Goal: Task Accomplishment & Management: Use online tool/utility

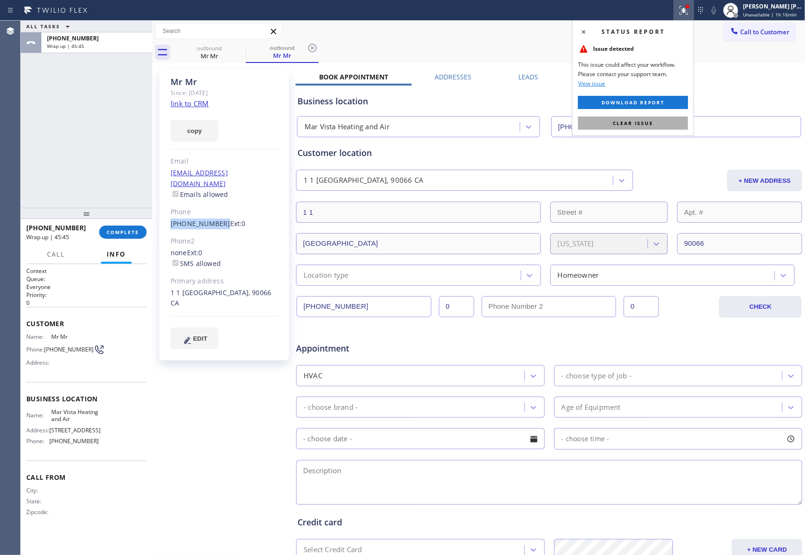
click at [657, 123] on button "Clear issue" at bounding box center [633, 123] width 110 height 13
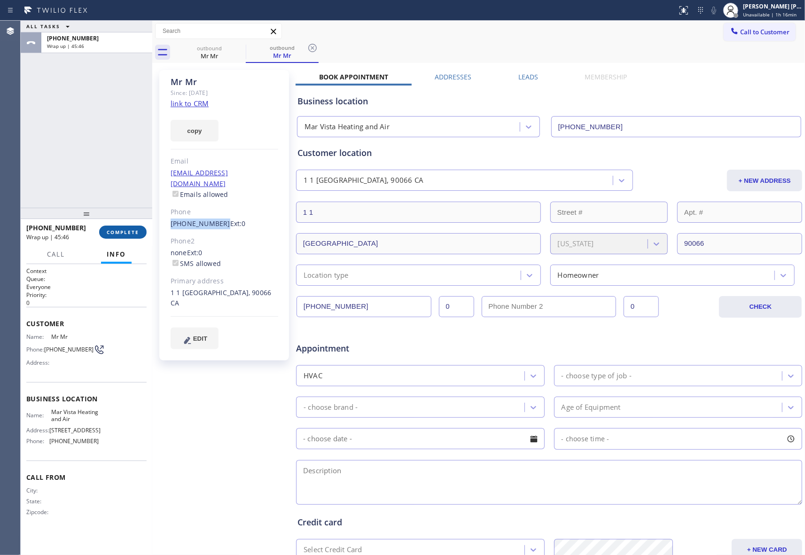
click at [125, 229] on span "COMPLETE" at bounding box center [123, 232] width 32 height 7
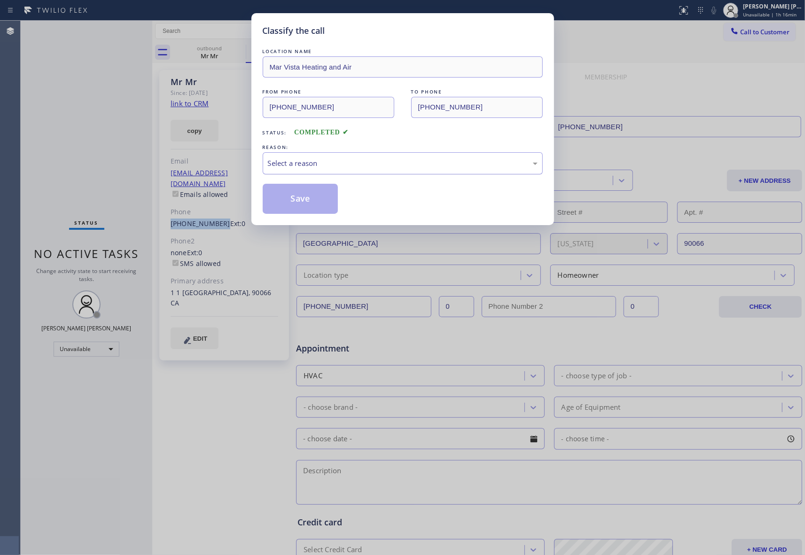
click at [348, 159] on div "Select a reason" at bounding box center [403, 163] width 270 height 11
click at [297, 199] on button "Save" at bounding box center [301, 199] width 76 height 30
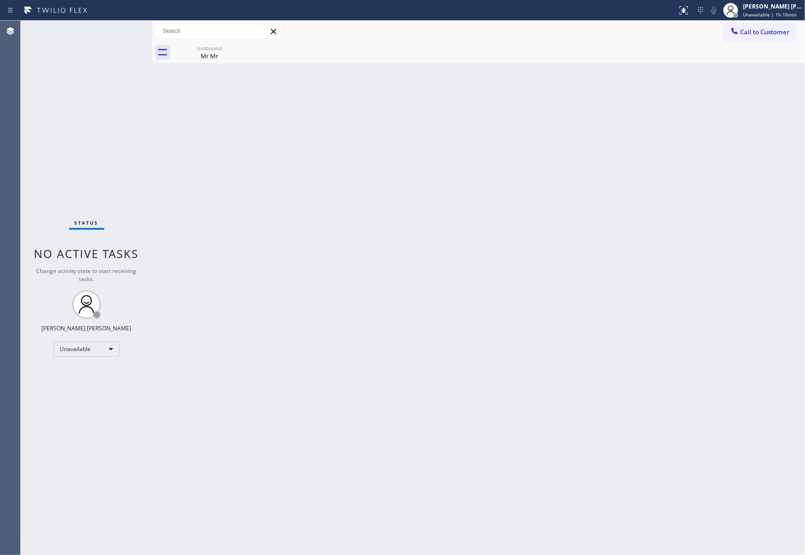
click at [763, 30] on span "Call to Customer" at bounding box center [764, 32] width 49 height 8
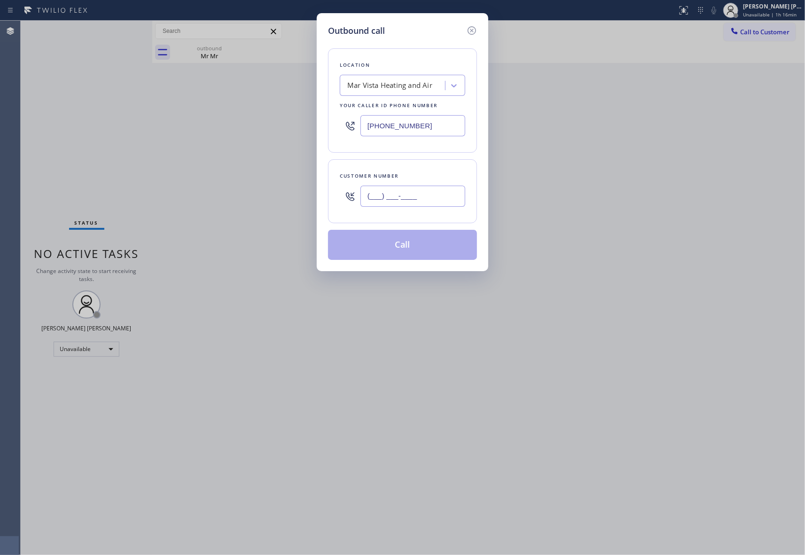
click at [407, 195] on input "(___) ___-____" at bounding box center [412, 196] width 105 height 21
paste input "310) 670-0412"
type input "[PHONE_NUMBER]"
click at [393, 92] on div "Mar Vista Heating and Air" at bounding box center [394, 86] width 102 height 16
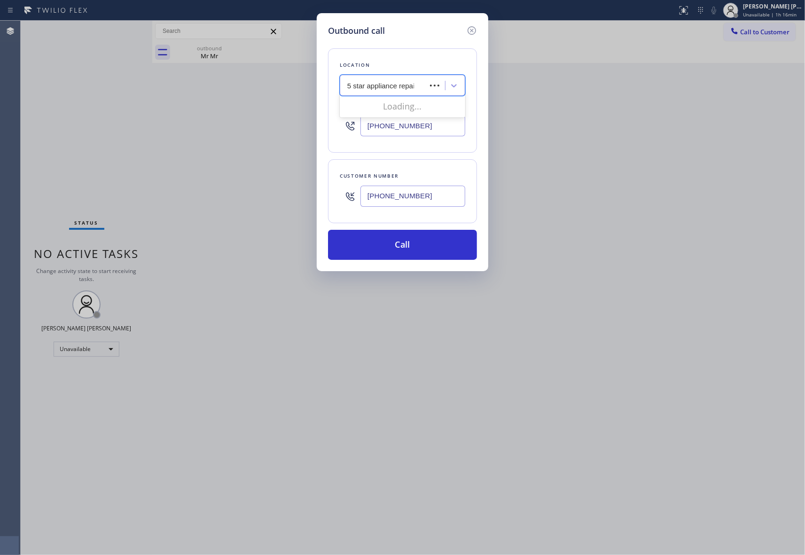
type input "5 star appliance repair"
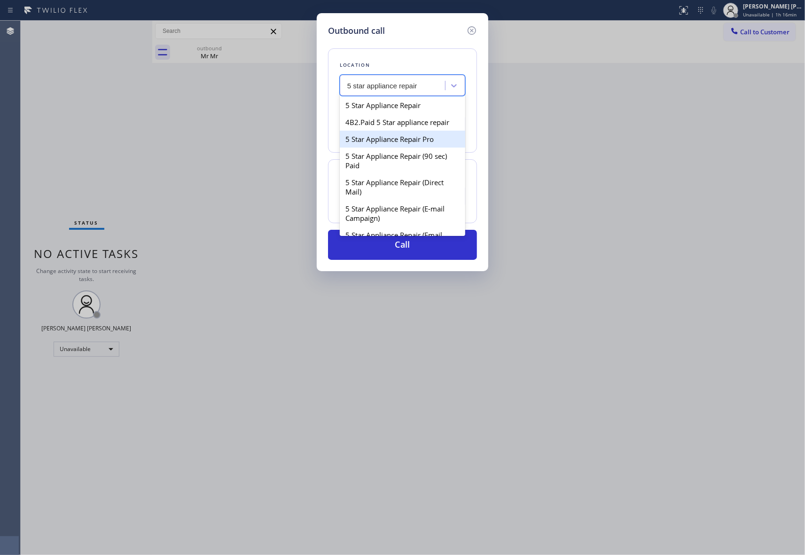
click at [412, 148] on div "5 Star Appliance Repair Pro" at bounding box center [402, 139] width 125 height 17
type input "[PHONE_NUMBER]"
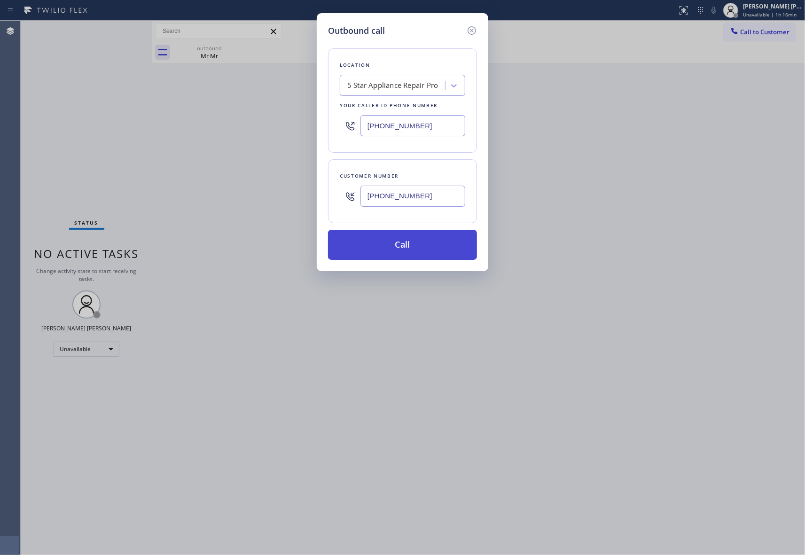
click at [413, 257] on button "Call" at bounding box center [402, 245] width 149 height 30
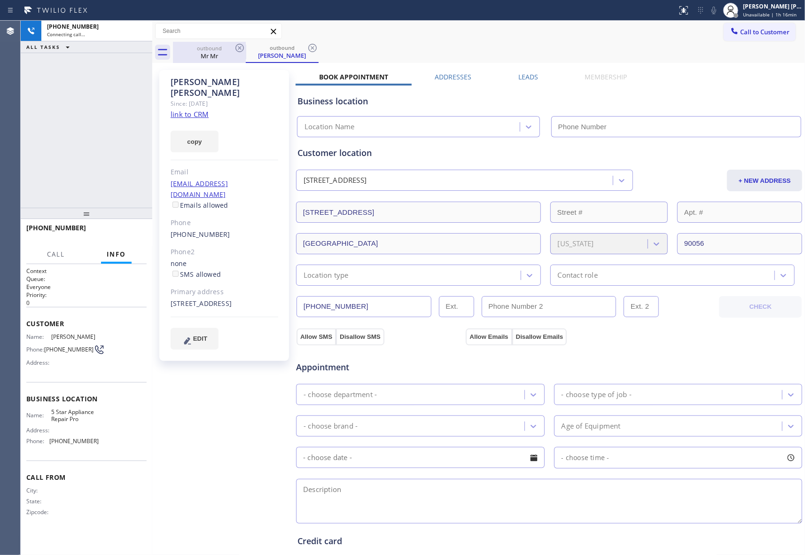
click at [226, 54] on div "Mr Mr" at bounding box center [209, 56] width 71 height 8
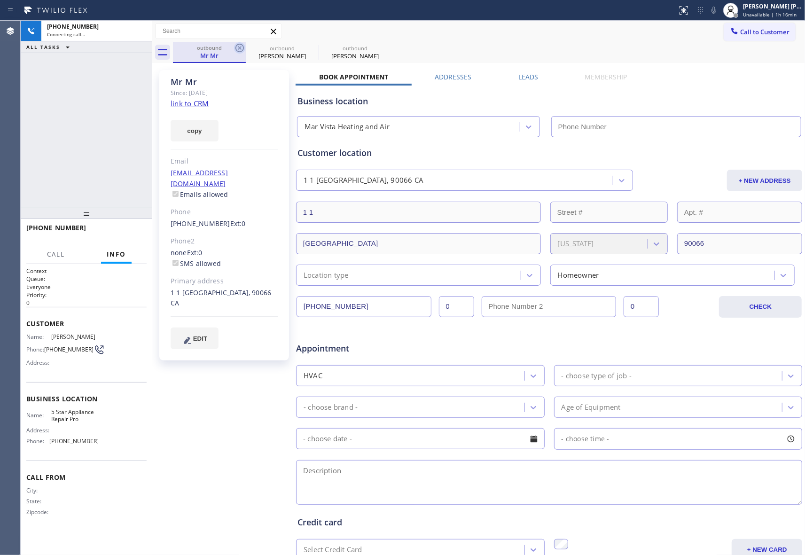
type input "[PHONE_NUMBER]"
click at [238, 47] on icon at bounding box center [239, 47] width 11 height 11
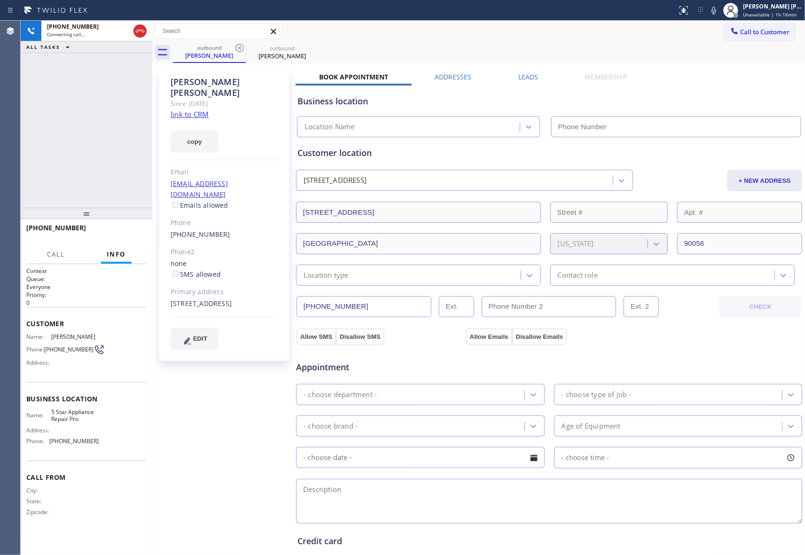
type input "[PHONE_NUMBER]"
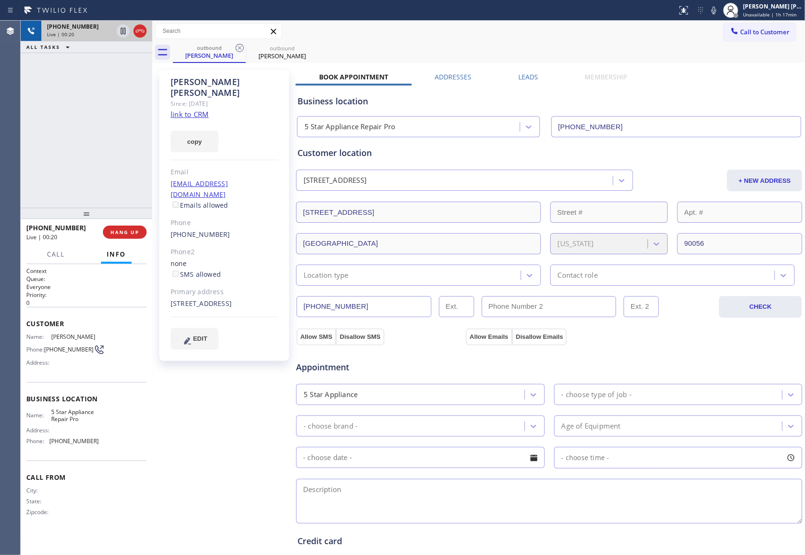
click at [139, 36] on icon at bounding box center [139, 30] width 11 height 11
click at [139, 232] on button "COMPLETE" at bounding box center [122, 232] width 47 height 13
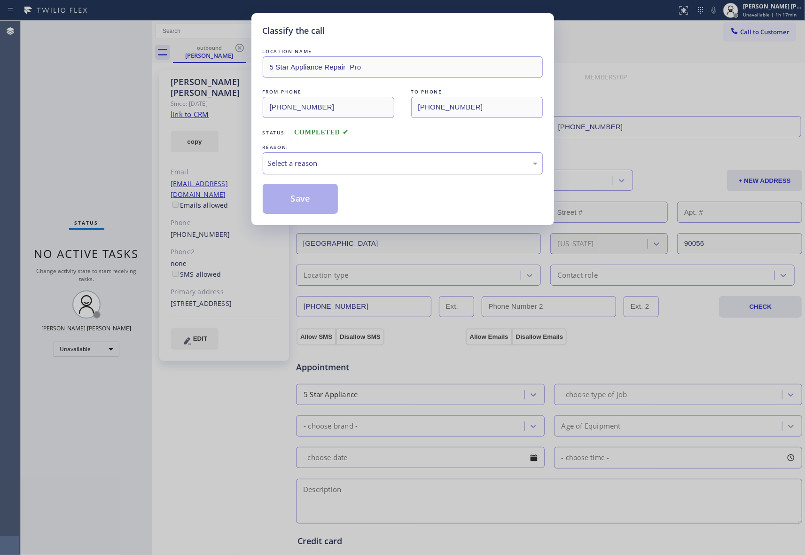
click at [320, 163] on div "Select a reason" at bounding box center [403, 163] width 270 height 11
click at [314, 202] on button "Save" at bounding box center [301, 199] width 76 height 30
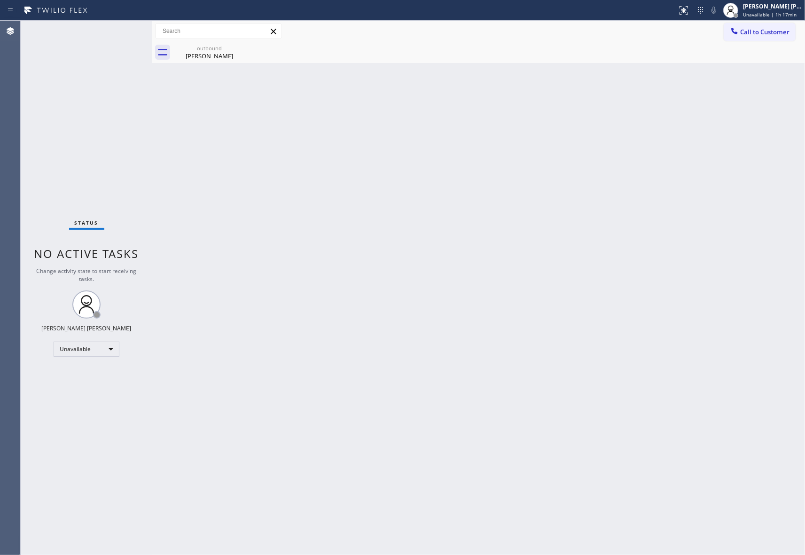
drag, startPoint x: 205, startPoint y: 51, endPoint x: 436, endPoint y: 53, distance: 230.7
click at [207, 51] on div "outbound" at bounding box center [209, 48] width 71 height 7
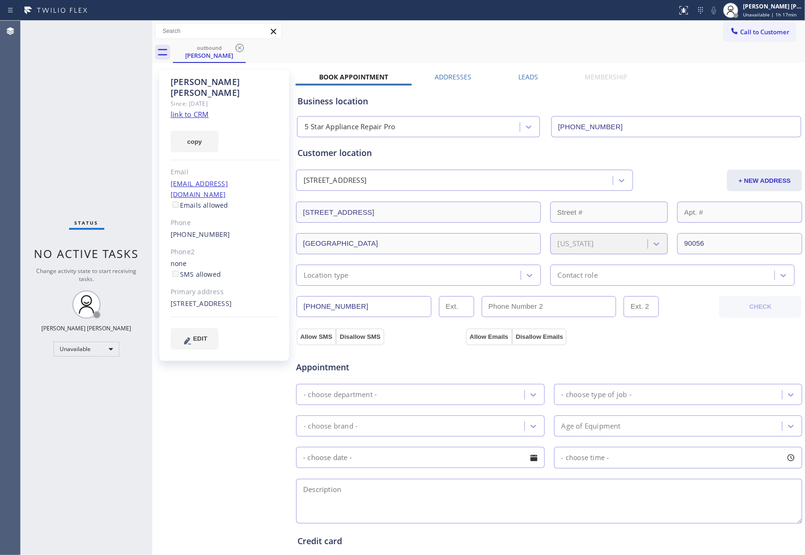
click at [531, 74] on label "Leads" at bounding box center [528, 76] width 20 height 9
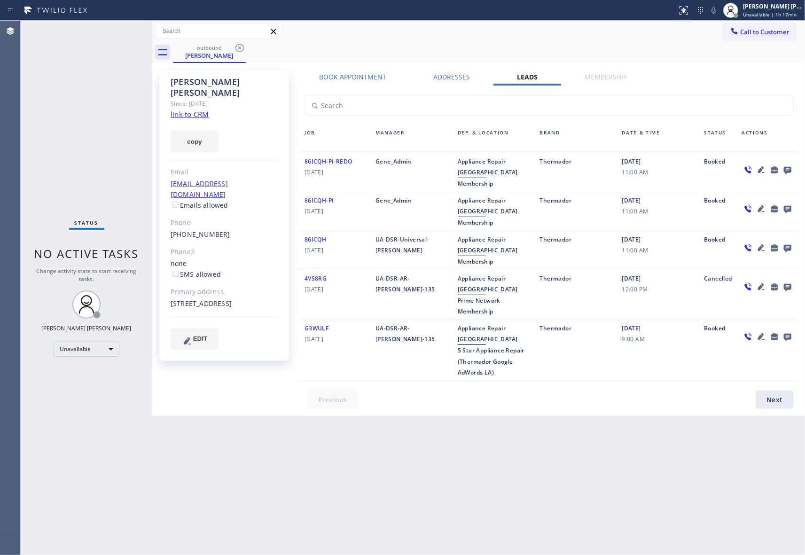
click at [790, 165] on icon at bounding box center [787, 170] width 11 height 12
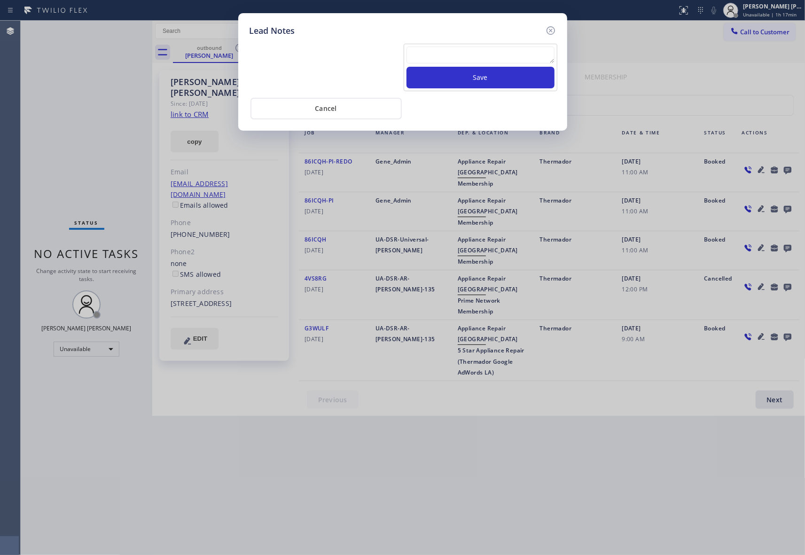
click at [489, 57] on textarea at bounding box center [480, 55] width 148 height 17
paste textarea "VM | please transfer if cx calls back"
type textarea "VM | please transfer if cx calls back"
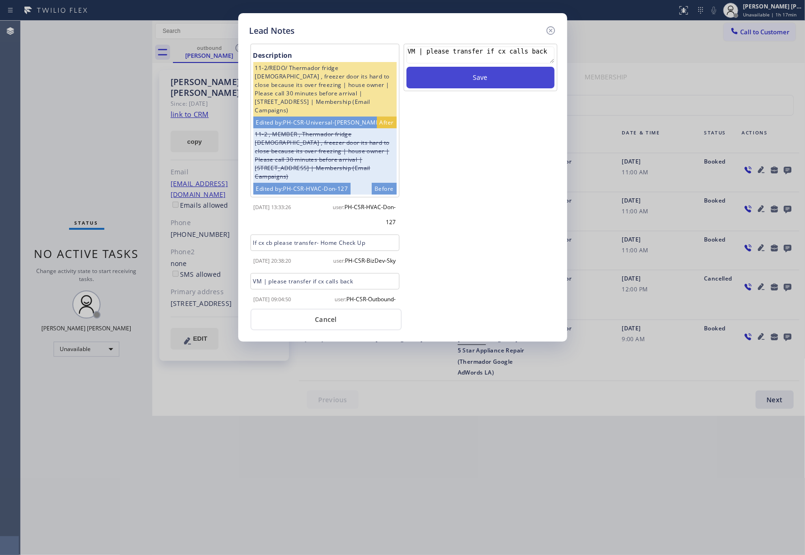
click at [495, 78] on button "Save" at bounding box center [480, 78] width 148 height 22
click at [549, 26] on icon at bounding box center [550, 30] width 8 height 8
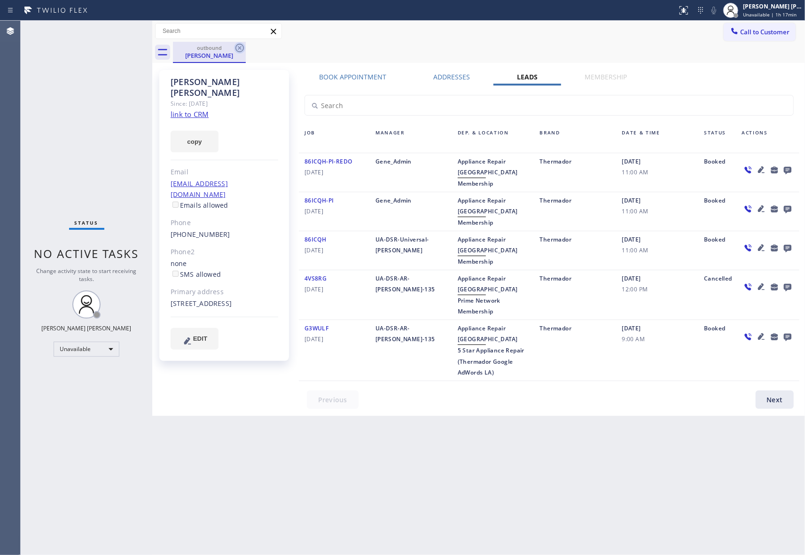
click at [243, 47] on icon at bounding box center [239, 48] width 8 height 8
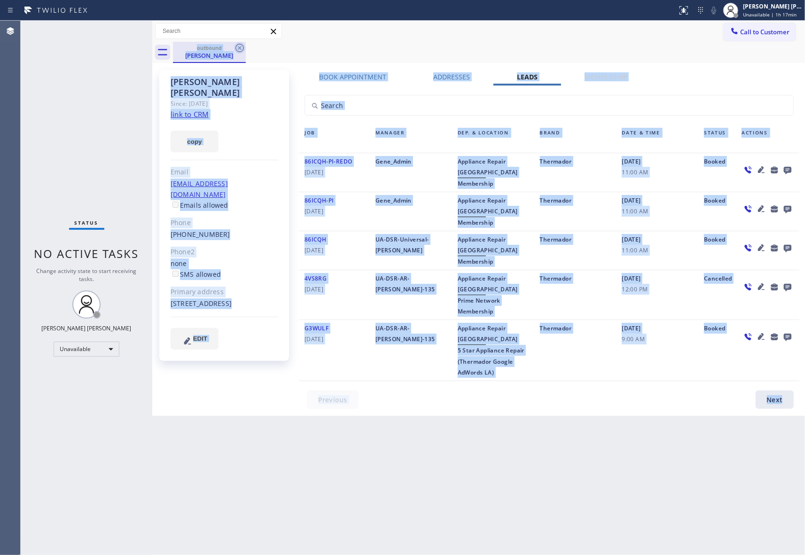
click at [243, 47] on div "outbound [PERSON_NAME]" at bounding box center [489, 52] width 632 height 21
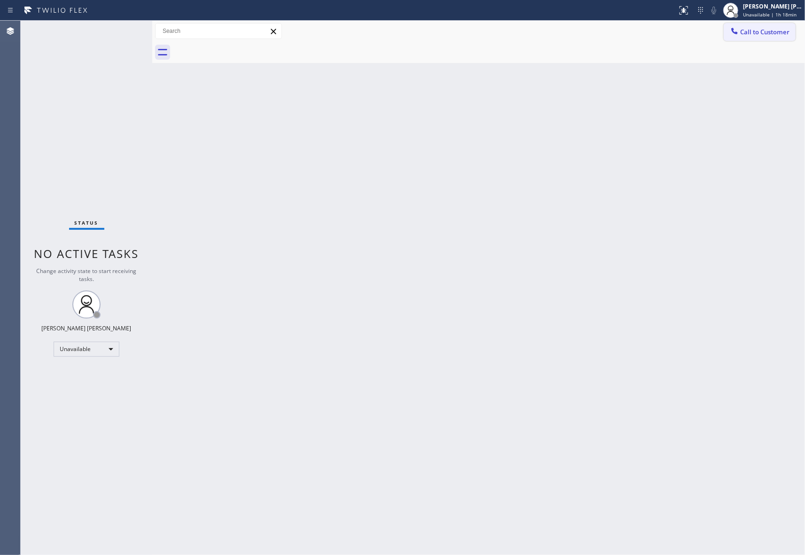
click at [762, 28] on span "Call to Customer" at bounding box center [764, 32] width 49 height 8
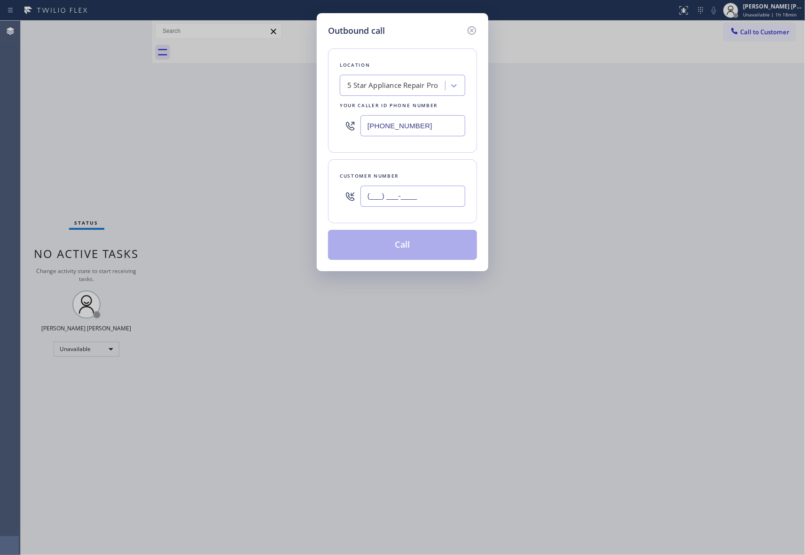
click at [428, 198] on input "(___) ___-____" at bounding box center [412, 196] width 105 height 21
paste input "714) 264-0675"
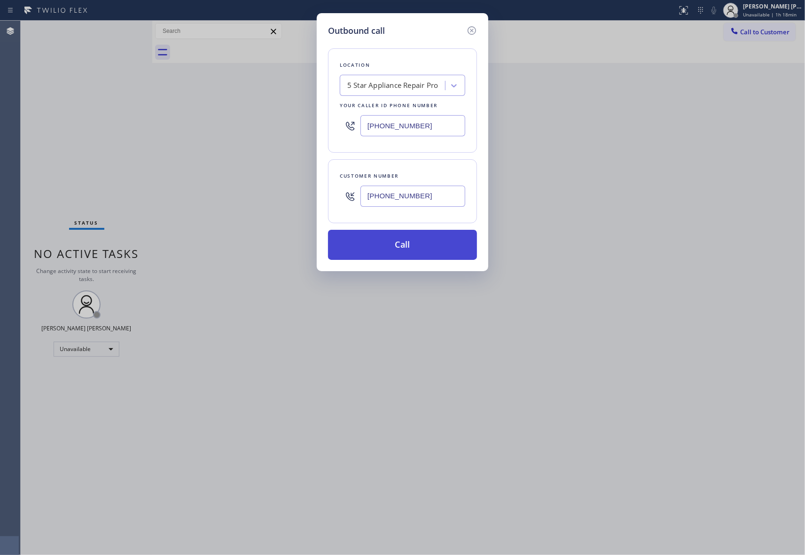
type input "[PHONE_NUMBER]"
click at [423, 247] on button "Call" at bounding box center [402, 245] width 149 height 30
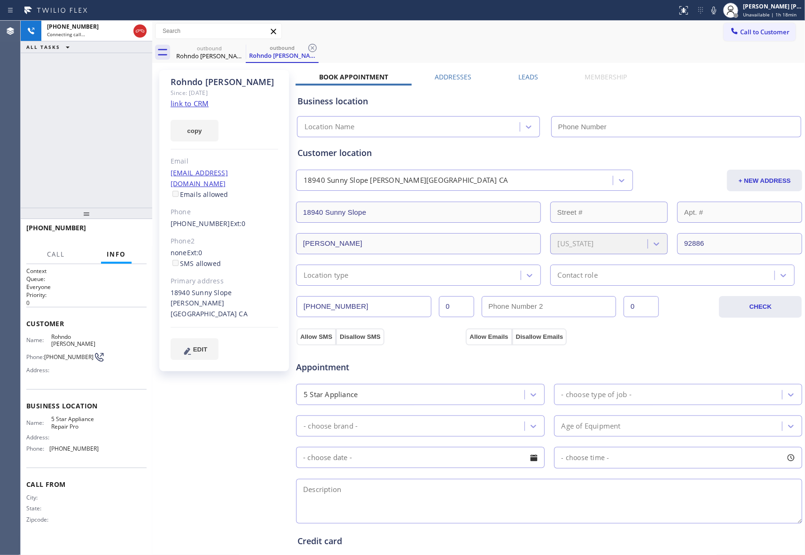
type input "[PHONE_NUMBER]"
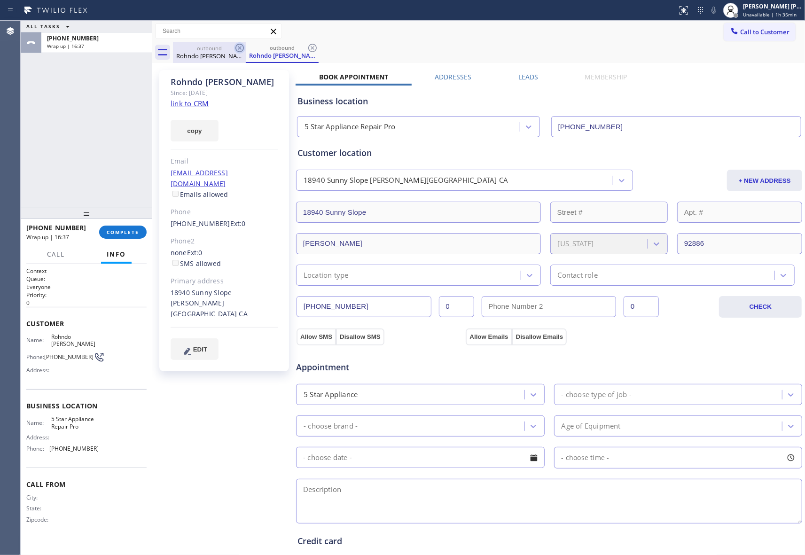
click at [241, 49] on icon at bounding box center [239, 47] width 11 height 11
click at [238, 47] on icon at bounding box center [239, 47] width 11 height 11
click at [307, 47] on icon at bounding box center [312, 47] width 11 height 11
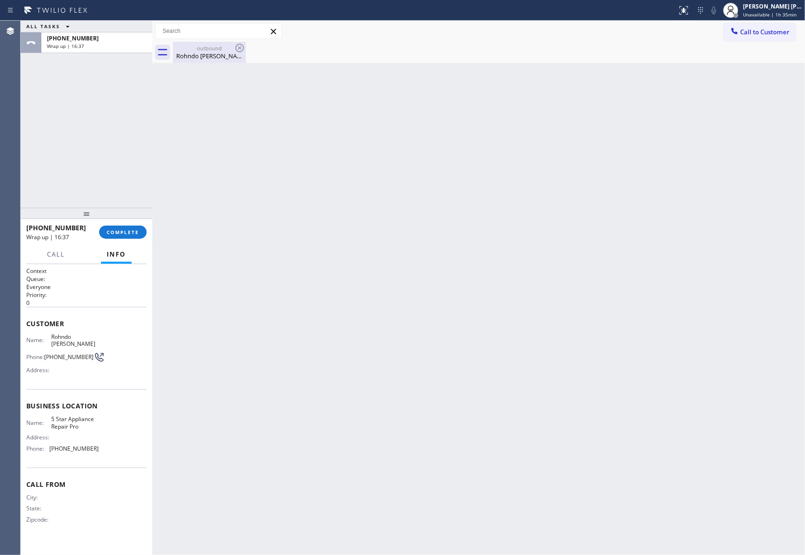
click at [238, 47] on icon at bounding box center [239, 47] width 11 height 11
click at [129, 230] on span "COMPLETE" at bounding box center [123, 232] width 32 height 7
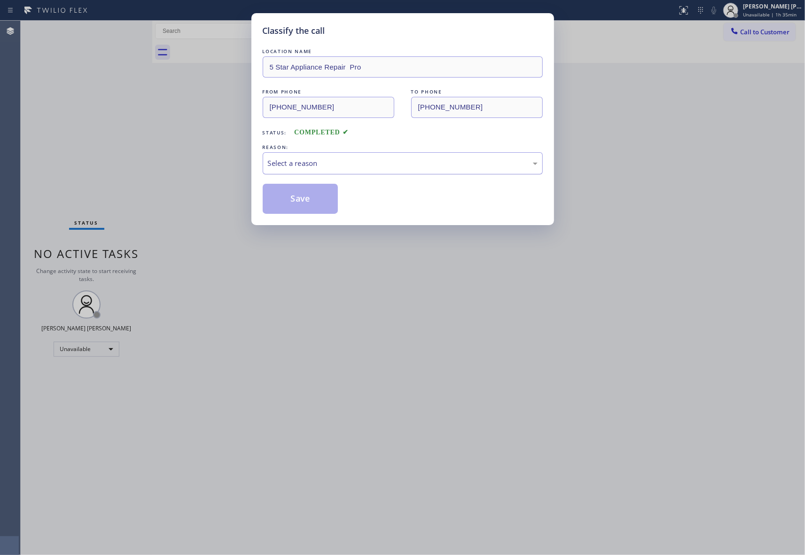
click at [367, 171] on div "Select a reason" at bounding box center [403, 163] width 280 height 22
click at [312, 200] on button "Save" at bounding box center [301, 199] width 76 height 30
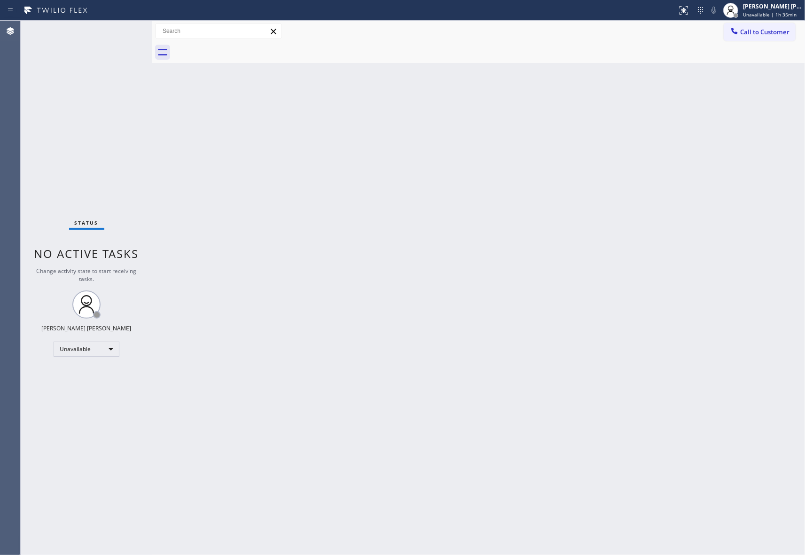
click at [771, 36] on span "Call to Customer" at bounding box center [764, 32] width 49 height 8
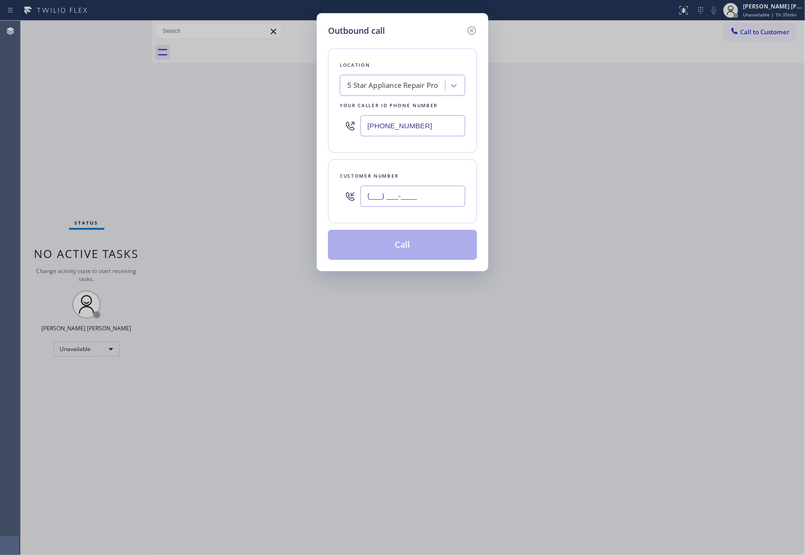
click at [424, 199] on input "(___) ___-____" at bounding box center [412, 196] width 105 height 21
paste input "818) 720-5689"
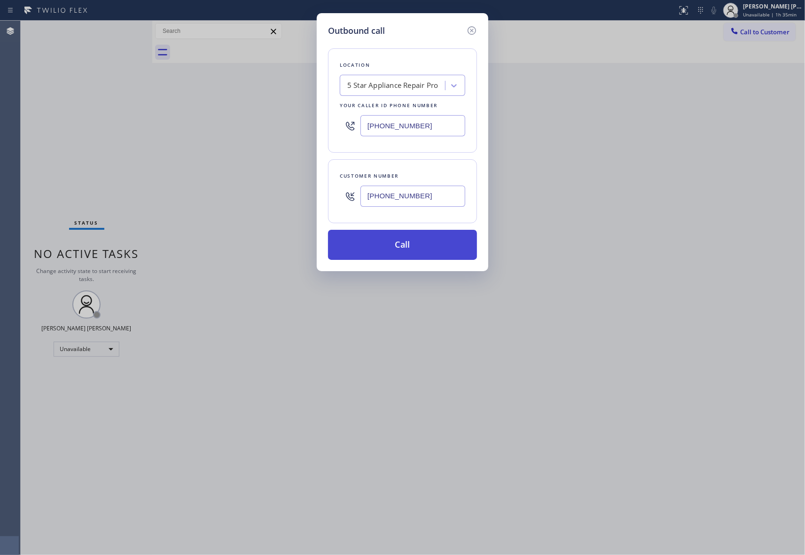
type input "[PHONE_NUMBER]"
click at [405, 234] on button "Call" at bounding box center [402, 245] width 149 height 30
click at [405, 241] on button "Call" at bounding box center [402, 245] width 149 height 30
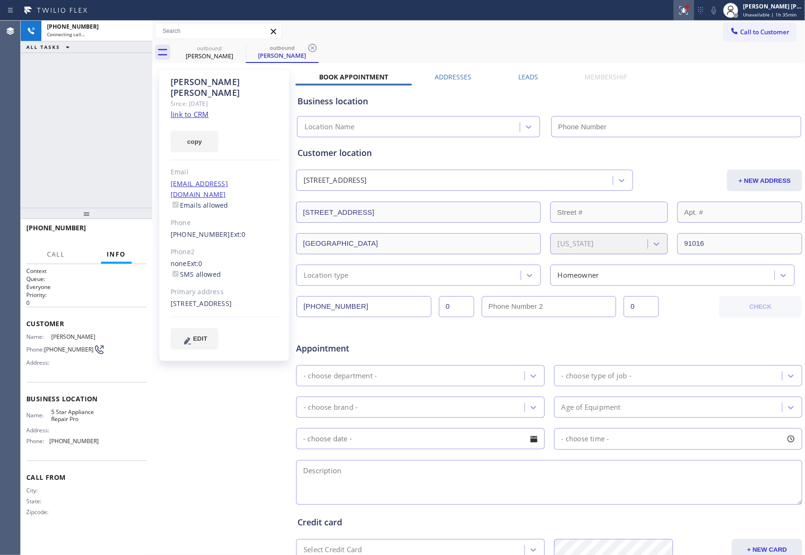
click at [685, 2] on button at bounding box center [683, 10] width 21 height 21
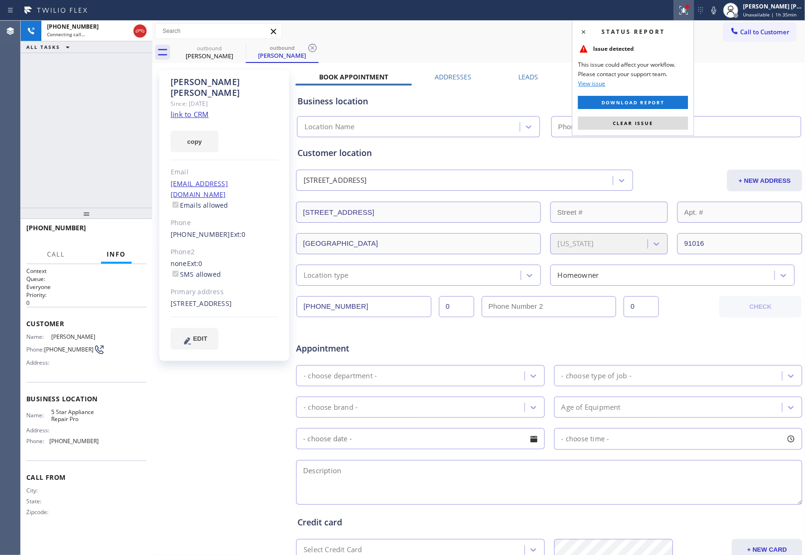
click at [643, 123] on span "Clear issue" at bounding box center [633, 123] width 40 height 7
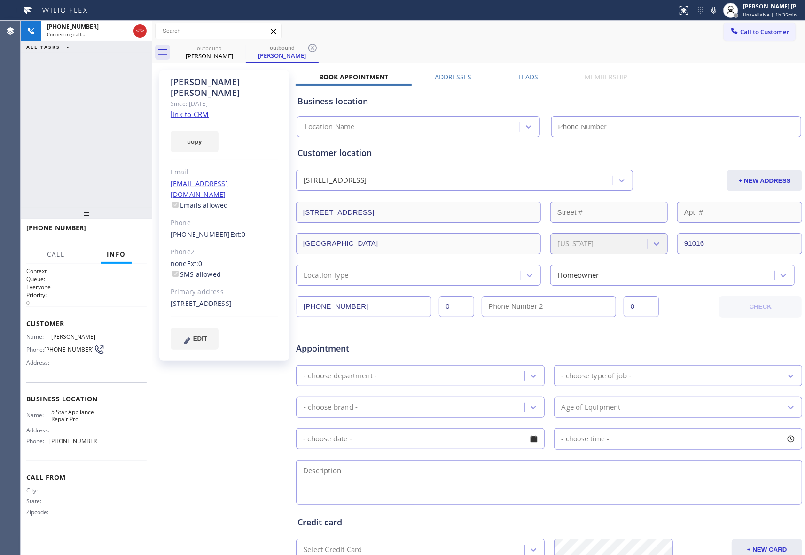
type input "[PHONE_NUMBER]"
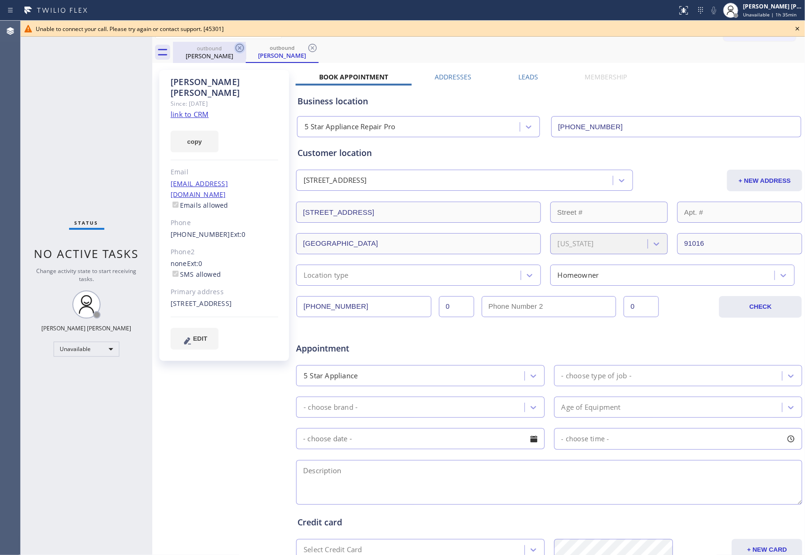
click at [230, 52] on div "[PERSON_NAME]" at bounding box center [209, 56] width 71 height 8
click at [235, 49] on icon at bounding box center [239, 47] width 11 height 11
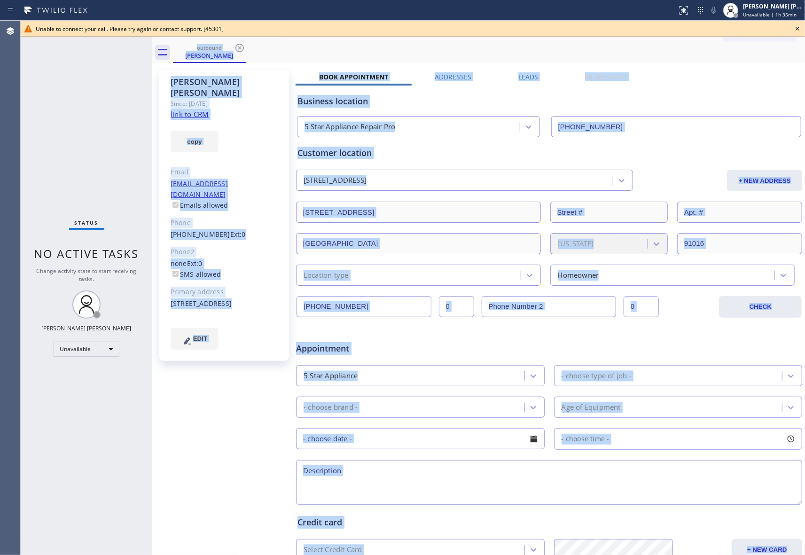
click at [235, 48] on div "outbound [PERSON_NAME]" at bounding box center [489, 52] width 632 height 21
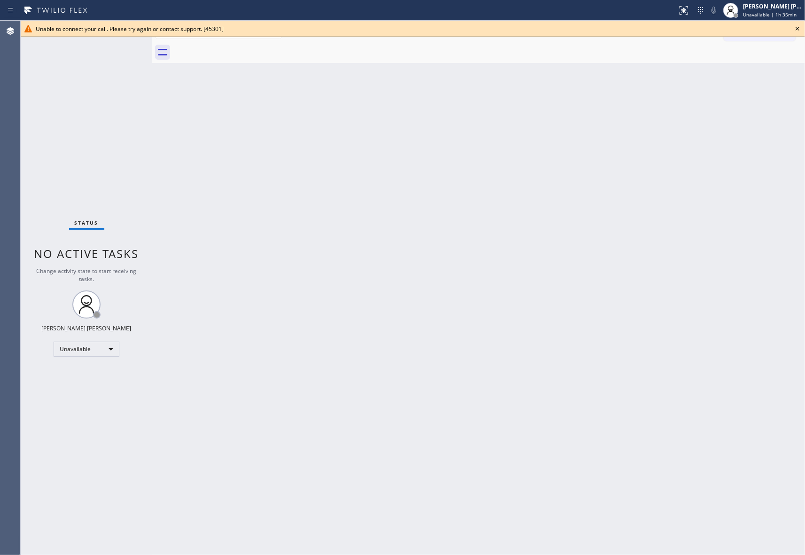
click at [801, 31] on icon at bounding box center [797, 28] width 11 height 11
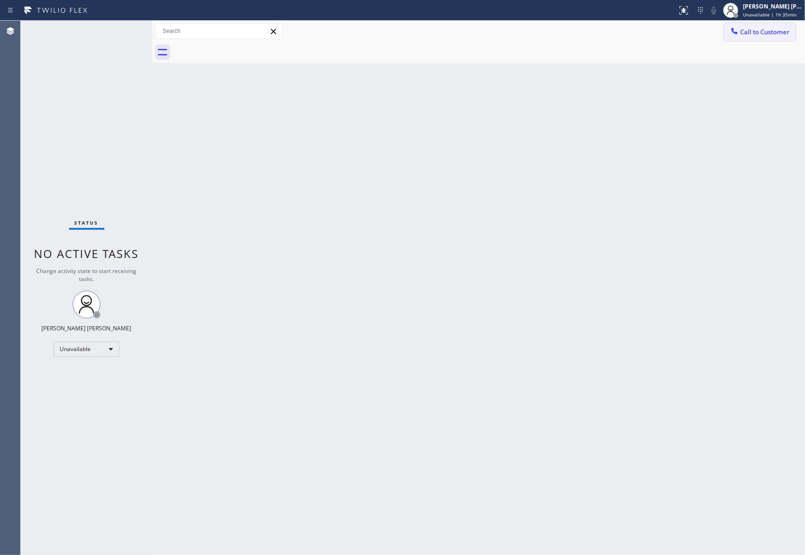
click at [766, 29] on span "Call to Customer" at bounding box center [764, 32] width 49 height 8
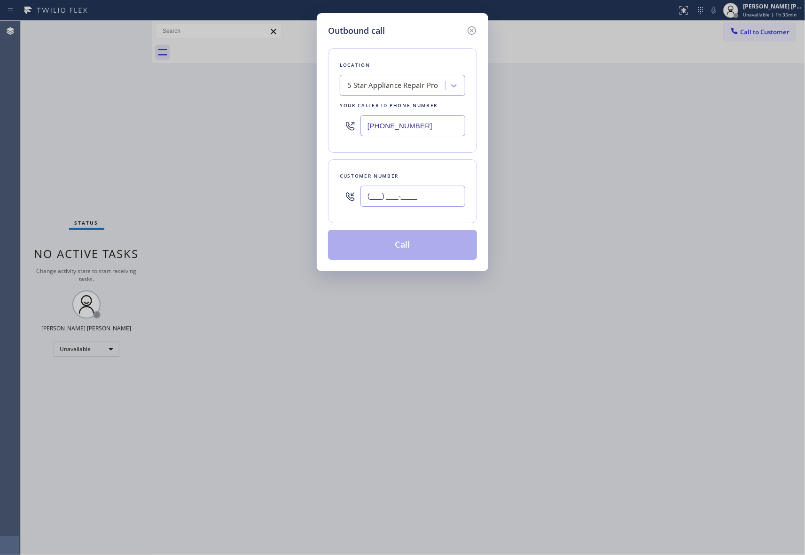
click at [438, 190] on input "(___) ___-____" at bounding box center [412, 196] width 105 height 21
paste input "818) 720-5689"
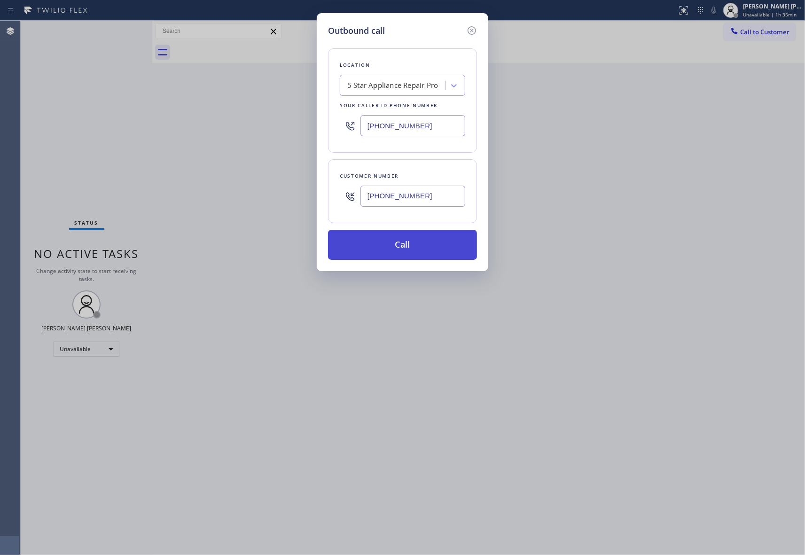
type input "[PHONE_NUMBER]"
click at [407, 245] on button "Call" at bounding box center [402, 245] width 149 height 30
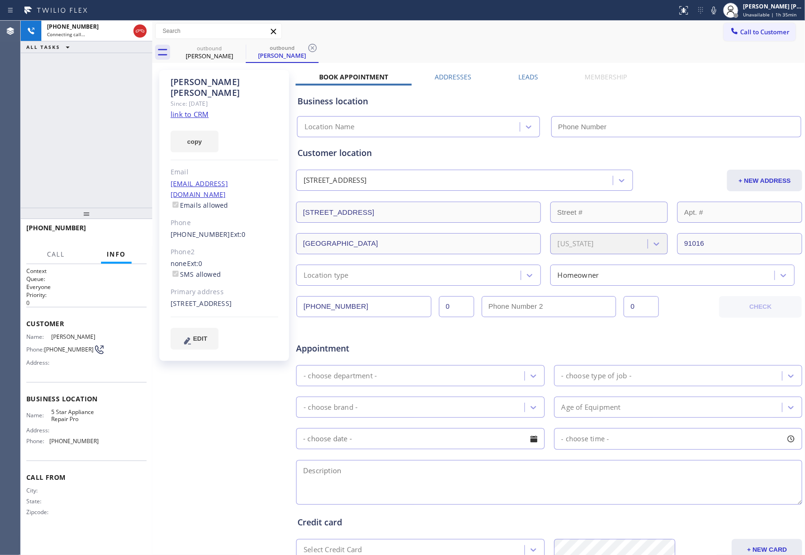
type input "[PHONE_NUMBER]"
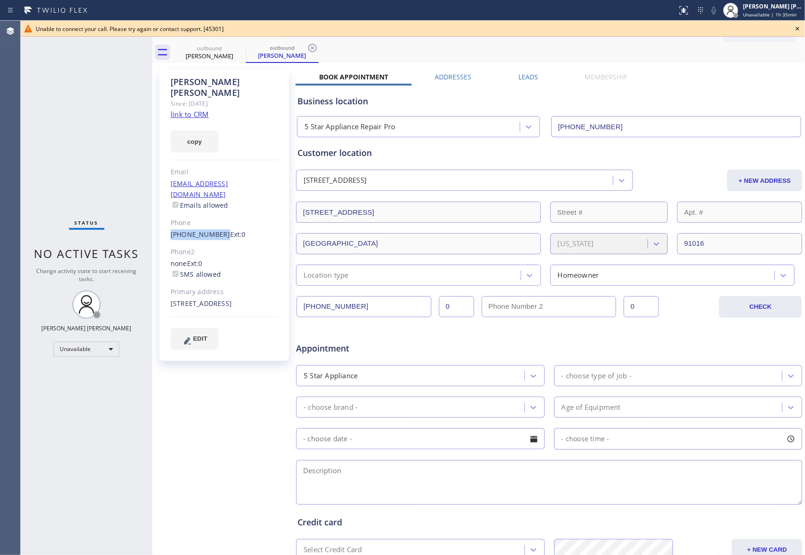
drag, startPoint x: 168, startPoint y: 214, endPoint x: 216, endPoint y: 217, distance: 48.5
click at [216, 217] on div "[PERSON_NAME] Since: [DATE] link to CRM copy Email [EMAIL_ADDRESS][DOMAIN_NAME]…" at bounding box center [224, 215] width 130 height 291
click at [799, 31] on icon at bounding box center [797, 28] width 11 height 11
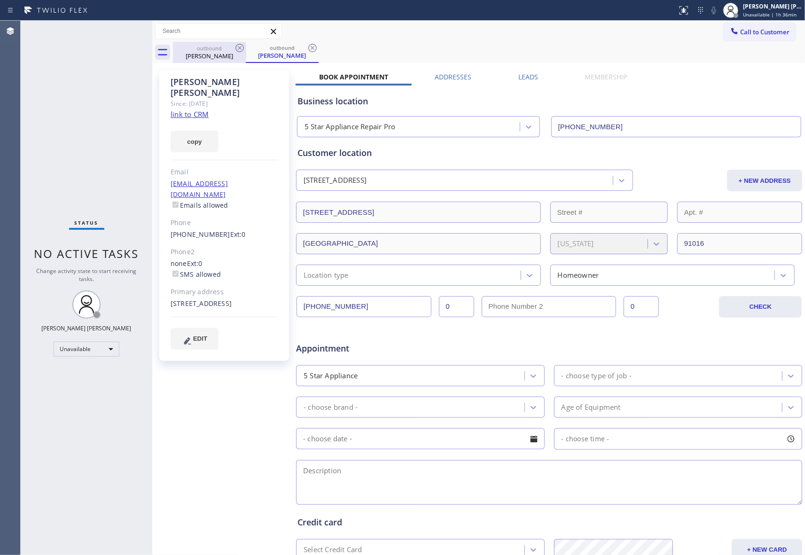
click at [216, 55] on div "[PERSON_NAME]" at bounding box center [209, 56] width 71 height 8
drag, startPoint x: 232, startPoint y: 49, endPoint x: 243, endPoint y: 49, distance: 11.3
click at [241, 49] on div "outbound [PERSON_NAME]" at bounding box center [209, 52] width 73 height 21
click at [243, 49] on icon at bounding box center [239, 48] width 8 height 8
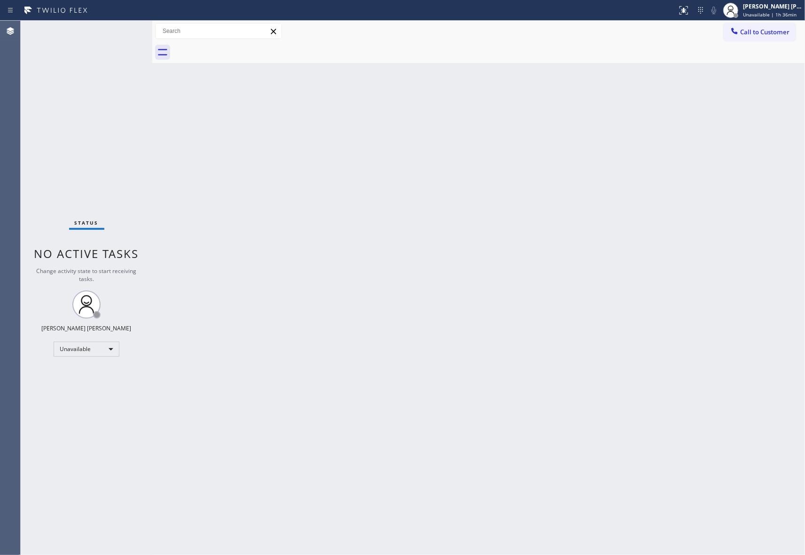
click at [243, 49] on div at bounding box center [489, 52] width 632 height 21
click at [779, 33] on span "Call to Customer" at bounding box center [764, 32] width 49 height 8
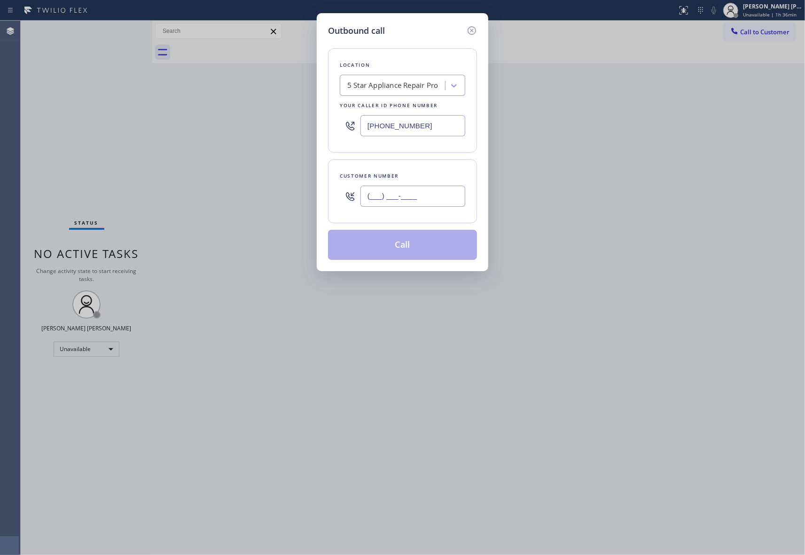
click at [418, 197] on input "(___) ___-____" at bounding box center [412, 196] width 105 height 21
paste input "818) 720-5689"
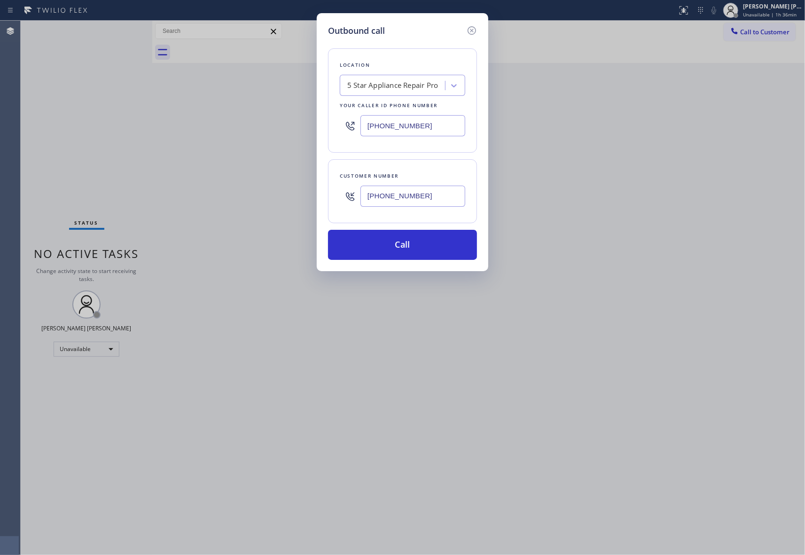
type input "[PHONE_NUMBER]"
click at [412, 96] on div "Location 5 Star Appliance Repair Pro Your caller id phone number [PHONE_NUMBER]" at bounding box center [402, 100] width 149 height 104
click at [393, 85] on div "5 Star Appliance Repair Pro" at bounding box center [392, 85] width 91 height 11
paste input "[PERSON_NAME] repair"
type input "[PERSON_NAME] repair"
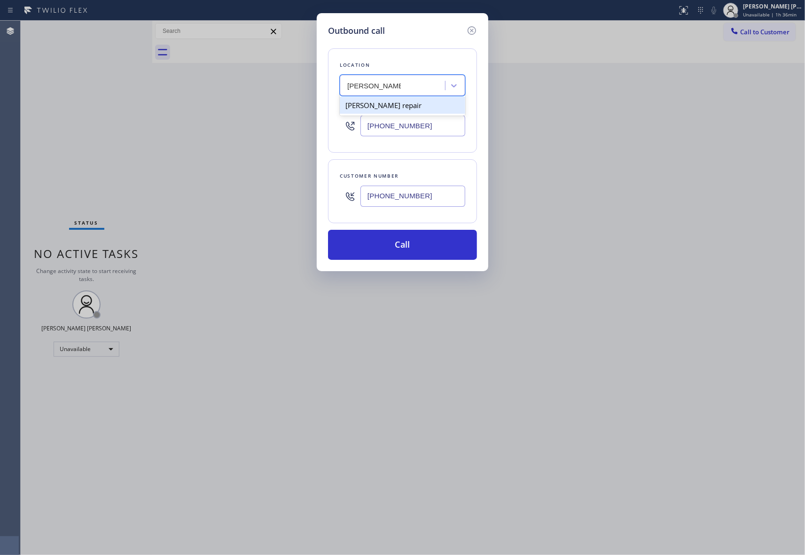
click at [388, 106] on div "[PERSON_NAME] repair" at bounding box center [402, 105] width 125 height 17
type input "[PHONE_NUMBER]"
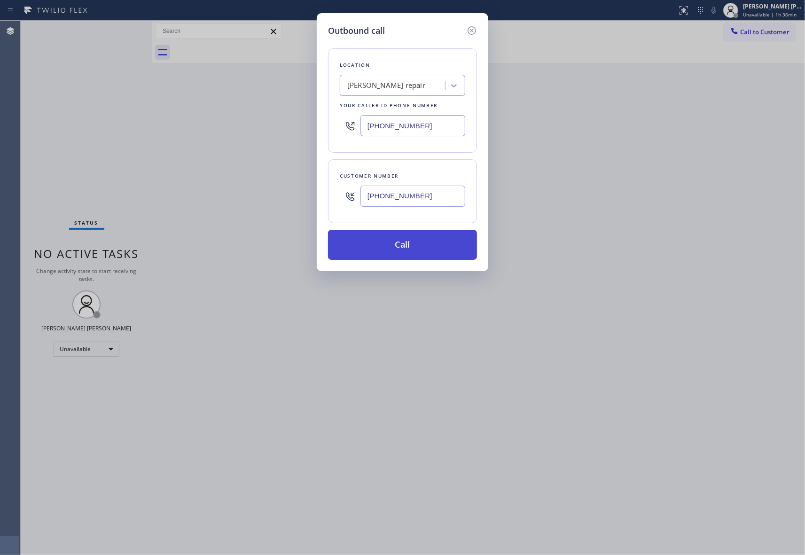
click at [394, 244] on button "Call" at bounding box center [402, 245] width 149 height 30
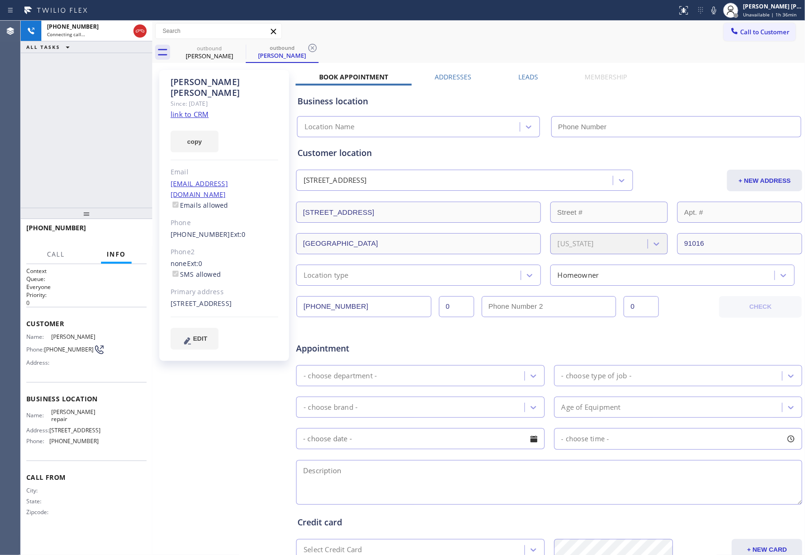
type input "[PHONE_NUMBER]"
click at [532, 74] on label "Leads" at bounding box center [528, 76] width 20 height 9
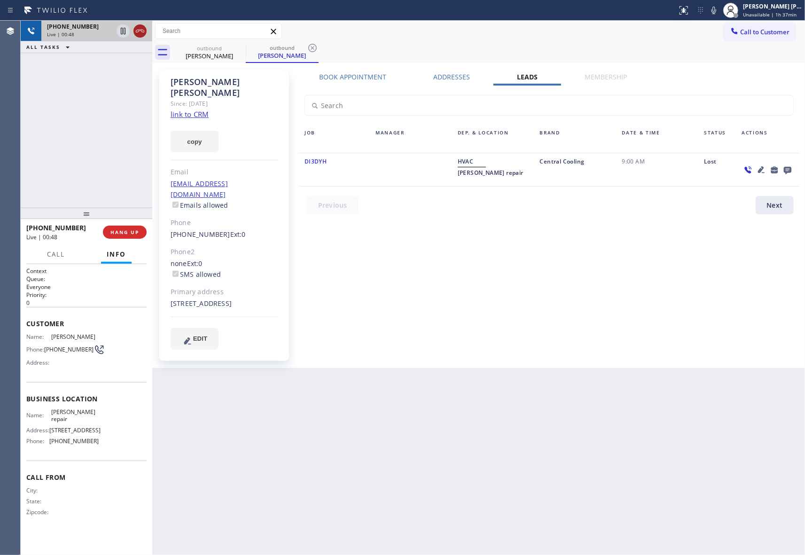
click at [141, 27] on icon at bounding box center [139, 30] width 11 height 11
click at [130, 230] on span "COMPLETE" at bounding box center [123, 232] width 32 height 7
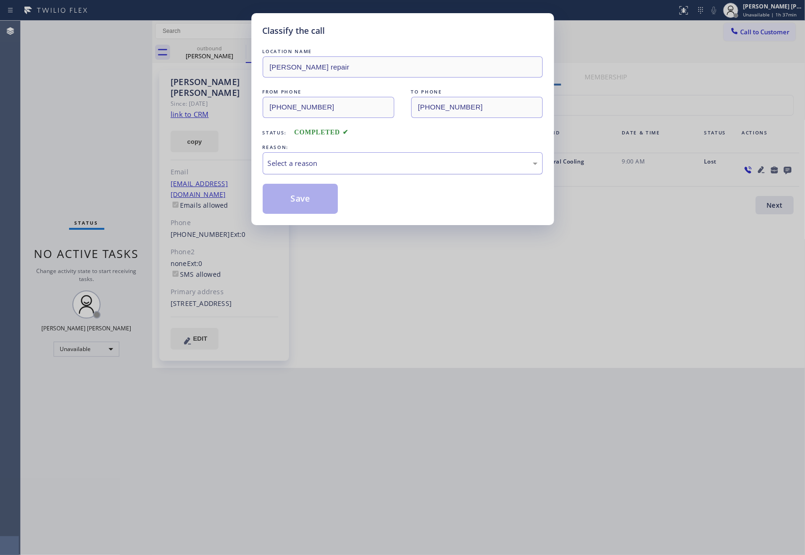
click at [385, 165] on div "Select a reason" at bounding box center [403, 163] width 270 height 11
click at [308, 198] on button "Save" at bounding box center [301, 199] width 76 height 30
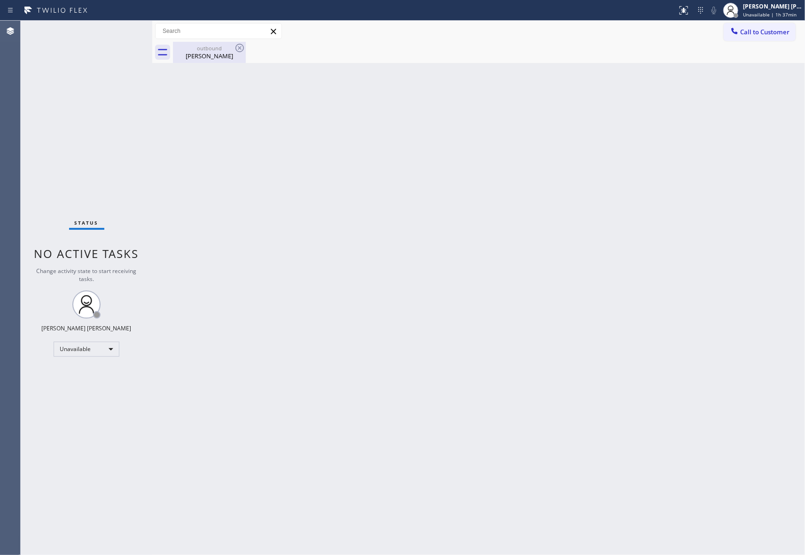
click at [215, 54] on div "[PERSON_NAME]" at bounding box center [209, 56] width 71 height 8
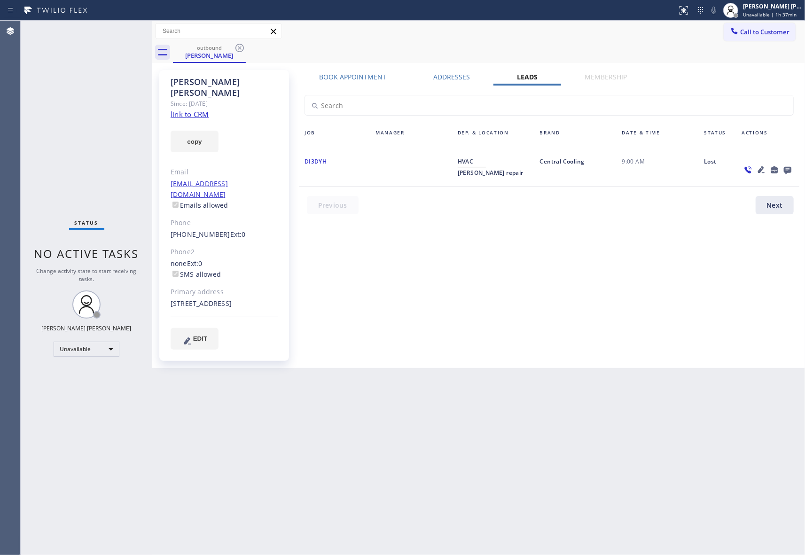
click at [785, 169] on icon at bounding box center [788, 171] width 8 height 8
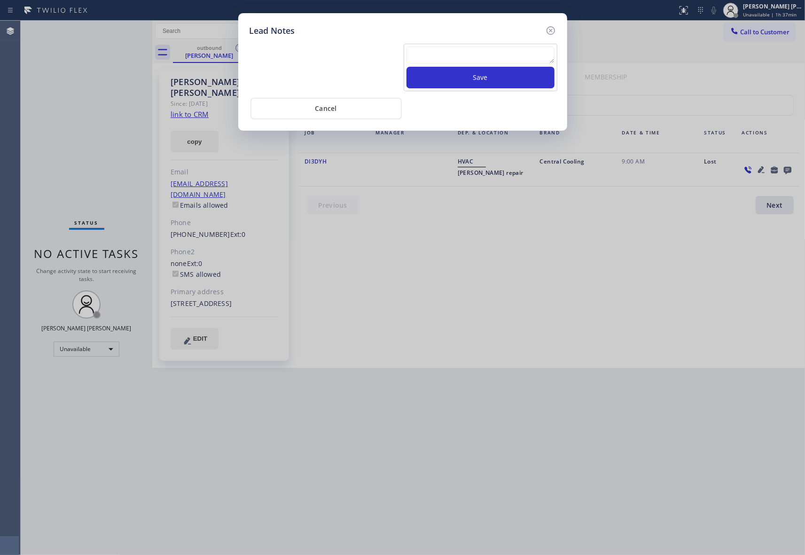
click at [465, 57] on textarea at bounding box center [480, 55] width 148 height 17
paste textarea "please transfer if cx calls back"
type textarea "please transfer if cx calls back"
click at [525, 78] on button "Save" at bounding box center [480, 78] width 148 height 22
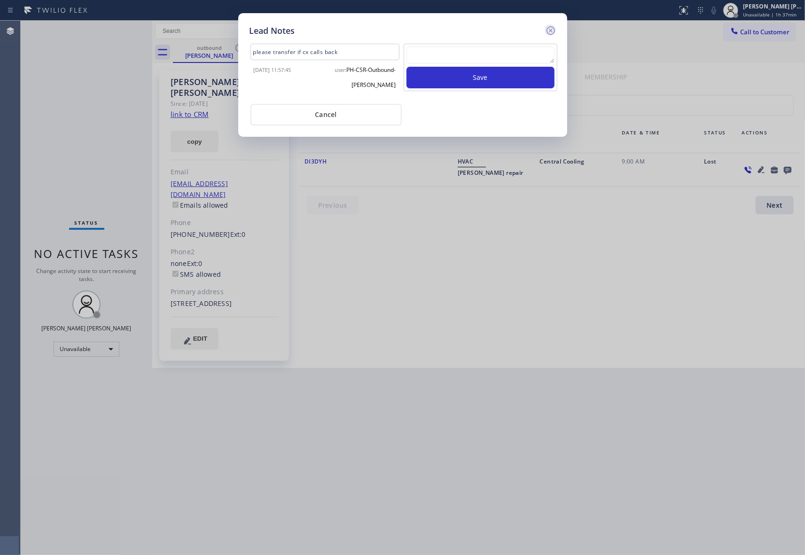
click at [552, 31] on icon at bounding box center [550, 30] width 8 height 8
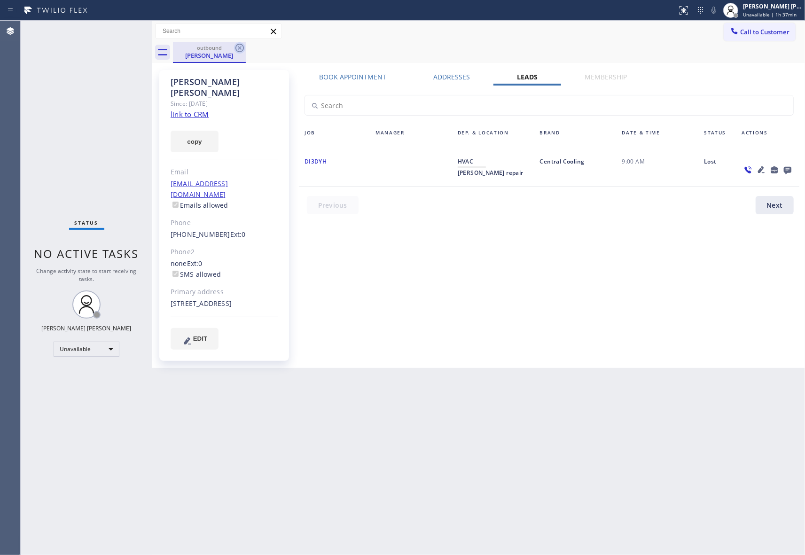
click at [235, 54] on div at bounding box center [239, 47] width 11 height 11
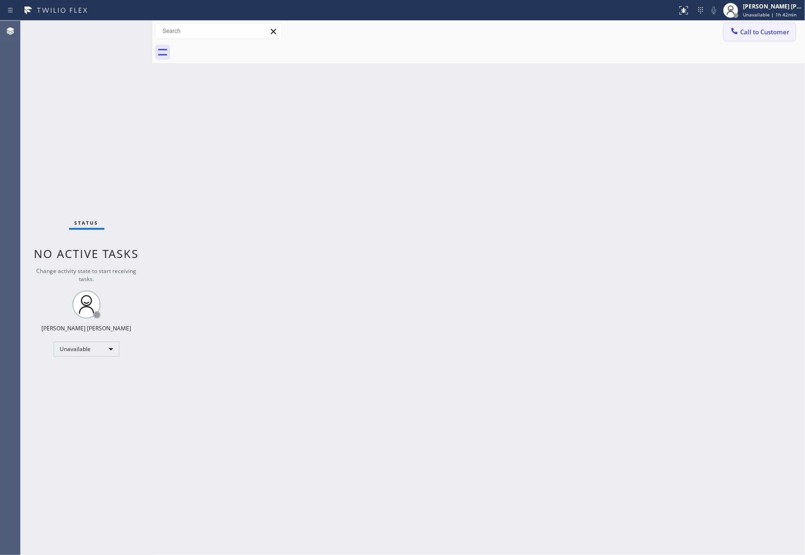
click at [761, 38] on button "Call to Customer" at bounding box center [760, 32] width 72 height 18
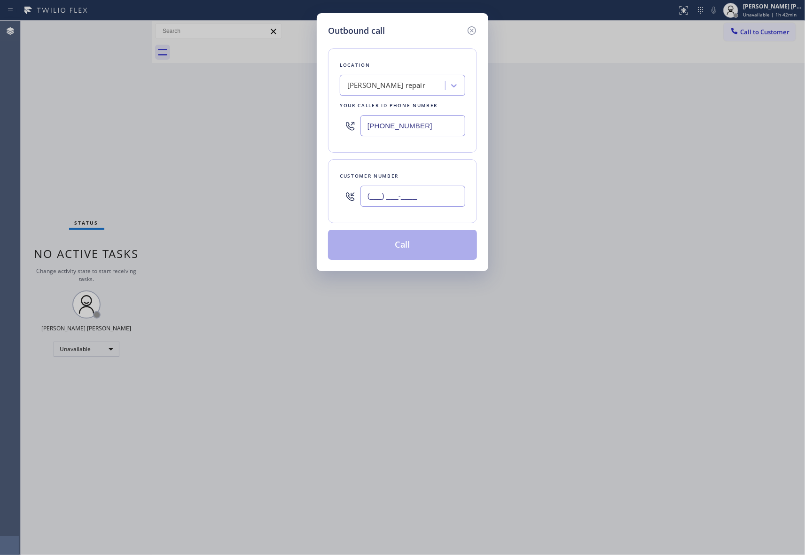
click at [408, 191] on input "(___) ___-____" at bounding box center [412, 196] width 105 height 21
paste input "253) 222-9339"
type input "[PHONE_NUMBER]"
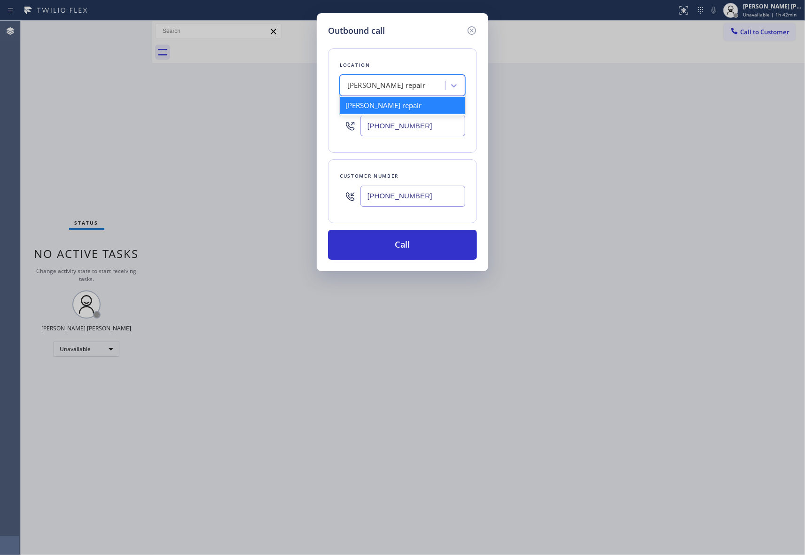
click at [391, 89] on div "[PERSON_NAME] repair" at bounding box center [386, 85] width 78 height 11
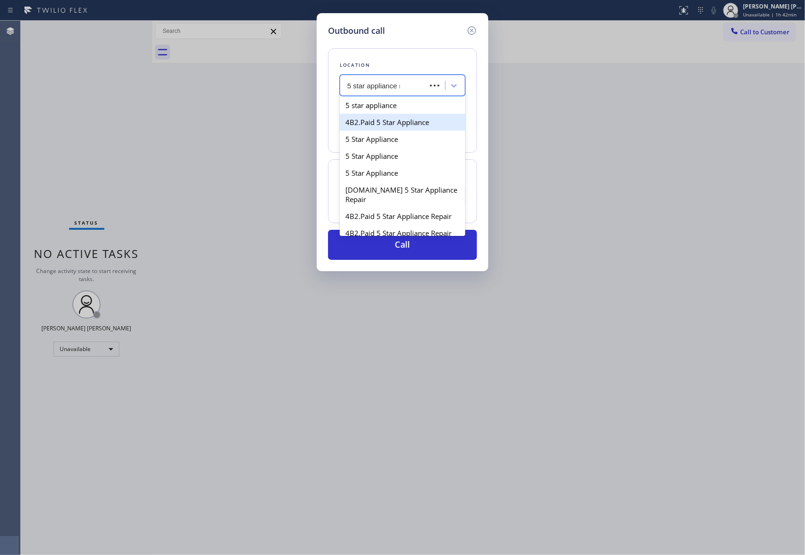
type input "5 star appliance re"
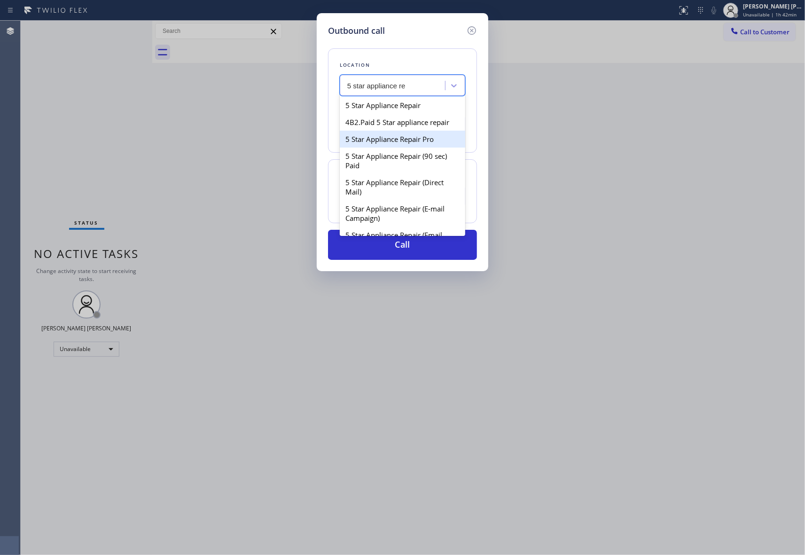
click at [401, 148] on div "5 Star Appliance Repair Pro" at bounding box center [402, 139] width 125 height 17
type input "[PHONE_NUMBER]"
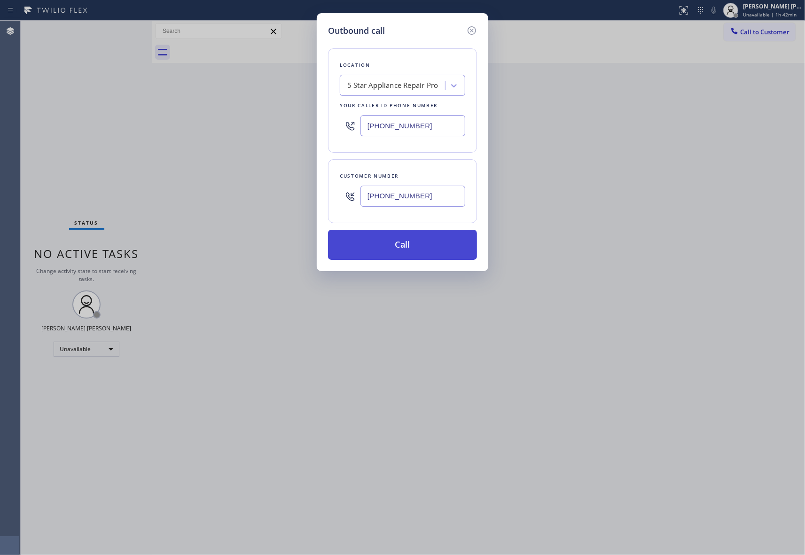
click at [408, 252] on button "Call" at bounding box center [402, 245] width 149 height 30
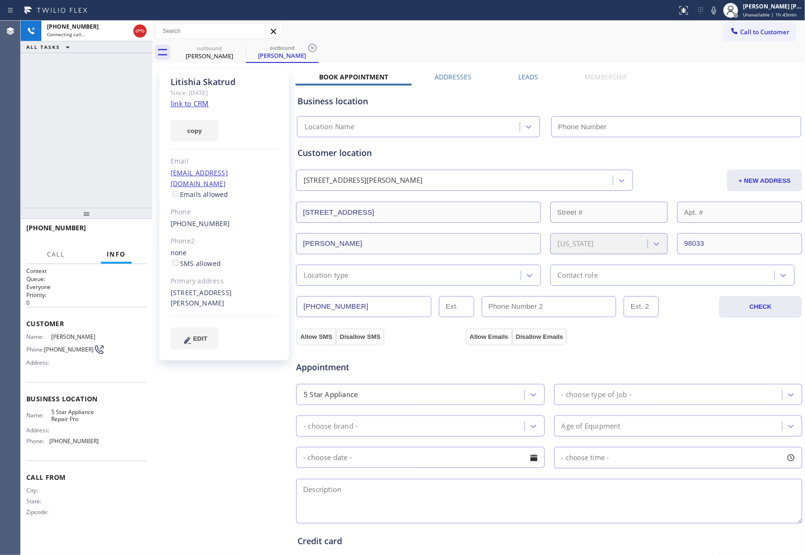
type input "[PHONE_NUMBER]"
click at [128, 231] on span "HANG UP" at bounding box center [124, 232] width 29 height 7
click at [522, 70] on div "[PERSON_NAME] Since: [DATE] link to CRM copy Email [EMAIL_ADDRESS][DOMAIN_NAME]…" at bounding box center [479, 379] width 648 height 628
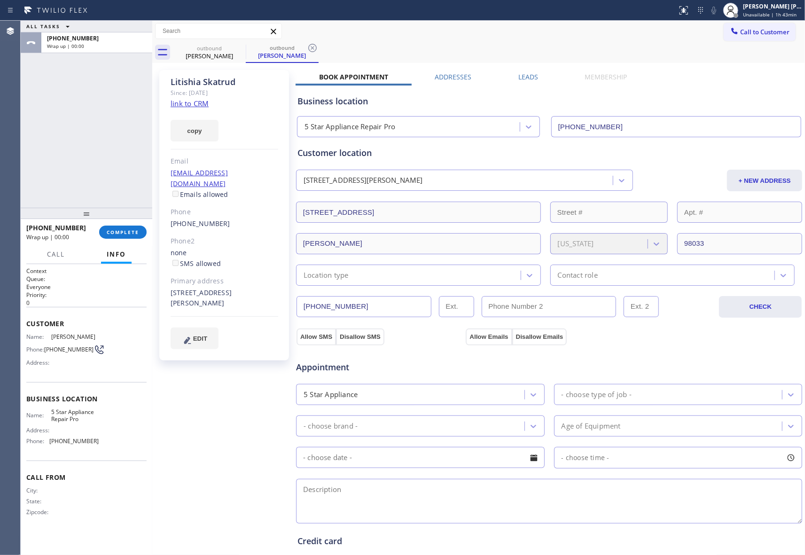
click at [518, 74] on label "Leads" at bounding box center [528, 76] width 20 height 9
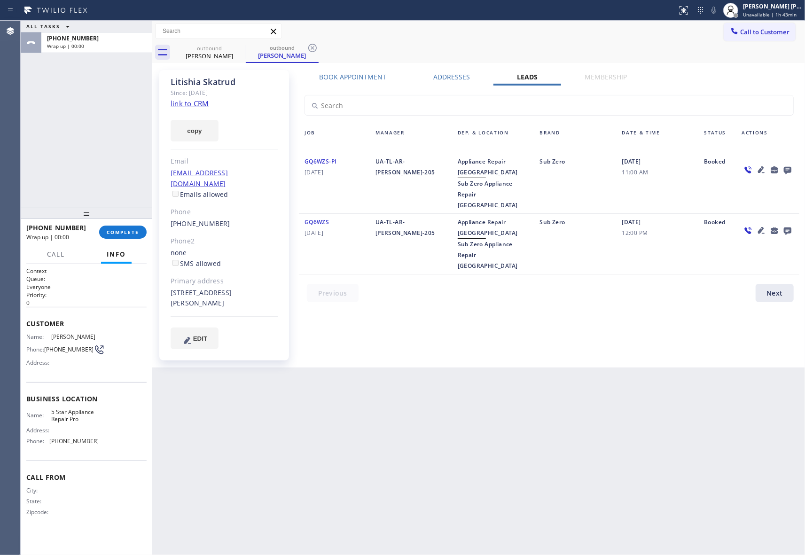
click at [782, 168] on icon at bounding box center [787, 170] width 11 height 12
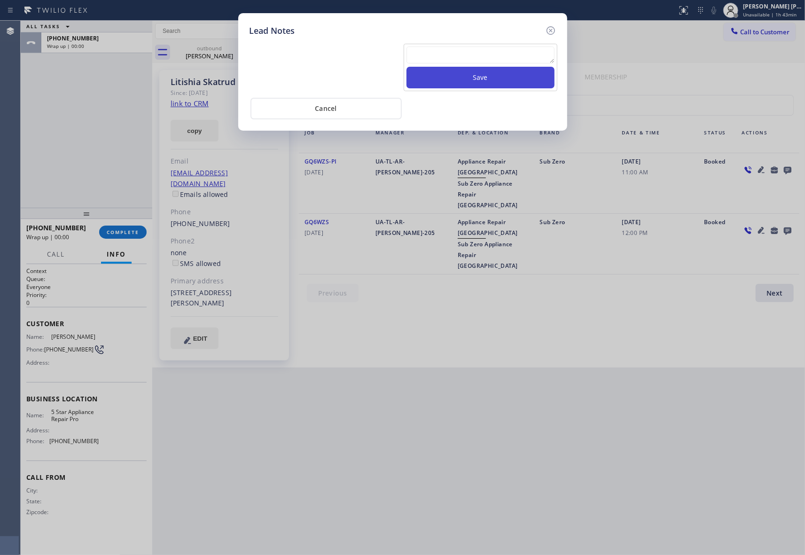
click at [436, 68] on button "Save" at bounding box center [480, 78] width 148 height 22
click at [437, 59] on textarea at bounding box center [480, 55] width 148 height 17
paste textarea "VM | please transfer if cx calls back"
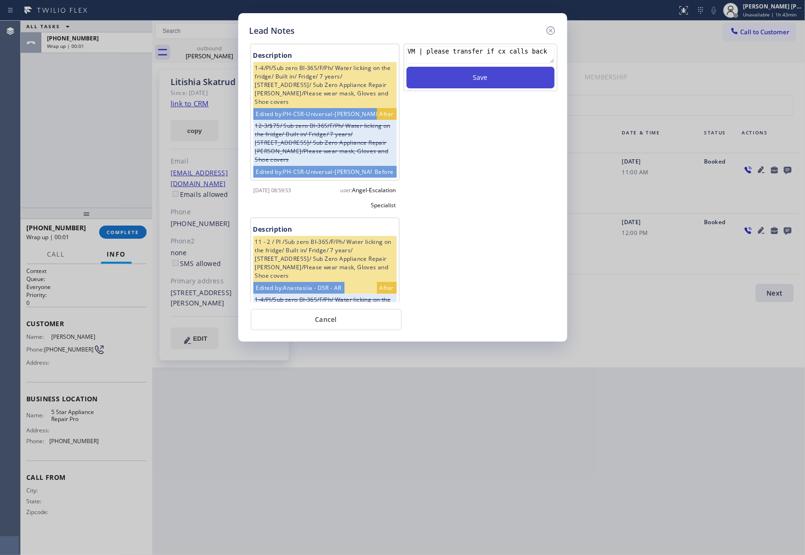
type textarea "VM | please transfer if cx calls back"
click at [479, 73] on button "Save" at bounding box center [480, 78] width 148 height 22
drag, startPoint x: 549, startPoint y: 30, endPoint x: 185, endPoint y: 151, distance: 384.1
click at [545, 31] on icon at bounding box center [550, 30] width 11 height 11
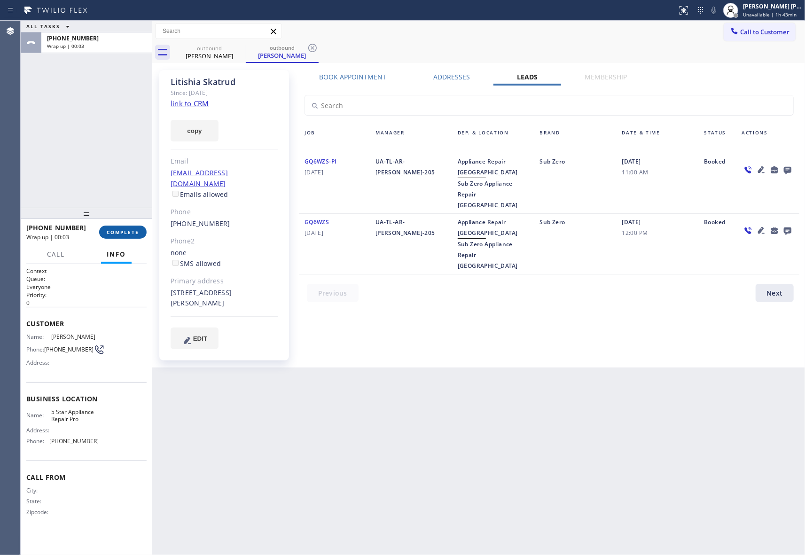
click at [113, 236] on button "COMPLETE" at bounding box center [122, 232] width 47 height 13
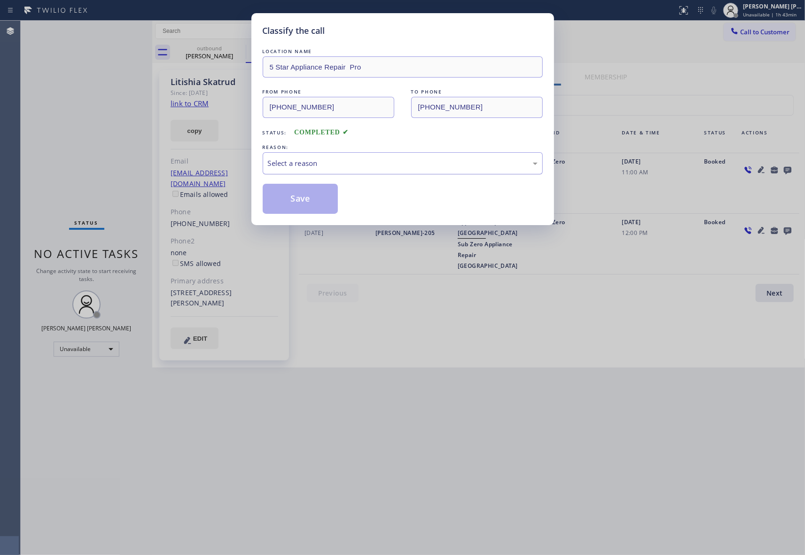
click at [298, 155] on div "Select a reason" at bounding box center [403, 163] width 280 height 22
click at [304, 194] on button "Save" at bounding box center [301, 199] width 76 height 30
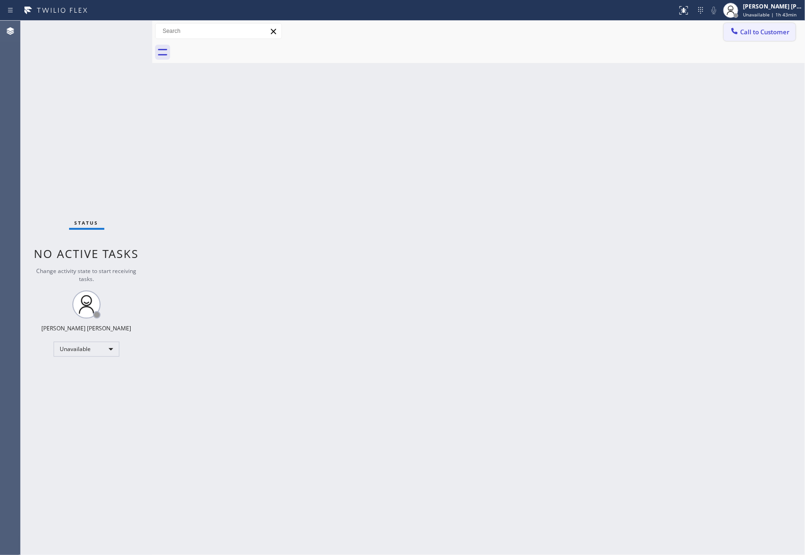
click at [767, 28] on span "Call to Customer" at bounding box center [764, 32] width 49 height 8
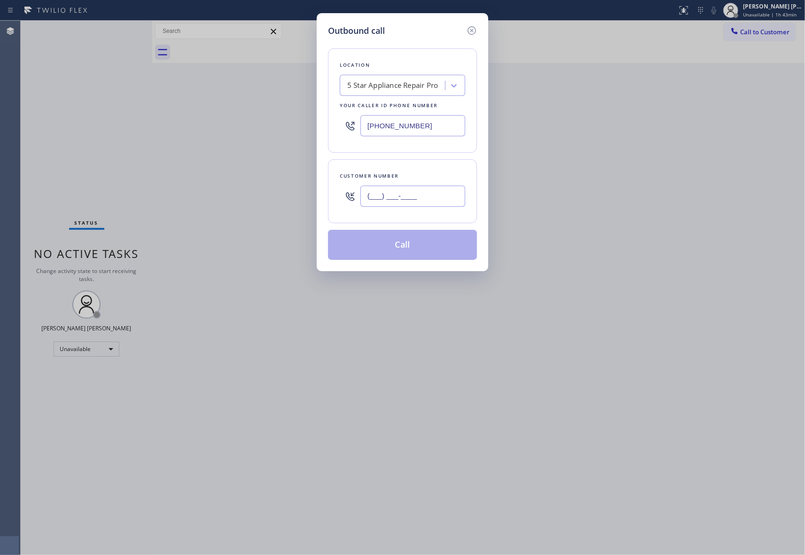
click at [425, 189] on input "(___) ___-____" at bounding box center [412, 196] width 105 height 21
paste input "562) 843-3334"
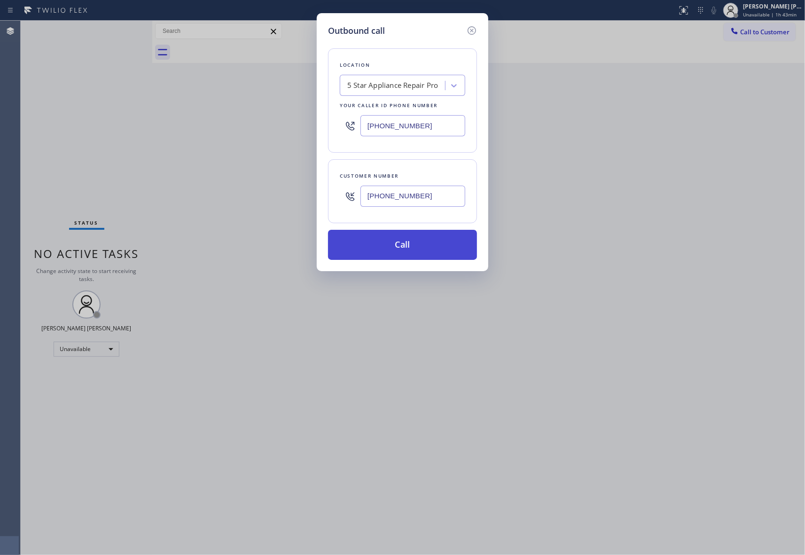
type input "[PHONE_NUMBER]"
click at [445, 241] on button "Call" at bounding box center [402, 245] width 149 height 30
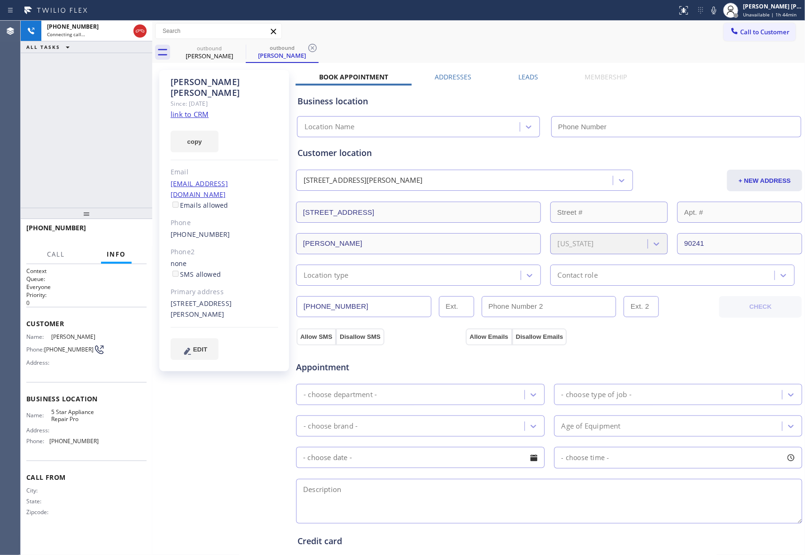
type input "[PHONE_NUMBER]"
drag, startPoint x: 523, startPoint y: 74, endPoint x: 529, endPoint y: 74, distance: 5.2
click at [523, 74] on label "Leads" at bounding box center [528, 76] width 20 height 9
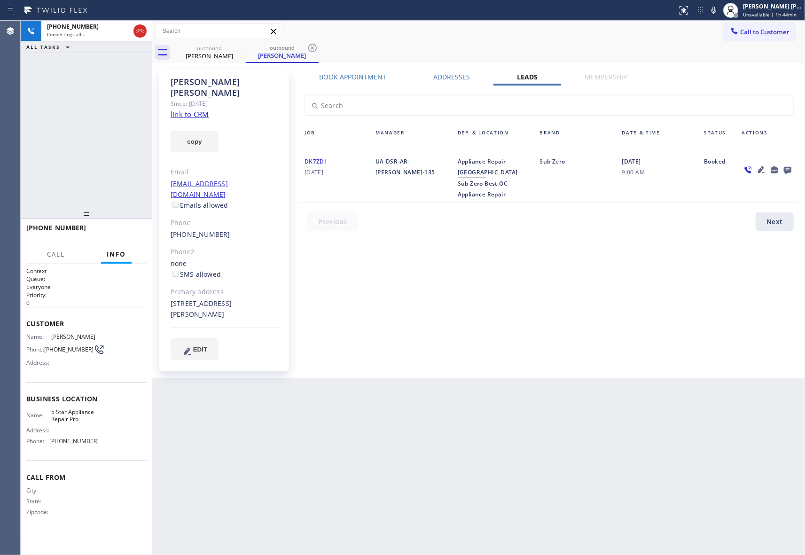
click at [787, 173] on icon at bounding box center [787, 170] width 11 height 12
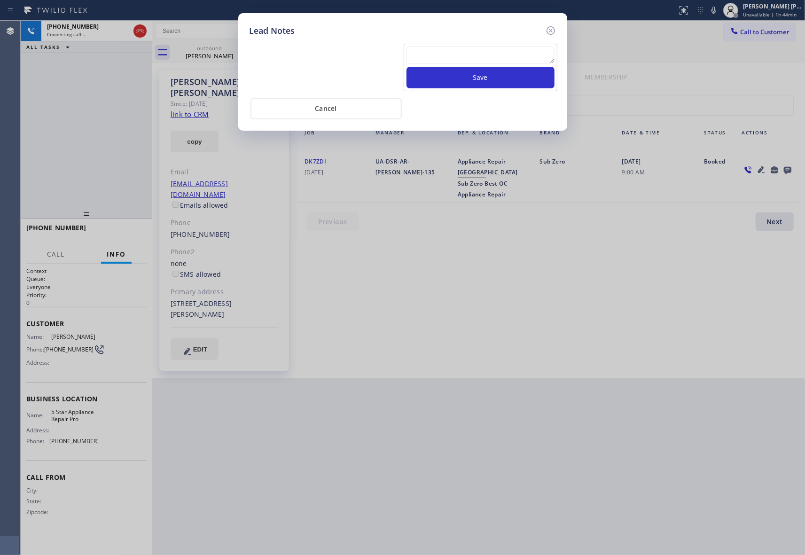
click at [434, 57] on textarea at bounding box center [480, 55] width 148 height 17
paste textarea "VM | please transfer if cx calls back"
type textarea "VM | please transfer if cx calls back"
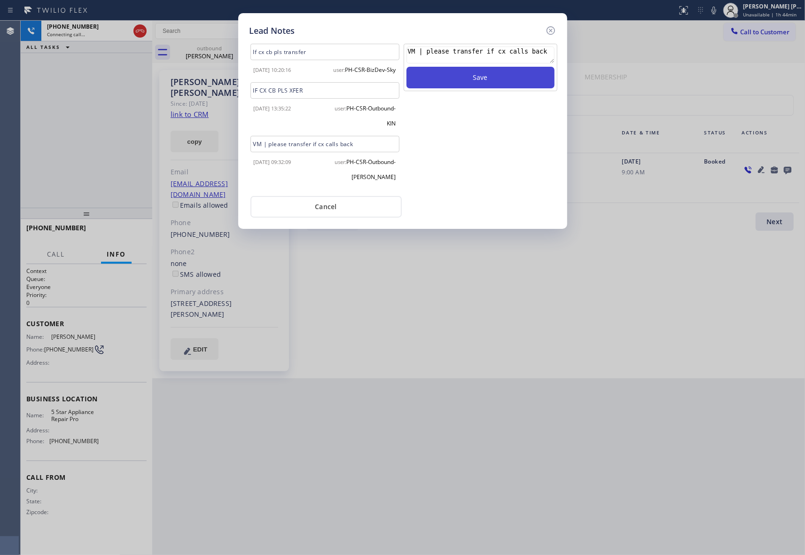
click at [478, 72] on button "Save" at bounding box center [480, 78] width 148 height 22
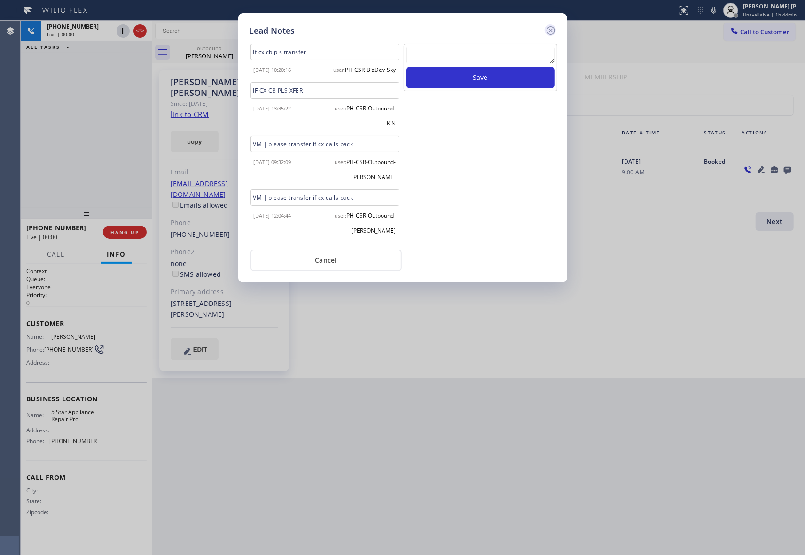
click at [550, 29] on icon at bounding box center [550, 30] width 8 height 8
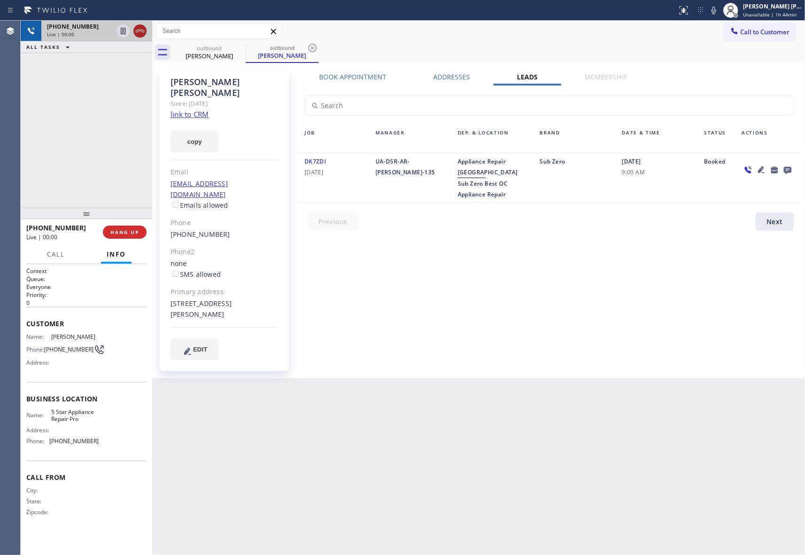
click at [143, 27] on icon at bounding box center [139, 30] width 11 height 11
click at [246, 47] on div at bounding box center [246, 52] width 0 height 14
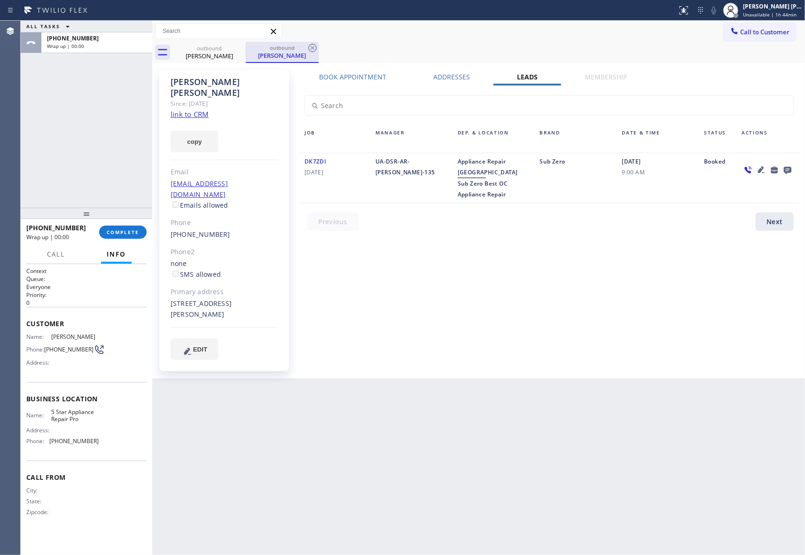
click at [246, 47] on div at bounding box center [246, 52] width 0 height 14
drag, startPoint x: 241, startPoint y: 47, endPoint x: 235, endPoint y: 49, distance: 5.9
click at [239, 48] on icon at bounding box center [239, 47] width 11 height 11
click at [235, 49] on icon at bounding box center [239, 47] width 11 height 11
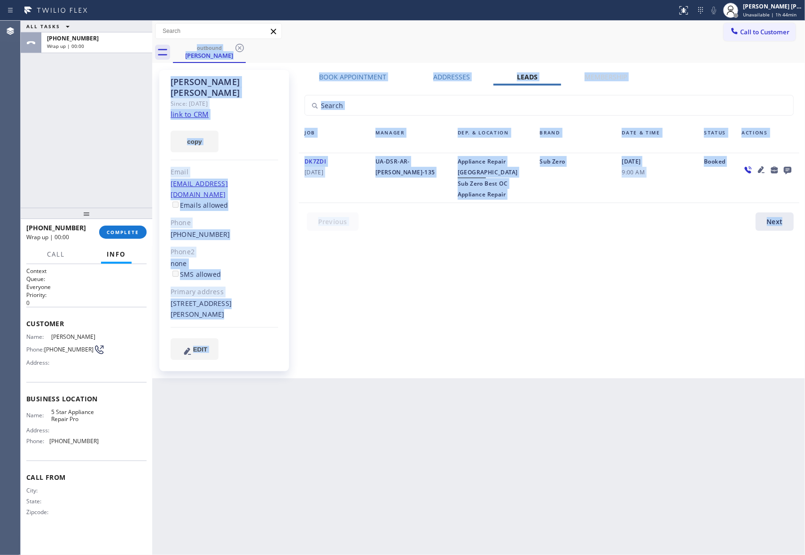
click at [235, 49] on div "outbound [PERSON_NAME]" at bounding box center [489, 52] width 632 height 21
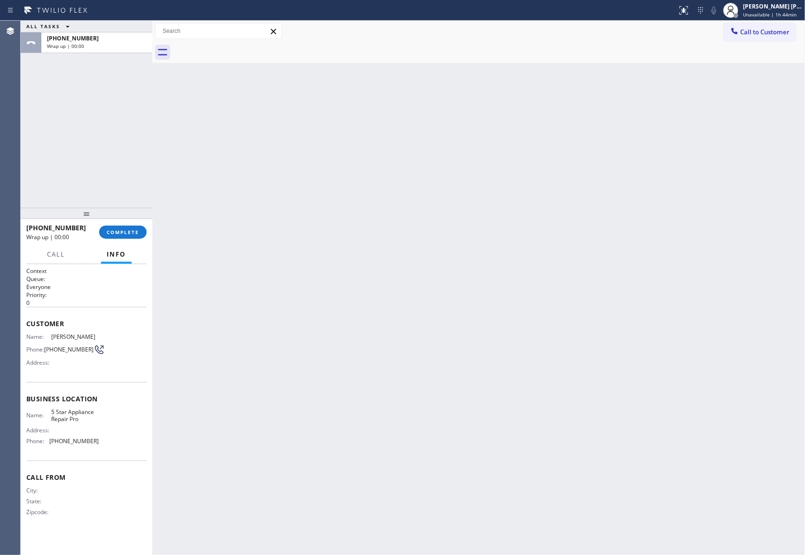
drag, startPoint x: 129, startPoint y: 224, endPoint x: 123, endPoint y: 227, distance: 6.9
click at [128, 224] on div "[PHONE_NUMBER] Wrap up | 00:00 COMPLETE" at bounding box center [86, 232] width 120 height 24
click at [123, 227] on button "COMPLETE" at bounding box center [122, 232] width 47 height 13
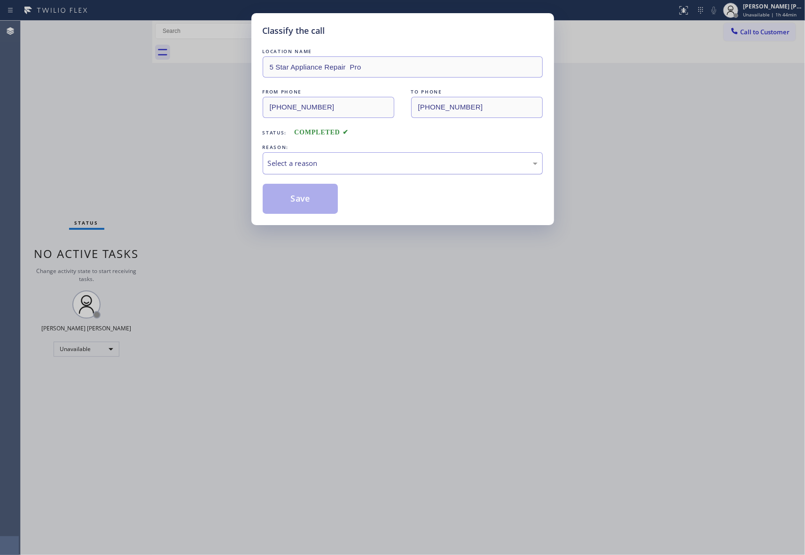
click at [318, 162] on div "Select a reason" at bounding box center [403, 163] width 270 height 11
click at [311, 195] on button "Save" at bounding box center [301, 199] width 76 height 30
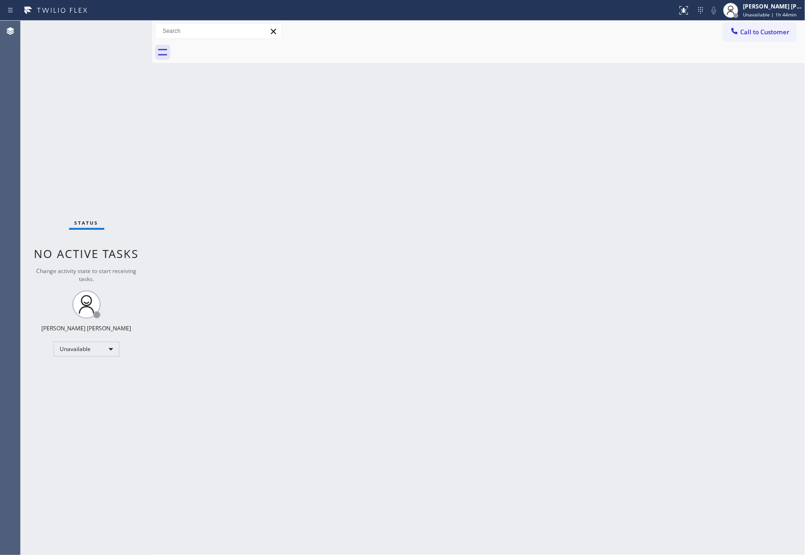
drag, startPoint x: 759, startPoint y: 34, endPoint x: 750, endPoint y: 35, distance: 8.9
click at [760, 34] on span "Call to Customer" at bounding box center [764, 32] width 49 height 8
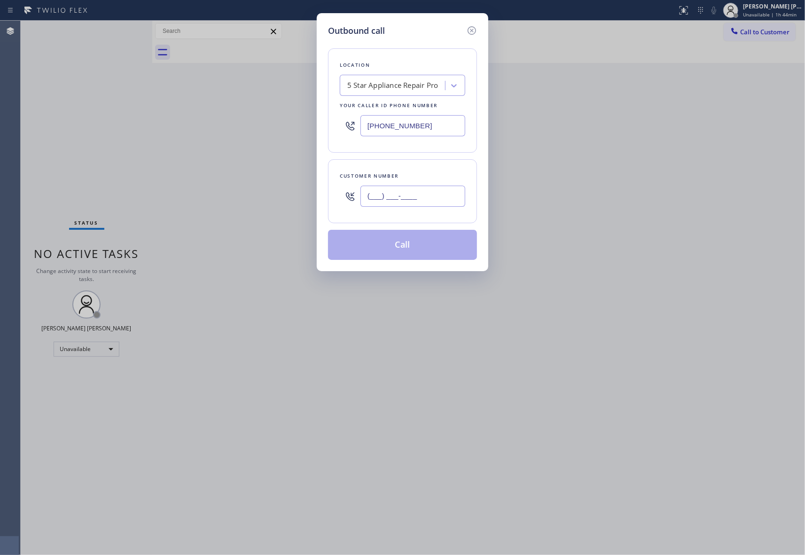
click at [439, 199] on input "(___) ___-____" at bounding box center [412, 196] width 105 height 21
paste input "480) 734-0337"
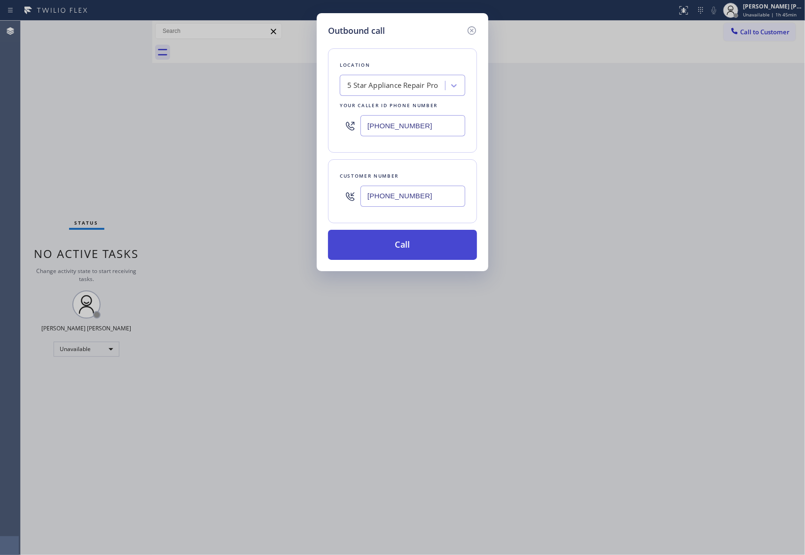
type input "[PHONE_NUMBER]"
click at [422, 247] on button "Call" at bounding box center [402, 245] width 149 height 30
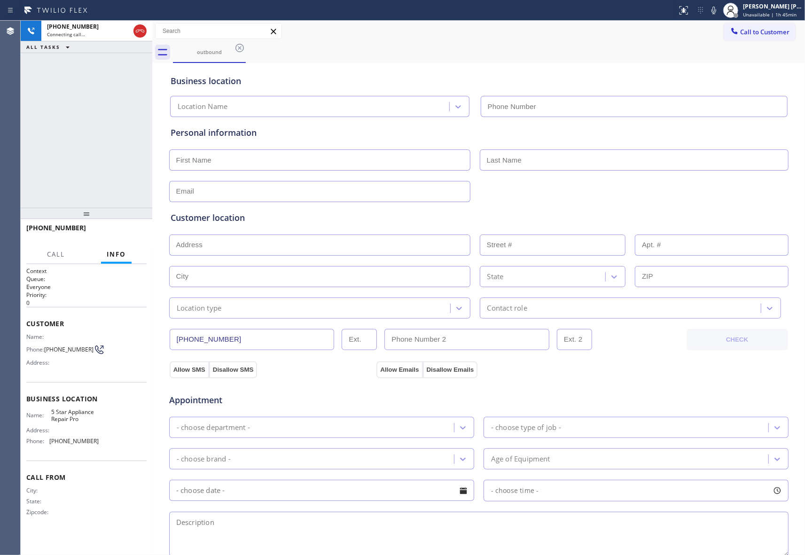
type input "[PHONE_NUMBER]"
click at [134, 32] on icon at bounding box center [139, 30] width 11 height 11
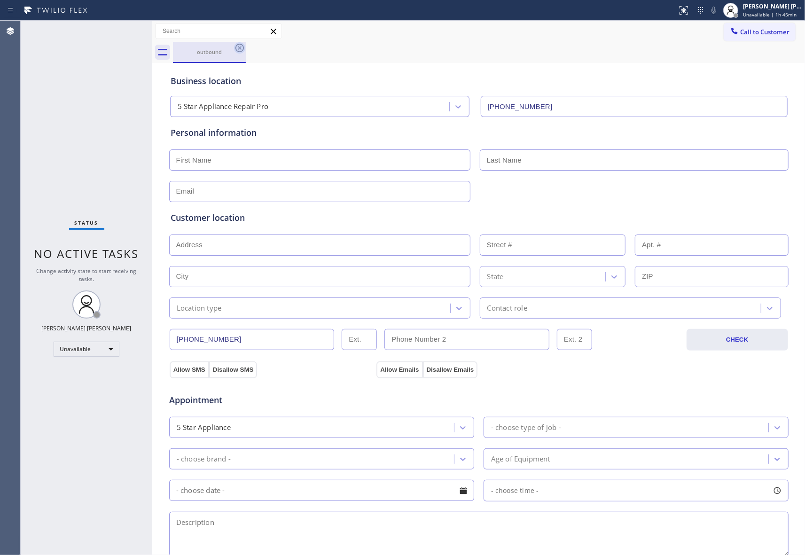
click at [239, 47] on icon at bounding box center [239, 47] width 11 height 11
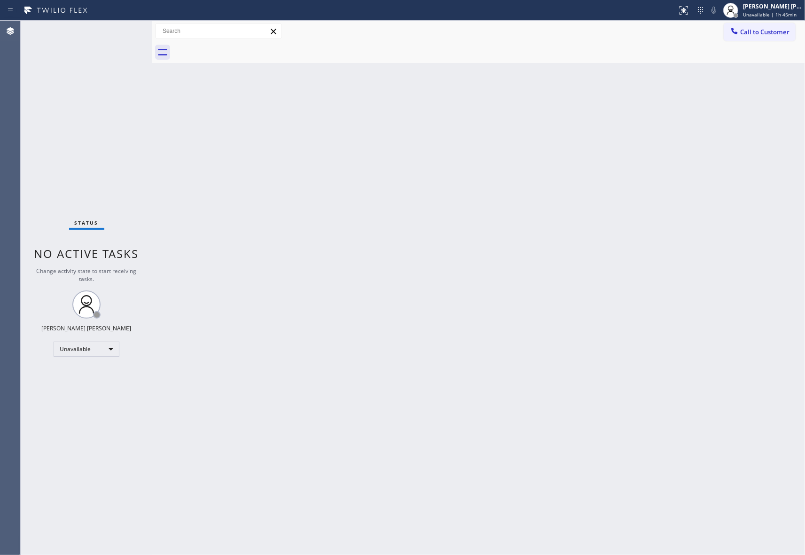
click at [239, 47] on div at bounding box center [489, 52] width 632 height 21
click at [755, 39] on button "Call to Customer" at bounding box center [760, 32] width 72 height 18
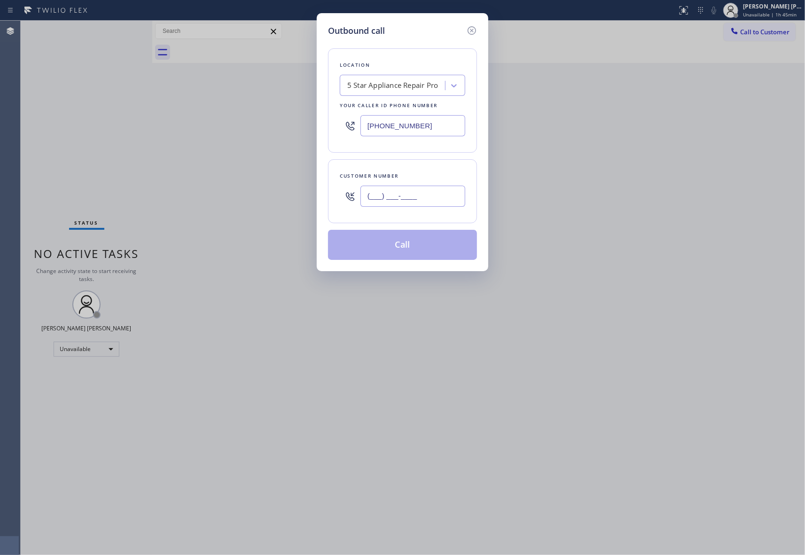
click at [418, 203] on input "(___) ___-____" at bounding box center [412, 196] width 105 height 21
paste input "408) 823-0212"
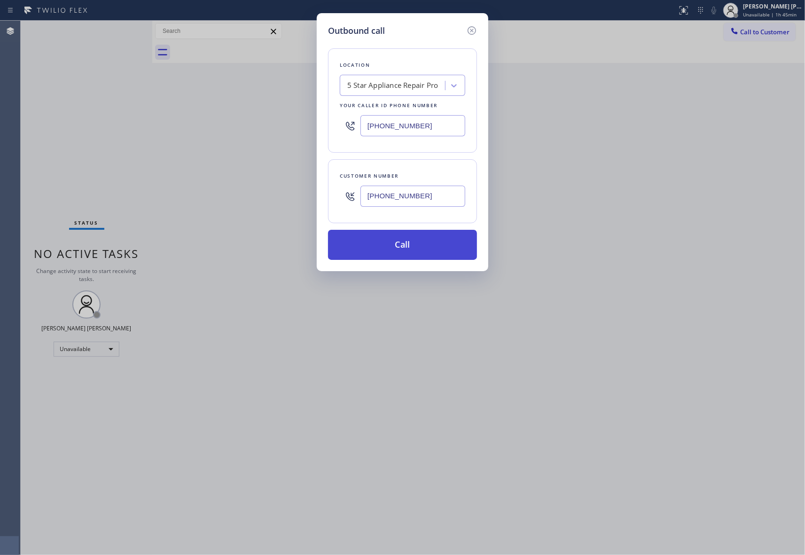
type input "[PHONE_NUMBER]"
click at [402, 244] on button "Call" at bounding box center [402, 245] width 149 height 30
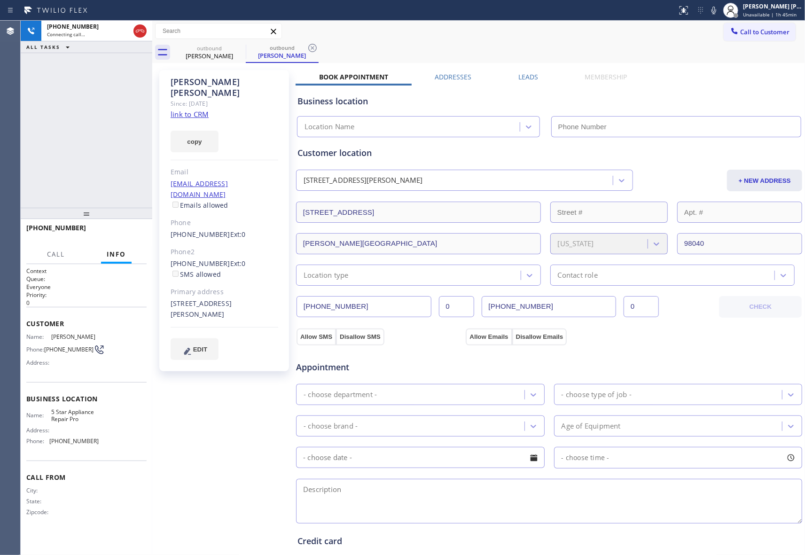
type input "[PHONE_NUMBER]"
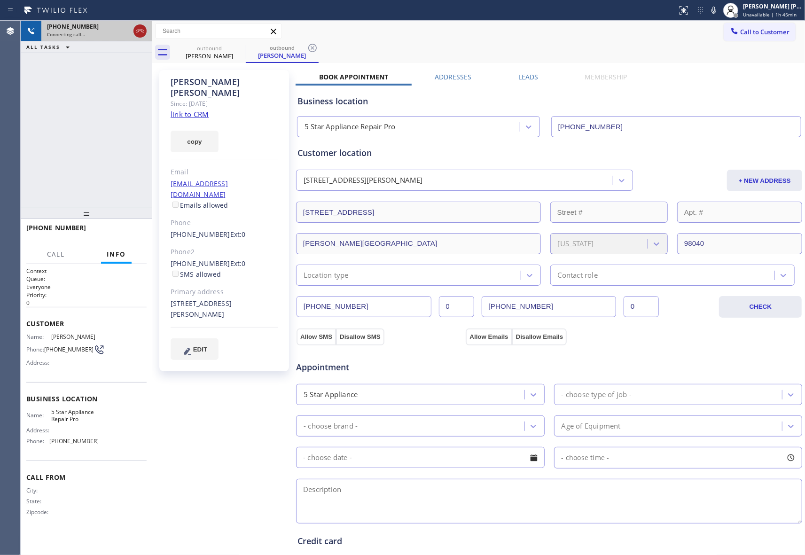
click at [141, 30] on icon at bounding box center [139, 30] width 11 height 11
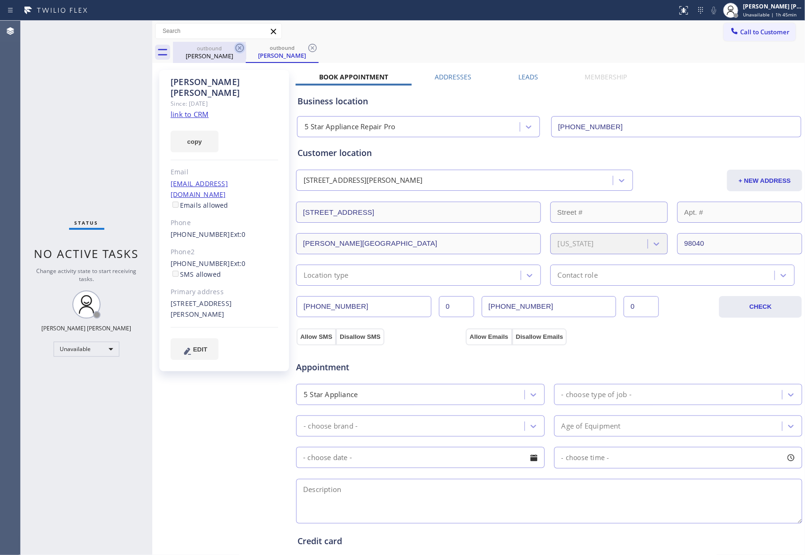
click at [241, 51] on icon at bounding box center [239, 47] width 11 height 11
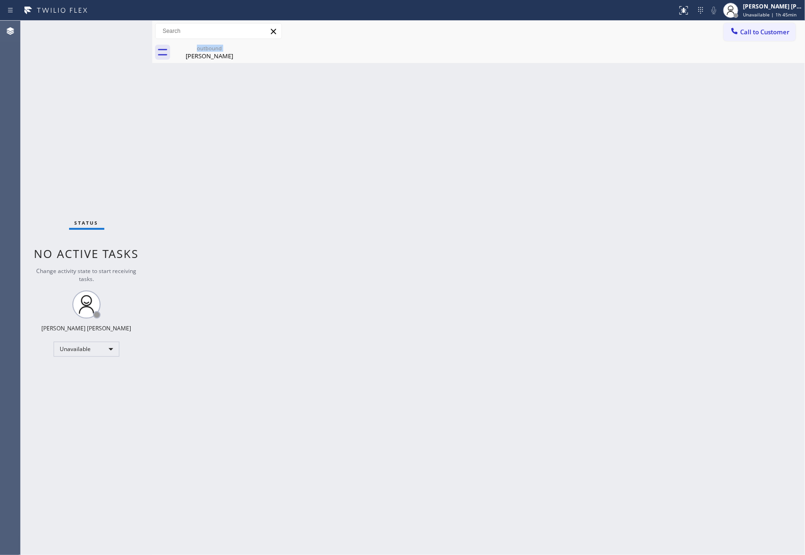
click at [241, 51] on div "outbound [PERSON_NAME]" at bounding box center [209, 52] width 73 height 21
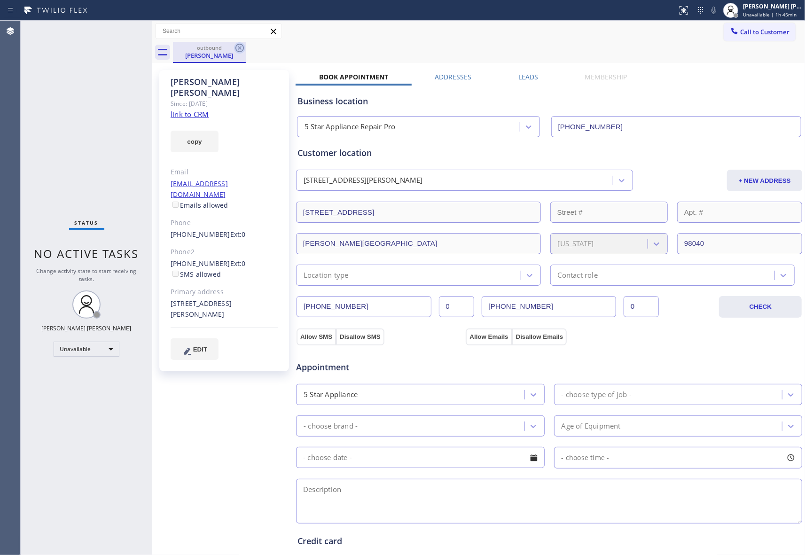
click at [243, 49] on icon at bounding box center [239, 48] width 8 height 8
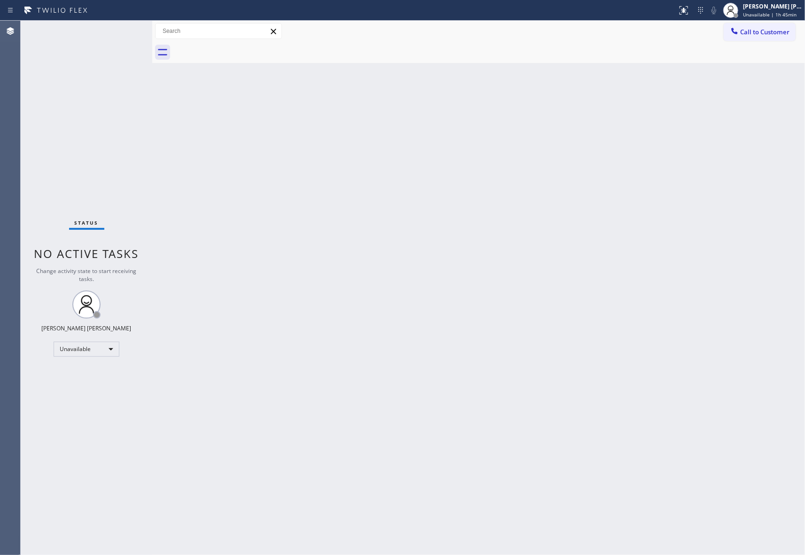
drag, startPoint x: 241, startPoint y: 49, endPoint x: 726, endPoint y: 98, distance: 487.3
click at [241, 51] on div at bounding box center [489, 52] width 632 height 21
click at [775, 38] on button "Call to Customer" at bounding box center [760, 32] width 72 height 18
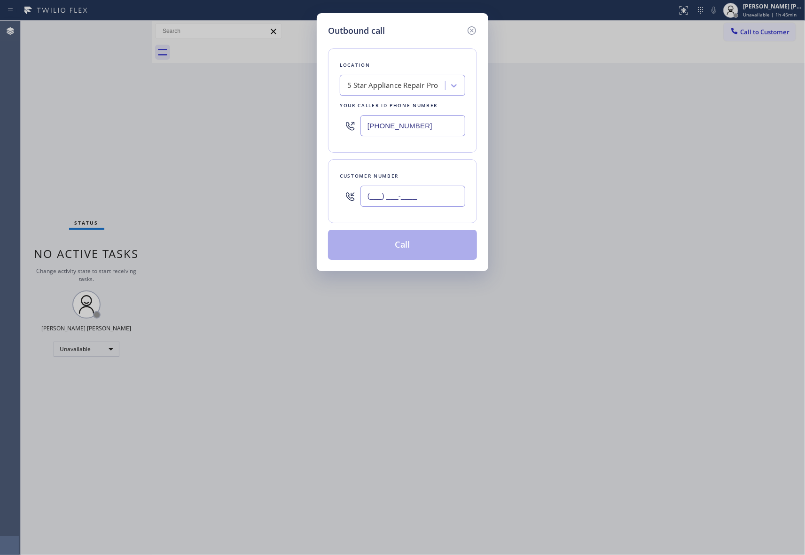
click at [414, 192] on input "(___) ___-____" at bounding box center [412, 196] width 105 height 21
paste input "408) 823-0212"
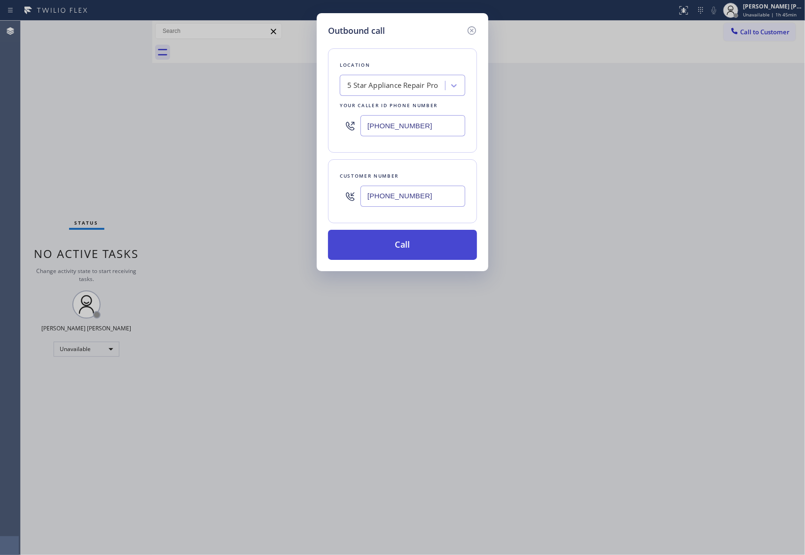
type input "[PHONE_NUMBER]"
click at [426, 249] on button "Call" at bounding box center [402, 245] width 149 height 30
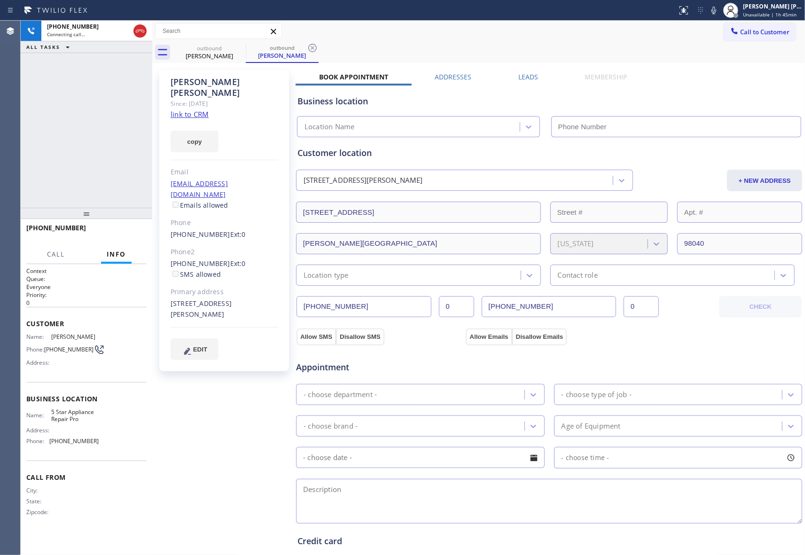
type input "[PHONE_NUMBER]"
click at [241, 46] on icon at bounding box center [239, 47] width 11 height 11
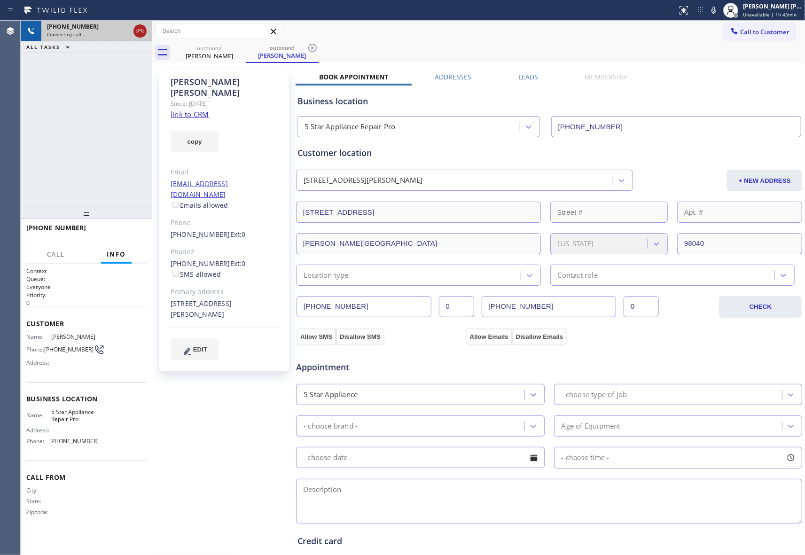
click at [145, 32] on icon at bounding box center [139, 30] width 11 height 11
click at [130, 32] on div "Connecting call…" at bounding box center [88, 34] width 83 height 7
click at [225, 50] on div "outbound" at bounding box center [209, 47] width 71 height 7
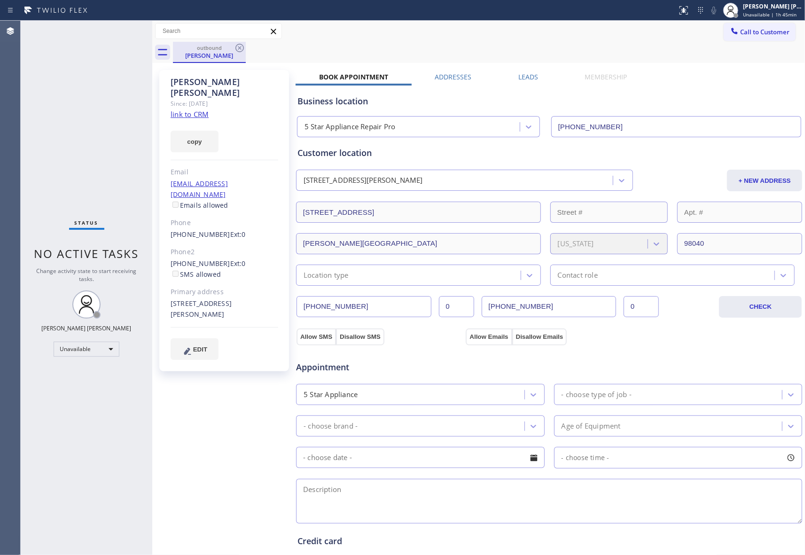
click at [233, 50] on div "outbound" at bounding box center [209, 47] width 71 height 7
click at [239, 48] on icon at bounding box center [239, 47] width 11 height 11
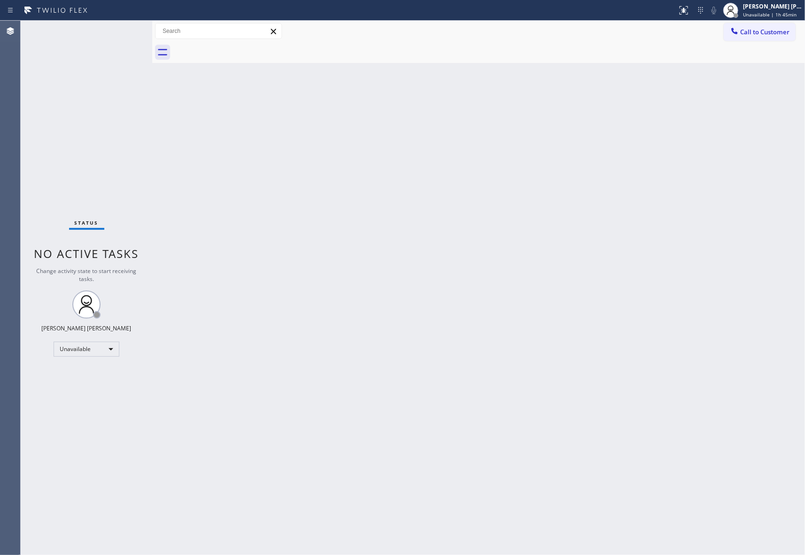
click at [239, 48] on div at bounding box center [489, 52] width 632 height 21
click at [762, 33] on span "Call to Customer" at bounding box center [764, 32] width 49 height 8
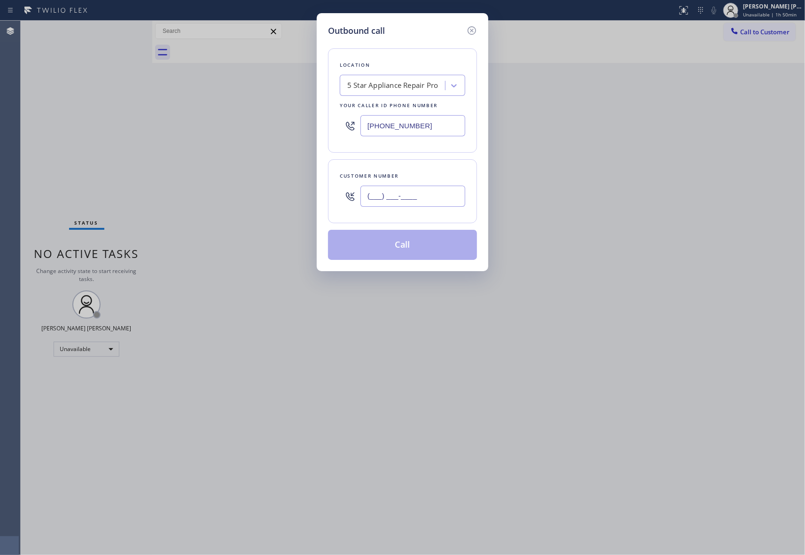
click at [444, 198] on input "(___) ___-____" at bounding box center [412, 196] width 105 height 21
paste input "916) 956-9923"
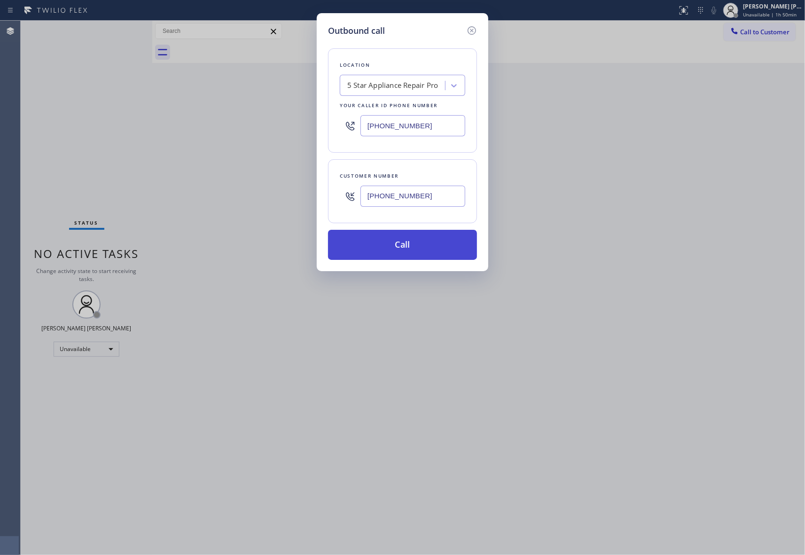
type input "[PHONE_NUMBER]"
click at [438, 249] on button "Call" at bounding box center [402, 245] width 149 height 30
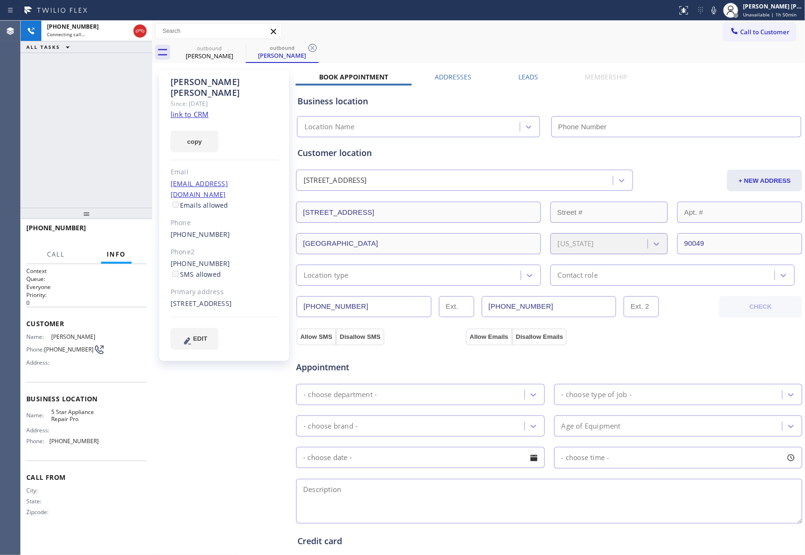
type input "[PHONE_NUMBER]"
drag, startPoint x: 119, startPoint y: 228, endPoint x: 188, endPoint y: 203, distance: 73.9
click at [119, 228] on button "HANG UP" at bounding box center [125, 232] width 44 height 13
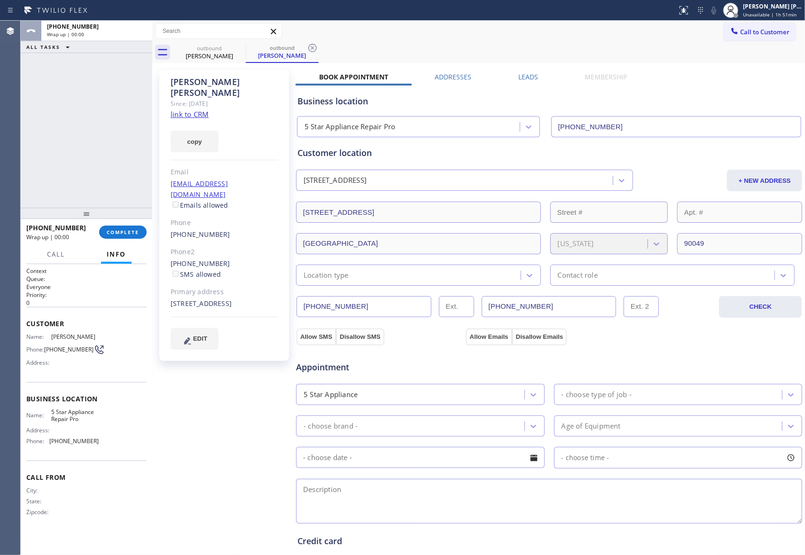
click at [531, 74] on label "Leads" at bounding box center [528, 76] width 20 height 9
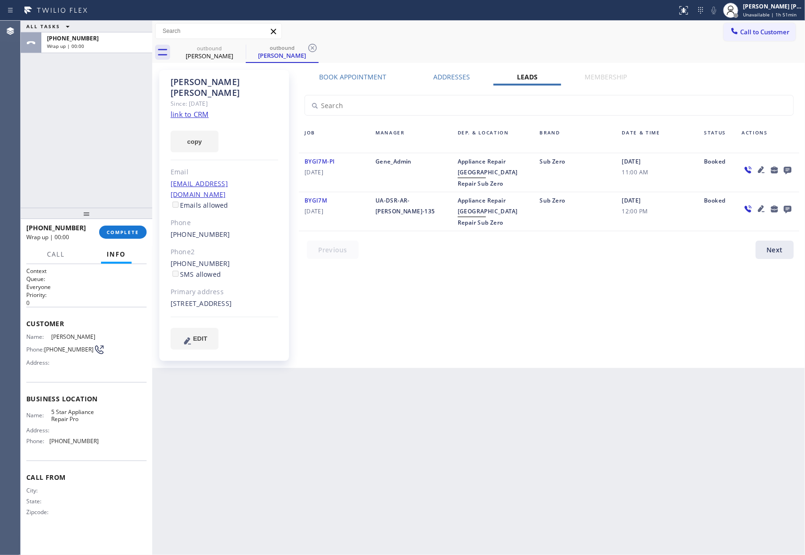
click at [790, 164] on icon at bounding box center [787, 170] width 11 height 12
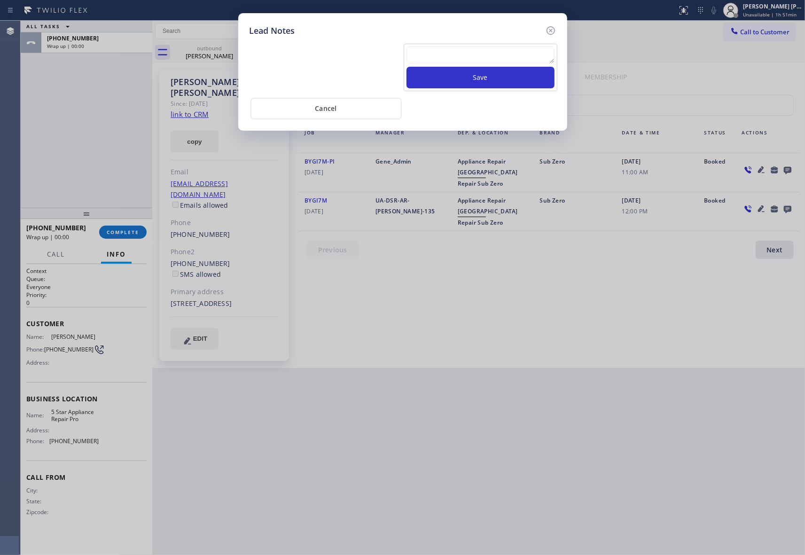
click at [455, 53] on textarea at bounding box center [480, 55] width 148 height 17
paste textarea "VM | please transfer if cx calls back"
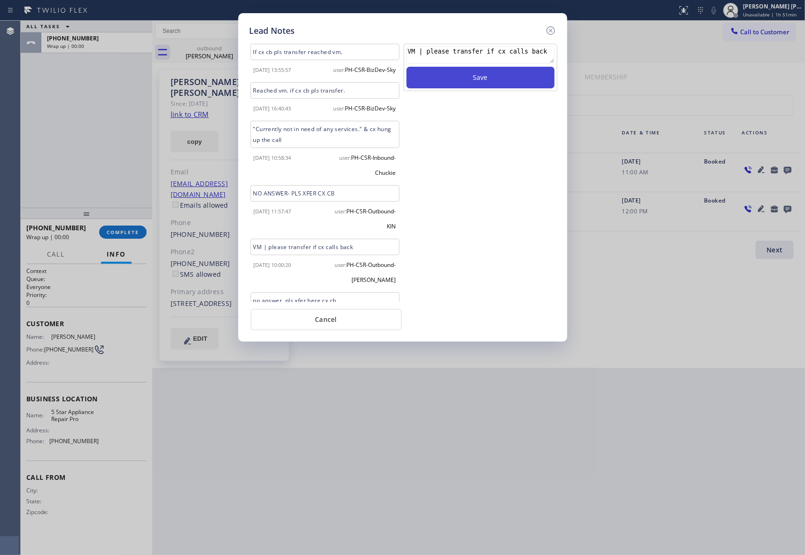
type textarea "VM | please transfer if cx calls back"
click at [488, 76] on button "Save" at bounding box center [480, 78] width 148 height 22
click at [549, 27] on icon at bounding box center [550, 30] width 11 height 11
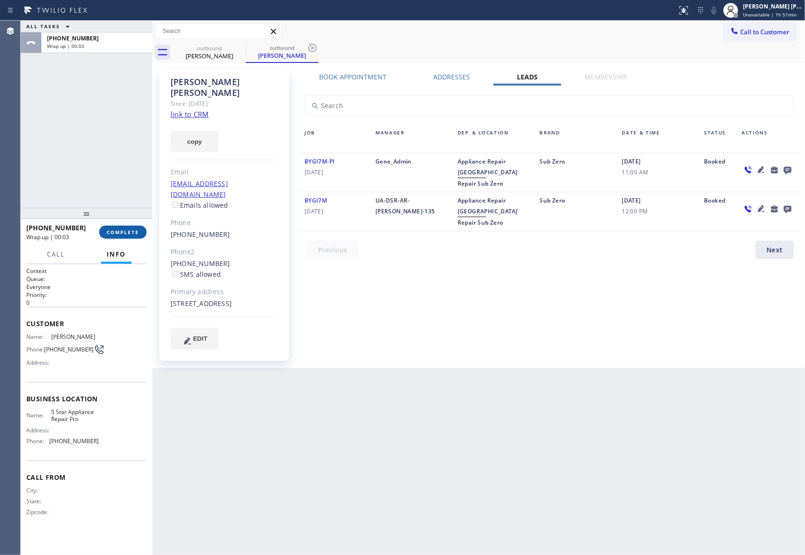
click at [128, 231] on span "COMPLETE" at bounding box center [123, 232] width 32 height 7
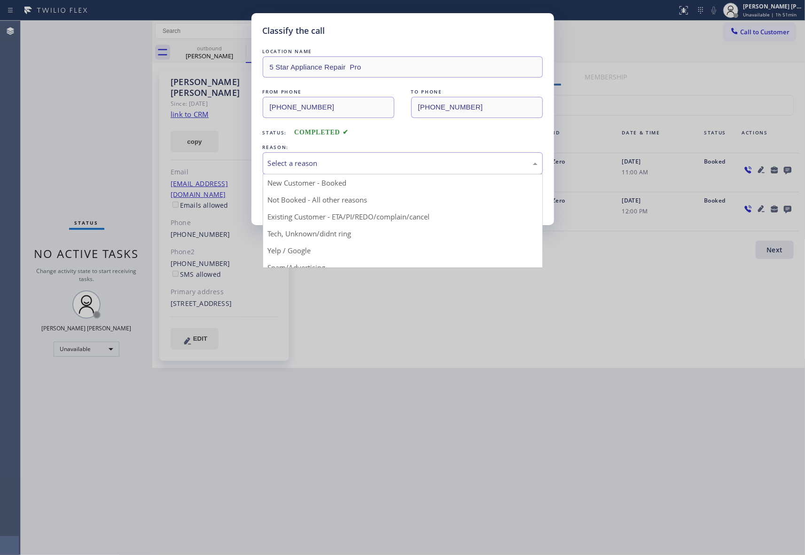
click at [353, 165] on div "Select a reason" at bounding box center [403, 163] width 270 height 11
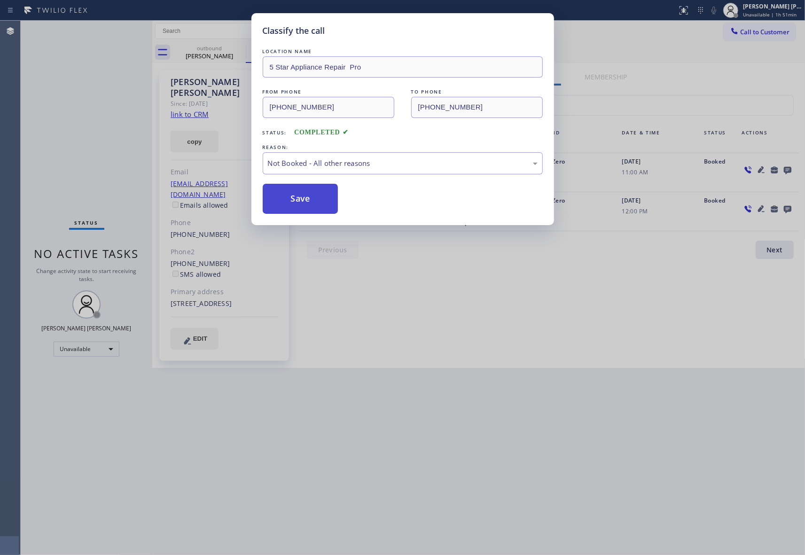
click at [317, 199] on button "Save" at bounding box center [301, 199] width 76 height 30
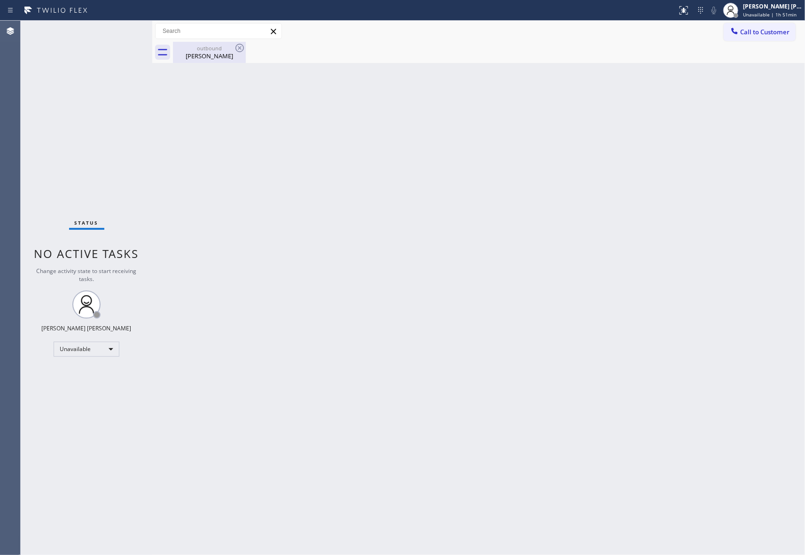
click at [236, 60] on div "outbound [PERSON_NAME]" at bounding box center [209, 52] width 71 height 21
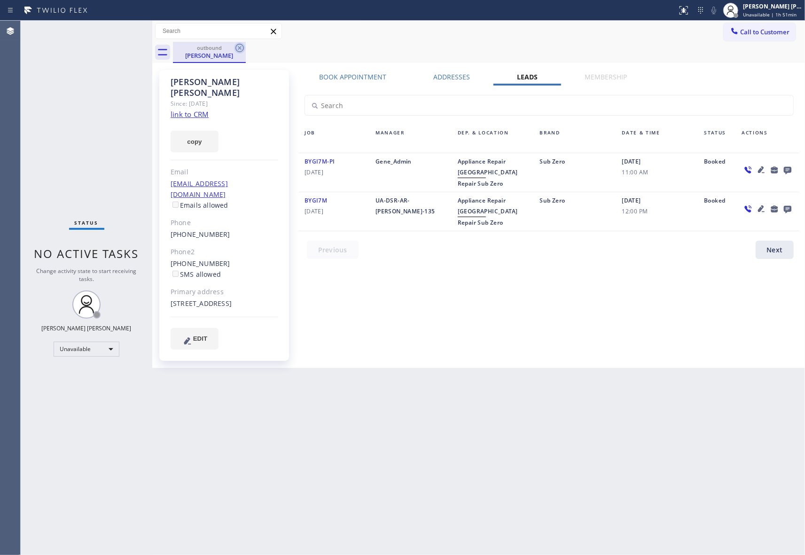
click at [239, 53] on icon at bounding box center [239, 47] width 11 height 11
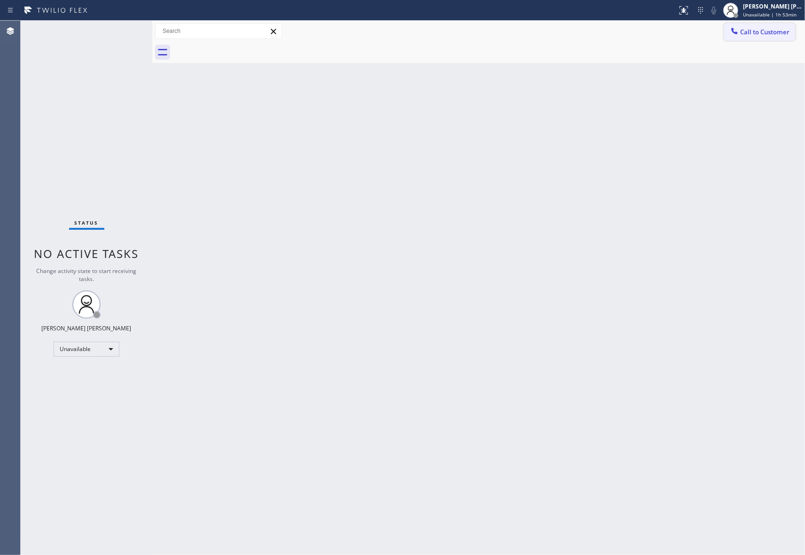
click at [775, 31] on span "Call to Customer" at bounding box center [764, 32] width 49 height 8
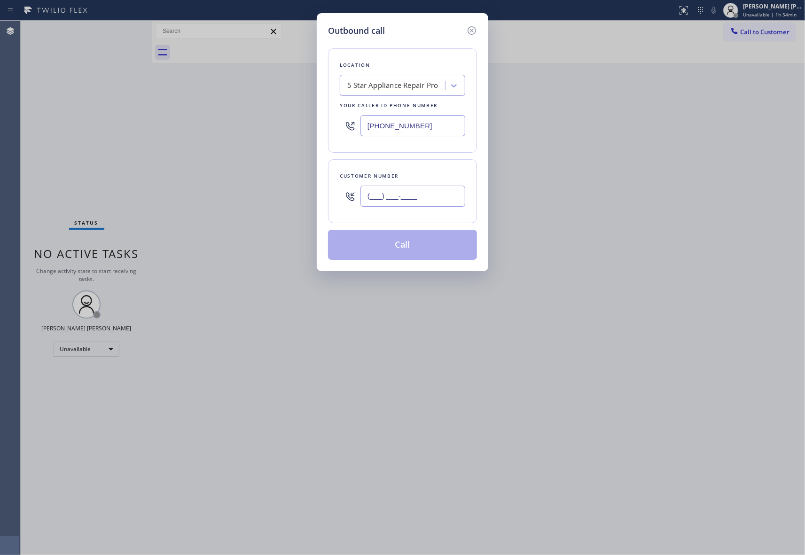
click at [433, 190] on input "(___) ___-____" at bounding box center [412, 196] width 105 height 21
paste input "928) 897-6542"
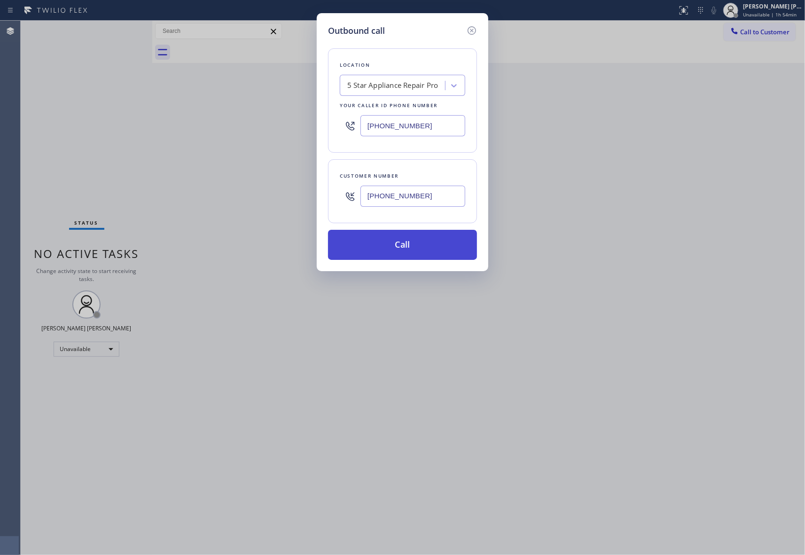
type input "[PHONE_NUMBER]"
click at [433, 255] on button "Call" at bounding box center [402, 245] width 149 height 30
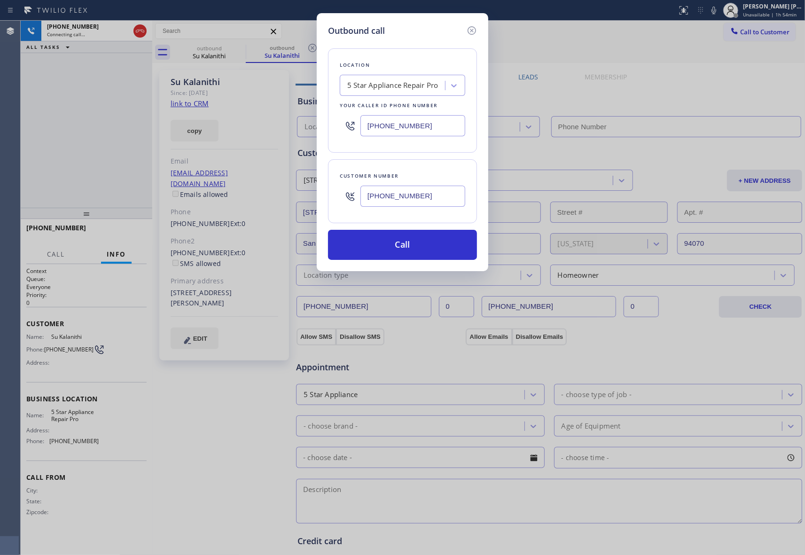
type input "[PHONE_NUMBER]"
click at [474, 29] on icon at bounding box center [471, 30] width 11 height 11
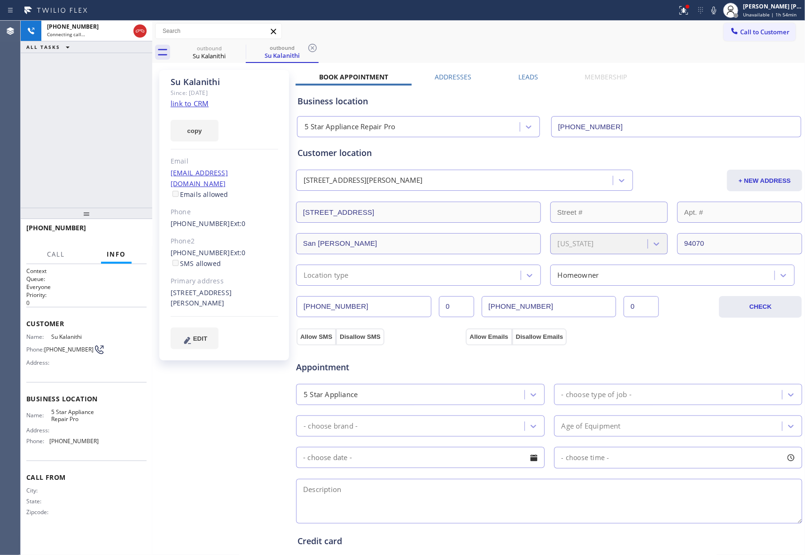
click at [522, 77] on label "Leads" at bounding box center [528, 76] width 20 height 9
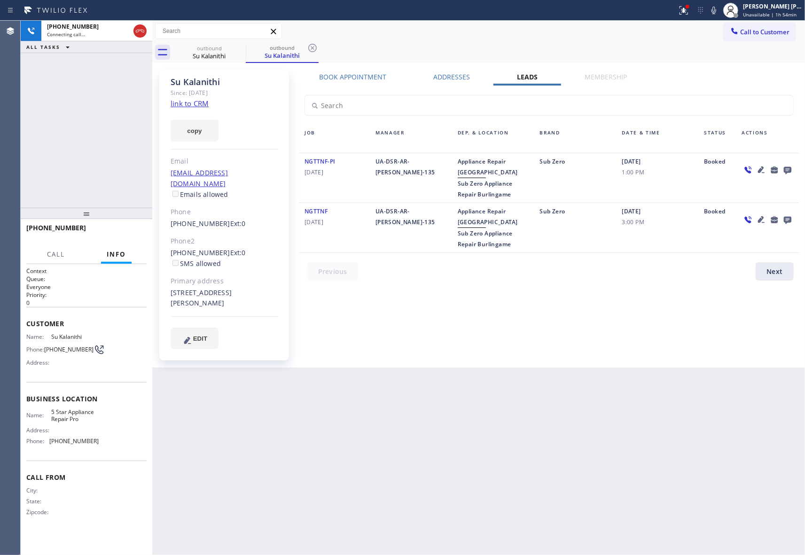
click at [785, 171] on icon at bounding box center [788, 171] width 8 height 8
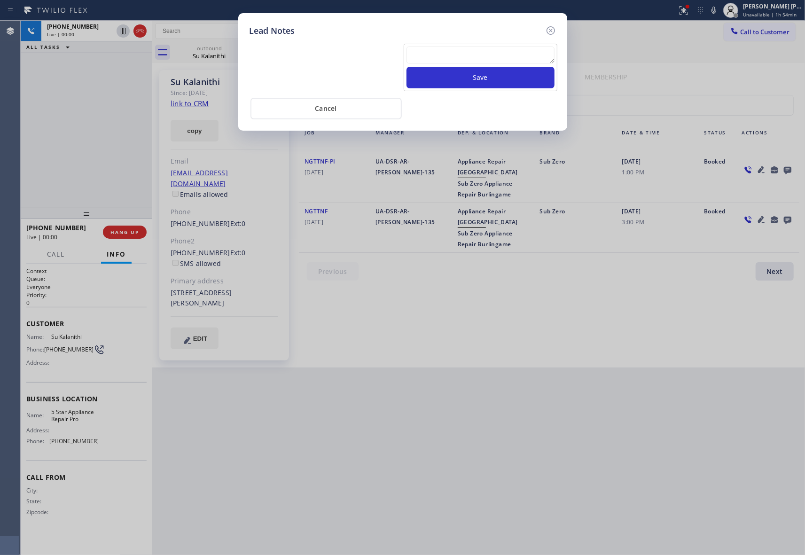
click at [452, 53] on textarea at bounding box center [480, 55] width 148 height 17
paste textarea "VM | please transfer if cx calls back"
type textarea "VM | please transfer if cx calls back"
click at [469, 81] on button "Save" at bounding box center [480, 78] width 148 height 22
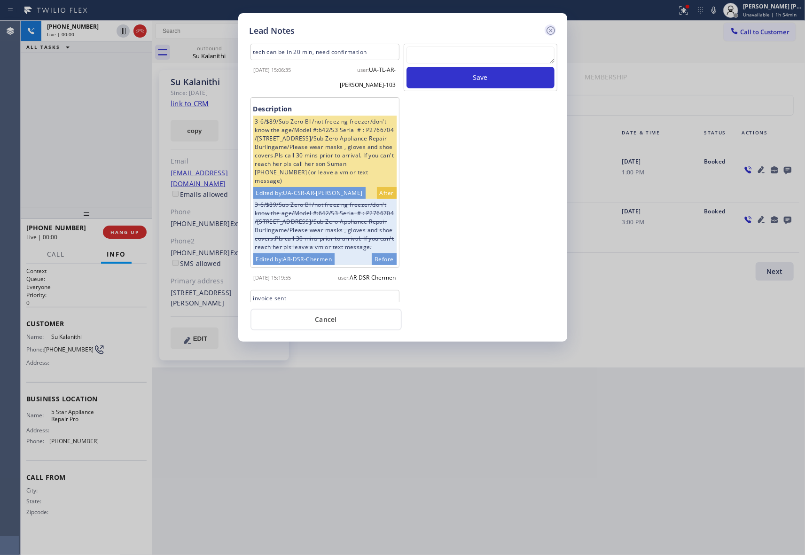
scroll to position [0, 0]
click at [550, 27] on icon at bounding box center [550, 30] width 11 height 11
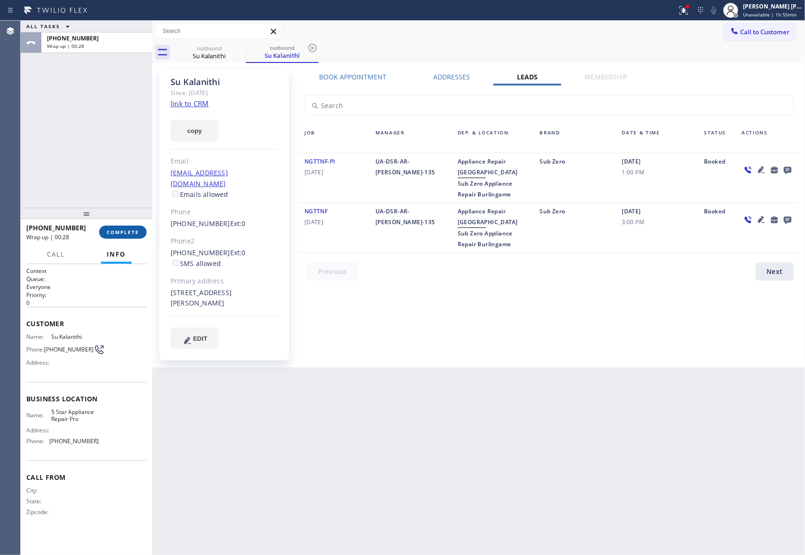
click at [131, 230] on span "COMPLETE" at bounding box center [123, 232] width 32 height 7
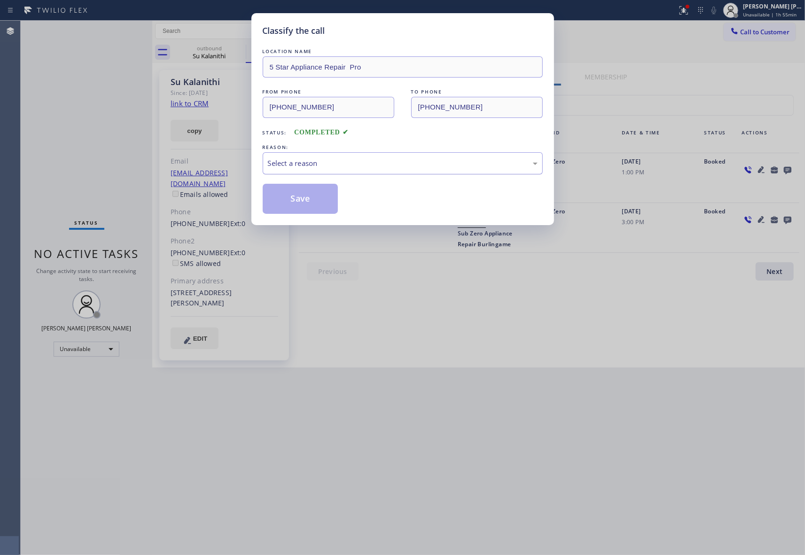
click at [402, 162] on div "Select a reason" at bounding box center [403, 163] width 270 height 11
click at [295, 198] on button "Save" at bounding box center [301, 199] width 76 height 30
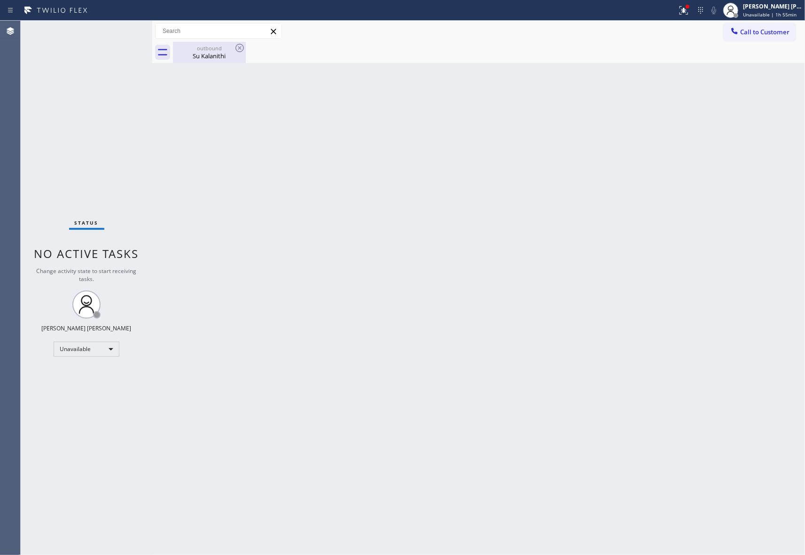
click at [221, 48] on div "outbound" at bounding box center [209, 48] width 71 height 7
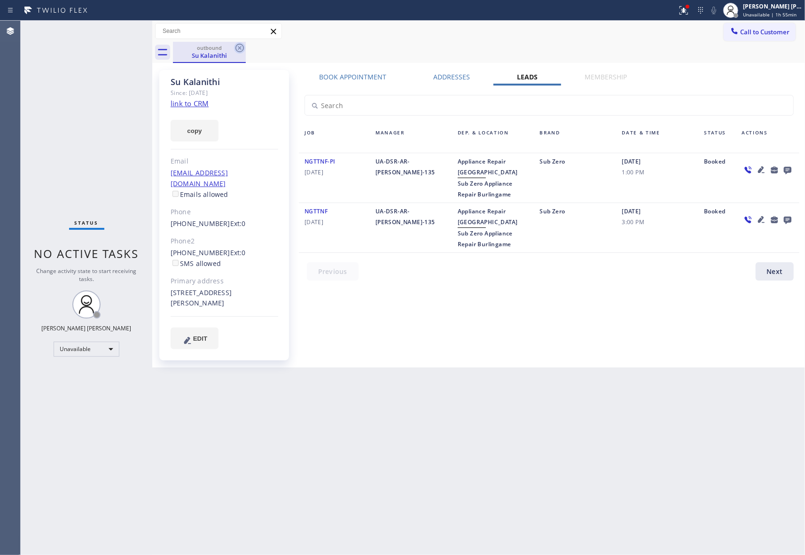
click at [240, 46] on icon at bounding box center [239, 47] width 11 height 11
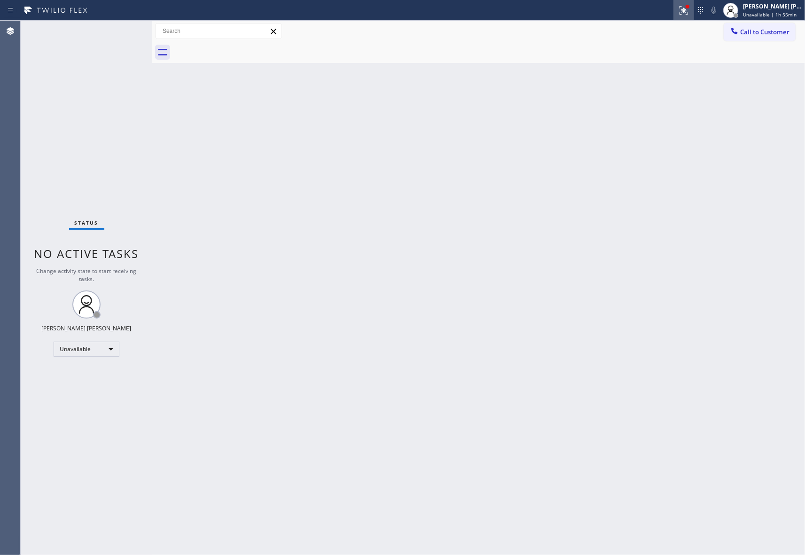
click at [688, 11] on icon at bounding box center [683, 10] width 11 height 11
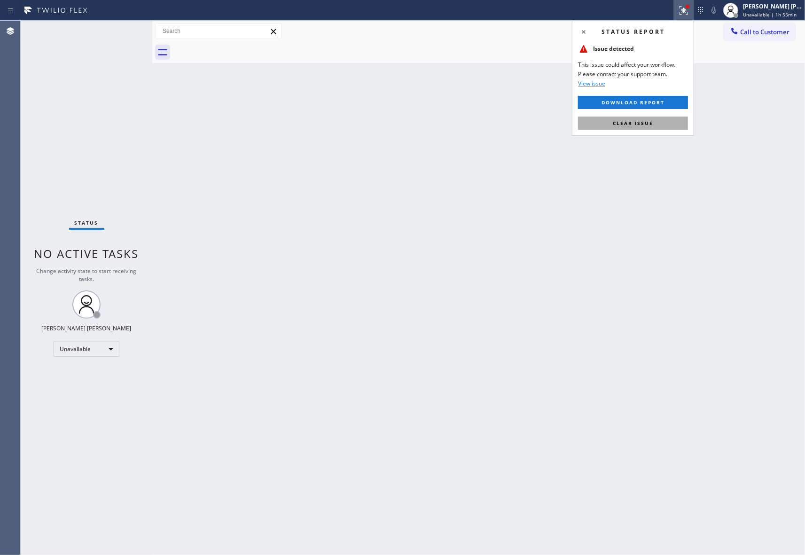
drag, startPoint x: 649, startPoint y: 122, endPoint x: 657, endPoint y: 4, distance: 118.6
click at [649, 121] on span "Clear issue" at bounding box center [633, 123] width 40 height 7
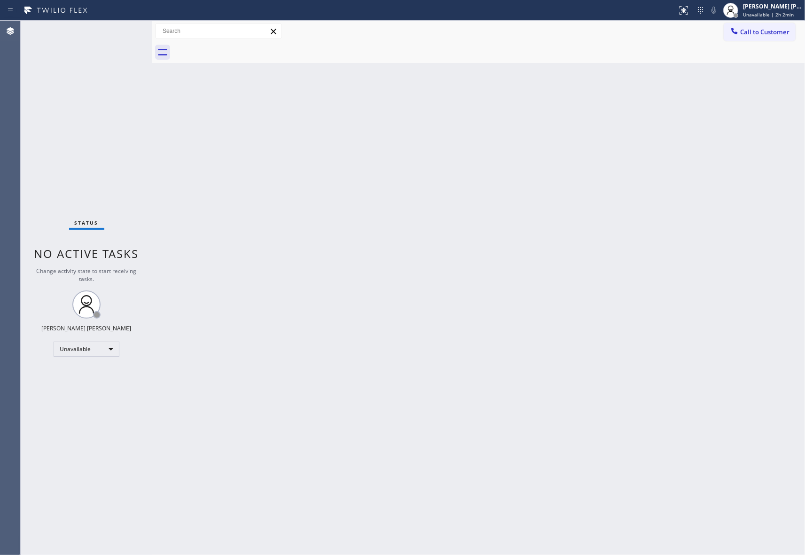
click at [789, 31] on button "Call to Customer" at bounding box center [760, 32] width 72 height 18
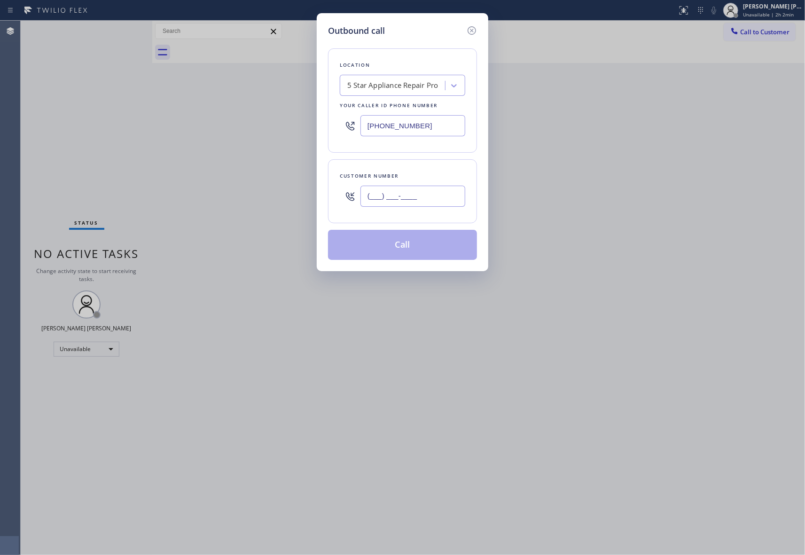
click at [429, 200] on input "(___) ___-____" at bounding box center [412, 196] width 105 height 21
paste input "760) 668-6028"
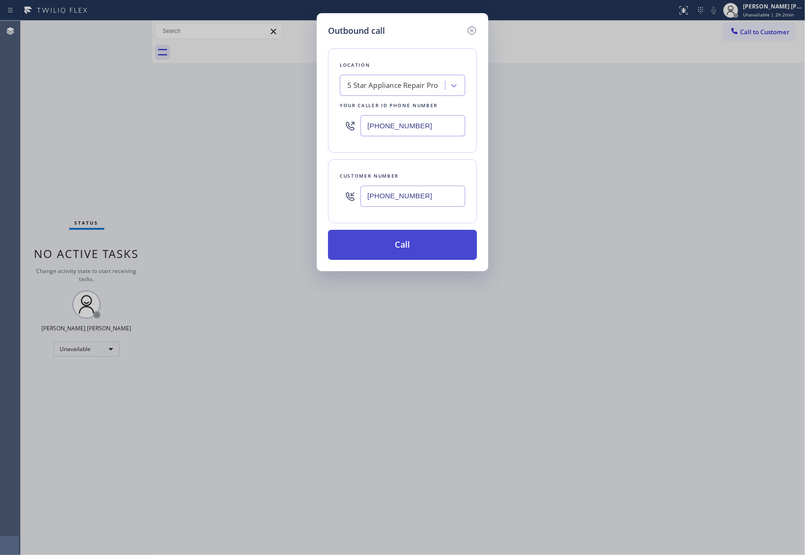
type input "[PHONE_NUMBER]"
click at [435, 248] on button "Call" at bounding box center [402, 245] width 149 height 30
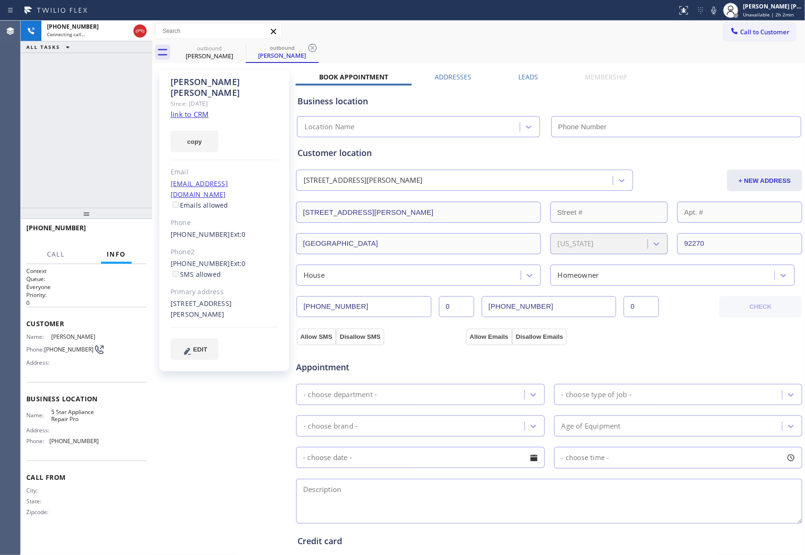
type input "[PHONE_NUMBER]"
drag, startPoint x: 517, startPoint y: 76, endPoint x: 498, endPoint y: 91, distance: 24.4
click at [518, 76] on label "Leads" at bounding box center [528, 76] width 20 height 9
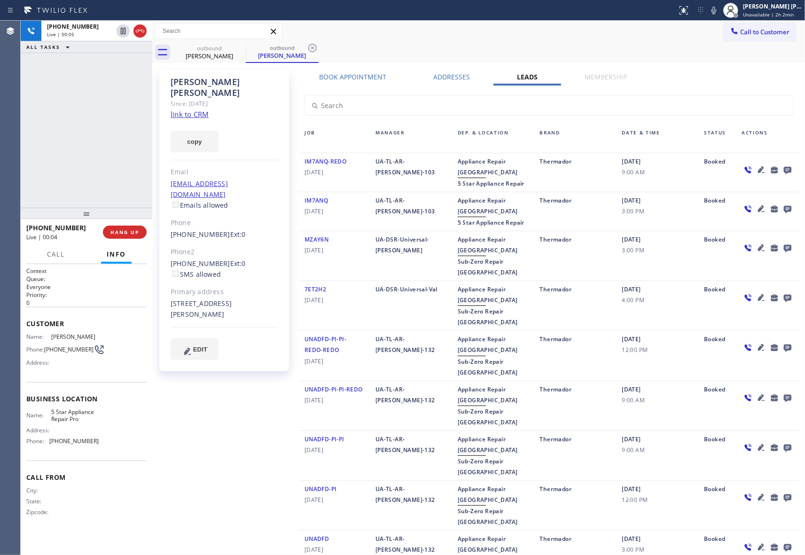
click at [782, 170] on icon at bounding box center [787, 170] width 11 height 12
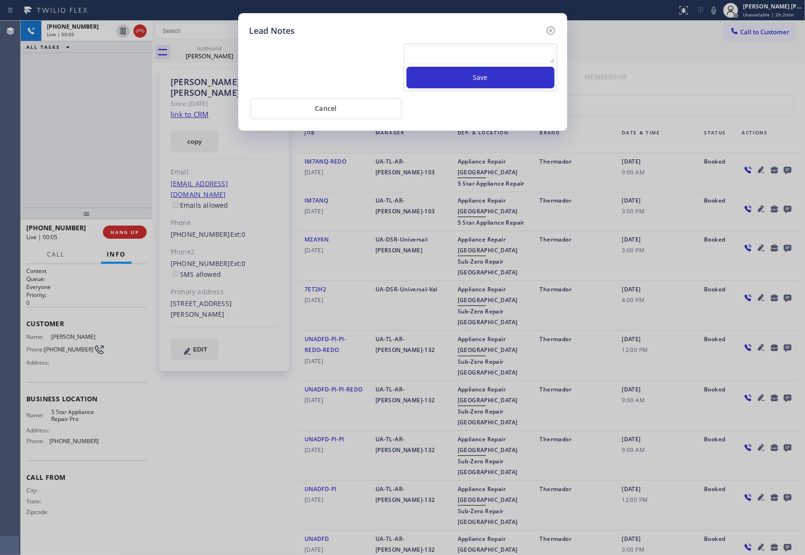
click at [455, 52] on textarea at bounding box center [480, 55] width 148 height 17
paste textarea "VM | please transfer if cx calls back"
type textarea "VM | please transfer if cx calls back"
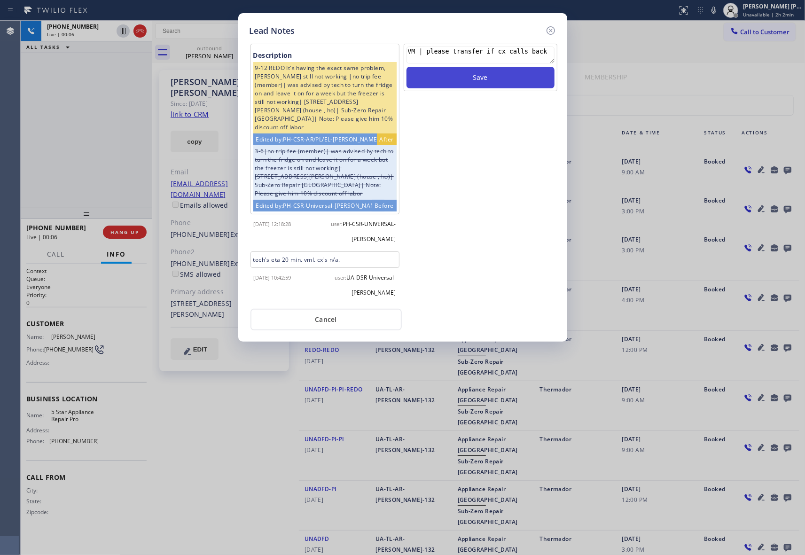
click at [515, 79] on button "Save" at bounding box center [480, 78] width 148 height 22
click at [553, 29] on icon at bounding box center [550, 30] width 8 height 8
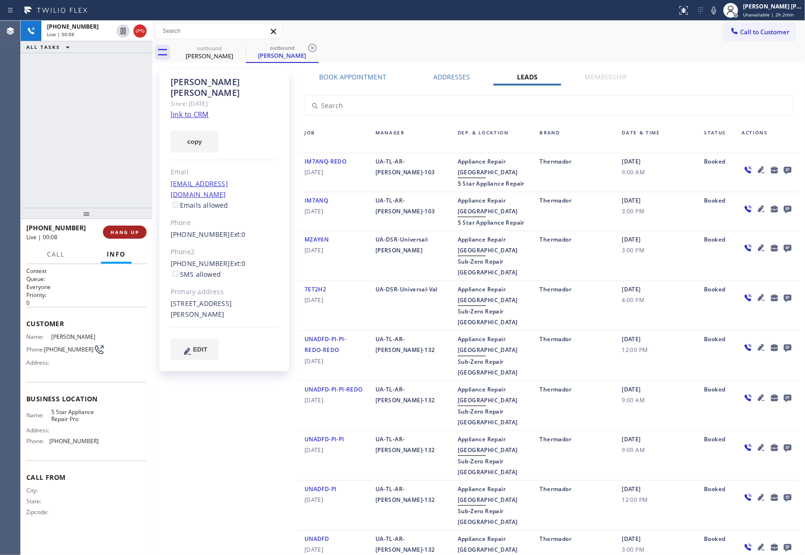
click at [134, 231] on span "HANG UP" at bounding box center [124, 232] width 29 height 7
click at [134, 231] on span "COMPLETE" at bounding box center [123, 232] width 32 height 7
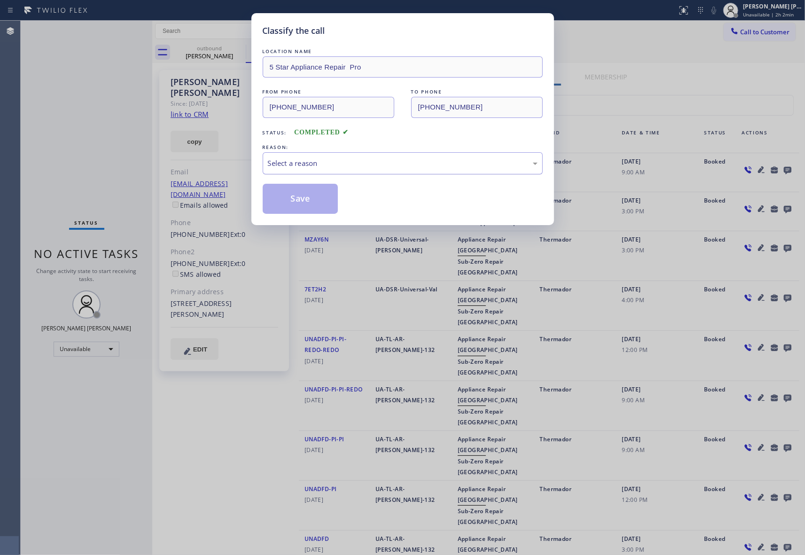
click at [326, 158] on div "Select a reason" at bounding box center [403, 163] width 270 height 11
click at [297, 195] on button "Save" at bounding box center [301, 199] width 76 height 30
click at [218, 59] on div "Classify the call LOCATION NAME 5 Star Appliance Repair Pro FROM PHONE [PHONE_N…" at bounding box center [402, 277] width 805 height 555
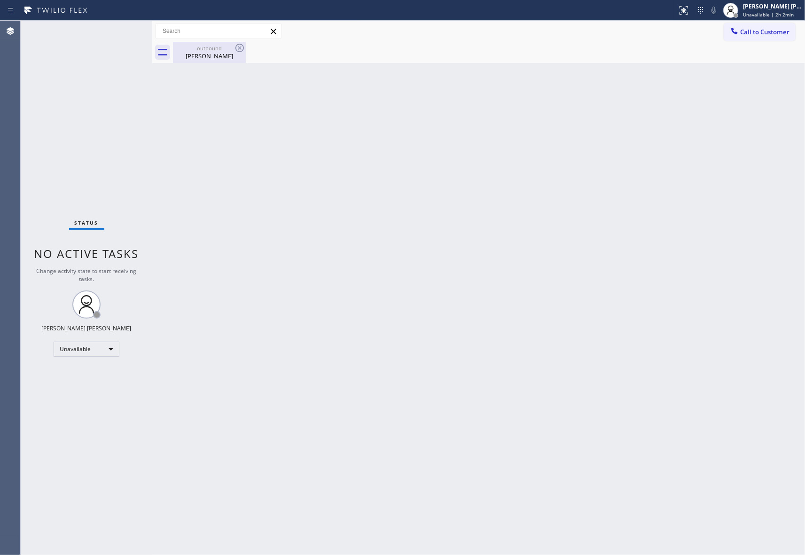
click at [218, 57] on div "[PERSON_NAME]" at bounding box center [209, 56] width 71 height 8
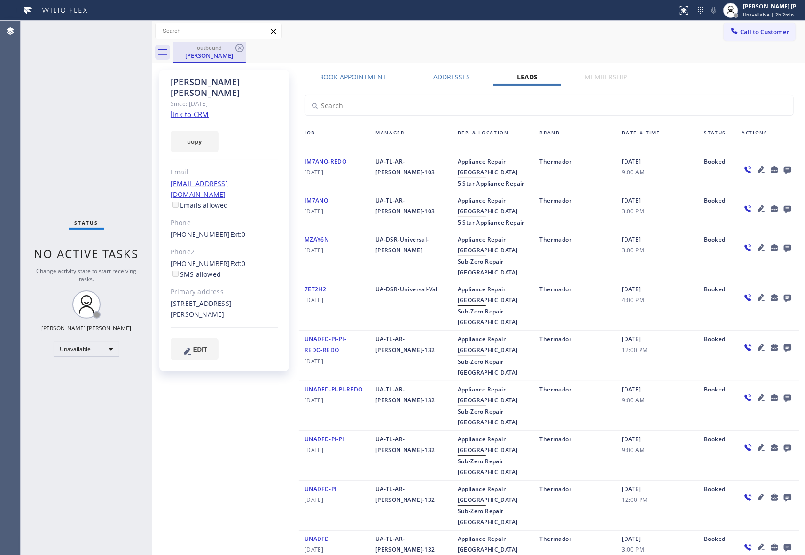
click at [219, 55] on div "[PERSON_NAME]" at bounding box center [209, 55] width 71 height 8
click at [239, 49] on icon at bounding box center [239, 48] width 8 height 8
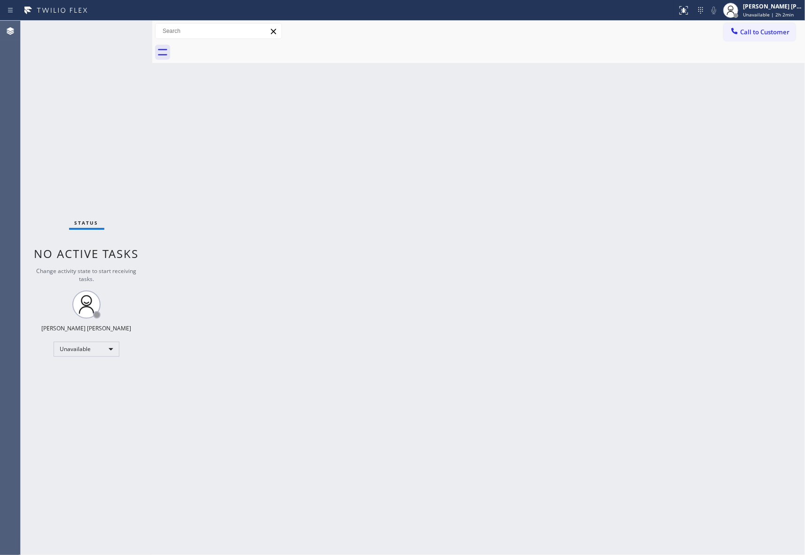
click at [241, 47] on div at bounding box center [489, 52] width 632 height 21
click at [780, 30] on span "Call to Customer" at bounding box center [764, 32] width 49 height 8
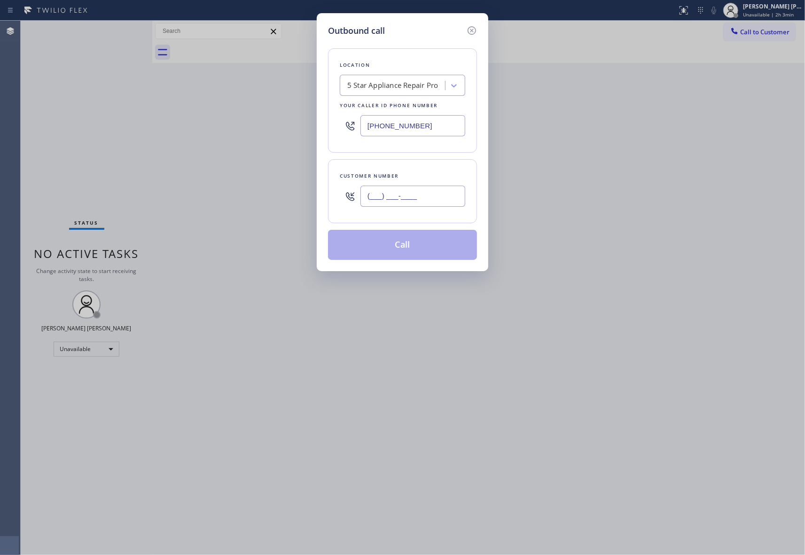
click at [414, 194] on input "(___) ___-____" at bounding box center [412, 196] width 105 height 21
paste input "206) 697-4203"
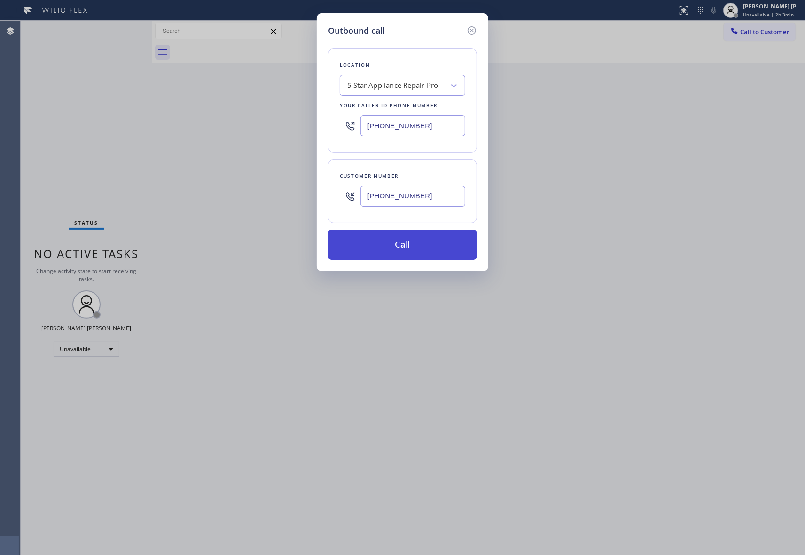
type input "[PHONE_NUMBER]"
click at [418, 244] on button "Call" at bounding box center [402, 245] width 149 height 30
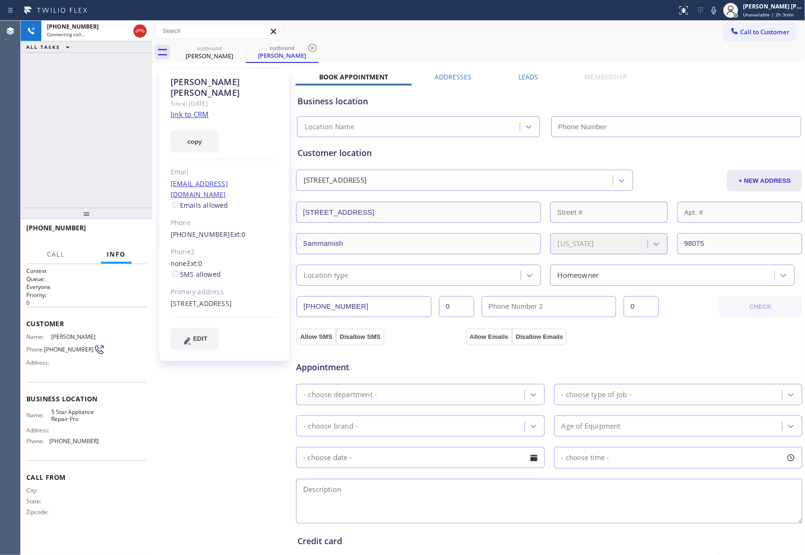
type input "[PHONE_NUMBER]"
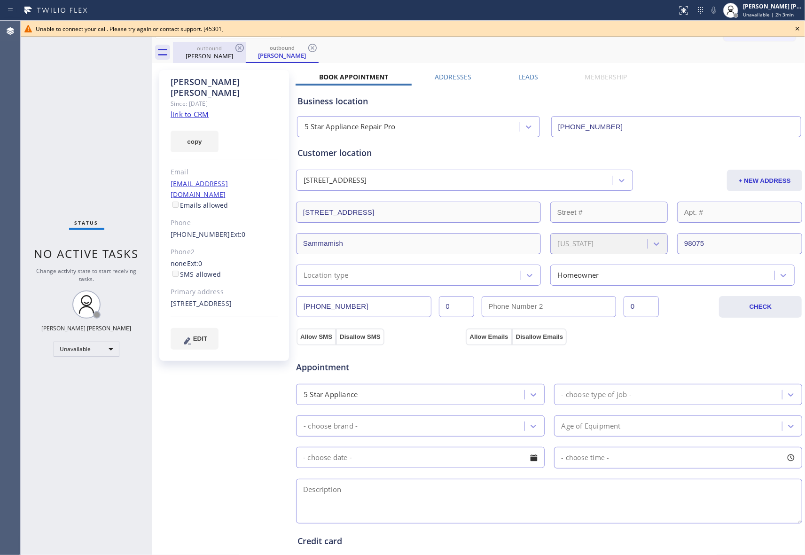
click at [230, 54] on div "[PERSON_NAME]" at bounding box center [209, 56] width 71 height 8
click at [239, 51] on icon at bounding box center [239, 47] width 11 height 11
click at [307, 49] on icon at bounding box center [312, 47] width 11 height 11
click at [239, 49] on div "outbound [PERSON_NAME] outbound [PERSON_NAME]" at bounding box center [489, 52] width 632 height 21
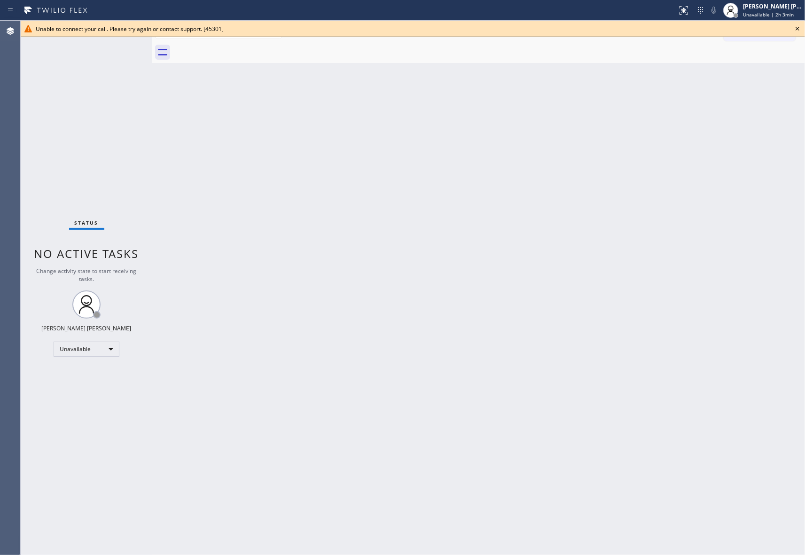
click at [239, 49] on div at bounding box center [489, 52] width 632 height 21
click at [795, 31] on icon at bounding box center [797, 28] width 11 height 11
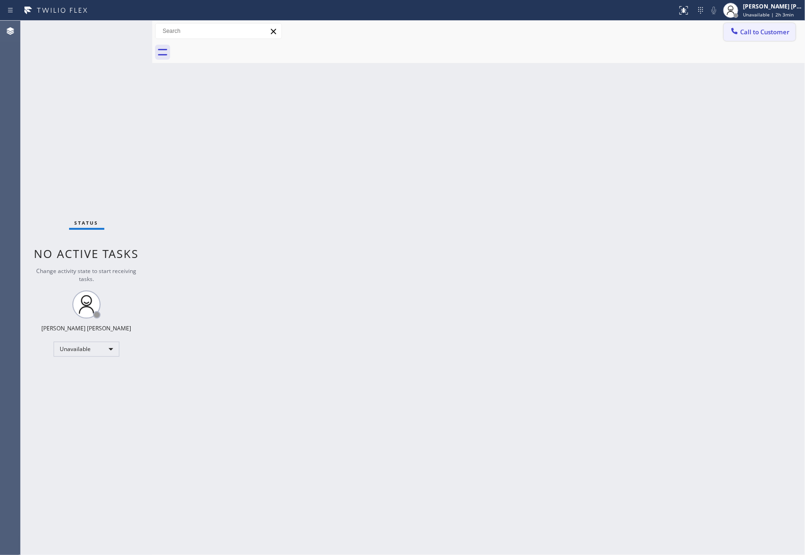
click at [767, 24] on button "Call to Customer" at bounding box center [760, 32] width 72 height 18
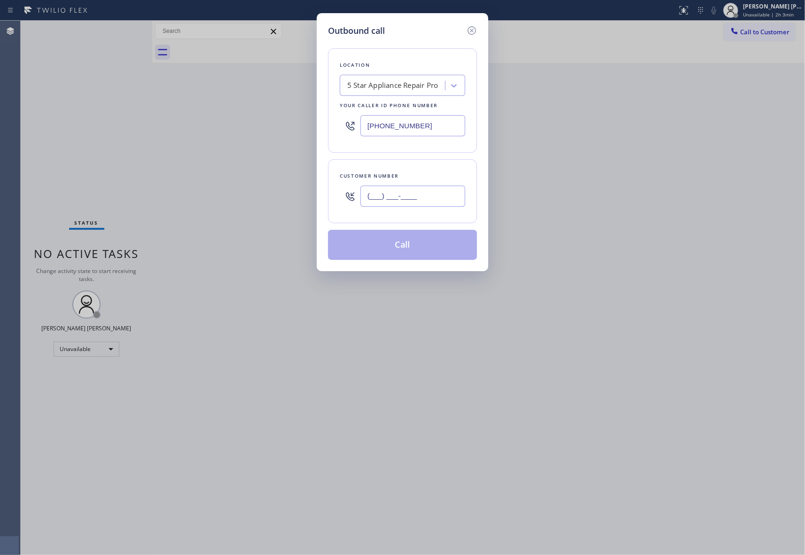
click at [409, 200] on input "(___) ___-____" at bounding box center [412, 196] width 105 height 21
paste input "562) 743-9907"
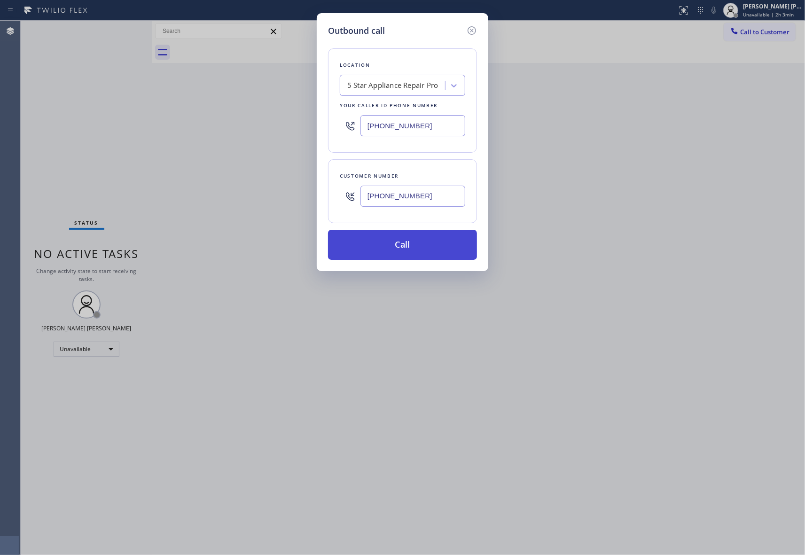
type input "[PHONE_NUMBER]"
click at [428, 249] on button "Call" at bounding box center [402, 245] width 149 height 30
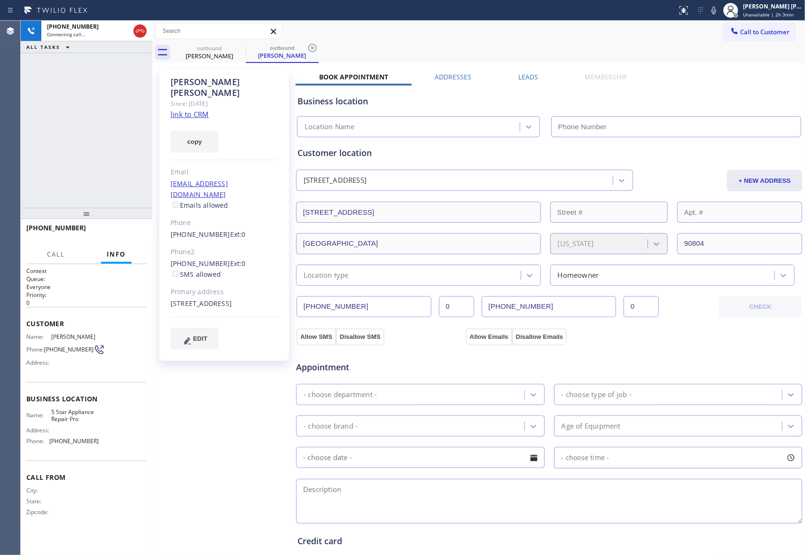
type input "[PHONE_NUMBER]"
click at [521, 79] on label "Leads" at bounding box center [528, 76] width 20 height 9
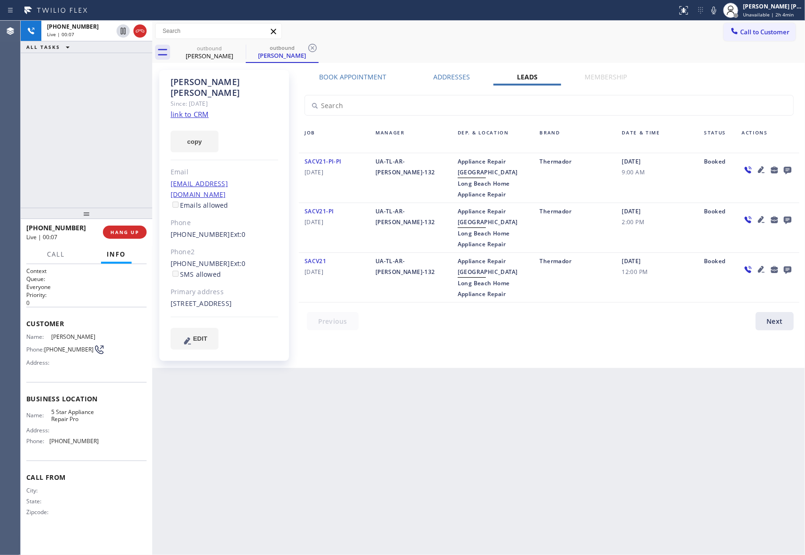
click at [786, 170] on icon at bounding box center [787, 170] width 11 height 12
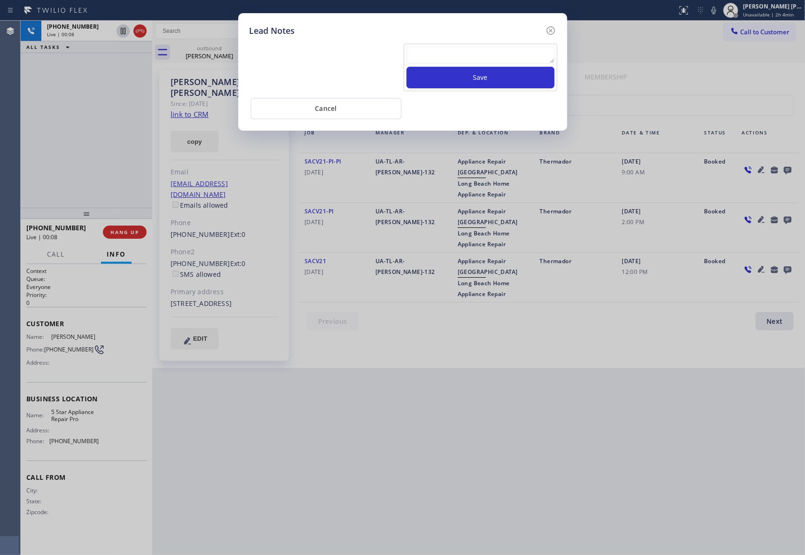
click at [454, 57] on textarea at bounding box center [480, 55] width 148 height 17
paste textarea "VM | please transfer if cx calls back"
type textarea "VM | please transfer if cx calls back"
click at [488, 77] on button "Save" at bounding box center [480, 78] width 148 height 22
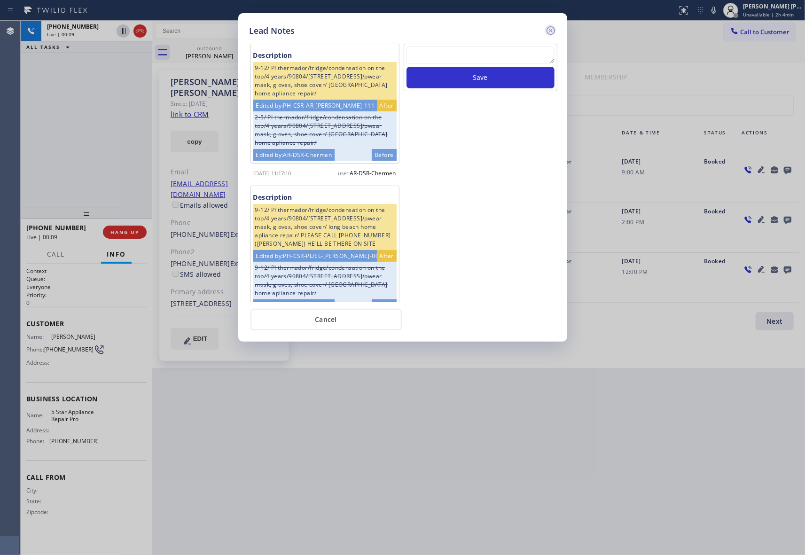
click at [550, 27] on icon at bounding box center [550, 30] width 11 height 11
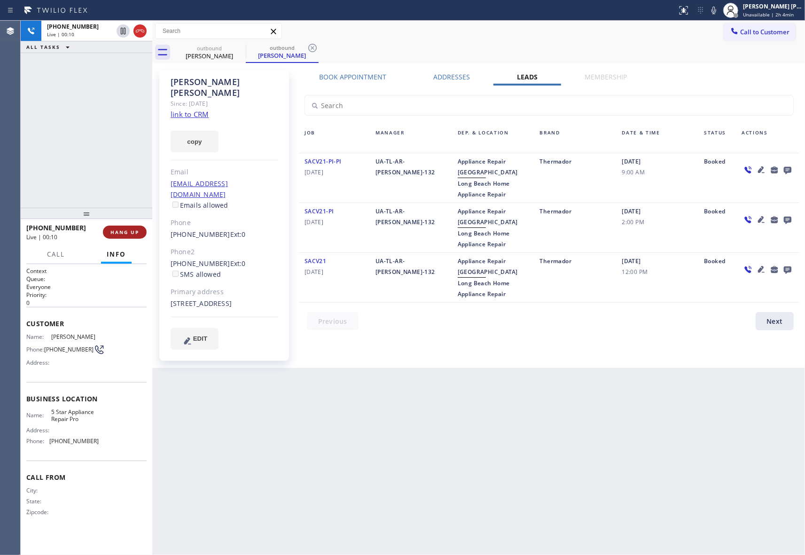
click at [123, 230] on span "HANG UP" at bounding box center [124, 232] width 29 height 7
click at [125, 231] on span "COMPLETE" at bounding box center [123, 232] width 32 height 7
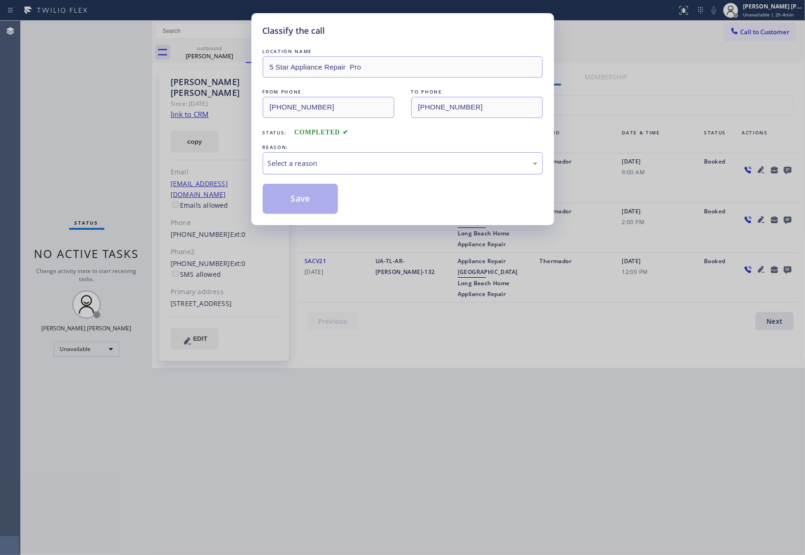
click at [399, 156] on div "Select a reason" at bounding box center [403, 163] width 280 height 22
click at [309, 200] on button "Save" at bounding box center [301, 199] width 76 height 30
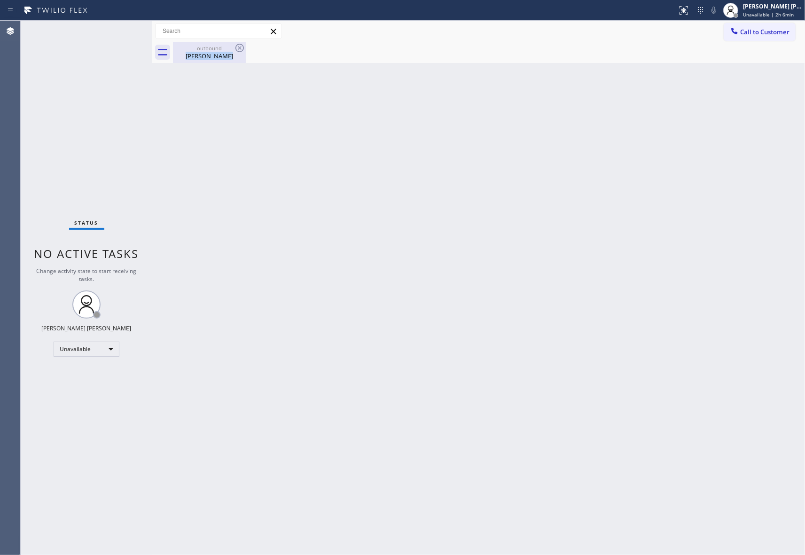
click at [233, 49] on div "outbound [PERSON_NAME]" at bounding box center [209, 52] width 73 height 21
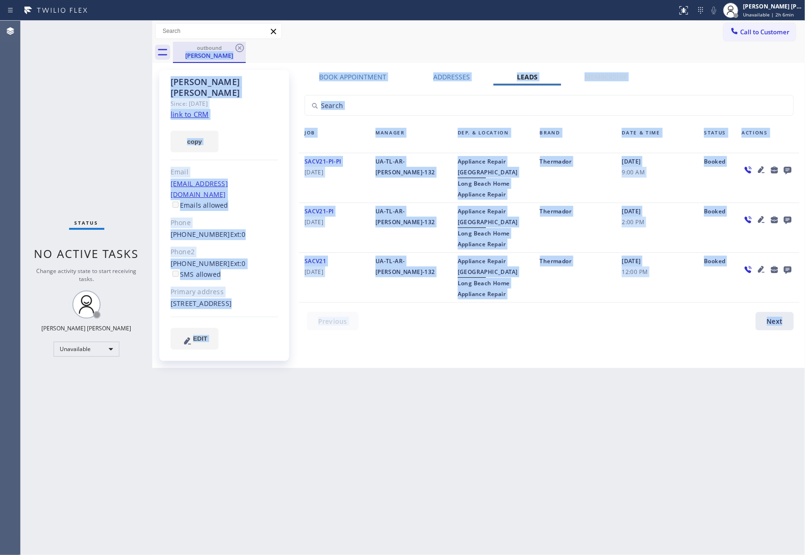
click at [233, 49] on div "outbound" at bounding box center [209, 47] width 71 height 7
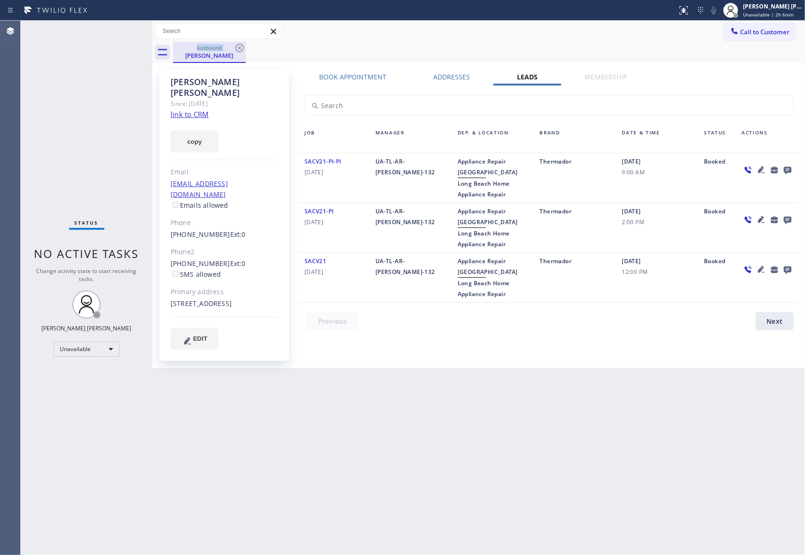
click at [233, 49] on div "outbound" at bounding box center [209, 47] width 71 height 7
click at [241, 48] on icon at bounding box center [239, 47] width 11 height 11
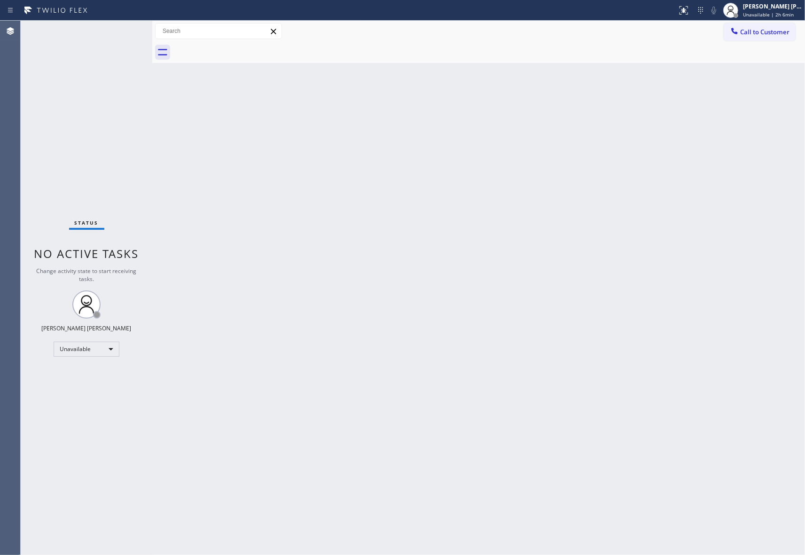
click at [241, 48] on div at bounding box center [489, 52] width 632 height 21
click at [763, 38] on button "Call to Customer" at bounding box center [760, 32] width 72 height 18
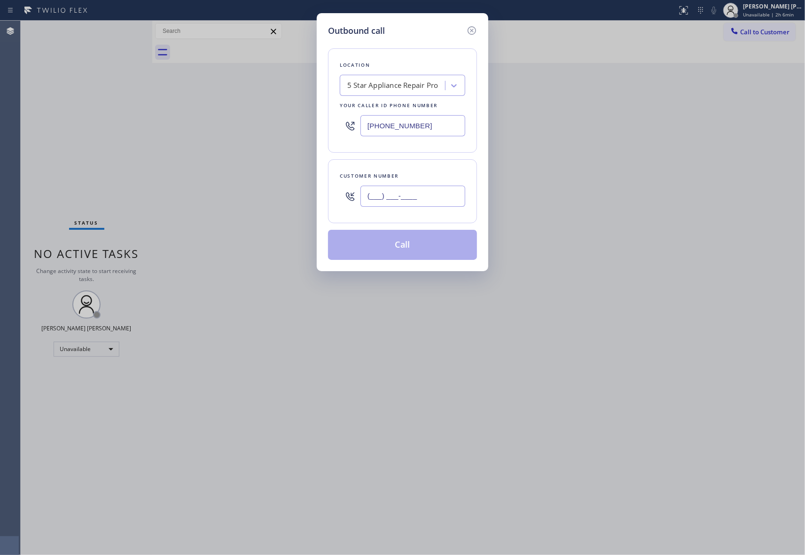
click at [428, 198] on input "(___) ___-____" at bounding box center [412, 196] width 105 height 21
paste input "818) 929-5352"
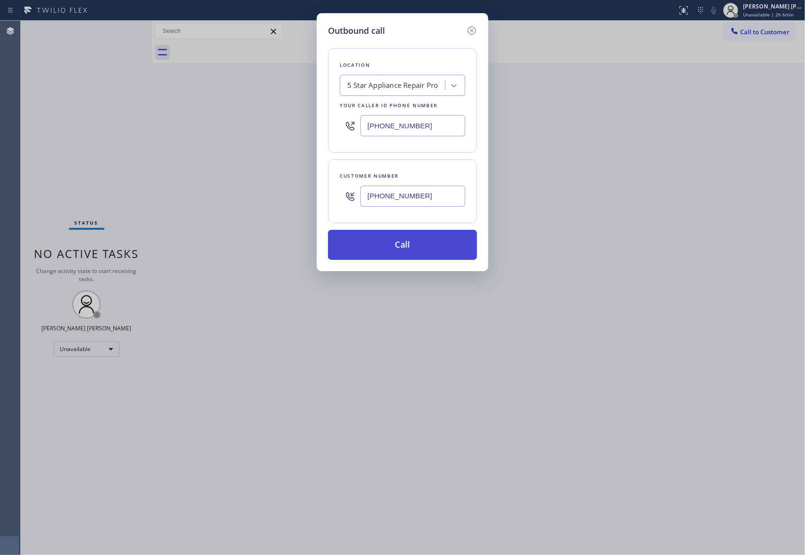
type input "[PHONE_NUMBER]"
click at [431, 248] on button "Call" at bounding box center [402, 245] width 149 height 30
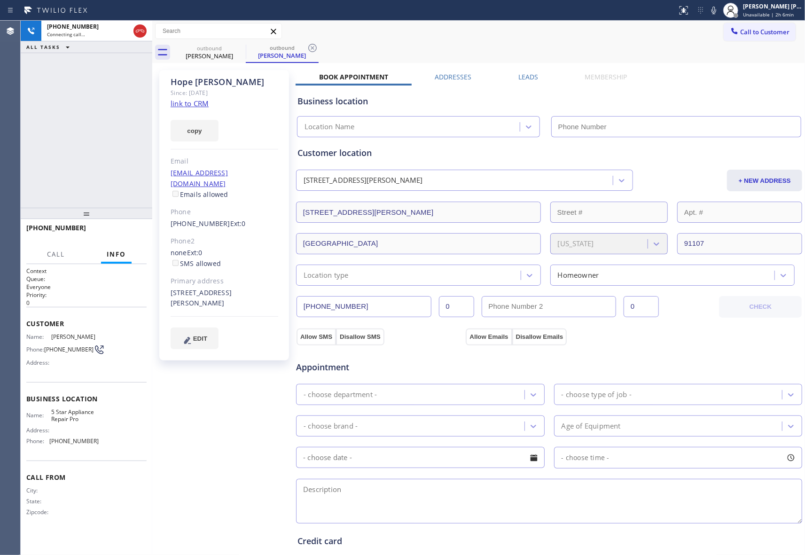
type input "[PHONE_NUMBER]"
click at [132, 228] on button "HANG UP" at bounding box center [125, 232] width 44 height 13
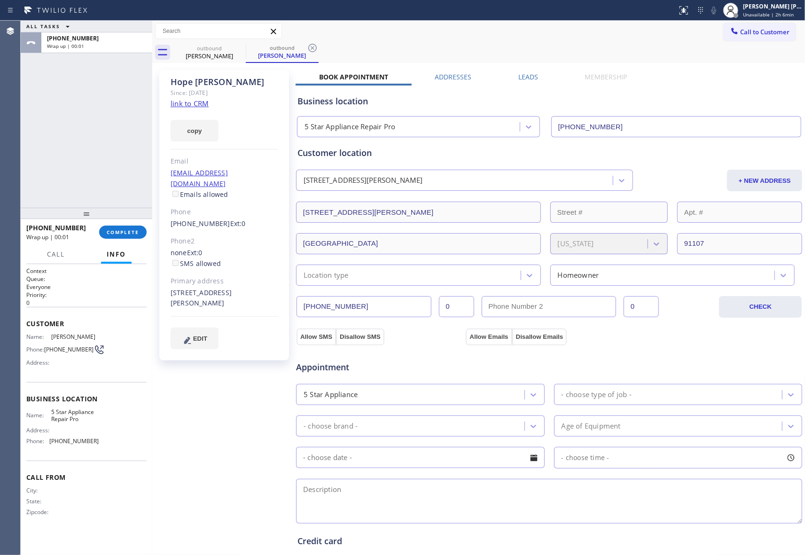
click at [524, 76] on label "Leads" at bounding box center [528, 76] width 20 height 9
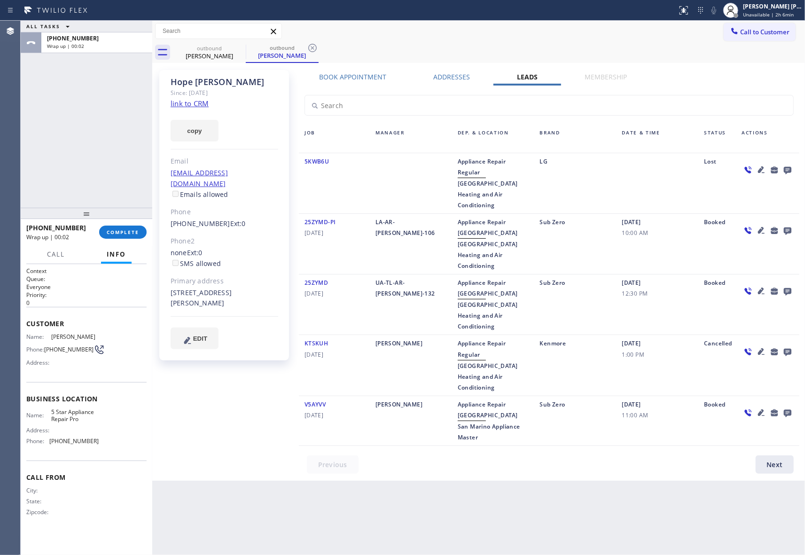
click at [785, 168] on icon at bounding box center [788, 171] width 8 height 8
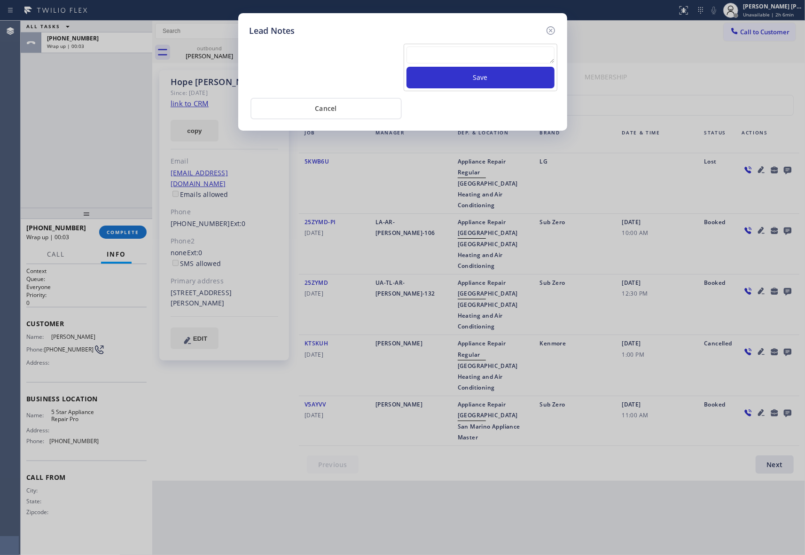
click at [461, 52] on textarea at bounding box center [480, 55] width 148 height 17
paste textarea "VM | please transfer if cx calls back"
type textarea "VM | please transfer if cx calls back"
click at [474, 76] on button "Save" at bounding box center [480, 78] width 148 height 22
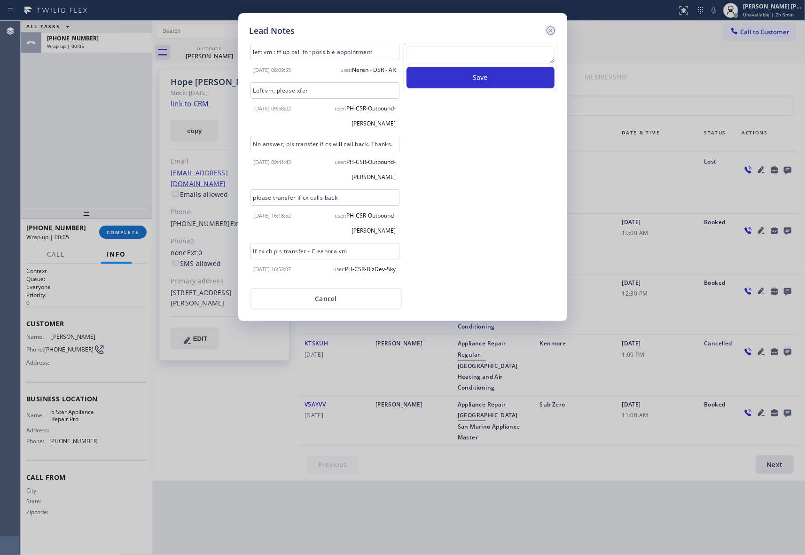
click at [555, 27] on icon at bounding box center [550, 30] width 11 height 11
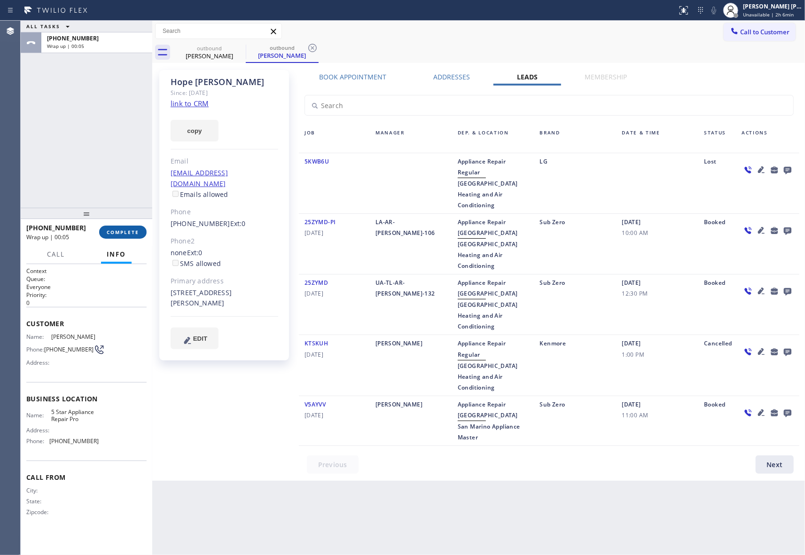
click at [132, 228] on button "COMPLETE" at bounding box center [122, 232] width 47 height 13
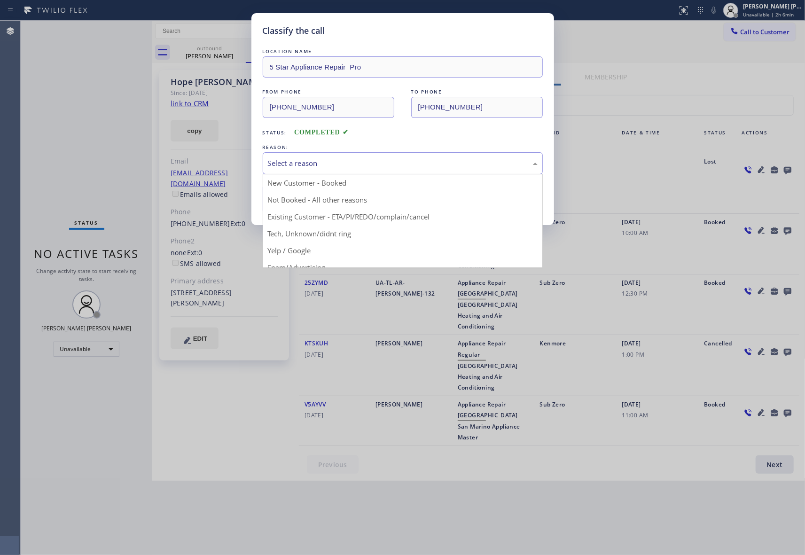
click at [329, 164] on div "Select a reason" at bounding box center [403, 163] width 270 height 11
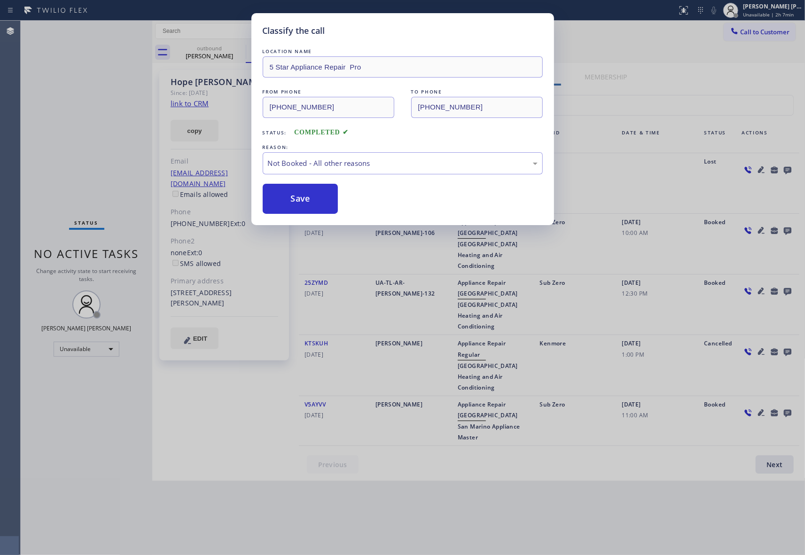
click at [296, 198] on button "Save" at bounding box center [301, 199] width 76 height 30
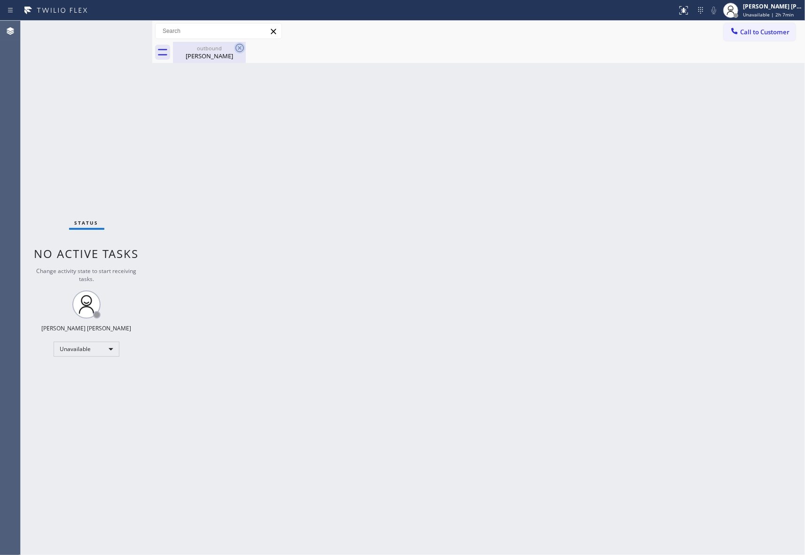
click at [236, 51] on icon at bounding box center [239, 47] width 11 height 11
click at [242, 49] on icon at bounding box center [239, 47] width 11 height 11
click at [211, 66] on div "Back to Dashboard Change Sender ID Customers Technicians Select a contact Outbo…" at bounding box center [478, 288] width 653 height 534
drag, startPoint x: 224, startPoint y: 51, endPoint x: 237, endPoint y: 51, distance: 13.2
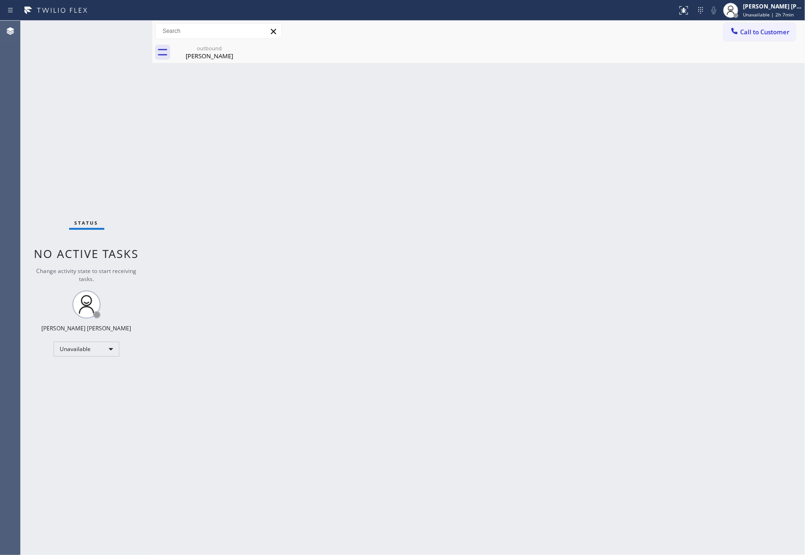
click at [227, 51] on div "outbound" at bounding box center [209, 48] width 71 height 7
click at [241, 48] on div at bounding box center [489, 52] width 632 height 21
drag, startPoint x: 794, startPoint y: 31, endPoint x: 788, endPoint y: 32, distance: 5.4
click at [793, 32] on button "Call to Customer" at bounding box center [760, 32] width 72 height 18
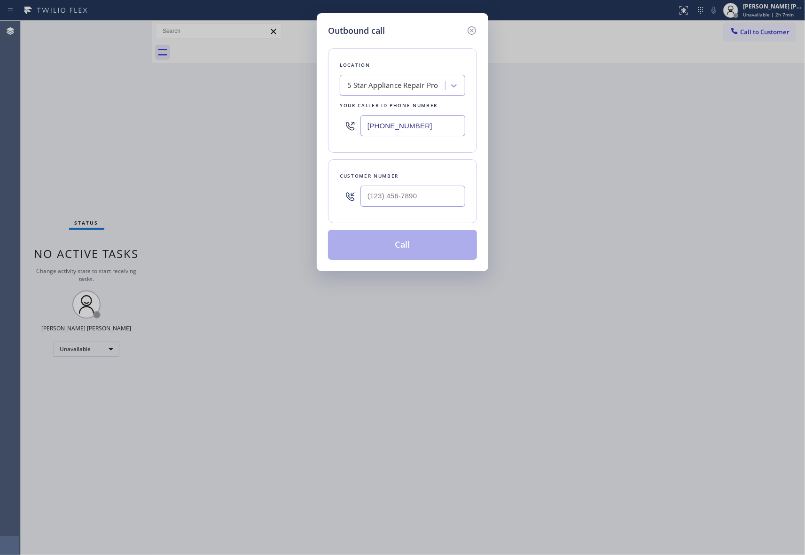
drag, startPoint x: 435, startPoint y: 183, endPoint x: 429, endPoint y: 191, distance: 9.4
click at [429, 191] on div "Customer number" at bounding box center [402, 191] width 149 height 64
click at [429, 193] on input "(___) ___-____" at bounding box center [412, 196] width 105 height 21
paste input "562) 896-3403"
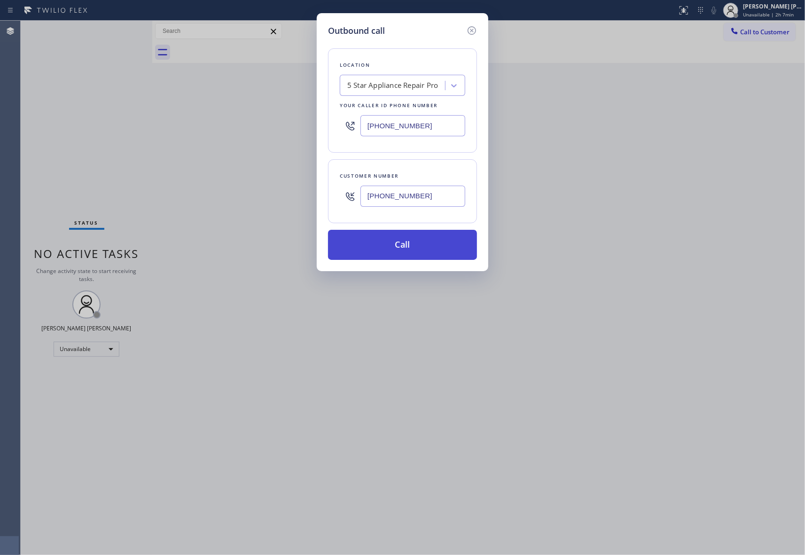
type input "[PHONE_NUMBER]"
click at [422, 247] on button "Call" at bounding box center [402, 245] width 149 height 30
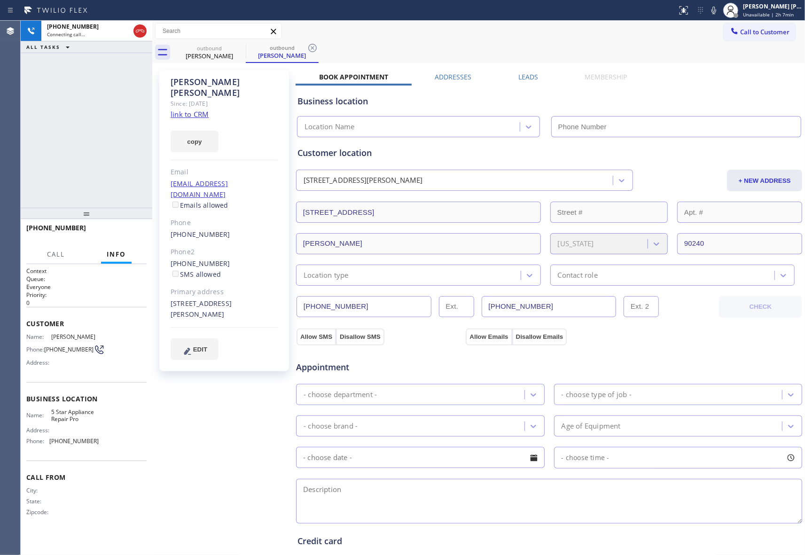
type input "[PHONE_NUMBER]"
click at [116, 230] on span "HANG UP" at bounding box center [124, 232] width 29 height 7
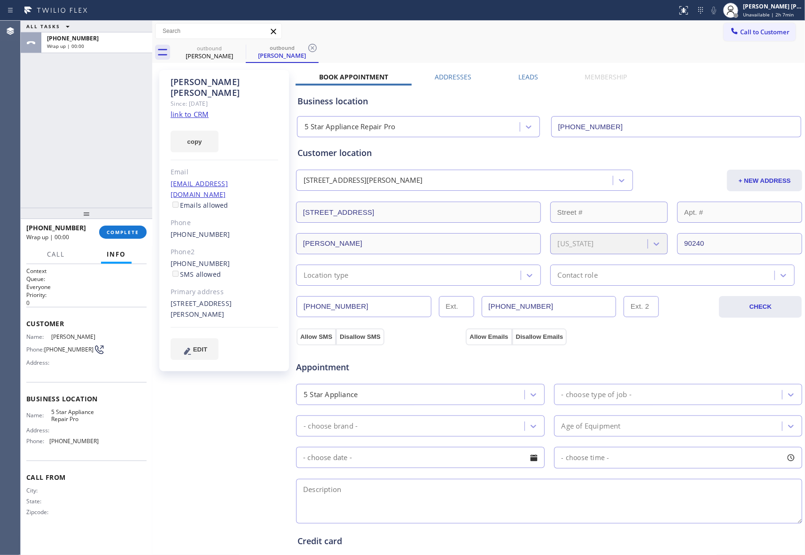
click at [525, 77] on label "Leads" at bounding box center [528, 76] width 20 height 9
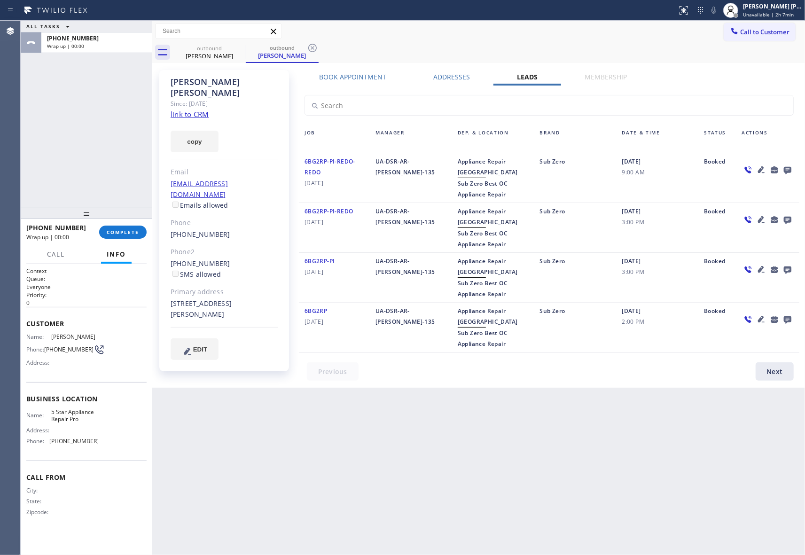
click at [784, 170] on icon at bounding box center [788, 171] width 8 height 8
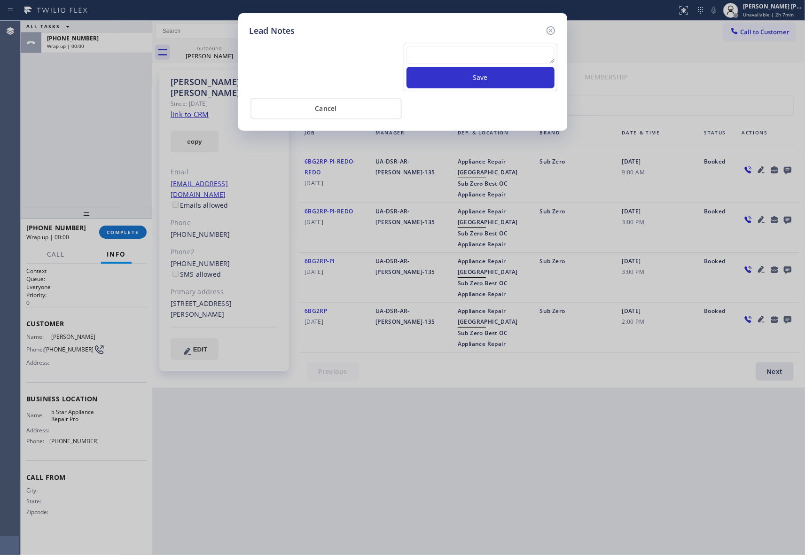
click at [438, 59] on textarea at bounding box center [480, 55] width 148 height 17
paste textarea "VM | please transfer if cx calls back"
type textarea "VM | please transfer if cx calls back"
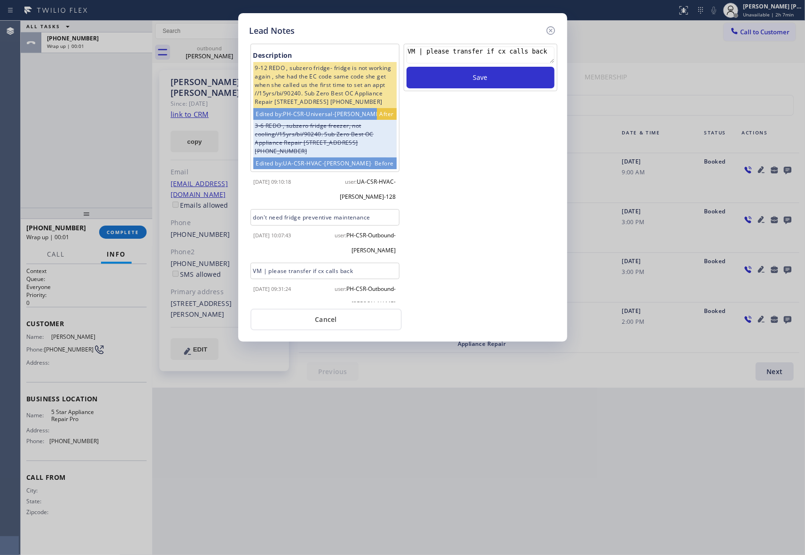
drag, startPoint x: 470, startPoint y: 80, endPoint x: 502, endPoint y: 61, distance: 36.9
click at [470, 81] on button "Save" at bounding box center [480, 78] width 148 height 22
click at [555, 29] on icon at bounding box center [550, 30] width 11 height 11
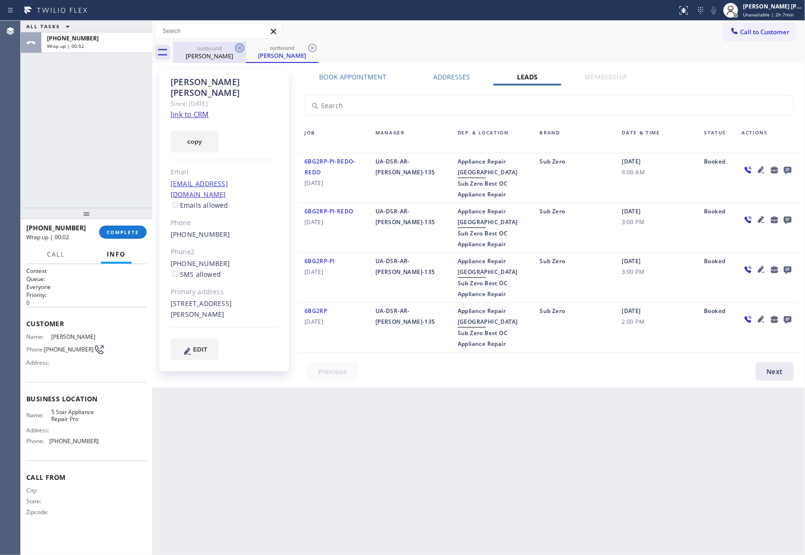
click at [229, 53] on div "[PERSON_NAME]" at bounding box center [209, 56] width 71 height 8
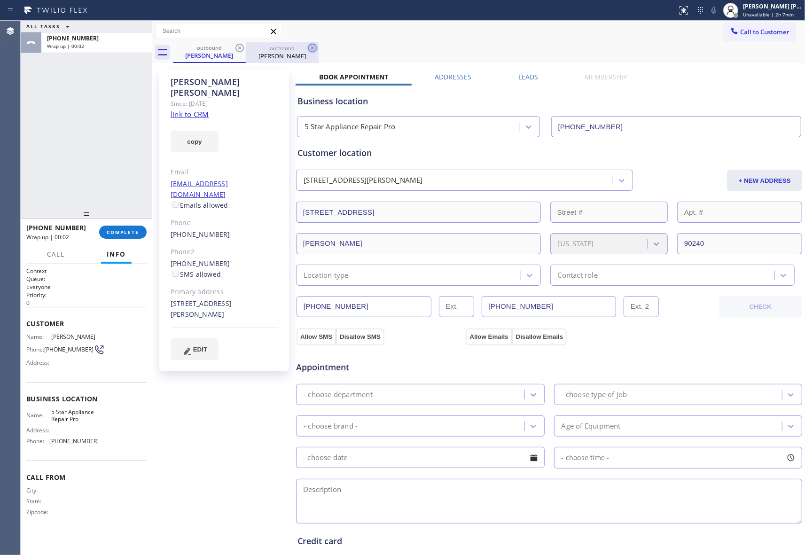
click at [243, 49] on icon at bounding box center [239, 48] width 8 height 8
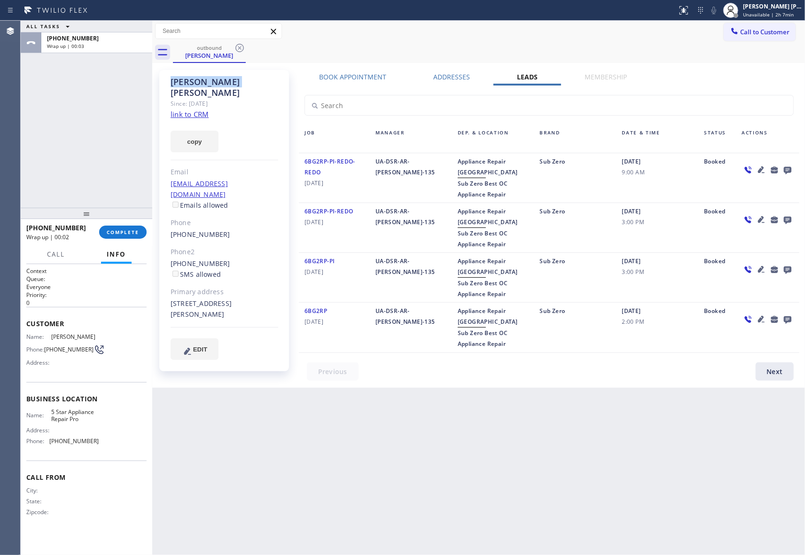
click at [241, 48] on icon at bounding box center [239, 47] width 11 height 11
click at [241, 48] on div "outbound [PERSON_NAME]" at bounding box center [489, 52] width 632 height 21
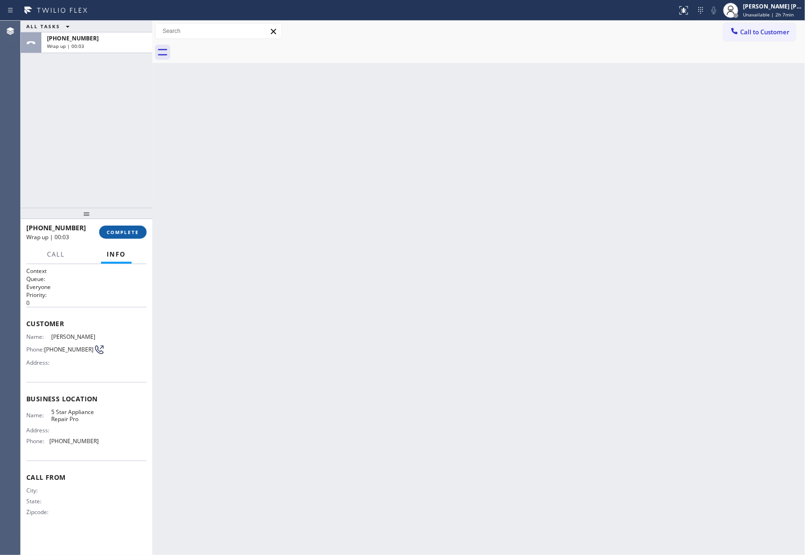
drag, startPoint x: 111, startPoint y: 231, endPoint x: 118, endPoint y: 230, distance: 7.6
click at [112, 230] on span "COMPLETE" at bounding box center [123, 232] width 32 height 7
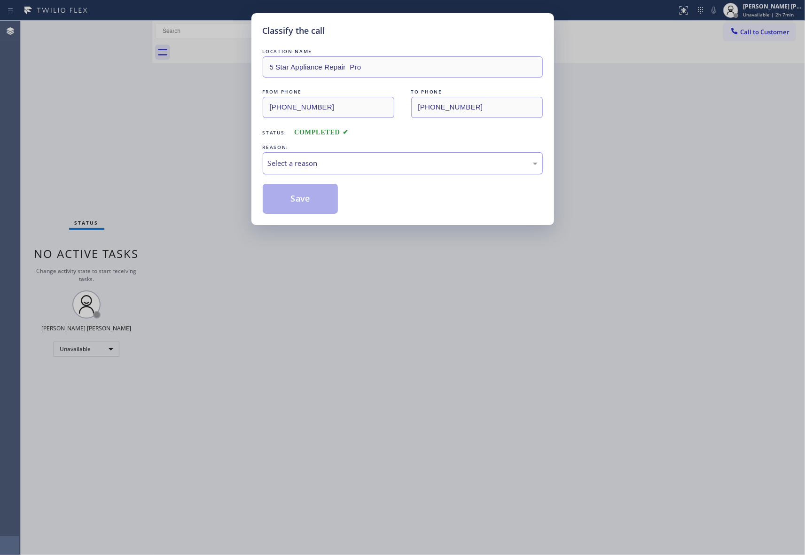
click at [340, 165] on div "Select a reason" at bounding box center [403, 163] width 270 height 11
click at [300, 201] on button "Save" at bounding box center [301, 199] width 76 height 30
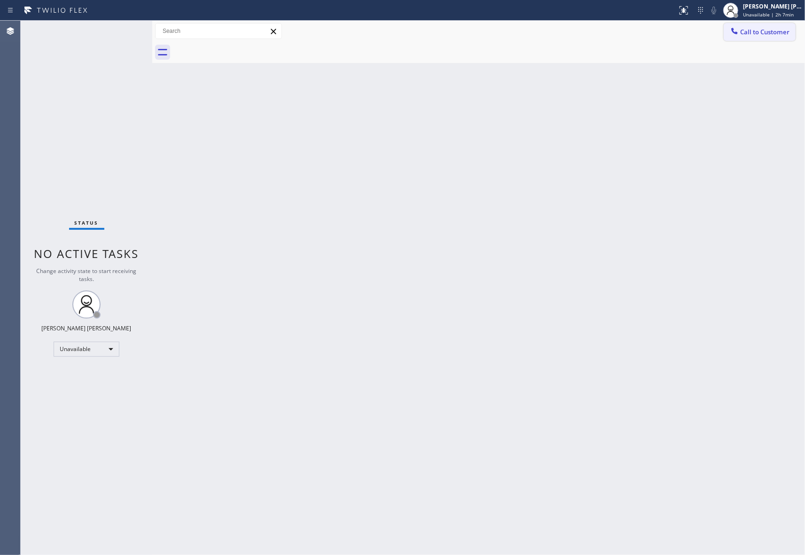
click at [757, 29] on span "Call to Customer" at bounding box center [764, 32] width 49 height 8
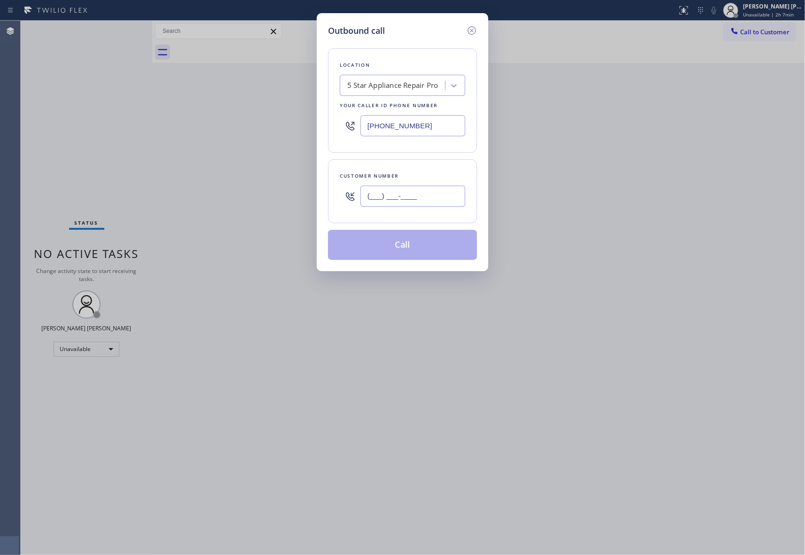
click at [438, 189] on input "(___) ___-____" at bounding box center [412, 196] width 105 height 21
paste input "310) 963-8661"
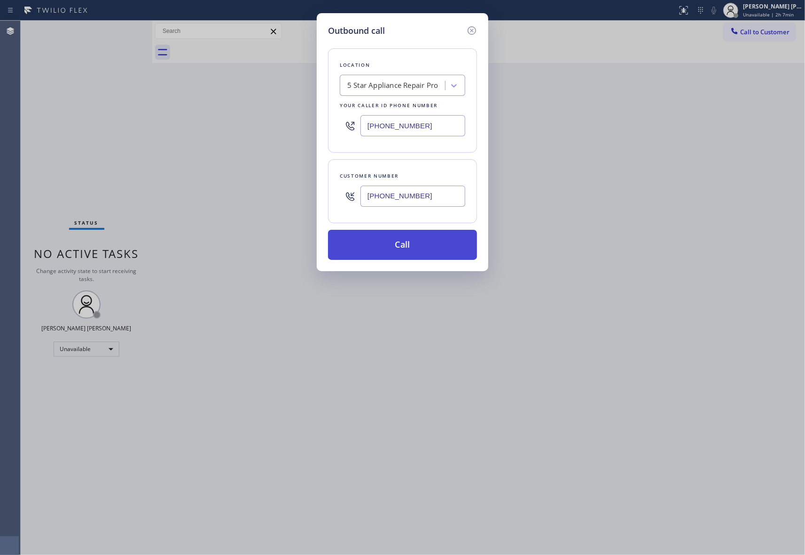
type input "[PHONE_NUMBER]"
click at [406, 242] on button "Call" at bounding box center [402, 245] width 149 height 30
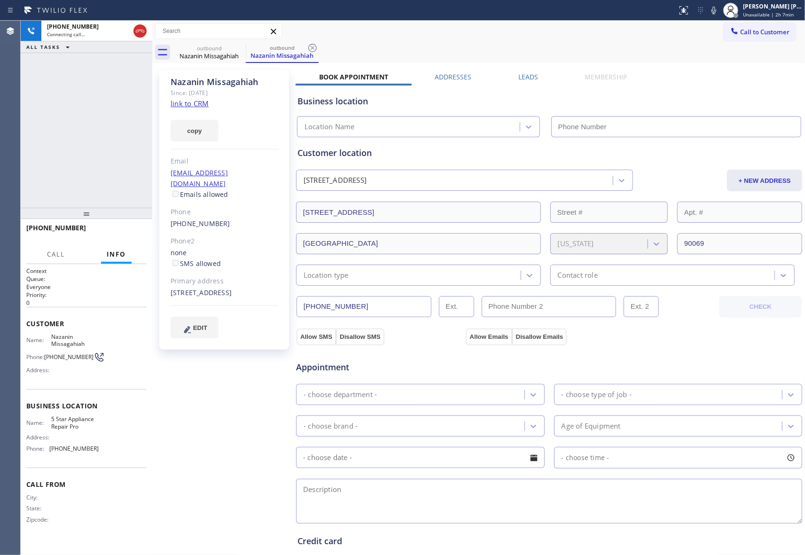
type input "[PHONE_NUMBER]"
click at [539, 77] on div "Leads" at bounding box center [528, 78] width 67 height 13
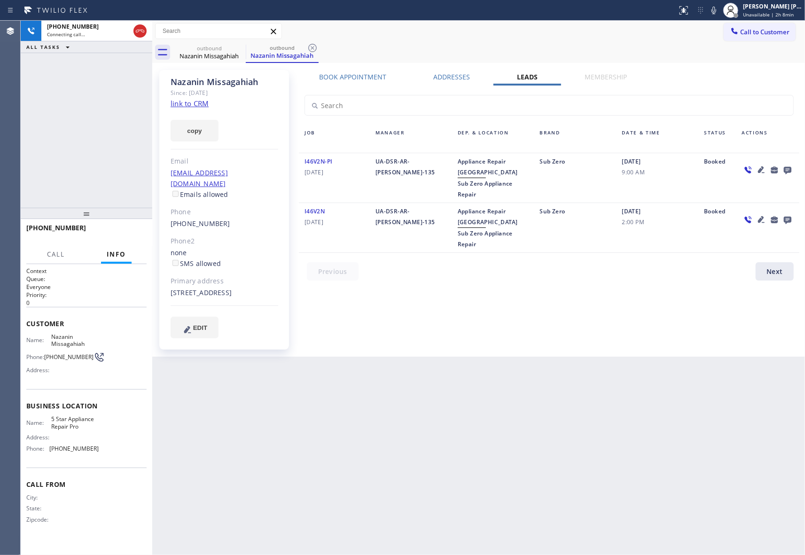
click at [786, 170] on icon at bounding box center [788, 171] width 8 height 8
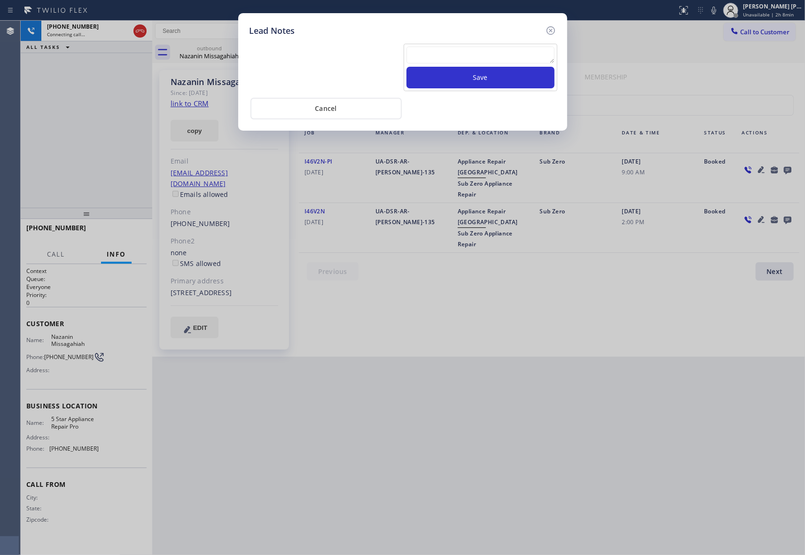
click at [526, 61] on textarea at bounding box center [480, 55] width 148 height 17
paste textarea "VM | please transfer if cx calls back"
type textarea "VM | please transfer if cx calls back"
click at [520, 79] on button "Save" at bounding box center [480, 78] width 148 height 22
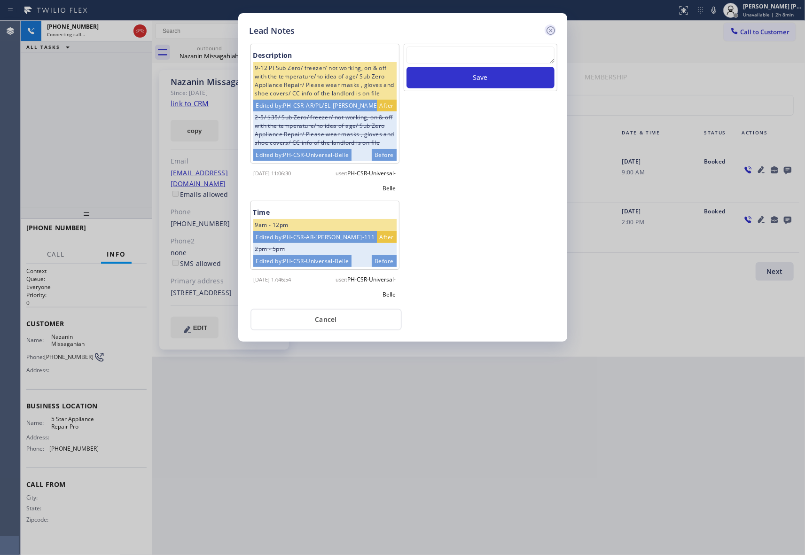
click at [549, 27] on icon at bounding box center [550, 30] width 11 height 11
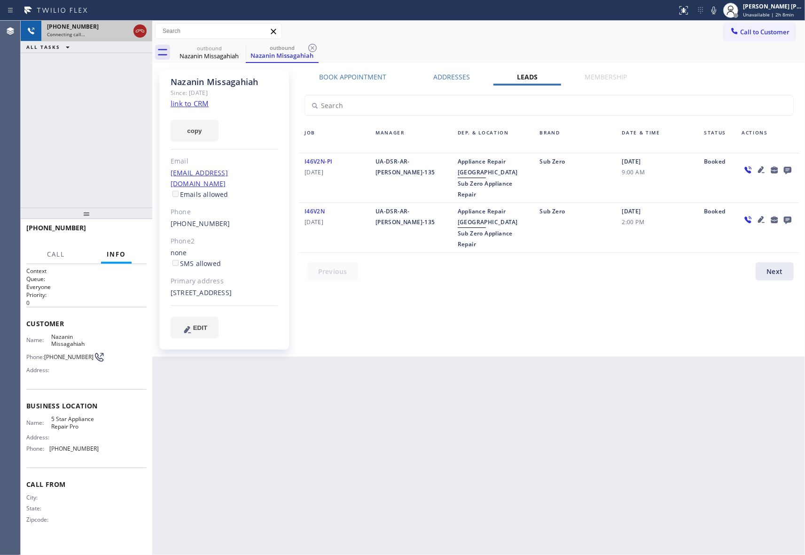
click at [140, 30] on icon at bounding box center [139, 30] width 11 height 11
click at [240, 47] on icon at bounding box center [239, 47] width 11 height 11
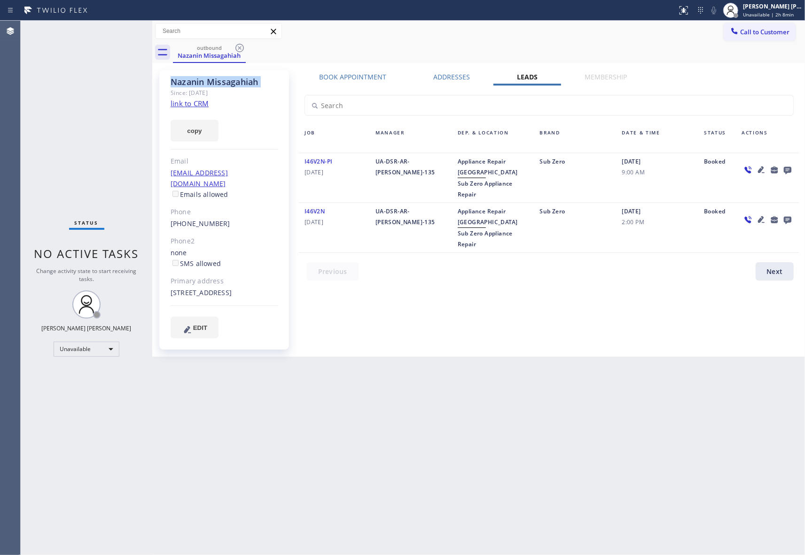
click at [240, 47] on icon at bounding box center [239, 47] width 11 height 11
click at [240, 47] on div "outbound Nazanin Missagahiah" at bounding box center [489, 52] width 632 height 21
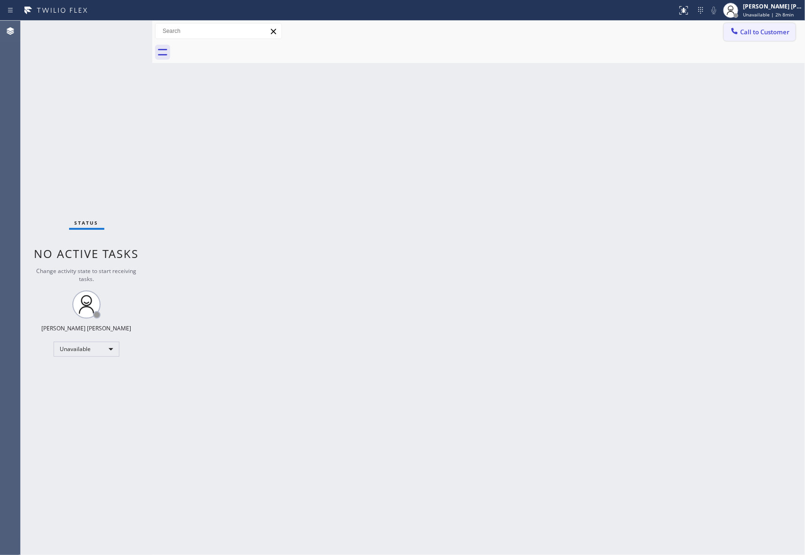
click at [765, 31] on span "Call to Customer" at bounding box center [764, 32] width 49 height 8
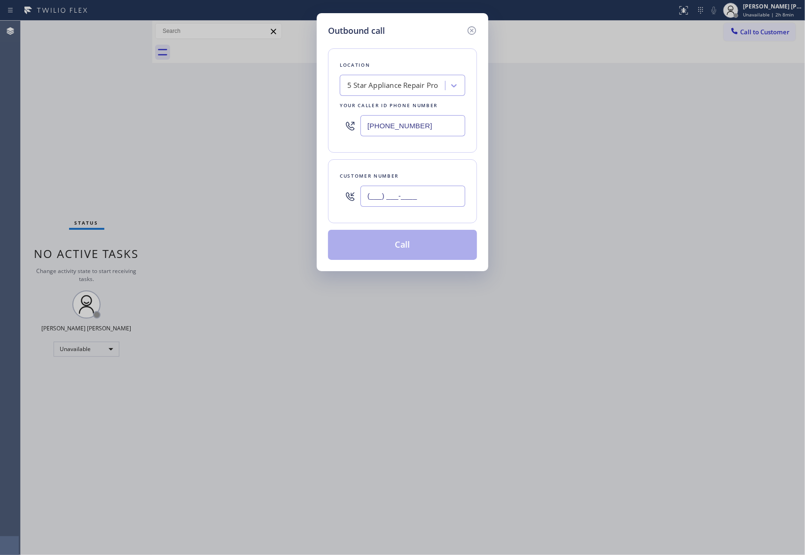
click at [403, 198] on input "(___) ___-____" at bounding box center [412, 196] width 105 height 21
paste input "310) 365-9299"
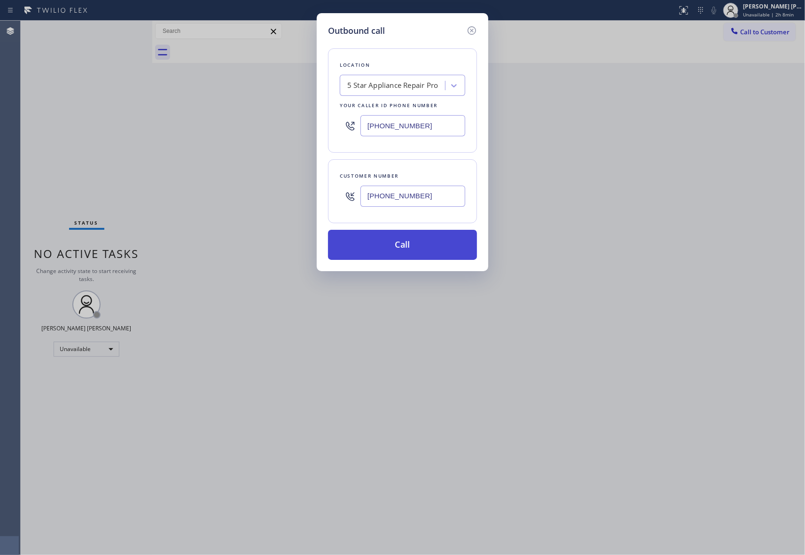
type input "[PHONE_NUMBER]"
click at [404, 245] on button "Call" at bounding box center [402, 245] width 149 height 30
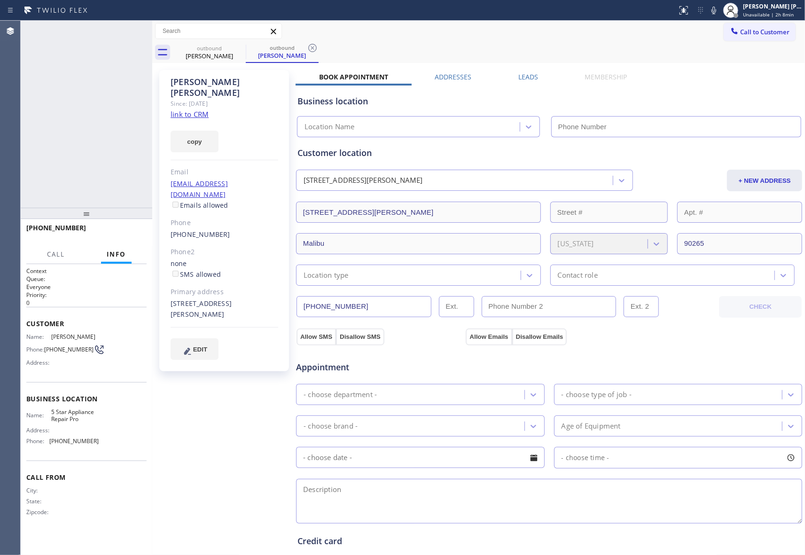
type input "[PHONE_NUMBER]"
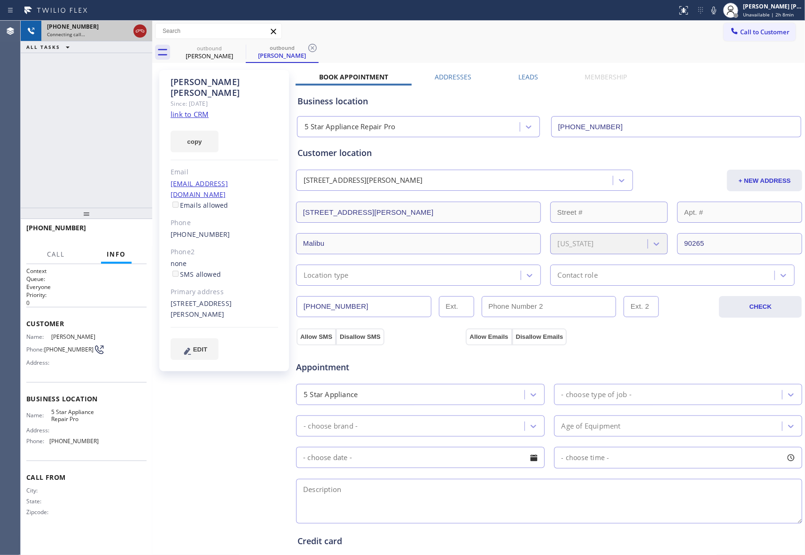
click at [140, 32] on icon at bounding box center [139, 30] width 11 height 11
click at [237, 49] on icon at bounding box center [239, 47] width 11 height 11
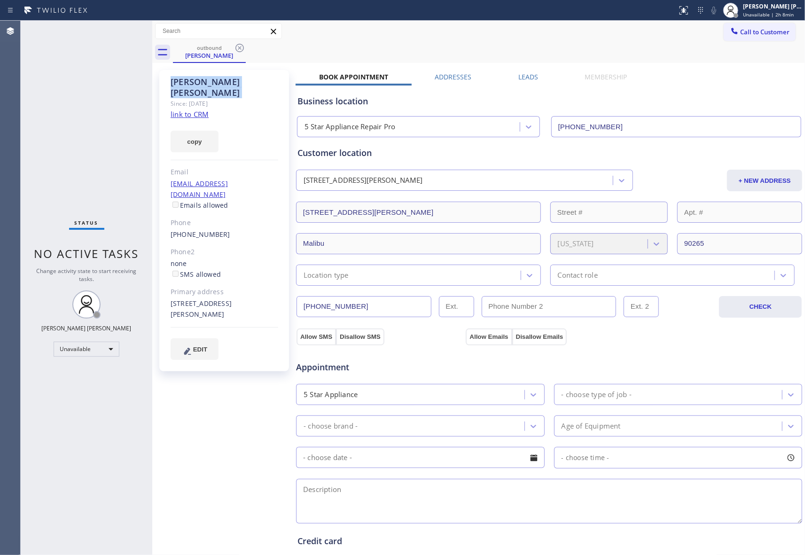
click at [237, 49] on icon at bounding box center [239, 47] width 11 height 11
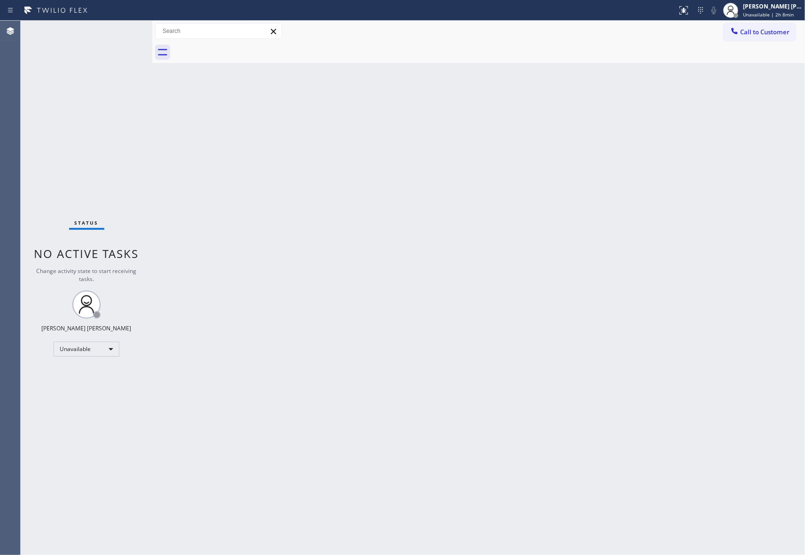
click at [237, 49] on div at bounding box center [489, 52] width 632 height 21
click at [782, 9] on div "[PERSON_NAME] [PERSON_NAME]" at bounding box center [772, 6] width 59 height 8
click at [749, 76] on button "Break" at bounding box center [758, 74] width 94 height 12
click at [780, 31] on span "Call to Customer" at bounding box center [764, 32] width 49 height 8
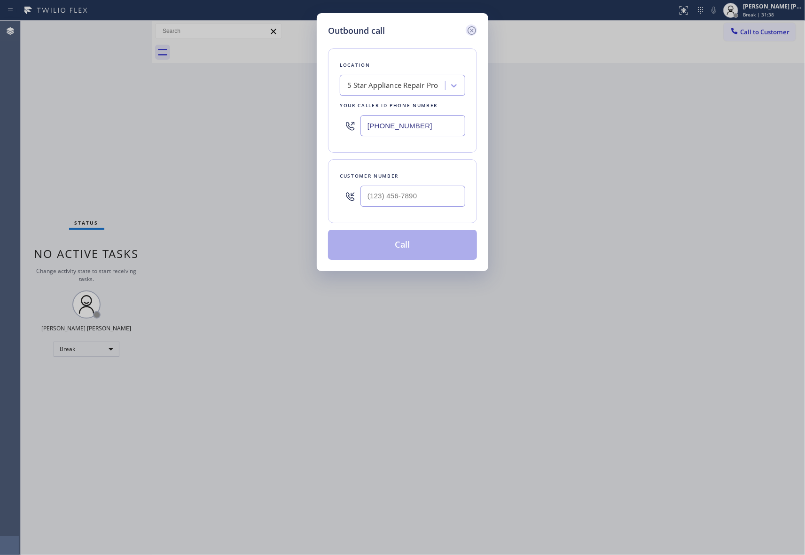
click at [474, 32] on icon at bounding box center [471, 30] width 11 height 11
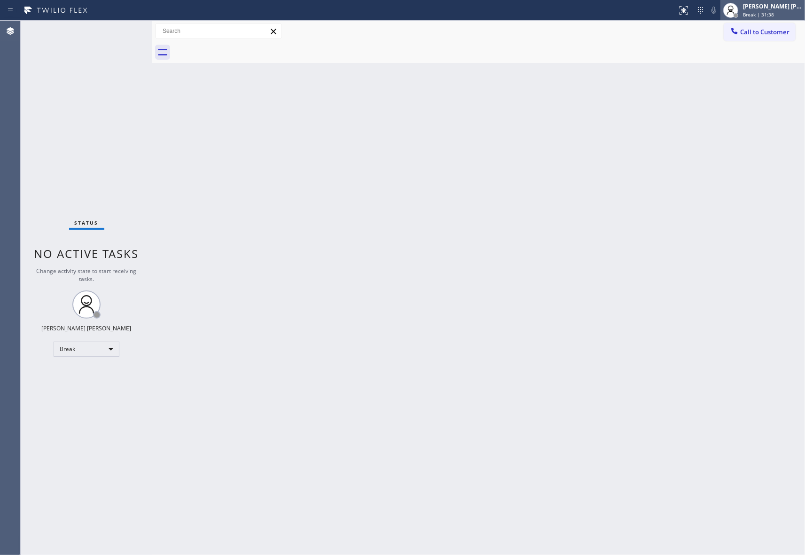
click at [787, 10] on div "[PERSON_NAME] [PERSON_NAME] Break | 31:38" at bounding box center [773, 10] width 64 height 16
type input "[PHONE_NUMBER]"
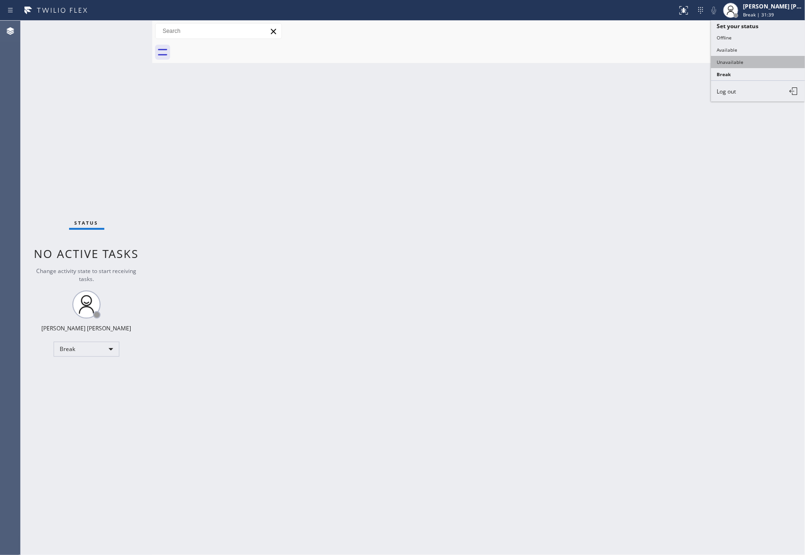
click at [735, 62] on button "Unavailable" at bounding box center [758, 62] width 94 height 12
click at [775, 30] on span "Call to Customer" at bounding box center [764, 32] width 49 height 8
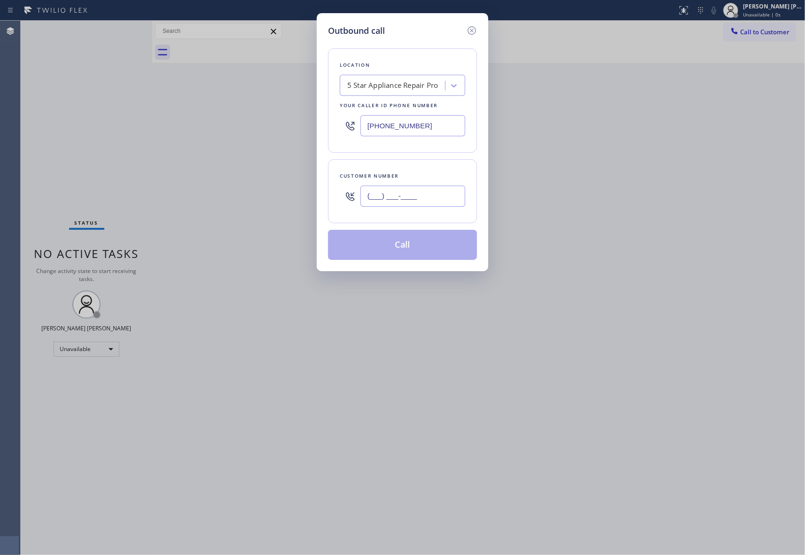
click at [433, 196] on input "(___) ___-____" at bounding box center [412, 196] width 105 height 21
paste input "714) 552-8769"
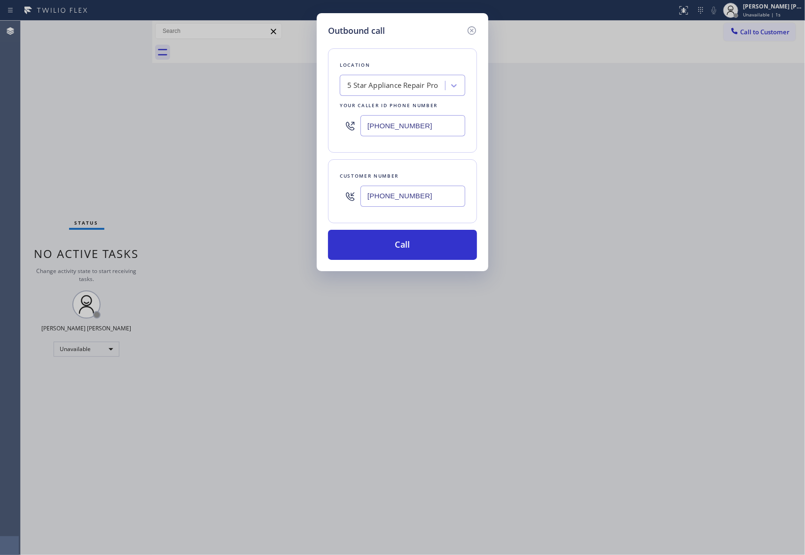
type input "[PHONE_NUMBER]"
click at [404, 87] on div "5 Star Appliance Repair Pro" at bounding box center [392, 85] width 91 height 11
paste input "Sunset Air Conditioning and Heating Brea"
type input "Sunset Air Conditioning and Heating Brea"
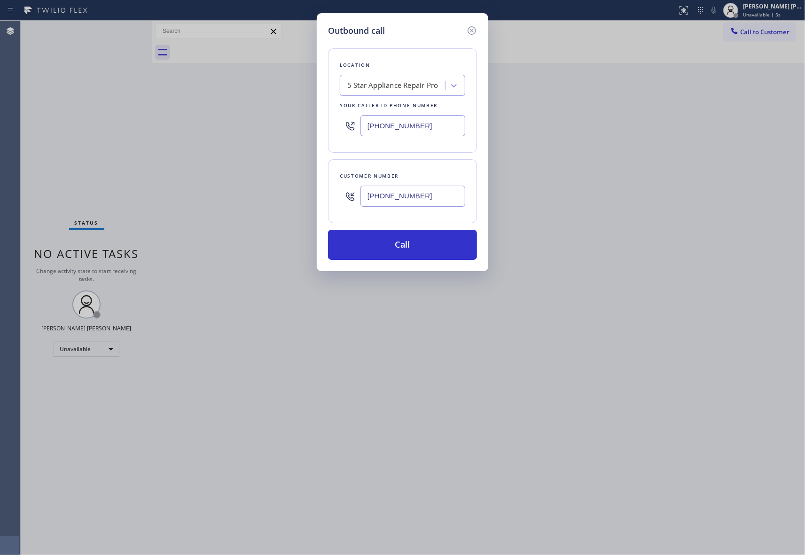
scroll to position [0, 0]
drag, startPoint x: 414, startPoint y: 127, endPoint x: 250, endPoint y: 119, distance: 164.2
click at [244, 117] on div "Outbound call Location 5 Star Appliance Repair Pro Your caller id phone number …" at bounding box center [402, 277] width 805 height 555
paste input "714) 844-0830"
type input "[PHONE_NUMBER]"
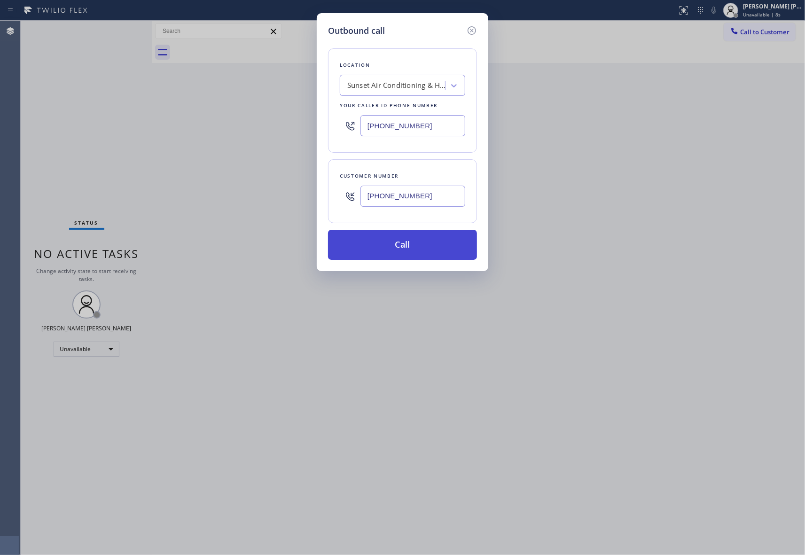
click at [427, 247] on button "Call" at bounding box center [402, 245] width 149 height 30
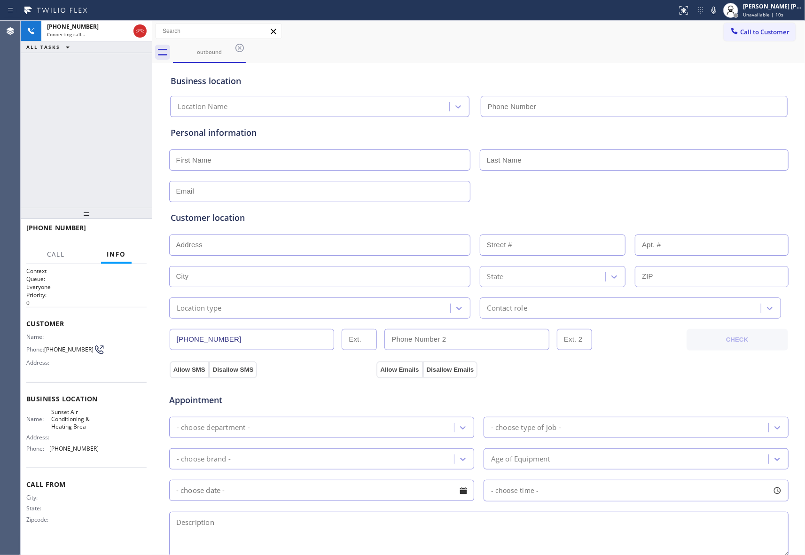
type input "[PHONE_NUMBER]"
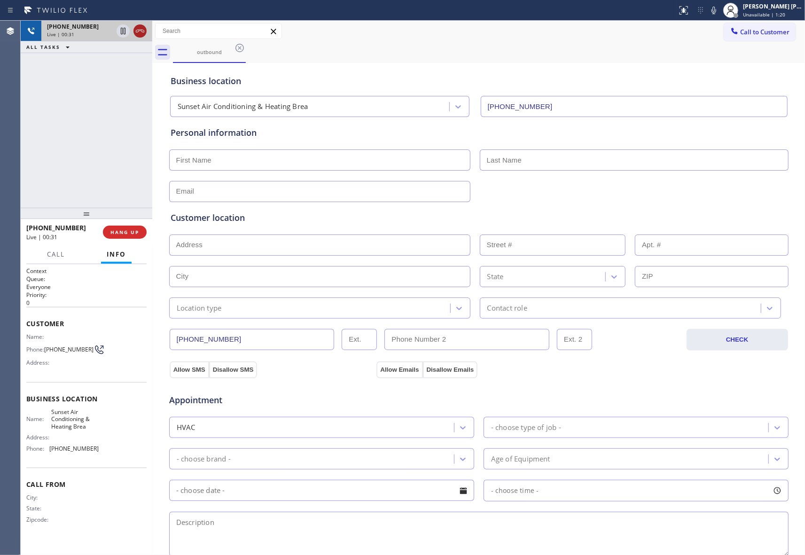
click at [139, 29] on icon at bounding box center [139, 30] width 11 height 11
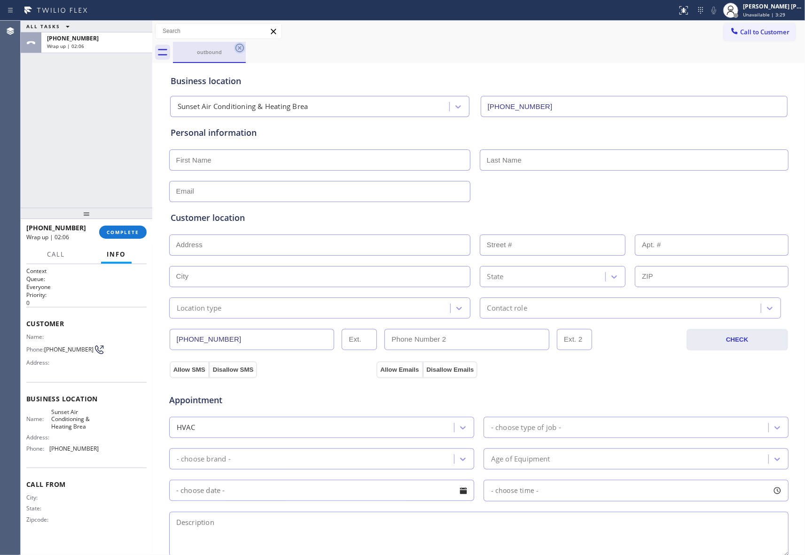
click at [235, 51] on icon at bounding box center [239, 47] width 11 height 11
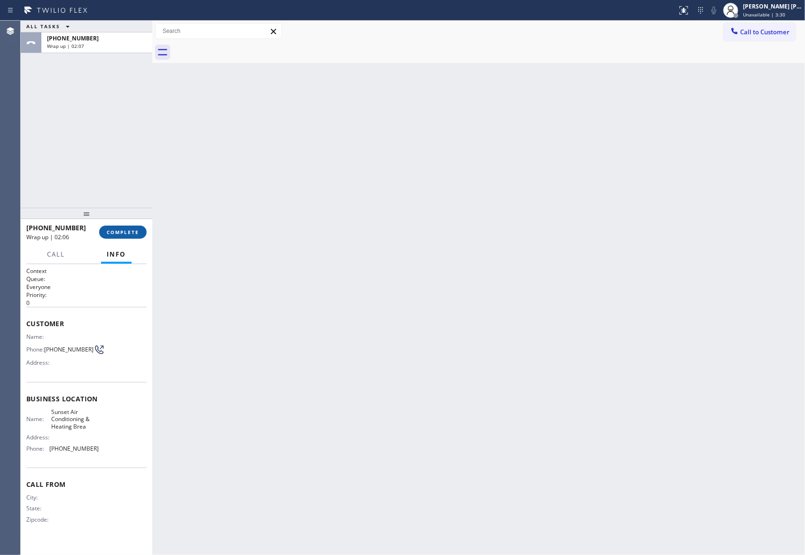
click at [130, 237] on button "COMPLETE" at bounding box center [122, 232] width 47 height 13
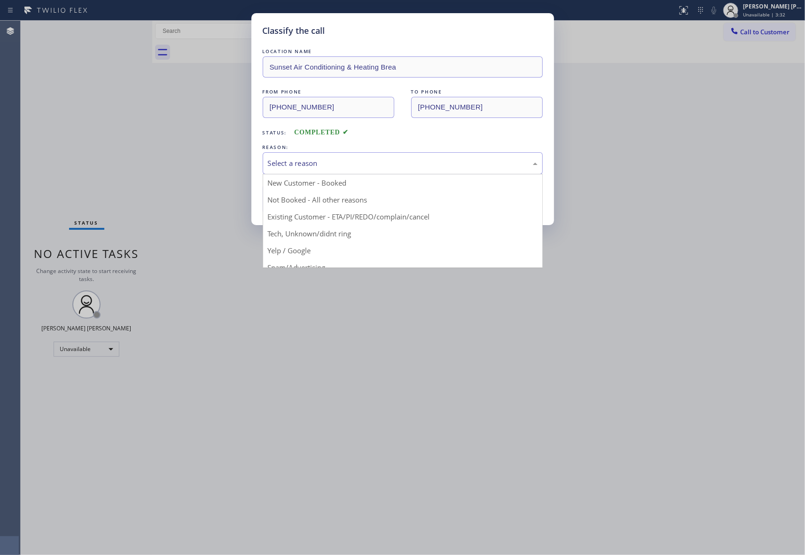
click at [358, 164] on div "Select a reason" at bounding box center [403, 163] width 270 height 11
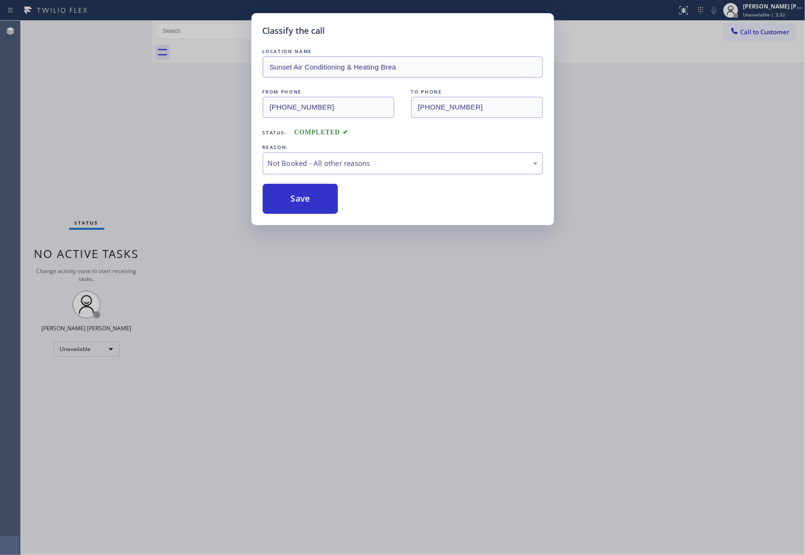
click at [303, 198] on button "Save" at bounding box center [301, 199] width 76 height 30
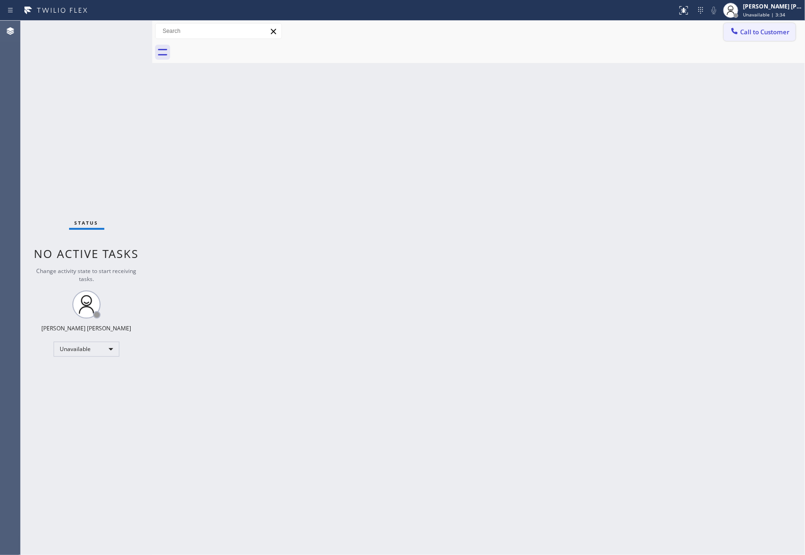
click at [760, 30] on span "Call to Customer" at bounding box center [764, 32] width 49 height 8
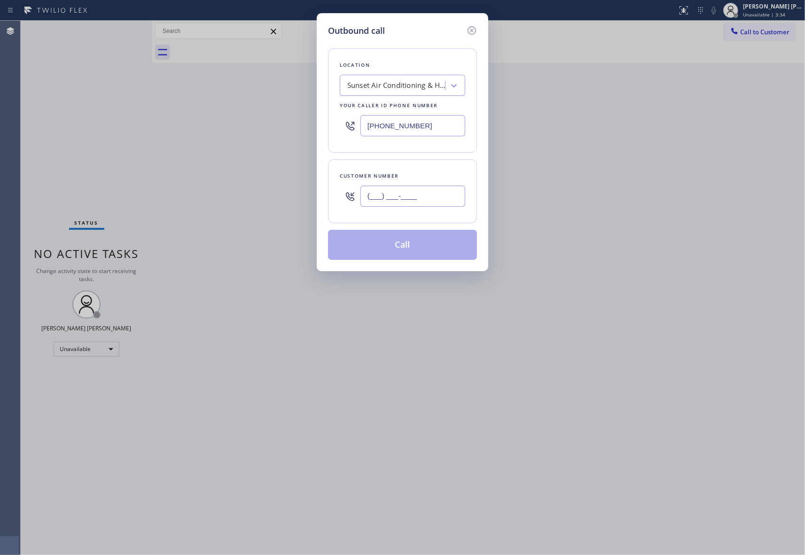
click at [418, 186] on input "(___) ___-____" at bounding box center [412, 196] width 105 height 21
paste input "917) 885-1629"
type input "[PHONE_NUMBER]"
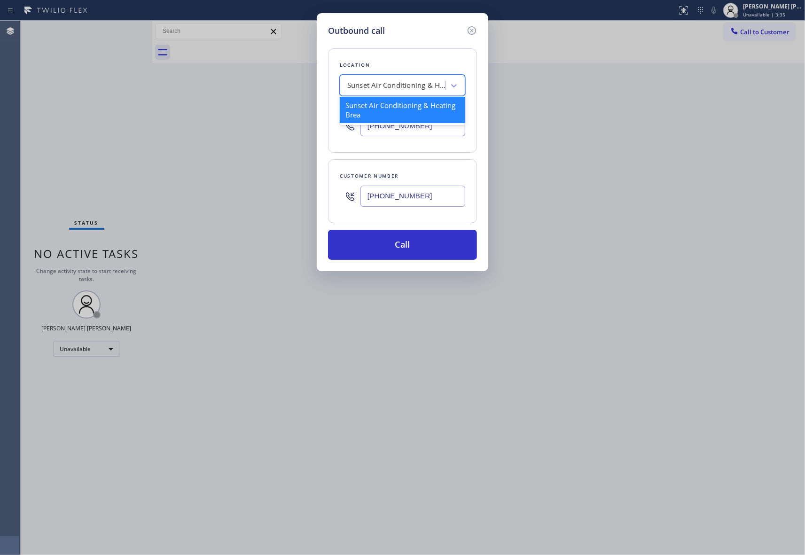
click at [394, 76] on div "Sunset Air Conditioning & Heating Brea" at bounding box center [402, 85] width 125 height 21
type input "5 star appliance repair"
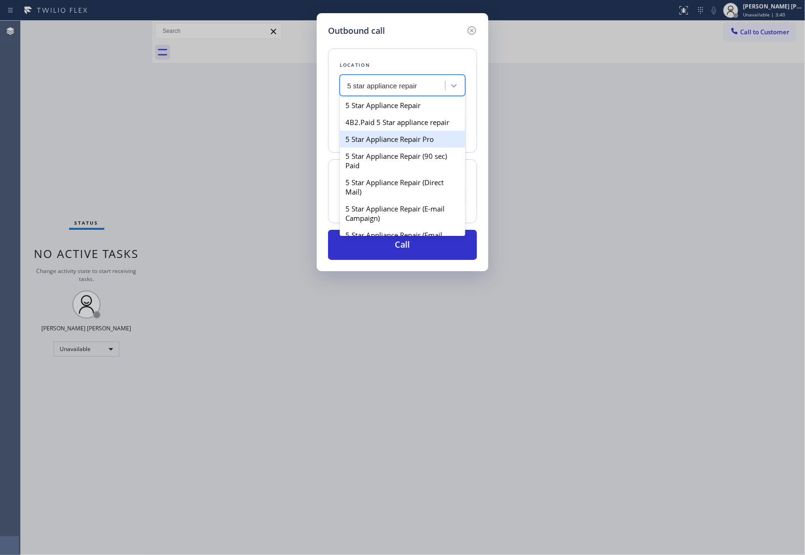
click at [397, 146] on div "5 Star Appliance Repair Pro" at bounding box center [402, 139] width 125 height 17
type input "[PHONE_NUMBER]"
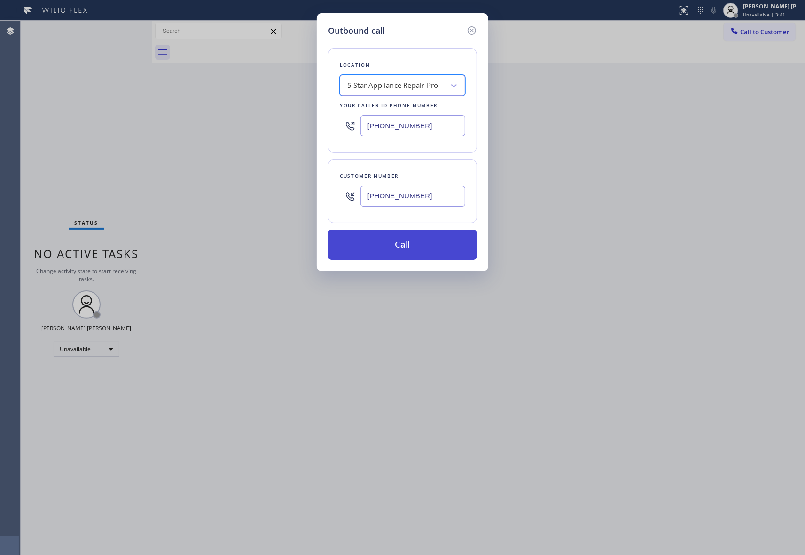
click at [429, 249] on button "Call" at bounding box center [402, 245] width 149 height 30
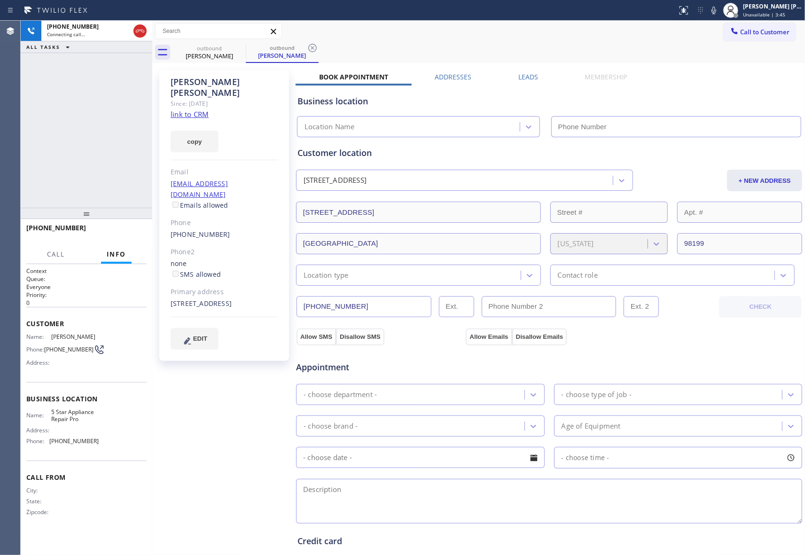
type input "[PHONE_NUMBER]"
click at [124, 235] on span "HANG UP" at bounding box center [124, 232] width 29 height 7
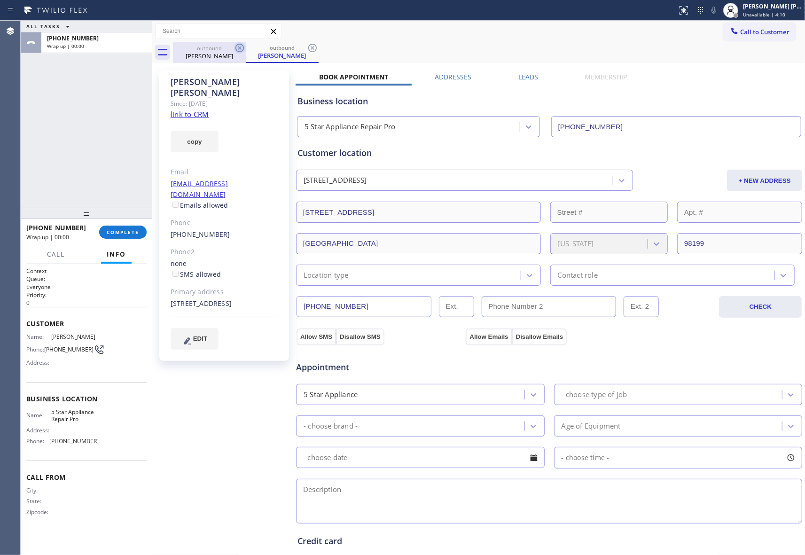
drag, startPoint x: 230, startPoint y: 57, endPoint x: 243, endPoint y: 45, distance: 18.0
click at [230, 55] on div "[PERSON_NAME]" at bounding box center [209, 56] width 71 height 8
click at [243, 45] on icon at bounding box center [239, 47] width 11 height 11
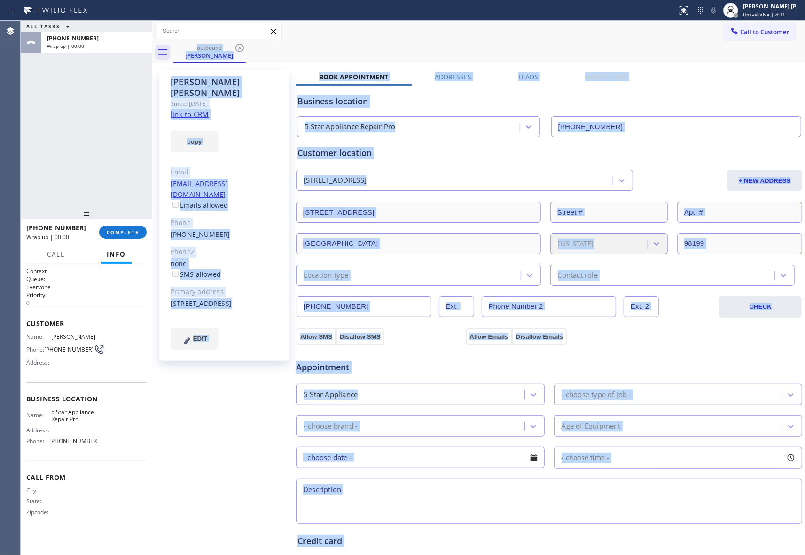
click at [243, 45] on div "outbound [PERSON_NAME]" at bounding box center [489, 52] width 632 height 21
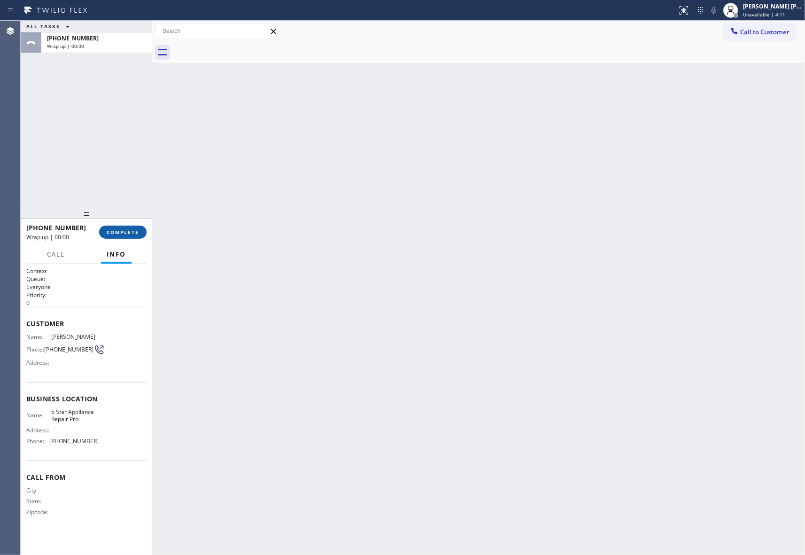
click at [125, 226] on button "COMPLETE" at bounding box center [122, 232] width 47 height 13
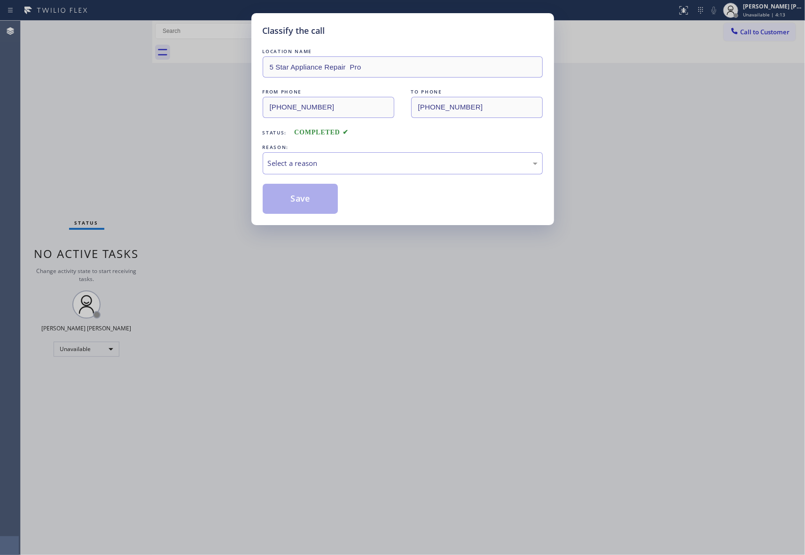
click at [369, 149] on div "REASON:" at bounding box center [403, 147] width 280 height 10
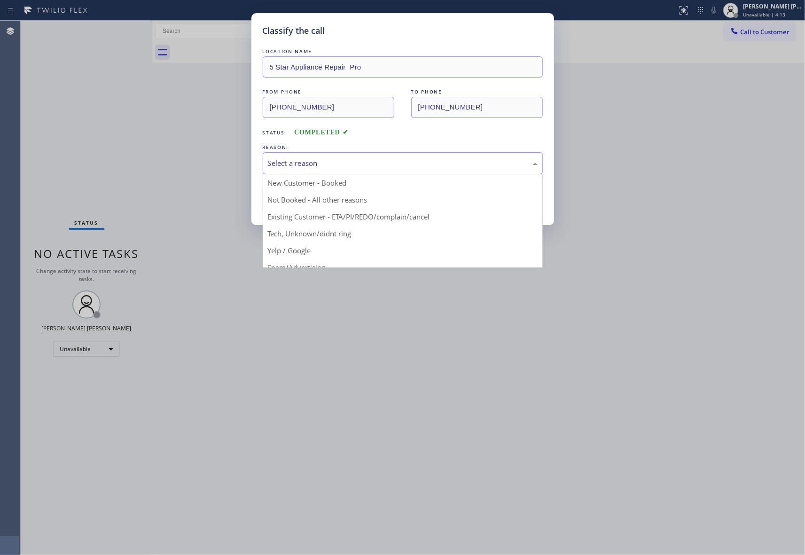
click at [355, 164] on div "Select a reason" at bounding box center [403, 163] width 270 height 11
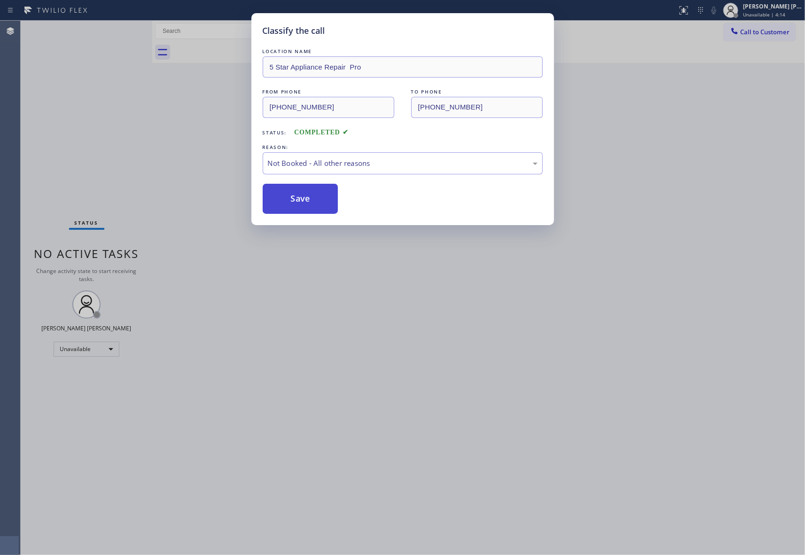
click at [314, 198] on button "Save" at bounding box center [301, 199] width 76 height 30
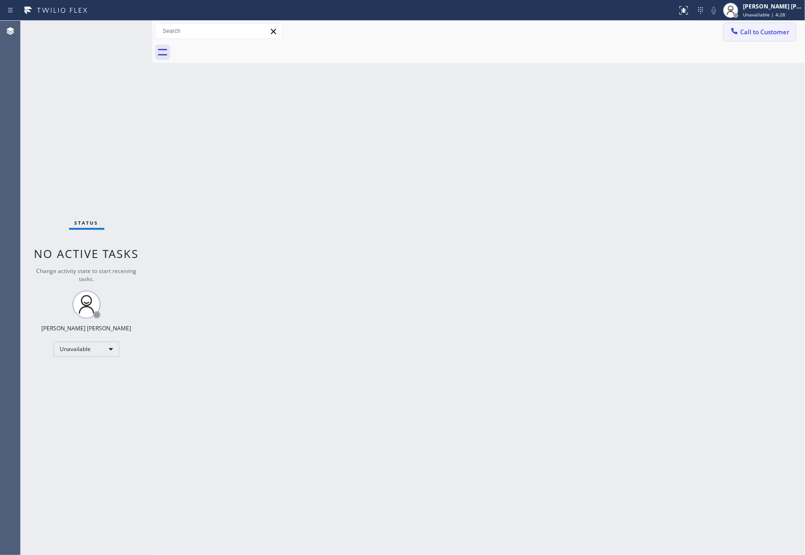
click at [764, 32] on span "Call to Customer" at bounding box center [764, 32] width 49 height 8
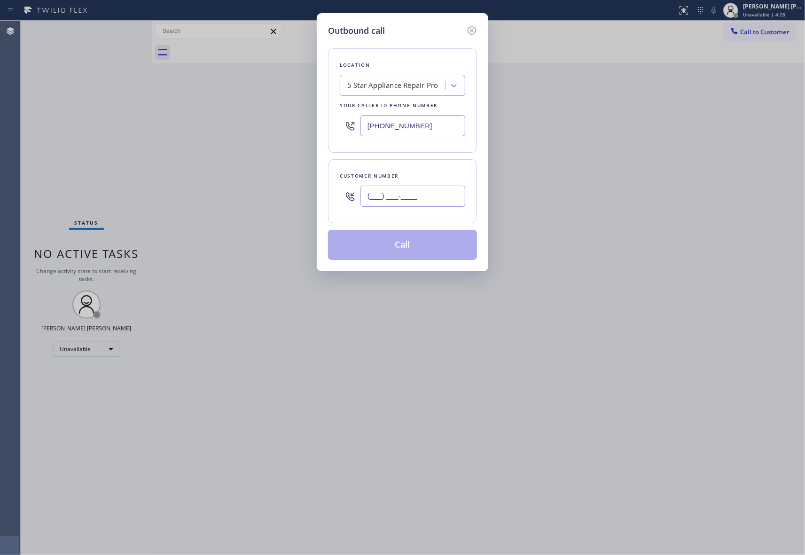
click at [416, 188] on input "(___) ___-____" at bounding box center [412, 196] width 105 height 21
paste input "310) 922-6689"
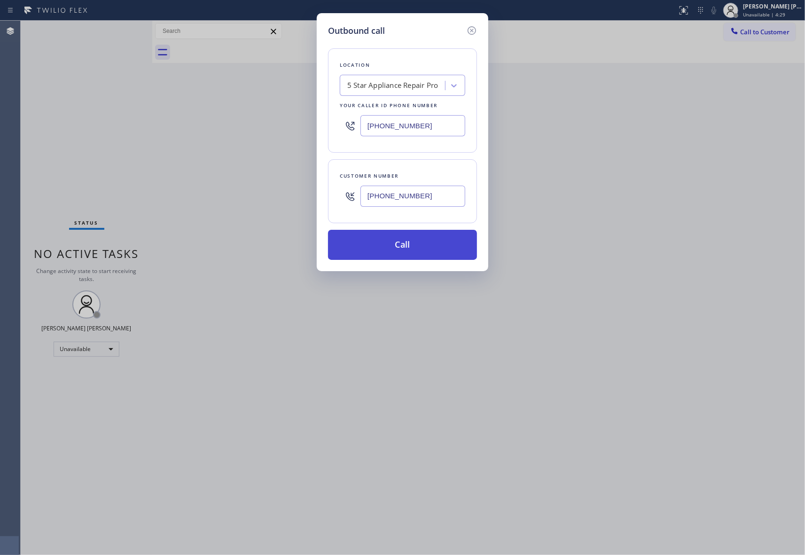
type input "[PHONE_NUMBER]"
click at [414, 249] on button "Call" at bounding box center [402, 245] width 149 height 30
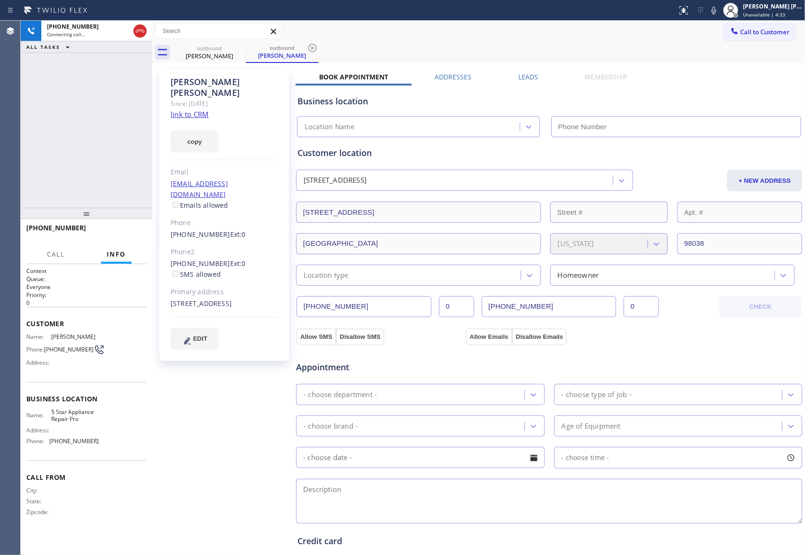
type input "[PHONE_NUMBER]"
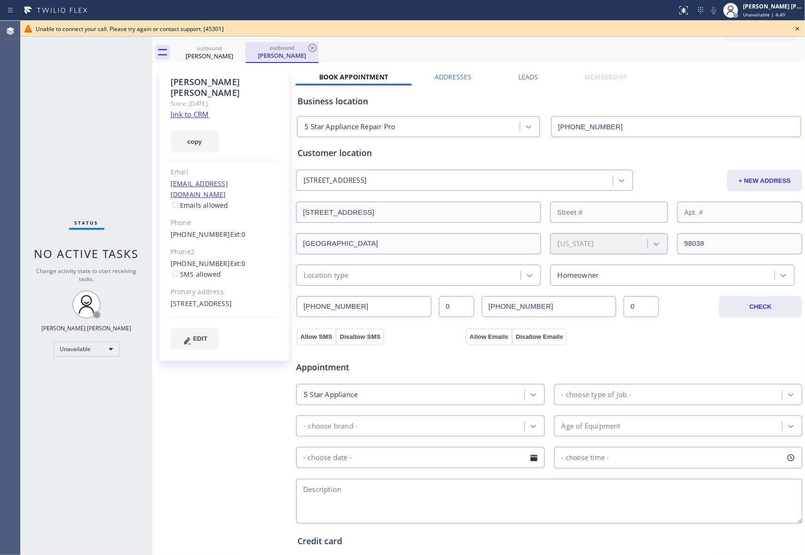
drag, startPoint x: 226, startPoint y: 47, endPoint x: 247, endPoint y: 47, distance: 21.6
click at [231, 47] on div "outbound" at bounding box center [209, 48] width 71 height 7
click at [247, 47] on div "outbound" at bounding box center [282, 48] width 71 height 7
click at [239, 47] on icon at bounding box center [239, 47] width 11 height 11
click at [0, 0] on icon at bounding box center [0, 0] width 0 height 0
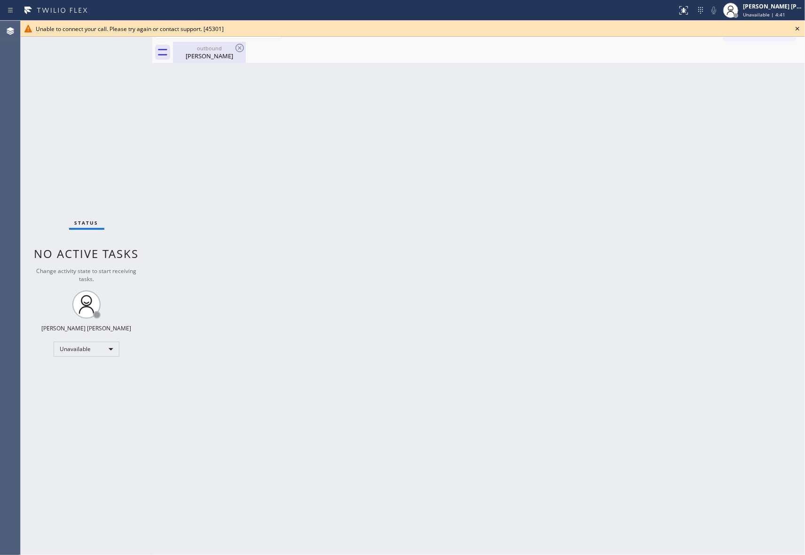
click at [238, 47] on icon at bounding box center [239, 47] width 11 height 11
click at [251, 47] on div "outbound [PERSON_NAME]" at bounding box center [489, 52] width 632 height 21
click at [234, 51] on icon at bounding box center [239, 47] width 11 height 11
drag, startPoint x: 237, startPoint y: 47, endPoint x: 506, endPoint y: 23, distance: 269.4
click at [0, 0] on icon at bounding box center [0, 0] width 0 height 0
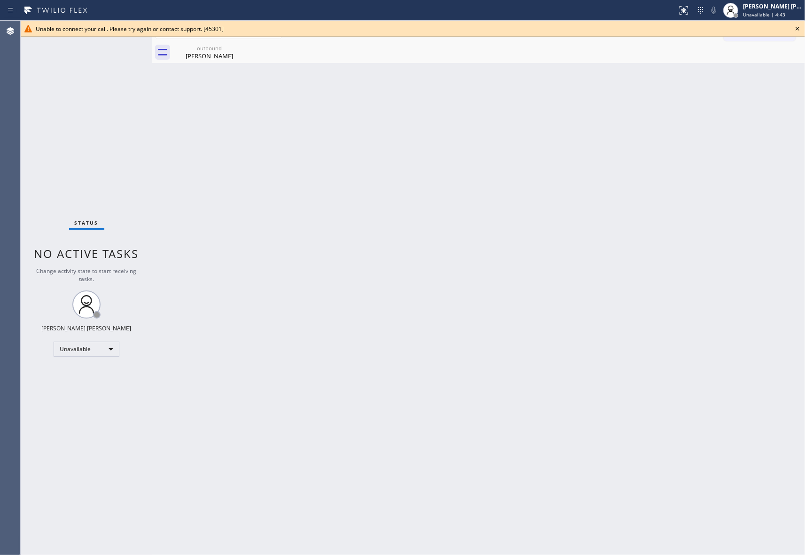
click at [797, 27] on icon at bounding box center [797, 28] width 11 height 11
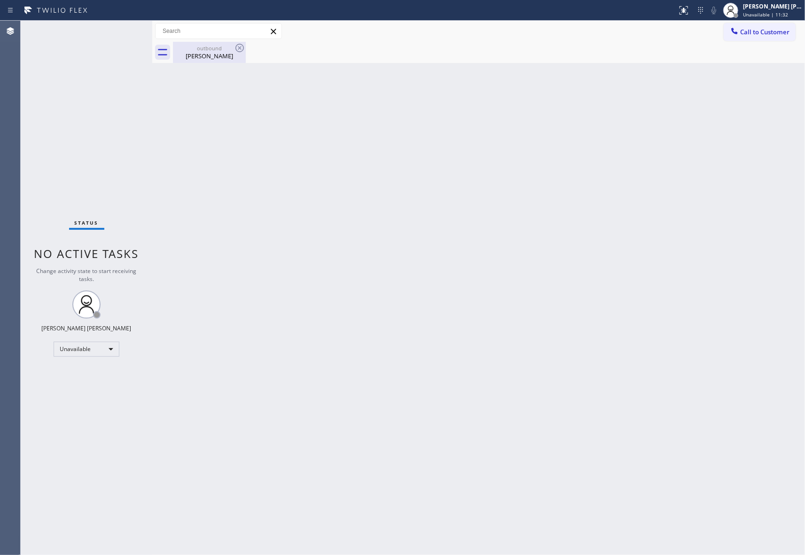
click at [217, 59] on div "[PERSON_NAME]" at bounding box center [209, 56] width 71 height 8
click at [232, 53] on div at bounding box center [489, 52] width 632 height 21
drag, startPoint x: 235, startPoint y: 51, endPoint x: 529, endPoint y: 42, distance: 294.3
click at [239, 51] on div at bounding box center [489, 52] width 632 height 21
click at [786, 34] on span "Call to Customer" at bounding box center [764, 32] width 49 height 8
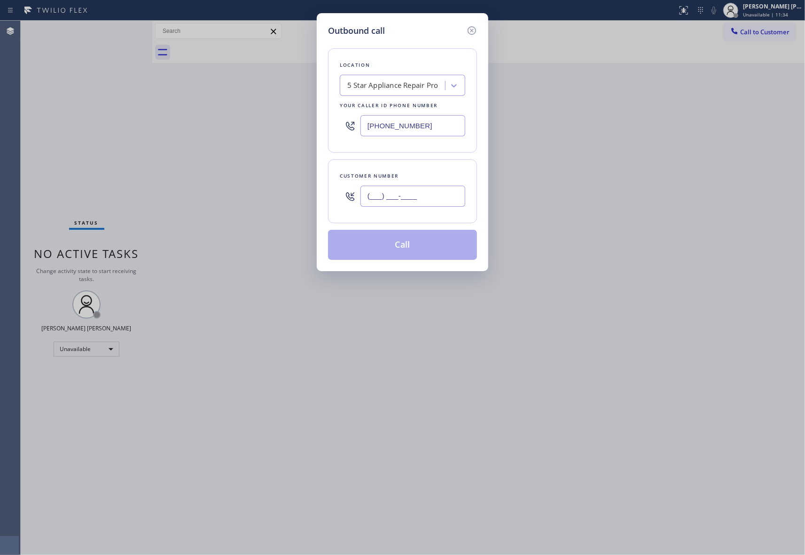
click at [416, 186] on input "(___) ___-____" at bounding box center [412, 196] width 105 height 21
paste input "760) 885-1122"
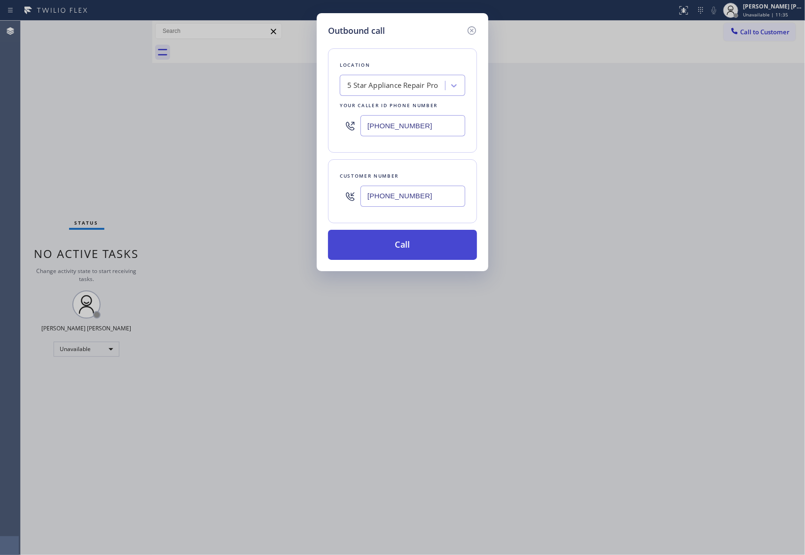
type input "[PHONE_NUMBER]"
click at [416, 242] on button "Call" at bounding box center [402, 245] width 149 height 30
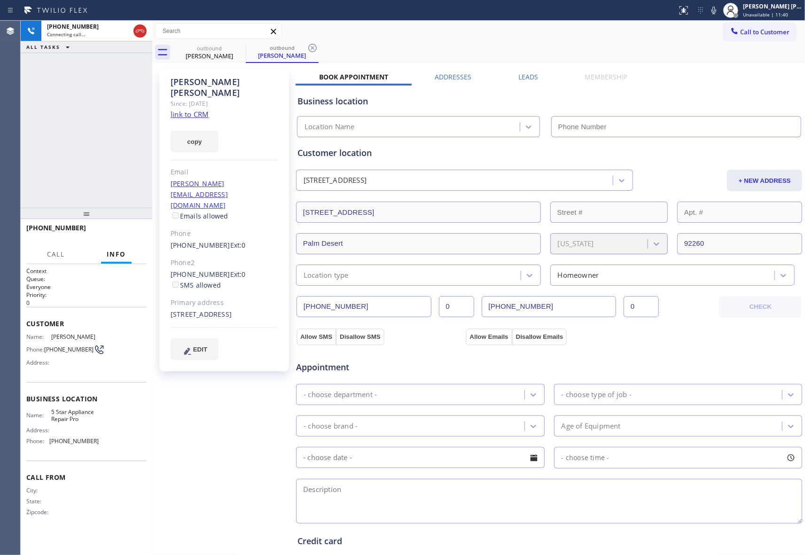
type input "[PHONE_NUMBER]"
drag, startPoint x: 136, startPoint y: 237, endPoint x: 126, endPoint y: 232, distance: 10.9
click at [137, 236] on button "HANG UP" at bounding box center [125, 232] width 44 height 13
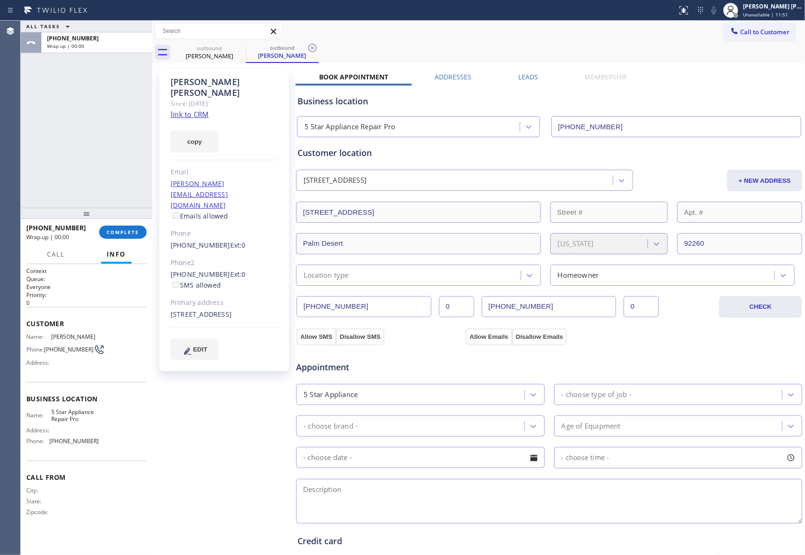
click at [521, 76] on label "Leads" at bounding box center [528, 76] width 20 height 9
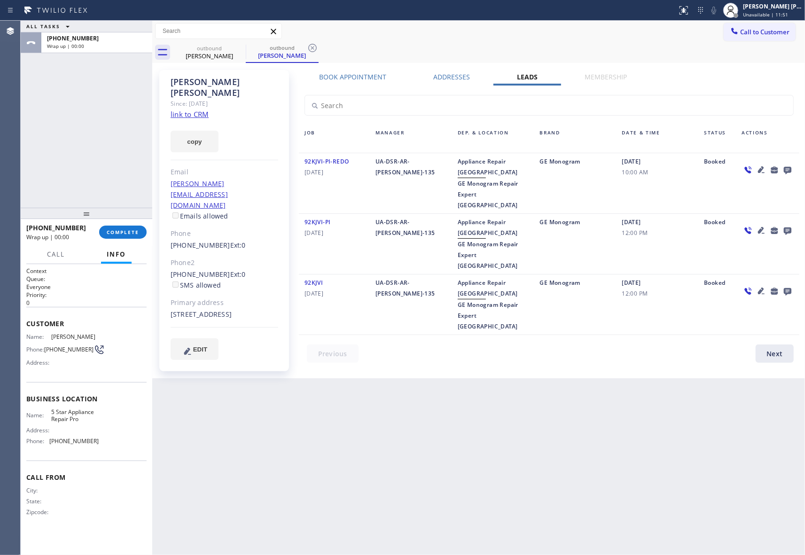
click at [791, 166] on icon at bounding box center [787, 170] width 11 height 12
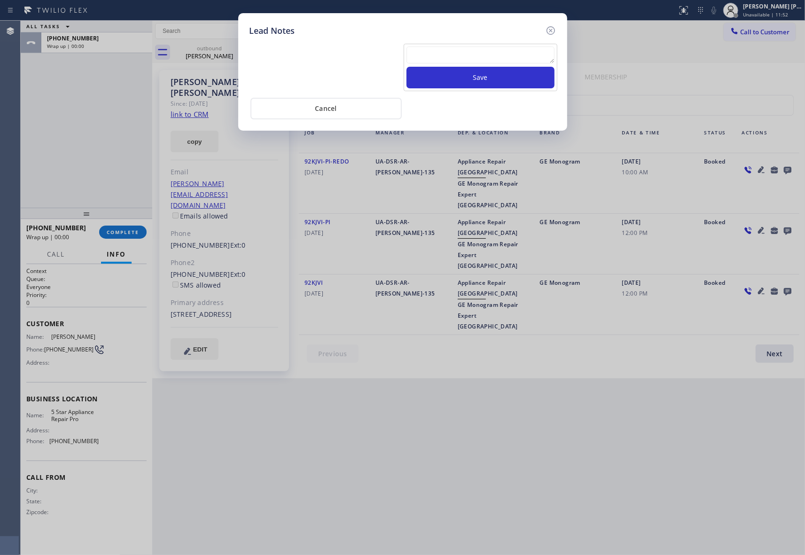
click at [429, 53] on textarea at bounding box center [480, 55] width 148 height 17
paste textarea "please transfer if cx calls back"
type textarea "please transfer if cx calls back"
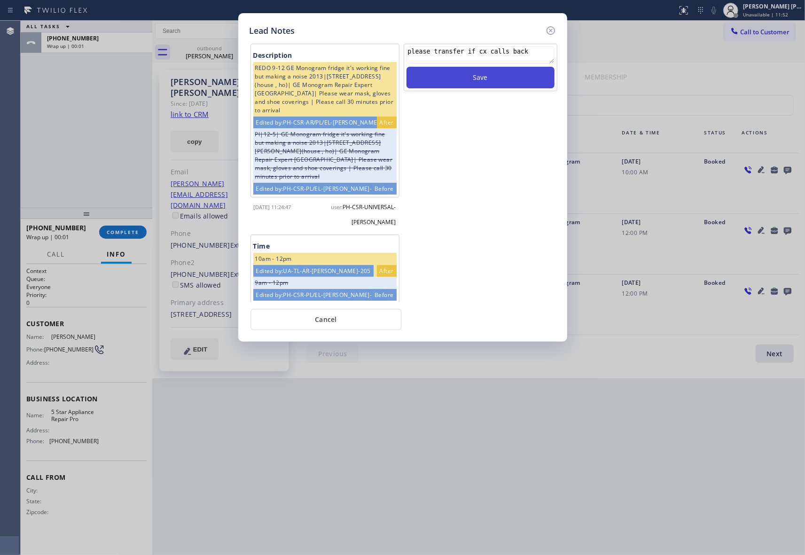
click at [514, 77] on button "Save" at bounding box center [480, 78] width 148 height 22
click at [547, 29] on icon at bounding box center [550, 30] width 11 height 11
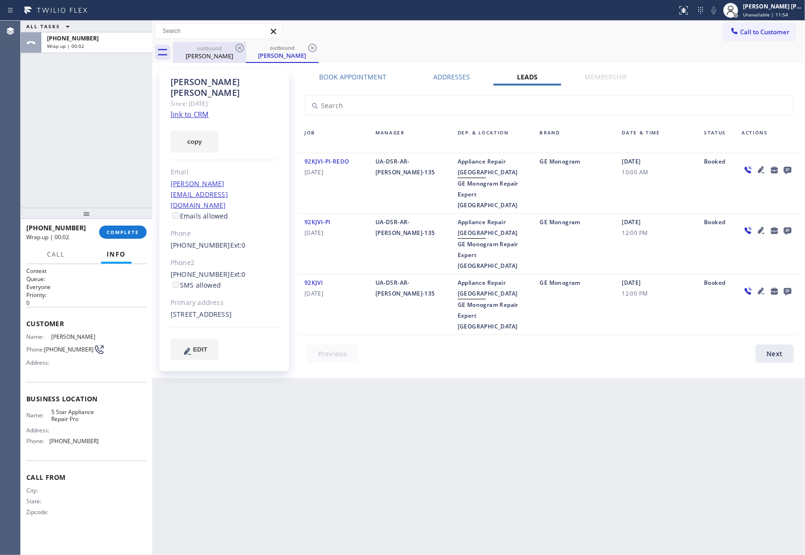
click at [230, 52] on div "[PERSON_NAME]" at bounding box center [209, 56] width 71 height 8
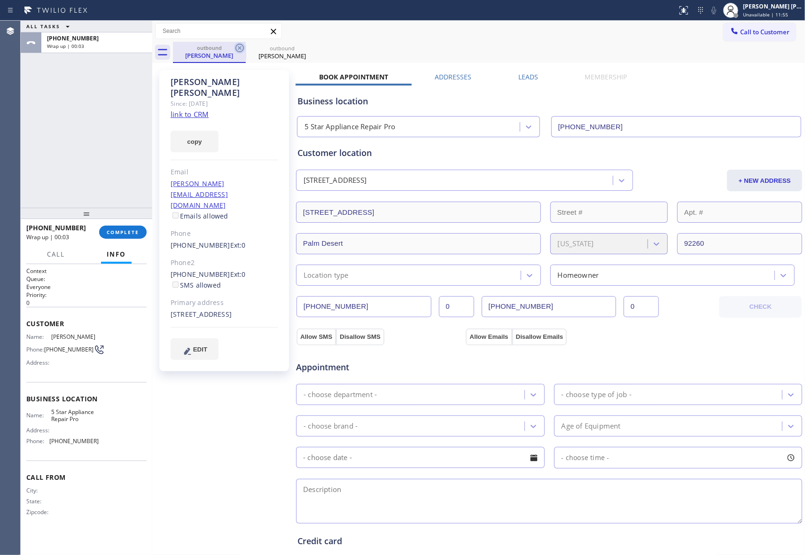
click at [239, 47] on icon at bounding box center [239, 48] width 8 height 8
click at [0, 0] on icon at bounding box center [0, 0] width 0 height 0
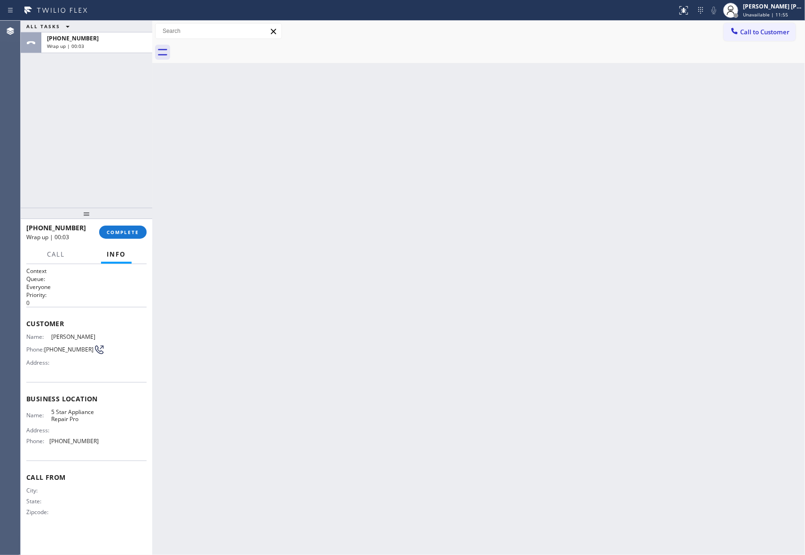
click at [239, 47] on div at bounding box center [489, 52] width 632 height 21
click at [119, 234] on span "COMPLETE" at bounding box center [123, 232] width 32 height 7
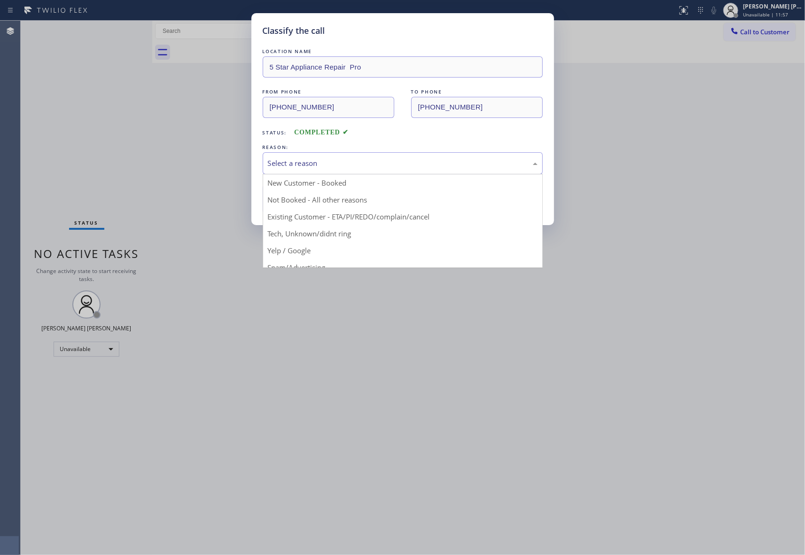
click at [354, 162] on div "Select a reason" at bounding box center [403, 163] width 270 height 11
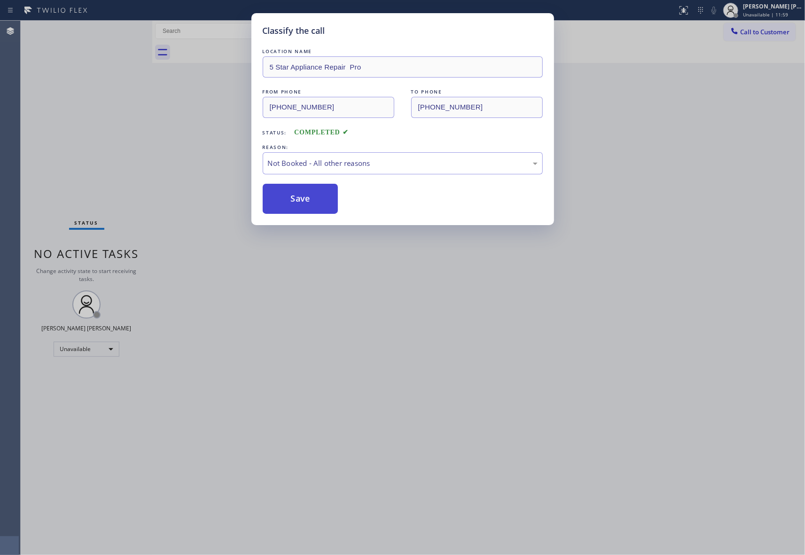
click at [305, 203] on button "Save" at bounding box center [301, 199] width 76 height 30
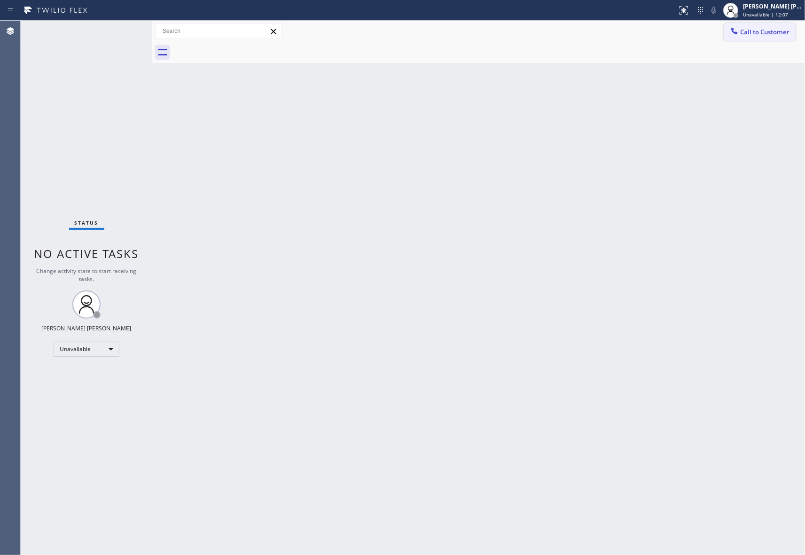
click at [774, 39] on button "Call to Customer" at bounding box center [760, 32] width 72 height 18
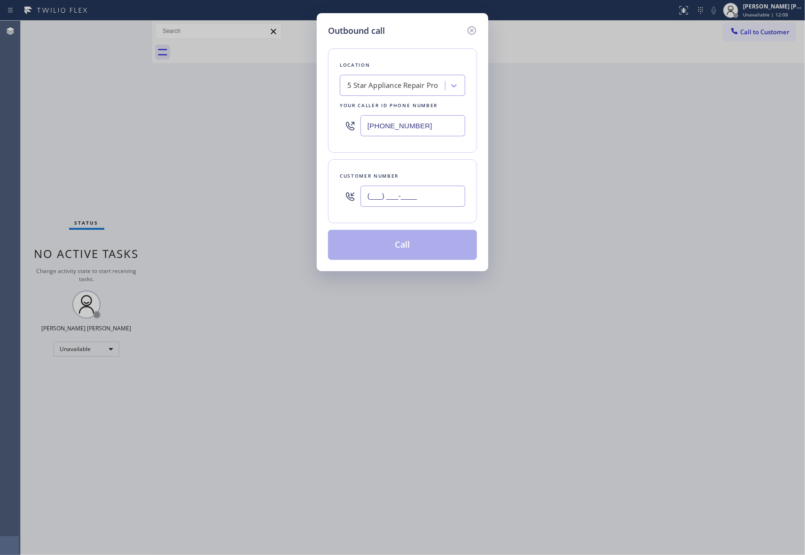
click at [413, 195] on input "(___) ___-____" at bounding box center [412, 196] width 105 height 21
paste input "310) 415-9957"
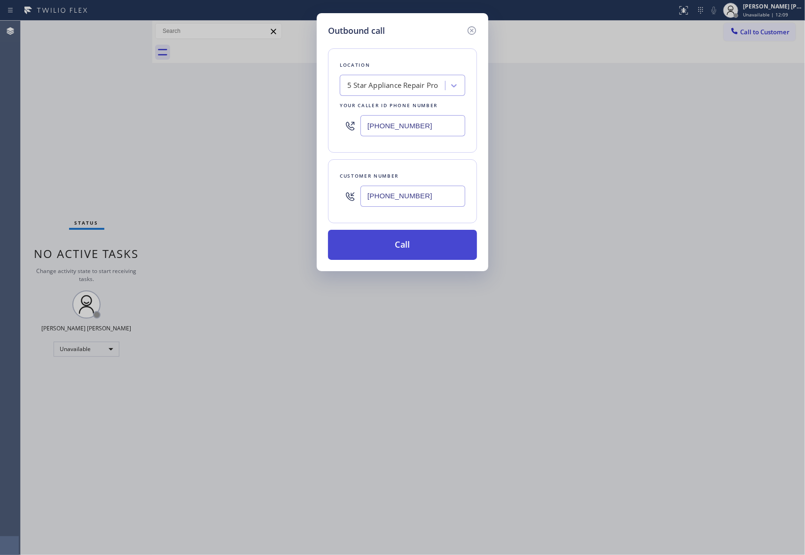
type input "[PHONE_NUMBER]"
click at [412, 248] on button "Call" at bounding box center [402, 245] width 149 height 30
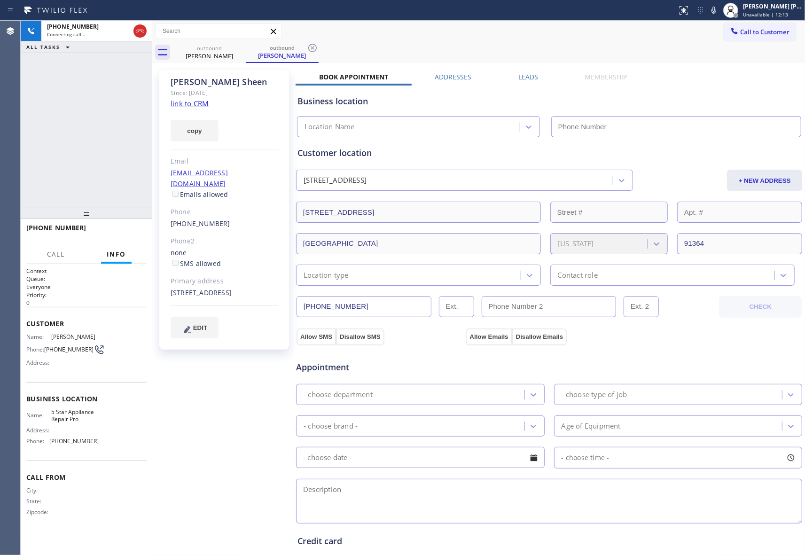
type input "[PHONE_NUMBER]"
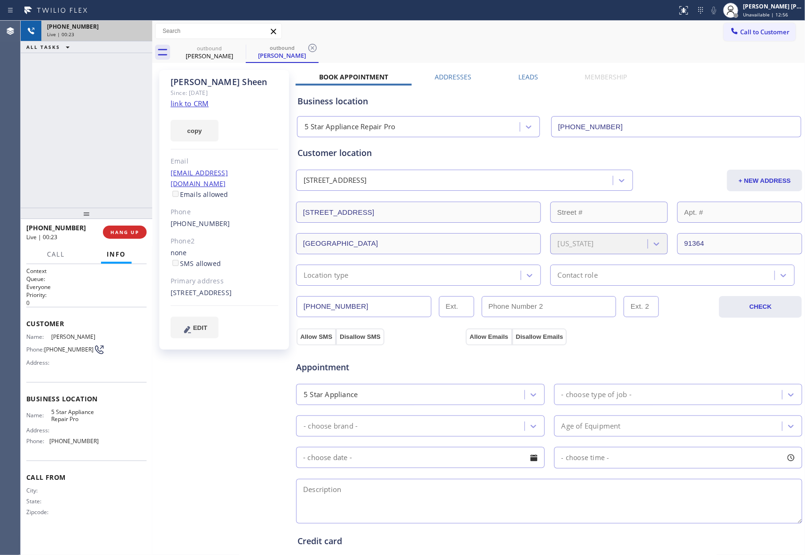
click at [140, 34] on div "Live | 00:23" at bounding box center [97, 34] width 100 height 7
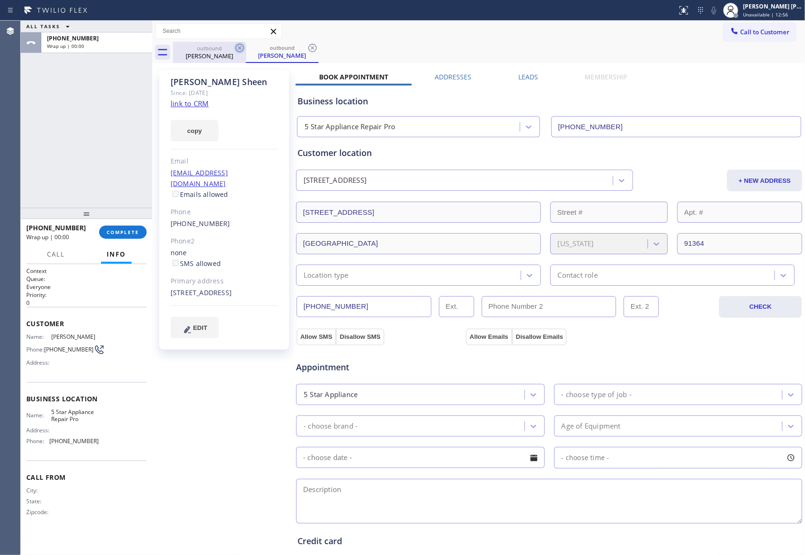
click at [240, 47] on icon at bounding box center [239, 48] width 8 height 8
click at [530, 82] on div "Business location 5 Star Appliance Repair Pro [PHONE_NUMBER]" at bounding box center [549, 109] width 507 height 55
click at [527, 76] on label "Leads" at bounding box center [528, 76] width 20 height 9
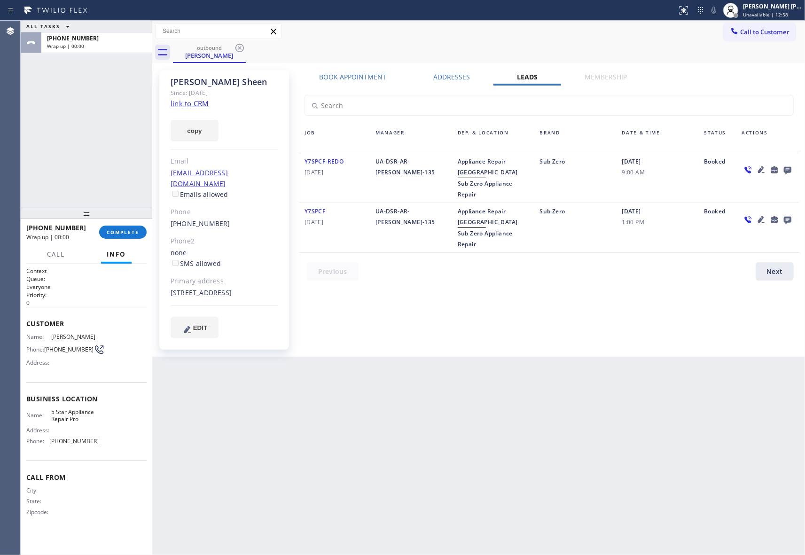
click at [790, 170] on icon at bounding box center [788, 171] width 8 height 8
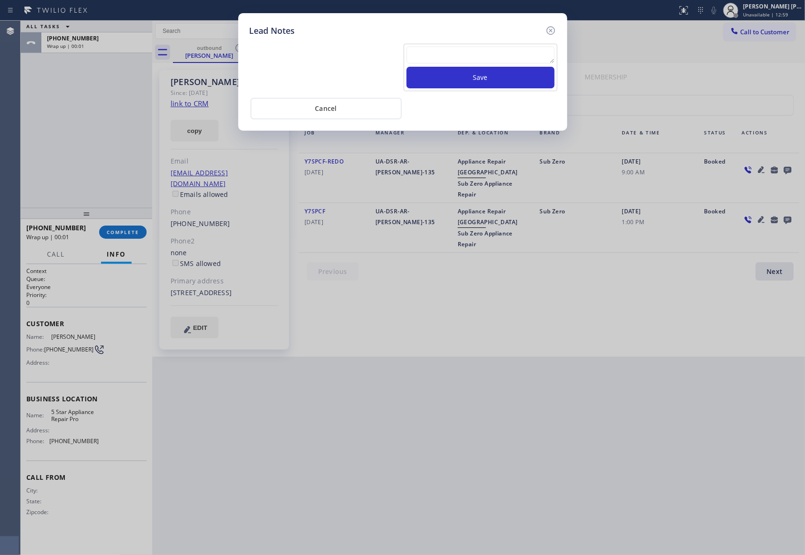
click at [449, 53] on textarea at bounding box center [480, 55] width 148 height 17
paste textarea "[PHONE_NUMBER]"
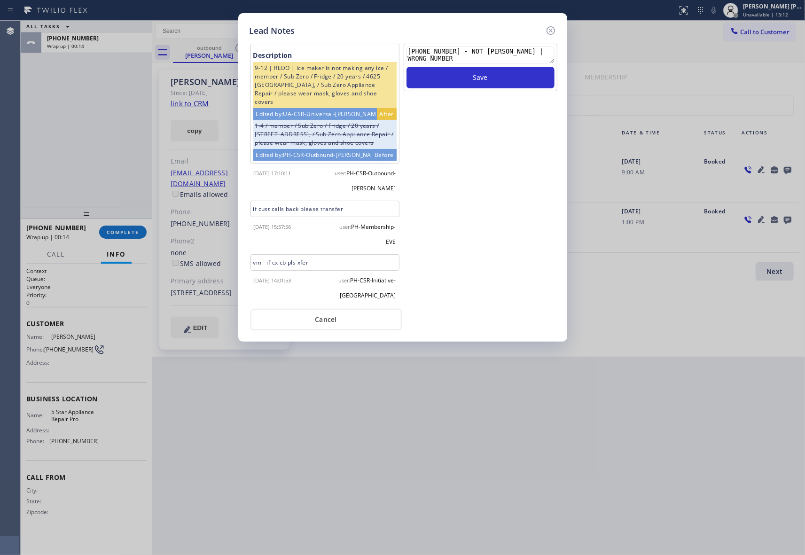
scroll to position [14, 0]
type textarea "[PHONE_NUMBER] - NOT [PERSON_NAME] | WRONG NUMBER"
click at [500, 79] on button "Save" at bounding box center [480, 78] width 148 height 22
click at [553, 34] on icon at bounding box center [550, 30] width 11 height 11
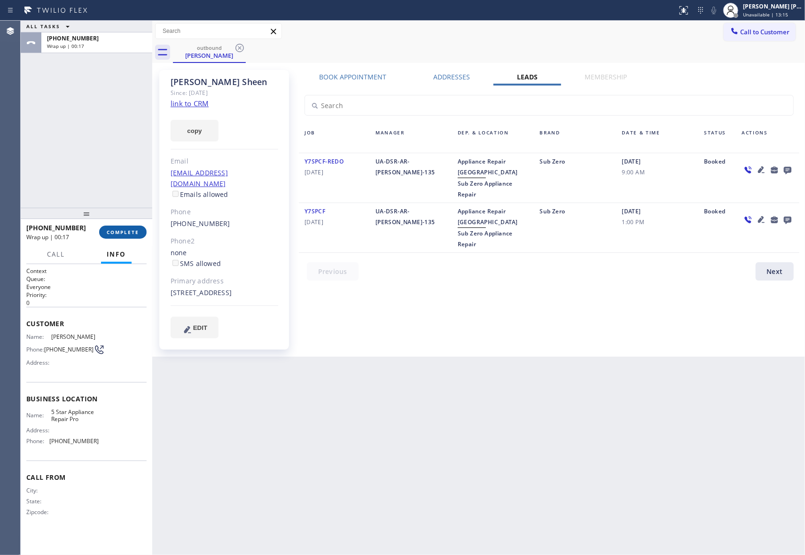
click at [109, 235] on button "COMPLETE" at bounding box center [122, 232] width 47 height 13
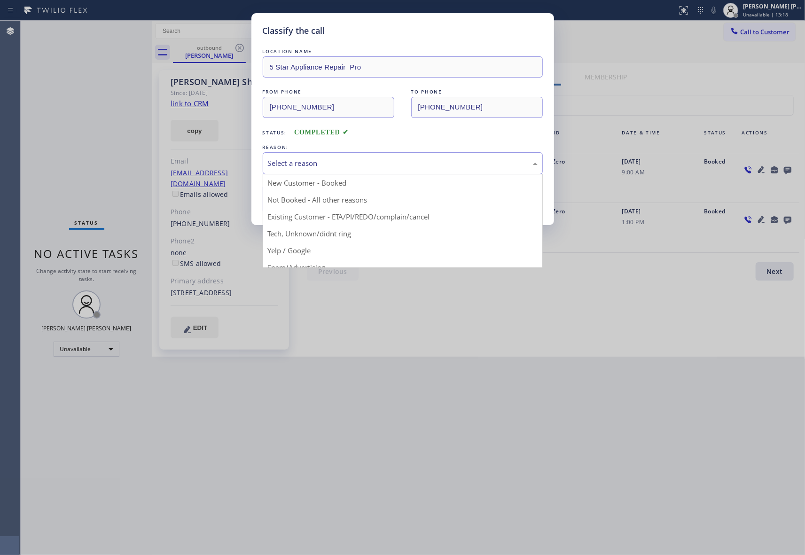
click at [358, 170] on div "Select a reason" at bounding box center [403, 163] width 280 height 22
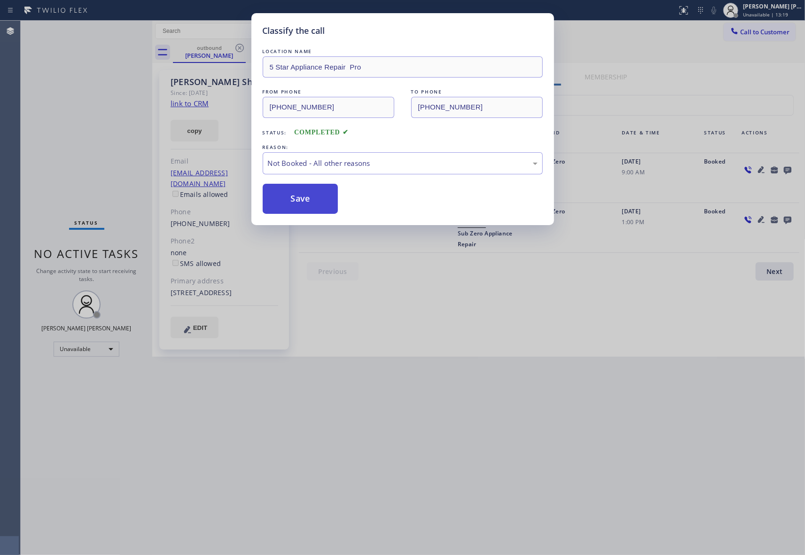
click at [299, 200] on button "Save" at bounding box center [301, 199] width 76 height 30
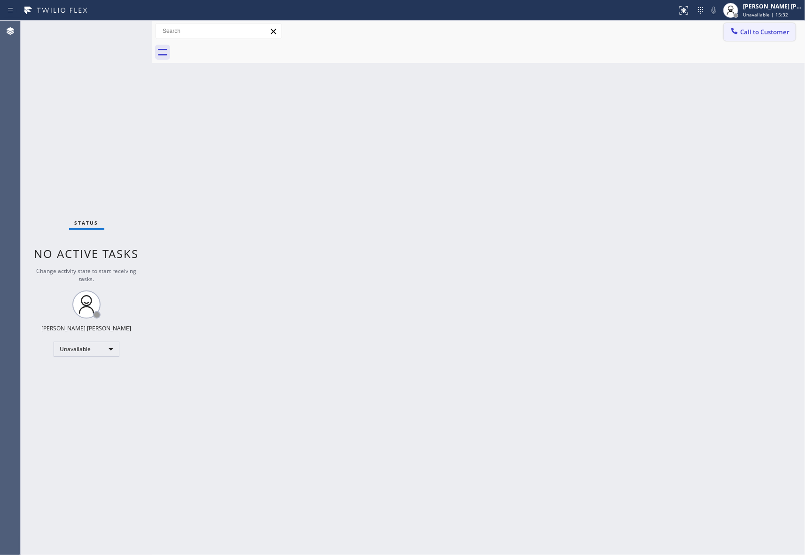
click at [761, 34] on span "Call to Customer" at bounding box center [764, 32] width 49 height 8
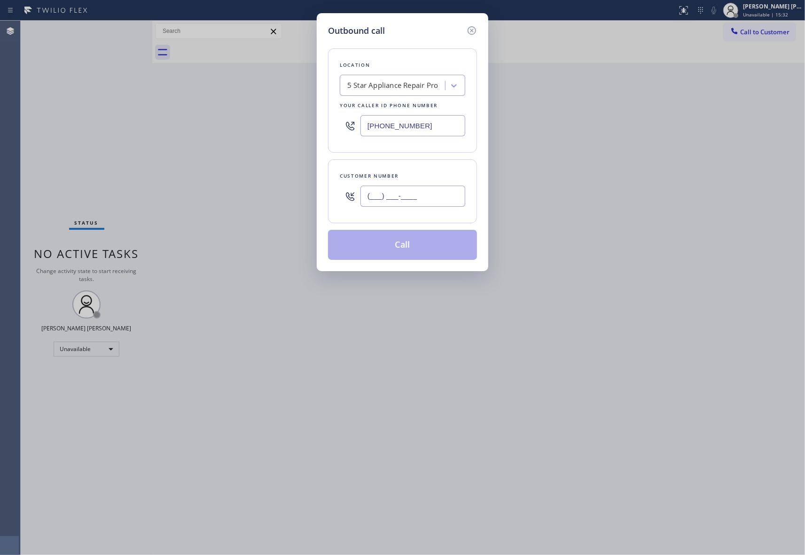
click at [444, 193] on input "(___) ___-____" at bounding box center [412, 196] width 105 height 21
paste input "714) 357-8328"
type input "[PHONE_NUMBER]"
click at [426, 253] on button "Call" at bounding box center [402, 245] width 149 height 30
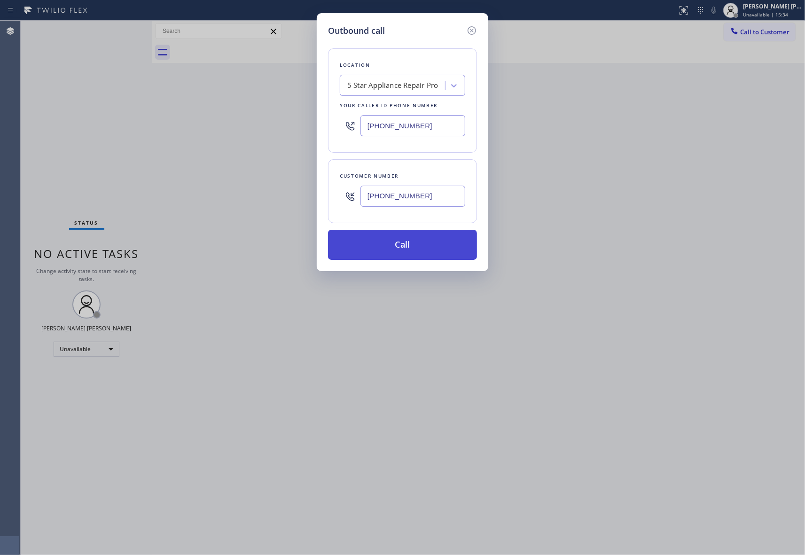
click at [426, 253] on button "Call" at bounding box center [402, 245] width 149 height 30
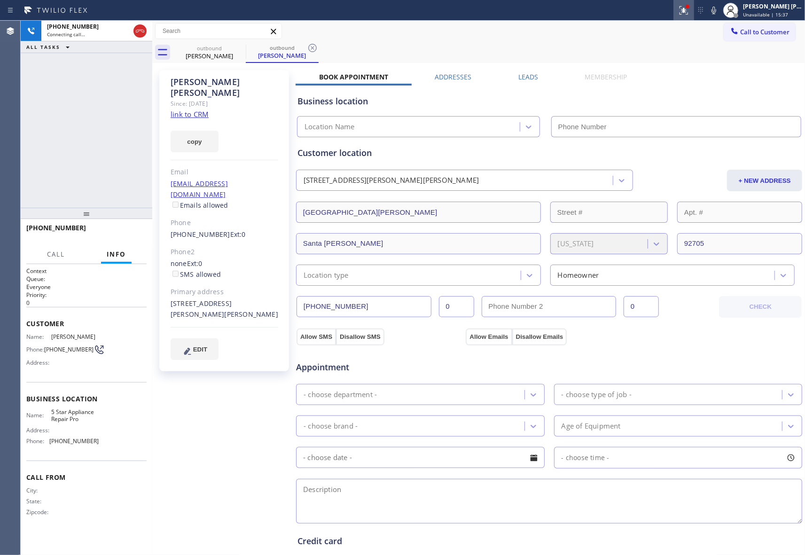
click at [688, 2] on button at bounding box center [683, 10] width 21 height 21
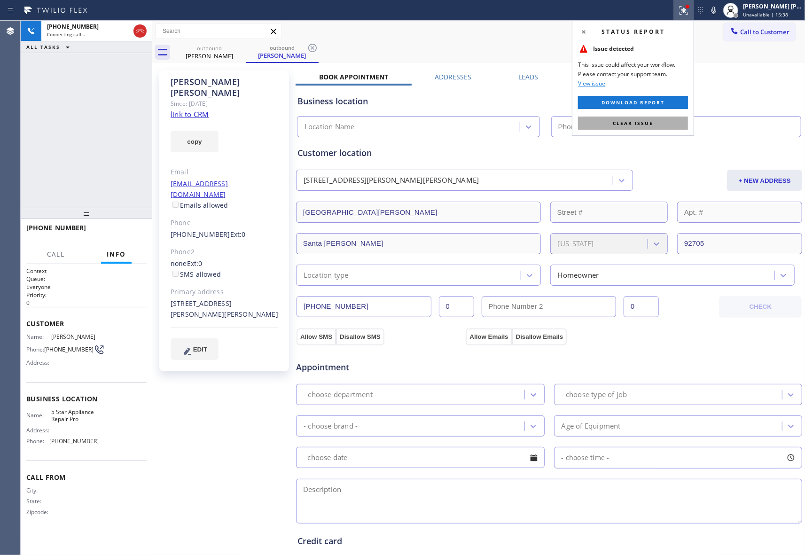
click at [662, 119] on button "Clear issue" at bounding box center [633, 123] width 110 height 13
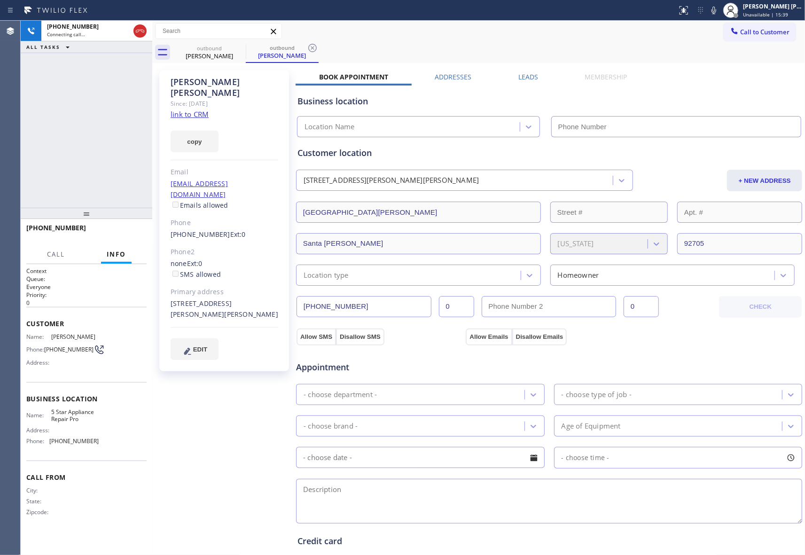
type input "[PHONE_NUMBER]"
click at [123, 229] on span "HANG UP" at bounding box center [124, 232] width 29 height 7
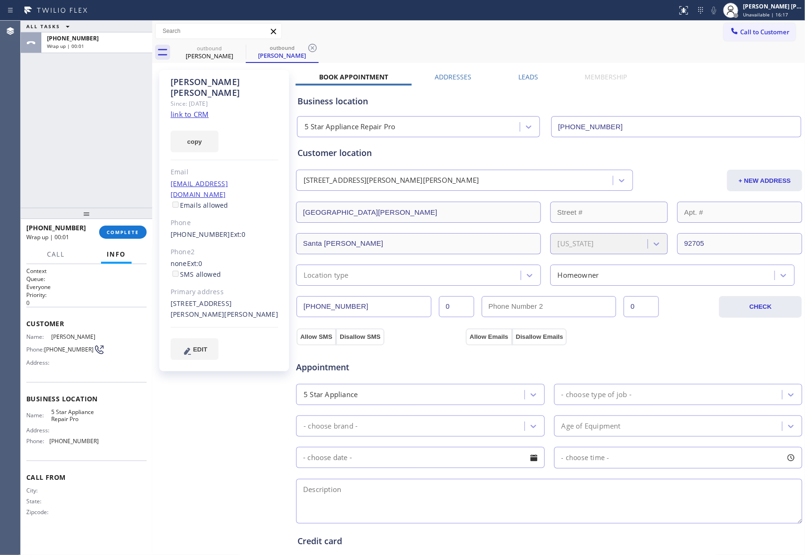
click at [126, 241] on div "[PHONE_NUMBER] Wrap up | 00:01 COMPLETE" at bounding box center [86, 232] width 120 height 24
click at [133, 232] on span "COMPLETE" at bounding box center [123, 232] width 32 height 7
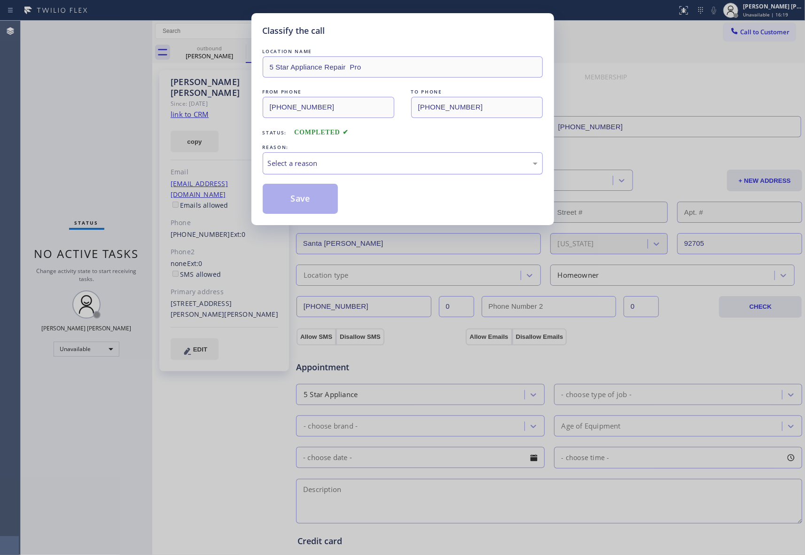
click at [324, 158] on div "Select a reason" at bounding box center [403, 163] width 270 height 11
click at [304, 199] on button "Save" at bounding box center [301, 199] width 76 height 30
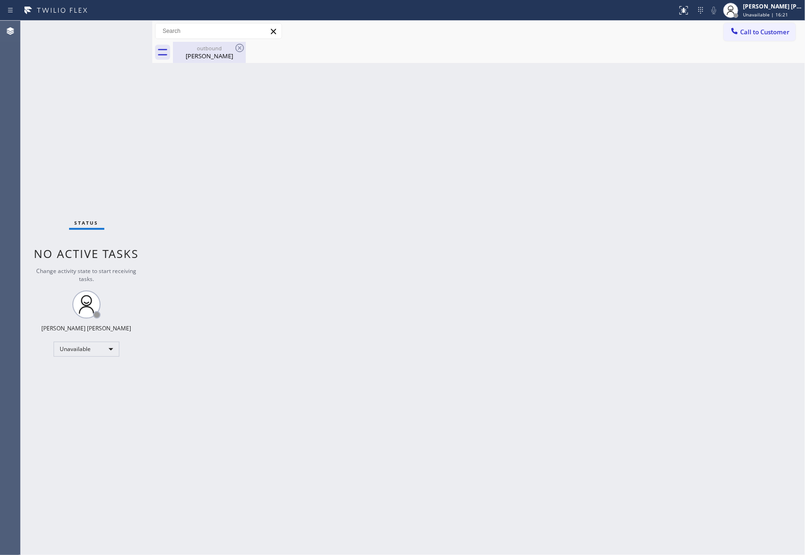
click at [220, 55] on div "[PERSON_NAME]" at bounding box center [209, 56] width 71 height 8
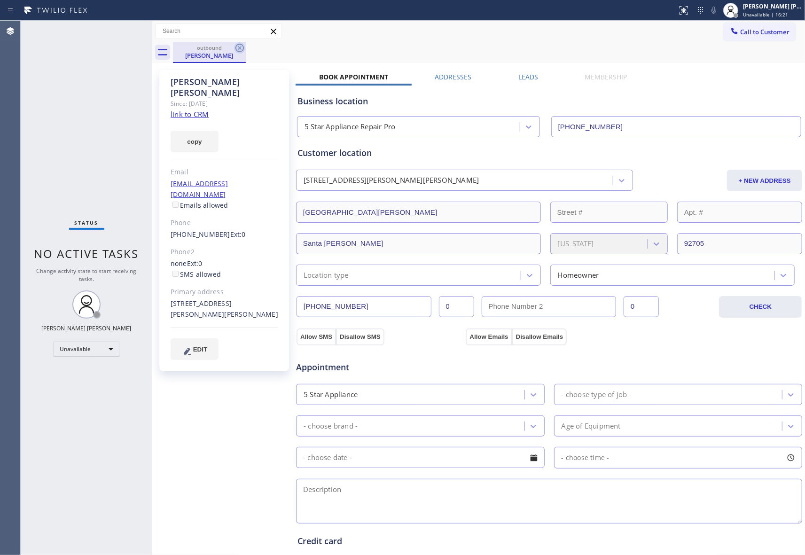
click at [241, 48] on icon at bounding box center [239, 47] width 11 height 11
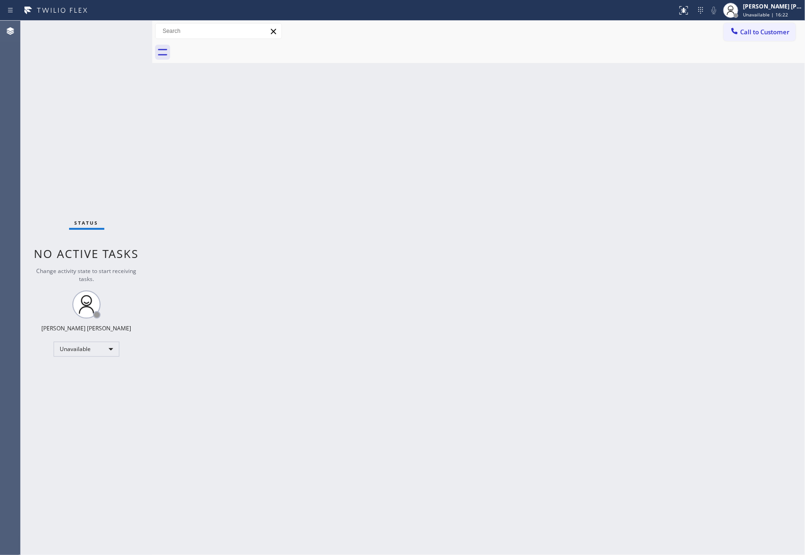
click at [241, 48] on div at bounding box center [489, 52] width 632 height 21
click at [241, 47] on div at bounding box center [489, 52] width 632 height 21
click at [762, 31] on span "Call to Customer" at bounding box center [764, 32] width 49 height 8
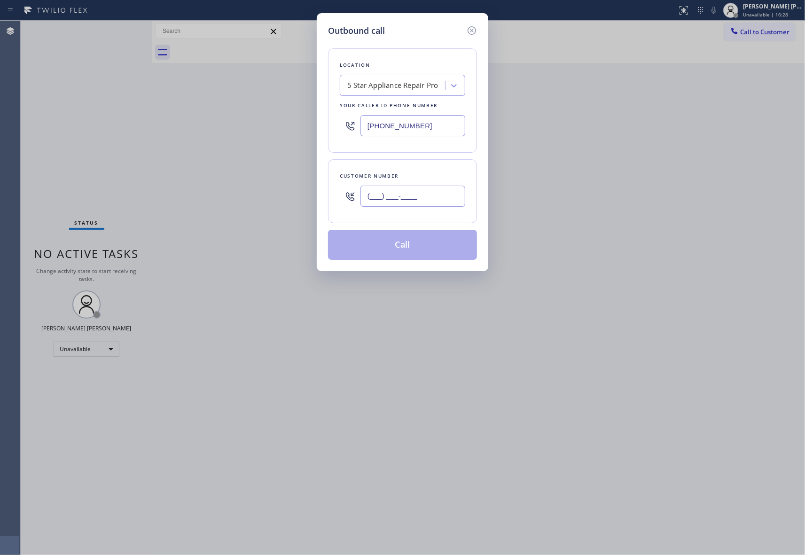
click at [406, 199] on input "(___) ___-____" at bounding box center [412, 196] width 105 height 21
paste input "831) 818-9338"
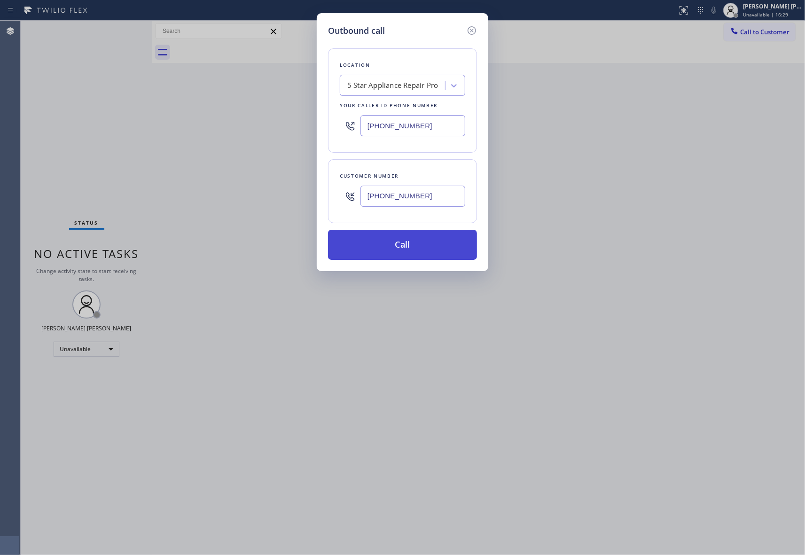
type input "[PHONE_NUMBER]"
click at [410, 239] on button "Call" at bounding box center [402, 245] width 149 height 30
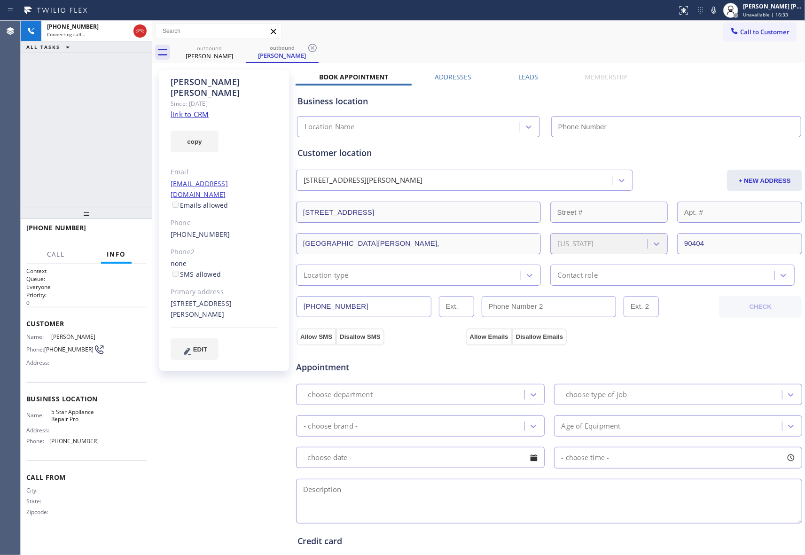
type input "[PHONE_NUMBER]"
click at [532, 82] on div "Business location 5 Star Appliance Repair Pro [PHONE_NUMBER]" at bounding box center [549, 109] width 507 height 55
click at [530, 77] on label "Leads" at bounding box center [528, 76] width 20 height 9
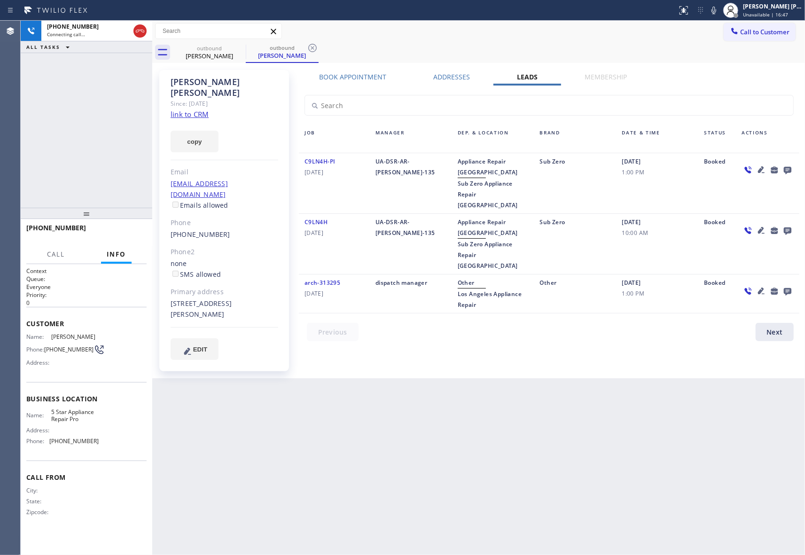
click at [790, 168] on icon at bounding box center [788, 171] width 8 height 8
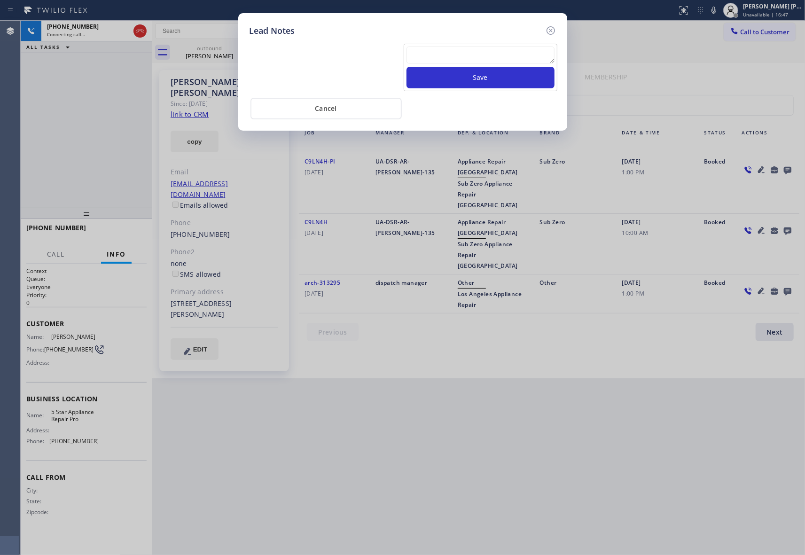
click at [472, 57] on textarea at bounding box center [480, 55] width 148 height 17
paste textarea "| please transfer if cx calls back"
type textarea "| please transfer if cx calls back"
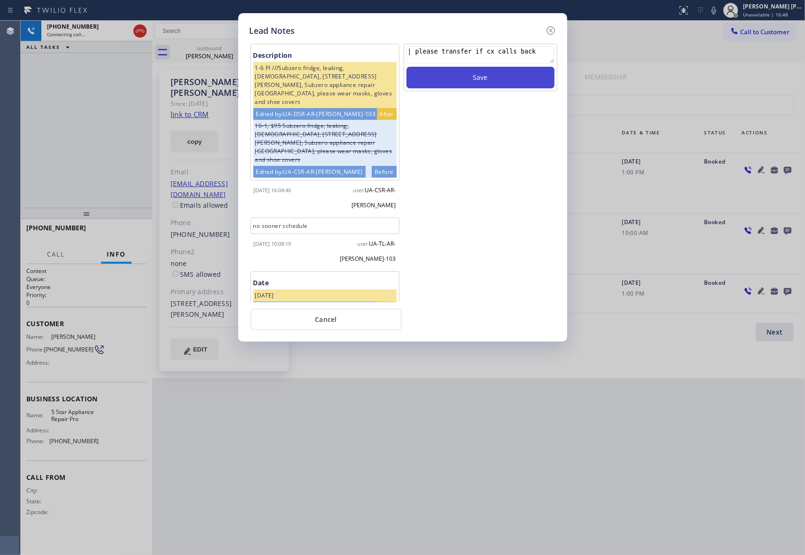
click at [472, 78] on button "Save" at bounding box center [480, 78] width 148 height 22
drag, startPoint x: 553, startPoint y: 30, endPoint x: 307, endPoint y: 21, distance: 246.4
click at [550, 30] on icon at bounding box center [550, 30] width 11 height 11
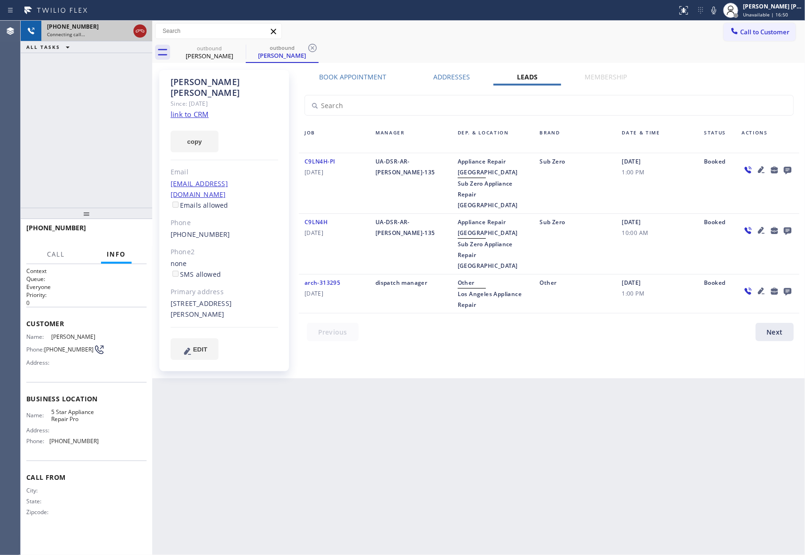
click at [140, 30] on icon at bounding box center [139, 30] width 11 height 11
click at [241, 53] on icon at bounding box center [239, 47] width 11 height 11
click at [307, 46] on icon at bounding box center [312, 47] width 11 height 11
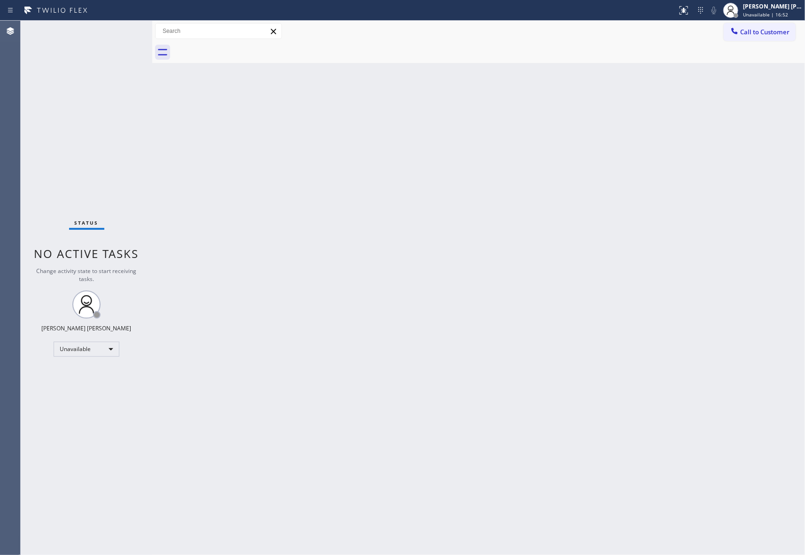
click at [241, 46] on div at bounding box center [489, 52] width 632 height 21
drag, startPoint x: 241, startPoint y: 46, endPoint x: 218, endPoint y: 8, distance: 43.8
click at [241, 46] on div at bounding box center [489, 52] width 632 height 21
click at [760, 29] on span "Call to Customer" at bounding box center [764, 32] width 49 height 8
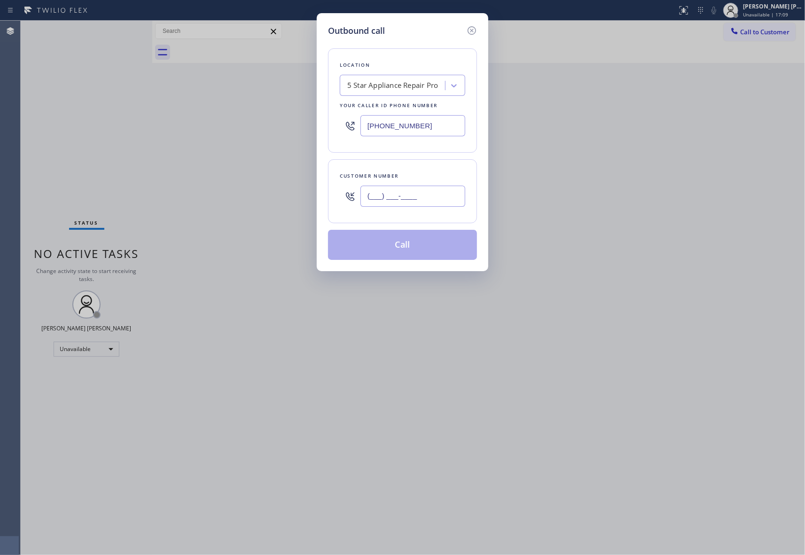
click at [430, 194] on input "(___) ___-____" at bounding box center [412, 196] width 105 height 21
paste input "608) 438-7704"
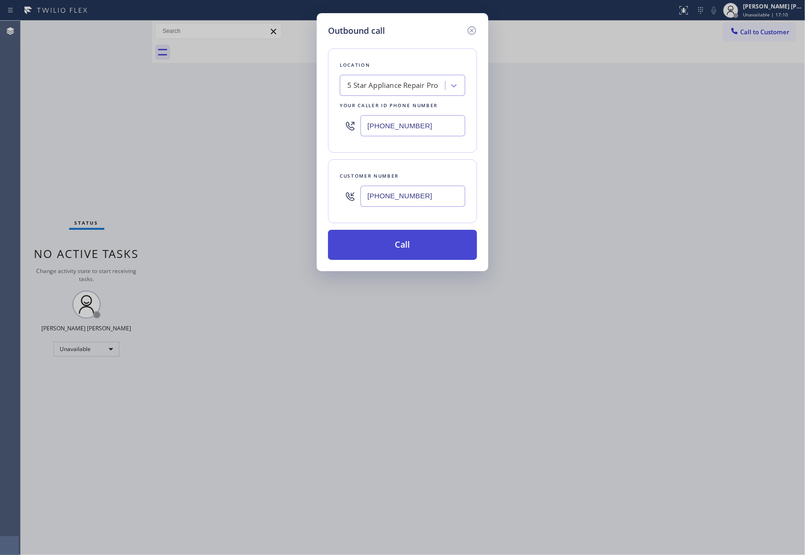
type input "[PHONE_NUMBER]"
click at [418, 248] on button "Call" at bounding box center [402, 245] width 149 height 30
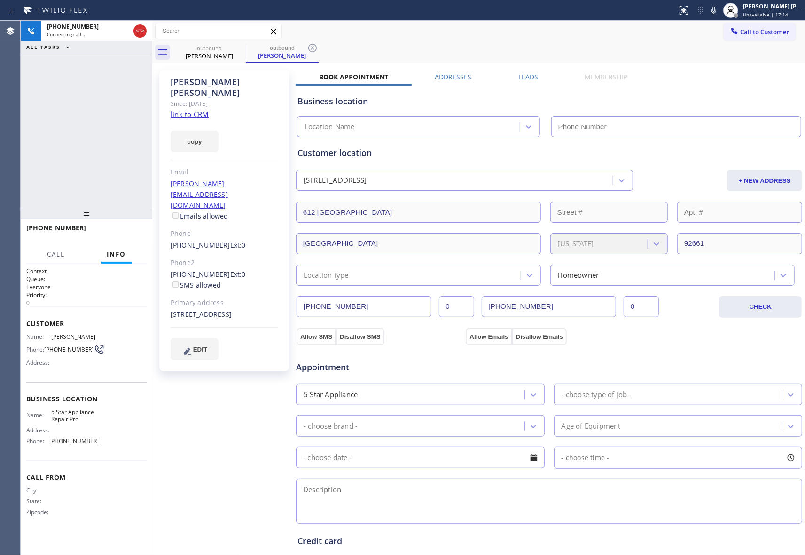
type input "[PHONE_NUMBER]"
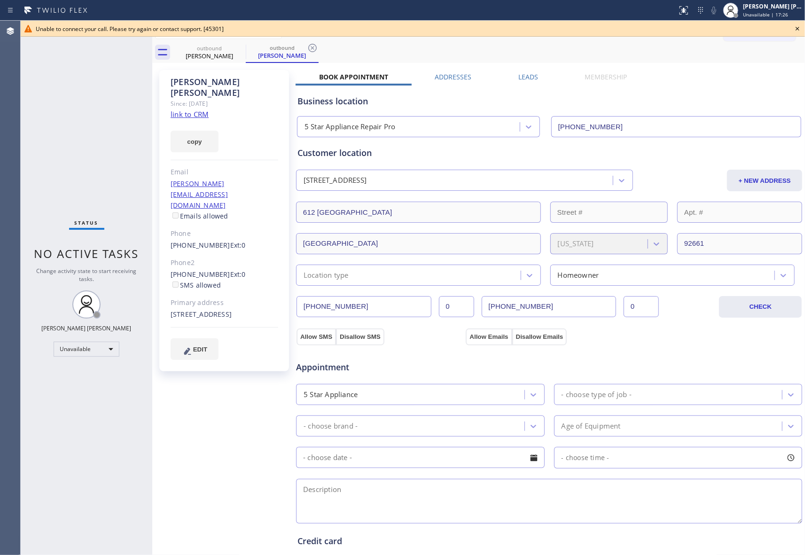
click at [795, 30] on icon at bounding box center [797, 28] width 11 height 11
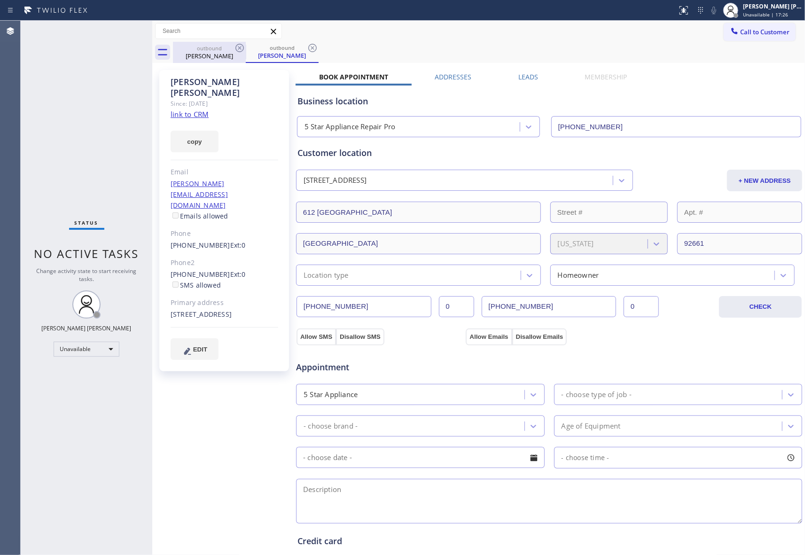
drag, startPoint x: 215, startPoint y: 53, endPoint x: 232, endPoint y: 47, distance: 18.3
click at [220, 53] on div "[PERSON_NAME]" at bounding box center [209, 56] width 71 height 8
click at [232, 47] on div "outbound" at bounding box center [209, 47] width 71 height 7
click at [237, 46] on icon at bounding box center [239, 47] width 11 height 11
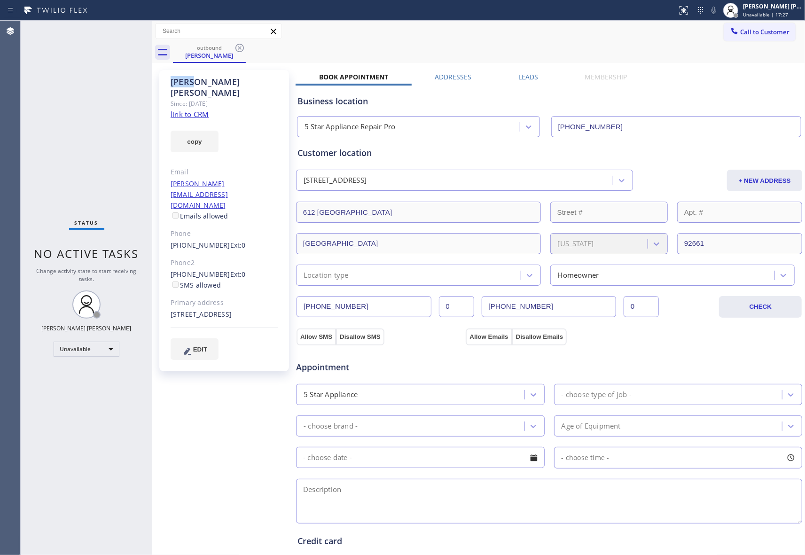
click at [237, 46] on div "outbound [PERSON_NAME]" at bounding box center [489, 52] width 632 height 21
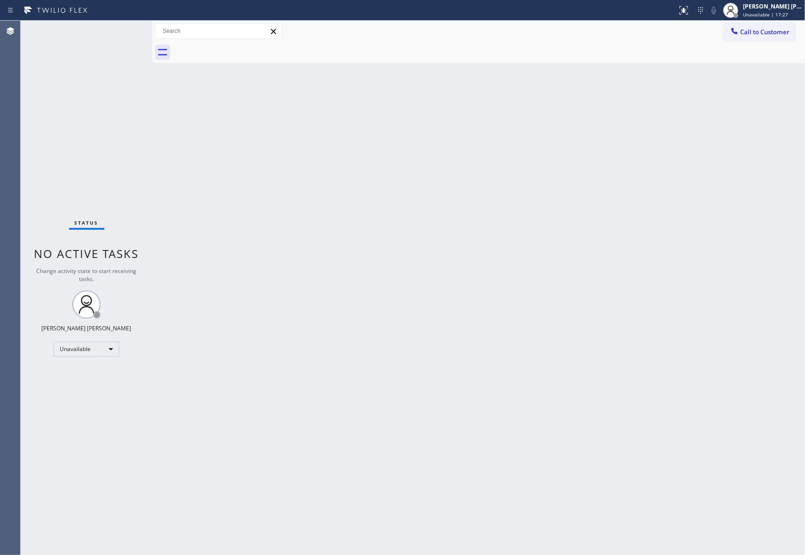
click at [237, 46] on div at bounding box center [489, 52] width 632 height 21
click at [778, 39] on button "Call to Customer" at bounding box center [760, 32] width 72 height 18
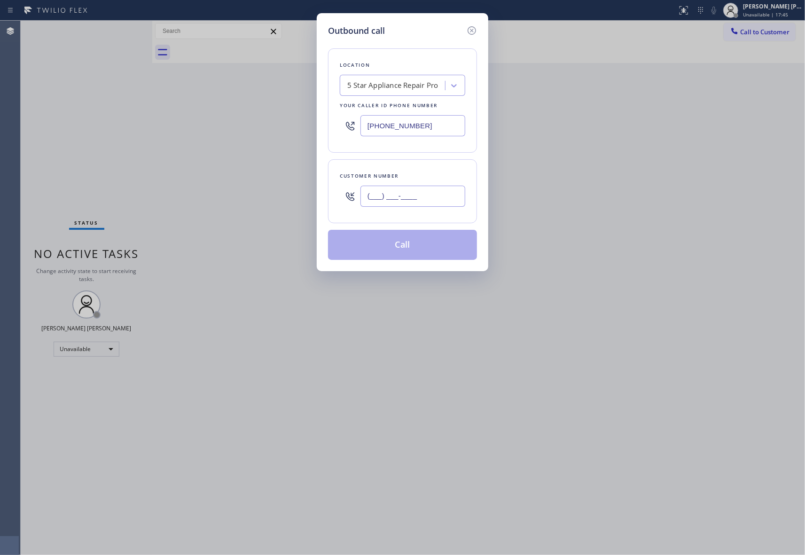
click at [424, 200] on input "(___) ___-____" at bounding box center [412, 196] width 105 height 21
paste input "425) 417-9800"
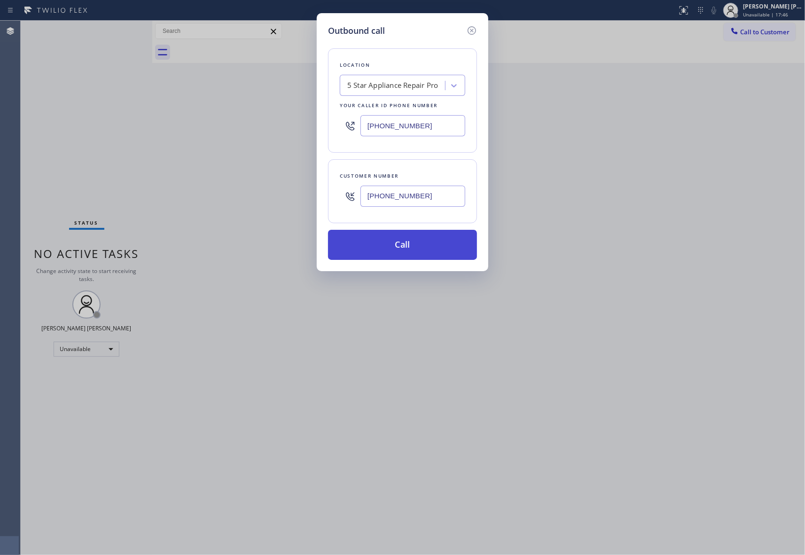
type input "[PHONE_NUMBER]"
click at [423, 243] on button "Call" at bounding box center [402, 245] width 149 height 30
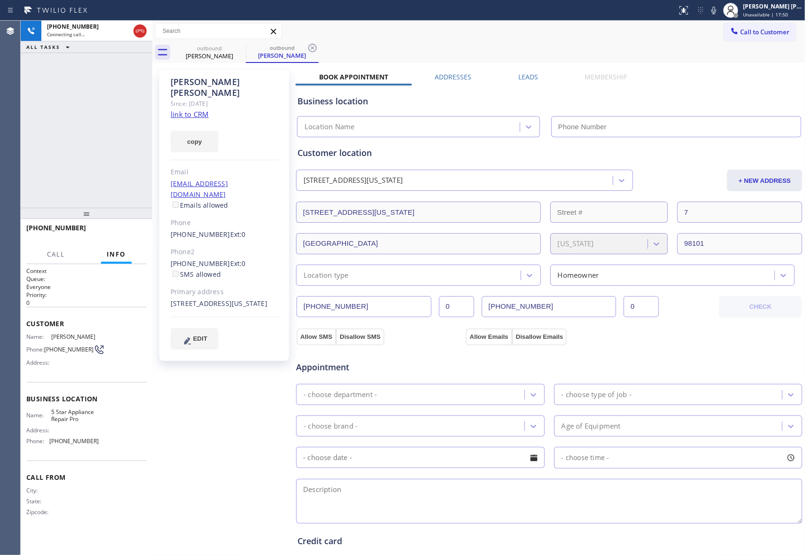
type input "[PHONE_NUMBER]"
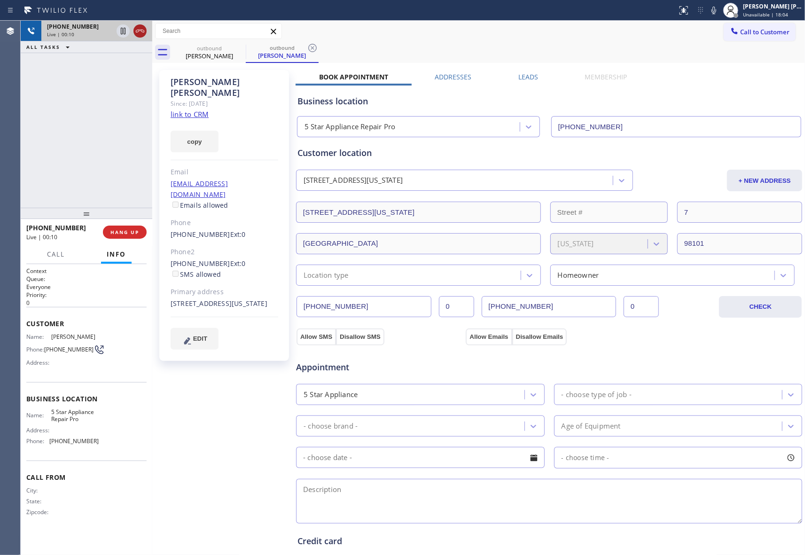
click at [139, 31] on icon at bounding box center [140, 31] width 8 height 3
click at [532, 77] on label "Leads" at bounding box center [528, 76] width 20 height 9
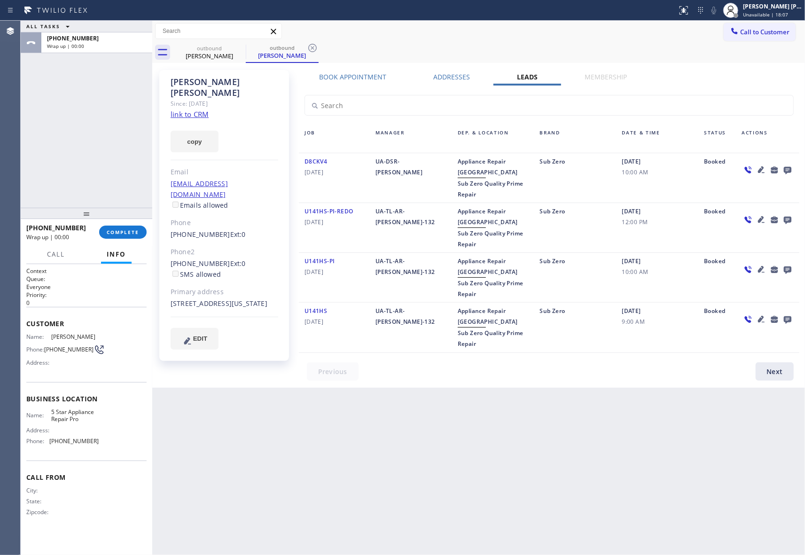
click at [787, 170] on icon at bounding box center [787, 170] width 11 height 12
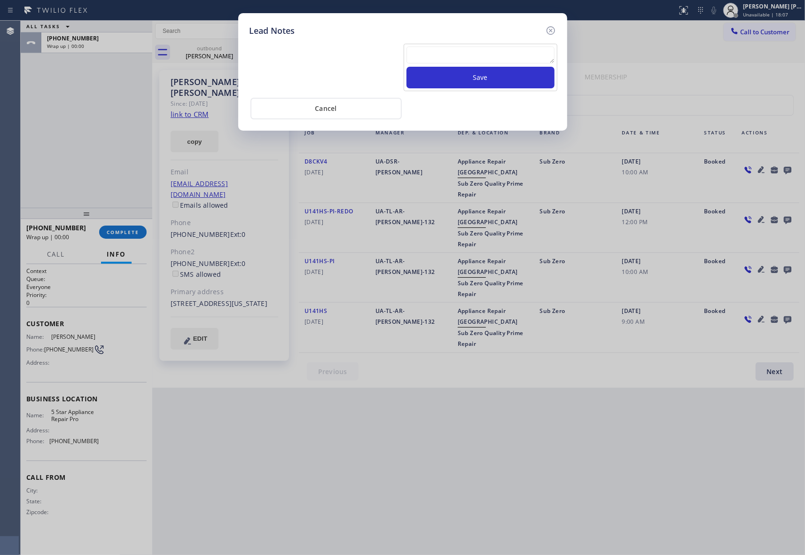
click at [510, 50] on textarea at bounding box center [480, 55] width 148 height 17
paste textarea "please transfer if cx calls back"
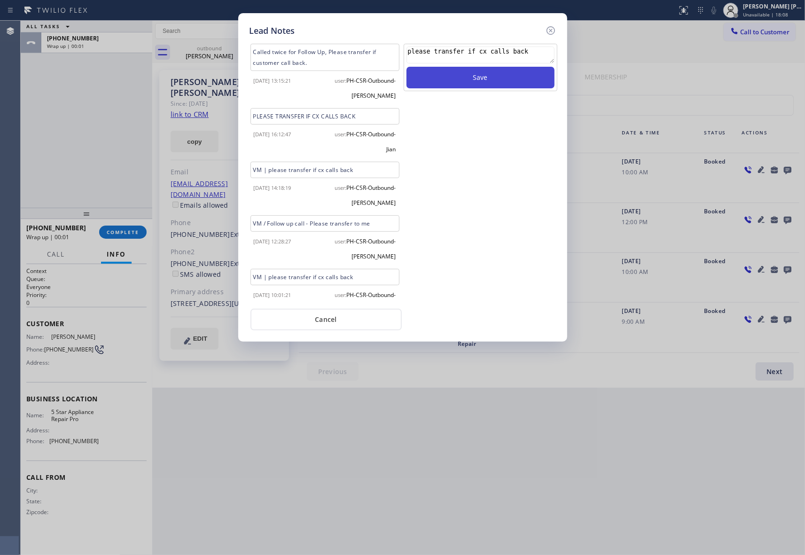
type textarea "please transfer if cx calls back"
click at [510, 78] on button "Save" at bounding box center [480, 78] width 148 height 22
click at [550, 29] on icon at bounding box center [550, 30] width 11 height 11
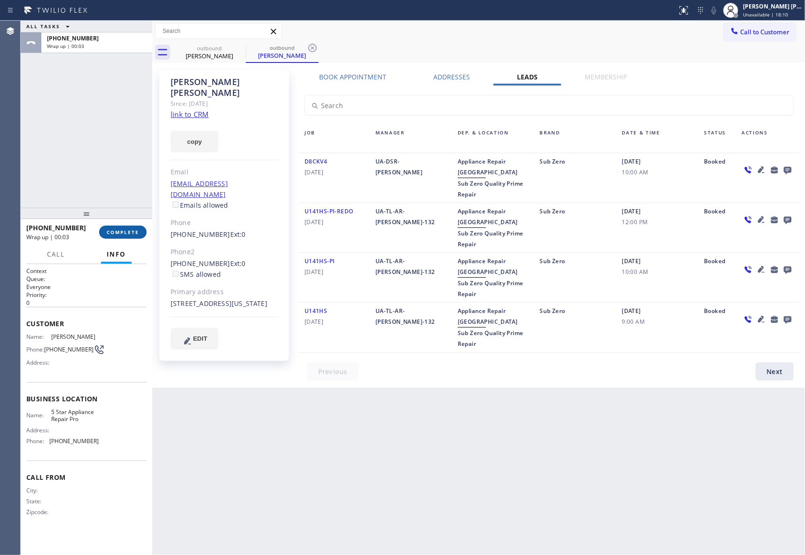
click at [117, 227] on button "COMPLETE" at bounding box center [122, 232] width 47 height 13
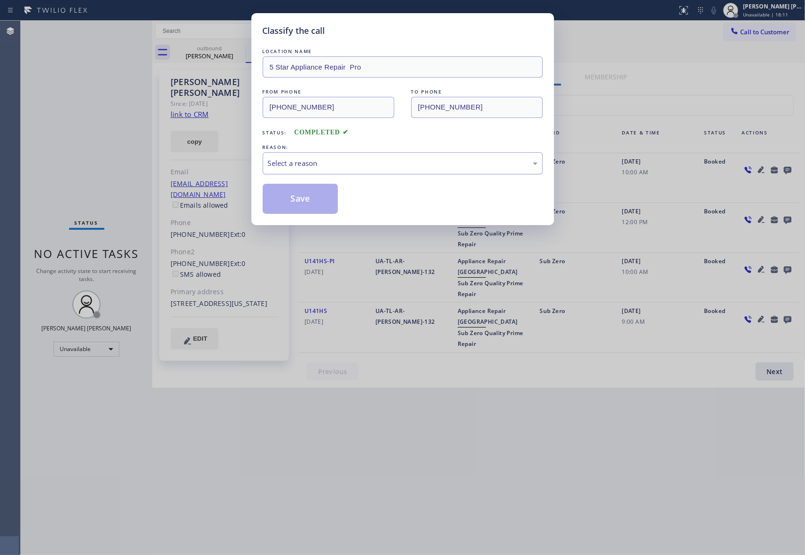
click at [352, 160] on div "Select a reason" at bounding box center [403, 163] width 270 height 11
click at [305, 200] on button "Save" at bounding box center [301, 199] width 76 height 30
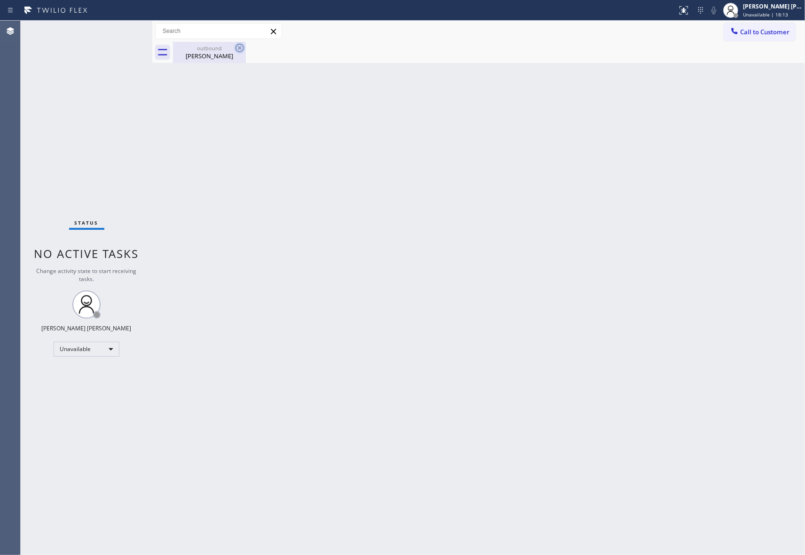
drag, startPoint x: 220, startPoint y: 55, endPoint x: 244, endPoint y: 47, distance: 25.4
click at [223, 53] on div "[PERSON_NAME]" at bounding box center [209, 56] width 71 height 8
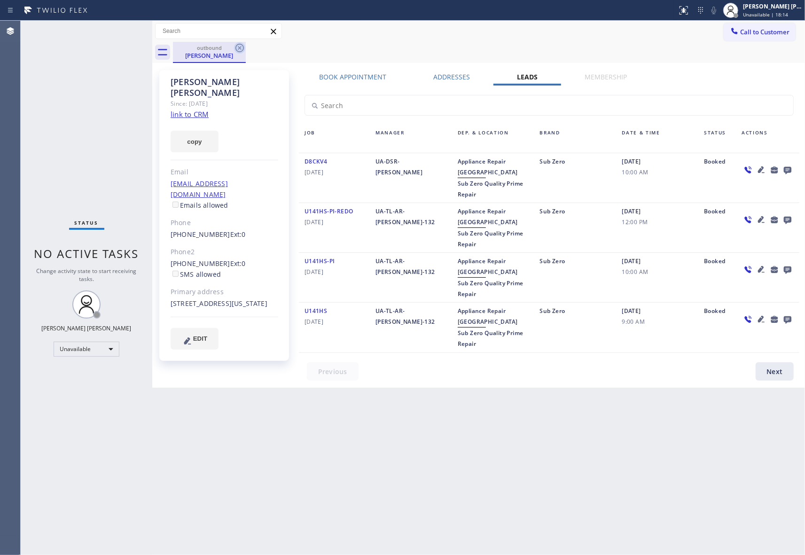
click at [245, 46] on icon at bounding box center [239, 47] width 11 height 11
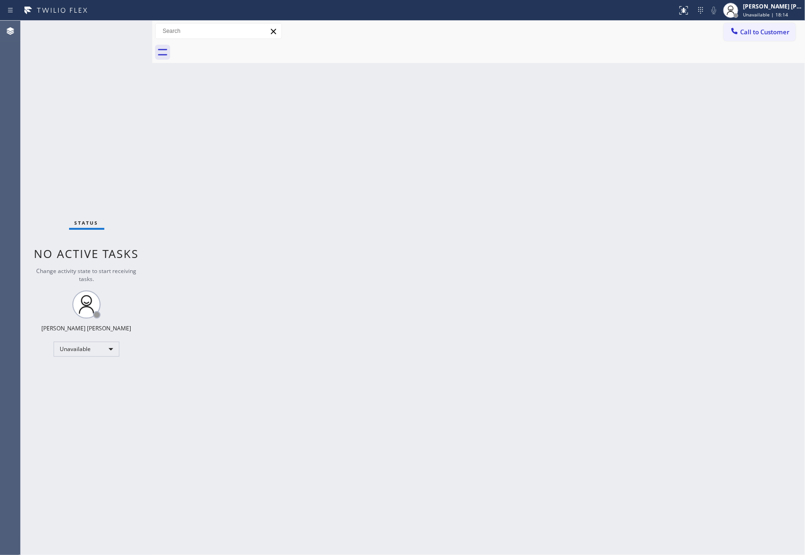
click at [245, 46] on div at bounding box center [489, 52] width 632 height 21
drag, startPoint x: 773, startPoint y: 38, endPoint x: 374, endPoint y: 212, distance: 435.9
click at [772, 38] on button "Call to Customer" at bounding box center [760, 32] width 72 height 18
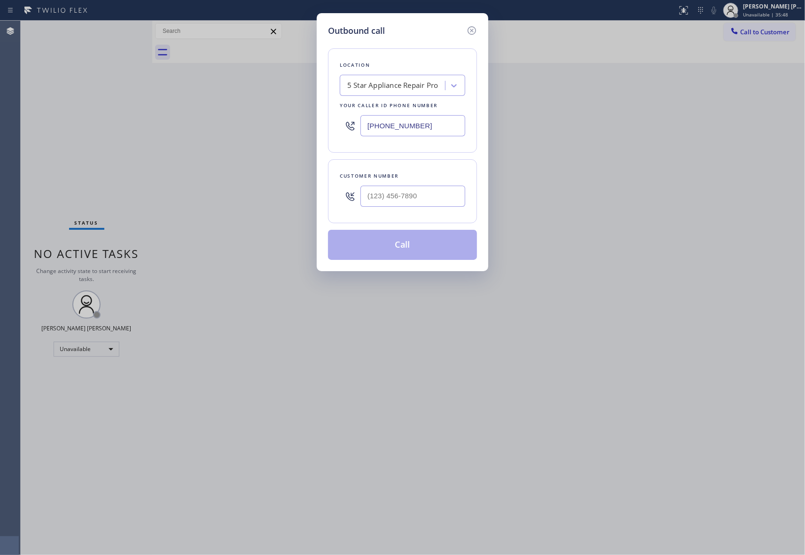
click at [418, 195] on input "text" at bounding box center [412, 196] width 105 height 21
paste input "425) 698-5651"
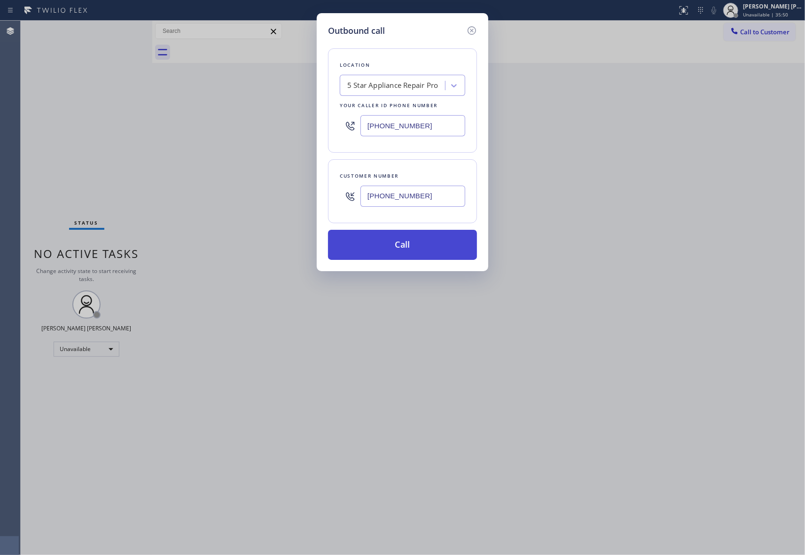
type input "[PHONE_NUMBER]"
click at [423, 248] on button "Call" at bounding box center [402, 245] width 149 height 30
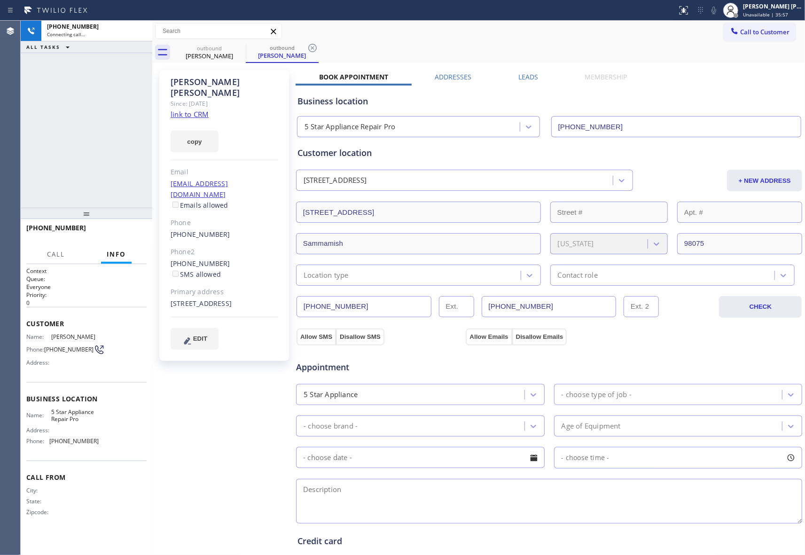
type input "[PHONE_NUMBER]"
click at [533, 74] on label "Leads" at bounding box center [528, 76] width 20 height 9
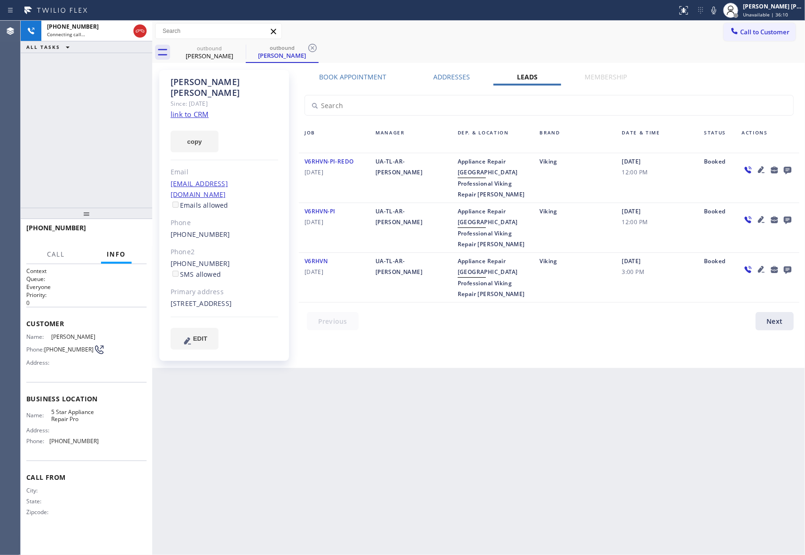
click at [787, 168] on icon at bounding box center [787, 170] width 11 height 12
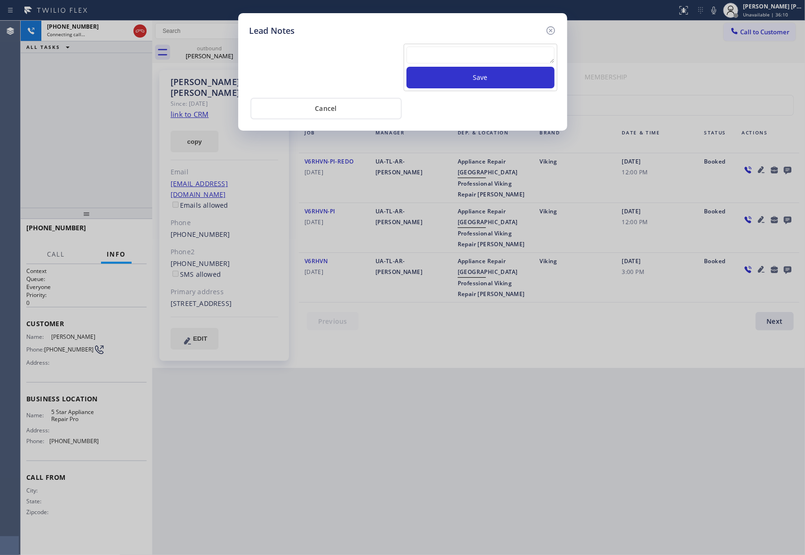
click at [419, 57] on textarea at bounding box center [480, 55] width 148 height 17
paste textarea "please transfer if cx calls back"
type textarea "please transfer if cx calls back"
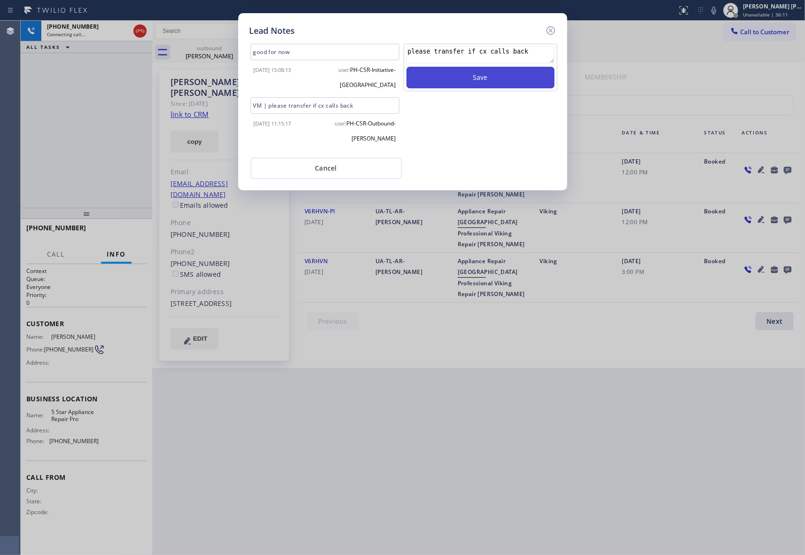
click at [480, 81] on button "Save" at bounding box center [480, 78] width 148 height 22
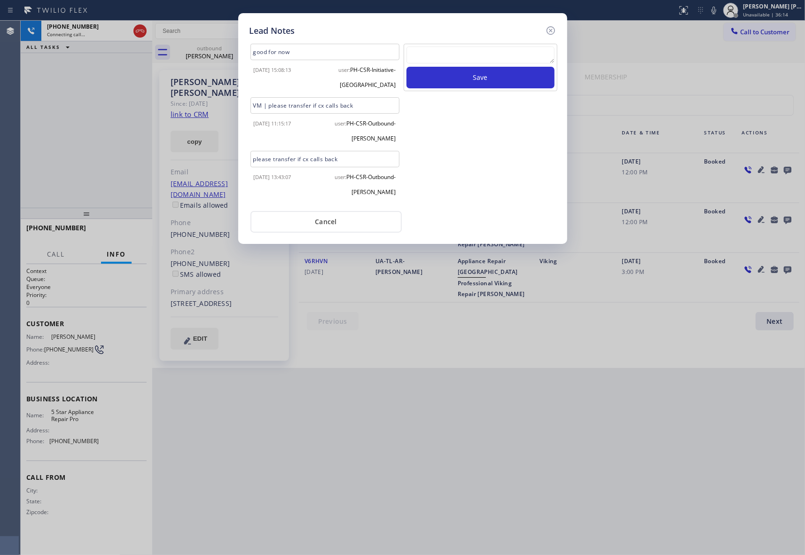
drag, startPoint x: 552, startPoint y: 31, endPoint x: 473, endPoint y: 25, distance: 79.1
click at [546, 31] on icon at bounding box center [550, 30] width 11 height 11
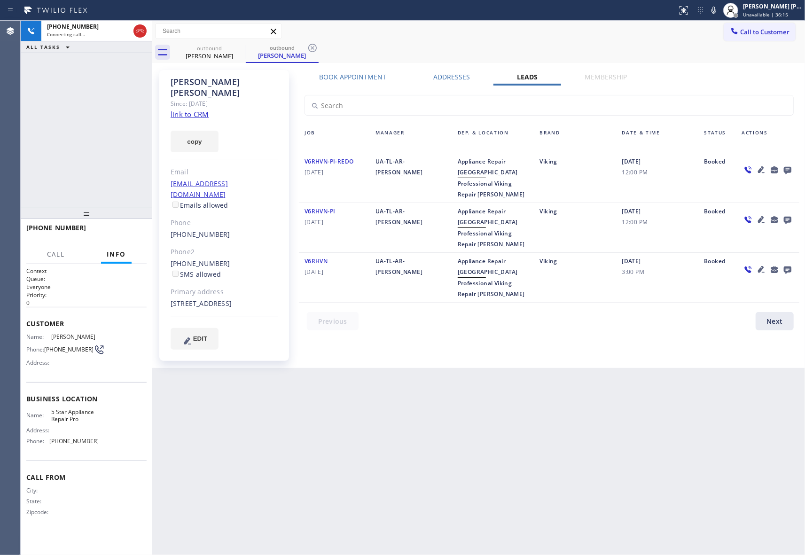
drag, startPoint x: 138, startPoint y: 29, endPoint x: 16, endPoint y: 44, distance: 122.7
click at [136, 28] on icon at bounding box center [139, 30] width 11 height 11
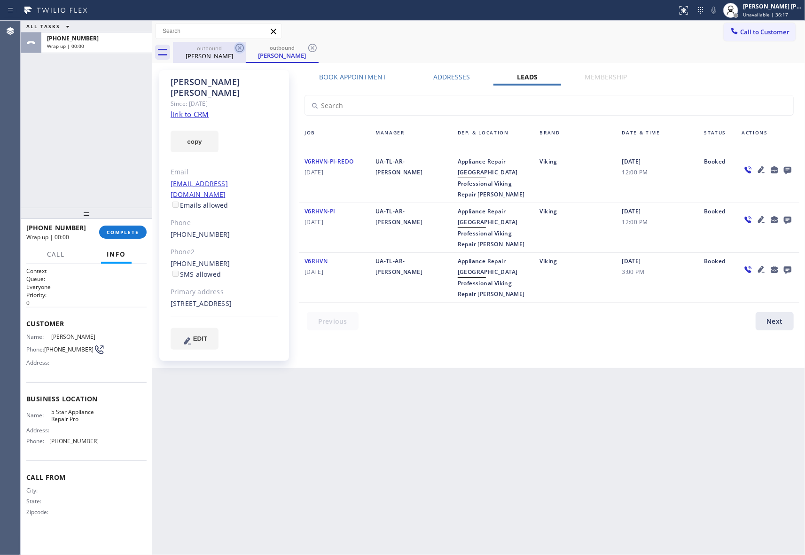
click at [211, 53] on div "[PERSON_NAME]" at bounding box center [209, 56] width 71 height 8
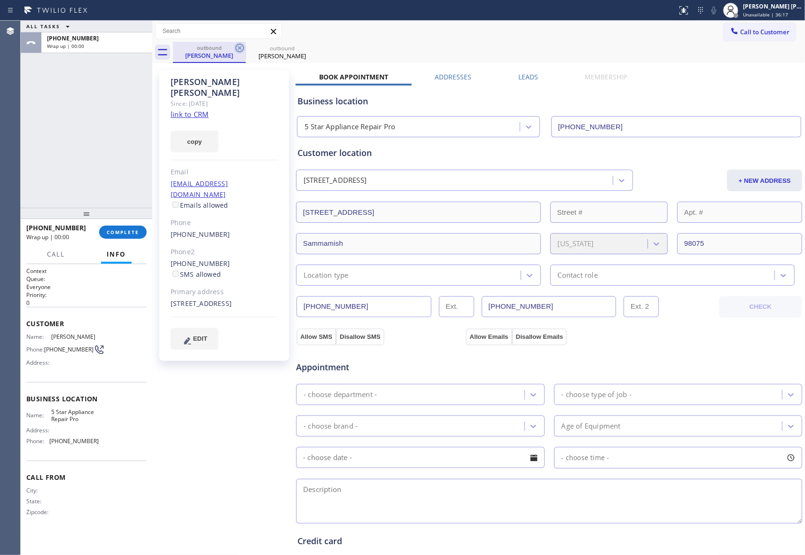
click at [245, 48] on icon at bounding box center [239, 47] width 11 height 11
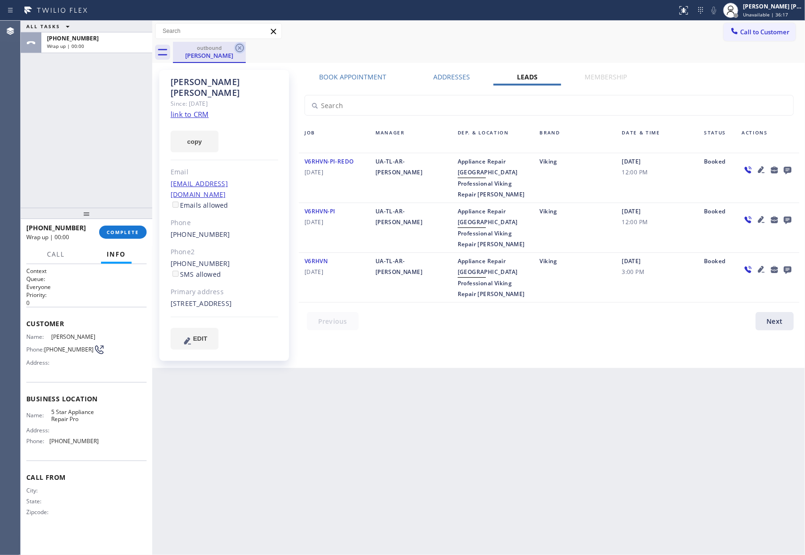
click at [242, 48] on icon at bounding box center [239, 47] width 11 height 11
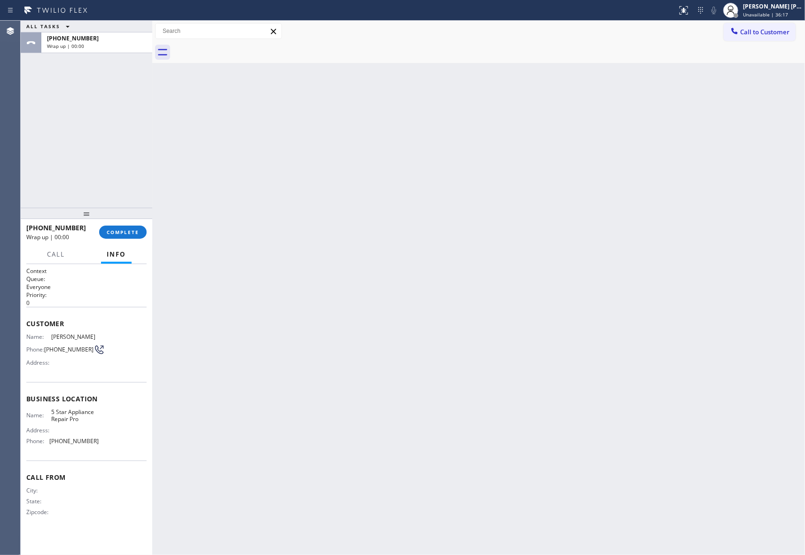
click at [242, 48] on div at bounding box center [489, 52] width 632 height 21
drag, startPoint x: 242, startPoint y: 48, endPoint x: 152, endPoint y: 196, distance: 173.7
click at [237, 54] on div at bounding box center [489, 52] width 632 height 21
click at [131, 232] on span "COMPLETE" at bounding box center [123, 232] width 32 height 7
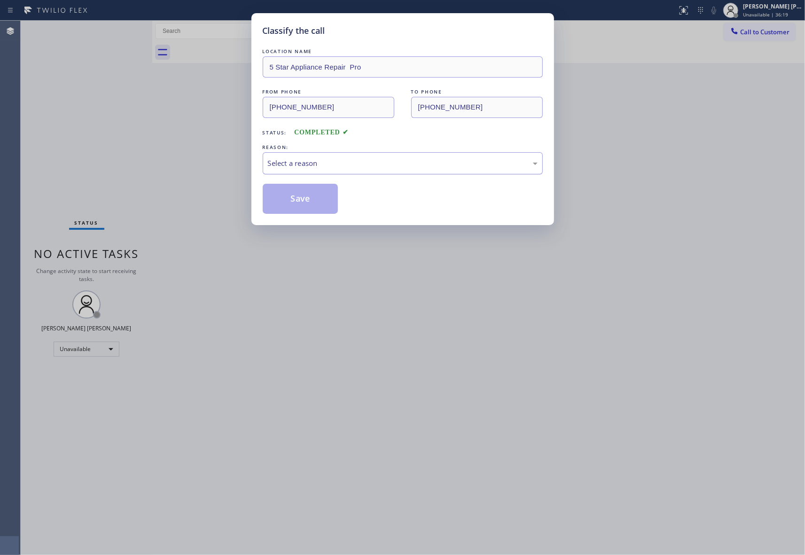
click at [364, 157] on div "Select a reason" at bounding box center [403, 163] width 280 height 22
click at [308, 203] on button "Save" at bounding box center [301, 199] width 76 height 30
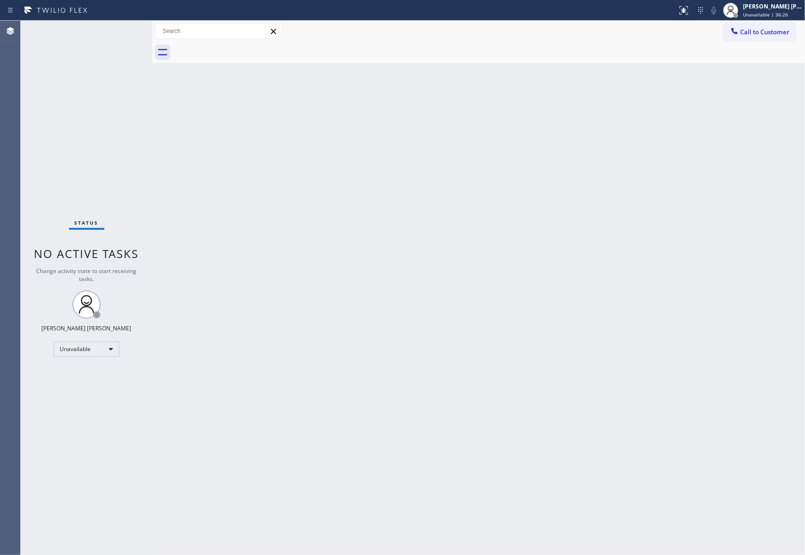
click at [762, 29] on span "Call to Customer" at bounding box center [764, 32] width 49 height 8
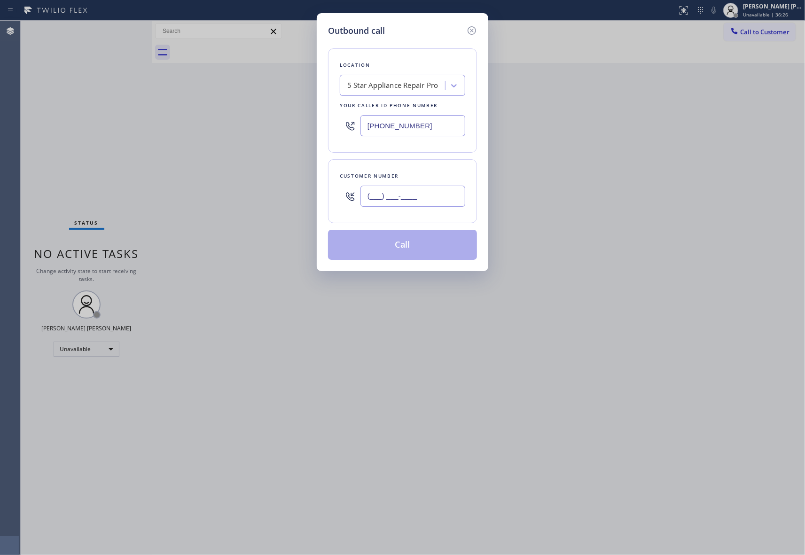
drag, startPoint x: 444, startPoint y: 199, endPoint x: 348, endPoint y: 188, distance: 96.0
click at [442, 200] on input "(___) ___-____" at bounding box center [412, 196] width 105 height 21
paste input "909) 808-5495"
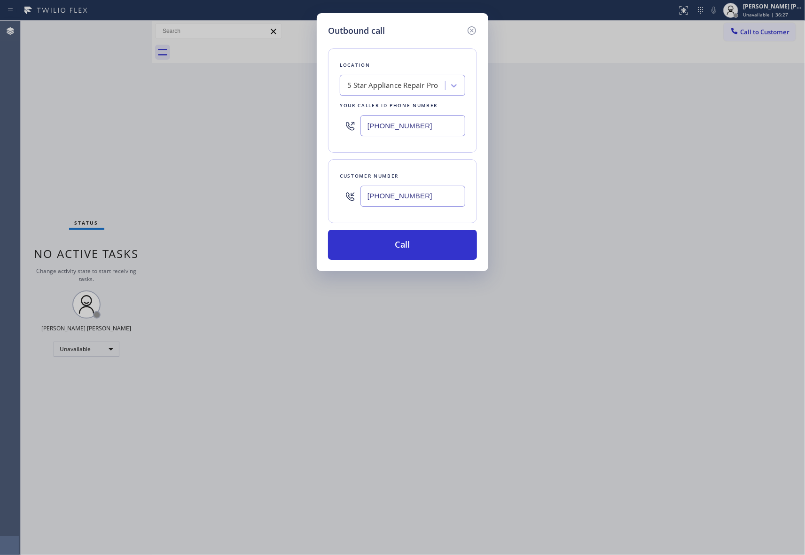
type input "[PHONE_NUMBER]"
drag, startPoint x: 444, startPoint y: 123, endPoint x: 179, endPoint y: 97, distance: 265.3
click at [179, 97] on div "Outbound call Location 5 Star Appliance Repair Pro Your caller id phone number …" at bounding box center [402, 277] width 805 height 555
paste input "657) 216-6846"
type input "[PHONE_NUMBER]"
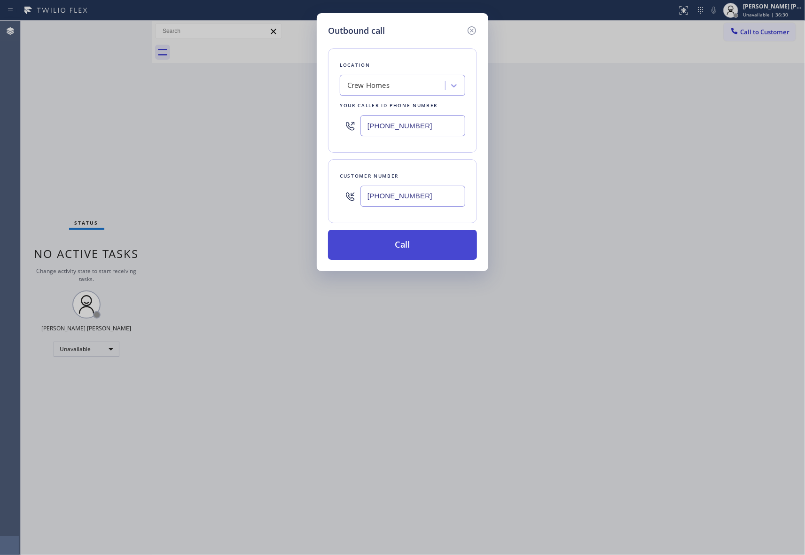
click at [383, 244] on button "Call" at bounding box center [402, 245] width 149 height 30
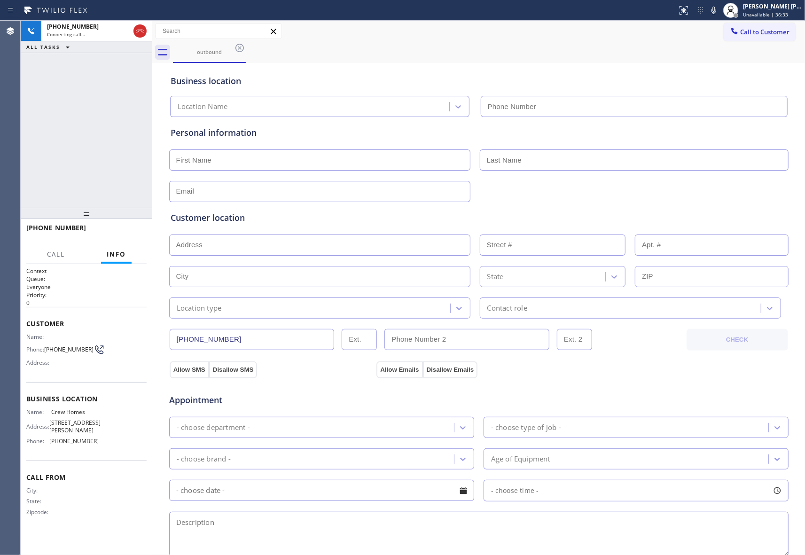
type input "[PHONE_NUMBER]"
click at [126, 229] on span "COMPLETE" at bounding box center [123, 232] width 32 height 7
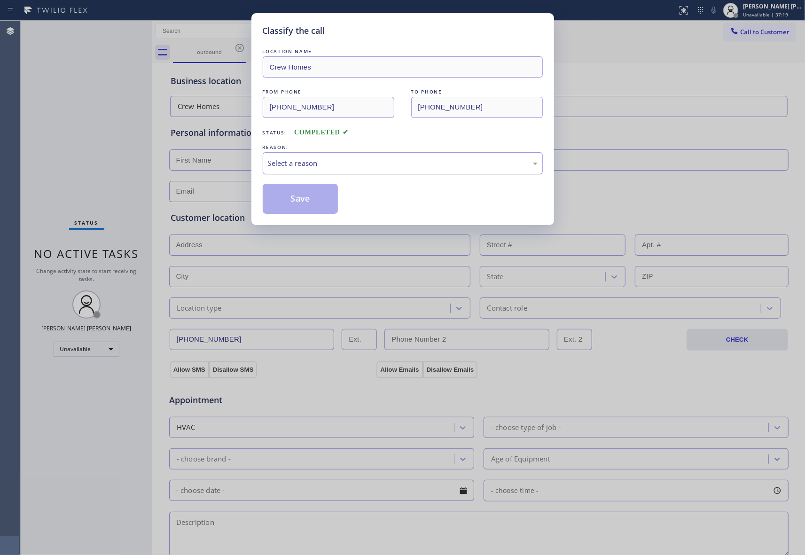
click at [335, 162] on div "Select a reason" at bounding box center [403, 163] width 270 height 11
click at [298, 199] on button "Save" at bounding box center [301, 199] width 76 height 30
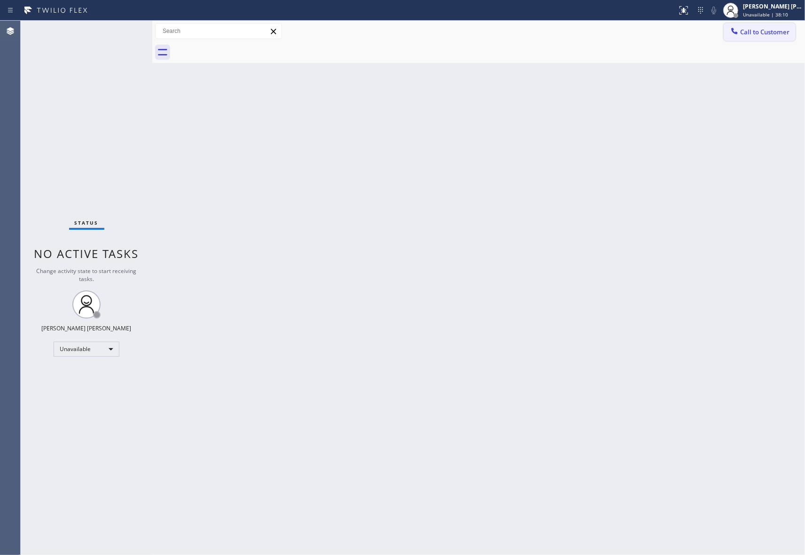
click at [775, 26] on button "Call to Customer" at bounding box center [760, 32] width 72 height 18
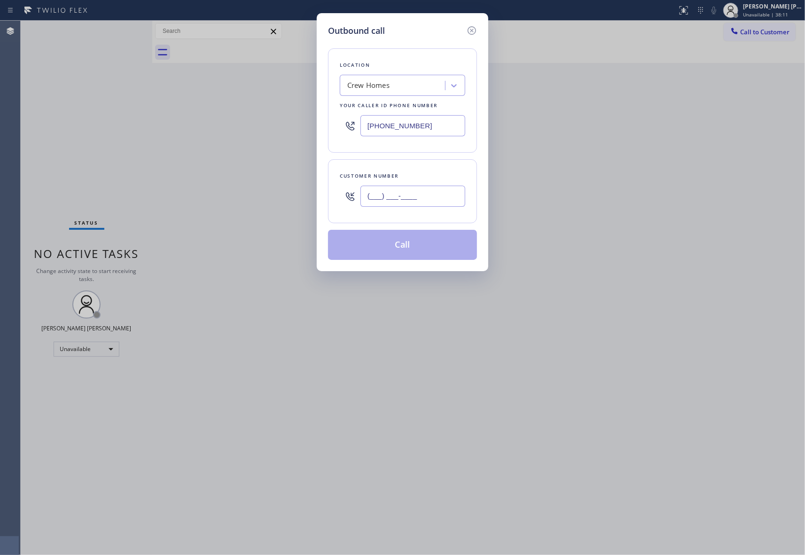
click at [411, 205] on input "(___) ___-____" at bounding box center [412, 196] width 105 height 21
paste input "415) 215-3593"
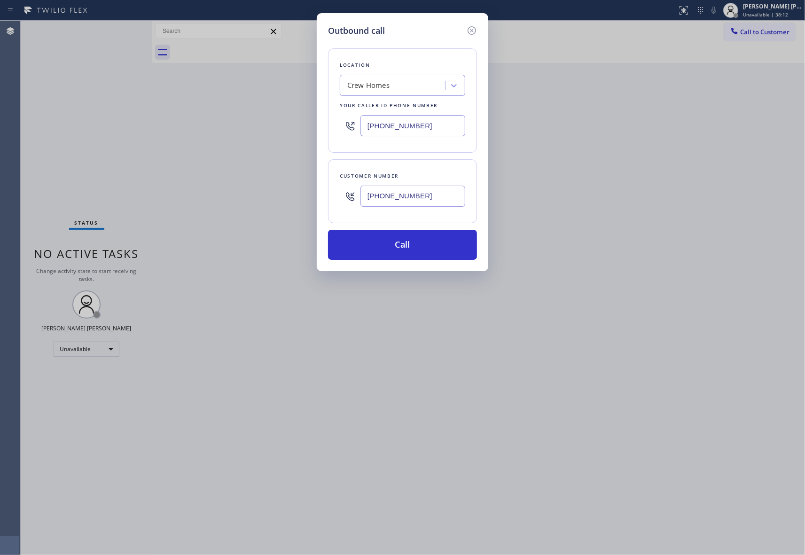
type input "[PHONE_NUMBER]"
click at [402, 87] on div "Crew Homes" at bounding box center [394, 86] width 102 height 16
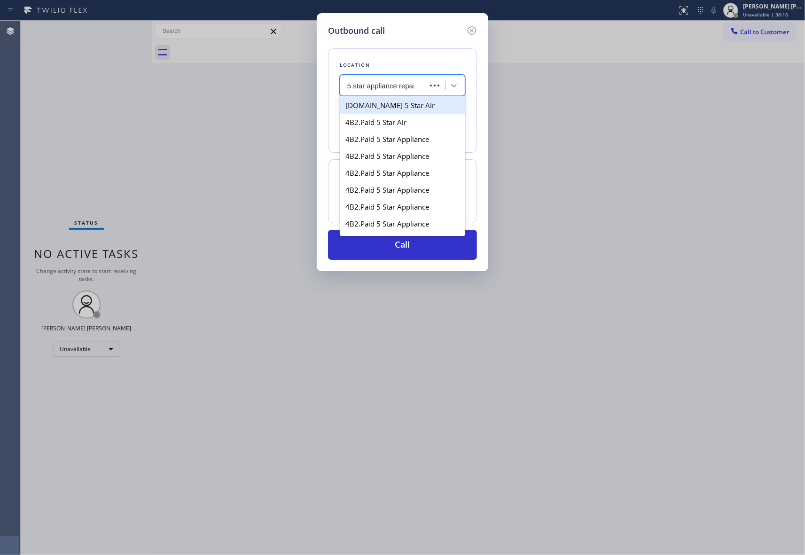
type input "5 star appliance repair"
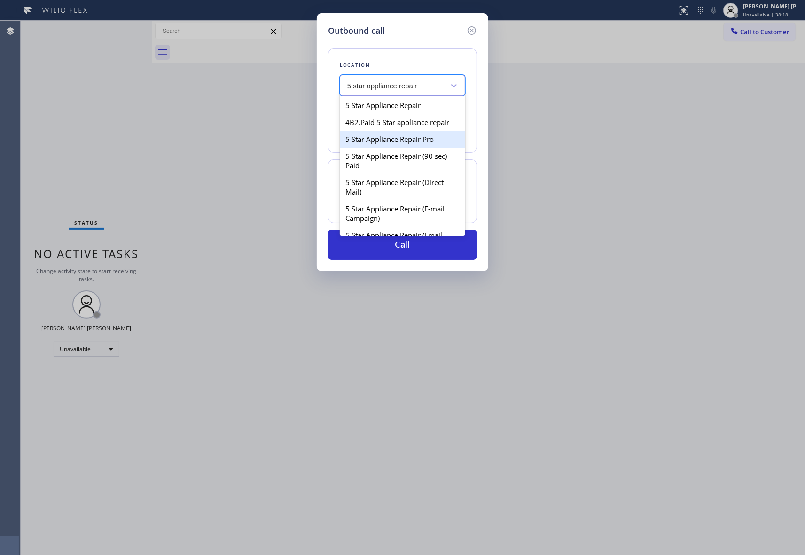
click at [412, 148] on div "5 Star Appliance Repair Pro" at bounding box center [402, 139] width 125 height 17
type input "[PHONE_NUMBER]"
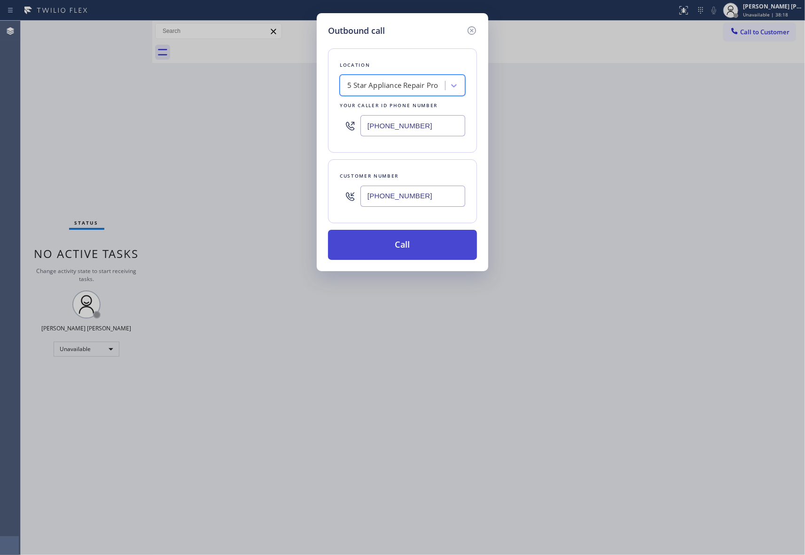
click at [422, 250] on button "Call" at bounding box center [402, 245] width 149 height 30
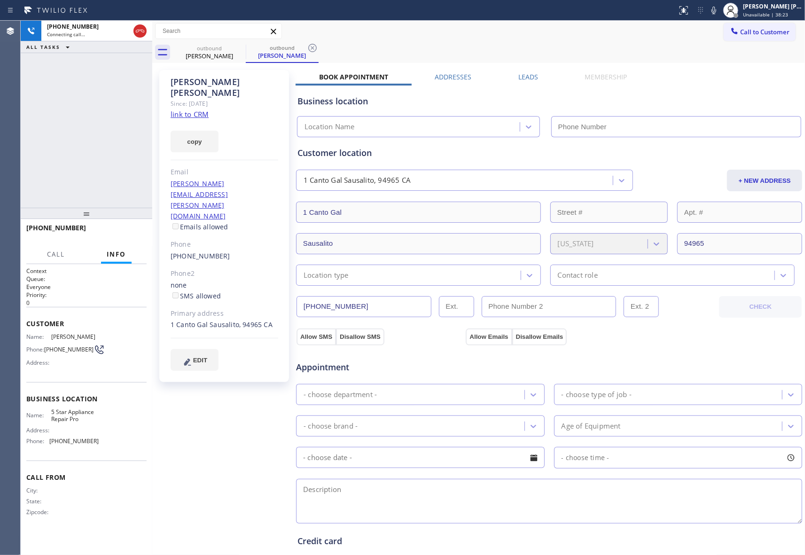
type input "[PHONE_NUMBER]"
click at [128, 236] on button "HANG UP" at bounding box center [125, 232] width 44 height 13
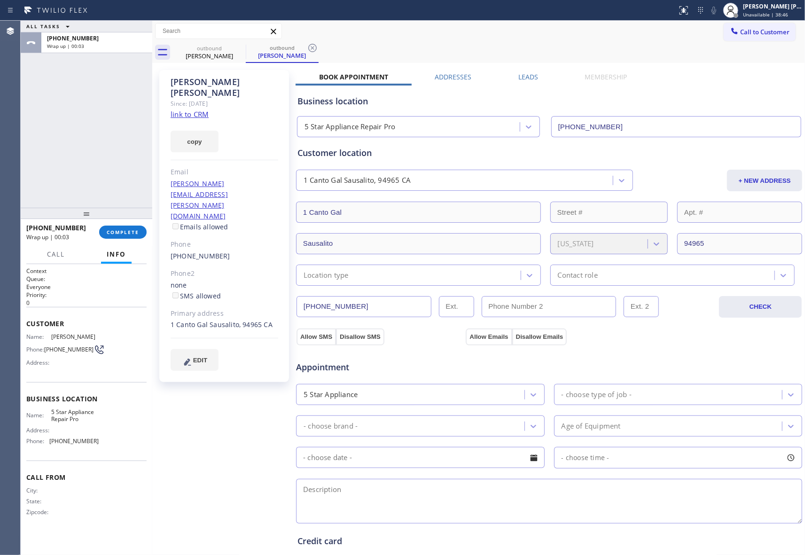
click at [522, 71] on div "[PERSON_NAME] Since: [DATE] link to CRM copy Email [PERSON_NAME][EMAIL_ADDRESS]…" at bounding box center [479, 379] width 648 height 628
click at [529, 82] on div "Business location 5 Star Appliance Repair Pro [PHONE_NUMBER]" at bounding box center [549, 109] width 507 height 55
click at [523, 76] on label "Leads" at bounding box center [528, 76] width 20 height 9
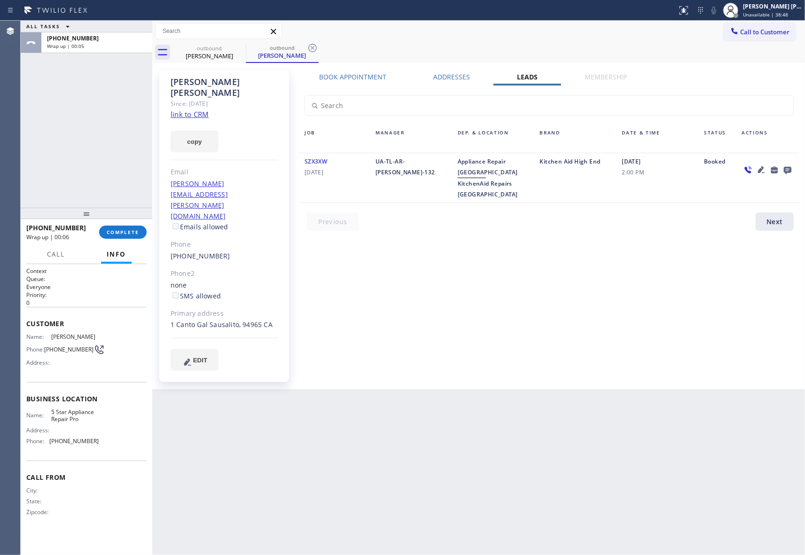
click at [786, 172] on icon at bounding box center [788, 171] width 8 height 8
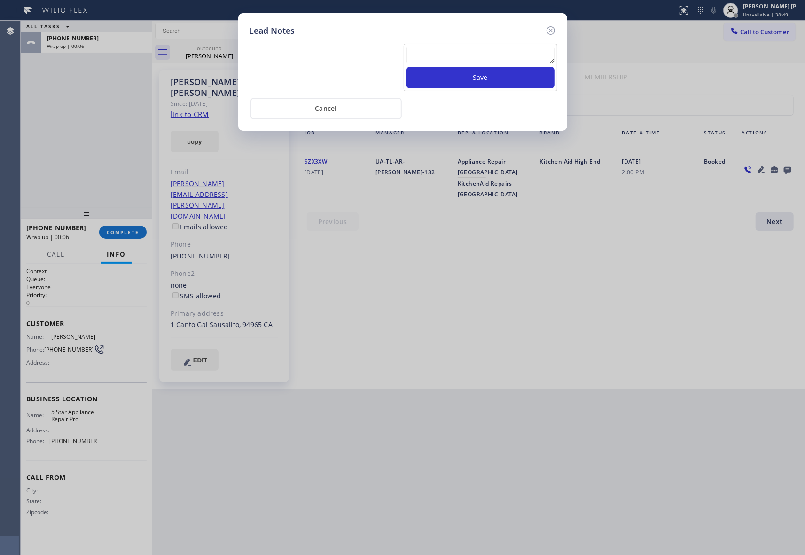
click at [472, 56] on textarea at bounding box center [480, 55] width 148 height 17
paste textarea "VM | please transfer if cx calls back"
type textarea "VM | please transfer if cx calls back"
click at [478, 78] on button "Save" at bounding box center [480, 78] width 148 height 22
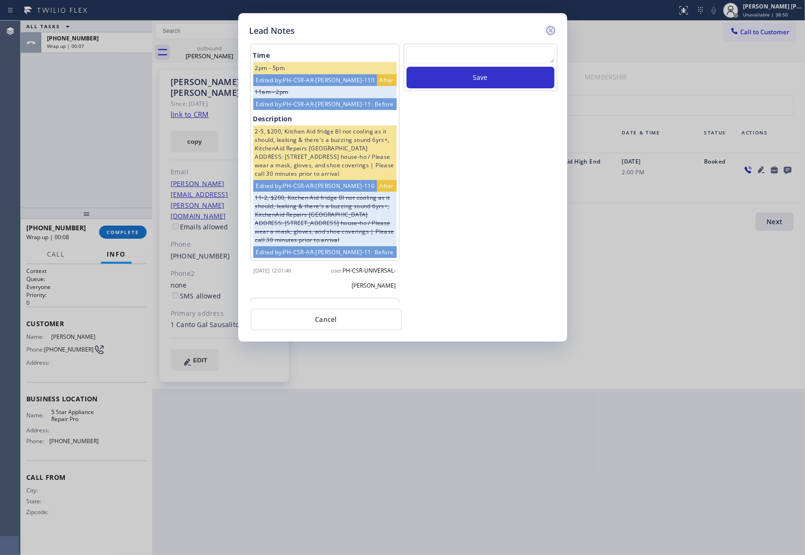
scroll to position [0, 0]
click at [547, 29] on icon at bounding box center [550, 30] width 8 height 8
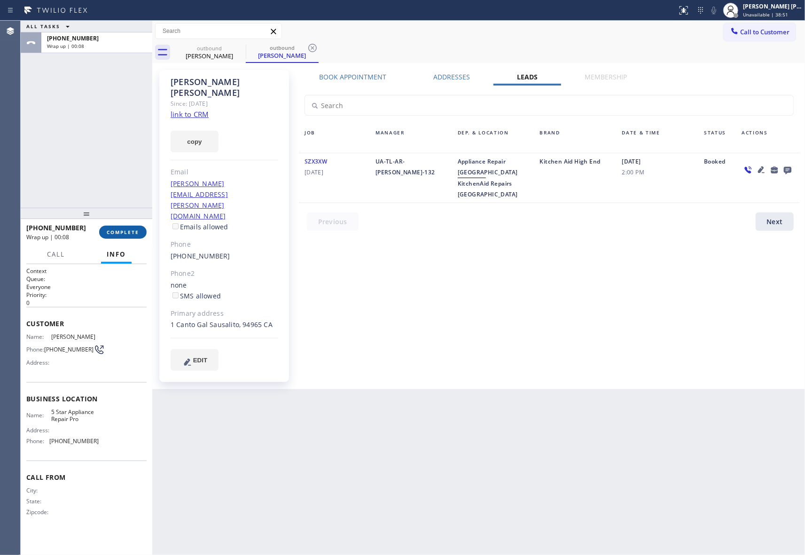
click at [128, 231] on span "COMPLETE" at bounding box center [123, 232] width 32 height 7
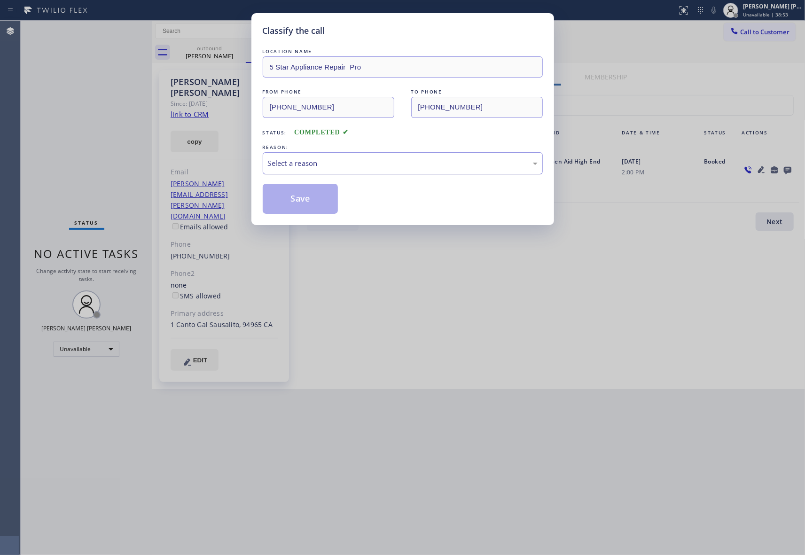
click at [370, 161] on div "Select a reason" at bounding box center [403, 163] width 270 height 11
click at [306, 200] on button "Save" at bounding box center [301, 199] width 76 height 30
click at [218, 44] on div "Classify the call LOCATION NAME 5 Star Appliance Repair Pro FROM PHONE [PHONE_N…" at bounding box center [402, 277] width 805 height 555
click at [219, 50] on div "Classify the call LOCATION NAME 5 Star Appliance Repair Pro FROM PHONE [PHONE_N…" at bounding box center [413, 288] width 784 height 534
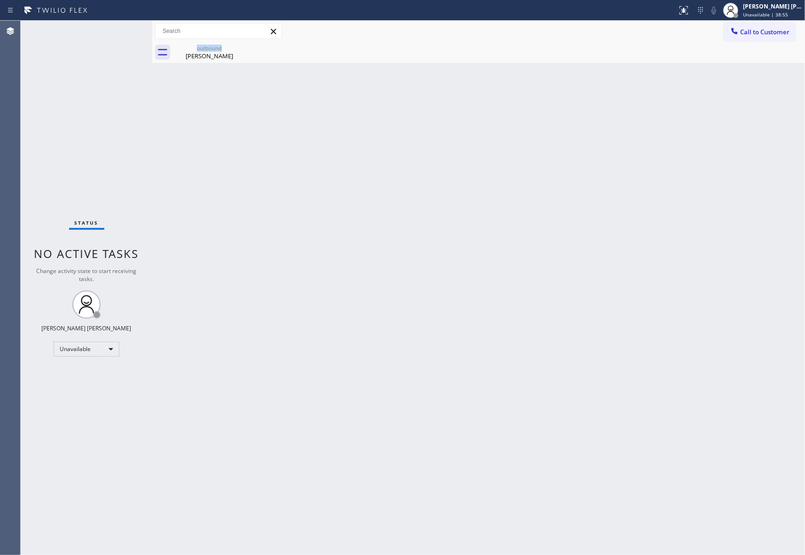
click at [219, 50] on div "outbound" at bounding box center [209, 48] width 71 height 7
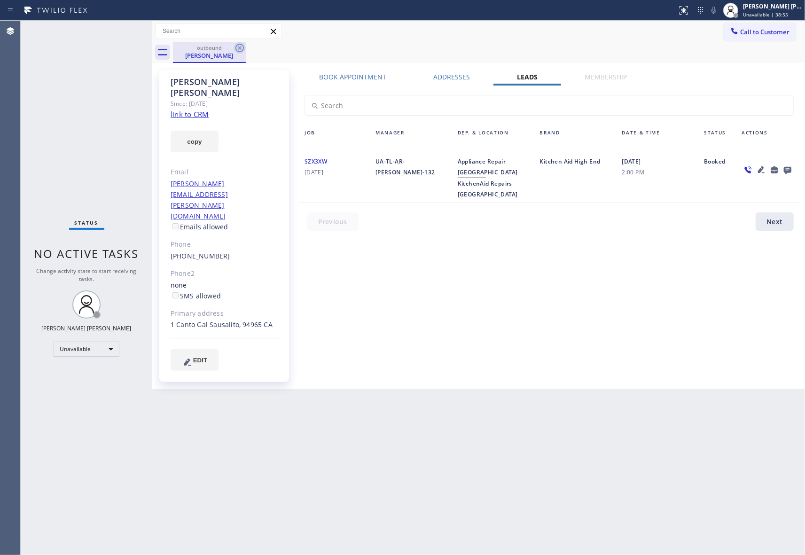
click at [237, 52] on icon at bounding box center [239, 47] width 11 height 11
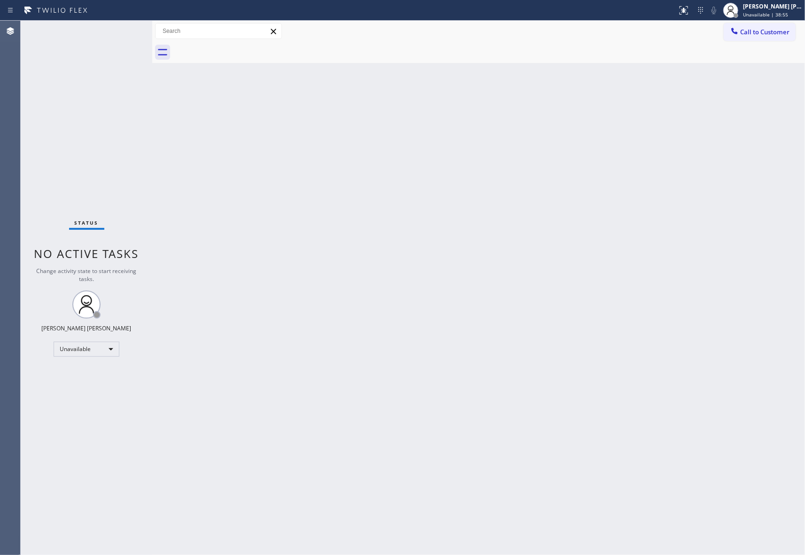
click at [238, 52] on div at bounding box center [489, 52] width 632 height 21
click at [760, 31] on span "Call to Customer" at bounding box center [764, 32] width 49 height 8
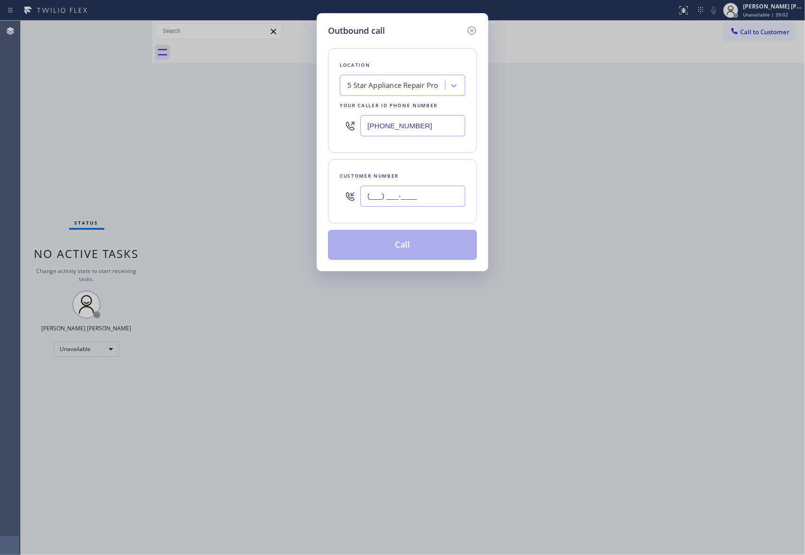
click at [408, 192] on input "(___) ___-____" at bounding box center [412, 196] width 105 height 21
paste input "480) 406-5549"
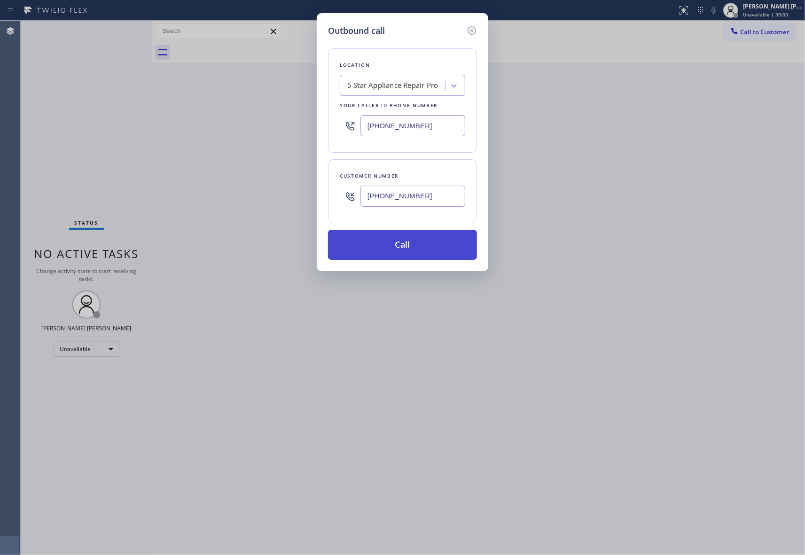
type input "[PHONE_NUMBER]"
click at [411, 249] on button "Call" at bounding box center [402, 245] width 149 height 30
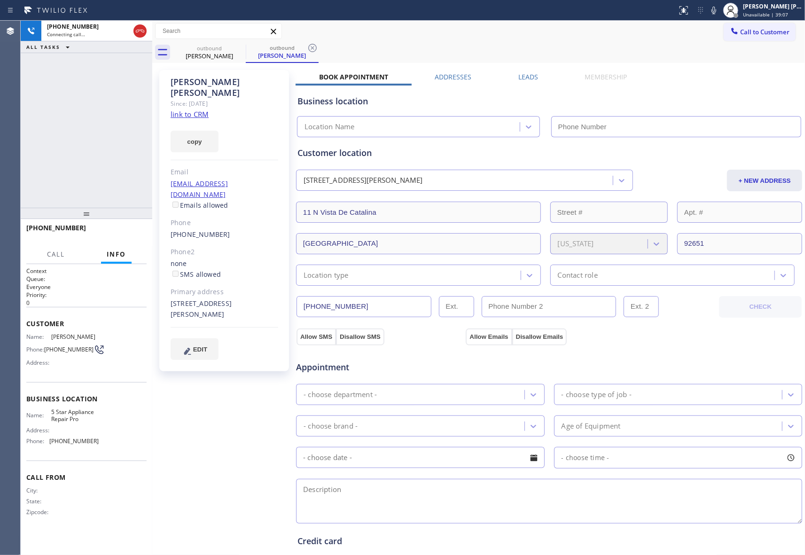
type input "[PHONE_NUMBER]"
click at [123, 237] on button "HANG UP" at bounding box center [125, 232] width 44 height 13
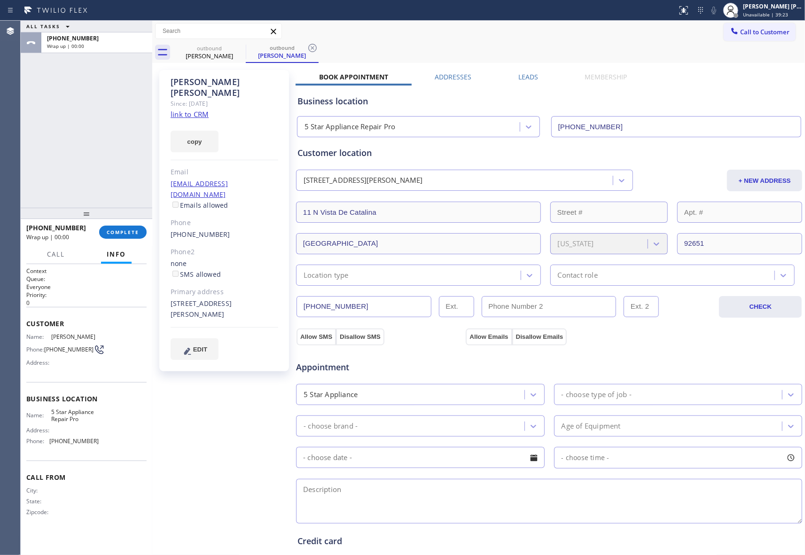
click at [522, 79] on label "Leads" at bounding box center [528, 76] width 20 height 9
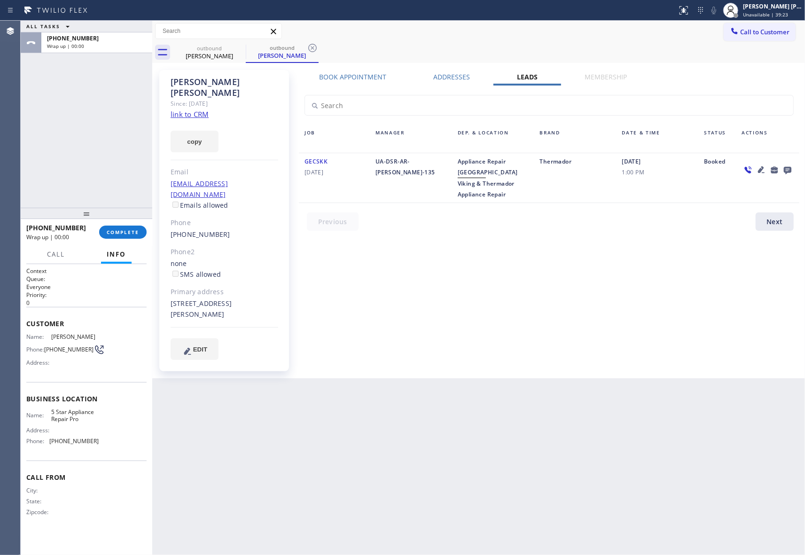
click at [787, 166] on icon at bounding box center [787, 170] width 11 height 12
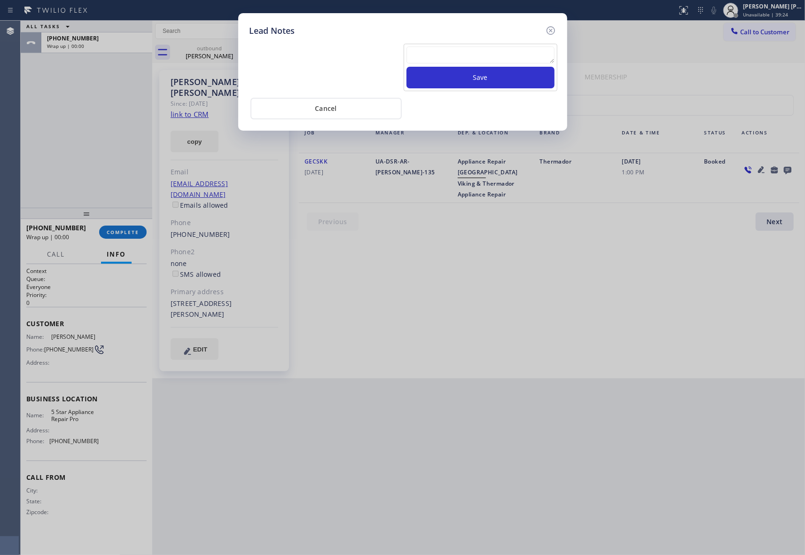
click at [455, 56] on textarea at bounding box center [480, 55] width 148 height 17
paste textarea "VM | please transfer if cx calls back"
type textarea "VM | please transfer if cx calls back"
click at [506, 72] on button "Save" at bounding box center [480, 78] width 148 height 22
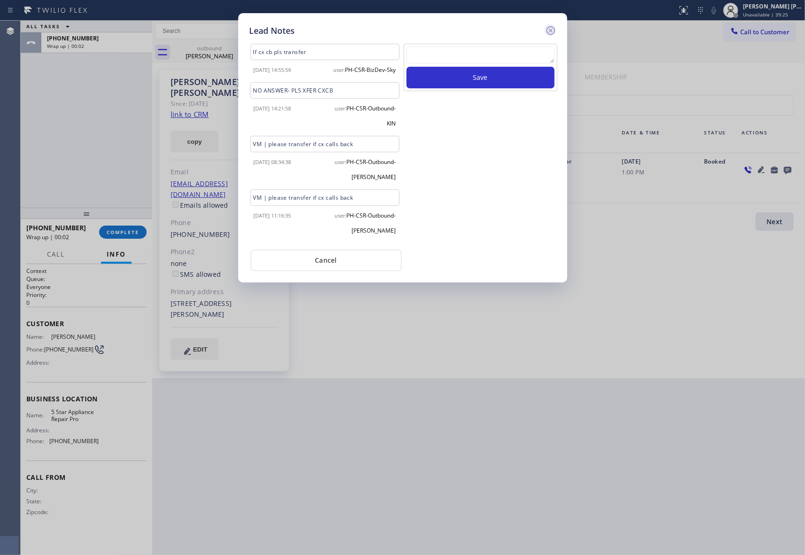
click at [552, 27] on icon at bounding box center [550, 30] width 11 height 11
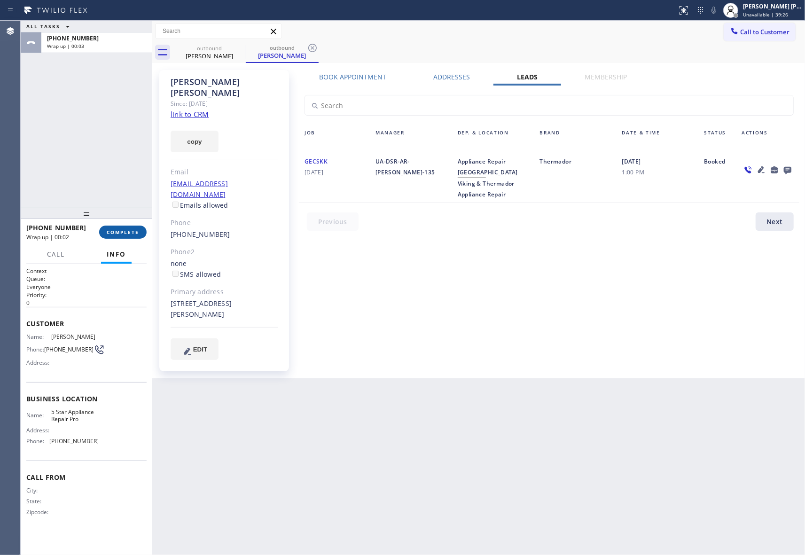
click at [132, 233] on span "COMPLETE" at bounding box center [123, 232] width 32 height 7
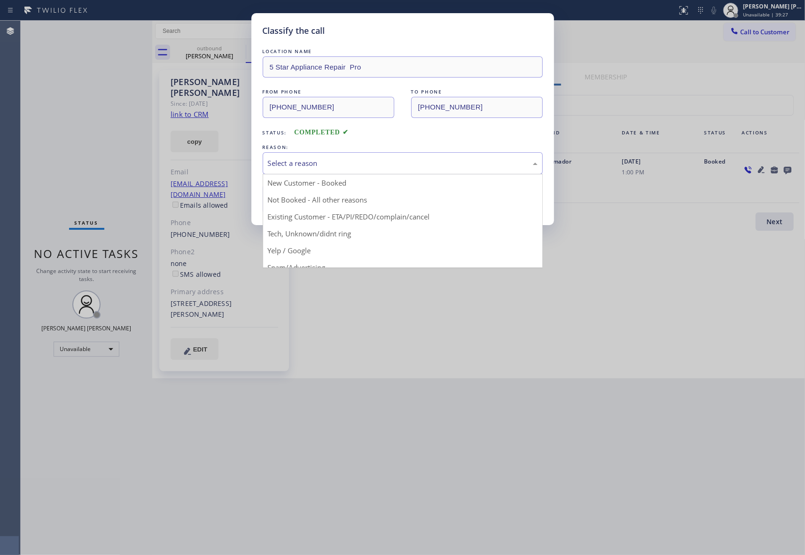
click at [353, 164] on div "Select a reason" at bounding box center [403, 163] width 270 height 11
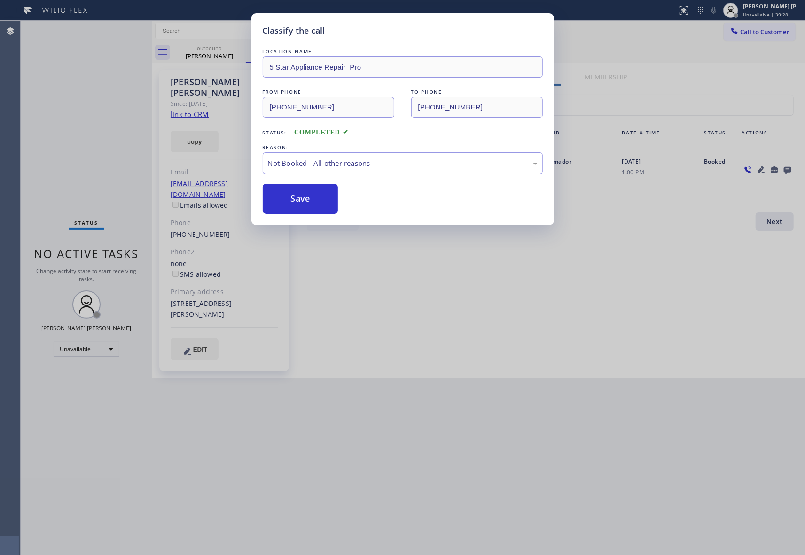
click at [294, 199] on button "Save" at bounding box center [301, 199] width 76 height 30
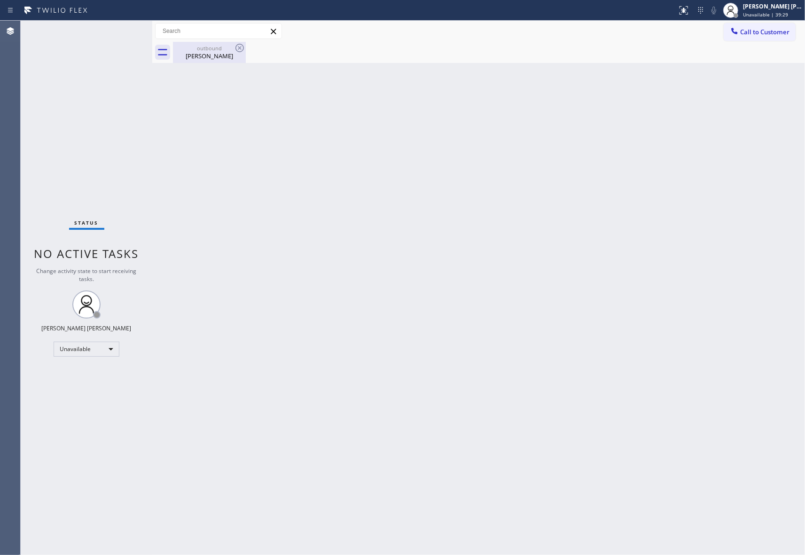
click at [226, 50] on div "outbound" at bounding box center [209, 48] width 71 height 7
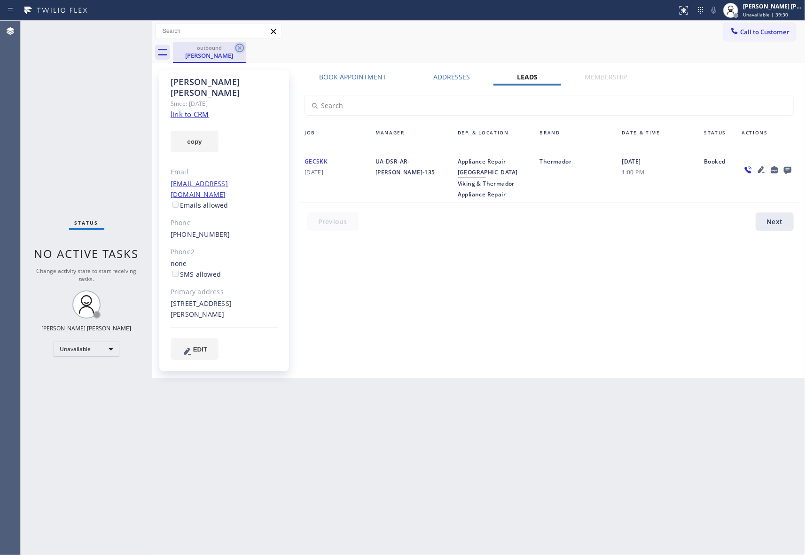
click at [241, 47] on icon at bounding box center [239, 47] width 11 height 11
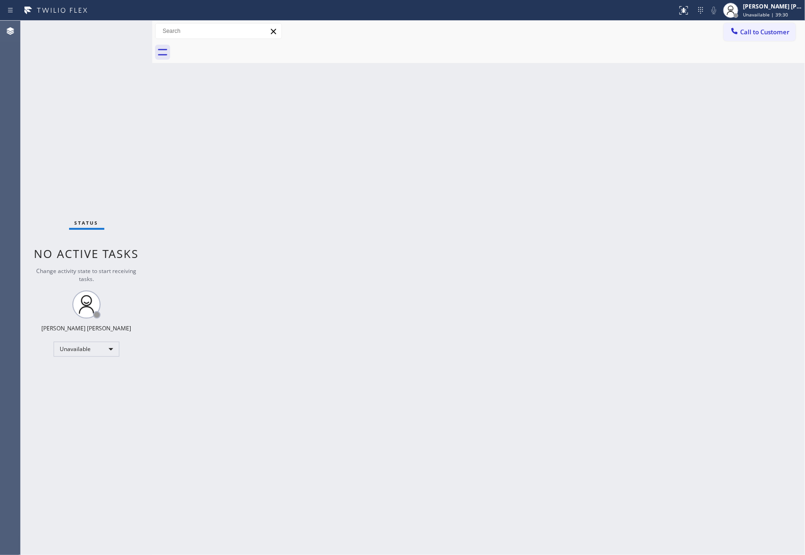
drag, startPoint x: 241, startPoint y: 47, endPoint x: 168, endPoint y: 10, distance: 81.1
click at [227, 43] on div at bounding box center [489, 52] width 632 height 21
click at [787, 33] on span "Call to Customer" at bounding box center [764, 32] width 49 height 8
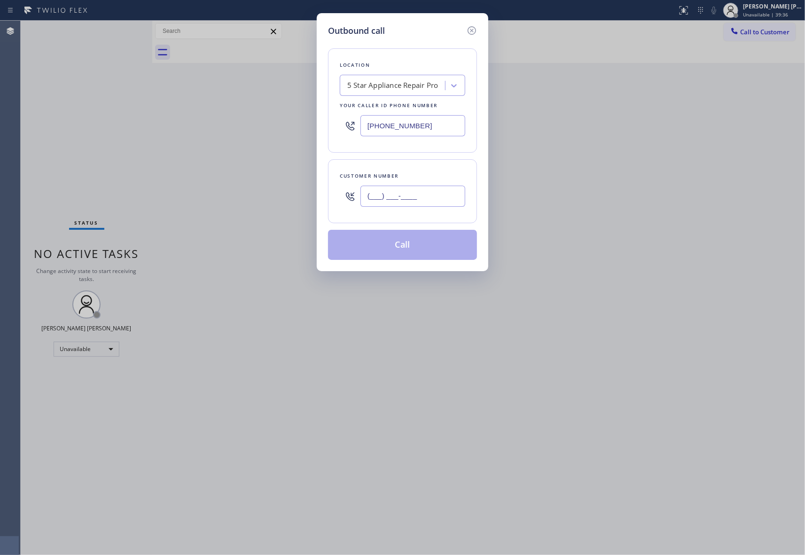
click at [444, 198] on input "(___) ___-____" at bounding box center [412, 196] width 105 height 21
paste input "305) 389-6791"
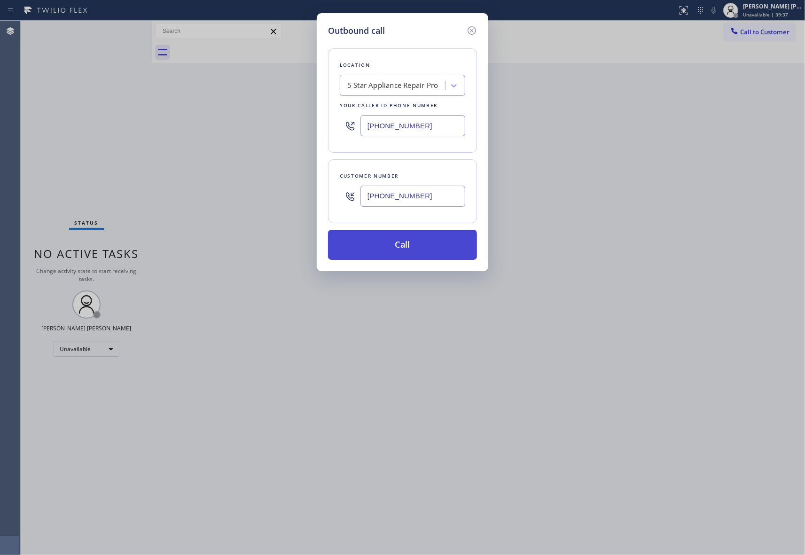
type input "[PHONE_NUMBER]"
drag, startPoint x: 427, startPoint y: 245, endPoint x: 341, endPoint y: 256, distance: 86.7
click at [427, 248] on button "Call" at bounding box center [402, 245] width 149 height 30
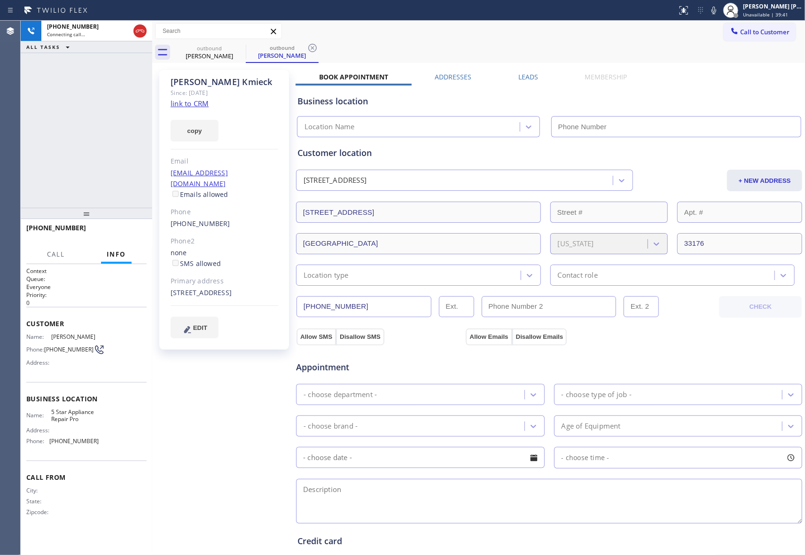
type input "[PHONE_NUMBER]"
click at [119, 238] on button "HANG UP" at bounding box center [125, 232] width 44 height 13
click at [513, 83] on div "Business location 5 Star Appliance Repair Pro [PHONE_NUMBER]" at bounding box center [549, 109] width 507 height 55
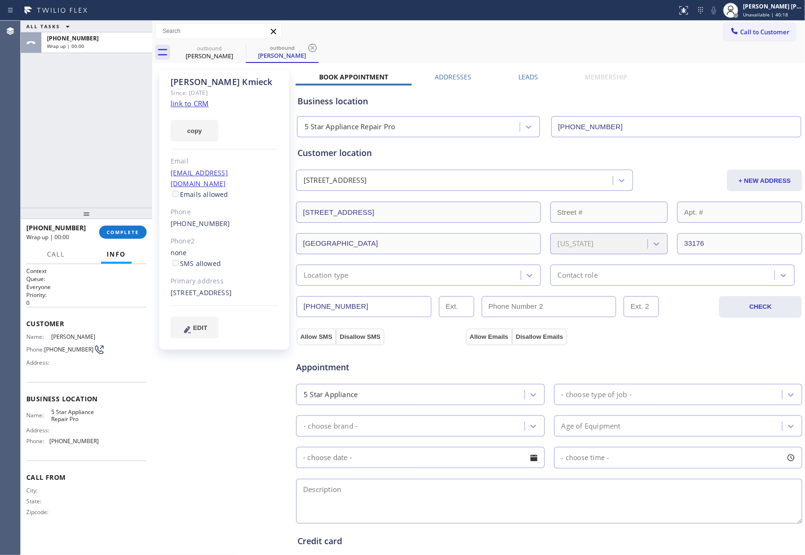
click at [523, 76] on label "Leads" at bounding box center [528, 76] width 20 height 9
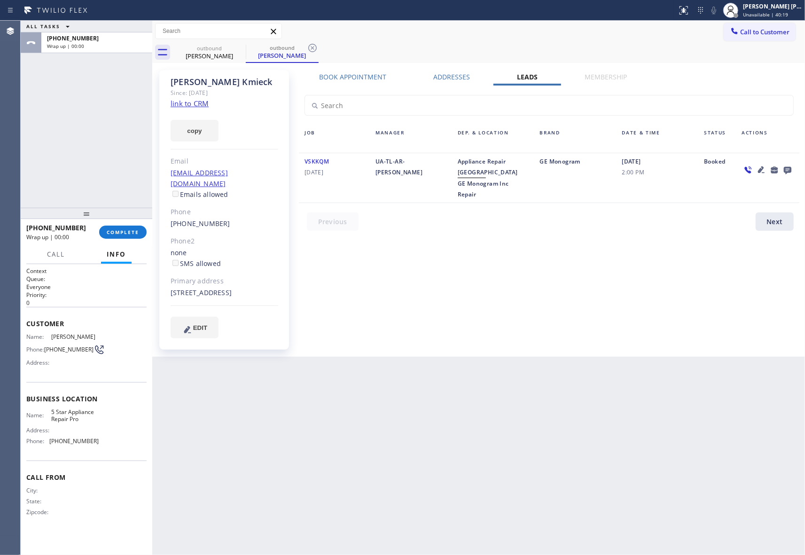
click at [788, 165] on icon at bounding box center [787, 170] width 11 height 12
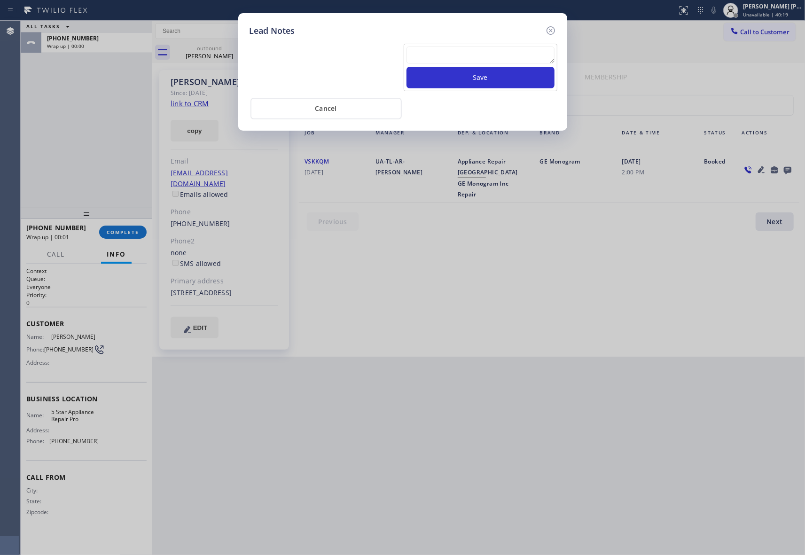
click at [487, 53] on textarea at bounding box center [480, 55] width 148 height 17
paste textarea "VM | please transfer if cx calls back"
type textarea "VM | please transfer if cx calls back"
click at [504, 78] on button "Save" at bounding box center [480, 78] width 148 height 22
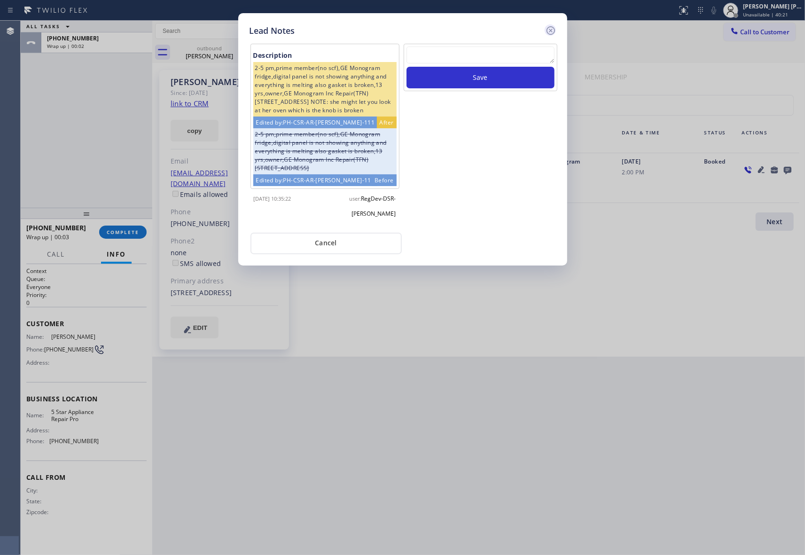
click at [551, 30] on icon at bounding box center [550, 30] width 11 height 11
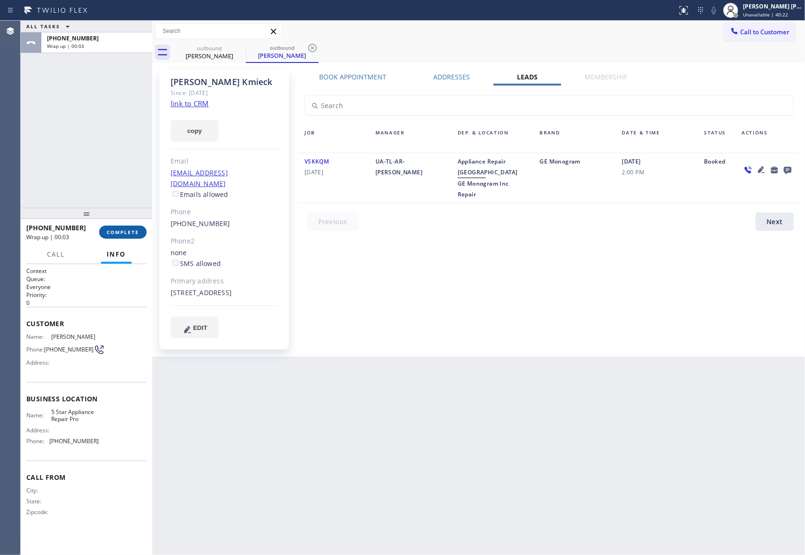
click at [119, 226] on button "COMPLETE" at bounding box center [122, 232] width 47 height 13
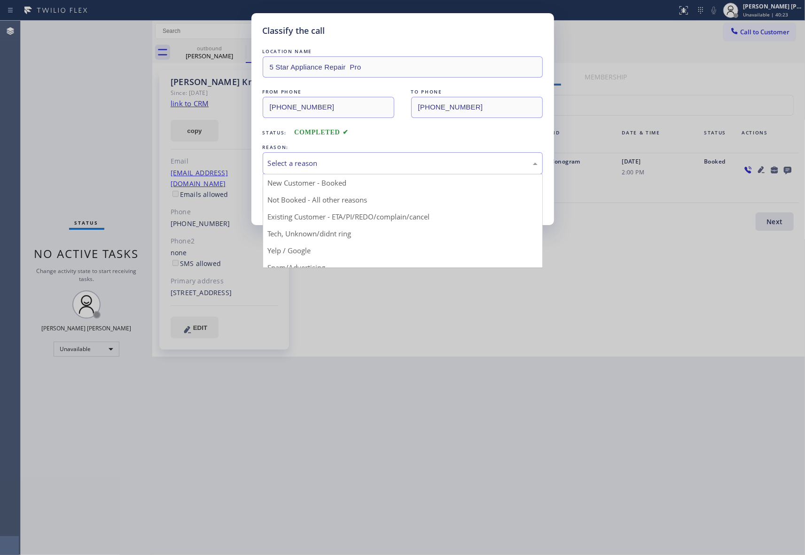
click at [366, 157] on div "Select a reason" at bounding box center [403, 163] width 280 height 22
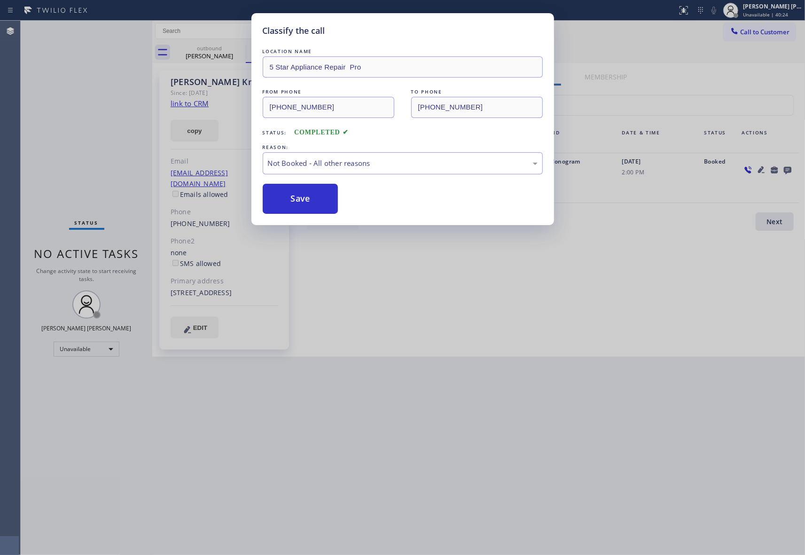
click at [305, 205] on button "Save" at bounding box center [301, 199] width 76 height 30
click at [247, 49] on div "outbound" at bounding box center [282, 47] width 71 height 7
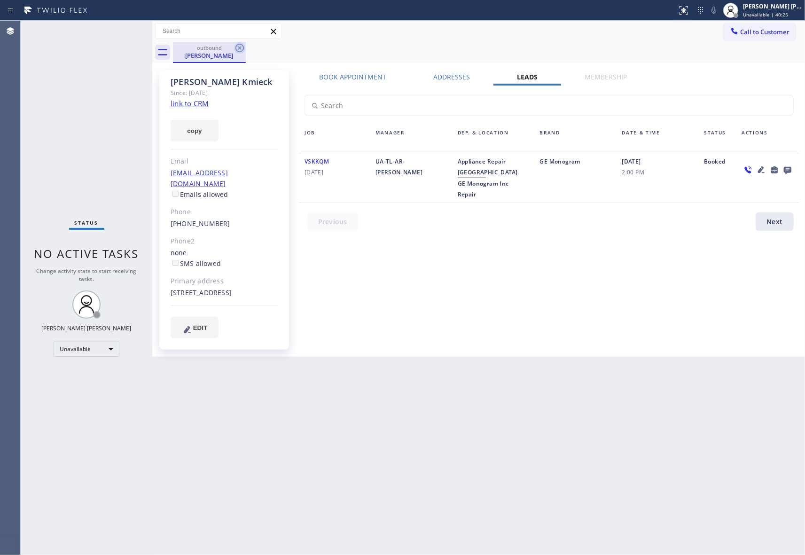
click at [244, 47] on icon at bounding box center [239, 47] width 11 height 11
click at [244, 47] on div "outbound [PERSON_NAME]" at bounding box center [489, 52] width 632 height 21
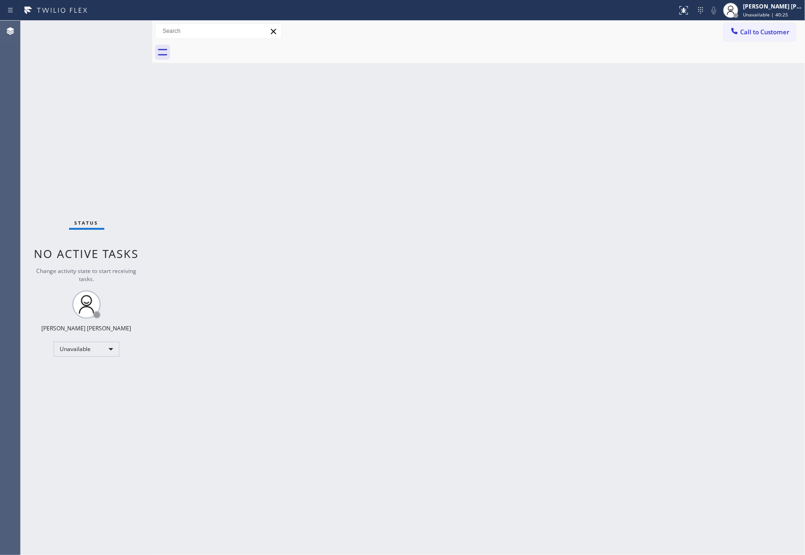
drag, startPoint x: 244, startPoint y: 47, endPoint x: 199, endPoint y: 6, distance: 61.5
click at [244, 45] on div at bounding box center [489, 52] width 632 height 21
click at [771, 31] on span "Call to Customer" at bounding box center [764, 32] width 49 height 8
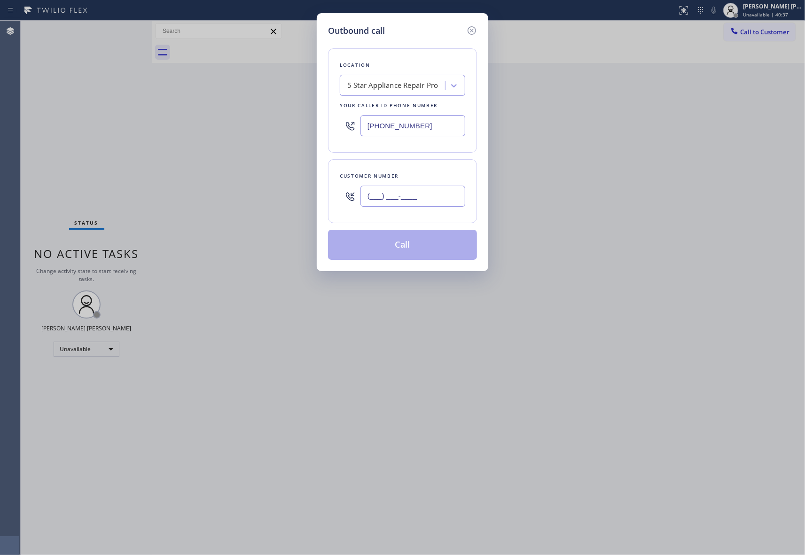
click at [429, 193] on input "(___) ___-____" at bounding box center [412, 196] width 105 height 21
paste input "650) 450-6315"
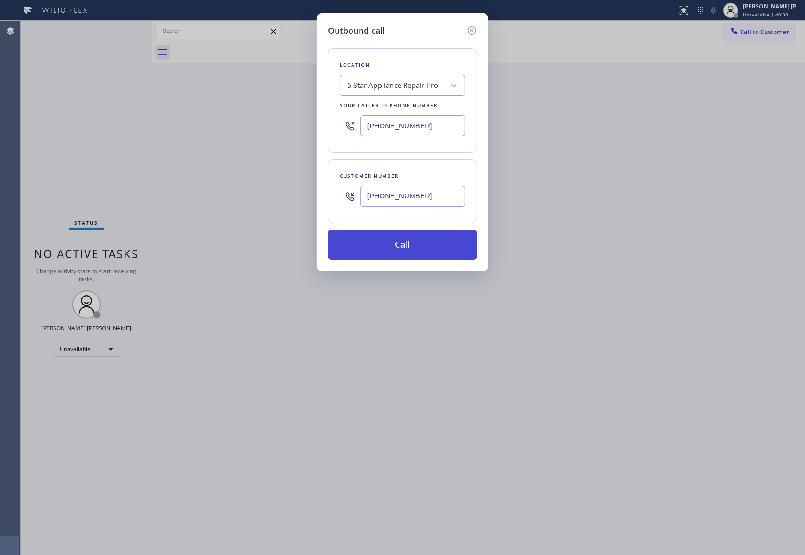
type input "[PHONE_NUMBER]"
click at [429, 249] on button "Call" at bounding box center [402, 245] width 149 height 30
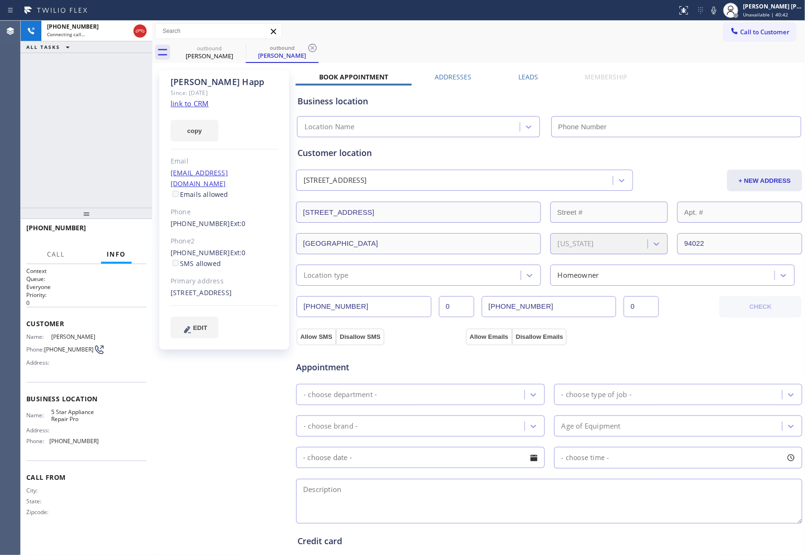
type input "[PHONE_NUMBER]"
drag, startPoint x: 529, startPoint y: 74, endPoint x: 540, endPoint y: 77, distance: 12.2
click at [529, 74] on label "Leads" at bounding box center [528, 76] width 20 height 9
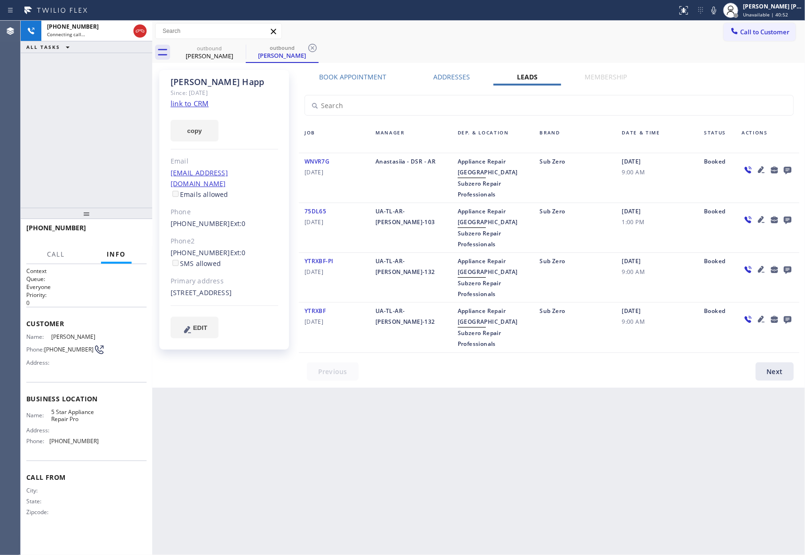
click at [790, 170] on icon at bounding box center [788, 171] width 8 height 8
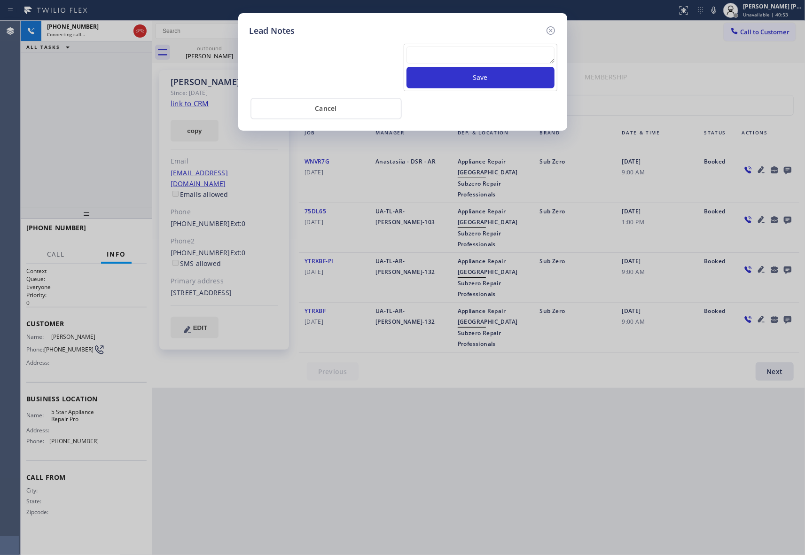
click at [474, 55] on textarea at bounding box center [480, 55] width 148 height 17
paste textarea "VM | please transfer if cx calls back"
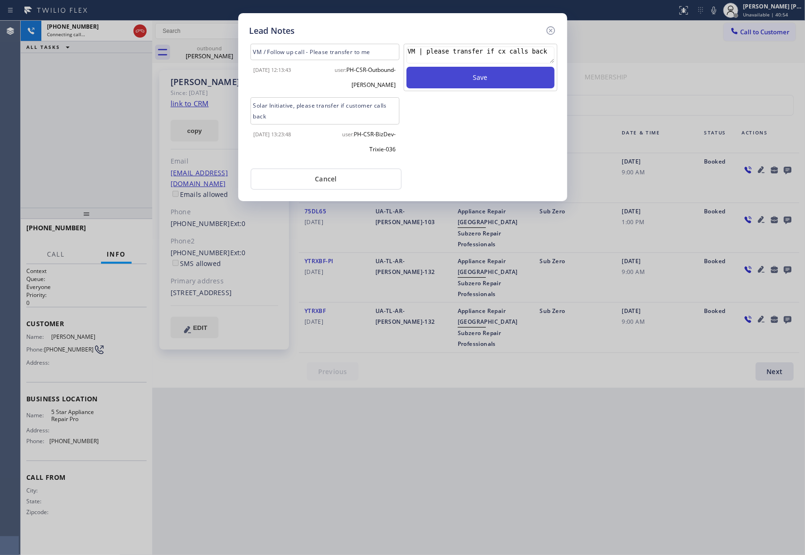
type textarea "VM | please transfer if cx calls back"
click at [483, 78] on button "Save" at bounding box center [480, 78] width 148 height 22
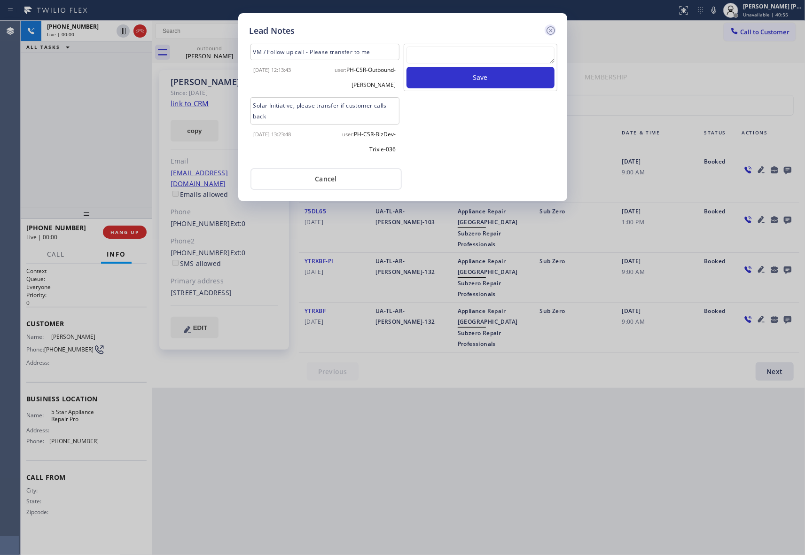
click at [552, 27] on icon at bounding box center [550, 30] width 11 height 11
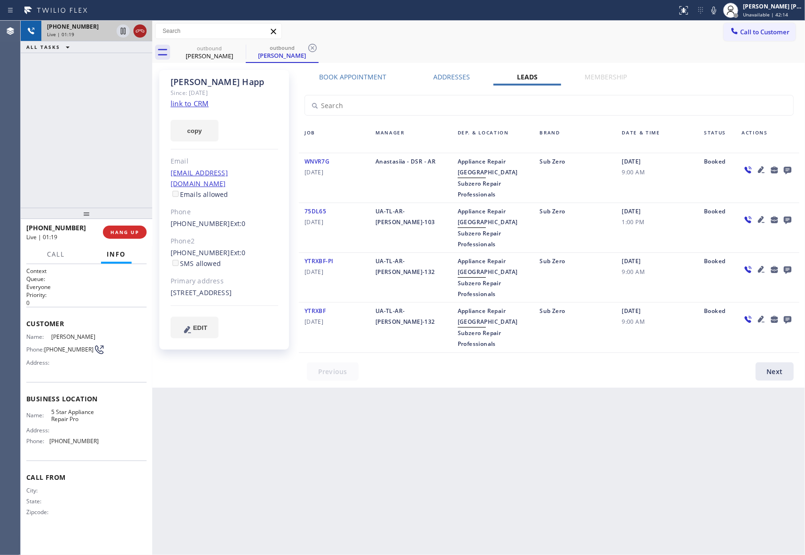
click at [141, 29] on icon at bounding box center [139, 30] width 11 height 11
click at [785, 167] on icon at bounding box center [788, 171] width 8 height 8
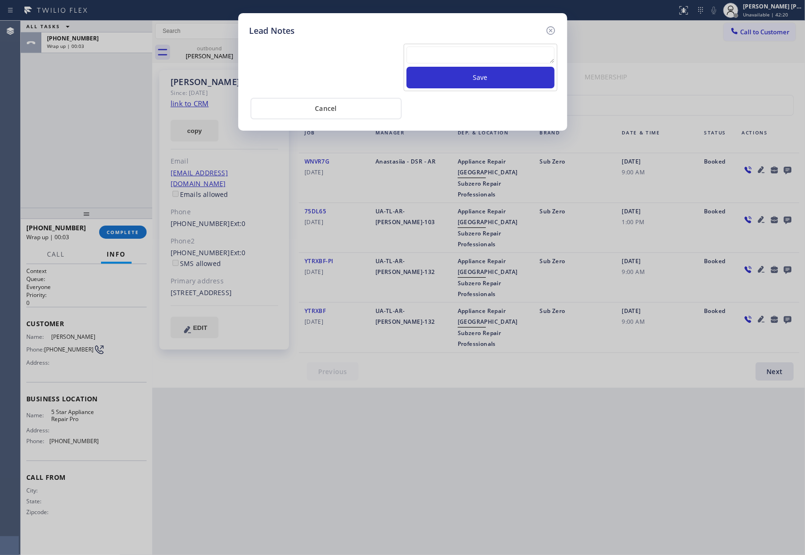
click at [478, 65] on div at bounding box center [480, 57] width 148 height 20
click at [478, 61] on textarea at bounding box center [480, 55] width 148 height 17
paste textarea "please transfer if cx calls back"
type textarea "please transfer if cx calls back"
click at [478, 76] on button "Save" at bounding box center [480, 78] width 148 height 22
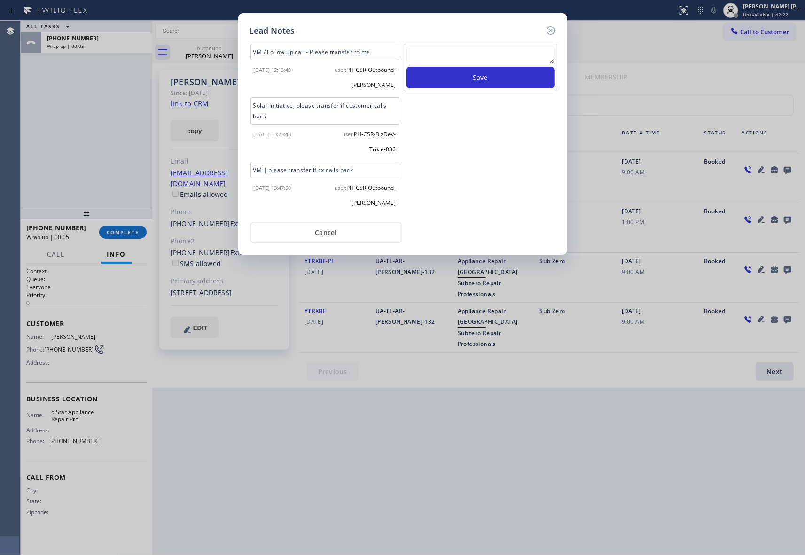
drag, startPoint x: 552, startPoint y: 27, endPoint x: 530, endPoint y: 31, distance: 21.4
click at [549, 27] on icon at bounding box center [550, 30] width 11 height 11
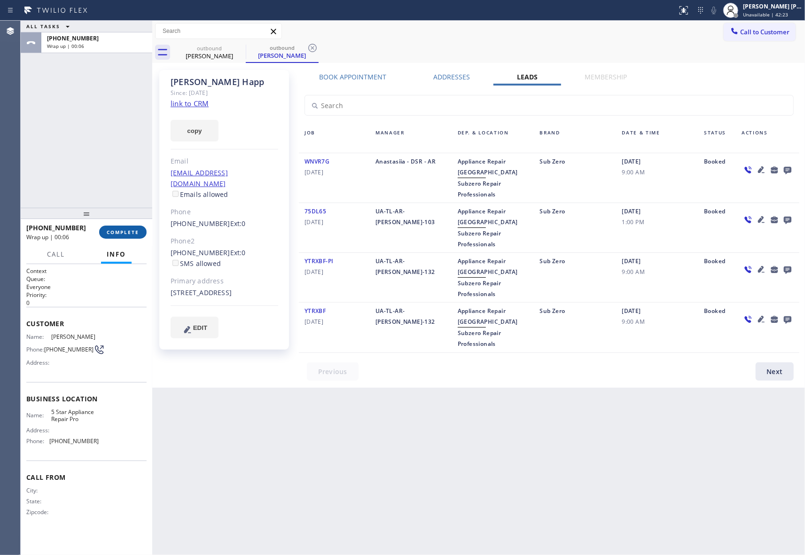
click at [117, 234] on span "COMPLETE" at bounding box center [123, 232] width 32 height 7
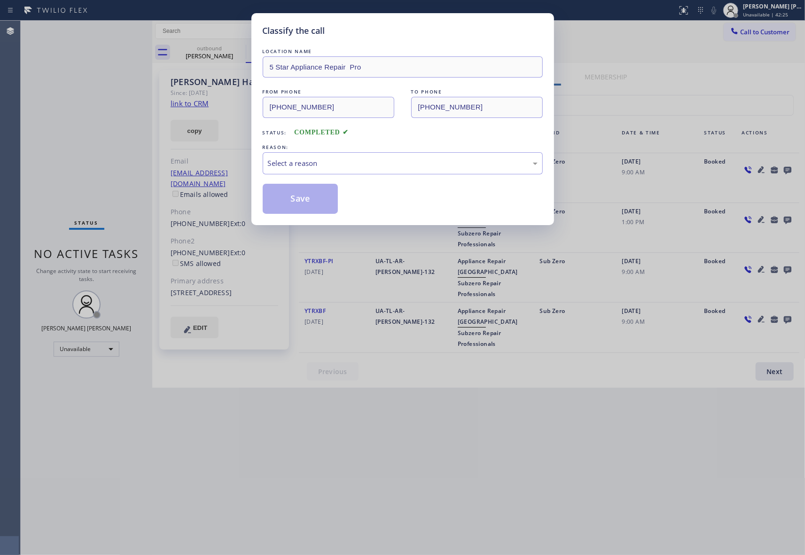
click at [237, 49] on div "Classify the call LOCATION NAME 5 Star Appliance Repair Pro FROM PHONE [PHONE_N…" at bounding box center [402, 277] width 805 height 555
click at [306, 161] on div "Select a reason" at bounding box center [403, 163] width 270 height 11
drag, startPoint x: 297, startPoint y: 202, endPoint x: 277, endPoint y: 169, distance: 38.4
click at [296, 201] on button "Save" at bounding box center [301, 199] width 76 height 30
click at [231, 51] on div "Classify the call LOCATION NAME 5 Star Appliance Repair Pro FROM PHONE [PHONE_N…" at bounding box center [402, 277] width 805 height 555
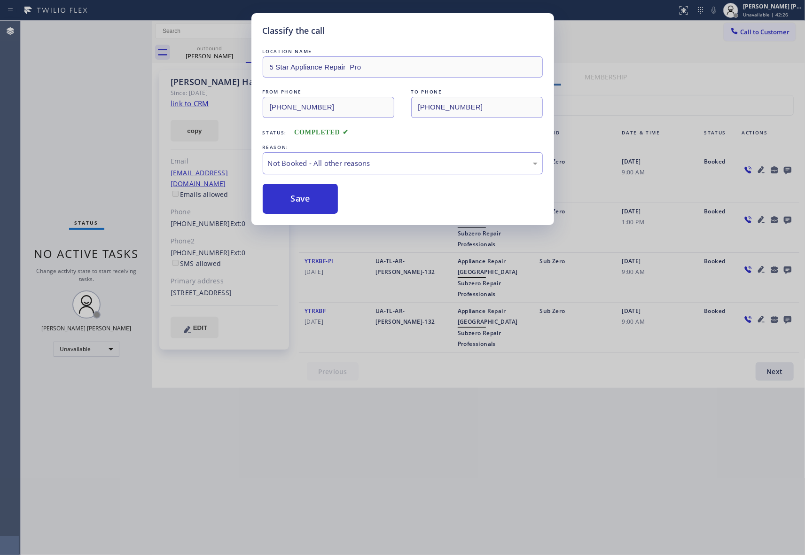
click at [247, 51] on div "outbound" at bounding box center [282, 47] width 71 height 7
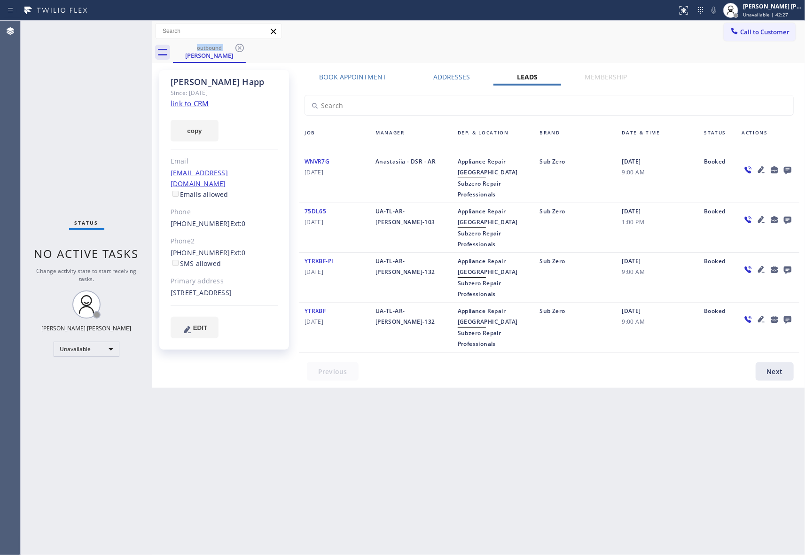
click at [232, 51] on div "outbound" at bounding box center [209, 47] width 71 height 7
click at [238, 47] on icon at bounding box center [239, 47] width 11 height 11
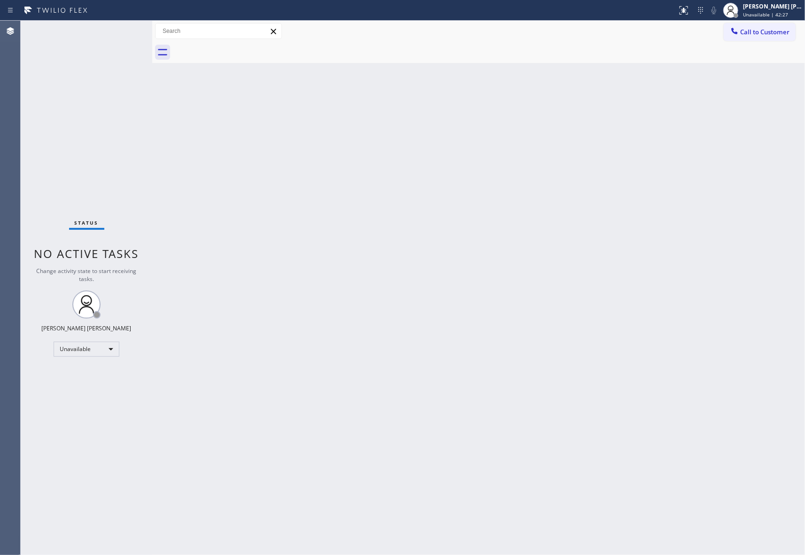
click at [239, 46] on div at bounding box center [489, 52] width 632 height 21
drag, startPoint x: 782, startPoint y: 32, endPoint x: 773, endPoint y: 31, distance: 9.0
click at [782, 31] on span "Call to Customer" at bounding box center [764, 32] width 49 height 8
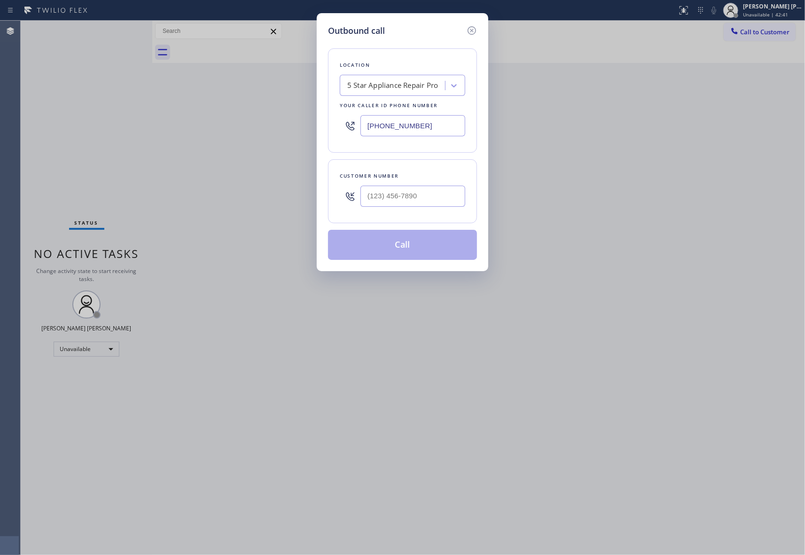
click at [426, 210] on div at bounding box center [412, 196] width 105 height 31
click at [426, 190] on input "(___) ___-____" at bounding box center [412, 196] width 105 height 21
paste input "602) 751-6212"
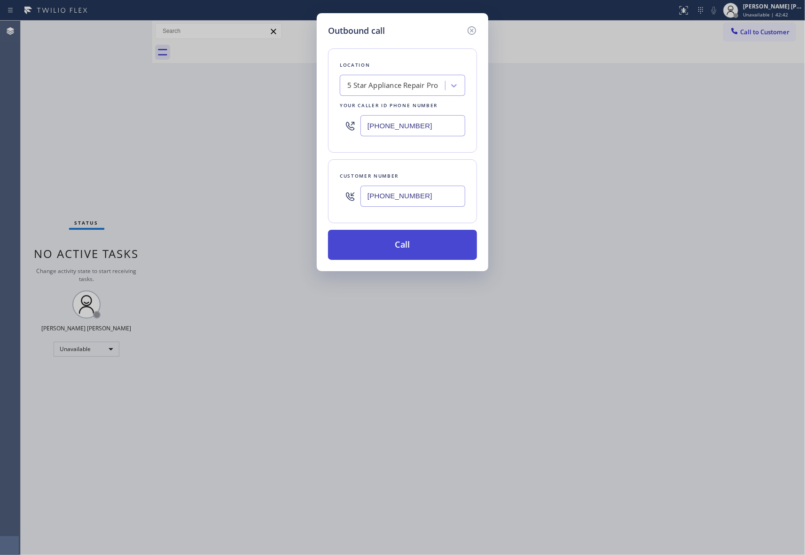
type input "[PHONE_NUMBER]"
drag, startPoint x: 420, startPoint y: 241, endPoint x: 180, endPoint y: 421, distance: 299.3
click at [420, 241] on button "Call" at bounding box center [402, 245] width 149 height 30
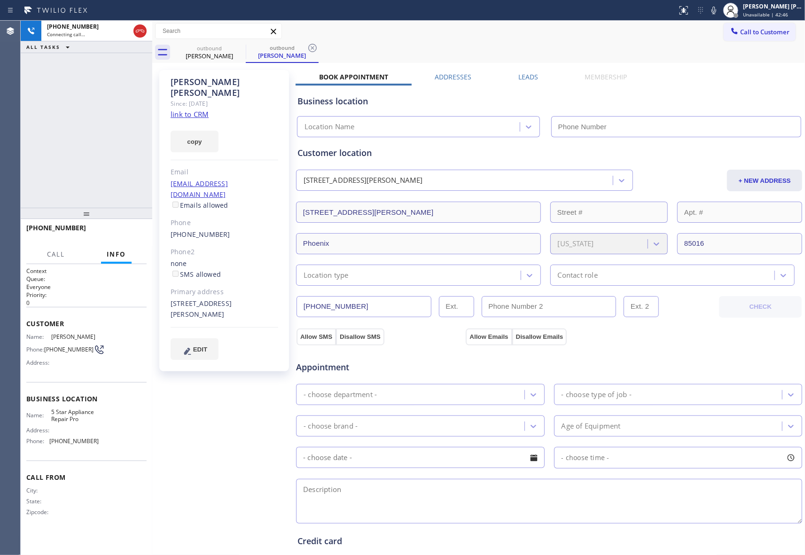
type input "[PHONE_NUMBER]"
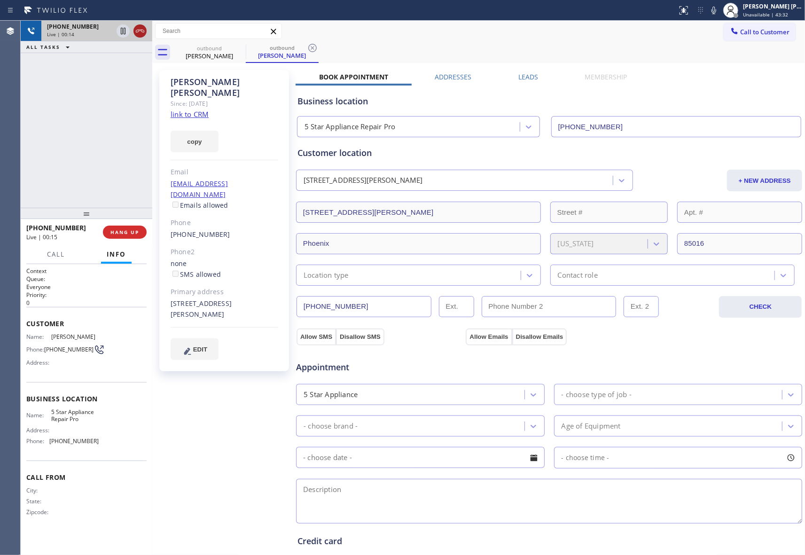
click at [140, 29] on icon at bounding box center [139, 30] width 11 height 11
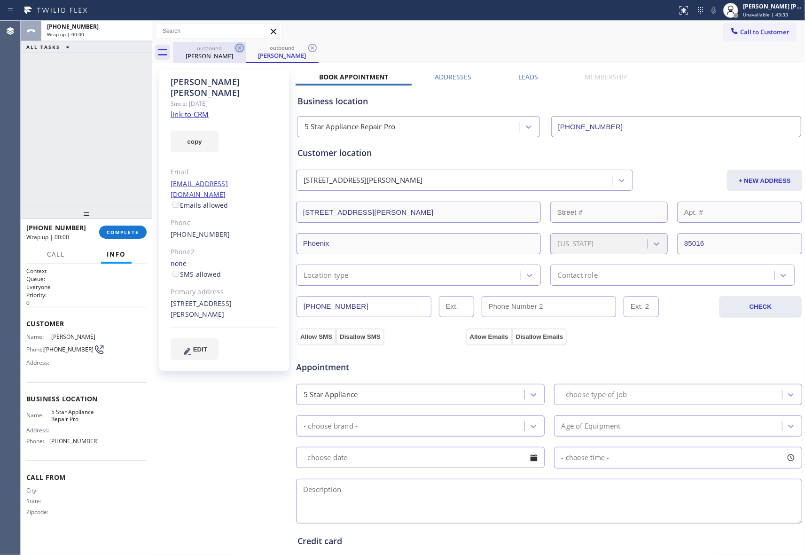
click at [241, 46] on icon at bounding box center [239, 47] width 11 height 11
click at [246, 46] on div "outbound [PERSON_NAME]" at bounding box center [282, 52] width 73 height 21
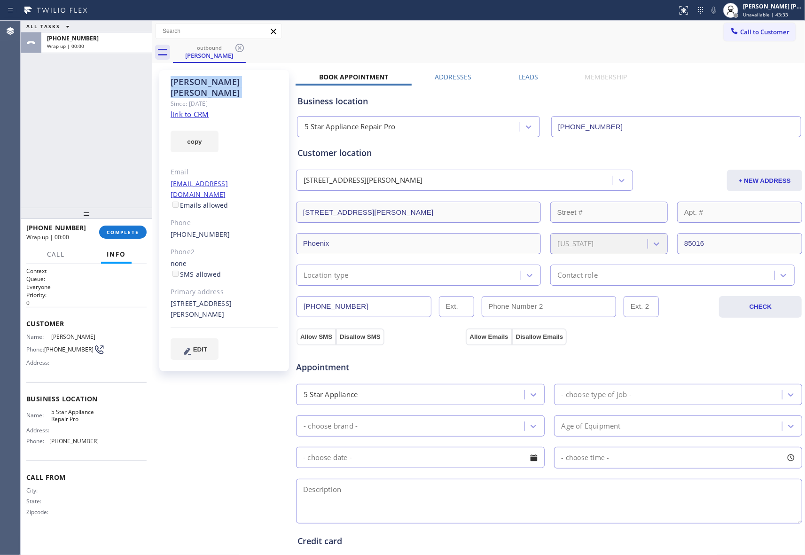
click at [241, 46] on icon at bounding box center [239, 47] width 11 height 11
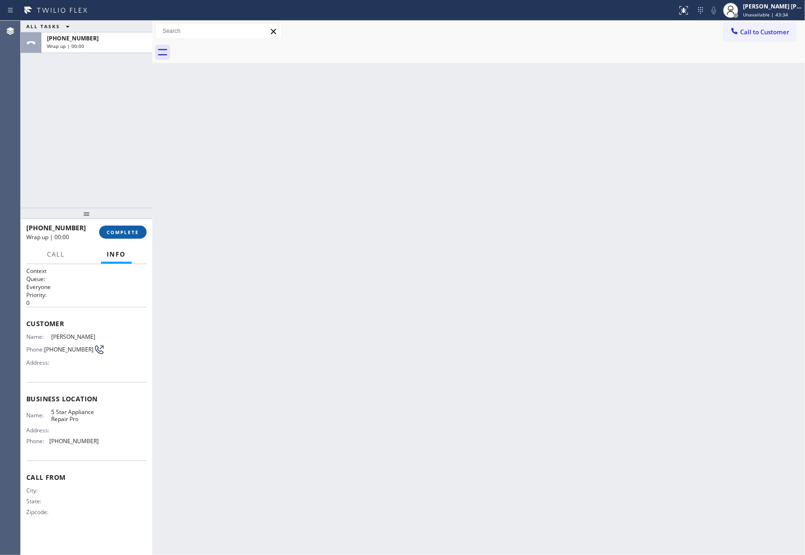
click at [130, 233] on span "COMPLETE" at bounding box center [123, 232] width 32 height 7
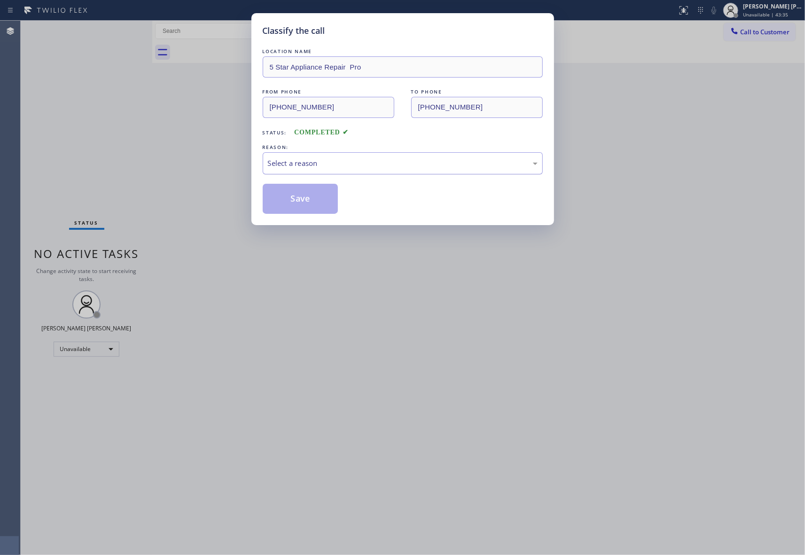
click at [382, 161] on div "Select a reason" at bounding box center [403, 163] width 270 height 11
click at [304, 200] on button "Save" at bounding box center [301, 199] width 76 height 30
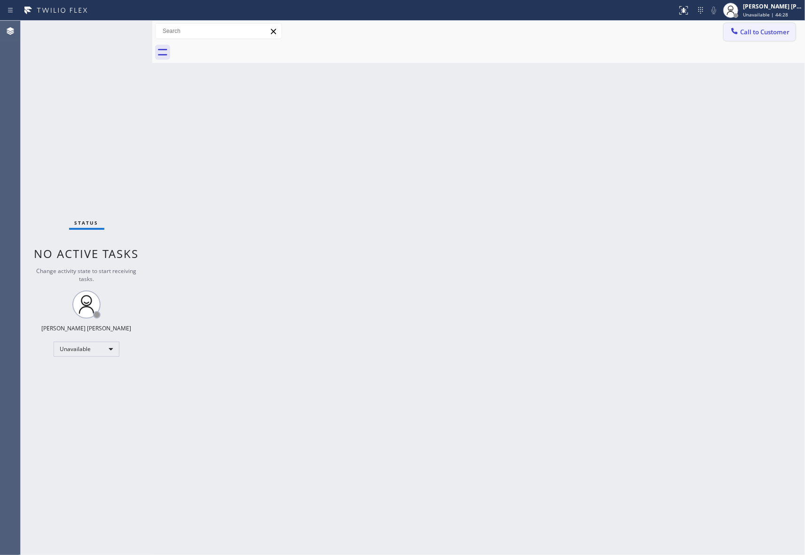
click at [769, 28] on span "Call to Customer" at bounding box center [764, 32] width 49 height 8
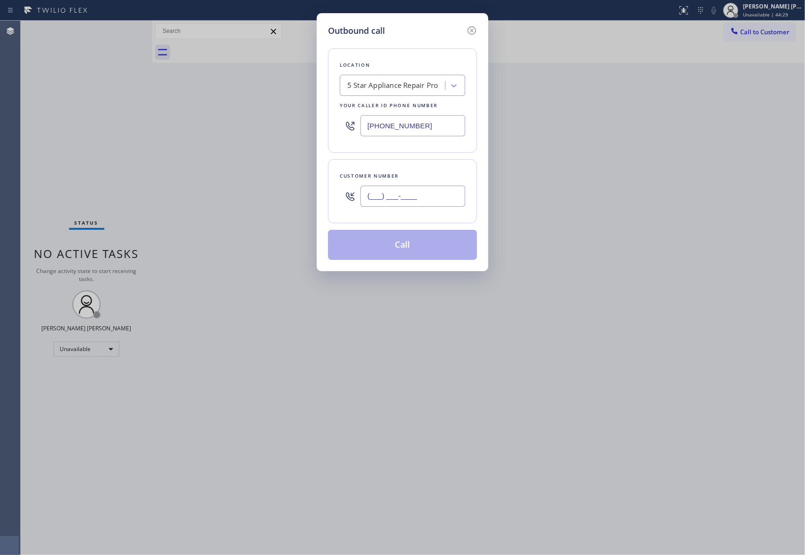
click at [413, 204] on input "(___) ___-____" at bounding box center [412, 196] width 105 height 21
click at [418, 198] on input "(___) ___-____" at bounding box center [412, 196] width 105 height 21
drag, startPoint x: 438, startPoint y: 193, endPoint x: 274, endPoint y: 189, distance: 164.0
click at [260, 187] on div "Outbound call Location 5 Star Appliance Repair Pro Your caller id phone number …" at bounding box center [402, 277] width 805 height 555
paste input "650) 363-0255"
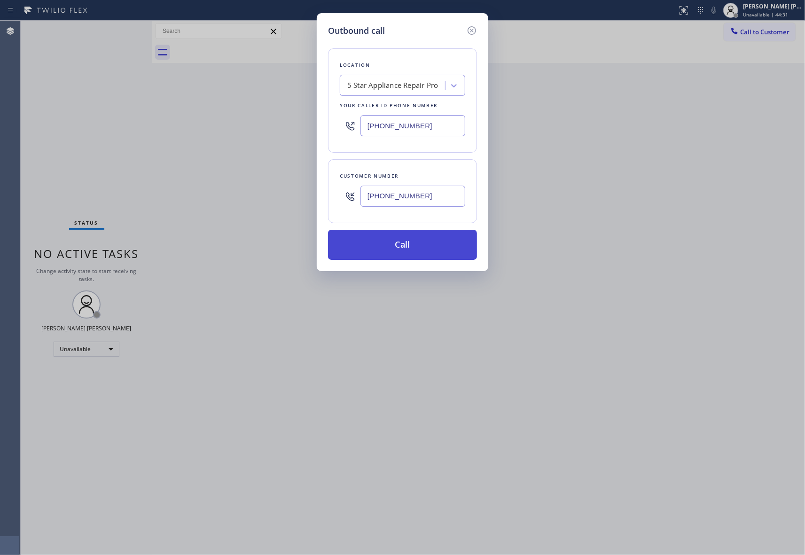
type input "[PHONE_NUMBER]"
click at [418, 245] on button "Call" at bounding box center [402, 245] width 149 height 30
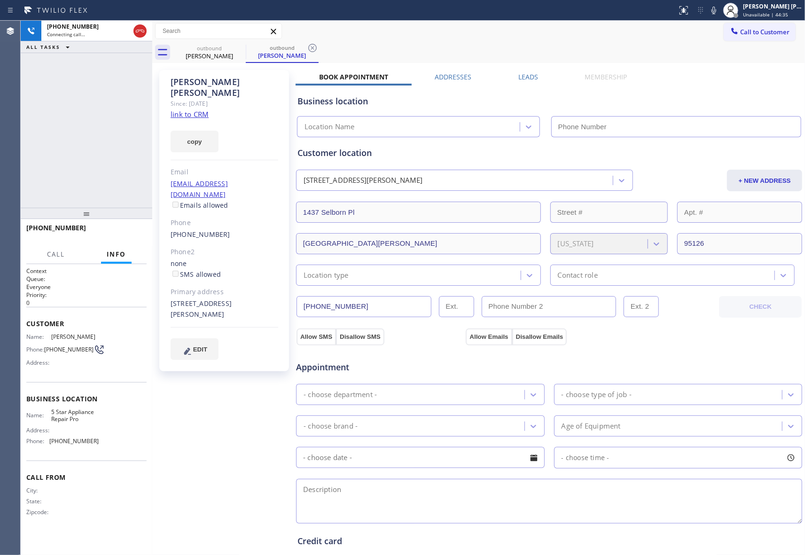
type input "[PHONE_NUMBER]"
click at [528, 81] on label "Leads" at bounding box center [528, 76] width 20 height 9
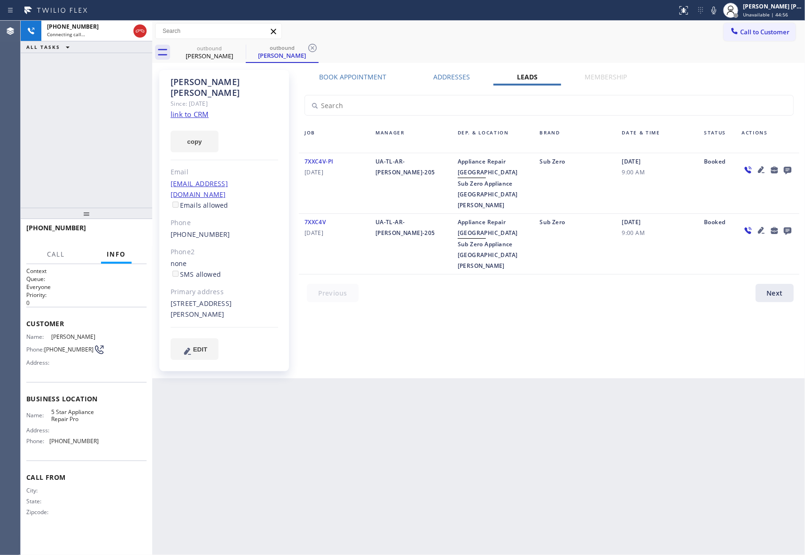
click at [788, 172] on icon at bounding box center [788, 171] width 8 height 8
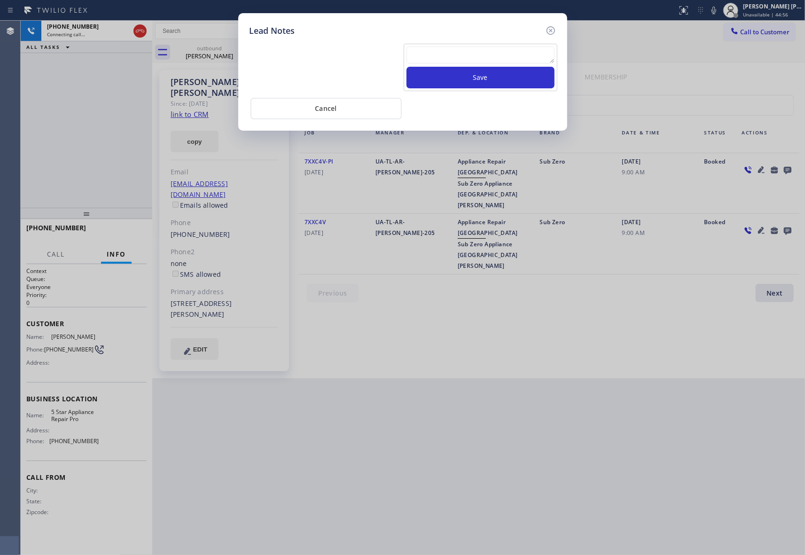
click at [465, 59] on textarea at bounding box center [480, 55] width 148 height 17
paste textarea "[PHONE_NUMBER]"
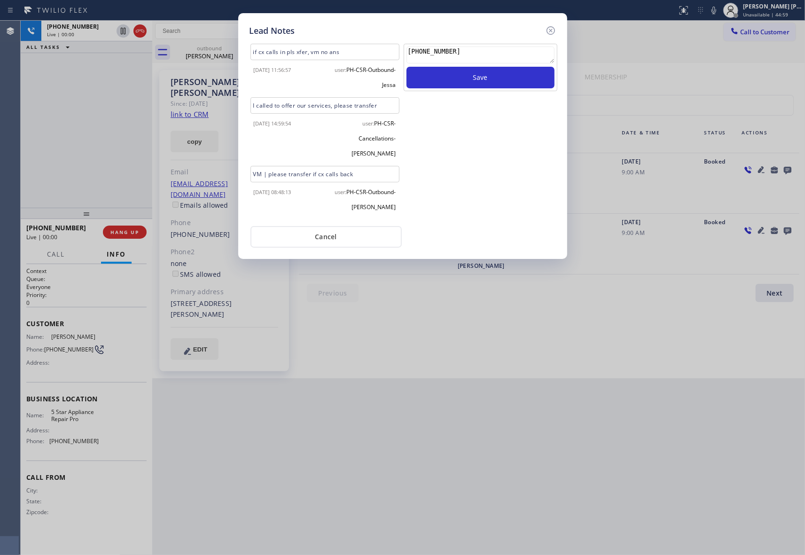
drag, startPoint x: 497, startPoint y: 57, endPoint x: 346, endPoint y: 46, distance: 150.8
click at [346, 46] on div "if cx calls in pls xfer, vm no ans [DATE] 11:56:57 user: PH-CSR-Outbound-[PERSO…" at bounding box center [402, 131] width 311 height 178
paste textarea "VM | please transfer if cx calls back"
type textarea "VM | please transfer if cx calls back"
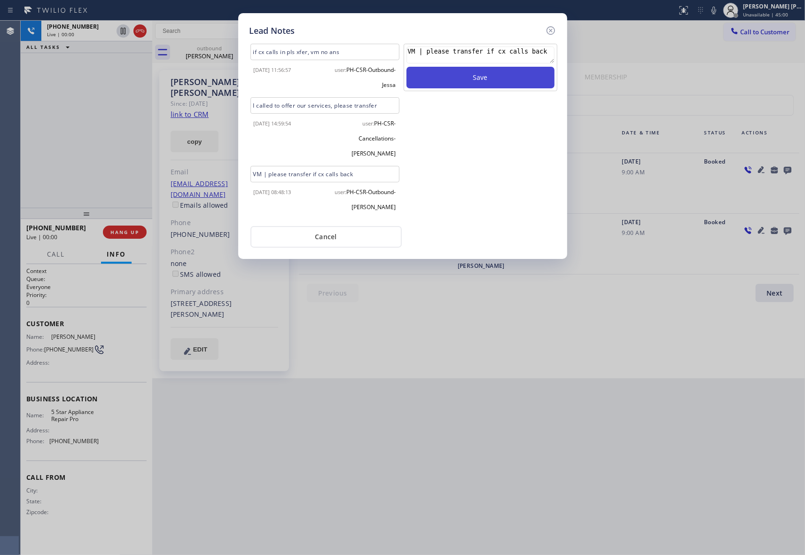
click at [515, 77] on button "Save" at bounding box center [480, 78] width 148 height 22
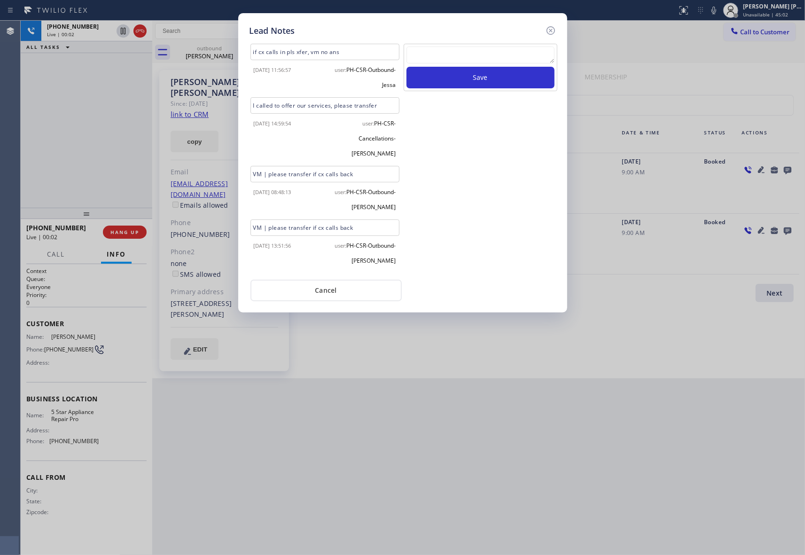
click at [489, 57] on textarea at bounding box center [480, 55] width 148 height 17
drag, startPoint x: 557, startPoint y: 27, endPoint x: 542, endPoint y: 29, distance: 15.2
click at [547, 27] on div "Lead Notes if cx calls in pls xfer, vm no ans [DATE] 11:56:57 user: PH-CSR-Outb…" at bounding box center [402, 162] width 329 height 299
click at [542, 29] on div "Lead Notes" at bounding box center [402, 30] width 306 height 13
click at [553, 29] on icon at bounding box center [550, 30] width 11 height 11
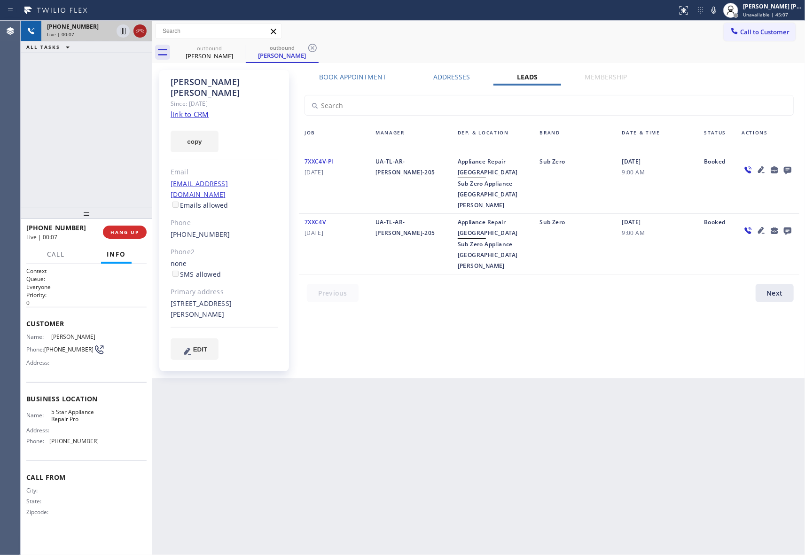
click at [143, 29] on icon at bounding box center [139, 30] width 11 height 11
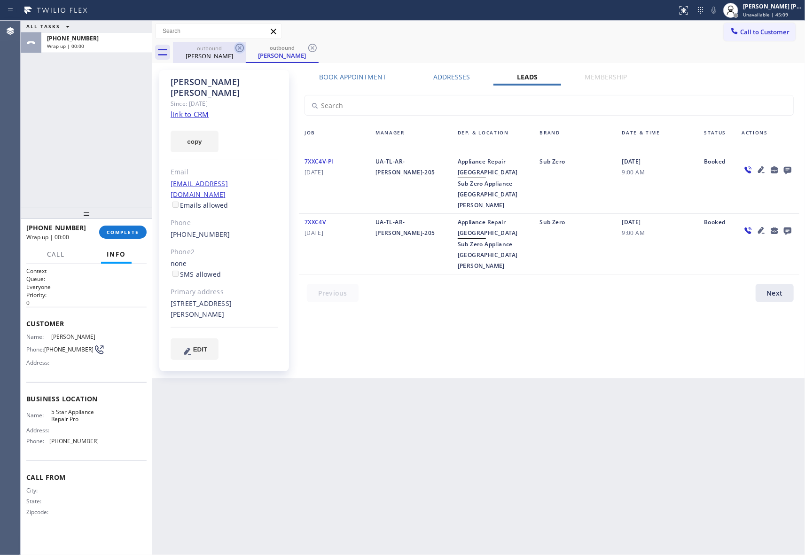
click at [238, 50] on icon at bounding box center [239, 47] width 11 height 11
click at [238, 49] on icon at bounding box center [239, 48] width 8 height 8
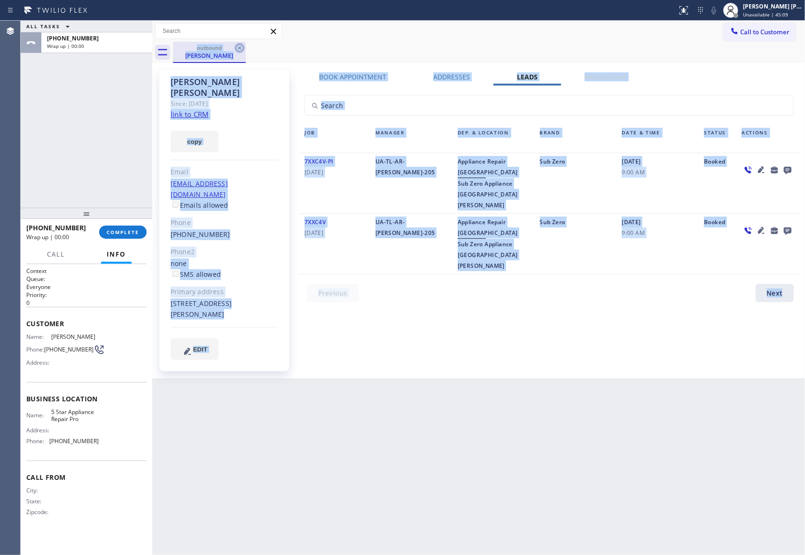
click at [238, 49] on div "outbound [PERSON_NAME]" at bounding box center [489, 52] width 632 height 21
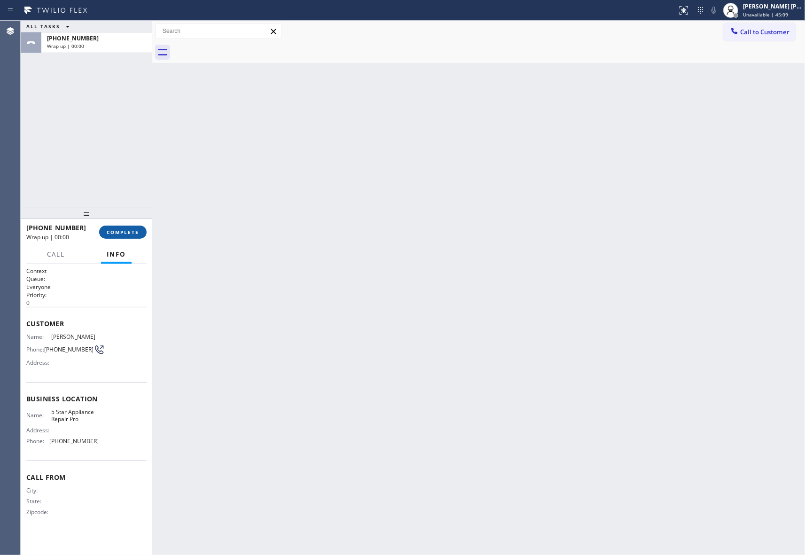
click at [132, 229] on span "COMPLETE" at bounding box center [123, 232] width 32 height 7
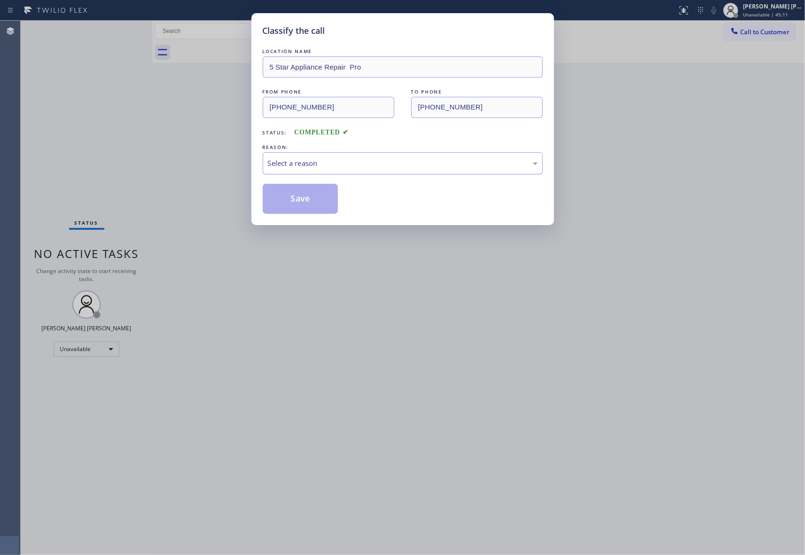
click at [363, 162] on div "Select a reason" at bounding box center [403, 163] width 270 height 11
click at [294, 196] on button "Save" at bounding box center [301, 199] width 76 height 30
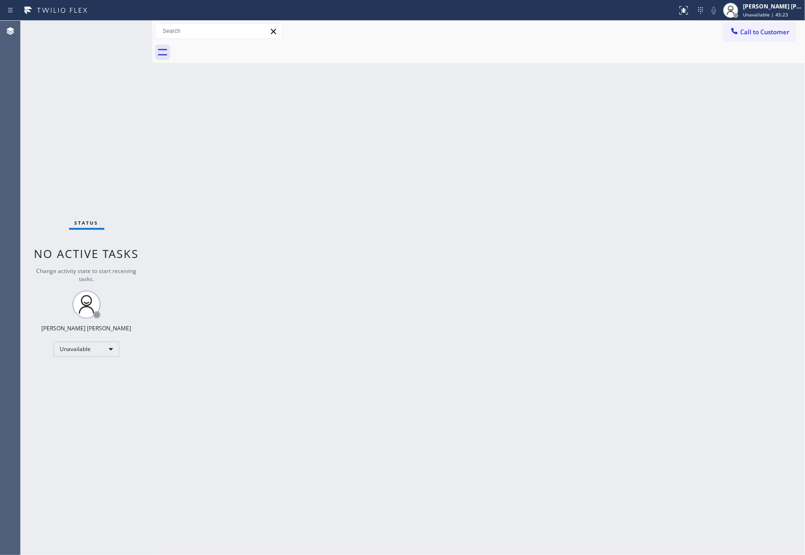
drag, startPoint x: 773, startPoint y: 38, endPoint x: 615, endPoint y: 47, distance: 158.1
click at [773, 38] on button "Call to Customer" at bounding box center [760, 32] width 72 height 18
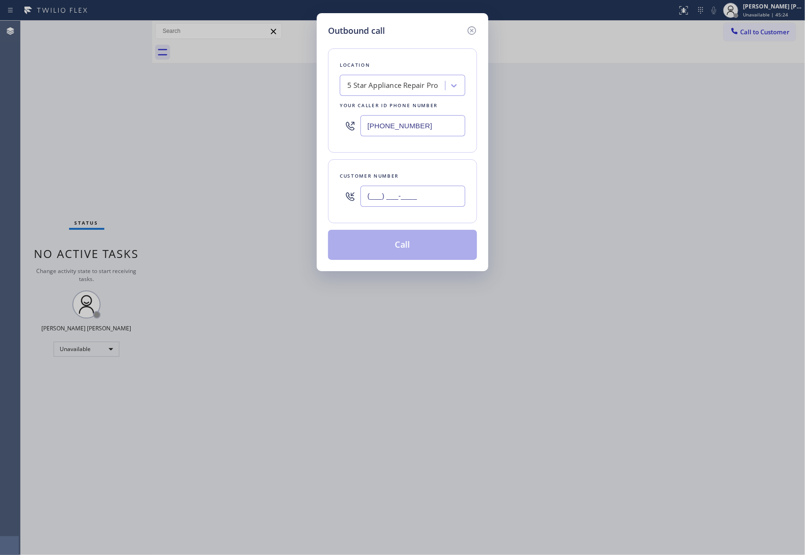
click at [415, 201] on input "(___) ___-____" at bounding box center [412, 196] width 105 height 21
paste input "818) 653-0593"
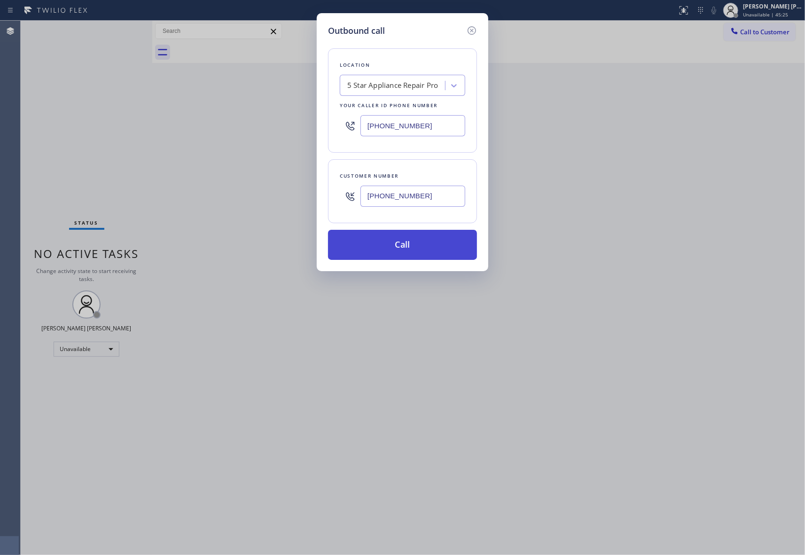
type input "[PHONE_NUMBER]"
click at [416, 244] on button "Call" at bounding box center [402, 245] width 149 height 30
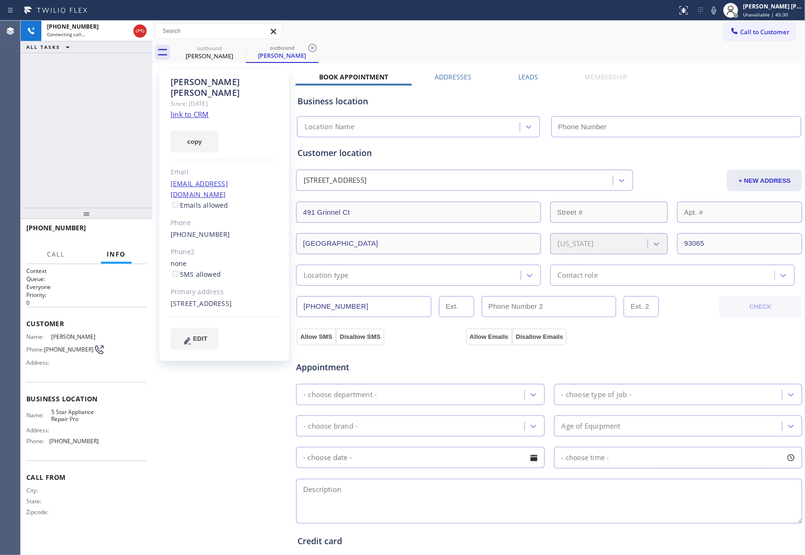
type input "[PHONE_NUMBER]"
click at [525, 79] on label "Leads" at bounding box center [528, 76] width 20 height 9
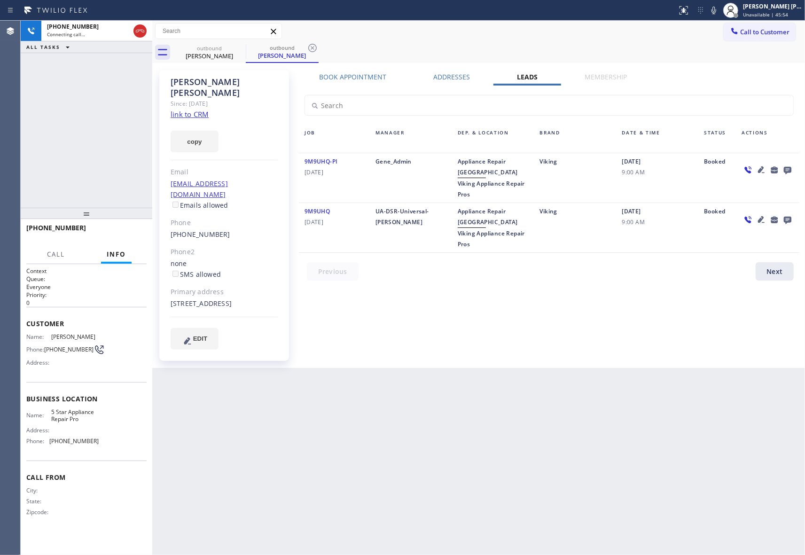
click at [788, 167] on icon at bounding box center [788, 171] width 8 height 8
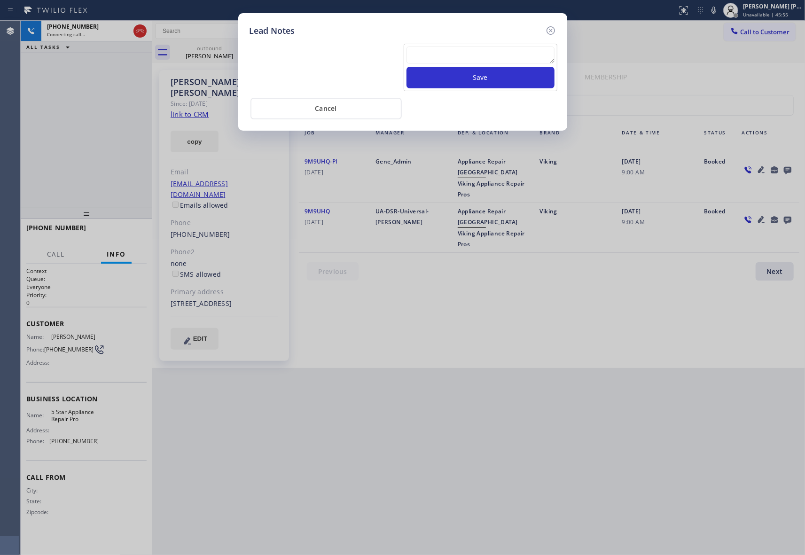
click at [485, 55] on textarea at bounding box center [480, 55] width 148 height 17
paste textarea "VM | please transfer if cx calls back"
type textarea "VM | please transfer if cx calls back"
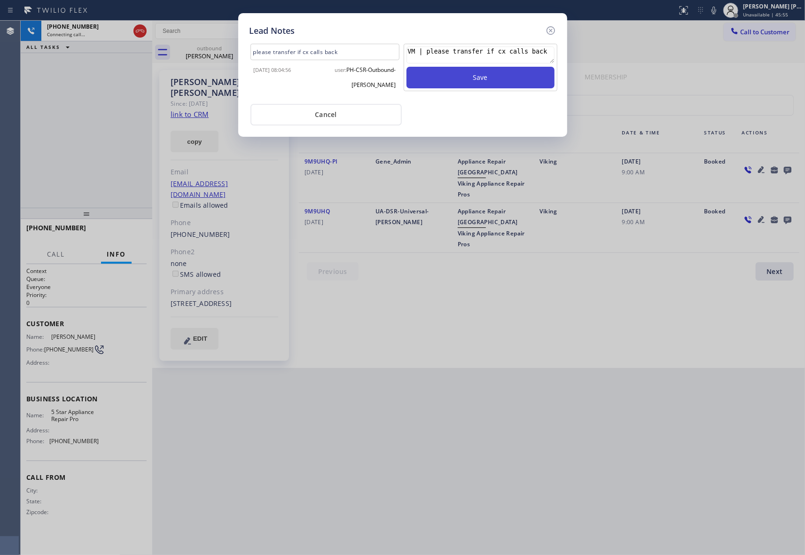
click at [506, 81] on button "Save" at bounding box center [480, 78] width 148 height 22
click at [551, 29] on icon at bounding box center [550, 30] width 8 height 8
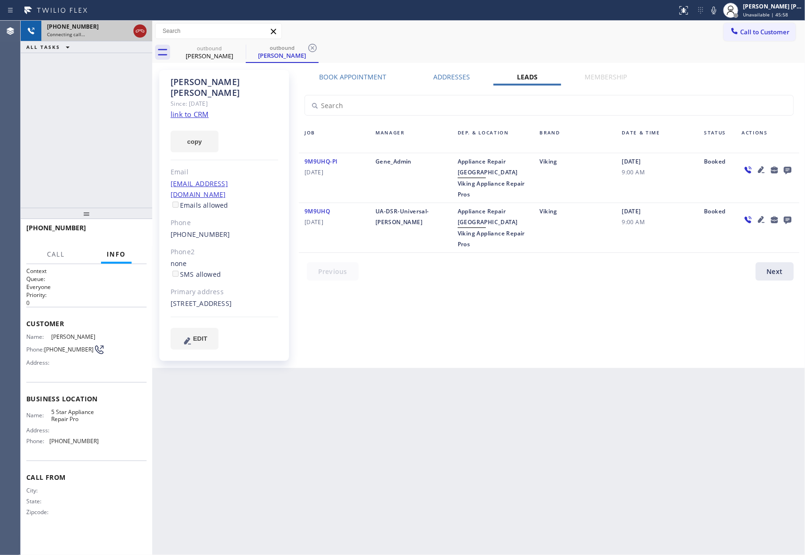
click at [141, 31] on icon at bounding box center [140, 31] width 8 height 3
click at [241, 48] on icon at bounding box center [239, 47] width 11 height 11
click at [246, 48] on div "outbound [PERSON_NAME]" at bounding box center [282, 52] width 73 height 21
click at [307, 48] on icon at bounding box center [312, 47] width 11 height 11
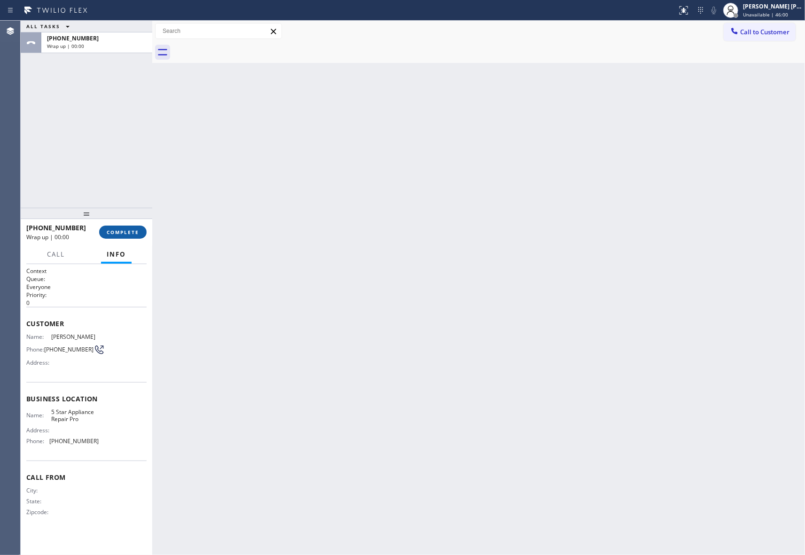
click at [120, 227] on button "COMPLETE" at bounding box center [122, 232] width 47 height 13
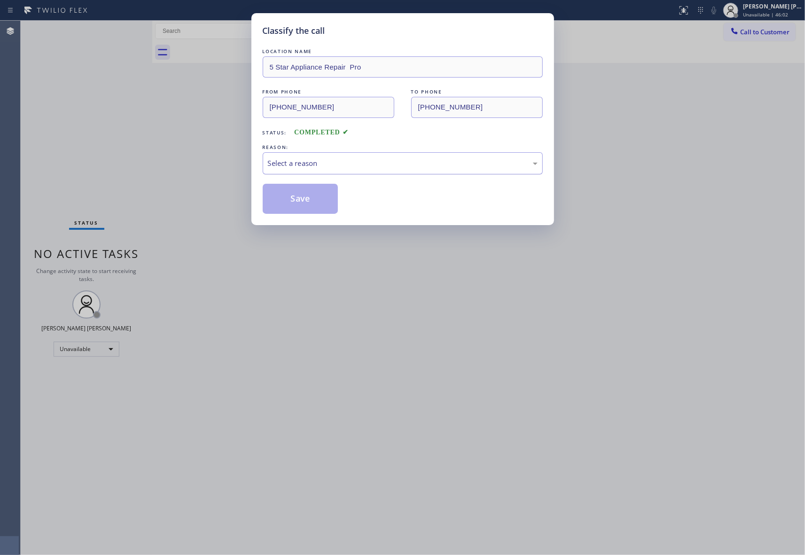
click at [413, 160] on div "Select a reason" at bounding box center [403, 163] width 270 height 11
click at [307, 200] on button "Save" at bounding box center [301, 199] width 76 height 30
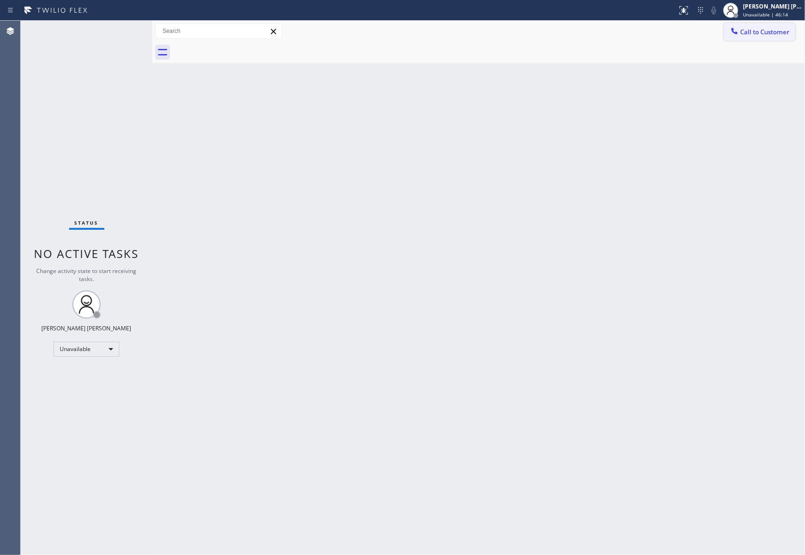
click at [778, 34] on span "Call to Customer" at bounding box center [764, 32] width 49 height 8
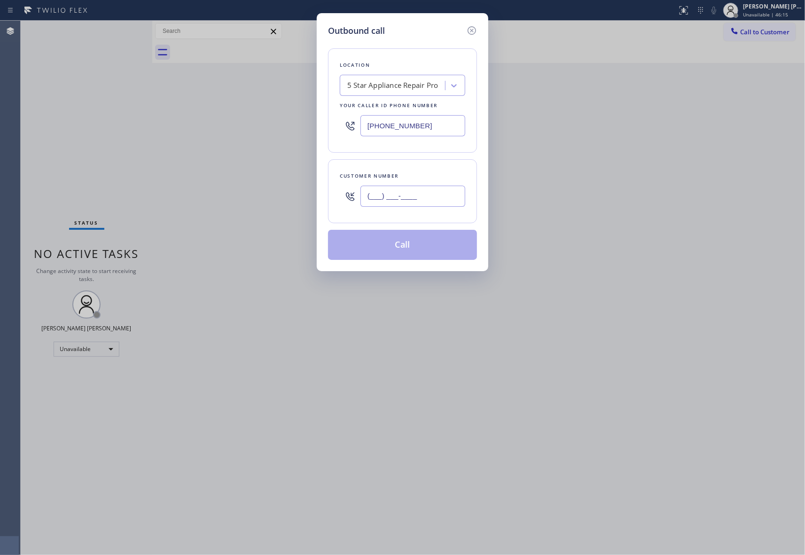
click at [416, 194] on input "(___) ___-____" at bounding box center [412, 196] width 105 height 21
paste input "310) 779-0997"
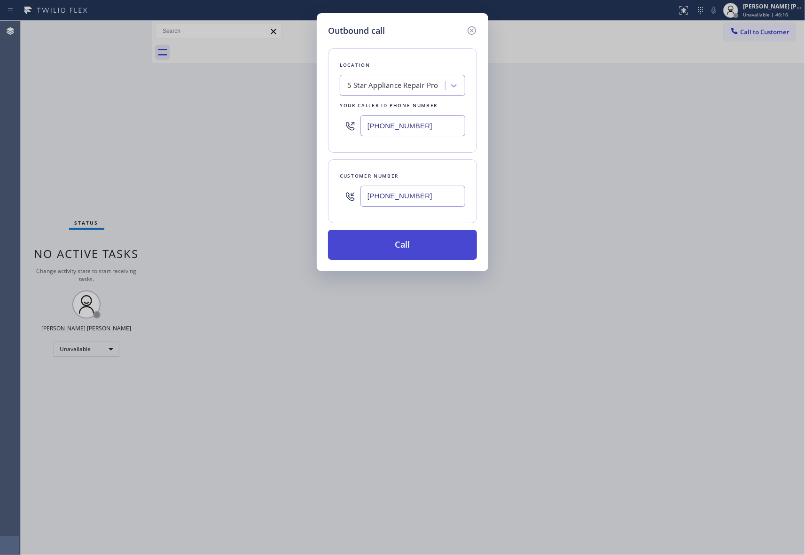
type input "[PHONE_NUMBER]"
click at [420, 252] on button "Call" at bounding box center [402, 245] width 149 height 30
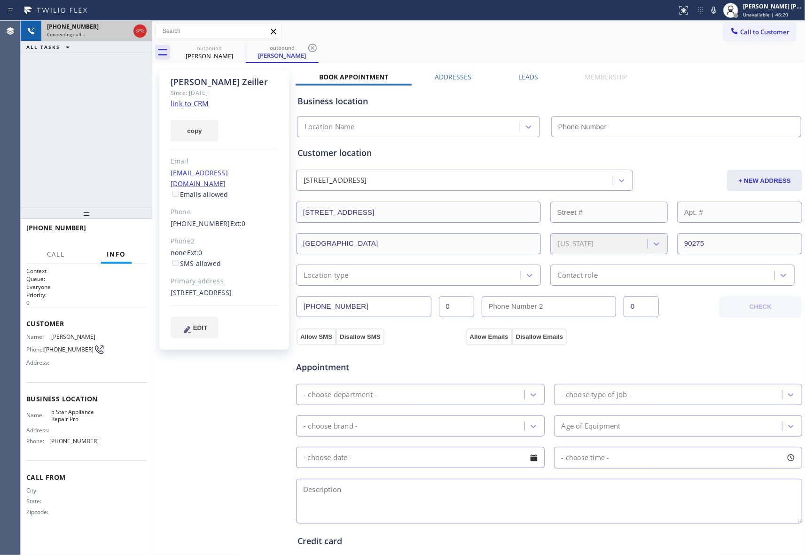
type input "[PHONE_NUMBER]"
click at [140, 35] on icon at bounding box center [139, 30] width 11 height 11
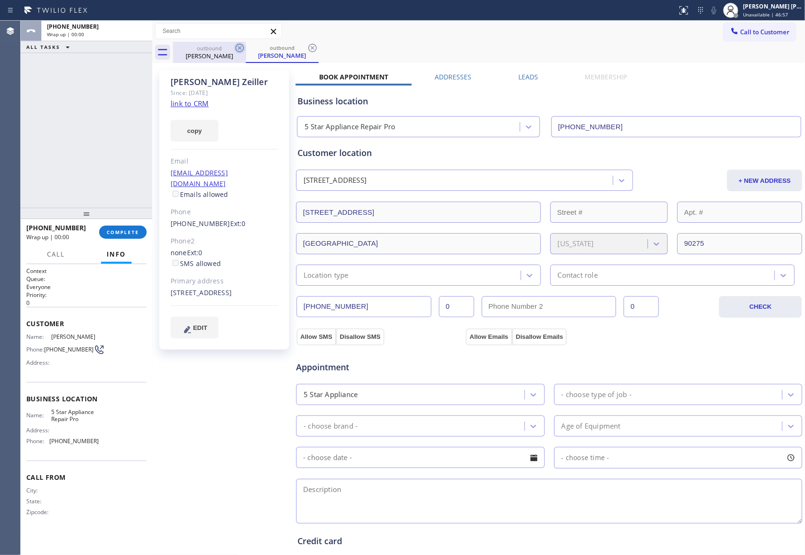
click at [241, 47] on icon at bounding box center [239, 47] width 11 height 11
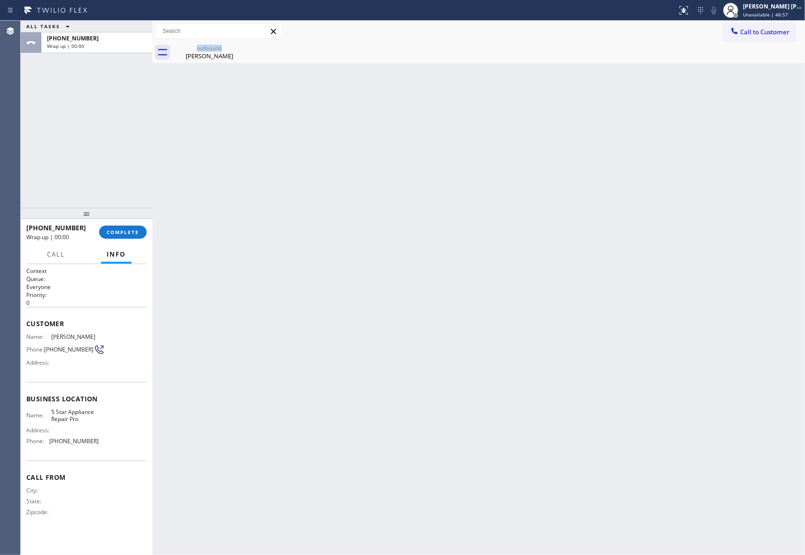
click at [241, 47] on div "outbound [PERSON_NAME]" at bounding box center [209, 52] width 73 height 21
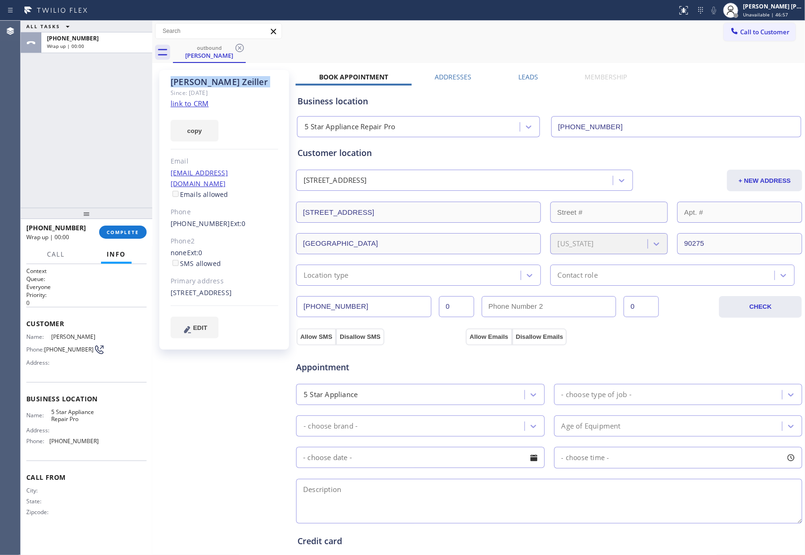
click at [241, 47] on icon at bounding box center [239, 47] width 11 height 11
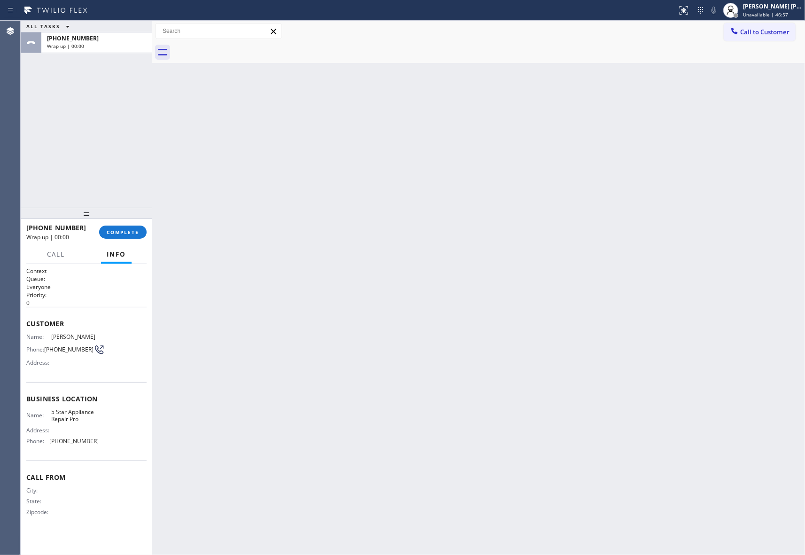
click at [241, 47] on div at bounding box center [489, 52] width 632 height 21
click at [126, 223] on div "[PHONE_NUMBER] Wrap up | 00:00 COMPLETE" at bounding box center [86, 232] width 120 height 24
click at [125, 232] on span "COMPLETE" at bounding box center [123, 232] width 32 height 7
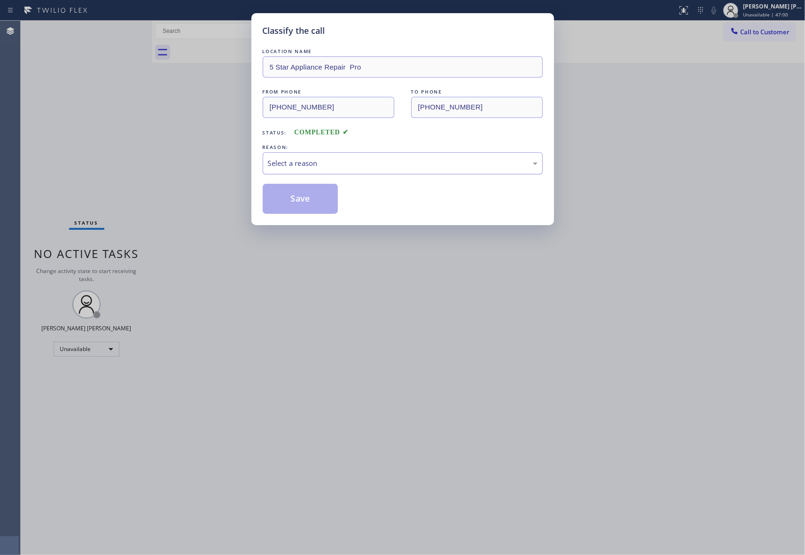
click at [420, 166] on div "Select a reason" at bounding box center [403, 163] width 270 height 11
click at [304, 196] on button "Save" at bounding box center [301, 199] width 76 height 30
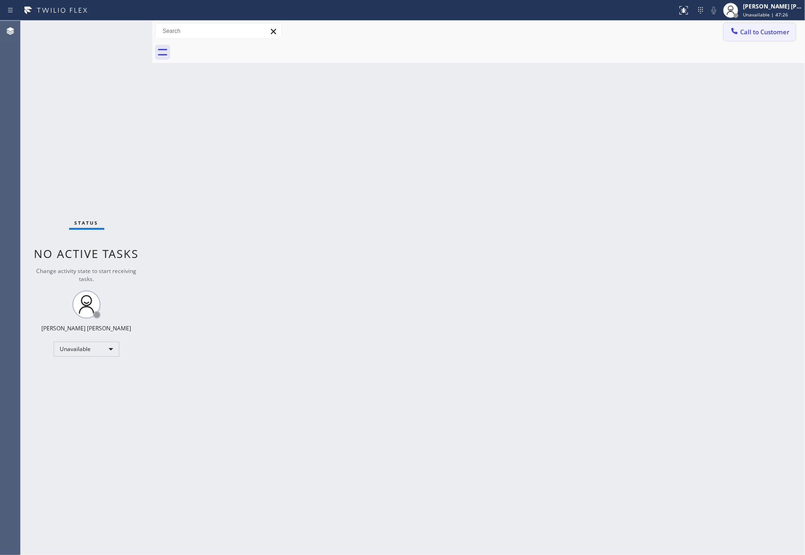
click at [771, 31] on span "Call to Customer" at bounding box center [764, 32] width 49 height 8
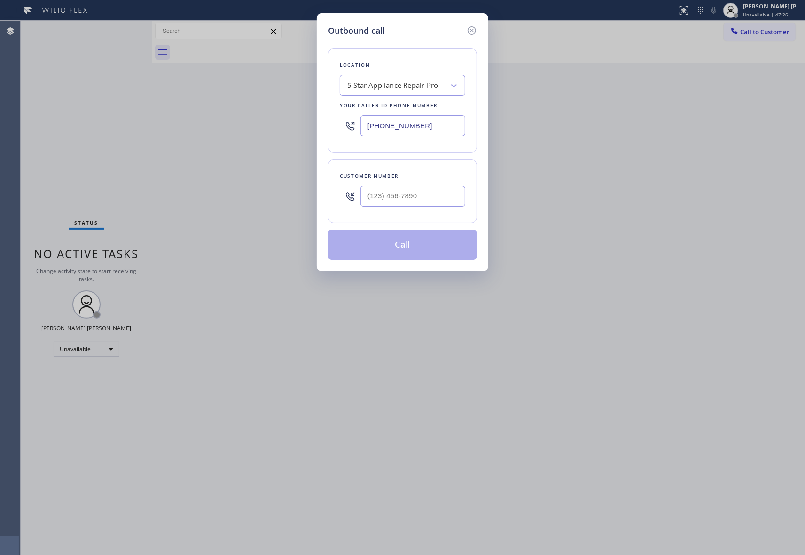
click at [417, 211] on div at bounding box center [412, 196] width 105 height 31
click at [436, 202] on input "(___) ___-____" at bounding box center [412, 196] width 105 height 21
paste input "408) 859-5798"
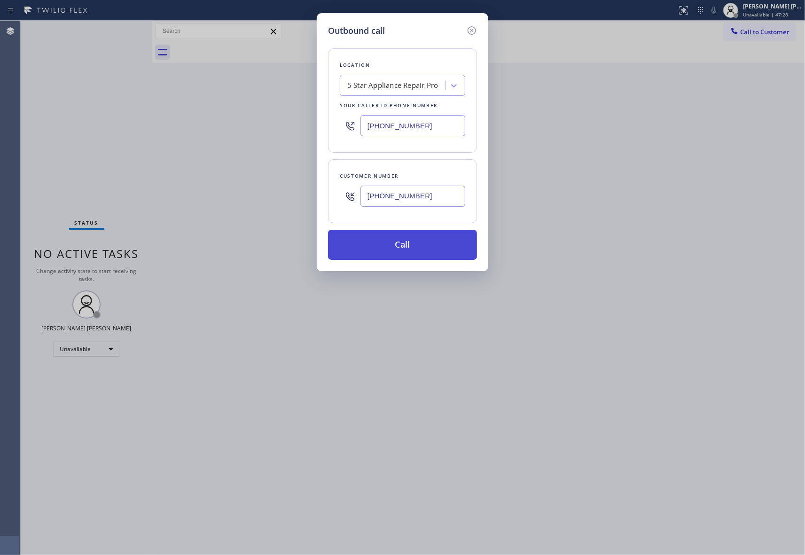
type input "[PHONE_NUMBER]"
click at [428, 248] on button "Call" at bounding box center [402, 245] width 149 height 30
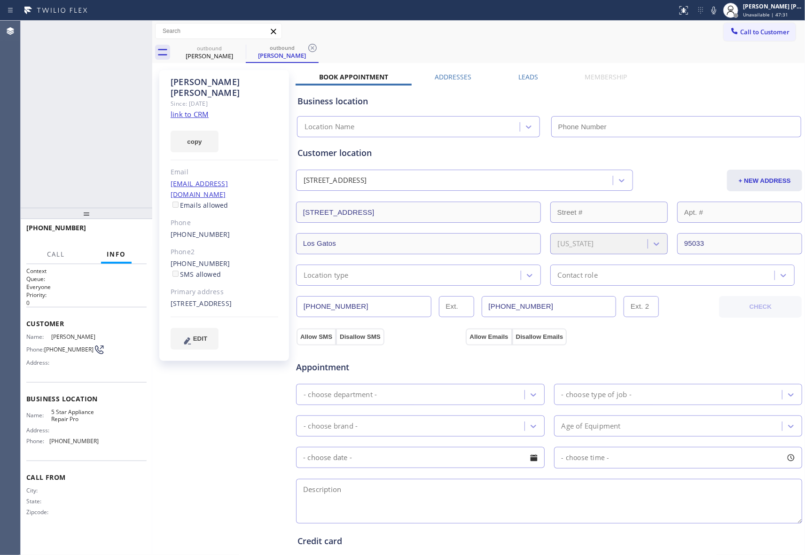
type input "[PHONE_NUMBER]"
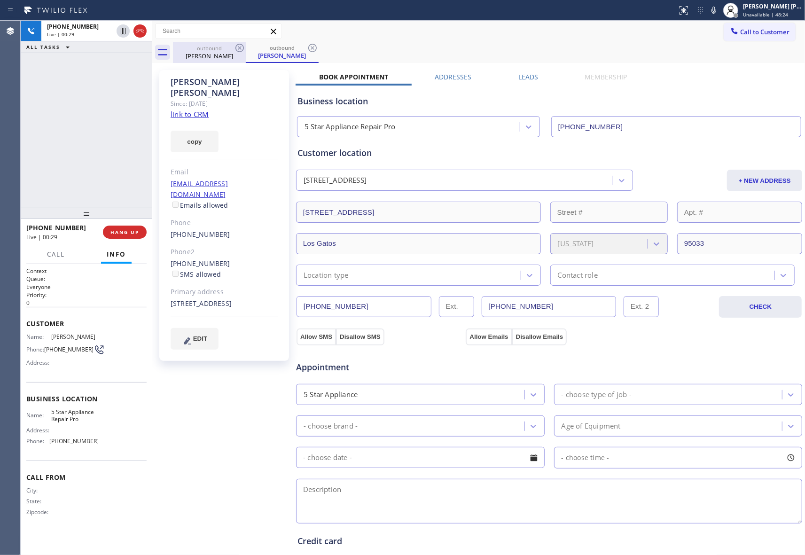
drag, startPoint x: 142, startPoint y: 32, endPoint x: 223, endPoint y: 47, distance: 82.3
click at [142, 30] on icon at bounding box center [139, 30] width 11 height 11
click at [235, 47] on icon at bounding box center [239, 48] width 8 height 8
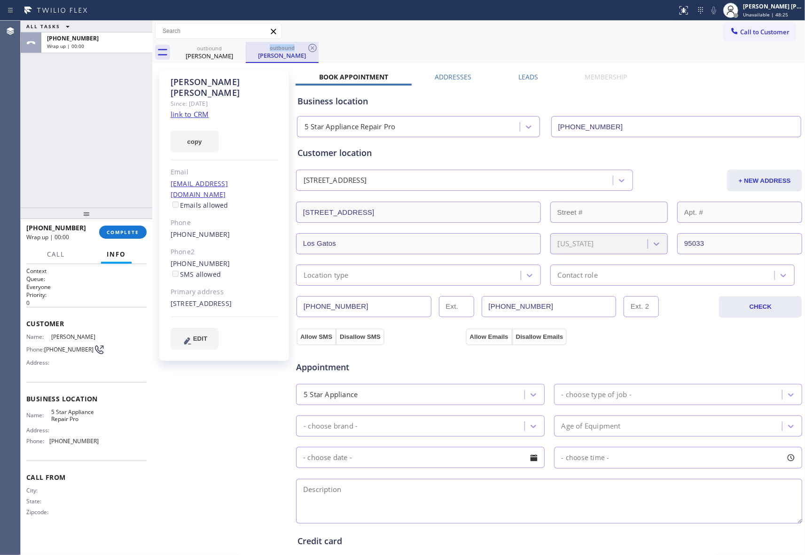
click at [0, 0] on icon at bounding box center [0, 0] width 0 height 0
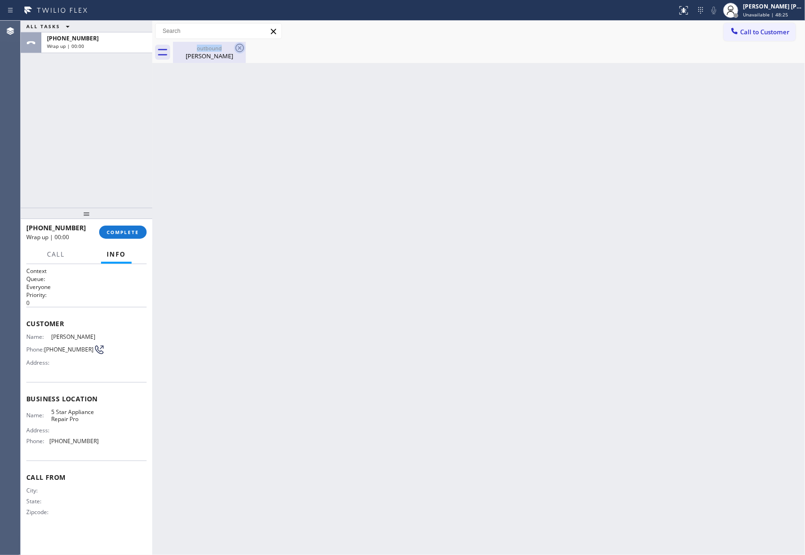
click at [235, 46] on icon at bounding box center [239, 47] width 11 height 11
click at [235, 46] on div at bounding box center [489, 52] width 632 height 21
click at [117, 232] on span "COMPLETE" at bounding box center [123, 232] width 32 height 7
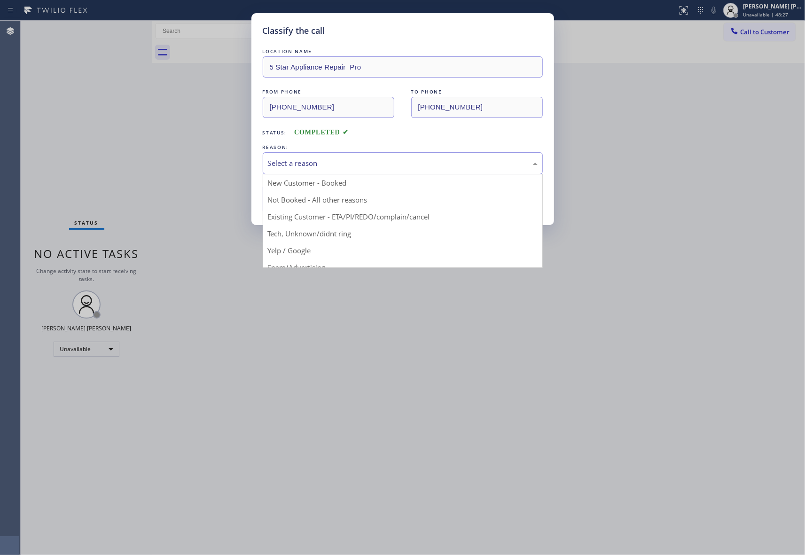
click at [327, 161] on div "Select a reason" at bounding box center [403, 163] width 270 height 11
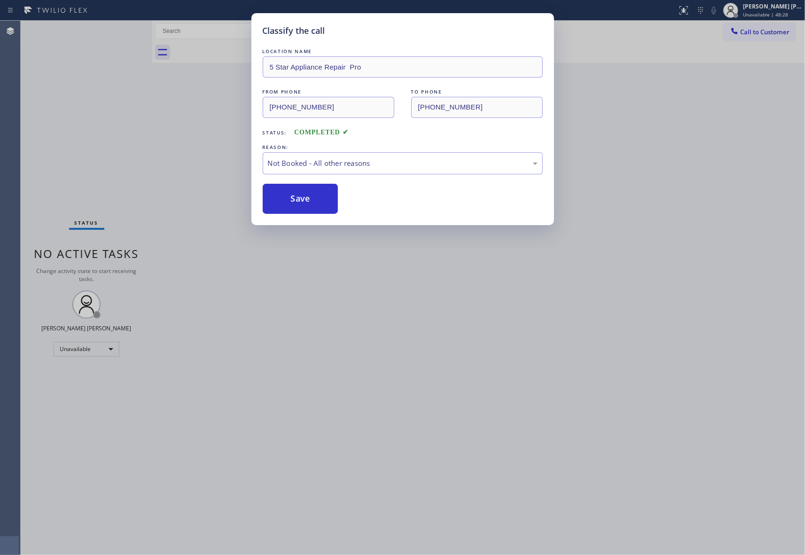
click at [292, 200] on button "Save" at bounding box center [301, 199] width 76 height 30
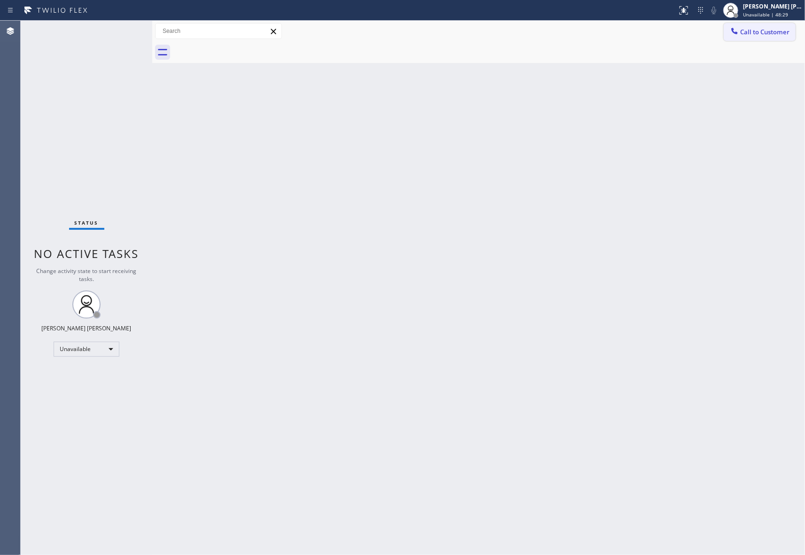
click at [787, 34] on span "Call to Customer" at bounding box center [764, 32] width 49 height 8
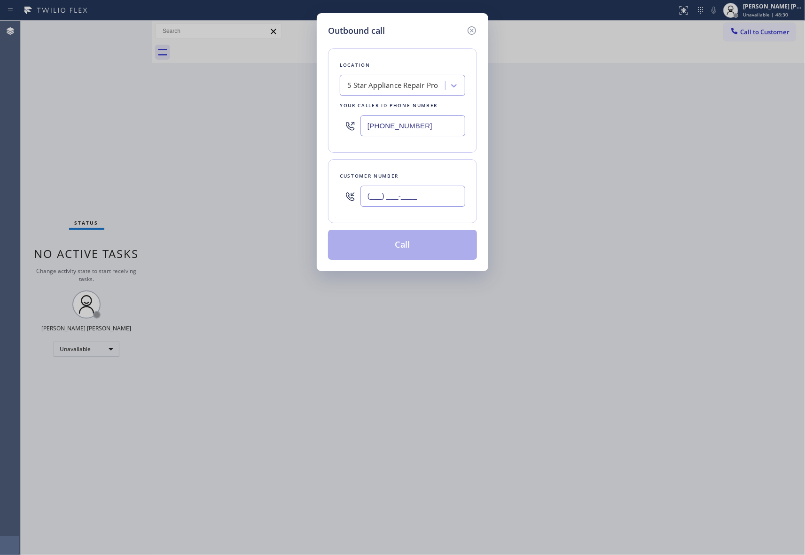
click at [439, 198] on input "(___) ___-____" at bounding box center [412, 196] width 105 height 21
paste input "650) 796-3974"
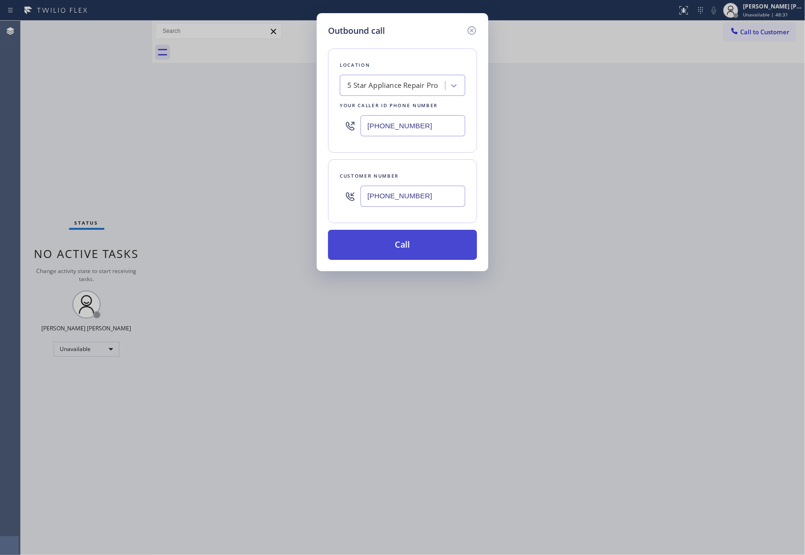
type input "[PHONE_NUMBER]"
click at [417, 246] on button "Call" at bounding box center [402, 245] width 149 height 30
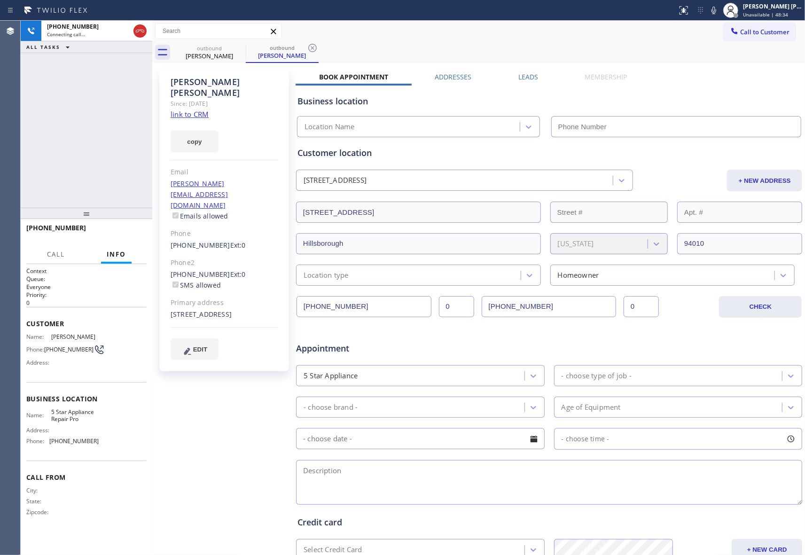
type input "[PHONE_NUMBER]"
click at [134, 230] on span "HANG UP" at bounding box center [124, 232] width 29 height 7
click at [517, 71] on div "[PERSON_NAME] Since: [DATE] link to CRM copy Email [PERSON_NAME][EMAIL_ADDRESS]…" at bounding box center [479, 369] width 648 height 609
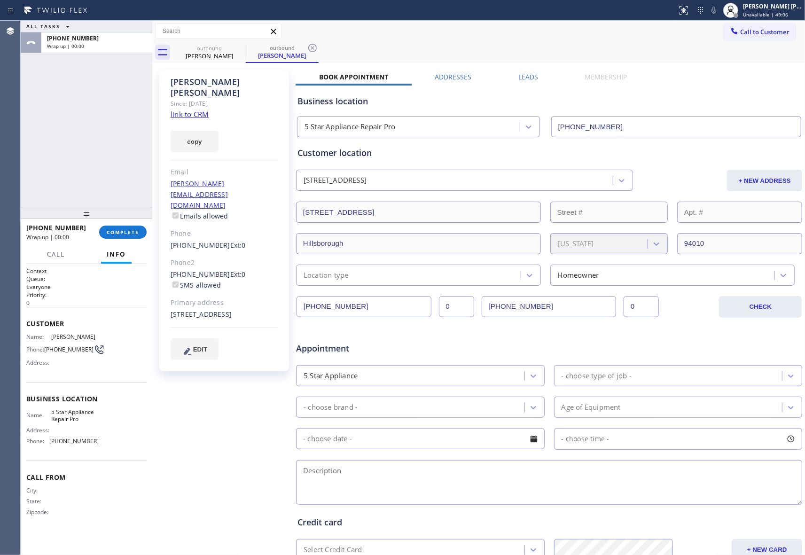
click at [522, 81] on label "Leads" at bounding box center [528, 76] width 20 height 9
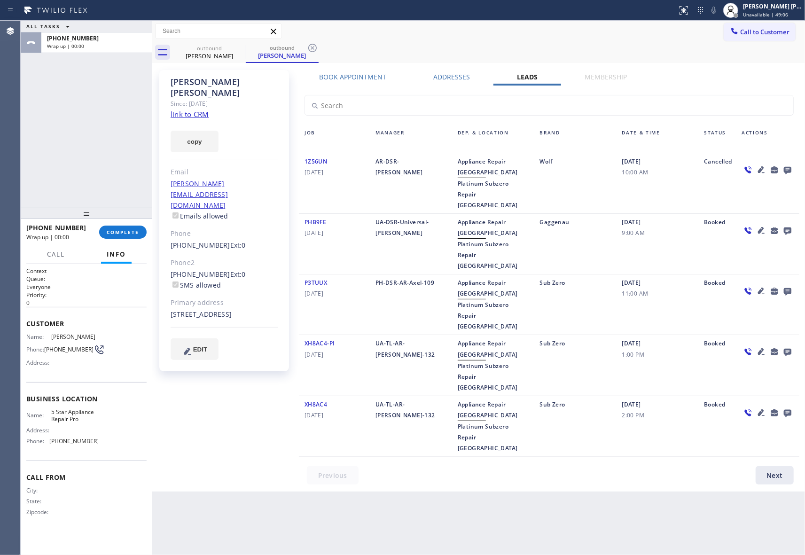
click at [787, 167] on icon at bounding box center [788, 171] width 8 height 8
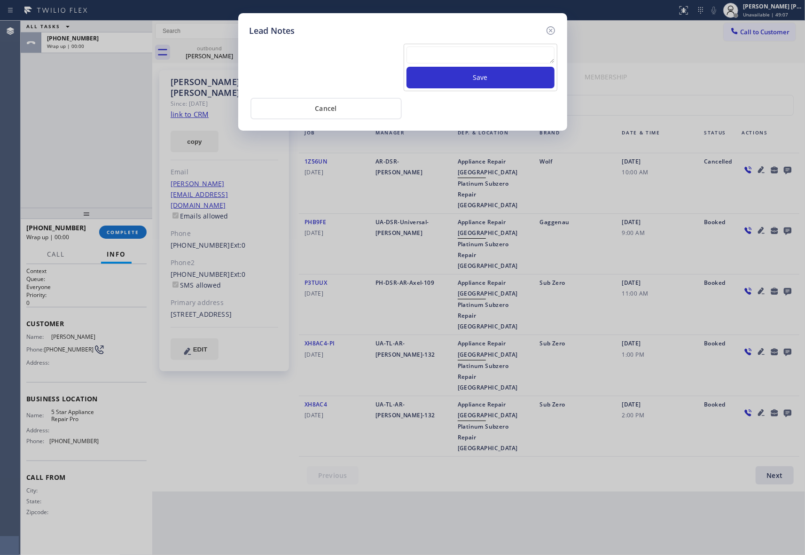
click at [468, 55] on textarea at bounding box center [480, 55] width 148 height 17
paste textarea "[PHONE_NUMBER]"
type textarea "[PHONE_NUMBER]"
click at [488, 80] on button "Save" at bounding box center [480, 78] width 148 height 22
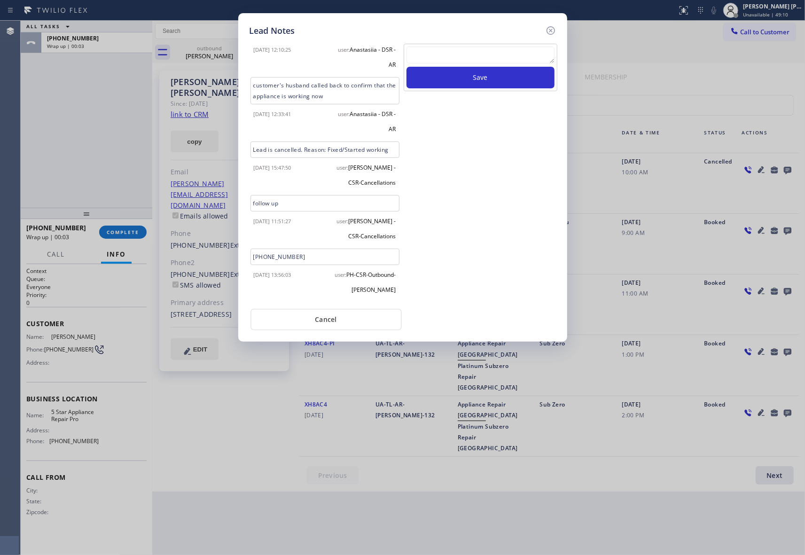
scroll to position [47, 0]
click at [472, 51] on textarea at bounding box center [480, 55] width 148 height 17
paste textarea "VM | please transfer if cx calls back"
type textarea "VM | please transfer if cx calls back"
click at [486, 77] on button "Save" at bounding box center [480, 78] width 148 height 22
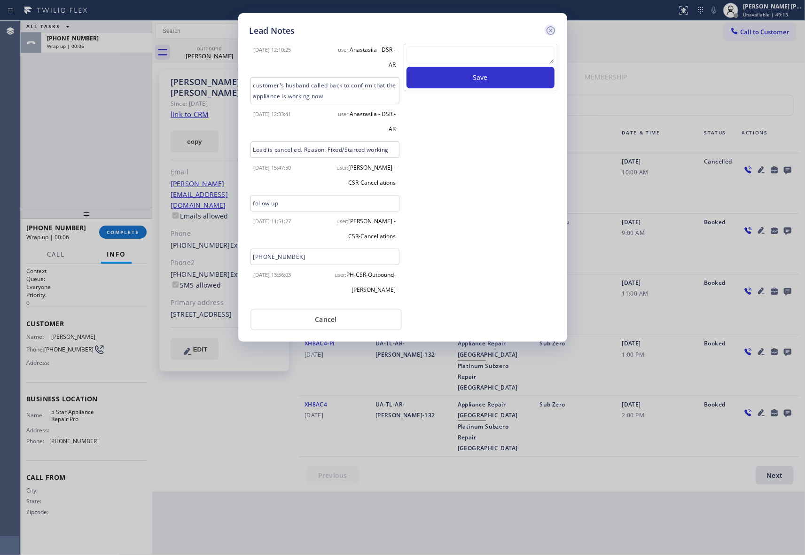
click at [553, 29] on icon at bounding box center [550, 30] width 11 height 11
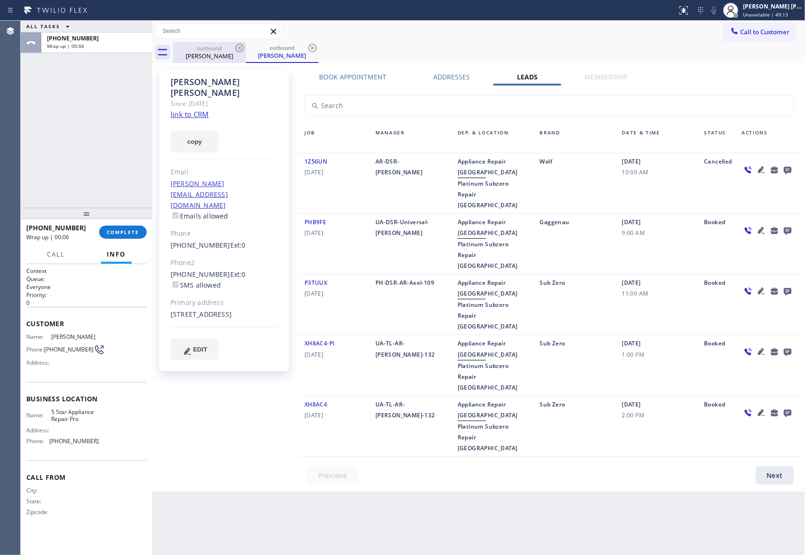
click at [222, 50] on div "outbound" at bounding box center [209, 48] width 71 height 7
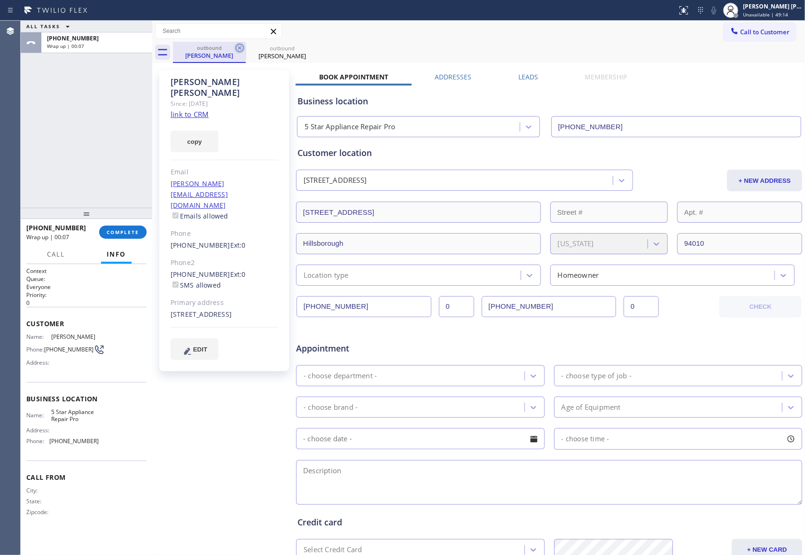
click at [239, 46] on icon at bounding box center [239, 47] width 11 height 11
click at [0, 0] on icon at bounding box center [0, 0] width 0 height 0
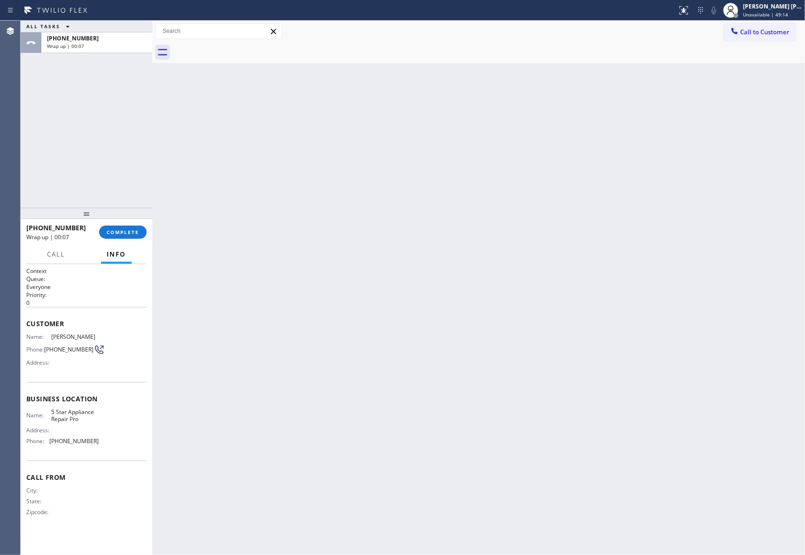
click at [239, 46] on div at bounding box center [489, 52] width 632 height 21
click at [119, 230] on span "COMPLETE" at bounding box center [123, 232] width 32 height 7
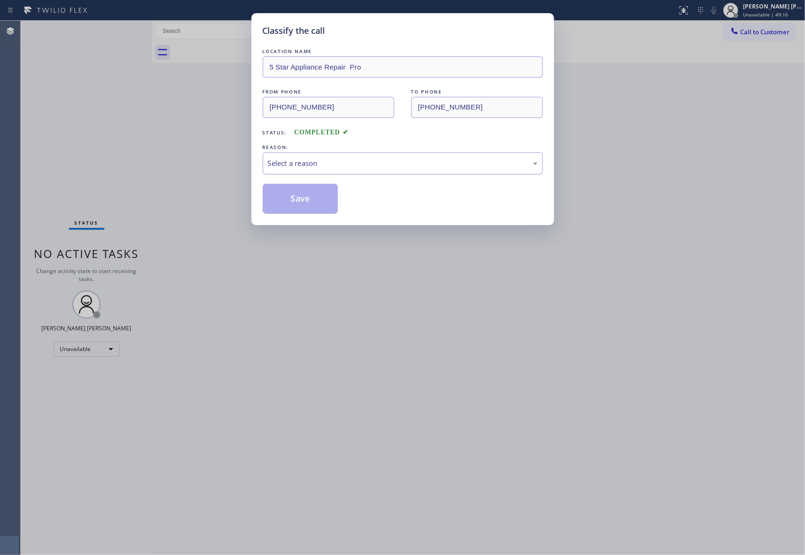
click at [320, 164] on div "Select a reason" at bounding box center [403, 163] width 270 height 11
click at [307, 200] on button "Save" at bounding box center [301, 199] width 76 height 30
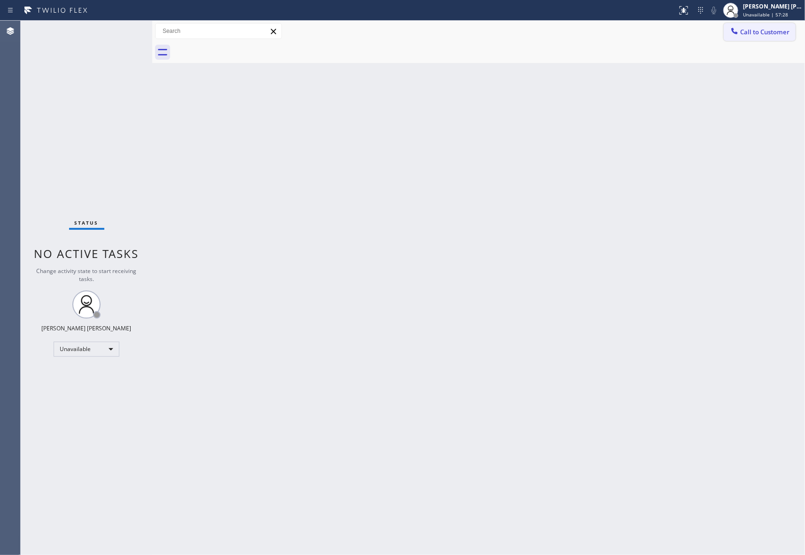
click at [771, 32] on span "Call to Customer" at bounding box center [764, 32] width 49 height 8
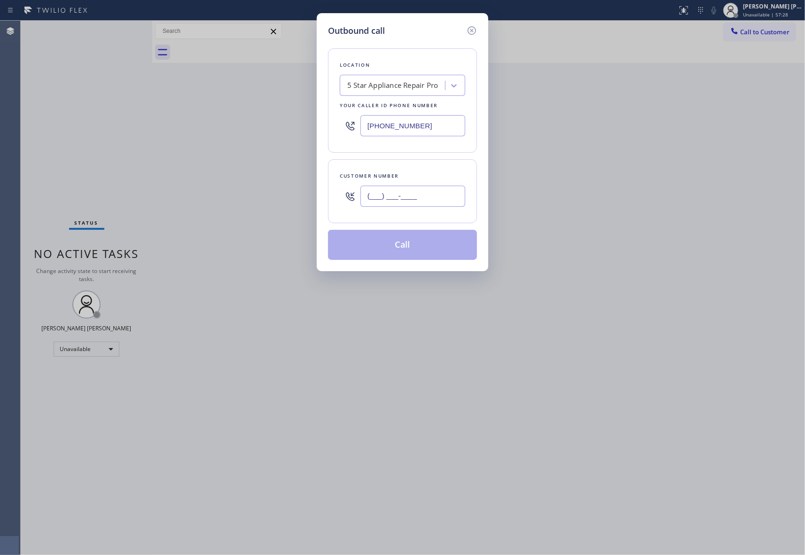
click at [428, 186] on input "(___) ___-____" at bounding box center [412, 196] width 105 height 21
paste input "925) 660-9412"
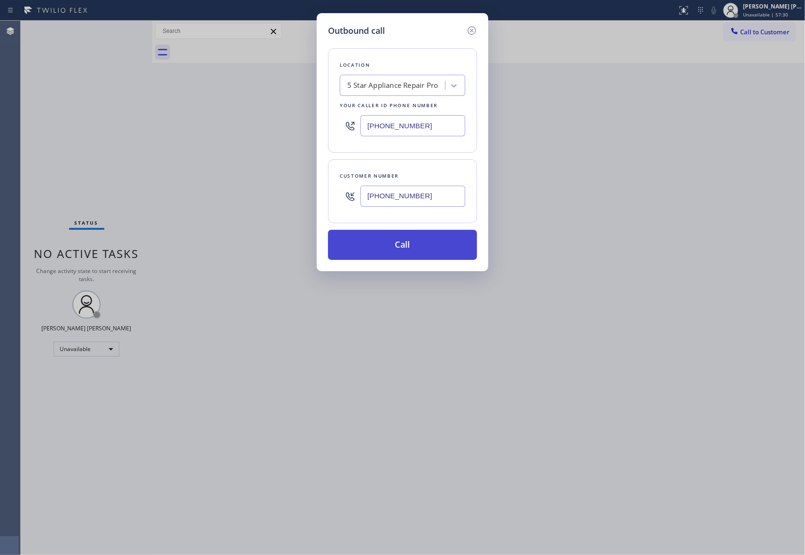
type input "[PHONE_NUMBER]"
click at [428, 249] on button "Call" at bounding box center [402, 245] width 149 height 30
click at [493, 46] on div "Outbound call Location 5 Star Appliance Repair Pro Your caller id phone number …" at bounding box center [402, 277] width 805 height 555
click at [484, 29] on div "Outbound call Location 5 Star Appliance Repair Pro Your caller id phone number …" at bounding box center [402, 142] width 171 height 258
click at [689, 12] on div "Outbound call Location 5 Star Appliance Repair Pro Your caller id phone number …" at bounding box center [402, 277] width 805 height 555
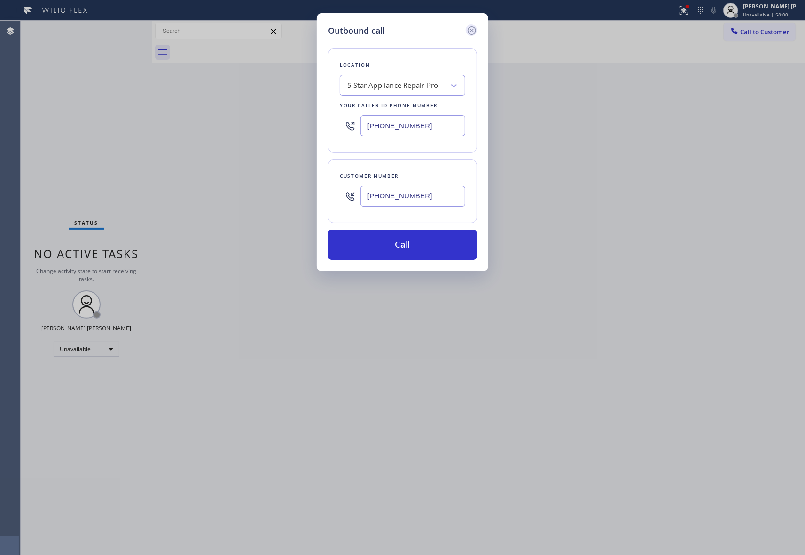
click at [468, 29] on icon at bounding box center [471, 30] width 8 height 8
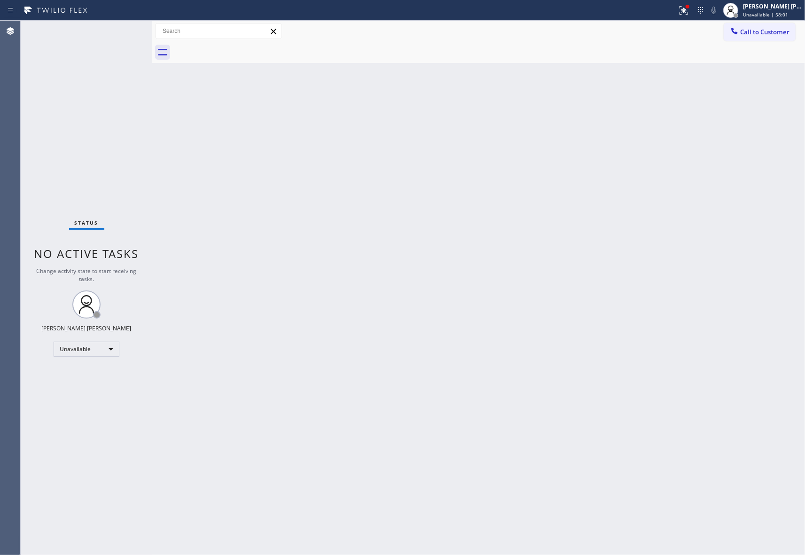
type input "[PHONE_NUMBER]"
click at [681, 9] on icon at bounding box center [683, 10] width 11 height 11
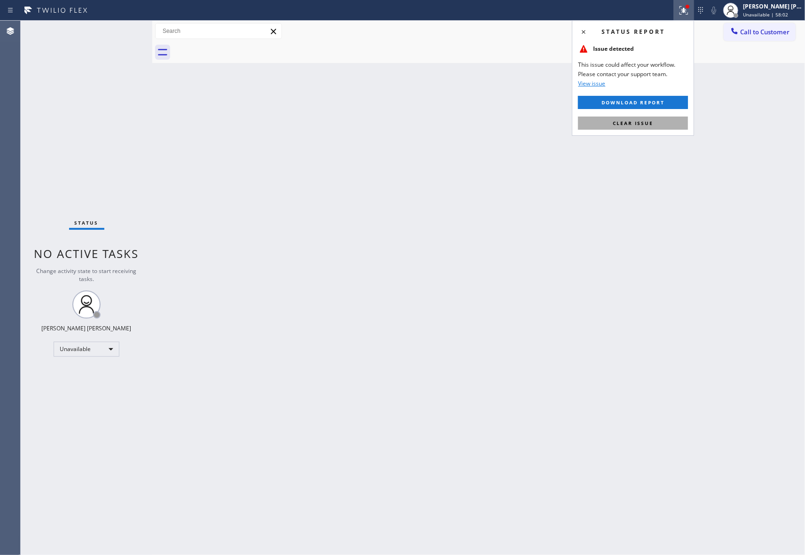
click at [668, 124] on button "Clear issue" at bounding box center [633, 123] width 110 height 13
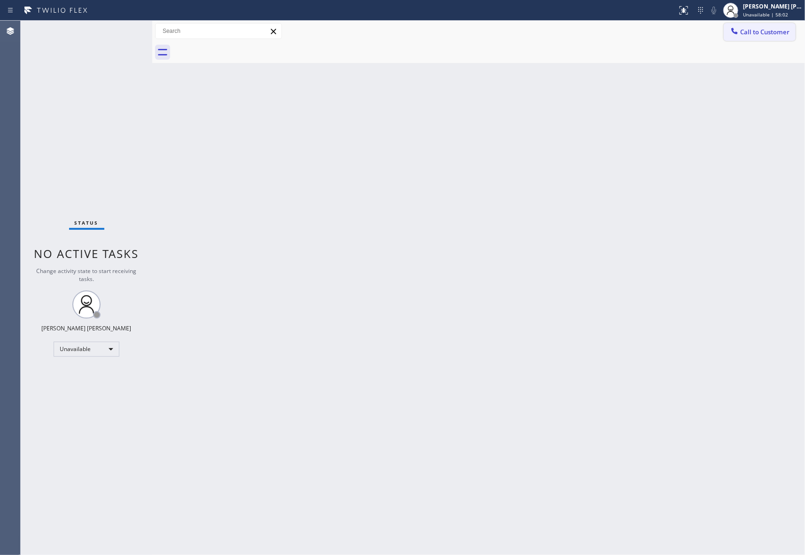
click at [770, 31] on span "Call to Customer" at bounding box center [764, 32] width 49 height 8
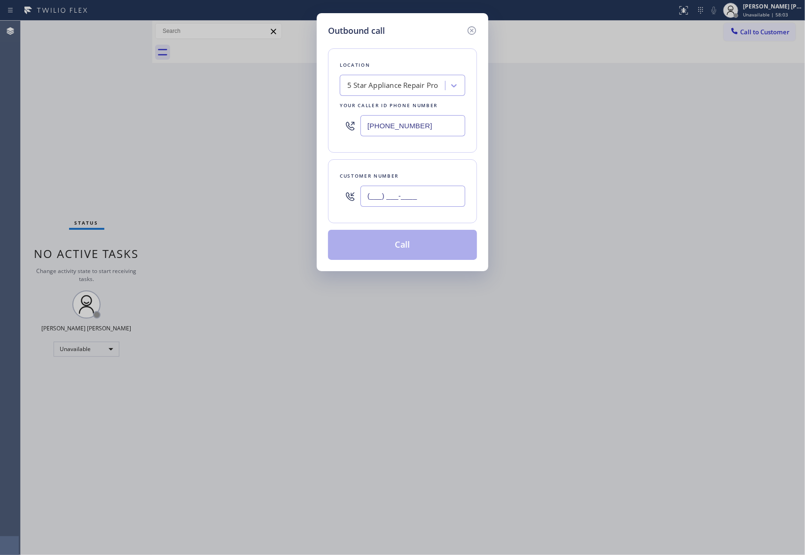
click at [440, 190] on input "(___) ___-____" at bounding box center [412, 196] width 105 height 21
paste input "925) 660-9412"
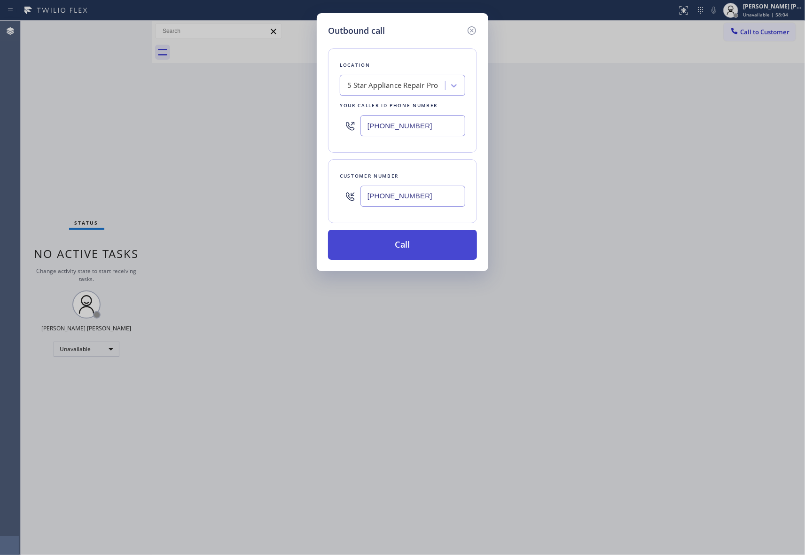
type input "[PHONE_NUMBER]"
click at [401, 247] on button "Call" at bounding box center [402, 245] width 149 height 30
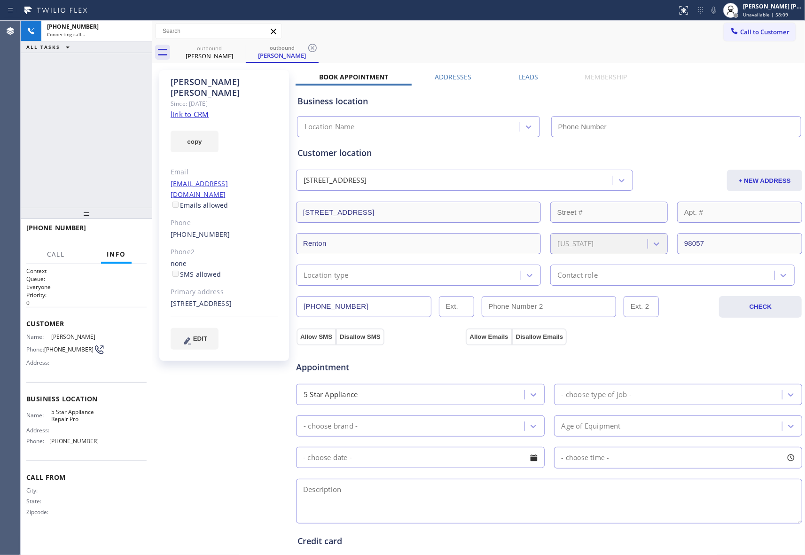
type input "[PHONE_NUMBER]"
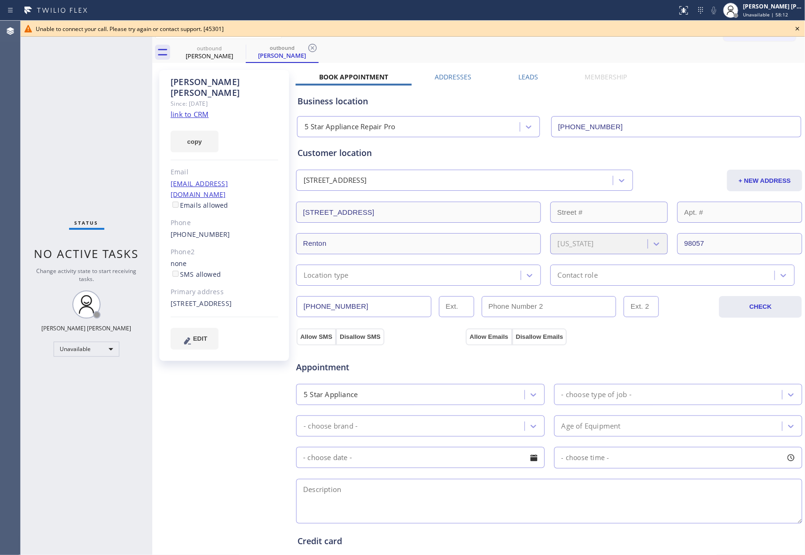
drag, startPoint x: 799, startPoint y: 29, endPoint x: 553, endPoint y: 3, distance: 248.1
click at [798, 29] on icon at bounding box center [797, 28] width 11 height 11
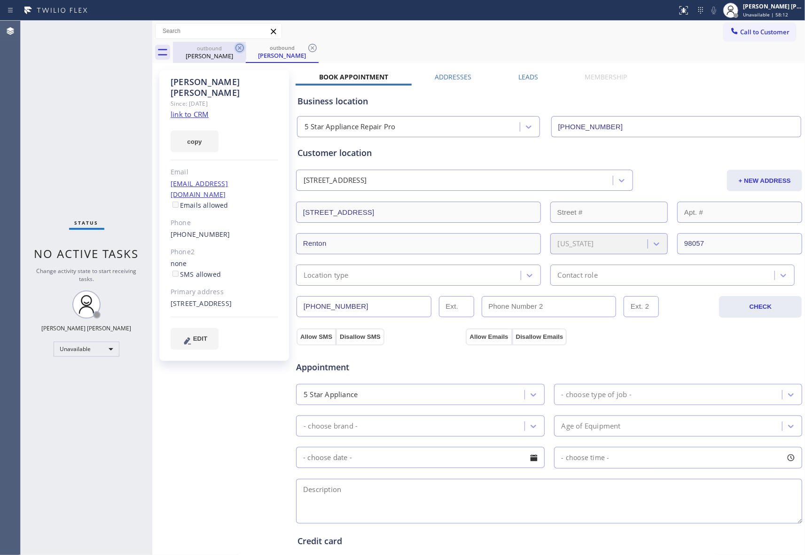
click at [233, 48] on div "outbound" at bounding box center [209, 48] width 71 height 7
click at [243, 44] on icon at bounding box center [239, 47] width 11 height 11
click at [242, 46] on icon at bounding box center [239, 47] width 11 height 11
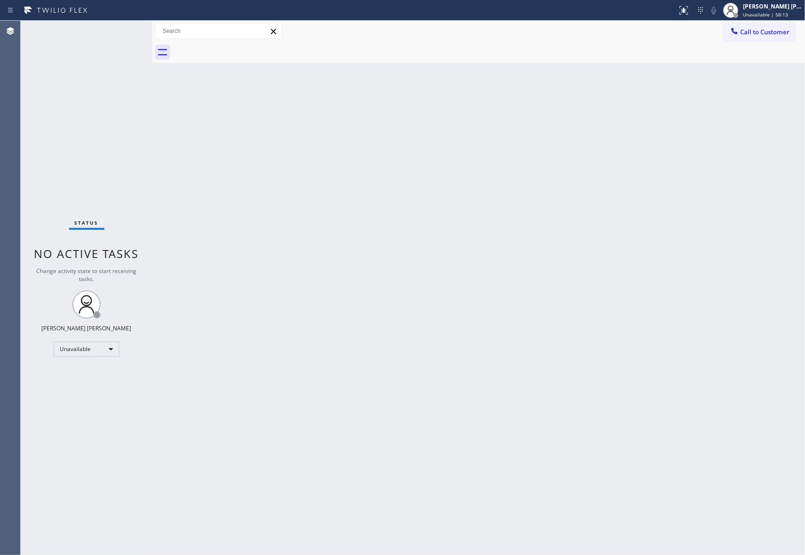
click at [242, 46] on div at bounding box center [489, 52] width 632 height 21
click at [764, 31] on span "Call to Customer" at bounding box center [764, 32] width 49 height 8
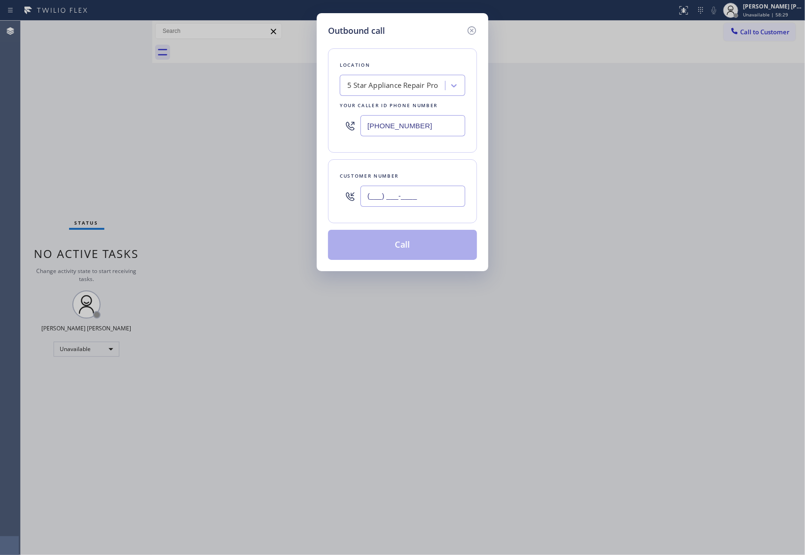
click at [449, 200] on input "(___) ___-____" at bounding box center [412, 196] width 105 height 21
paste input "305) 304-1822"
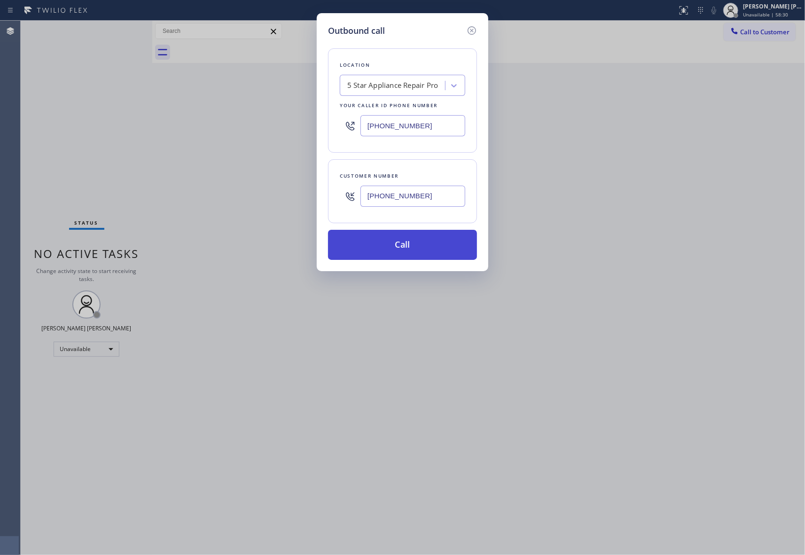
type input "[PHONE_NUMBER]"
click at [432, 245] on button "Call" at bounding box center [402, 245] width 149 height 30
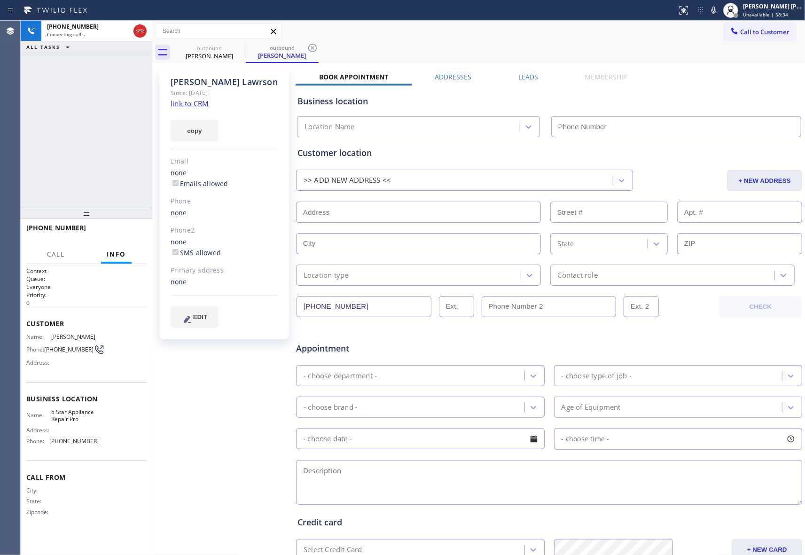
type input "[PHONE_NUMBER]"
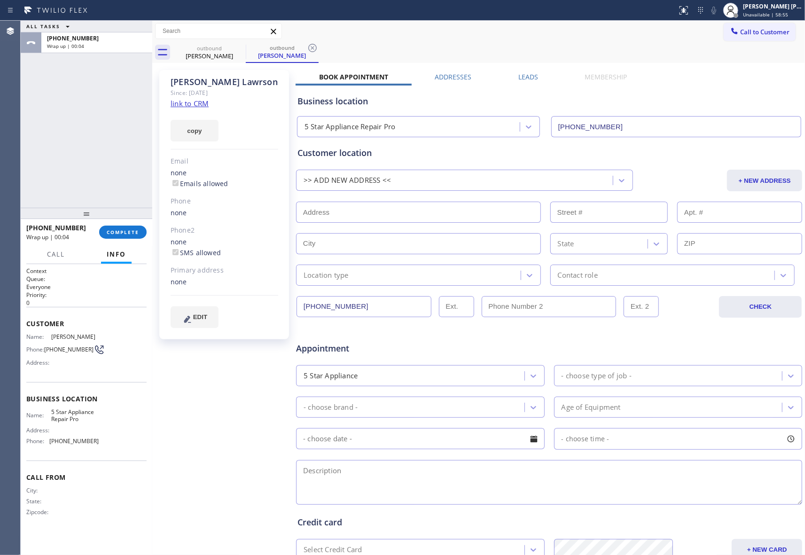
drag, startPoint x: 113, startPoint y: 236, endPoint x: 123, endPoint y: 239, distance: 10.4
click at [113, 236] on button "COMPLETE" at bounding box center [122, 232] width 47 height 13
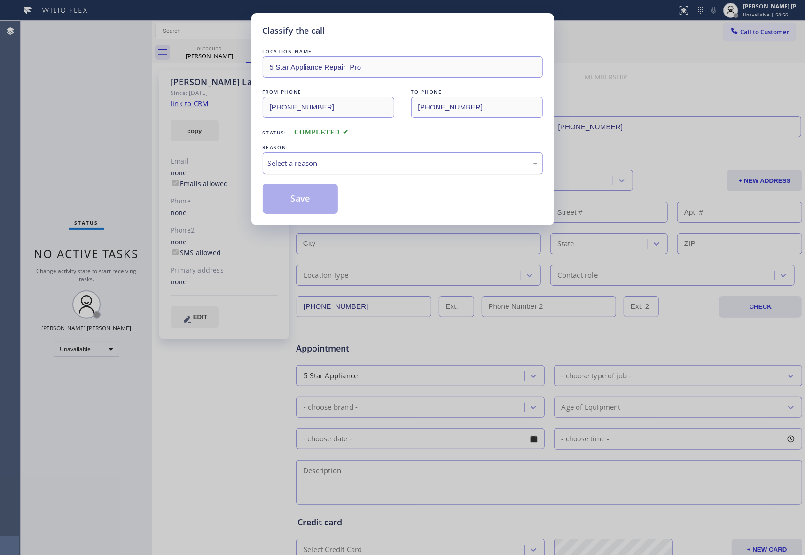
click at [361, 164] on div "Select a reason" at bounding box center [403, 163] width 270 height 11
click at [297, 196] on button "Save" at bounding box center [301, 199] width 76 height 30
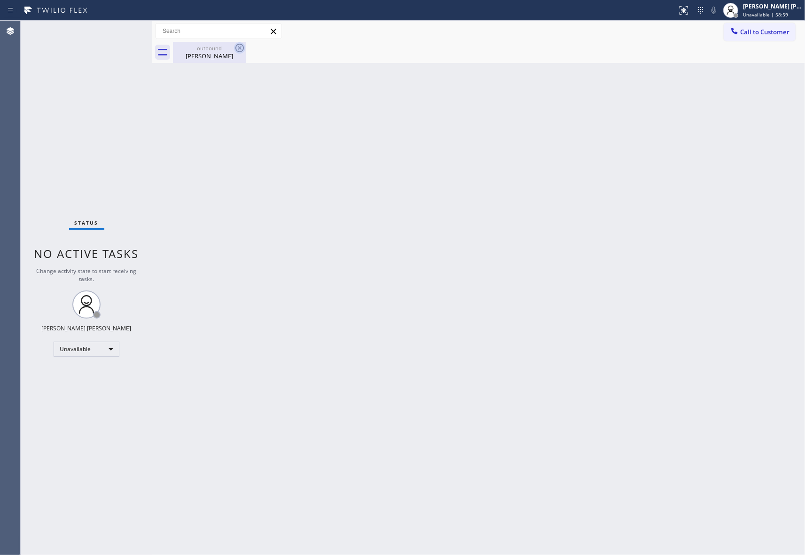
click at [243, 49] on icon at bounding box center [239, 48] width 8 height 8
click at [213, 56] on div "[PERSON_NAME]" at bounding box center [209, 56] width 71 height 8
click at [215, 56] on div at bounding box center [489, 52] width 632 height 21
click at [785, 31] on span "Call to Customer" at bounding box center [764, 32] width 49 height 8
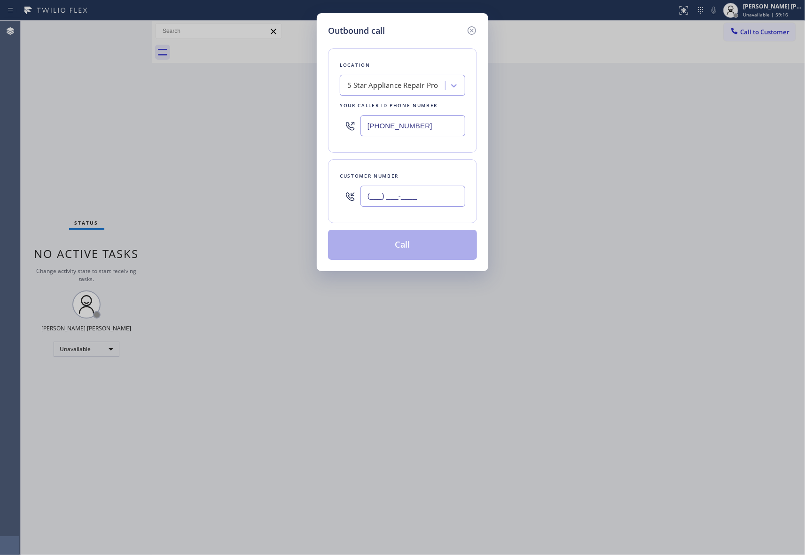
click at [444, 199] on input "(___) ___-____" at bounding box center [412, 196] width 105 height 21
paste input "650) 255-6608"
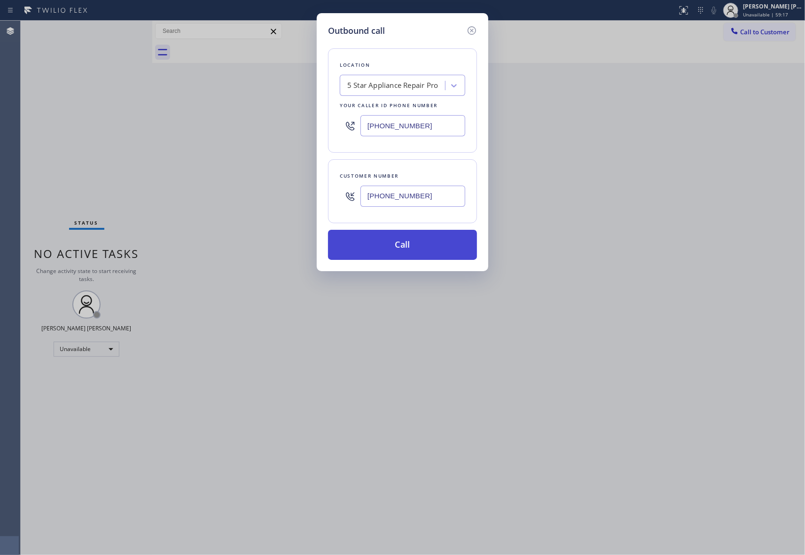
type input "[PHONE_NUMBER]"
click at [417, 241] on button "Call" at bounding box center [402, 245] width 149 height 30
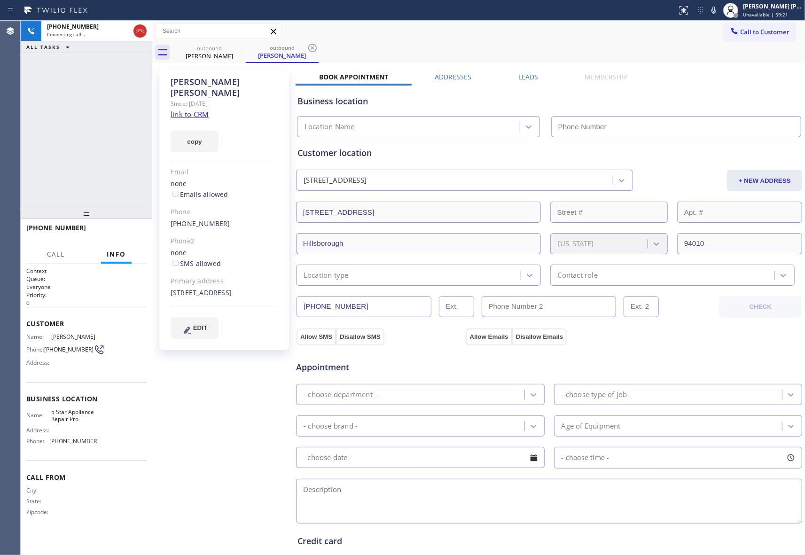
type input "[PHONE_NUMBER]"
drag, startPoint x: 517, startPoint y: 72, endPoint x: 493, endPoint y: 83, distance: 26.1
click at [518, 72] on label "Leads" at bounding box center [528, 76] width 20 height 9
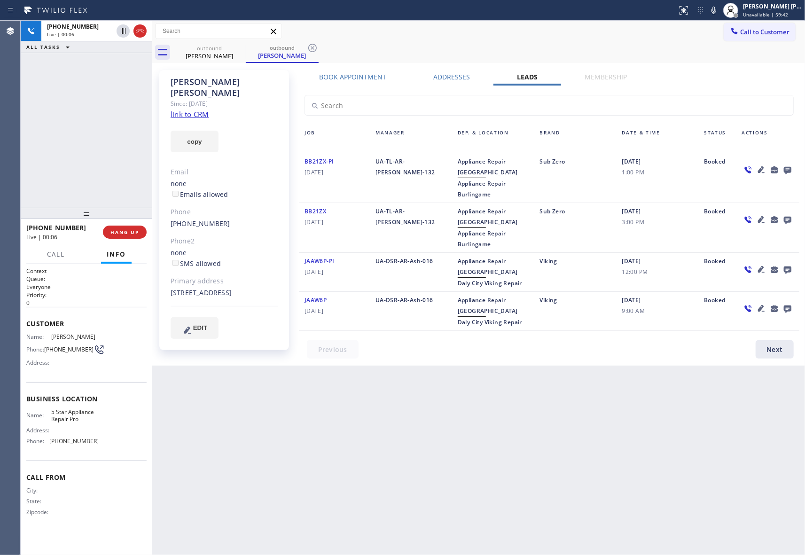
click at [792, 168] on icon at bounding box center [787, 170] width 11 height 12
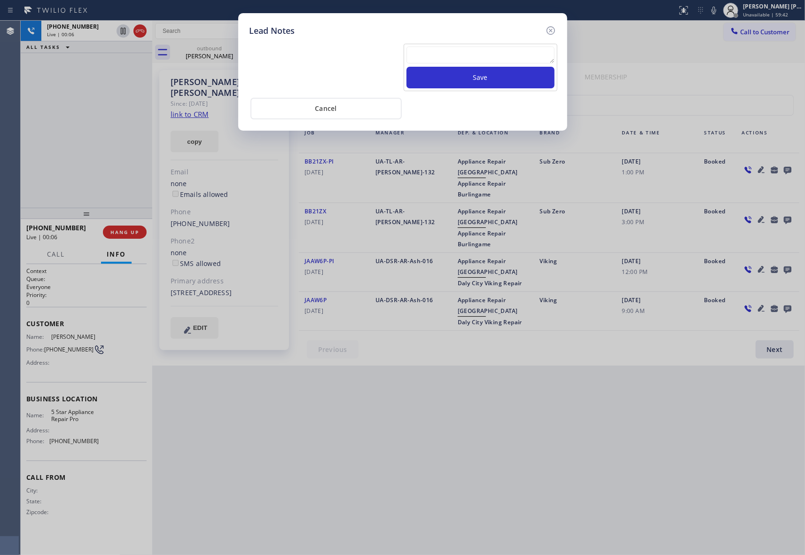
click at [506, 62] on textarea at bounding box center [480, 55] width 148 height 17
paste textarea "VM | please transfer if cx calls back"
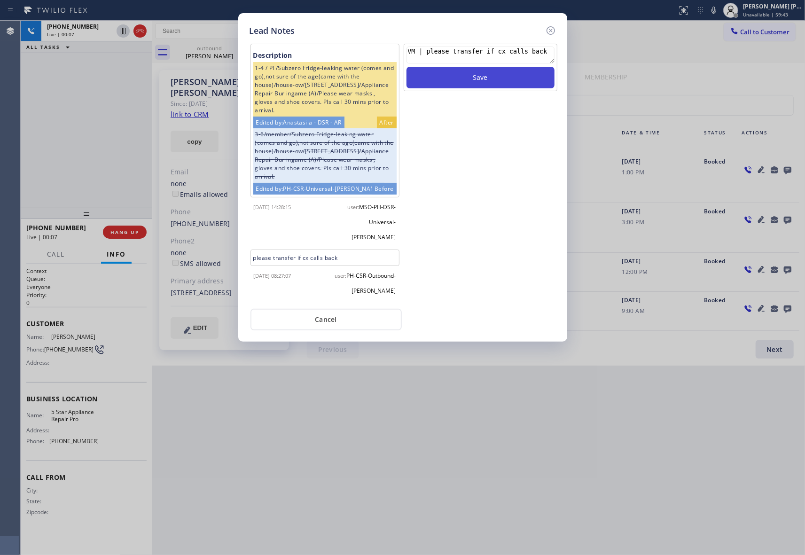
type textarea "VM | please transfer if cx calls back"
click at [506, 78] on button "Save" at bounding box center [480, 78] width 148 height 22
click at [551, 25] on icon at bounding box center [550, 30] width 11 height 11
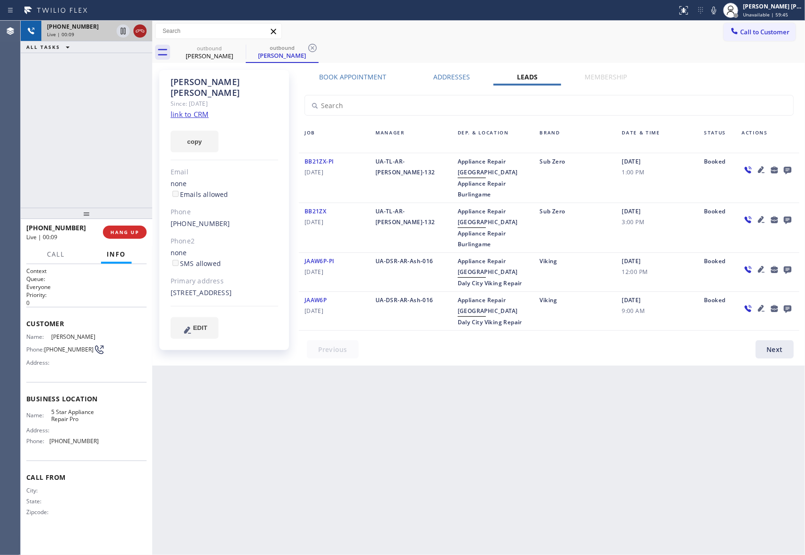
click at [140, 28] on icon at bounding box center [139, 30] width 11 height 11
click at [238, 51] on icon at bounding box center [239, 47] width 11 height 11
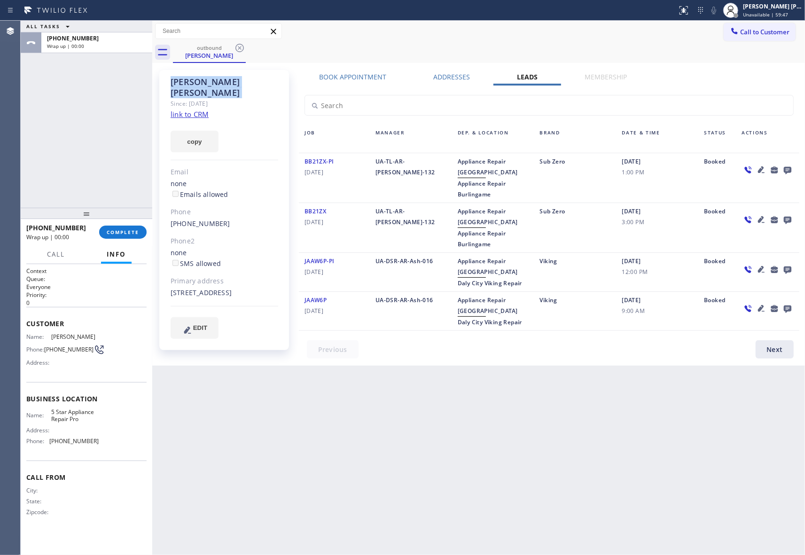
click at [238, 51] on icon at bounding box center [239, 47] width 11 height 11
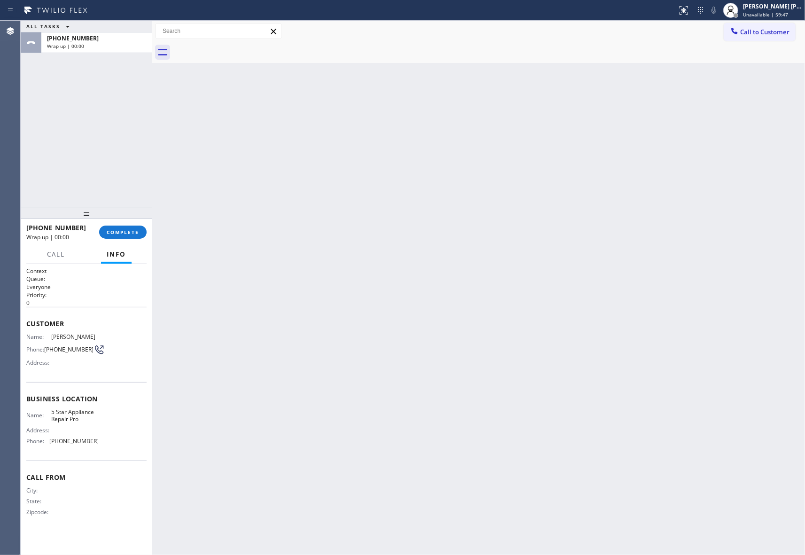
click at [238, 51] on div at bounding box center [489, 52] width 632 height 21
click at [131, 229] on span "COMPLETE" at bounding box center [123, 232] width 32 height 7
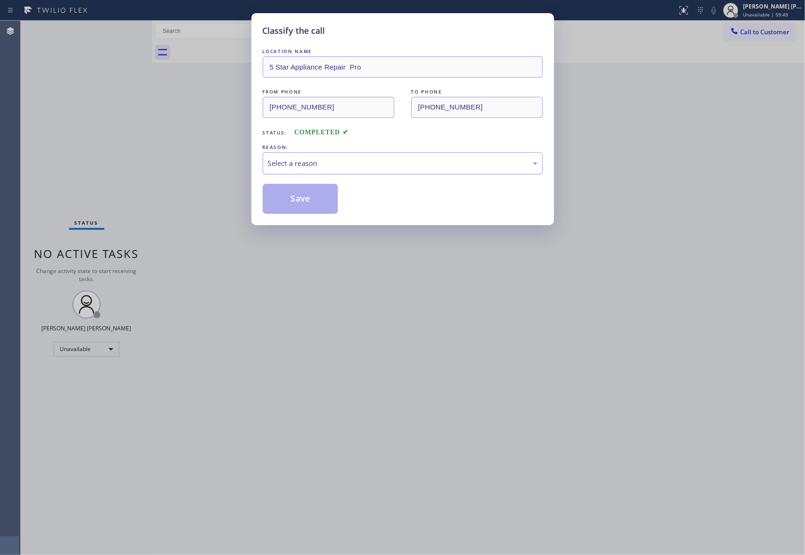
click at [322, 164] on div "Select a reason" at bounding box center [403, 163] width 270 height 11
click at [301, 198] on button "Save" at bounding box center [301, 199] width 76 height 30
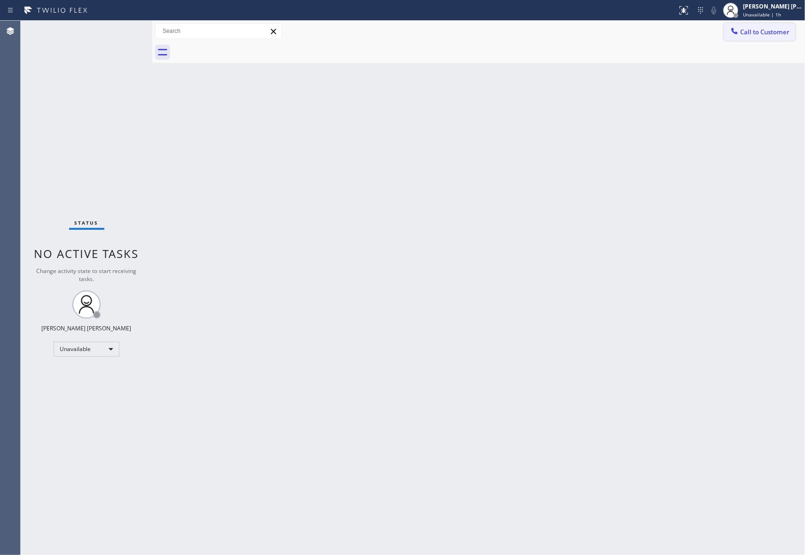
click at [766, 32] on span "Call to Customer" at bounding box center [764, 32] width 49 height 8
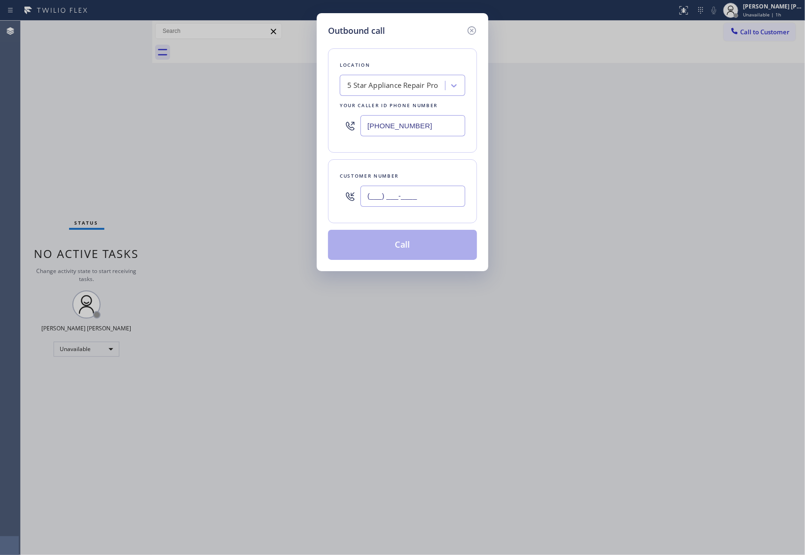
click at [418, 198] on input "(___) ___-____" at bounding box center [412, 196] width 105 height 21
paste input "714) 330-0184"
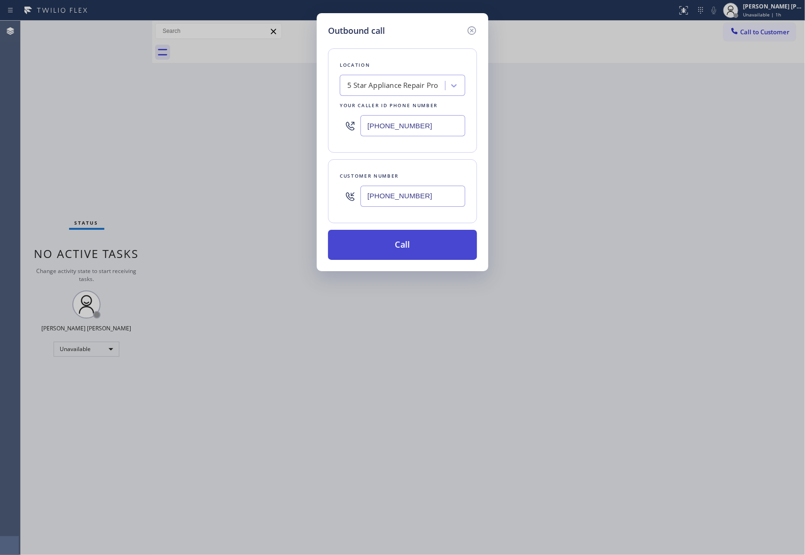
type input "[PHONE_NUMBER]"
click at [427, 248] on button "Call" at bounding box center [402, 245] width 149 height 30
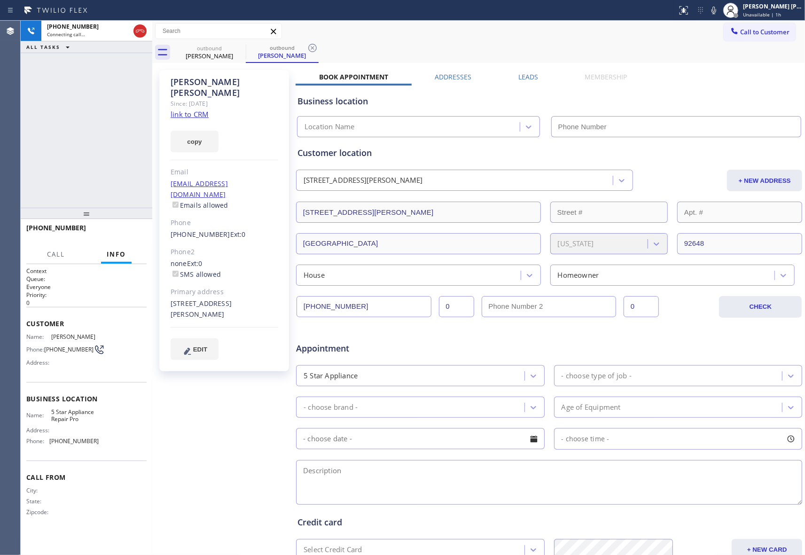
type input "[PHONE_NUMBER]"
click at [523, 79] on label "Leads" at bounding box center [528, 76] width 20 height 9
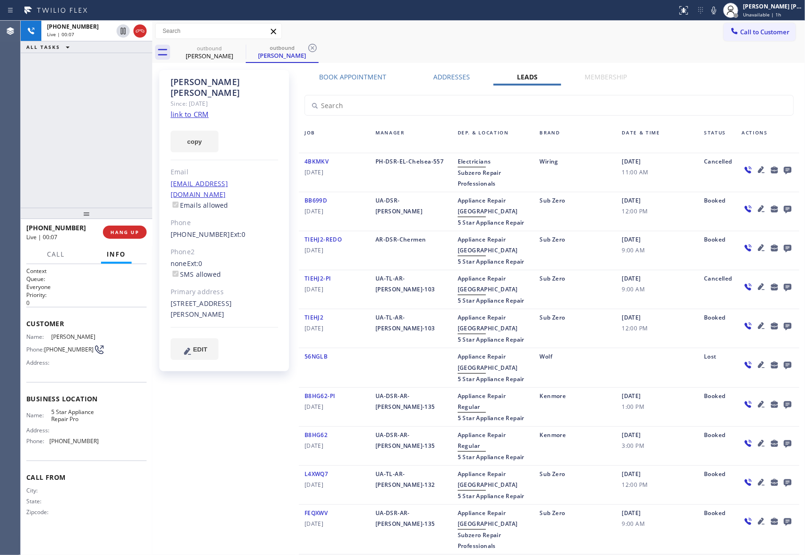
click at [776, 163] on div at bounding box center [767, 172] width 63 height 33
click at [782, 165] on icon at bounding box center [787, 170] width 11 height 12
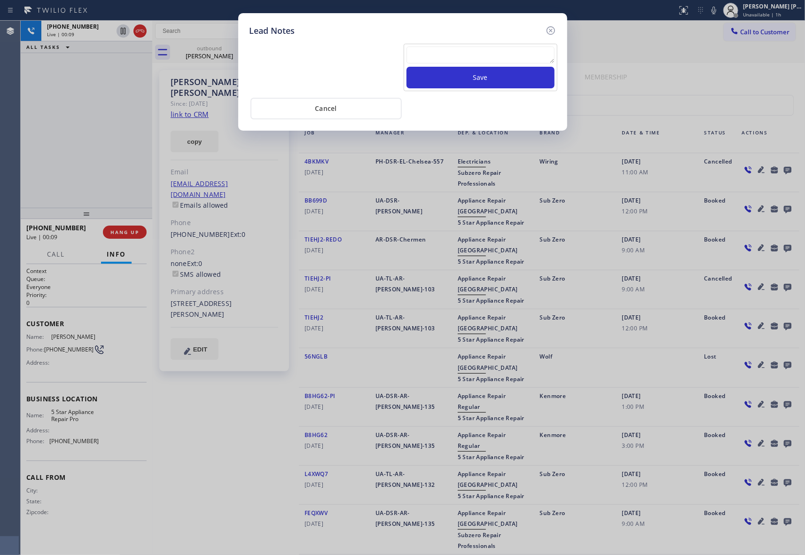
click at [455, 63] on textarea at bounding box center [480, 55] width 148 height 17
paste textarea "VM | please transfer if cx calls back"
type textarea "VM | please transfer if cx calls back"
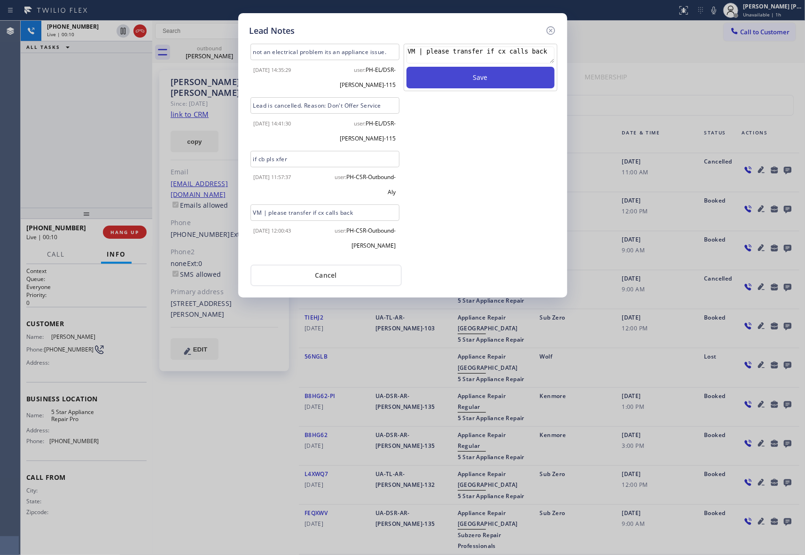
click at [468, 76] on button "Save" at bounding box center [480, 78] width 148 height 22
click at [549, 31] on icon at bounding box center [550, 30] width 11 height 11
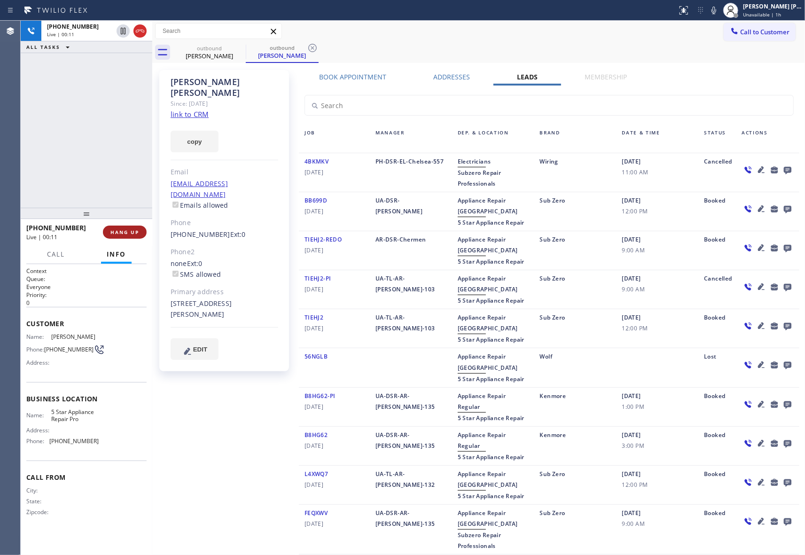
click at [134, 235] on span "HANG UP" at bounding box center [124, 232] width 29 height 7
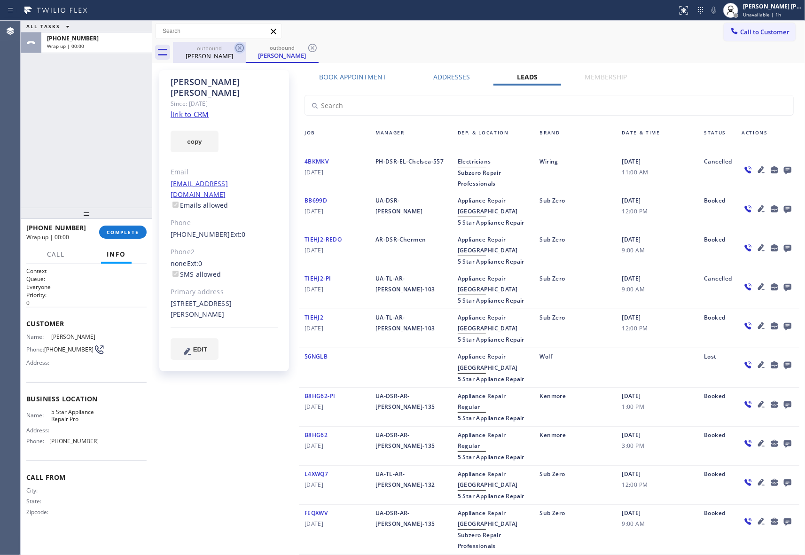
click at [236, 49] on icon at bounding box center [239, 48] width 8 height 8
click at [241, 48] on icon at bounding box center [239, 47] width 11 height 11
click at [246, 48] on div "outbound [PERSON_NAME]" at bounding box center [282, 52] width 73 height 21
click at [307, 48] on icon at bounding box center [312, 47] width 11 height 11
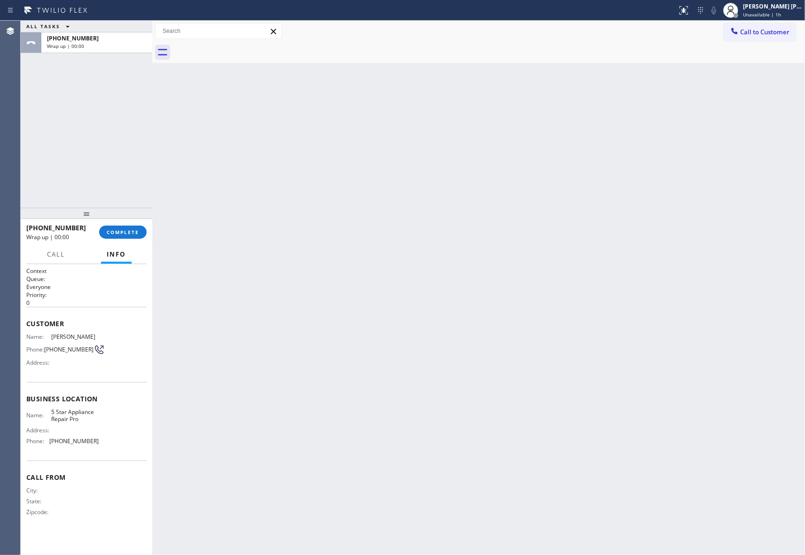
click at [241, 48] on div at bounding box center [489, 52] width 632 height 21
click at [140, 234] on button "COMPLETE" at bounding box center [122, 232] width 47 height 13
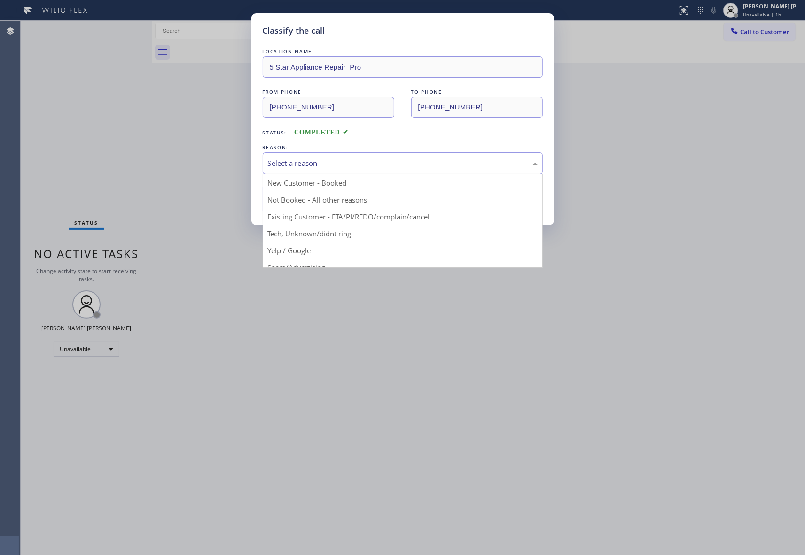
click at [429, 162] on div "Select a reason" at bounding box center [403, 163] width 270 height 11
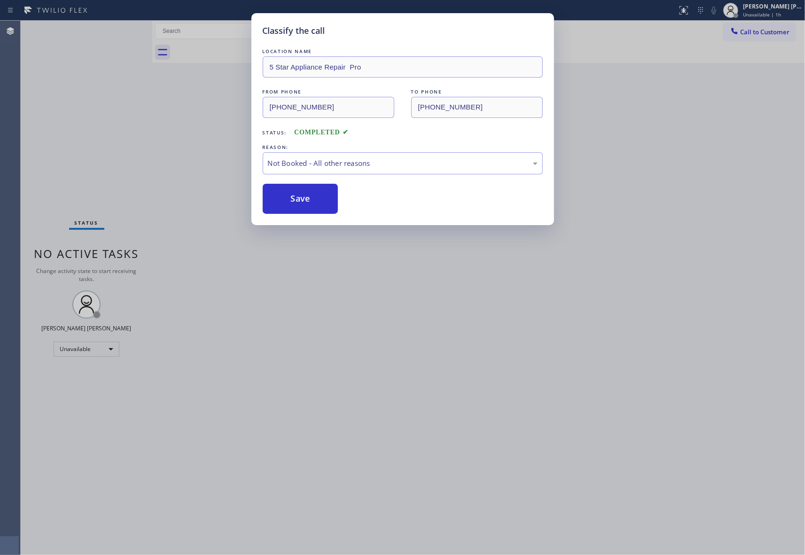
click at [301, 198] on button "Save" at bounding box center [301, 199] width 76 height 30
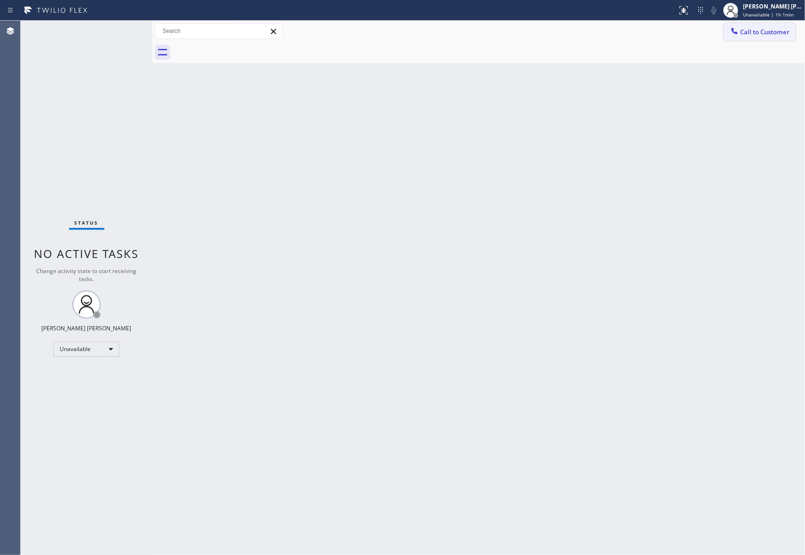
click at [790, 34] on button "Call to Customer" at bounding box center [760, 32] width 72 height 18
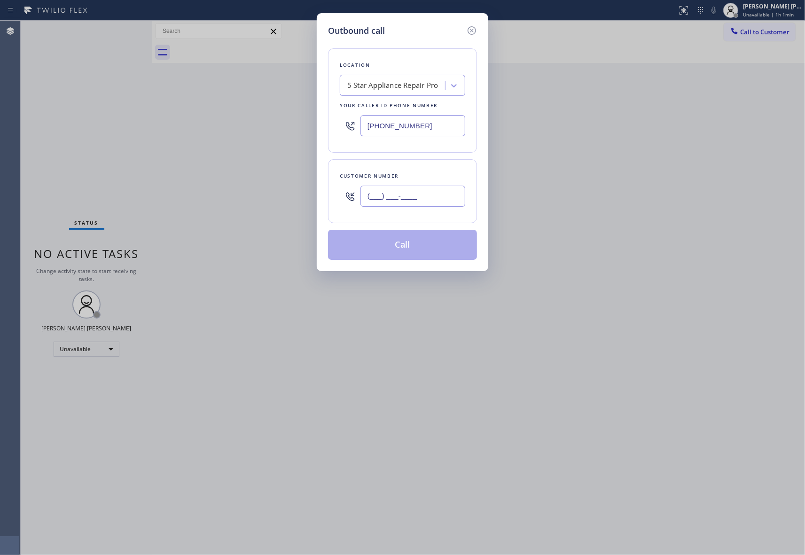
click at [415, 202] on input "(___) ___-____" at bounding box center [412, 196] width 105 height 21
paste input "714) 469-1707"
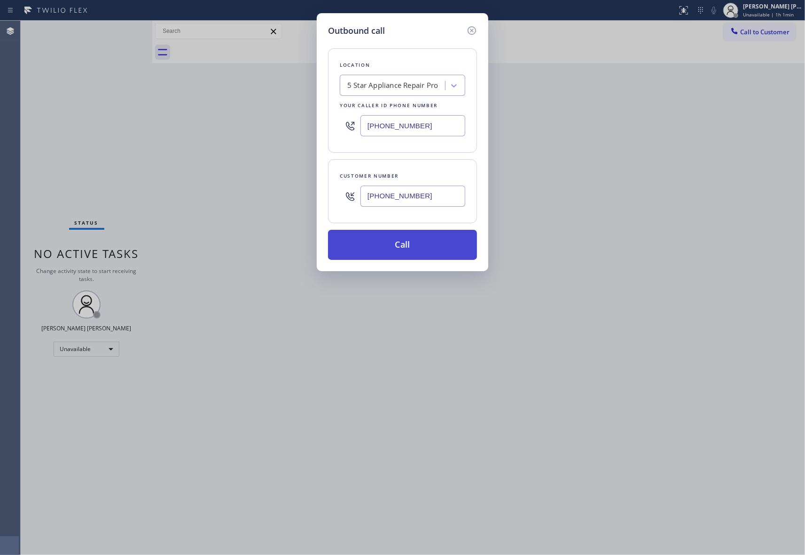
type input "[PHONE_NUMBER]"
click at [423, 243] on button "Call" at bounding box center [402, 245] width 149 height 30
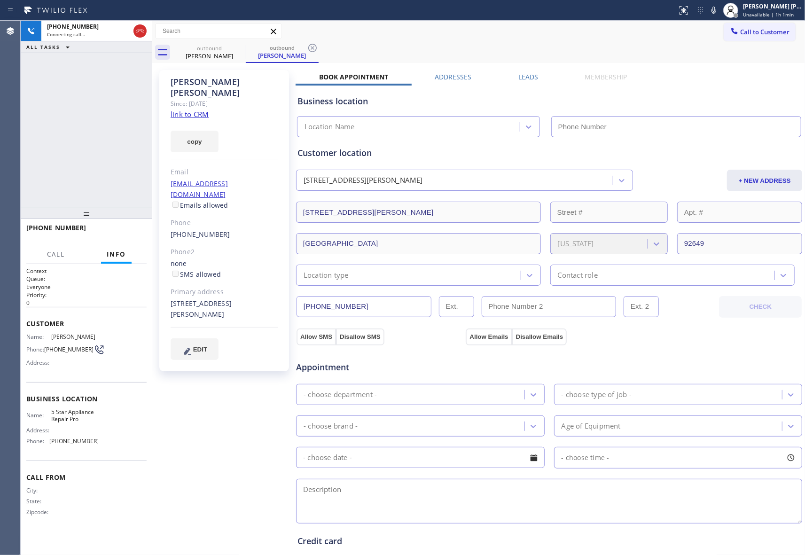
type input "[PHONE_NUMBER]"
click at [527, 75] on label "Leads" at bounding box center [528, 76] width 20 height 9
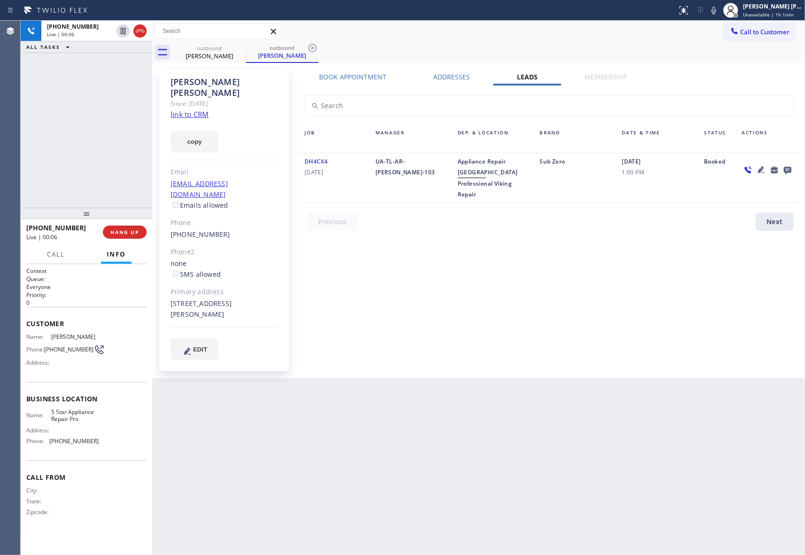
click at [787, 170] on icon at bounding box center [788, 171] width 8 height 8
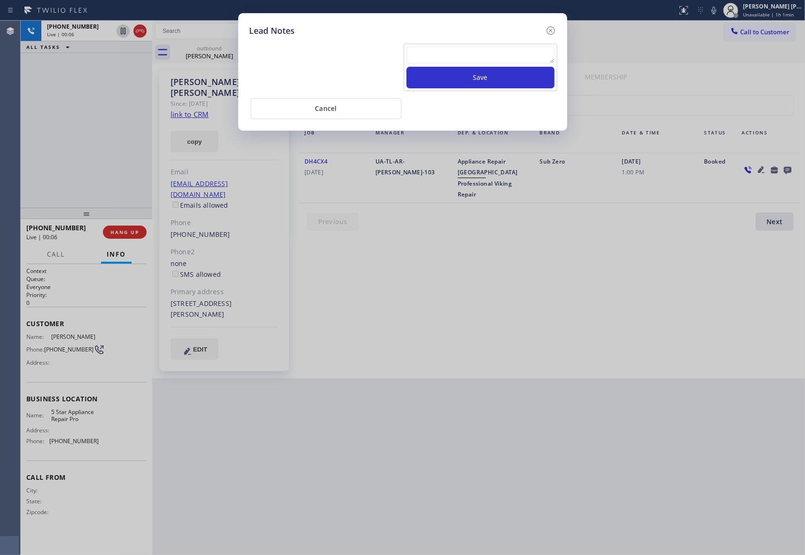
click at [455, 57] on textarea at bounding box center [480, 55] width 148 height 17
paste textarea "VM | please transfer if cx calls back"
type textarea "VM | please transfer if cx calls back"
click at [483, 82] on button "Save" at bounding box center [480, 78] width 148 height 22
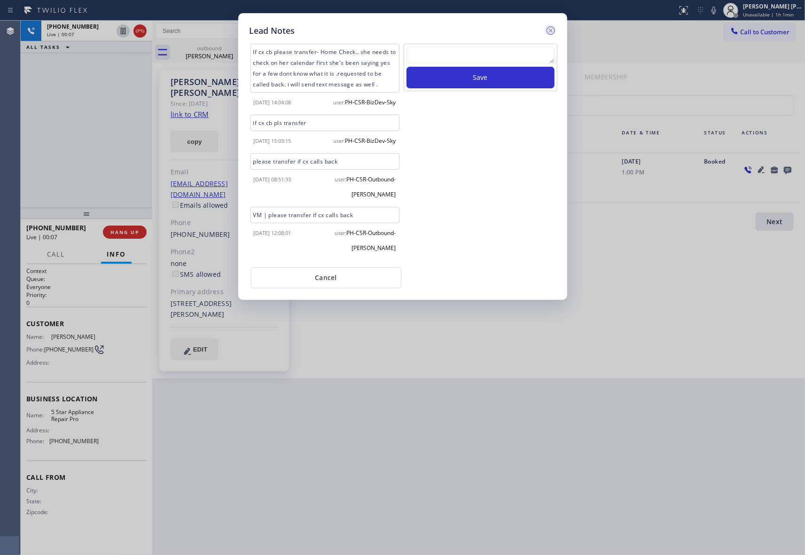
scroll to position [0, 0]
click at [551, 28] on icon at bounding box center [550, 30] width 11 height 11
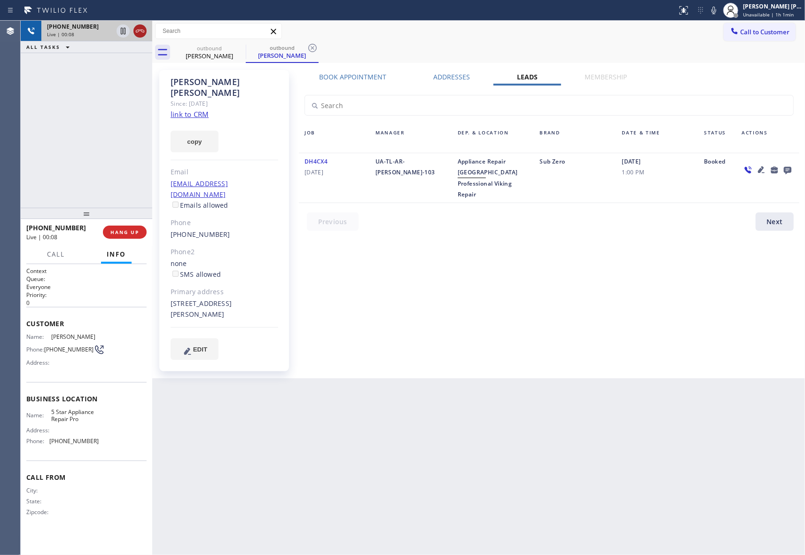
click at [138, 34] on icon at bounding box center [139, 30] width 11 height 11
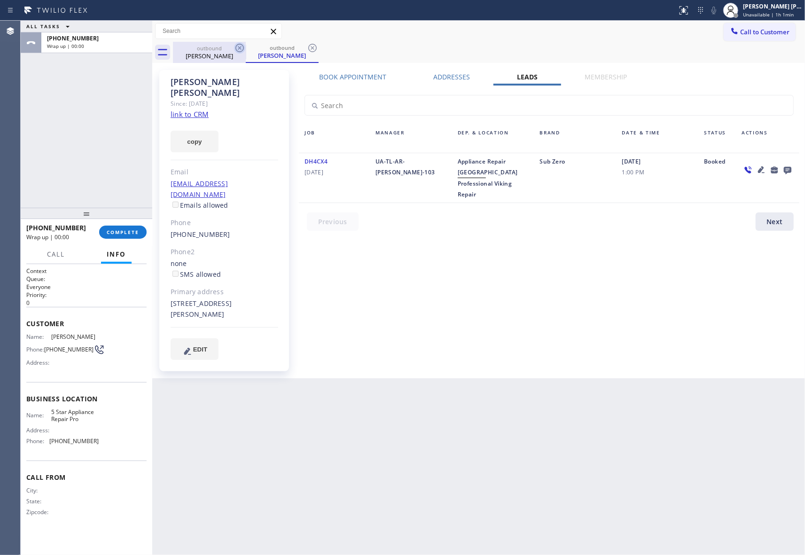
click at [241, 49] on icon at bounding box center [239, 47] width 11 height 11
click at [241, 47] on icon at bounding box center [239, 47] width 11 height 11
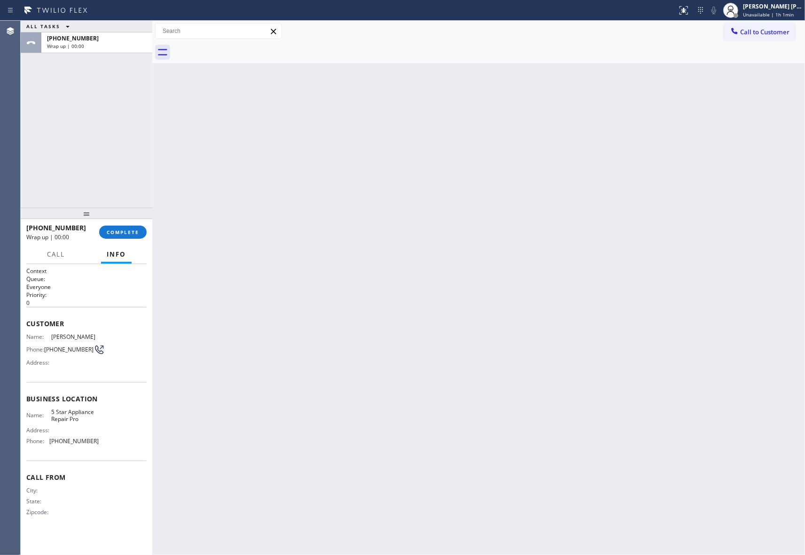
click at [241, 47] on div at bounding box center [489, 52] width 632 height 21
click at [129, 226] on button "COMPLETE" at bounding box center [122, 232] width 47 height 13
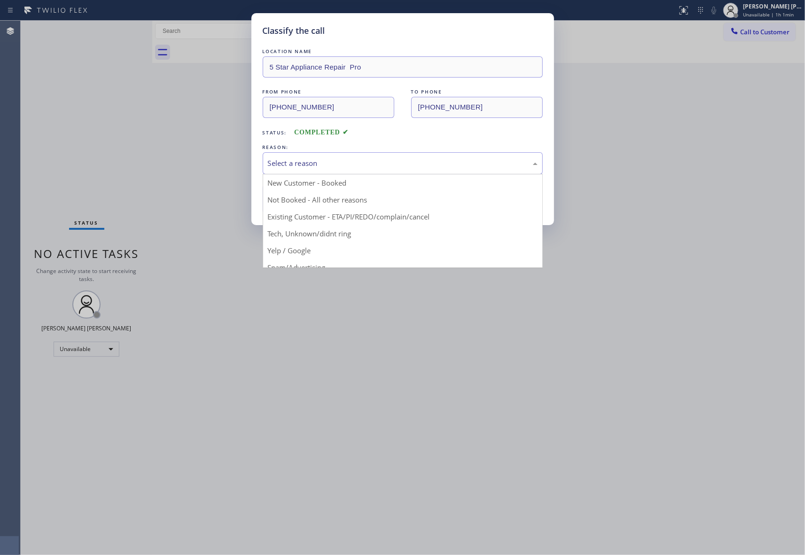
click at [341, 162] on div "Select a reason" at bounding box center [403, 163] width 270 height 11
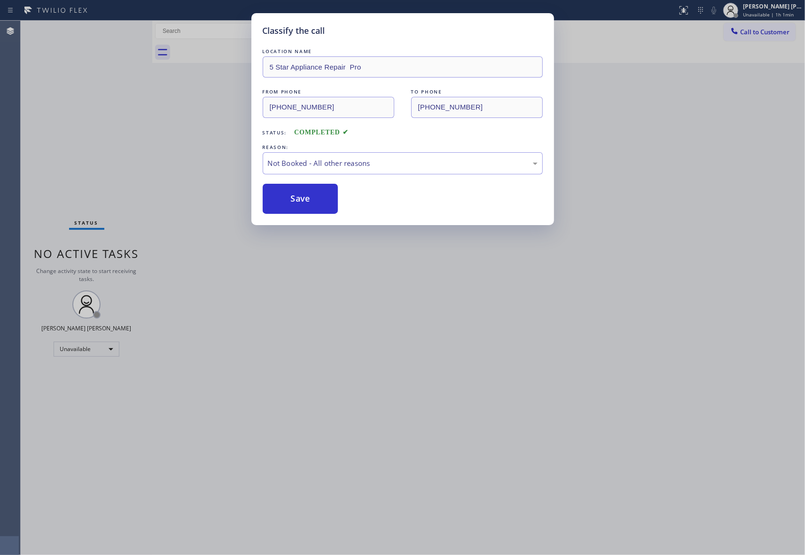
click at [293, 200] on button "Save" at bounding box center [301, 199] width 76 height 30
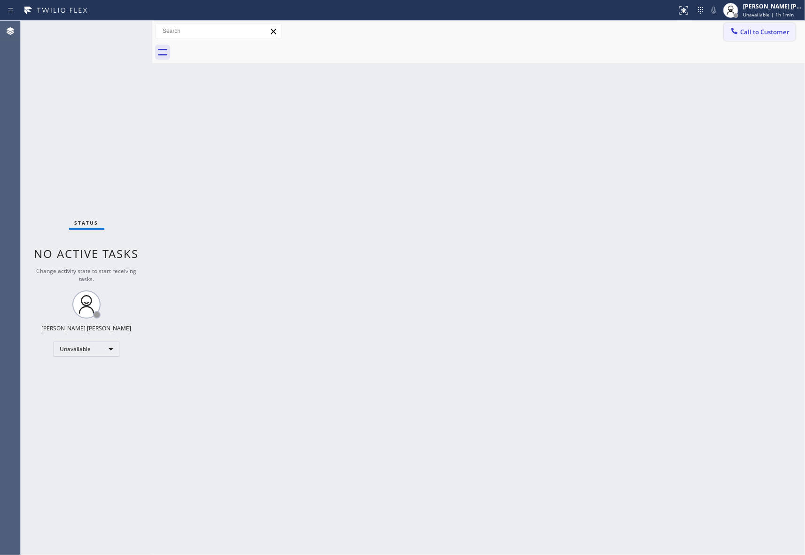
click at [765, 28] on span "Call to Customer" at bounding box center [764, 32] width 49 height 8
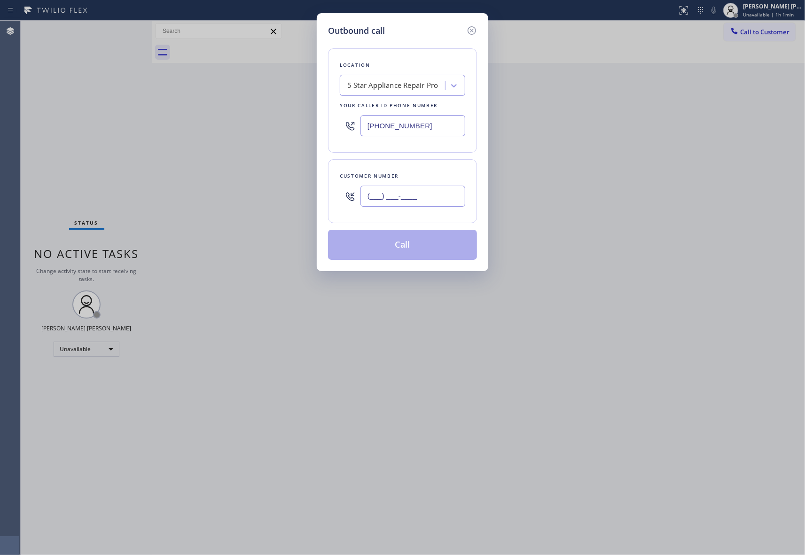
click at [420, 192] on input "(___) ___-____" at bounding box center [412, 196] width 105 height 21
paste input "425) 248-7119"
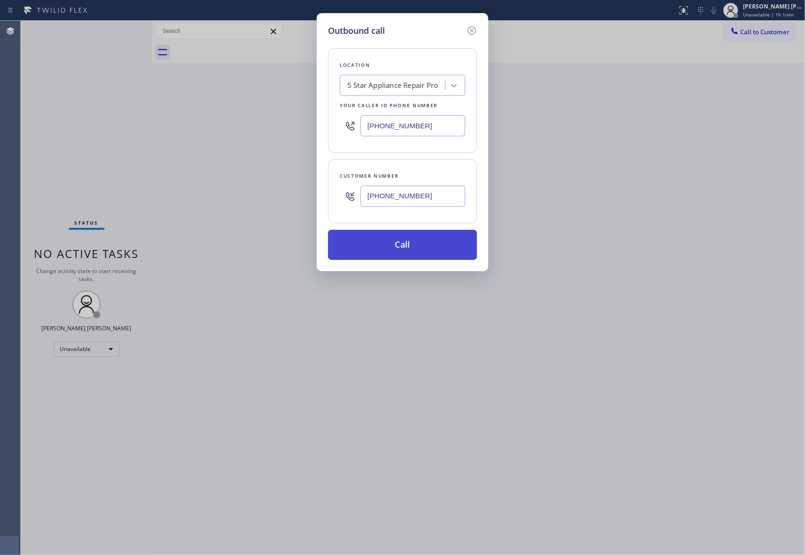
type input "[PHONE_NUMBER]"
click at [415, 246] on button "Call" at bounding box center [402, 245] width 149 height 30
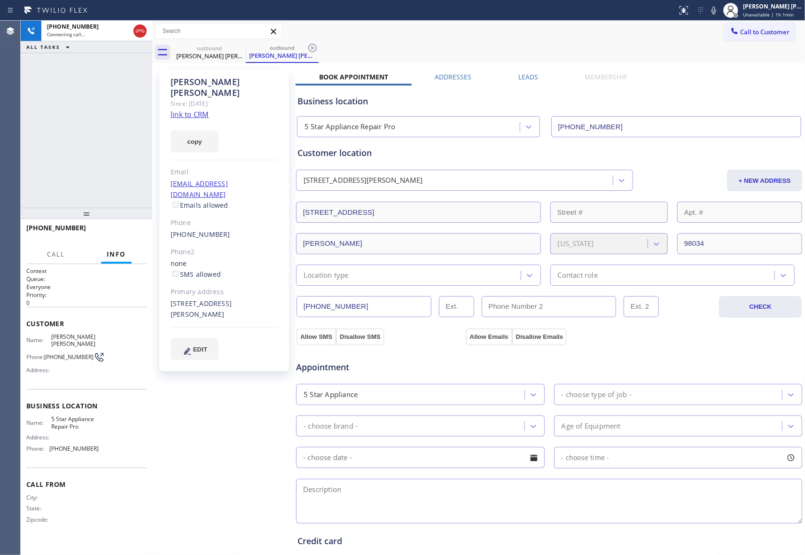
type input "[PHONE_NUMBER]"
drag, startPoint x: 138, startPoint y: 29, endPoint x: 164, endPoint y: 34, distance: 26.4
click at [138, 29] on icon at bounding box center [139, 30] width 11 height 11
click at [234, 49] on icon at bounding box center [239, 47] width 11 height 11
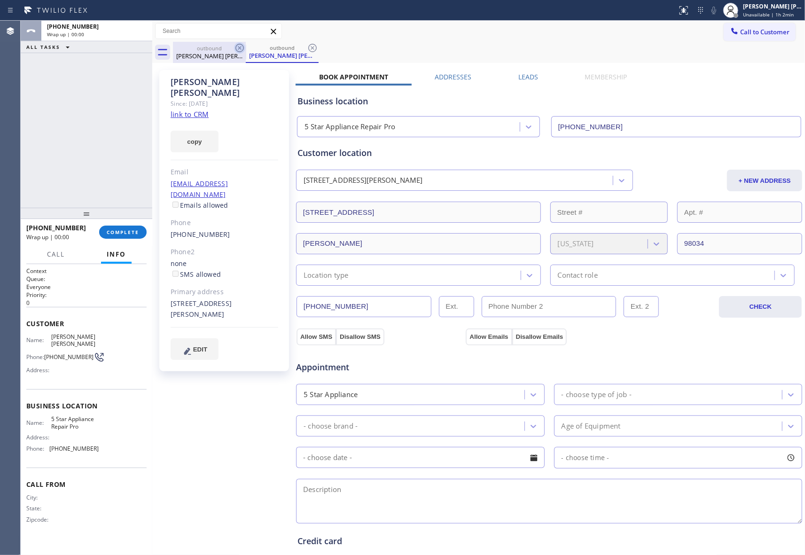
click at [246, 49] on div "outbound [PERSON_NAME] [PERSON_NAME]" at bounding box center [282, 52] width 73 height 21
click at [307, 49] on icon at bounding box center [312, 47] width 11 height 11
click at [234, 49] on div "outbound [PERSON_NAME] [PERSON_NAME] outbound [PERSON_NAME] [PERSON_NAME]" at bounding box center [489, 52] width 632 height 21
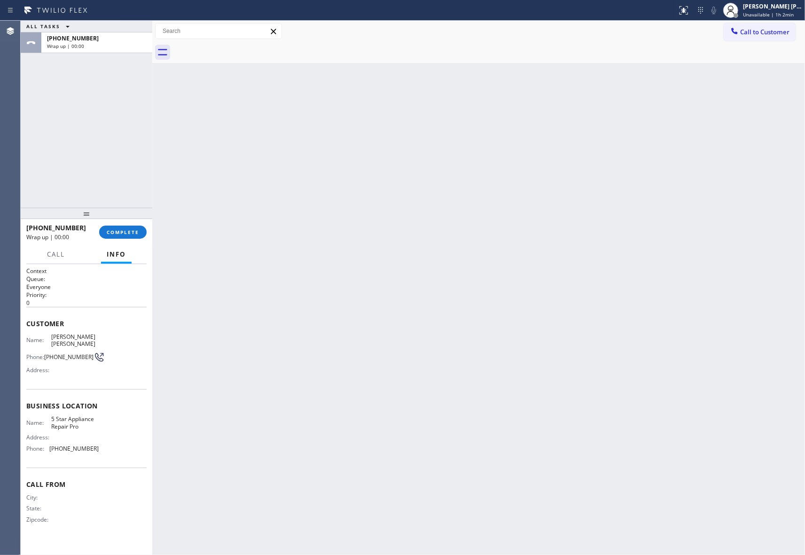
click at [237, 46] on div at bounding box center [489, 52] width 632 height 21
click at [128, 226] on button "COMPLETE" at bounding box center [122, 232] width 47 height 13
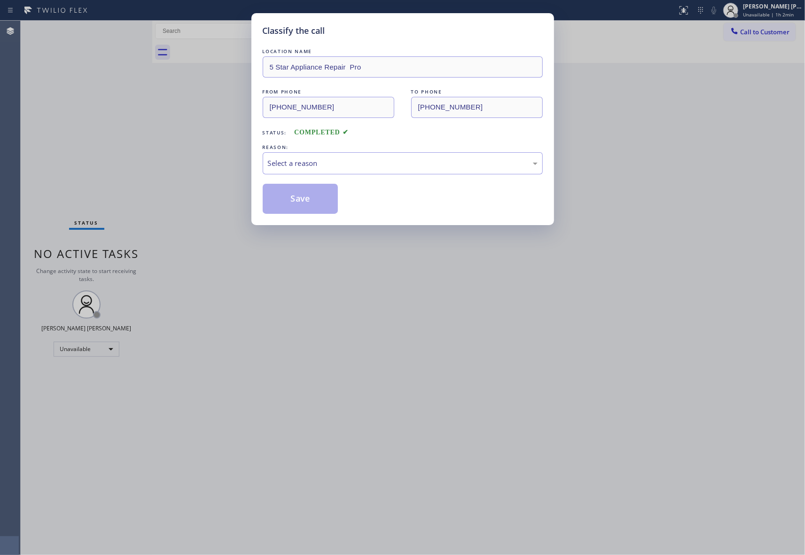
click at [327, 152] on div "Select a reason" at bounding box center [403, 163] width 280 height 22
click at [297, 198] on button "Save" at bounding box center [301, 199] width 76 height 30
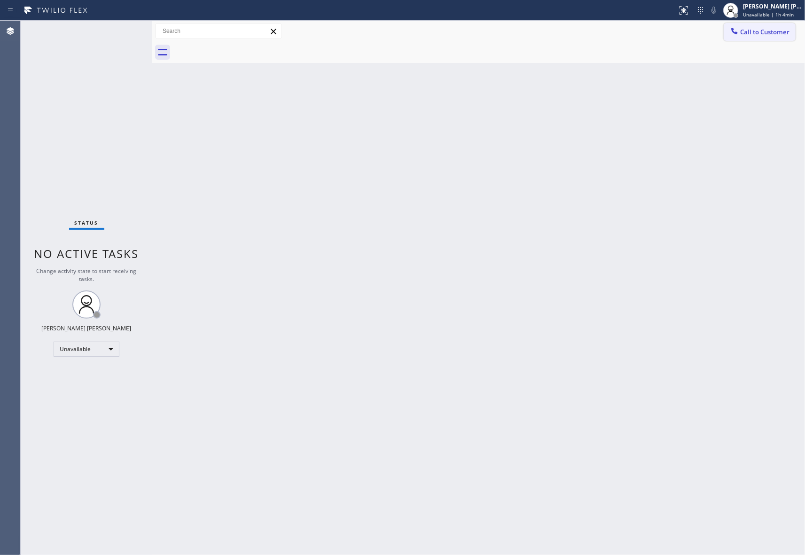
click at [783, 31] on span "Call to Customer" at bounding box center [764, 32] width 49 height 8
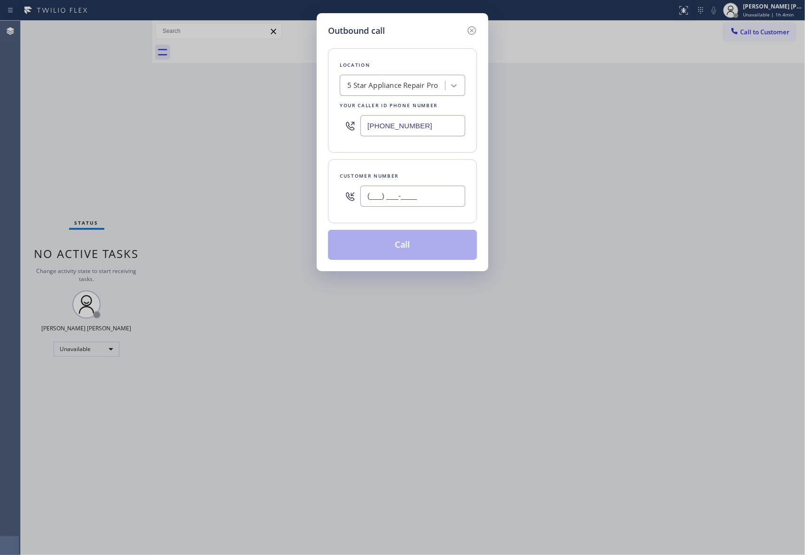
click at [444, 193] on input "(___) ___-____" at bounding box center [412, 196] width 105 height 21
paste input "510) 866-4207"
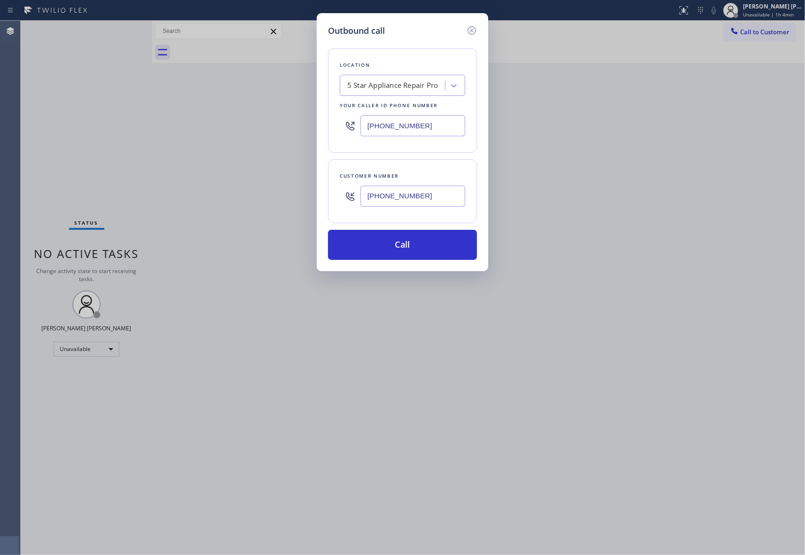
type input "[PHONE_NUMBER]"
click at [394, 81] on div "5 Star Appliance Repair Pro" at bounding box center [392, 85] width 91 height 11
paste input "Home Alliance"
type input "Home Alliance"
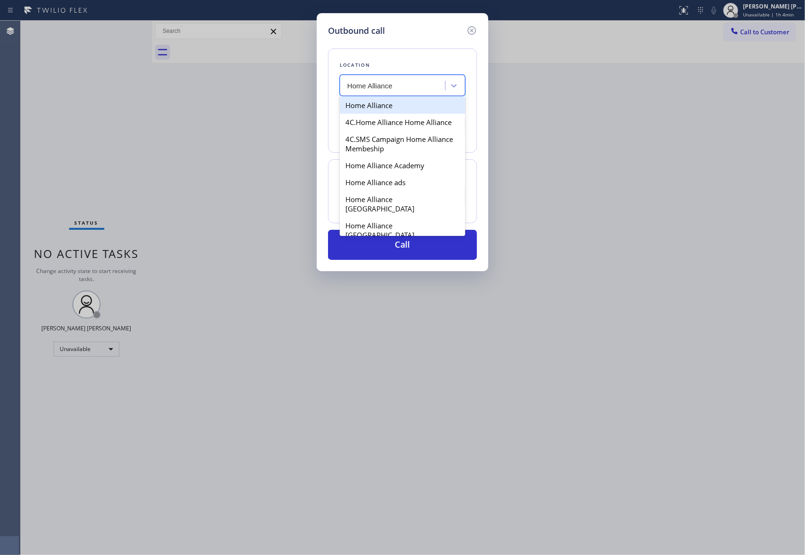
click at [391, 109] on div "Home Alliance" at bounding box center [402, 105] width 125 height 17
type input "[PHONE_NUMBER]"
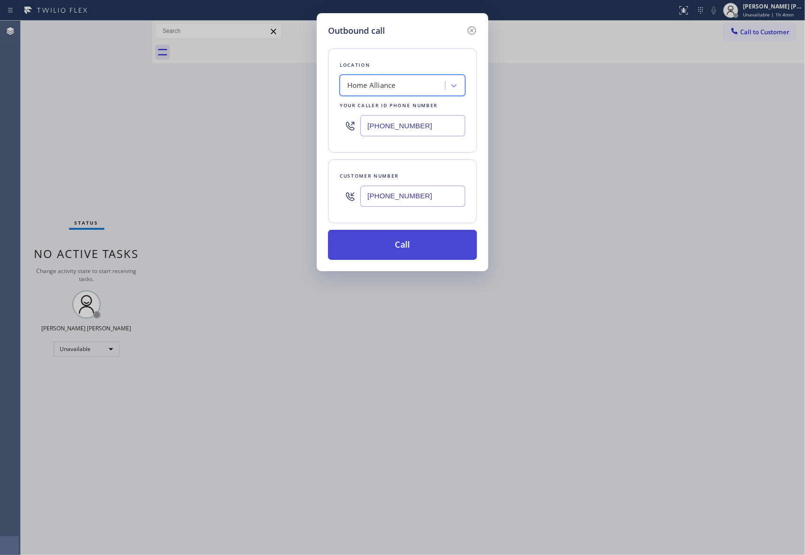
click at [395, 243] on button "Call" at bounding box center [402, 245] width 149 height 30
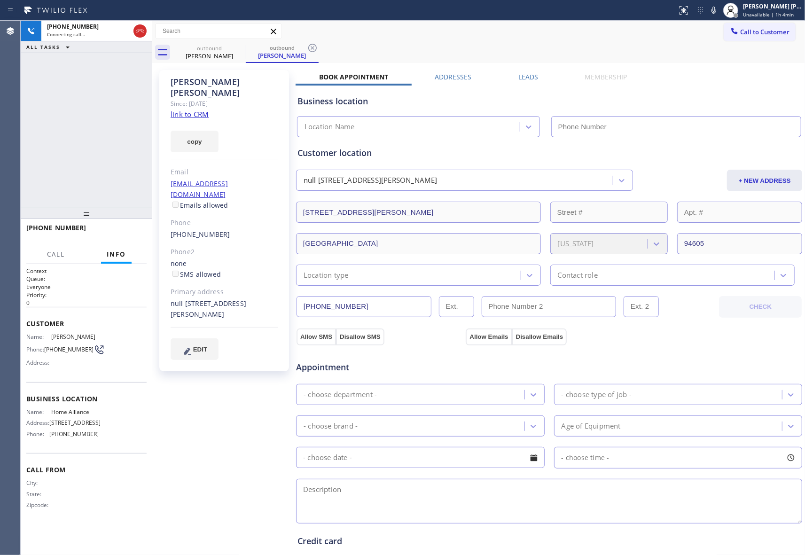
type input "[PHONE_NUMBER]"
drag, startPoint x: 222, startPoint y: 210, endPoint x: 158, endPoint y: 213, distance: 64.0
click at [158, 213] on div "[PERSON_NAME] Since: [DATE] link to CRM copy Email [EMAIL_ADDRESS][DOMAIN_NAME]…" at bounding box center [225, 379] width 141 height 628
copy link "[PHONE_NUMBER]"
click at [530, 70] on div "[PERSON_NAME] Since: [DATE] link to CRM copy Email [EMAIL_ADDRESS][DOMAIN_NAME]…" at bounding box center [479, 379] width 648 height 628
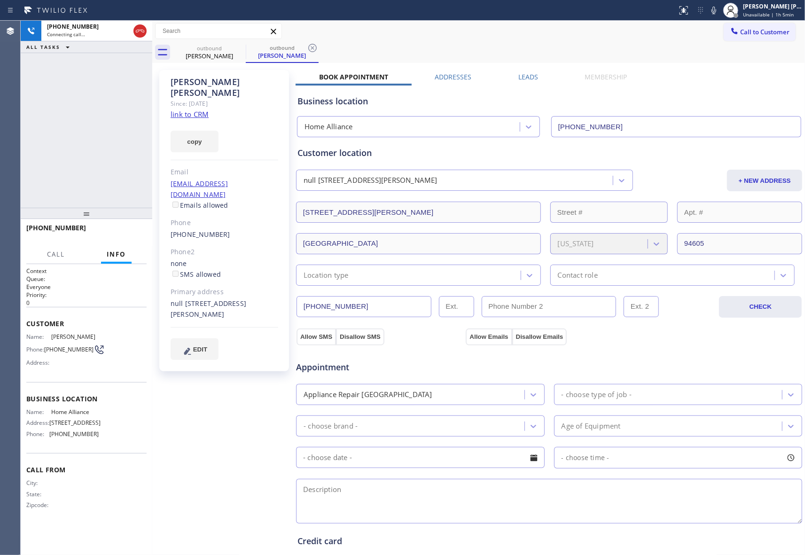
click at [521, 79] on label "Leads" at bounding box center [528, 76] width 20 height 9
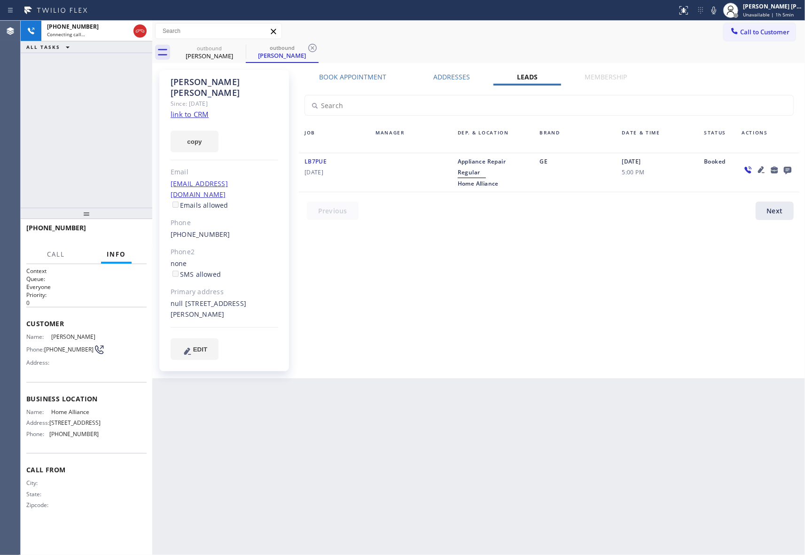
click at [788, 169] on icon at bounding box center [788, 171] width 8 height 8
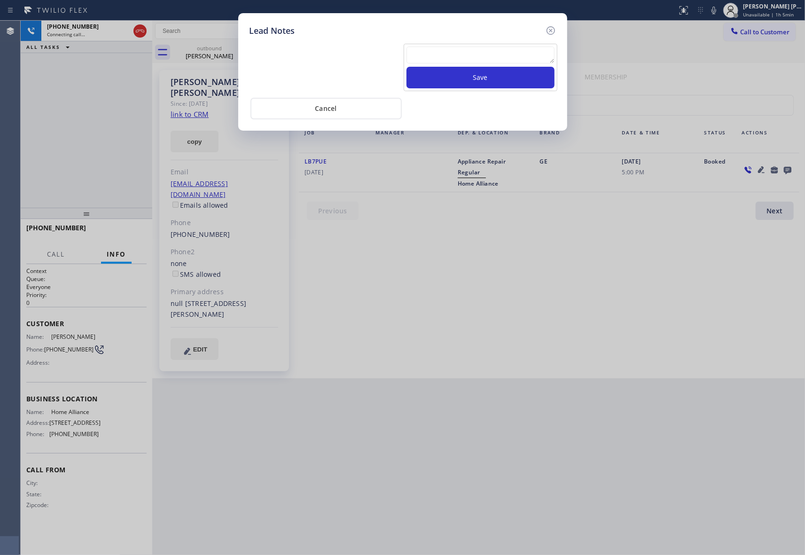
click at [451, 55] on textarea at bounding box center [480, 55] width 148 height 17
paste textarea "please transfer if cx calls back"
type textarea "please transfer if cx calls back"
click at [442, 76] on button "Save" at bounding box center [480, 78] width 148 height 22
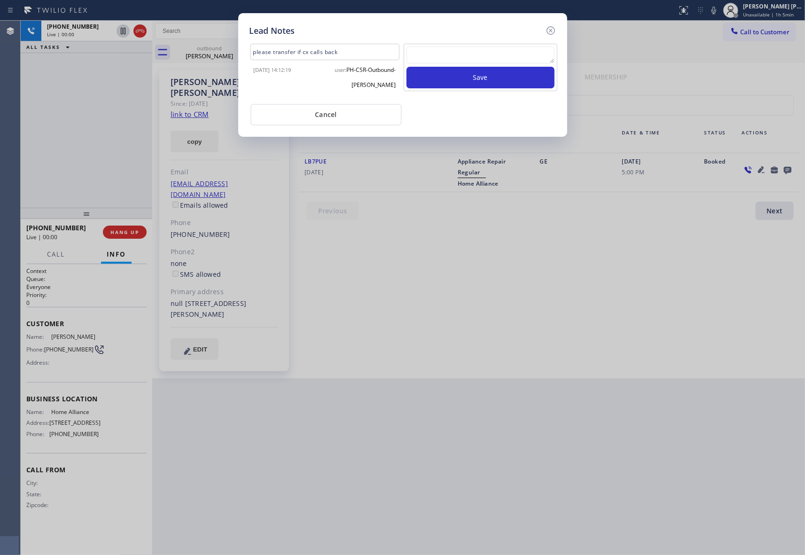
drag, startPoint x: 553, startPoint y: 31, endPoint x: 525, endPoint y: 42, distance: 30.5
click at [553, 31] on icon at bounding box center [550, 30] width 11 height 11
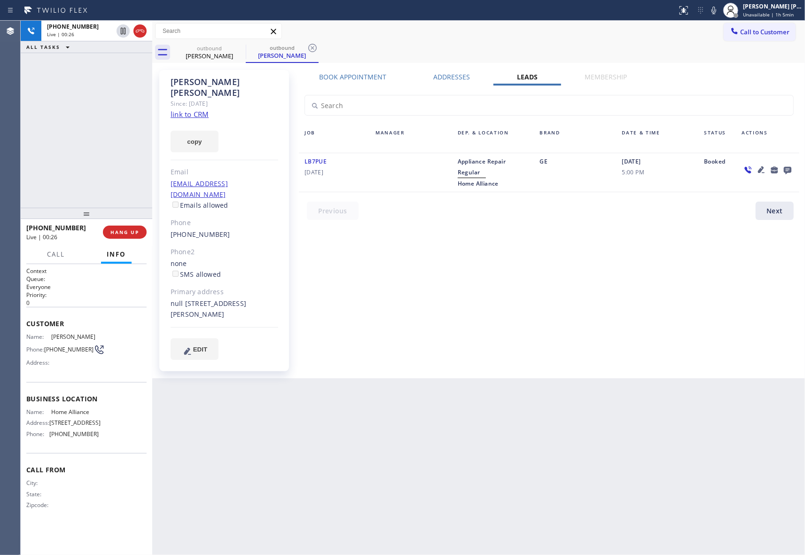
click at [139, 32] on icon at bounding box center [139, 30] width 11 height 11
click at [240, 49] on icon at bounding box center [239, 47] width 11 height 11
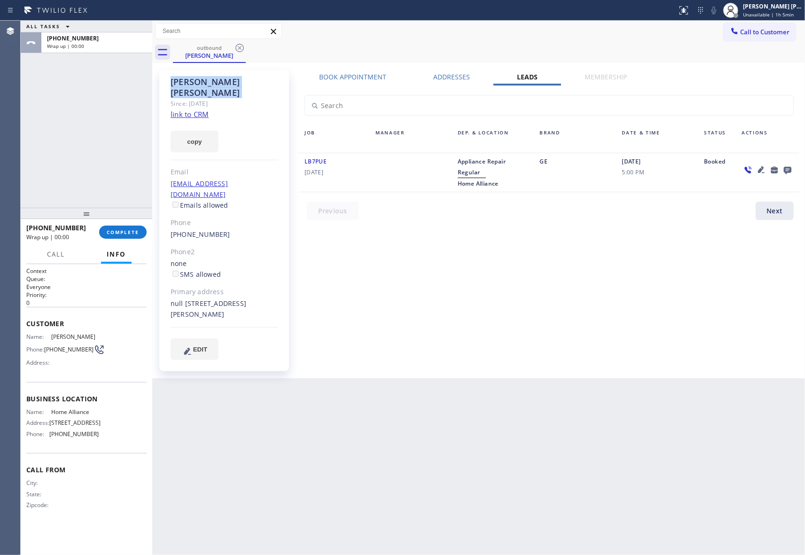
click at [240, 49] on icon at bounding box center [239, 47] width 11 height 11
click at [240, 49] on div "outbound [PERSON_NAME]" at bounding box center [489, 52] width 632 height 21
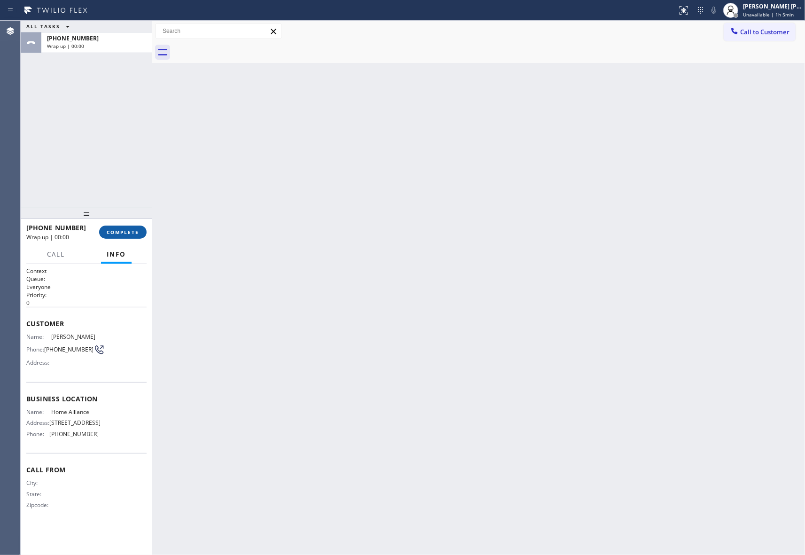
drag, startPoint x: 121, startPoint y: 217, endPoint x: 126, endPoint y: 234, distance: 17.7
click at [121, 217] on div at bounding box center [87, 213] width 132 height 11
click at [126, 235] on button "COMPLETE" at bounding box center [122, 232] width 47 height 13
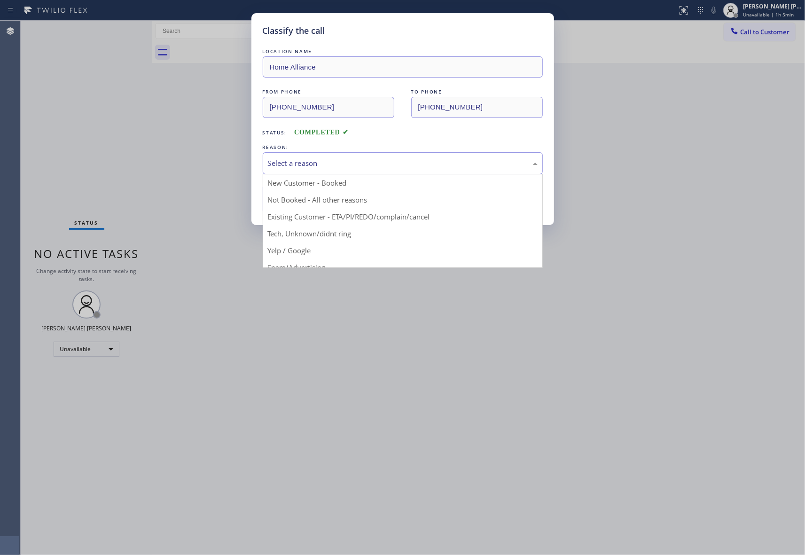
click at [432, 157] on div "Select a reason" at bounding box center [403, 163] width 280 height 22
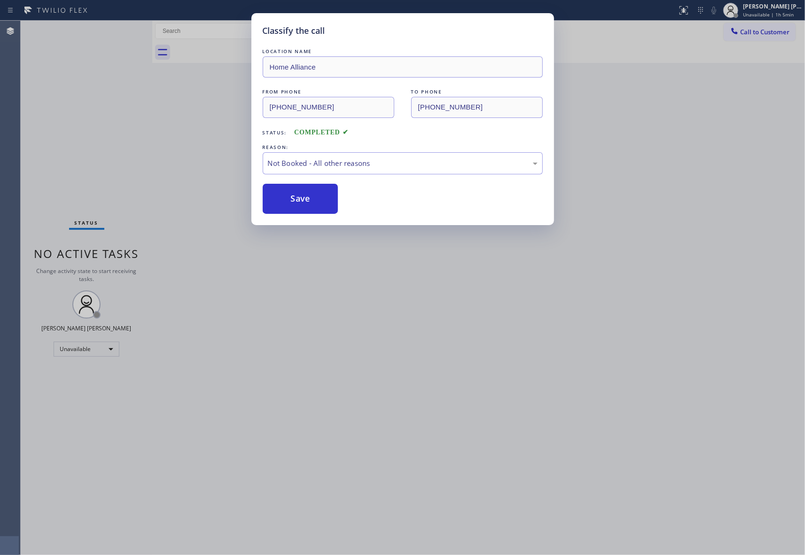
click at [327, 195] on button "Save" at bounding box center [301, 199] width 76 height 30
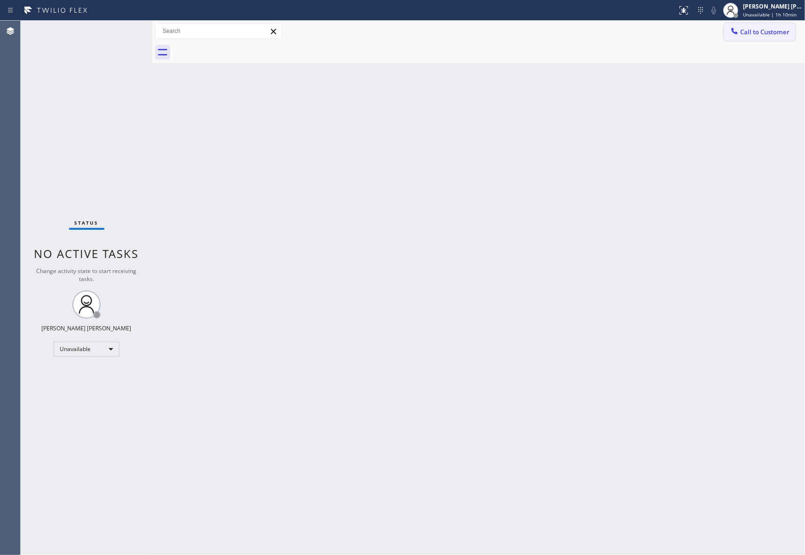
click at [764, 34] on span "Call to Customer" at bounding box center [764, 32] width 49 height 8
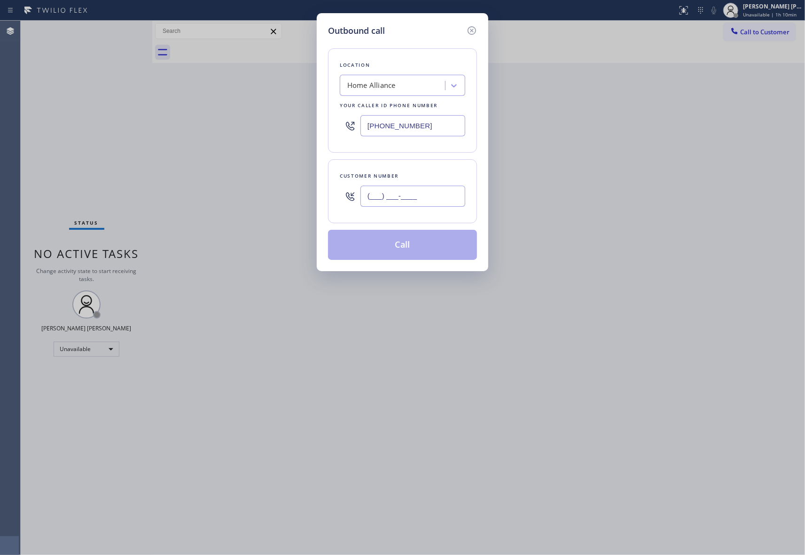
click at [417, 197] on input "(___) ___-____" at bounding box center [412, 196] width 105 height 21
paste input "510) 866-4207"
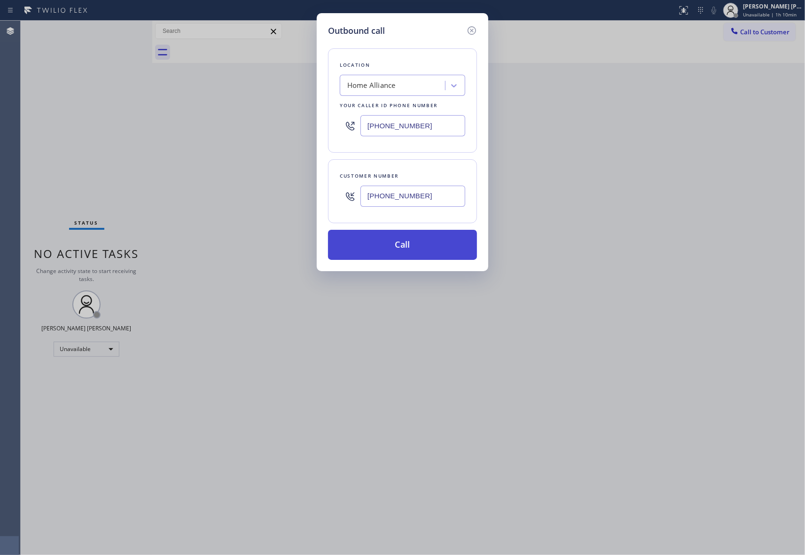
type input "[PHONE_NUMBER]"
click at [419, 248] on button "Call" at bounding box center [402, 245] width 149 height 30
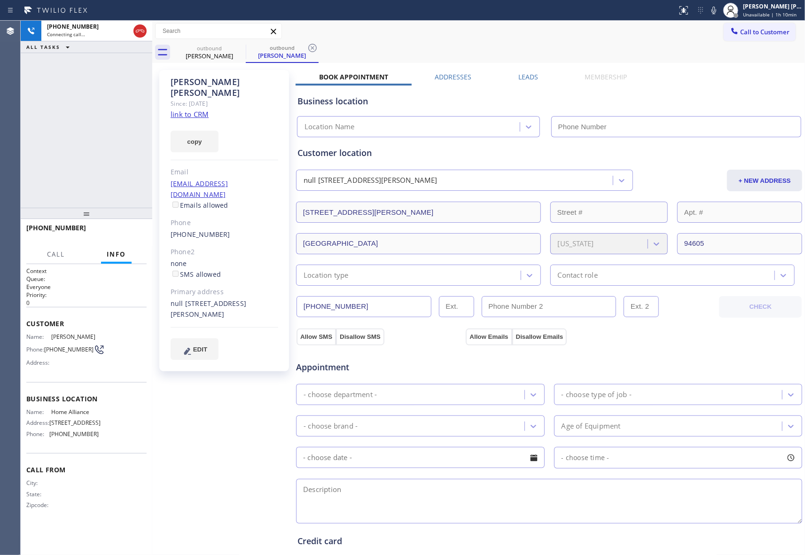
type input "[PHONE_NUMBER]"
click at [532, 71] on div "[PERSON_NAME] Since: [DATE] link to CRM copy Email [EMAIL_ADDRESS][DOMAIN_NAME]…" at bounding box center [479, 379] width 648 height 628
click at [529, 77] on label "Leads" at bounding box center [528, 76] width 20 height 9
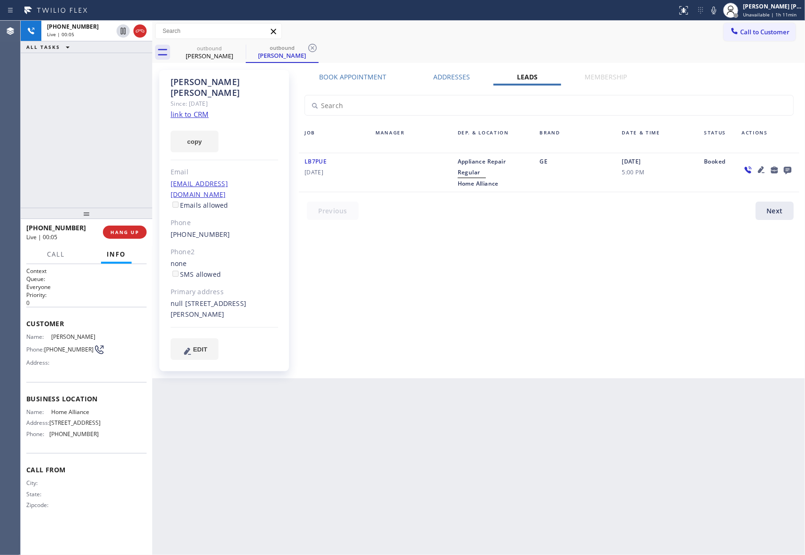
click at [201, 109] on link "link to CRM" at bounding box center [190, 113] width 38 height 9
click at [119, 31] on icon at bounding box center [122, 30] width 11 height 11
click at [124, 30] on icon at bounding box center [122, 30] width 11 height 11
click at [123, 31] on icon at bounding box center [122, 30] width 11 height 11
drag, startPoint x: 184, startPoint y: 280, endPoint x: 205, endPoint y: 294, distance: 24.9
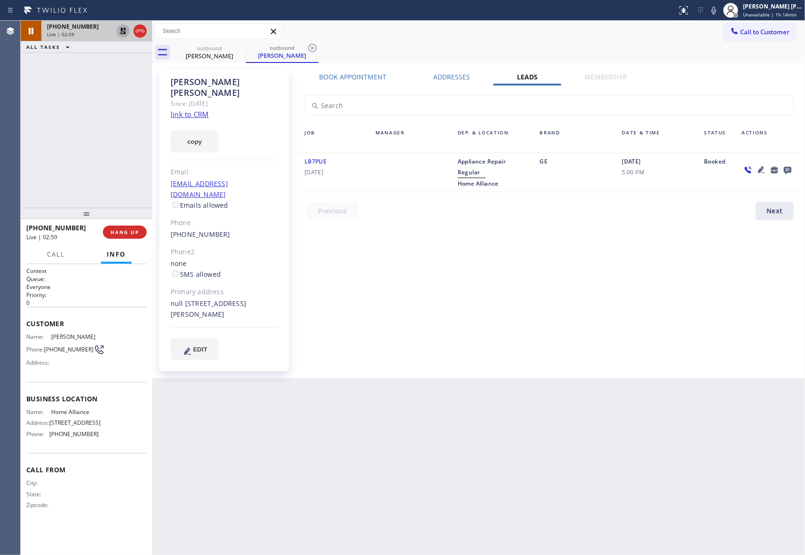
click at [205, 298] on div "null [STREET_ADDRESS][PERSON_NAME]" at bounding box center [225, 309] width 108 height 22
copy div "[STREET_ADDRESS][PERSON_NAME]"
click at [123, 33] on icon at bounding box center [122, 30] width 11 height 11
click at [141, 33] on icon at bounding box center [139, 30] width 11 height 11
click at [135, 234] on span "COMPLETE" at bounding box center [123, 232] width 32 height 7
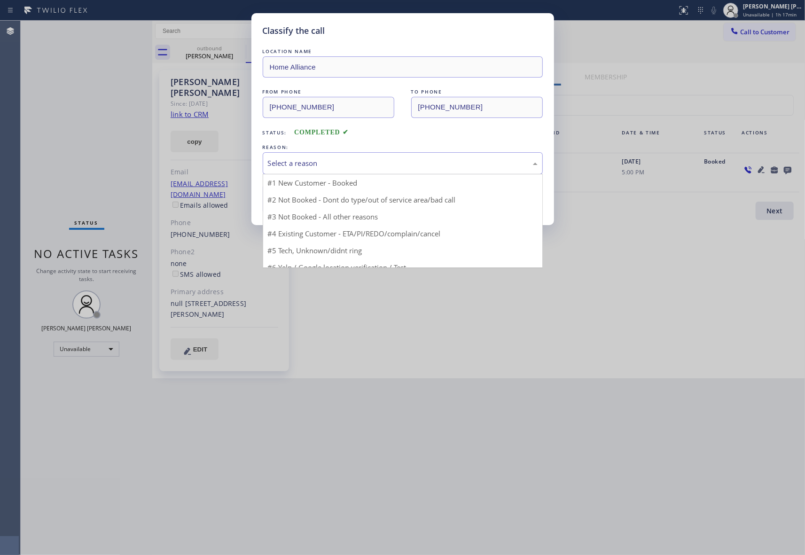
click at [339, 164] on div "Select a reason" at bounding box center [403, 163] width 270 height 11
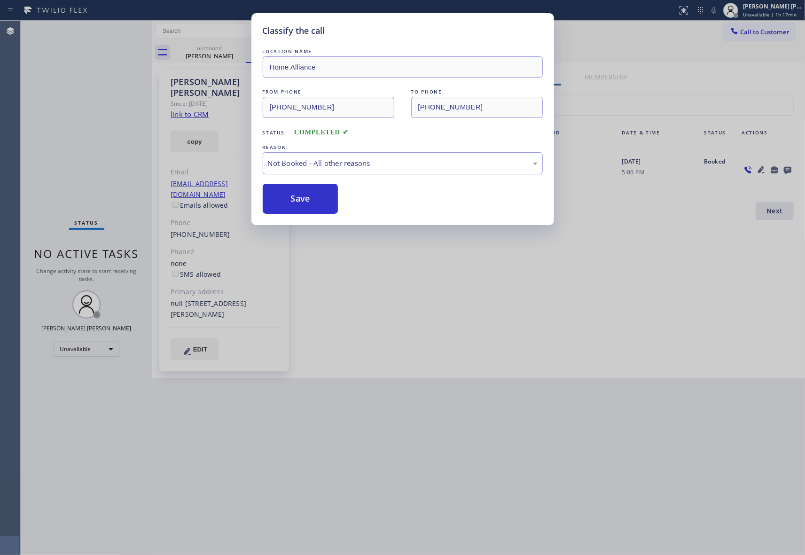
click at [309, 200] on button "Save" at bounding box center [301, 199] width 76 height 30
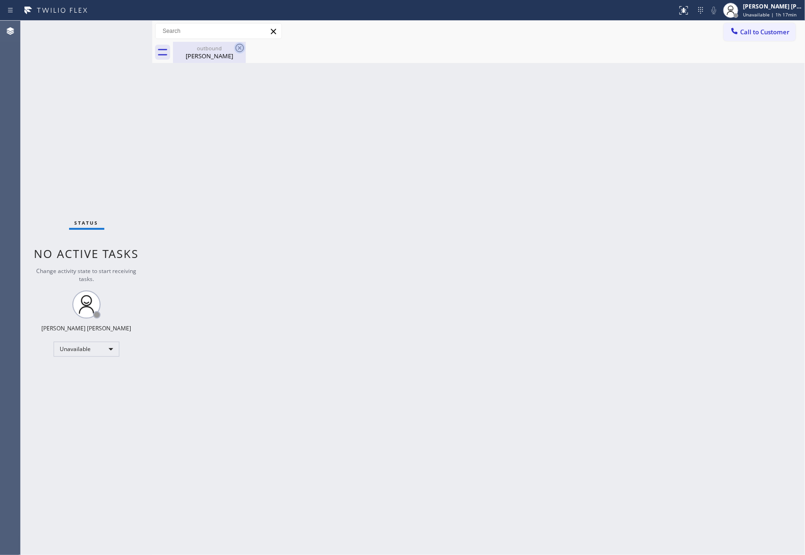
click at [203, 53] on div "[PERSON_NAME]" at bounding box center [209, 56] width 71 height 8
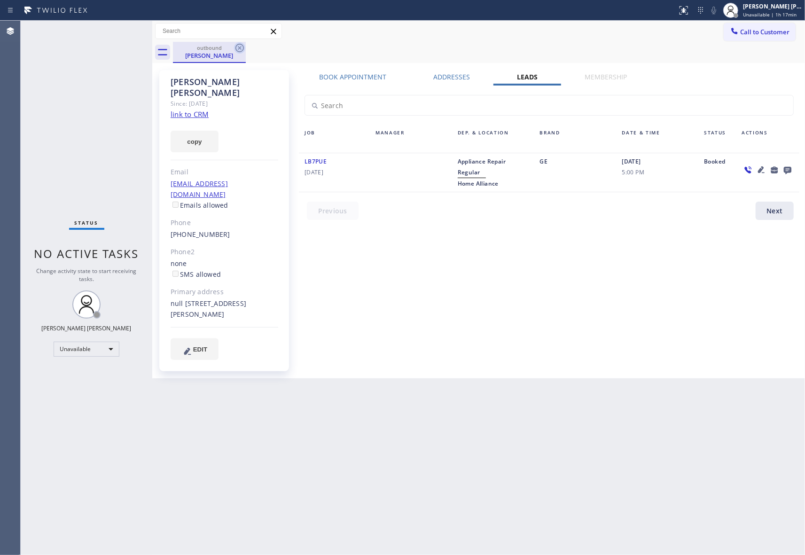
click at [239, 48] on icon at bounding box center [239, 48] width 8 height 8
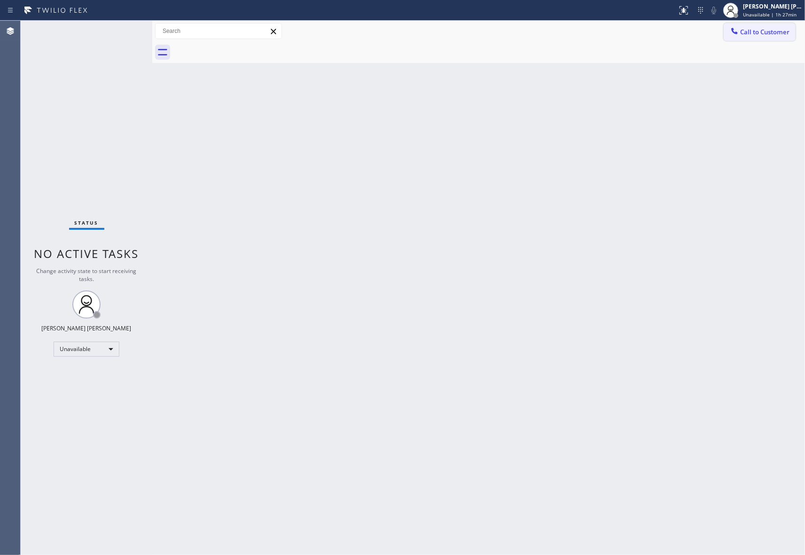
click at [775, 28] on span "Call to Customer" at bounding box center [764, 32] width 49 height 8
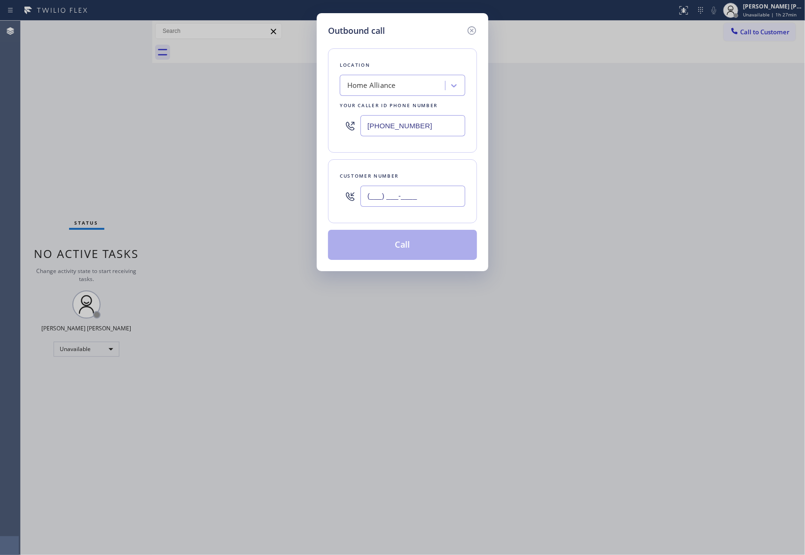
click at [426, 199] on input "(___) ___-____" at bounding box center [412, 196] width 105 height 21
paste input "480) 323-6324"
type input "[PHONE_NUMBER]"
click at [405, 90] on div "Home Alliance" at bounding box center [394, 86] width 102 height 16
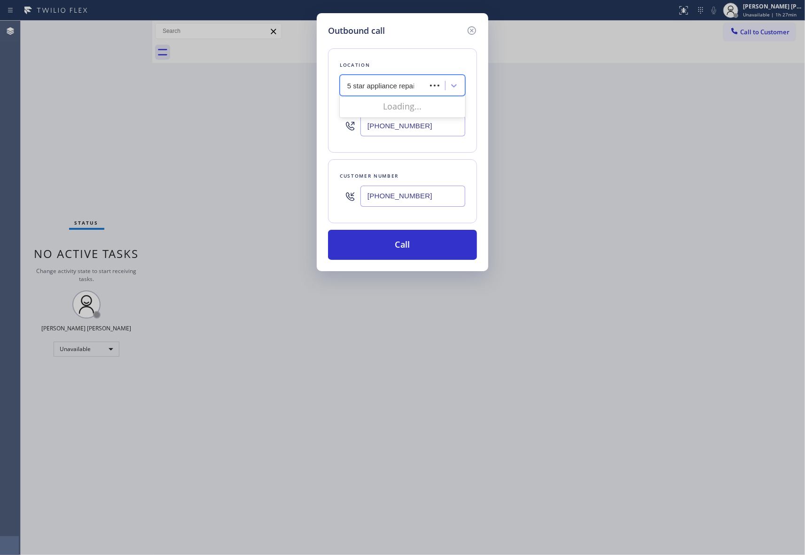
type input "5 star appliance repair"
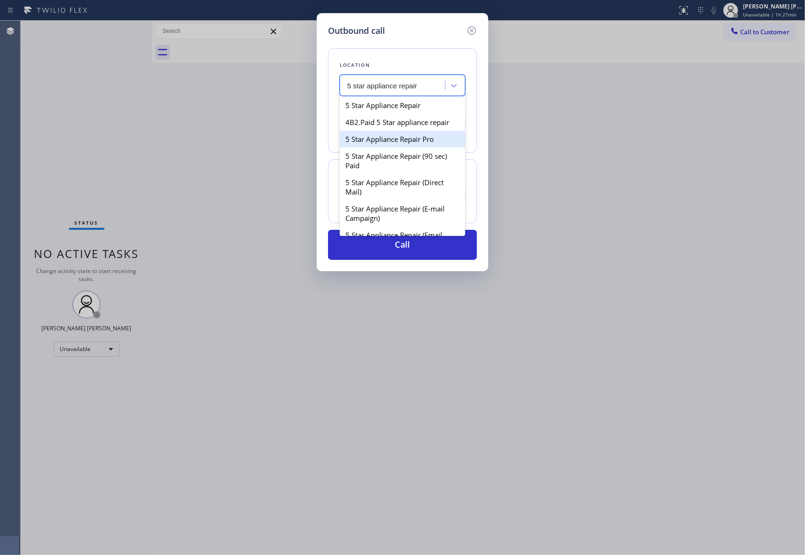
click at [390, 148] on div "5 Star Appliance Repair Pro" at bounding box center [402, 139] width 125 height 17
type input "[PHONE_NUMBER]"
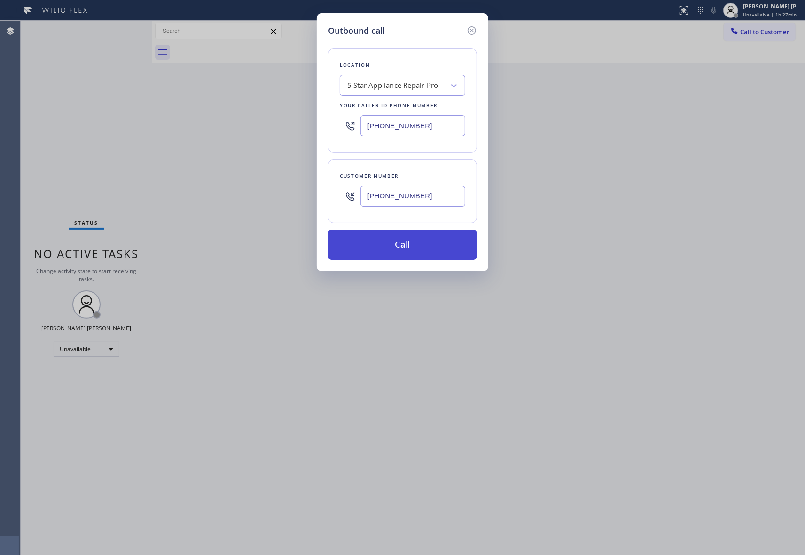
click at [414, 258] on button "Call" at bounding box center [402, 245] width 149 height 30
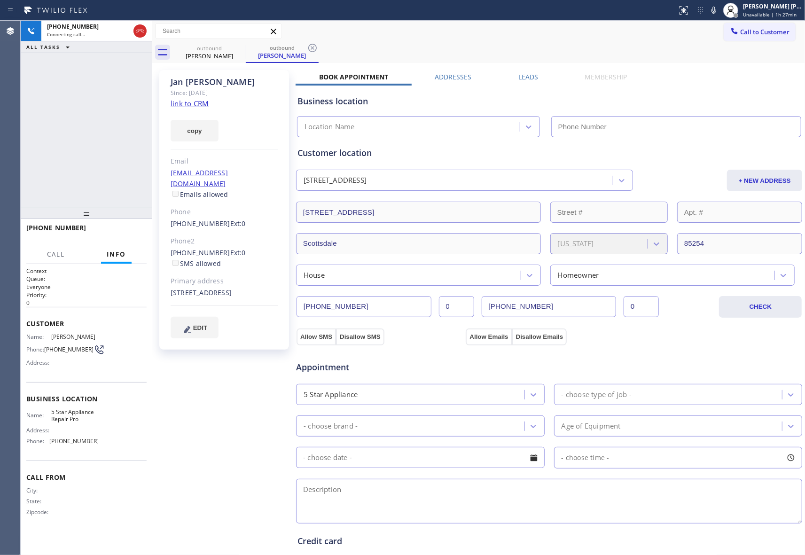
type input "[PHONE_NUMBER]"
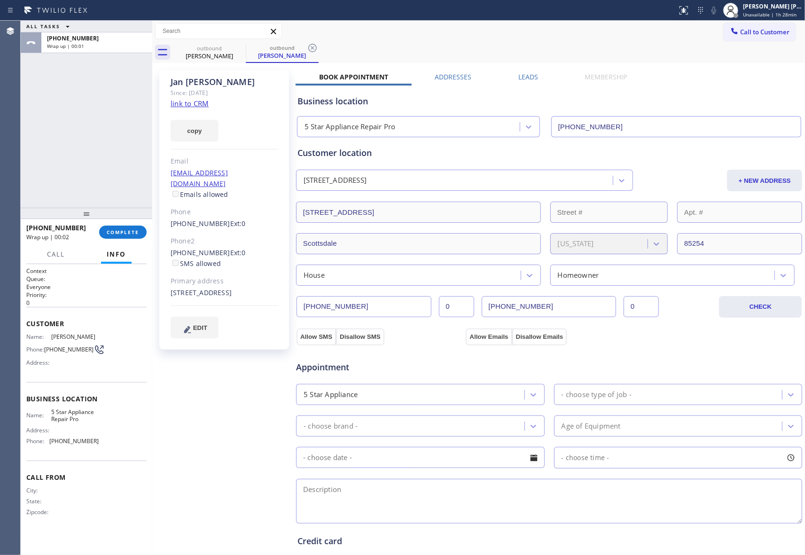
click at [129, 222] on div "[PHONE_NUMBER] Wrap up | 00:02 COMPLETE" at bounding box center [86, 232] width 120 height 24
click at [129, 229] on span "COMPLETE" at bounding box center [123, 232] width 32 height 7
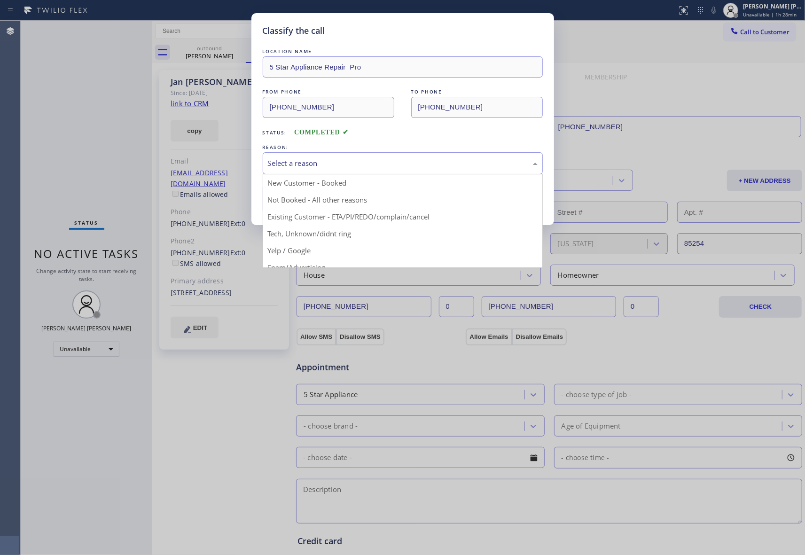
click at [398, 162] on div "Select a reason" at bounding box center [403, 163] width 270 height 11
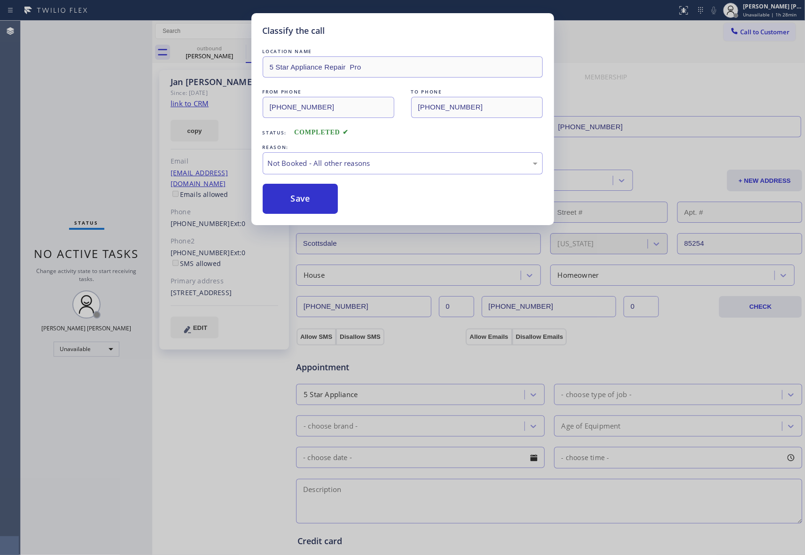
click at [316, 200] on button "Save" at bounding box center [301, 199] width 76 height 30
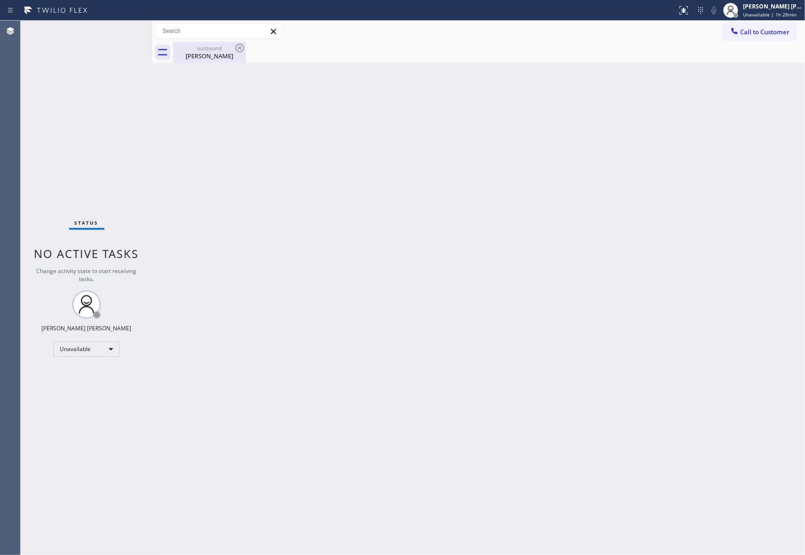
click at [209, 55] on div "[PERSON_NAME]" at bounding box center [209, 56] width 71 height 8
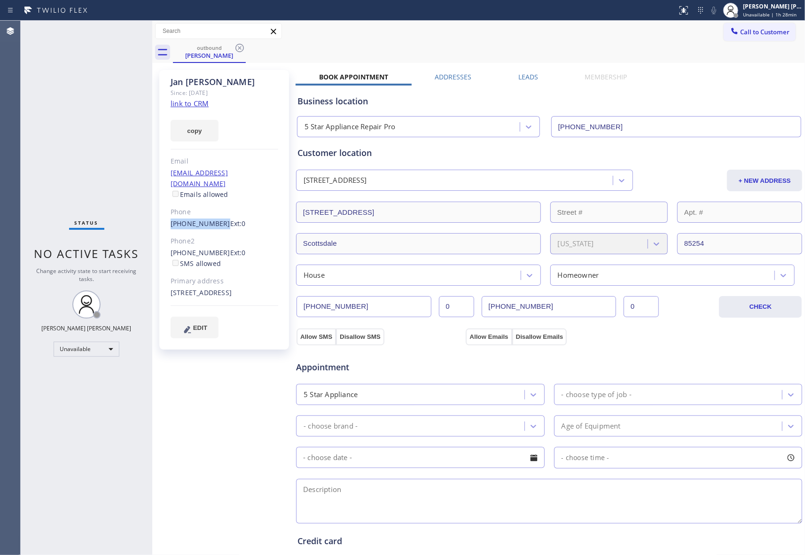
drag, startPoint x: 162, startPoint y: 210, endPoint x: 217, endPoint y: 216, distance: 55.8
click at [217, 216] on div "[PERSON_NAME] Since: [DATE] link to CRM copy Email [EMAIL_ADDRESS][DOMAIN_NAME]…" at bounding box center [224, 210] width 130 height 280
copy link "[PHONE_NUMBER]"
click at [242, 51] on icon at bounding box center [239, 48] width 8 height 8
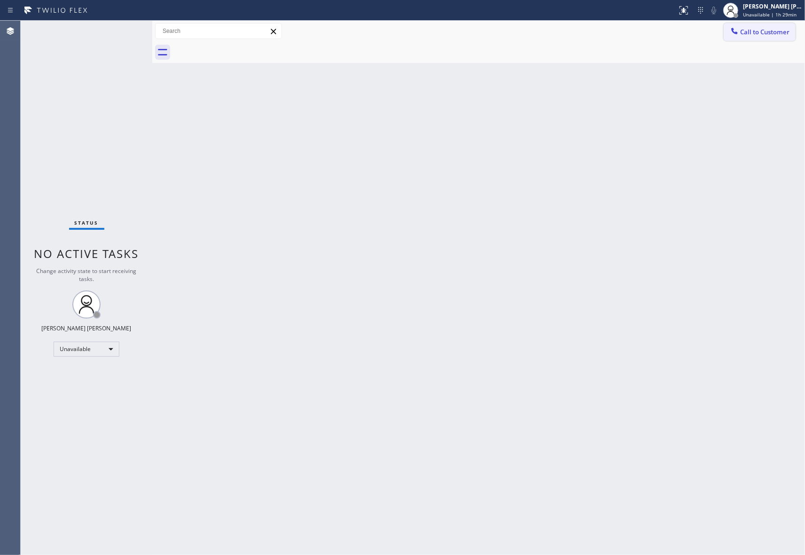
click at [753, 34] on span "Call to Customer" at bounding box center [764, 32] width 49 height 8
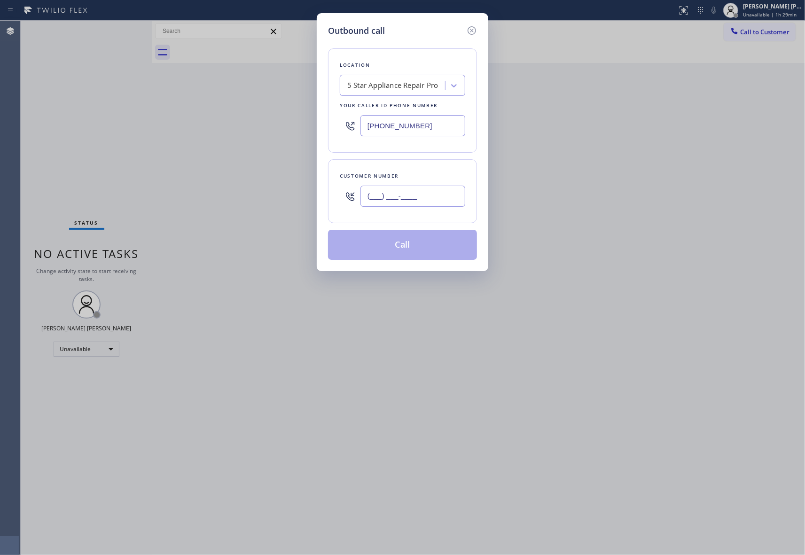
click at [423, 193] on input "(___) ___-____" at bounding box center [412, 196] width 105 height 21
paste input "808) 346-6946"
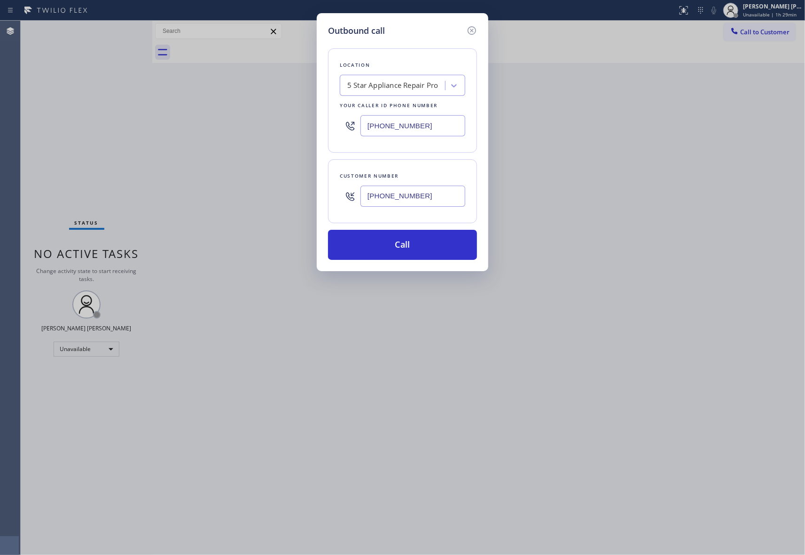
type input "[PHONE_NUMBER]"
click at [380, 89] on div "5 Star Appliance Repair Pro" at bounding box center [392, 85] width 91 height 11
paste input "West Hollywood Best Heating and Air Conditioning"
type input "West Hollywood Best Heating and Air Conditioning"
click at [378, 109] on div "West Hollywood Best Heating and Air Conditioning" at bounding box center [402, 110] width 125 height 26
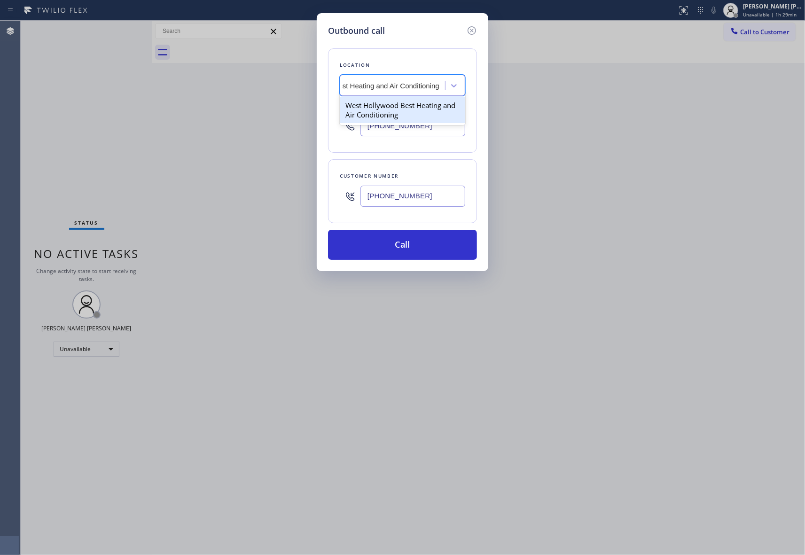
type input "[PHONE_NUMBER]"
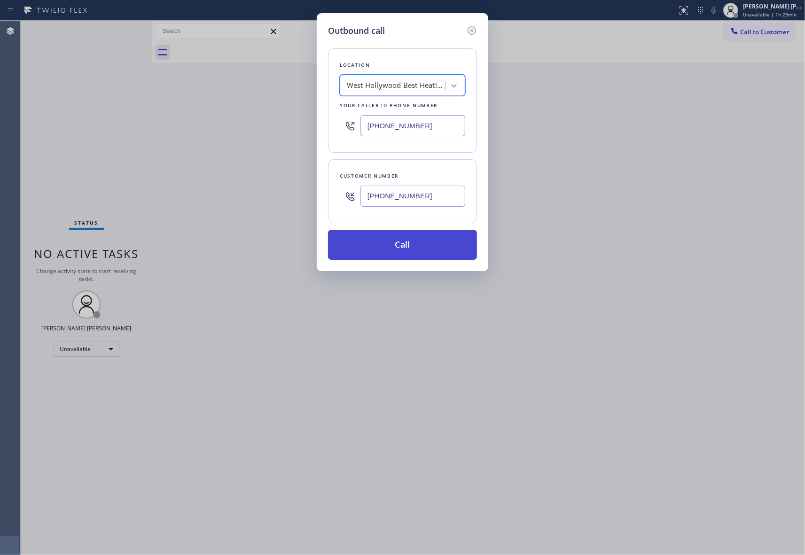
click at [389, 243] on button "Call" at bounding box center [402, 245] width 149 height 30
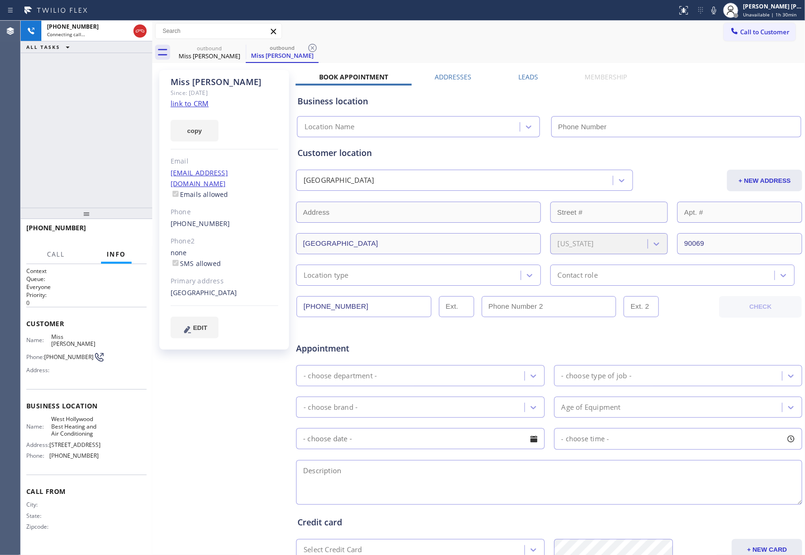
type input "[PHONE_NUMBER]"
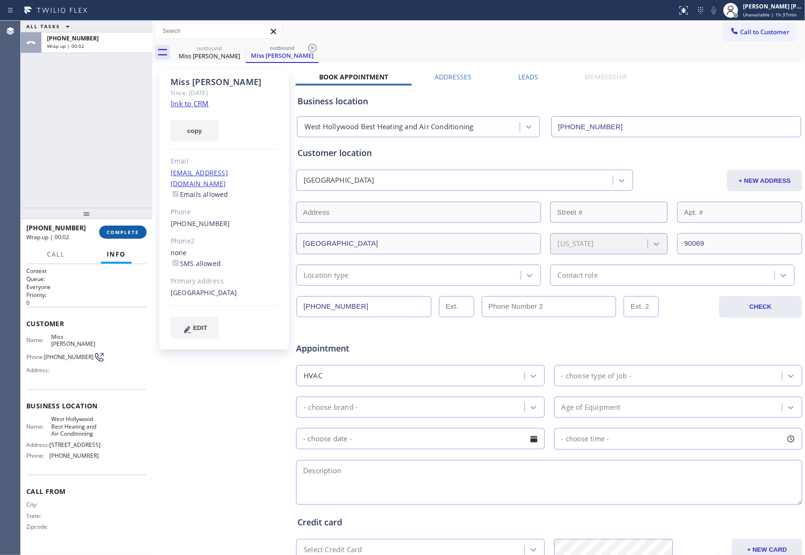
click at [129, 230] on span "COMPLETE" at bounding box center [123, 232] width 32 height 7
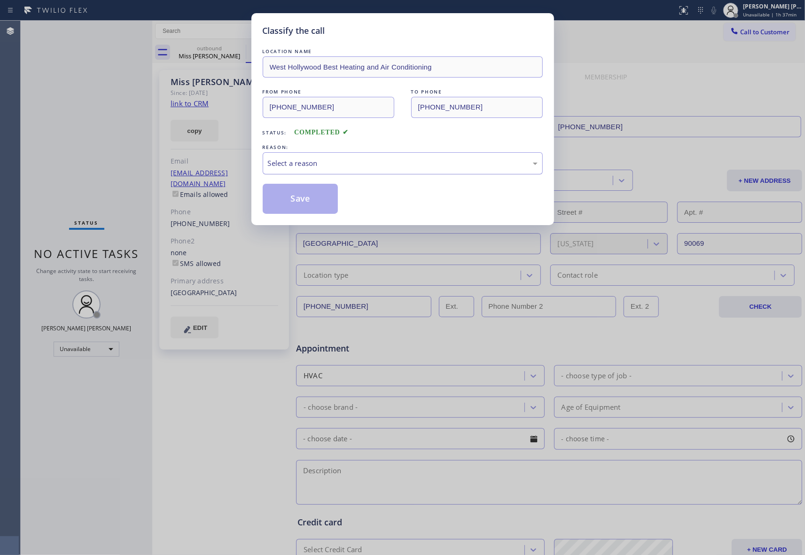
click at [331, 166] on div "Select a reason" at bounding box center [403, 163] width 270 height 11
click at [307, 198] on button "Save" at bounding box center [301, 199] width 76 height 30
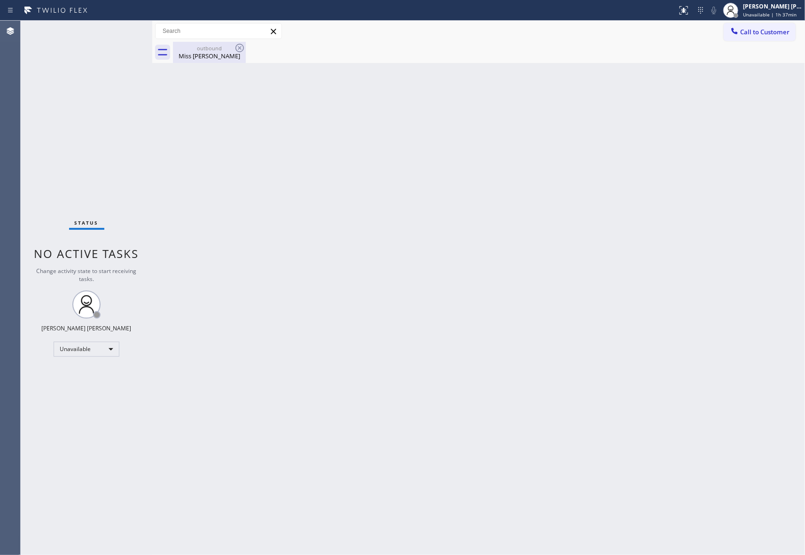
click at [209, 48] on div "outbound" at bounding box center [209, 48] width 71 height 7
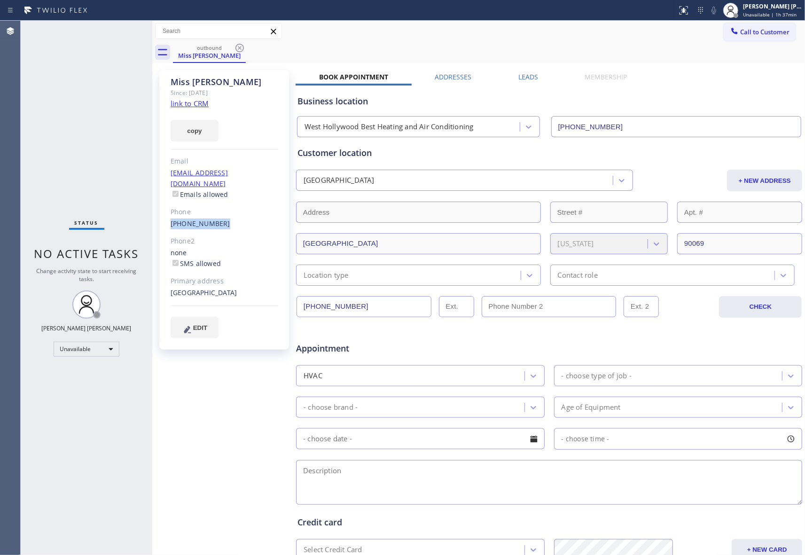
drag, startPoint x: 224, startPoint y: 209, endPoint x: 155, endPoint y: 210, distance: 69.5
click at [155, 210] on div "Miss [PERSON_NAME] Since: [DATE] link to CRM copy Email [EMAIL_ADDRESS][DOMAIN_…" at bounding box center [225, 369] width 141 height 609
copy link "[PHONE_NUMBER]"
drag, startPoint x: 243, startPoint y: 44, endPoint x: 241, endPoint y: 50, distance: 6.4
click at [243, 44] on icon at bounding box center [239, 47] width 11 height 11
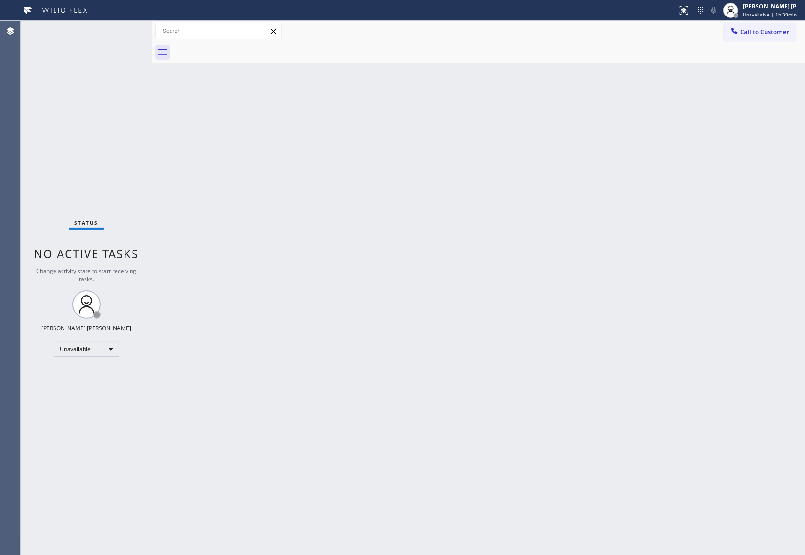
drag, startPoint x: 241, startPoint y: 50, endPoint x: 202, endPoint y: 31, distance: 43.5
click at [241, 51] on div at bounding box center [489, 52] width 632 height 21
click at [774, 12] on span "Unavailable | 1h 39min" at bounding box center [770, 14] width 54 height 7
click at [757, 49] on button "Available" at bounding box center [758, 50] width 94 height 12
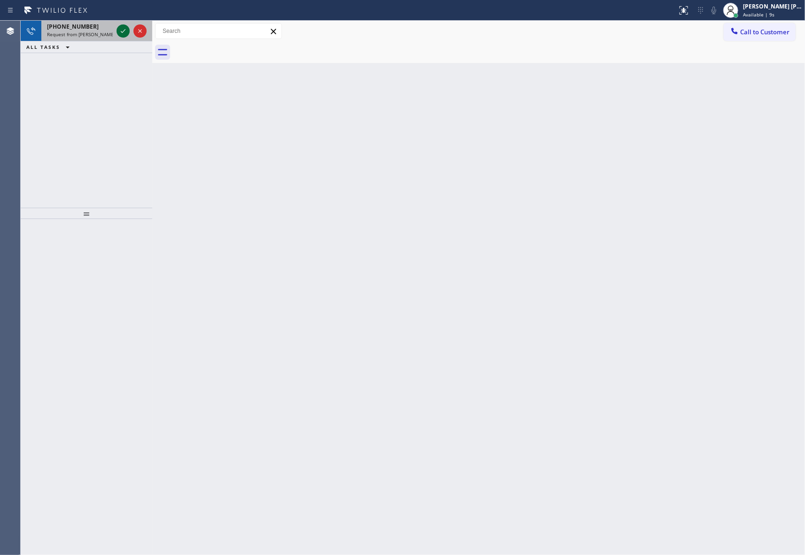
click at [119, 30] on icon at bounding box center [122, 30] width 11 height 11
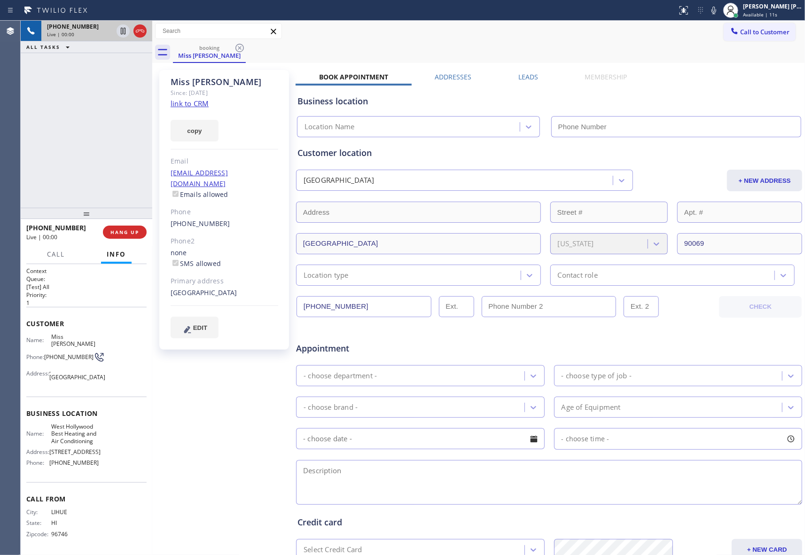
type input "[PHONE_NUMBER]"
click at [123, 32] on icon at bounding box center [122, 30] width 11 height 11
click at [123, 33] on icon at bounding box center [122, 30] width 11 height 11
click at [124, 230] on span "HANG UP" at bounding box center [124, 232] width 29 height 7
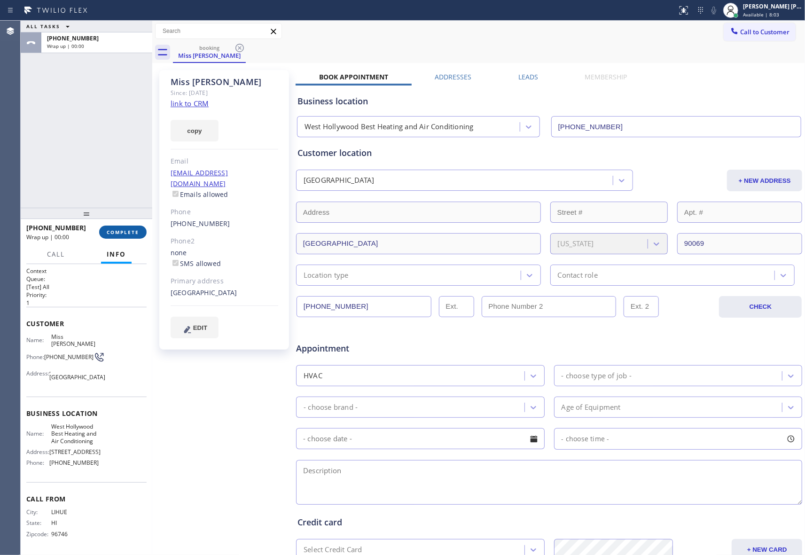
click at [128, 232] on span "COMPLETE" at bounding box center [123, 232] width 32 height 7
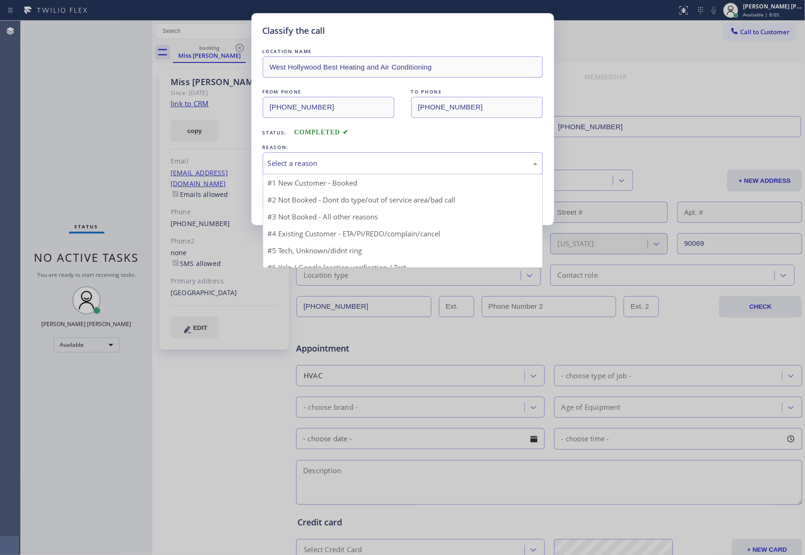
drag, startPoint x: 223, startPoint y: 202, endPoint x: 318, endPoint y: 170, distance: 100.7
click at [333, 160] on div "Select a reason" at bounding box center [403, 163] width 270 height 11
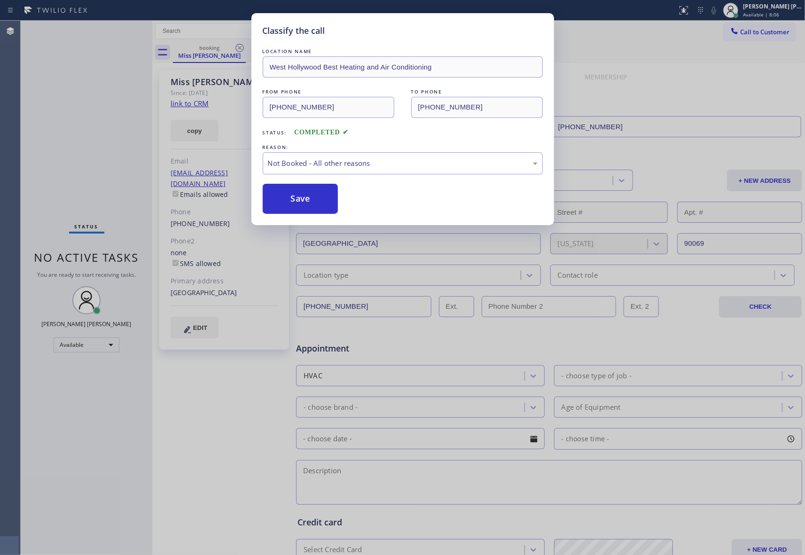
click at [291, 199] on button "Save" at bounding box center [301, 199] width 76 height 30
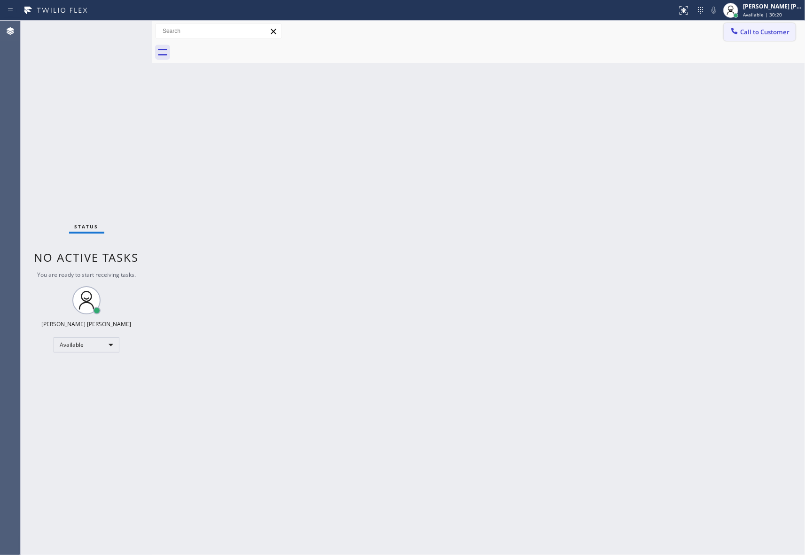
click at [762, 31] on span "Call to Customer" at bounding box center [764, 32] width 49 height 8
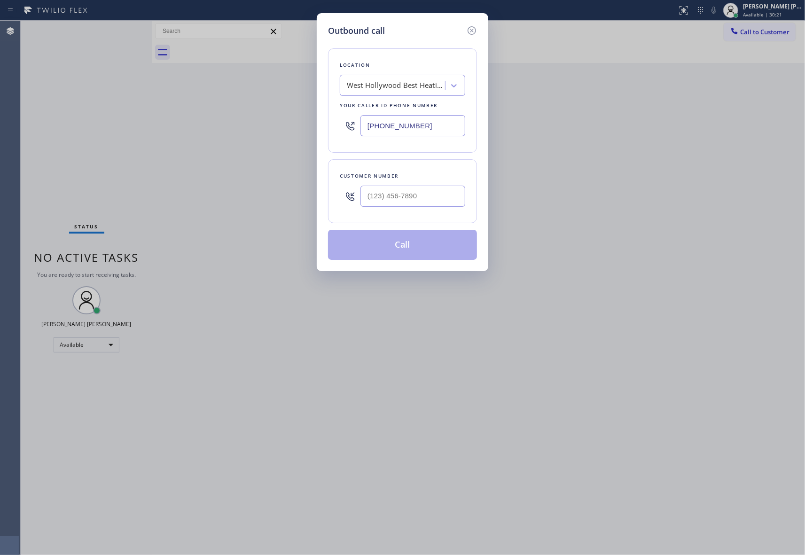
click at [478, 31] on div "Outbound call Location [GEOGRAPHIC_DATA] Best Heating and Air Conditioning Your…" at bounding box center [402, 142] width 171 height 258
click at [475, 29] on icon at bounding box center [471, 30] width 11 height 11
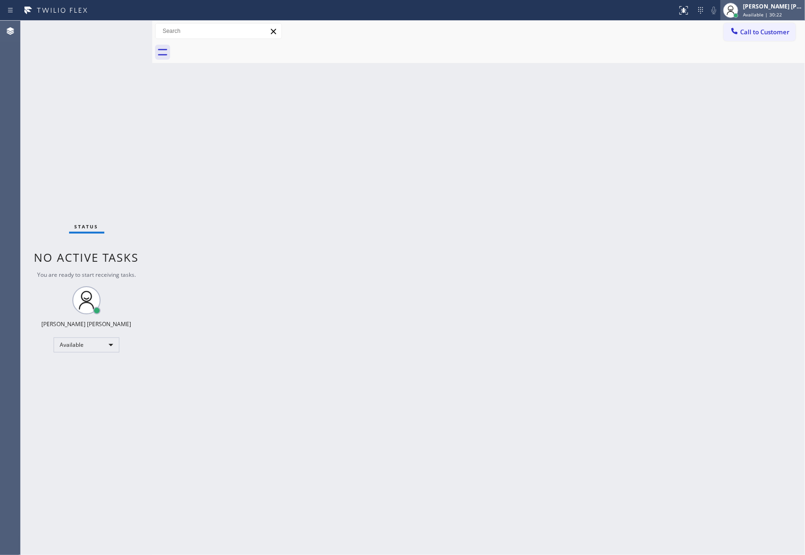
click at [781, 8] on div "[PERSON_NAME] [PERSON_NAME]" at bounding box center [772, 6] width 59 height 8
type input "[PHONE_NUMBER]"
click at [741, 62] on button "Unavailable" at bounding box center [758, 62] width 94 height 12
click at [775, 29] on span "Call to Customer" at bounding box center [764, 32] width 49 height 8
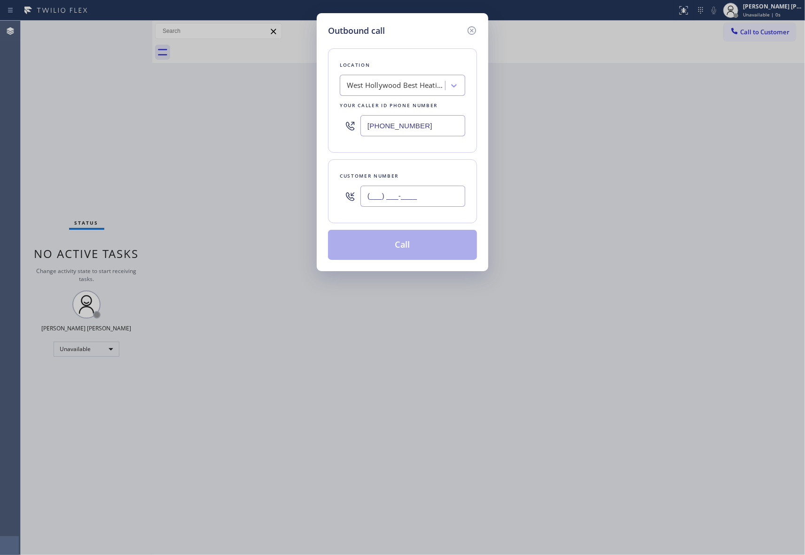
drag, startPoint x: 433, startPoint y: 196, endPoint x: 149, endPoint y: 174, distance: 284.6
click at [149, 173] on div "Outbound call Location [GEOGRAPHIC_DATA] Best Heating and Air Conditioning Your…" at bounding box center [402, 277] width 805 height 555
paste input "480) 433-0450"
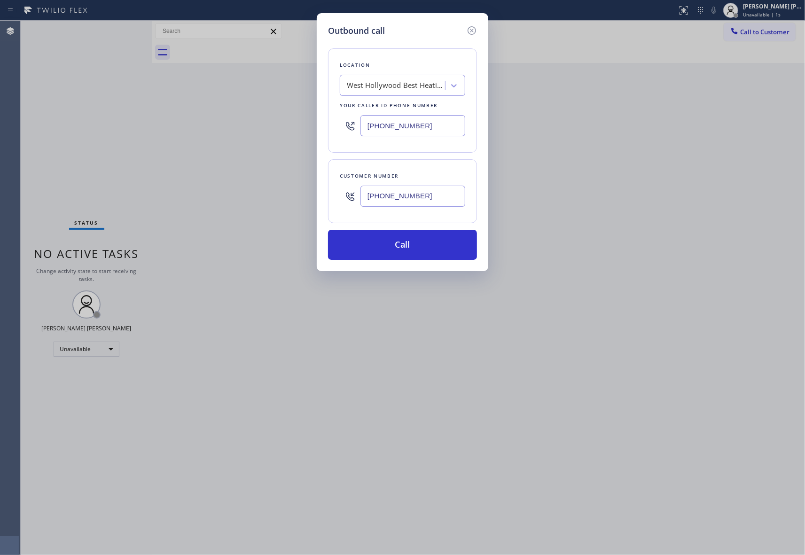
type input "[PHONE_NUMBER]"
drag, startPoint x: 413, startPoint y: 124, endPoint x: 292, endPoint y: 115, distance: 120.6
click at [292, 115] on div "Outbound call Location [GEOGRAPHIC_DATA] Best Heating and Air Conditioning Your…" at bounding box center [402, 277] width 805 height 555
paste input "___) ___-____"
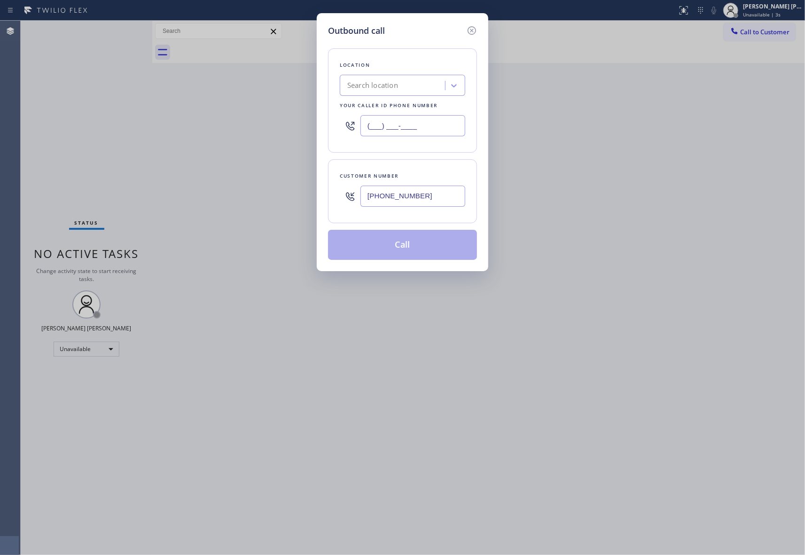
type input "(___) ___-____"
click at [378, 85] on div "Search location" at bounding box center [372, 85] width 51 height 11
paste input "Heating [PERSON_NAME]"
type input "Heating [PERSON_NAME]"
click at [376, 103] on div "Heating [PERSON_NAME]" at bounding box center [402, 105] width 125 height 17
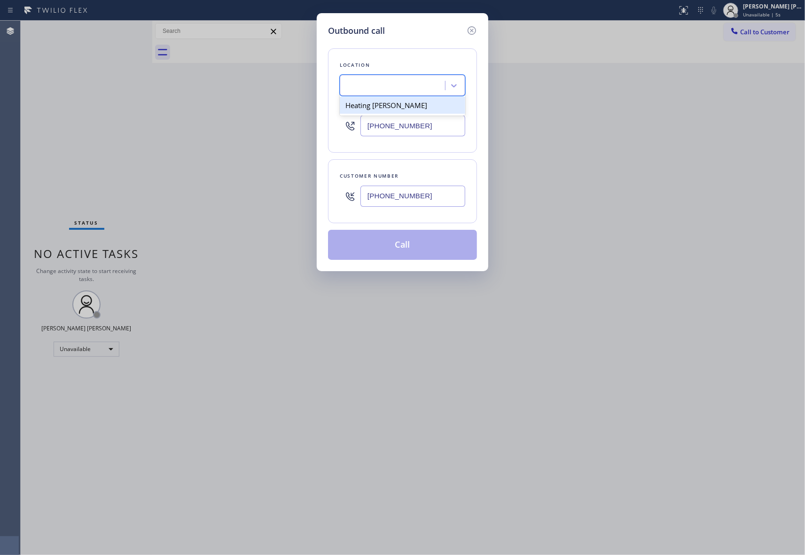
scroll to position [0, 0]
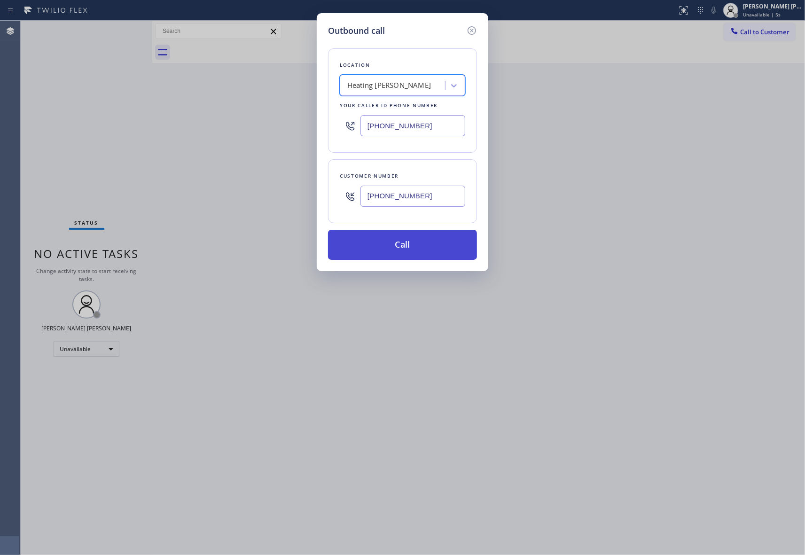
click at [387, 241] on button "Call" at bounding box center [402, 245] width 149 height 30
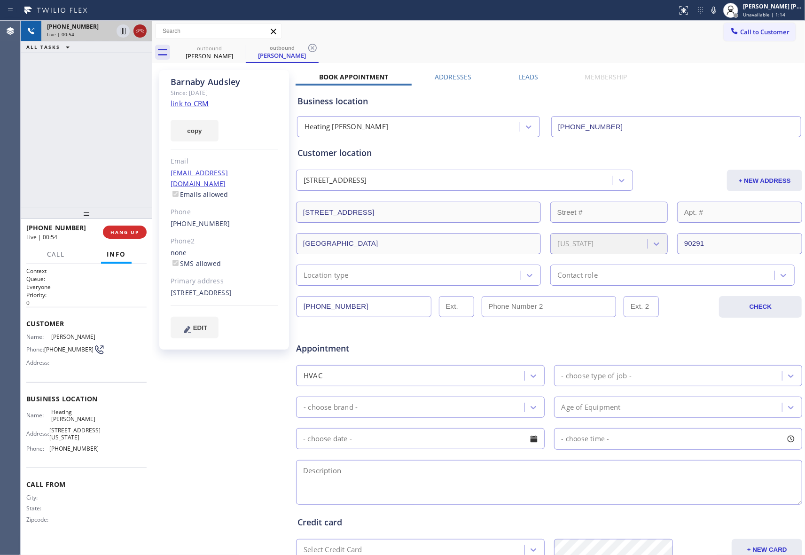
click at [139, 30] on icon at bounding box center [139, 30] width 11 height 11
click at [121, 233] on span "COMPLETE" at bounding box center [123, 232] width 32 height 7
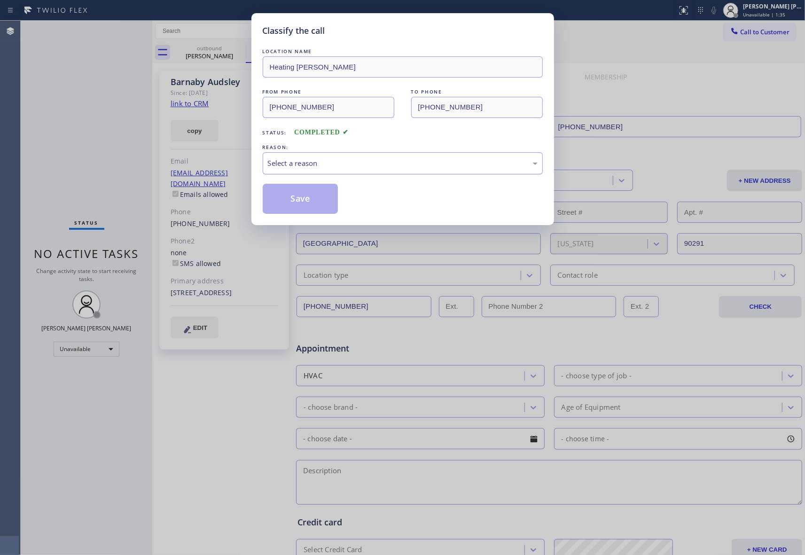
click at [371, 160] on div "Select a reason" at bounding box center [403, 163] width 270 height 11
click at [314, 198] on button "Save" at bounding box center [301, 199] width 76 height 30
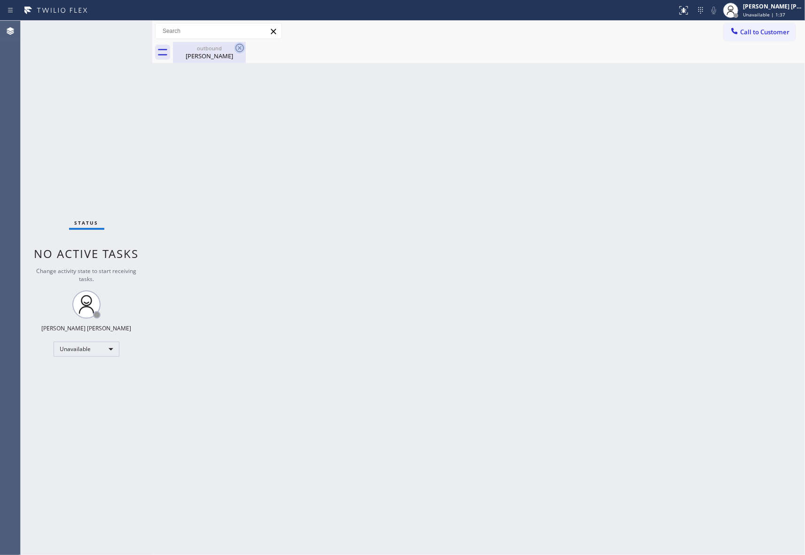
drag, startPoint x: 221, startPoint y: 55, endPoint x: 240, endPoint y: 49, distance: 19.5
click at [224, 53] on div "[PERSON_NAME]" at bounding box center [209, 56] width 71 height 8
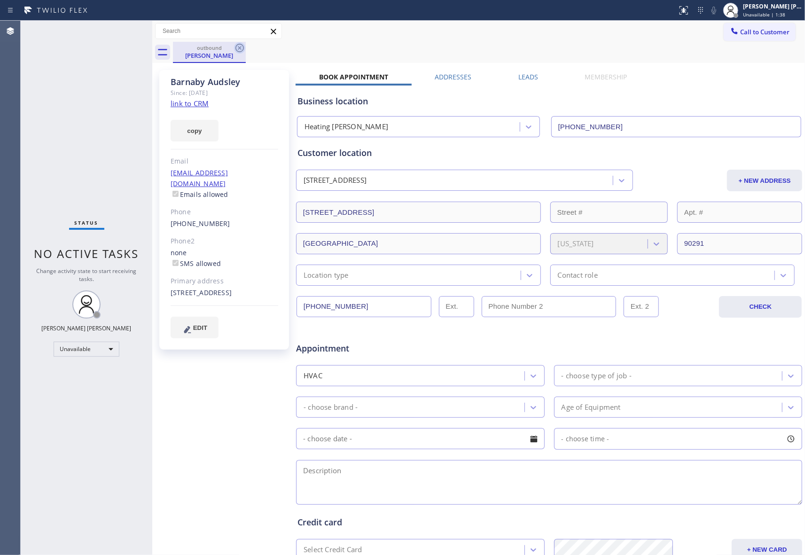
click at [240, 49] on icon at bounding box center [239, 47] width 11 height 11
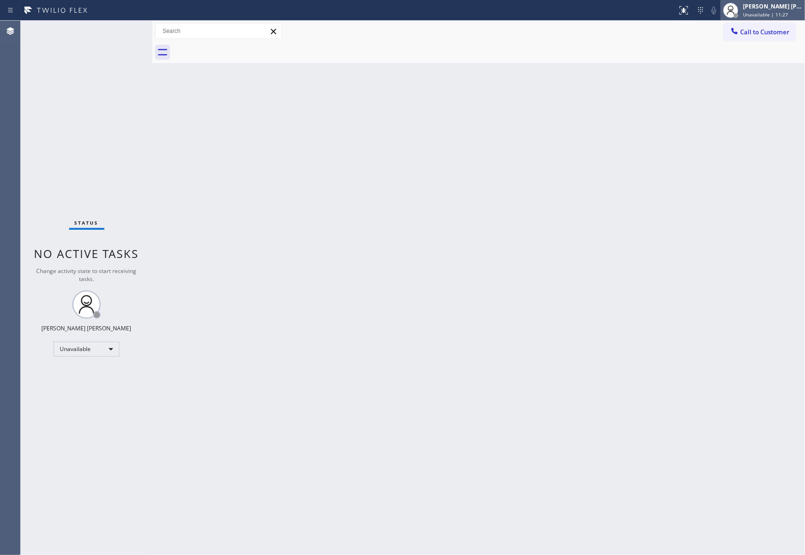
click at [782, 7] on div "[PERSON_NAME] [PERSON_NAME]" at bounding box center [772, 6] width 59 height 8
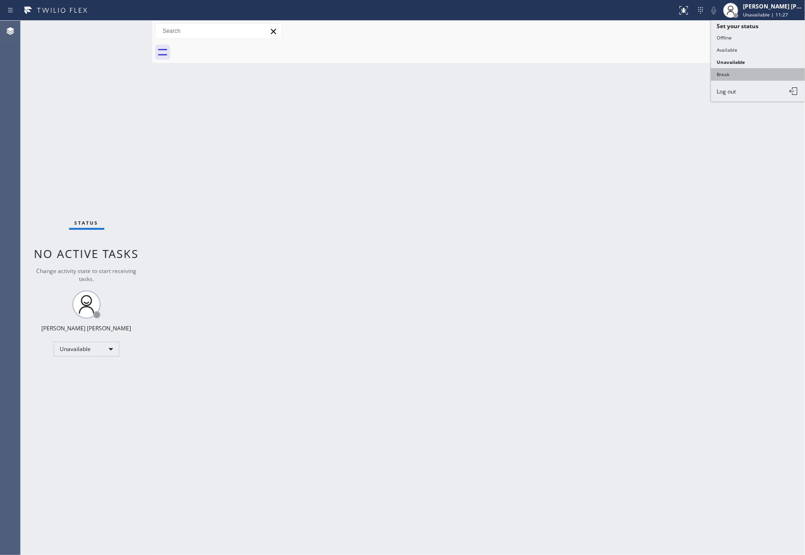
click at [750, 76] on button "Break" at bounding box center [758, 74] width 94 height 12
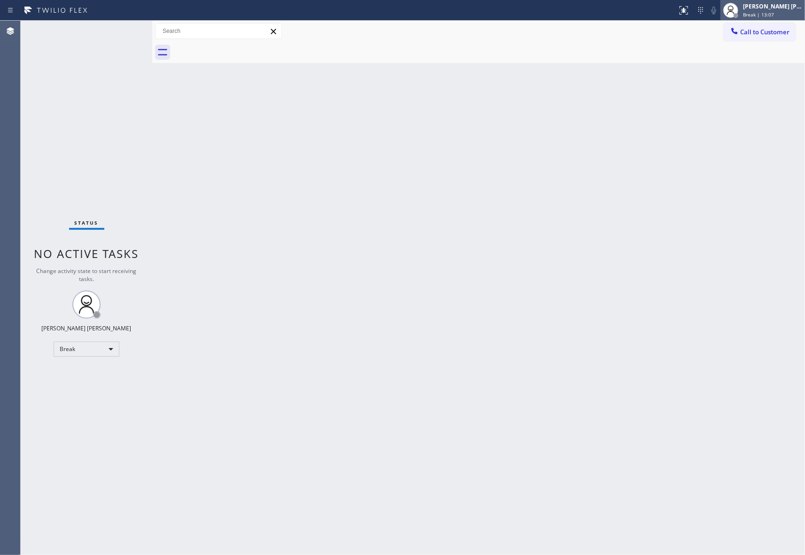
click at [783, 10] on div "[PERSON_NAME] [PERSON_NAME]" at bounding box center [772, 6] width 59 height 8
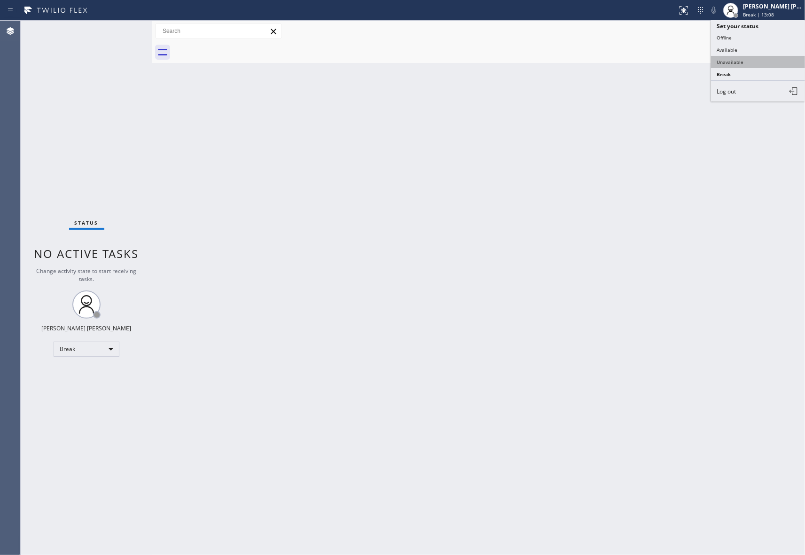
click at [760, 66] on button "Unavailable" at bounding box center [758, 62] width 94 height 12
click at [771, 28] on span "Call to Customer" at bounding box center [764, 32] width 49 height 8
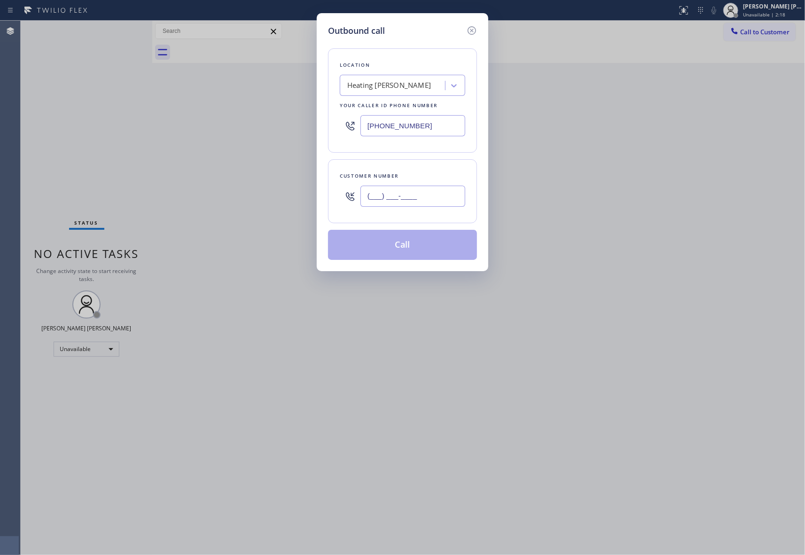
click at [403, 190] on input "(___) ___-____" at bounding box center [412, 196] width 105 height 21
paste input "714) 742-5488"
click at [410, 85] on div "Heating [PERSON_NAME]" at bounding box center [389, 85] width 84 height 11
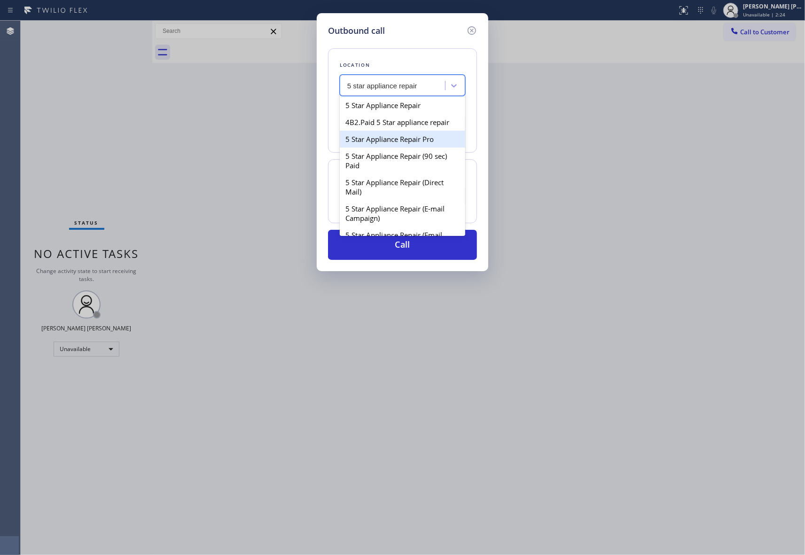
click at [429, 145] on div "5 Star Appliance Repair Pro" at bounding box center [402, 139] width 125 height 17
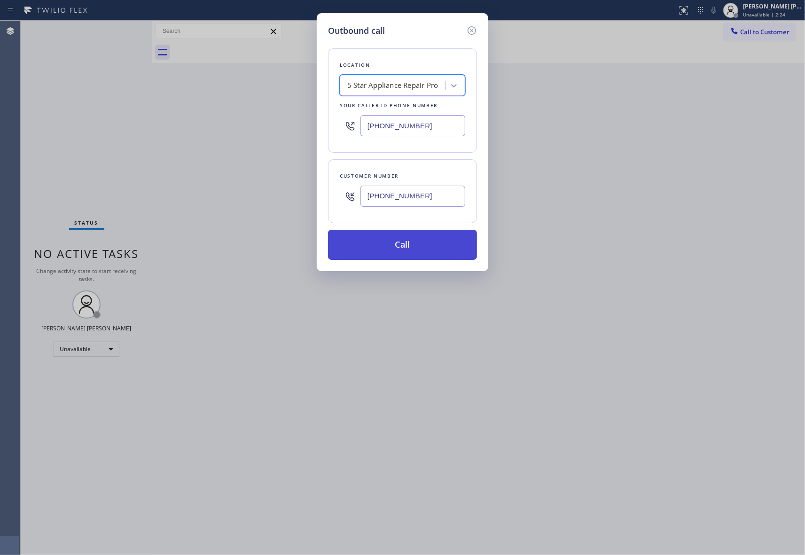
click at [426, 242] on button "Call" at bounding box center [402, 245] width 149 height 30
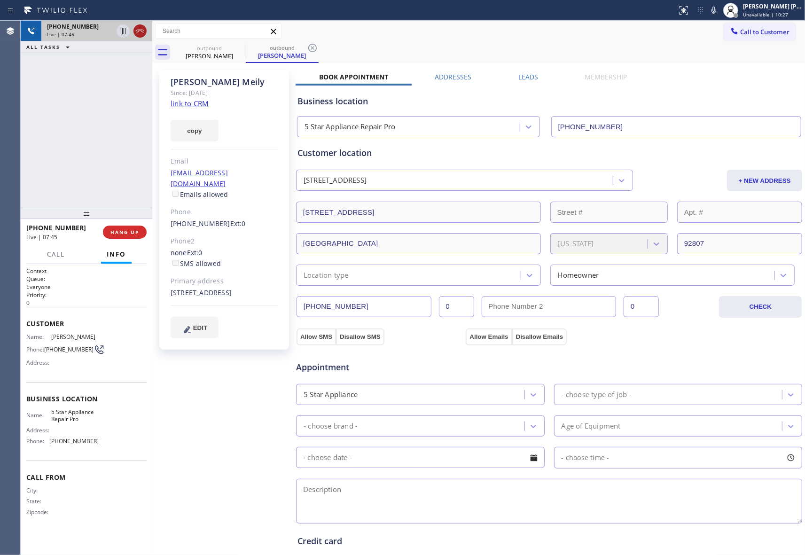
click at [141, 31] on icon at bounding box center [140, 31] width 8 height 3
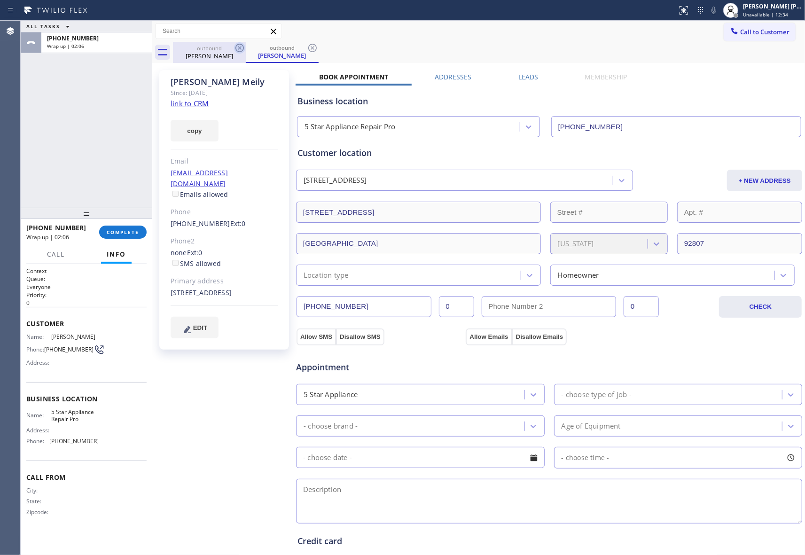
click at [230, 50] on div "outbound" at bounding box center [209, 48] width 71 height 7
click at [240, 49] on icon at bounding box center [239, 47] width 11 height 11
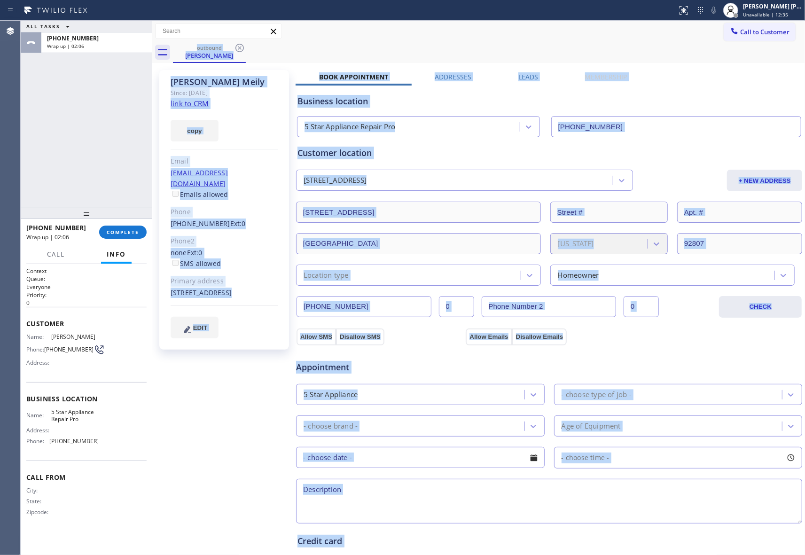
click at [240, 49] on div "outbound [PERSON_NAME]" at bounding box center [489, 52] width 632 height 21
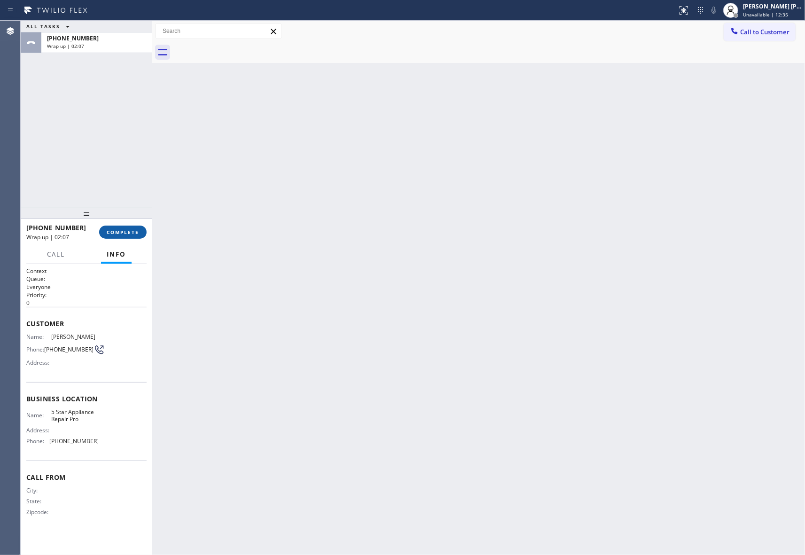
click at [126, 235] on span "COMPLETE" at bounding box center [123, 232] width 32 height 7
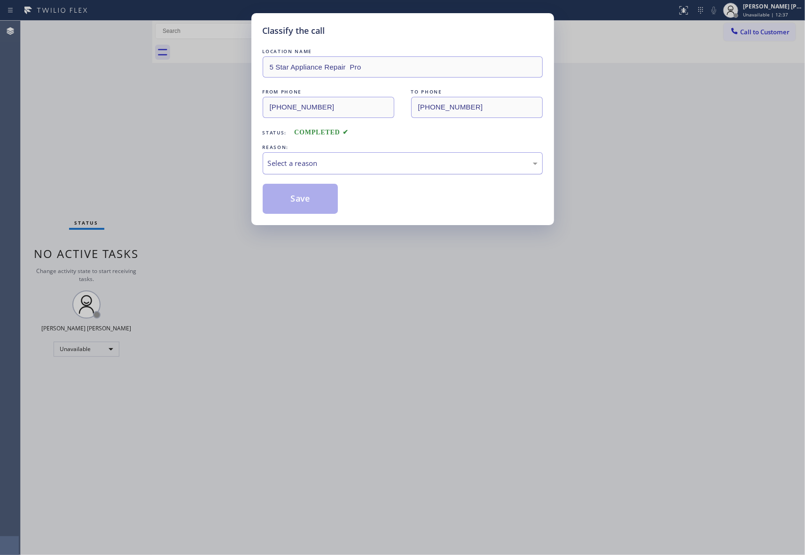
click at [341, 161] on div "Select a reason" at bounding box center [403, 163] width 270 height 11
click at [308, 197] on button "Save" at bounding box center [301, 199] width 76 height 30
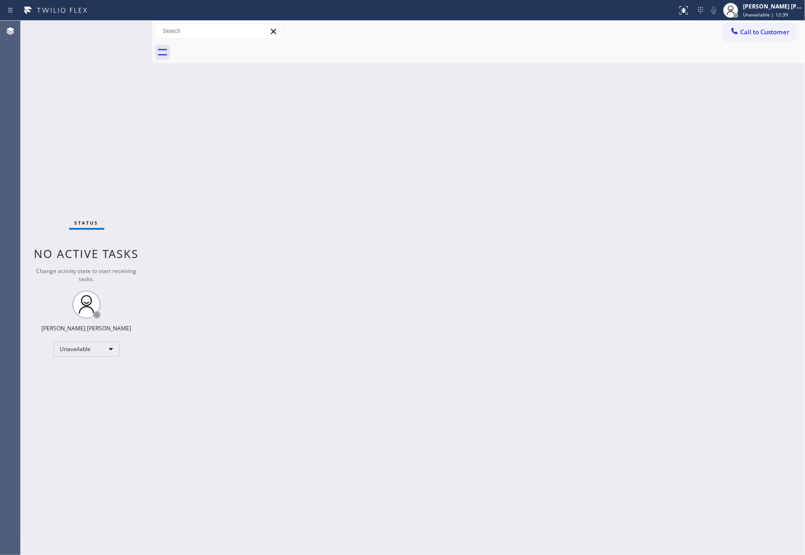
click at [787, 29] on span "Call to Customer" at bounding box center [764, 32] width 49 height 8
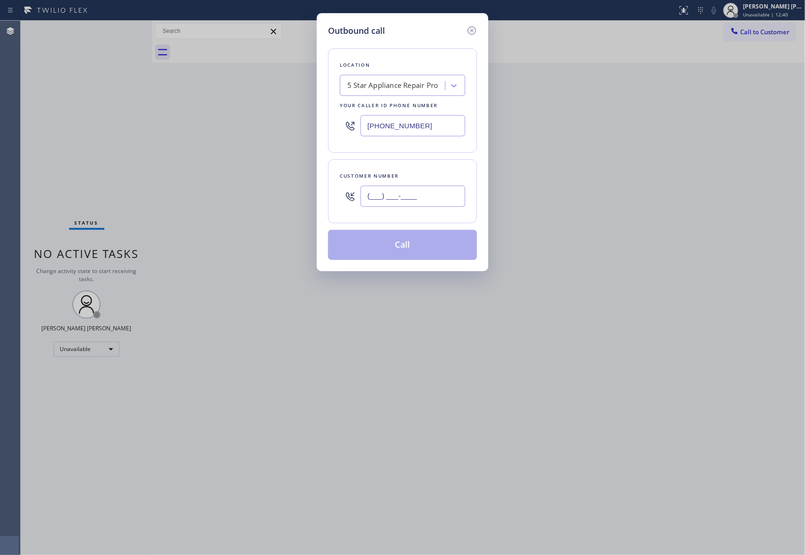
click at [441, 198] on input "(___) ___-____" at bounding box center [412, 196] width 105 height 21
paste input "480) 980-6608"
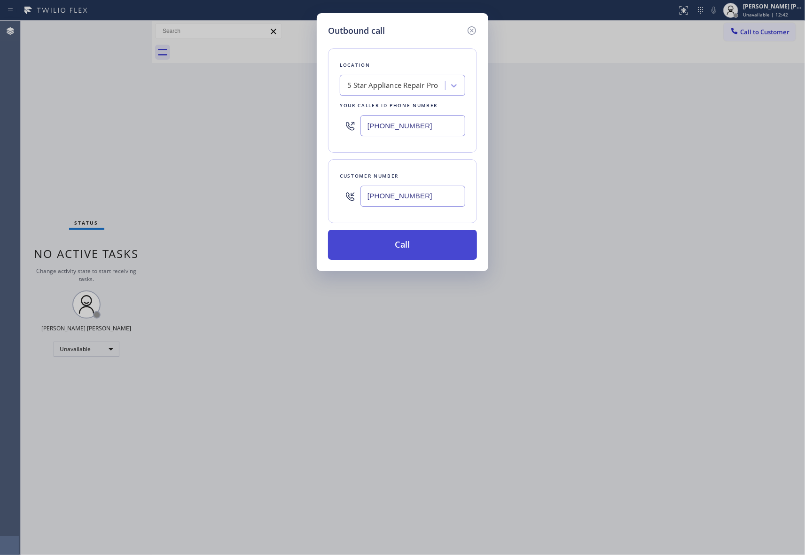
click at [416, 240] on button "Call" at bounding box center [402, 245] width 149 height 30
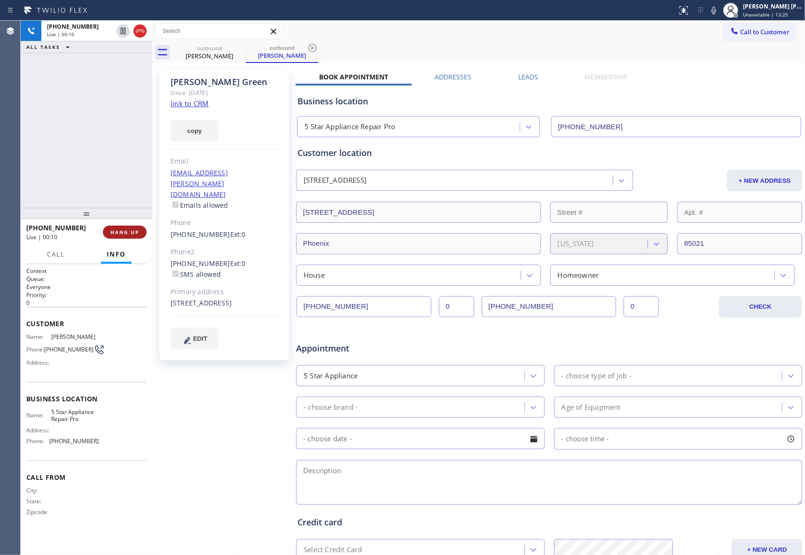
click at [126, 231] on span "HANG UP" at bounding box center [124, 232] width 29 height 7
click at [526, 77] on label "Leads" at bounding box center [528, 76] width 20 height 9
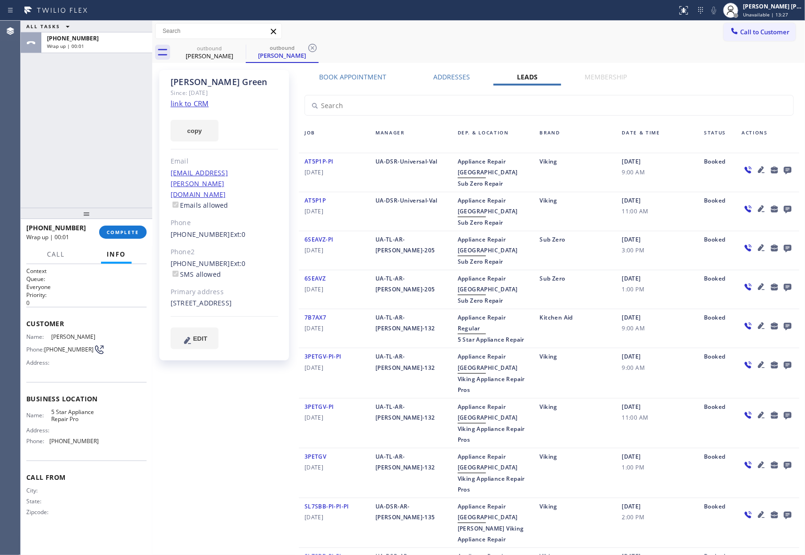
click at [781, 165] on div at bounding box center [787, 169] width 13 height 11
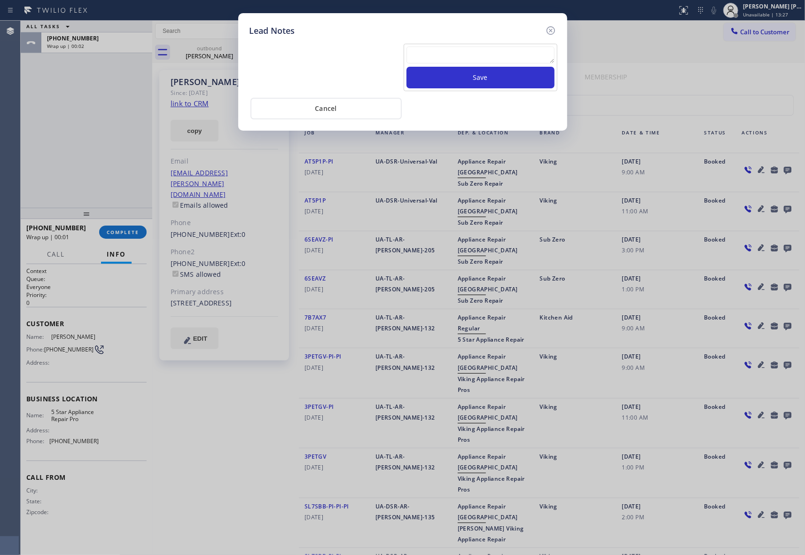
click at [428, 53] on textarea at bounding box center [480, 55] width 148 height 17
paste textarea "VM | please transfer if cx calls back"
click at [466, 78] on button "Save" at bounding box center [480, 78] width 148 height 22
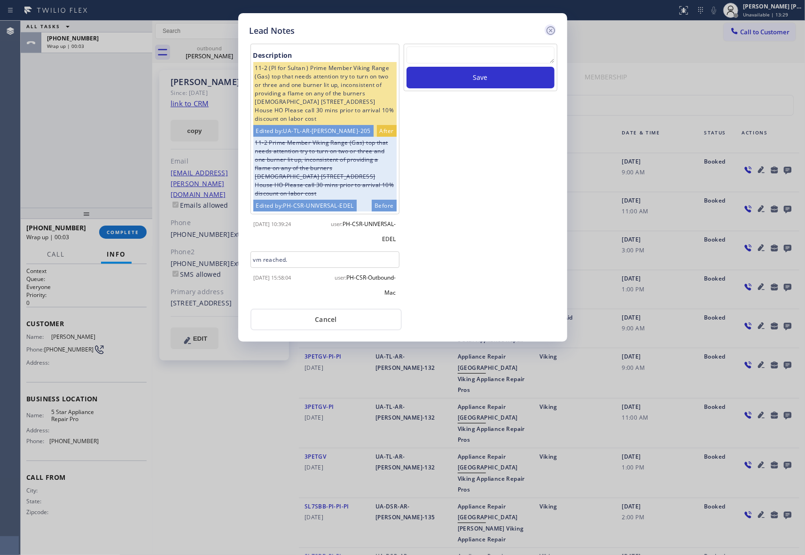
click at [549, 31] on icon at bounding box center [550, 30] width 11 height 11
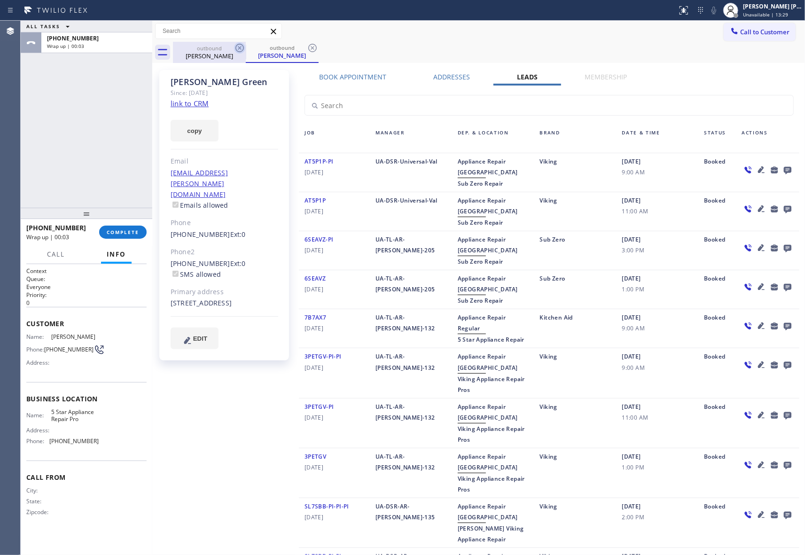
click at [239, 53] on icon at bounding box center [239, 47] width 11 height 11
click at [241, 47] on icon at bounding box center [239, 48] width 8 height 8
click at [246, 47] on div "outbound [PERSON_NAME]" at bounding box center [282, 52] width 73 height 21
click at [241, 47] on icon at bounding box center [239, 48] width 8 height 8
drag, startPoint x: 241, startPoint y: 47, endPoint x: 132, endPoint y: 230, distance: 213.2
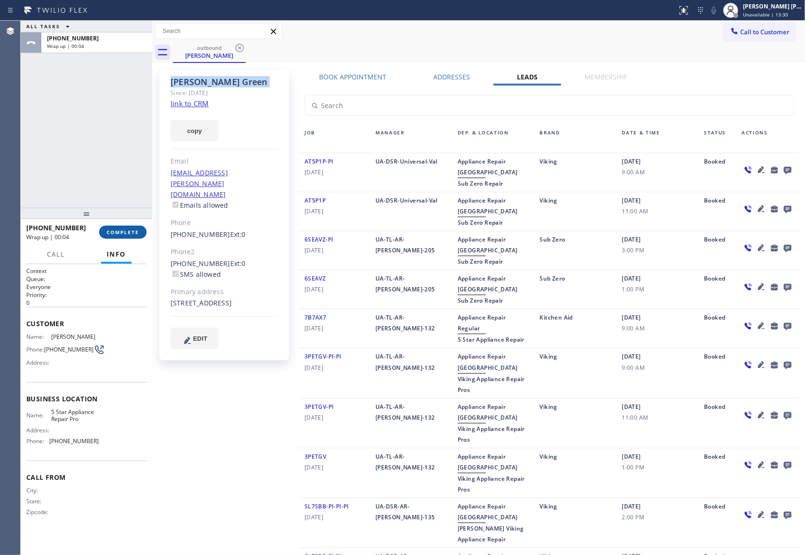
click at [240, 46] on div "outbound [PERSON_NAME]" at bounding box center [489, 52] width 632 height 21
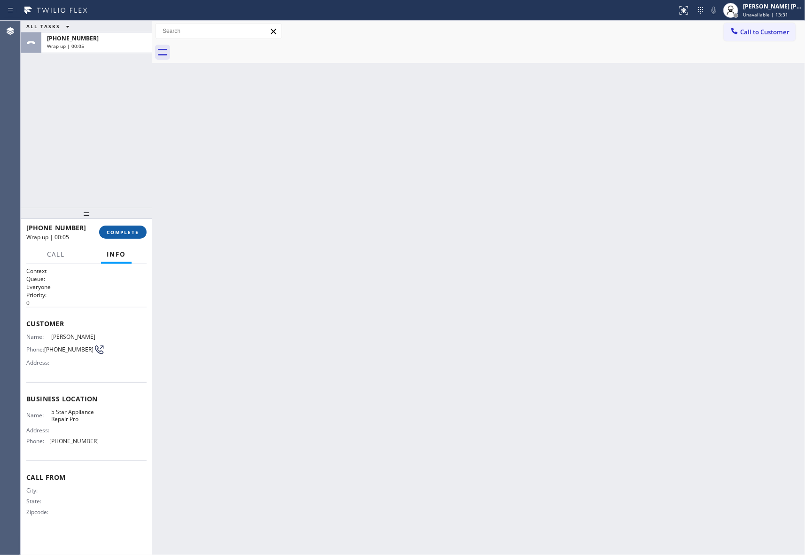
click at [130, 231] on span "COMPLETE" at bounding box center [123, 232] width 32 height 7
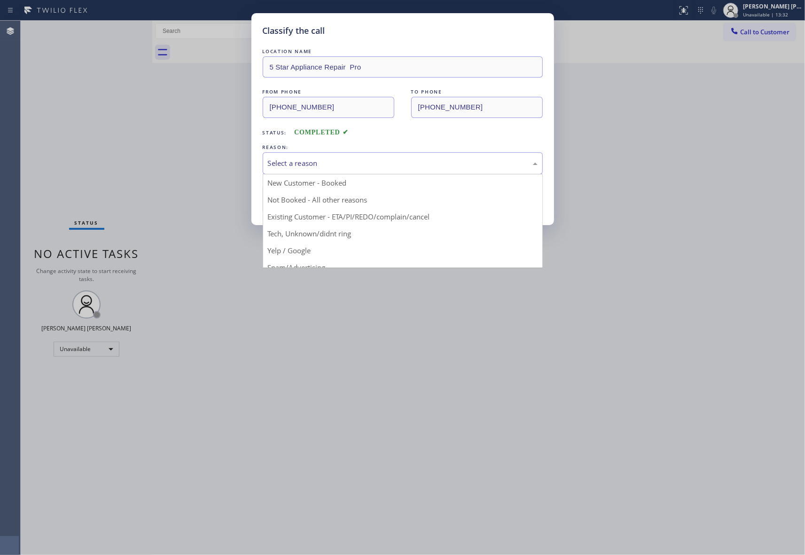
click at [340, 163] on div "Select a reason" at bounding box center [403, 163] width 270 height 11
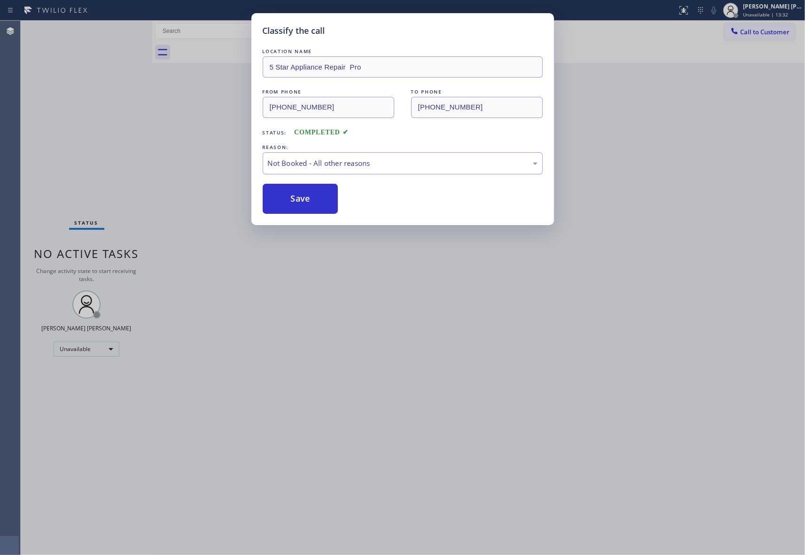
click at [284, 200] on button "Save" at bounding box center [301, 199] width 76 height 30
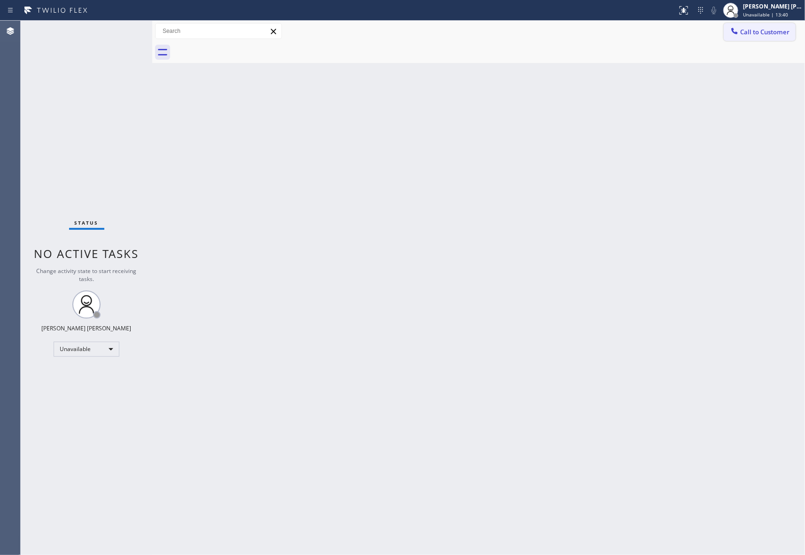
click at [767, 26] on button "Call to Customer" at bounding box center [760, 32] width 72 height 18
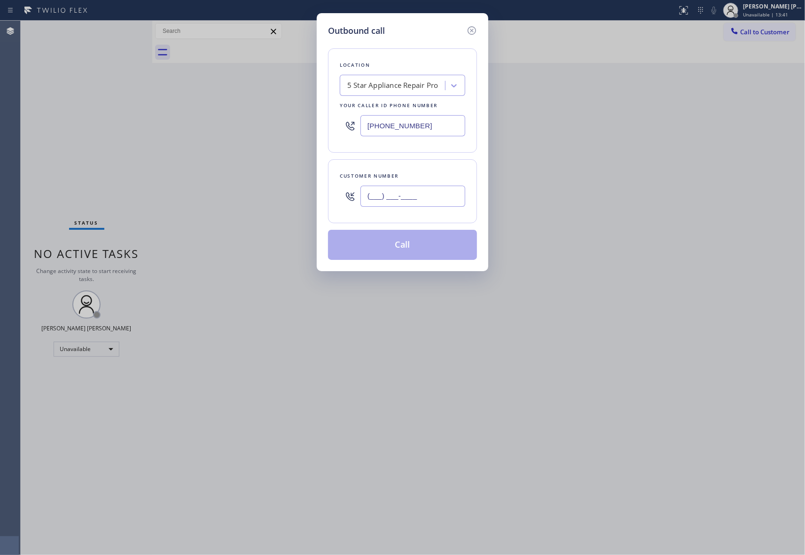
click at [431, 205] on input "(___) ___-____" at bounding box center [412, 196] width 105 height 21
paste input "612) 840-0321"
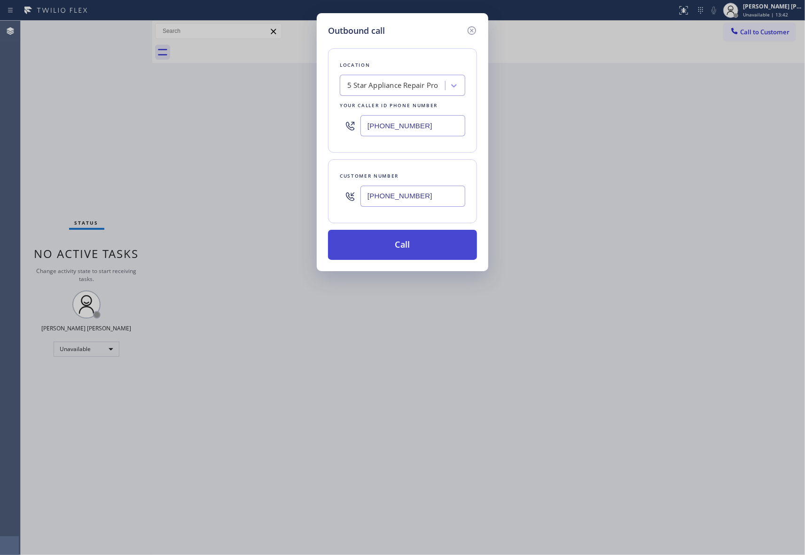
click at [420, 246] on button "Call" at bounding box center [402, 245] width 149 height 30
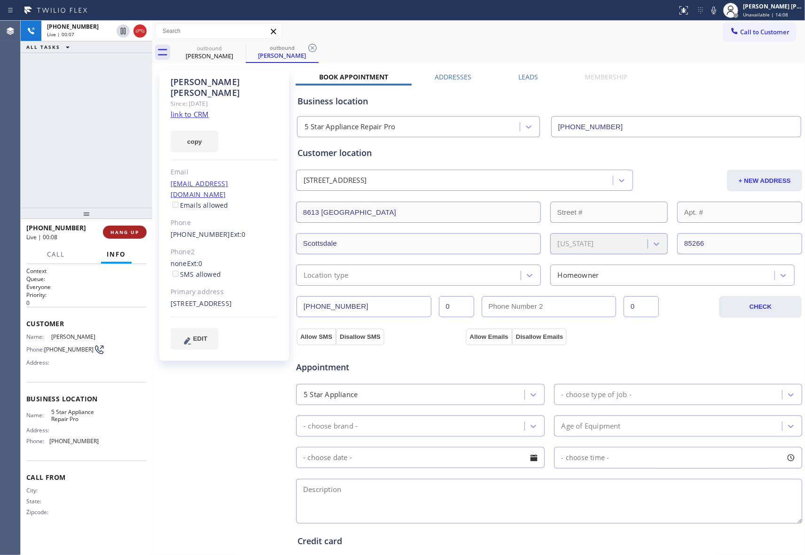
click at [115, 234] on span "HANG UP" at bounding box center [124, 232] width 29 height 7
click at [527, 76] on label "Leads" at bounding box center [528, 76] width 20 height 9
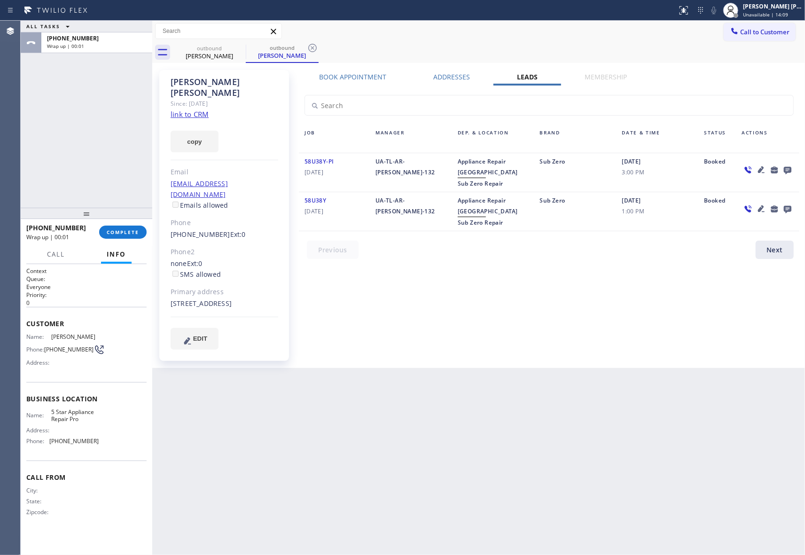
click at [791, 173] on icon at bounding box center [787, 170] width 11 height 12
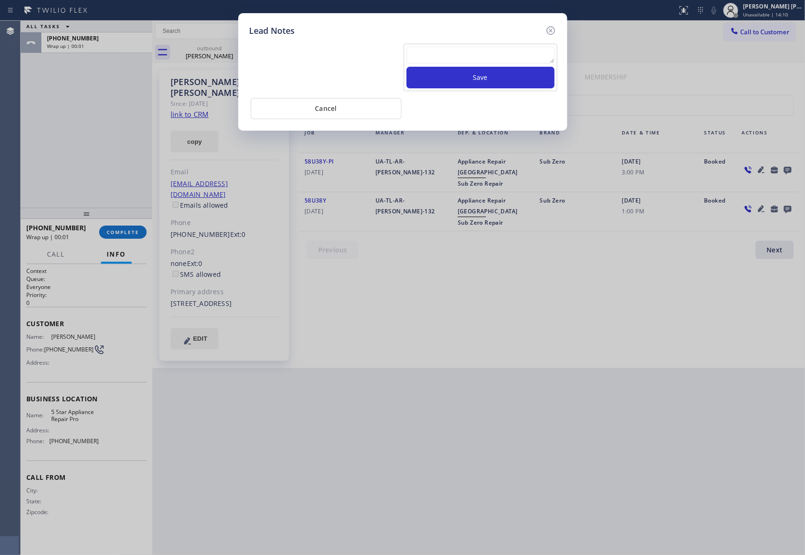
click at [487, 61] on textarea at bounding box center [480, 55] width 148 height 17
paste textarea "VM | please transfer if cx calls back"
click at [497, 83] on button "Save" at bounding box center [480, 78] width 148 height 22
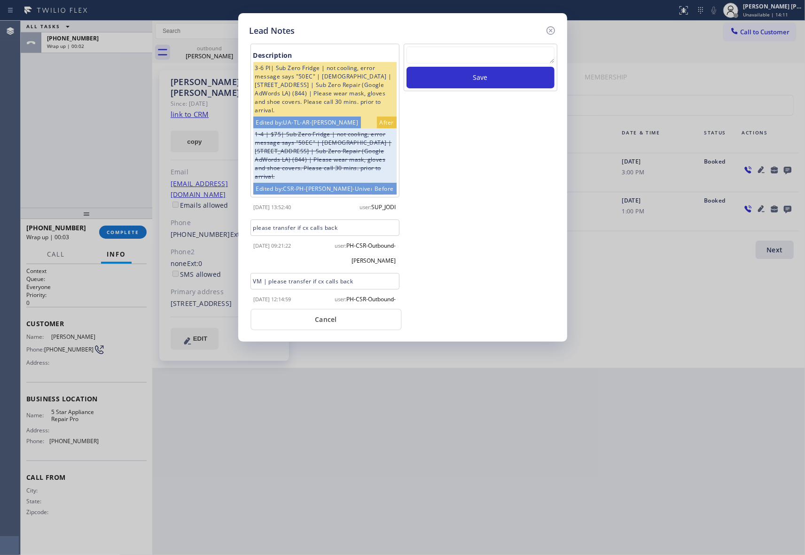
click at [559, 27] on div "Lead Notes Description 3-6 PI| Sub Zero Fridge | not cooling, error message say…" at bounding box center [402, 177] width 329 height 328
click at [550, 28] on icon at bounding box center [550, 30] width 11 height 11
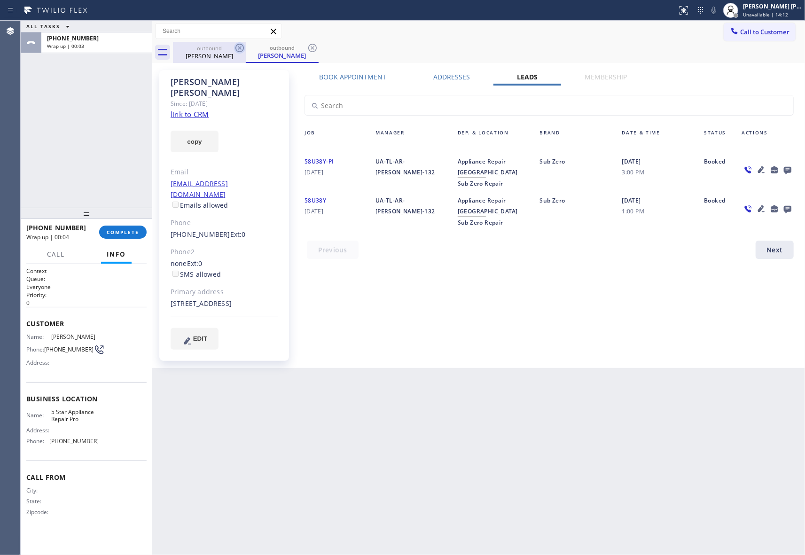
click at [241, 49] on icon at bounding box center [239, 47] width 11 height 11
click at [307, 49] on icon at bounding box center [312, 47] width 11 height 11
click at [239, 49] on div "outbound [PERSON_NAME] outbound [PERSON_NAME]" at bounding box center [489, 52] width 632 height 21
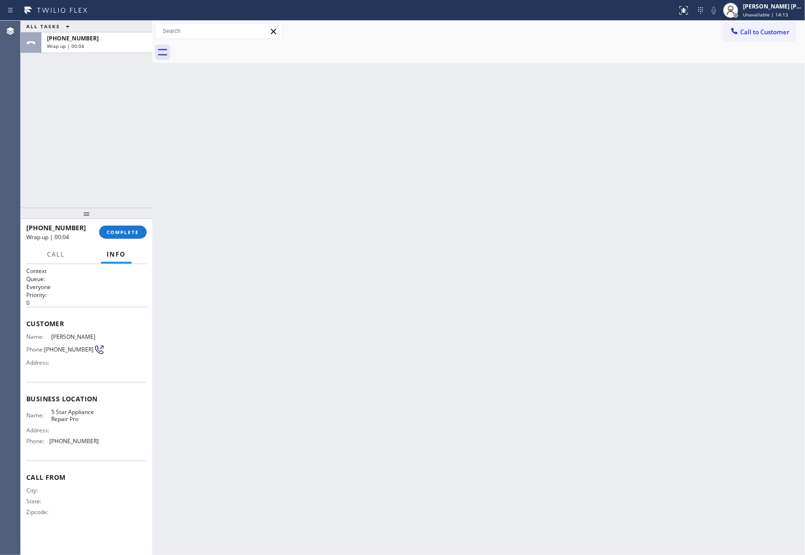
click at [239, 49] on div at bounding box center [489, 52] width 632 height 21
drag, startPoint x: 237, startPoint y: 49, endPoint x: 226, endPoint y: 55, distance: 12.8
click at [237, 49] on div at bounding box center [489, 52] width 632 height 21
click at [137, 233] on span "COMPLETE" at bounding box center [123, 232] width 32 height 7
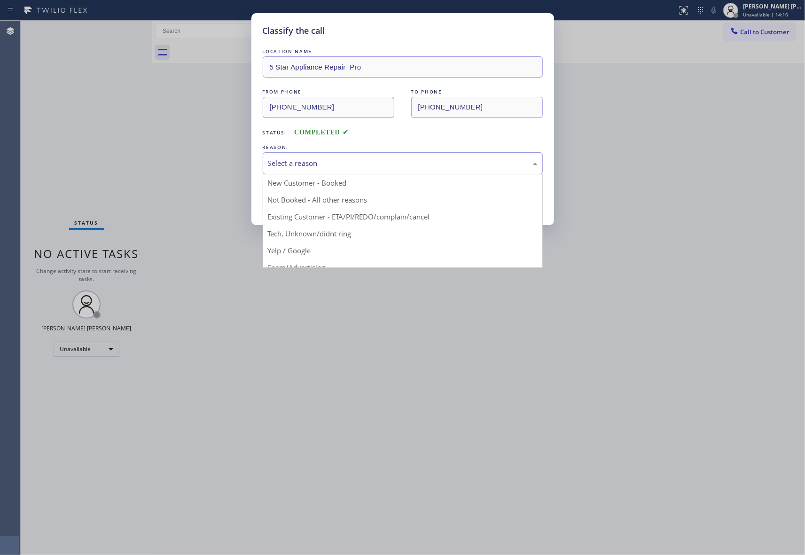
click at [322, 166] on div "Select a reason" at bounding box center [403, 163] width 270 height 11
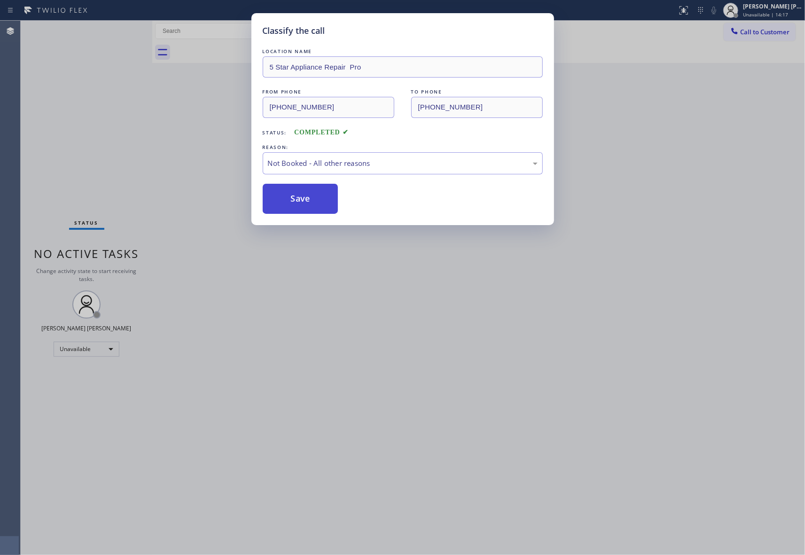
click at [293, 202] on button "Save" at bounding box center [301, 199] width 76 height 30
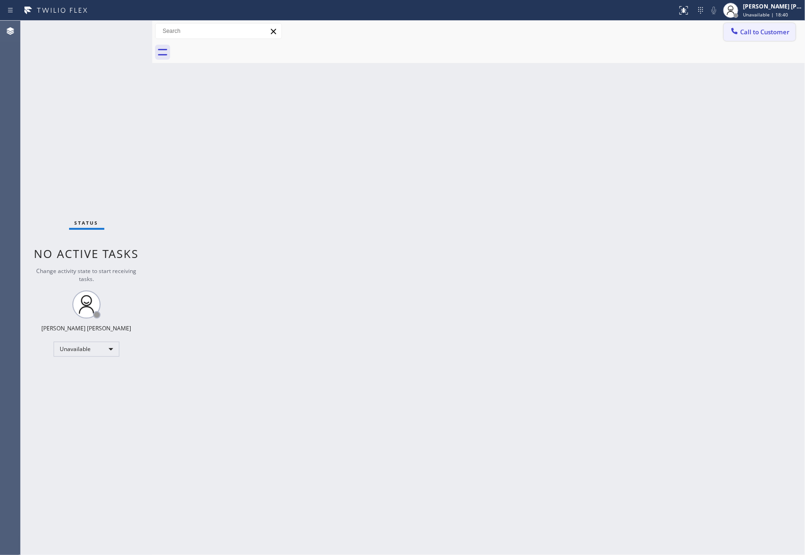
drag, startPoint x: 771, startPoint y: 32, endPoint x: 574, endPoint y: 78, distance: 202.5
click at [771, 32] on span "Call to Customer" at bounding box center [764, 32] width 49 height 8
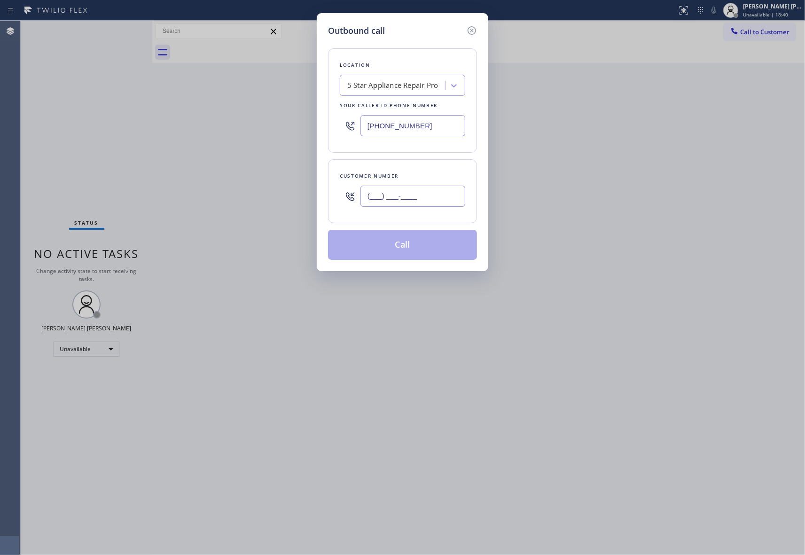
click at [401, 202] on input "(___) ___-____" at bounding box center [412, 196] width 105 height 21
paste input "619) 300-8005"
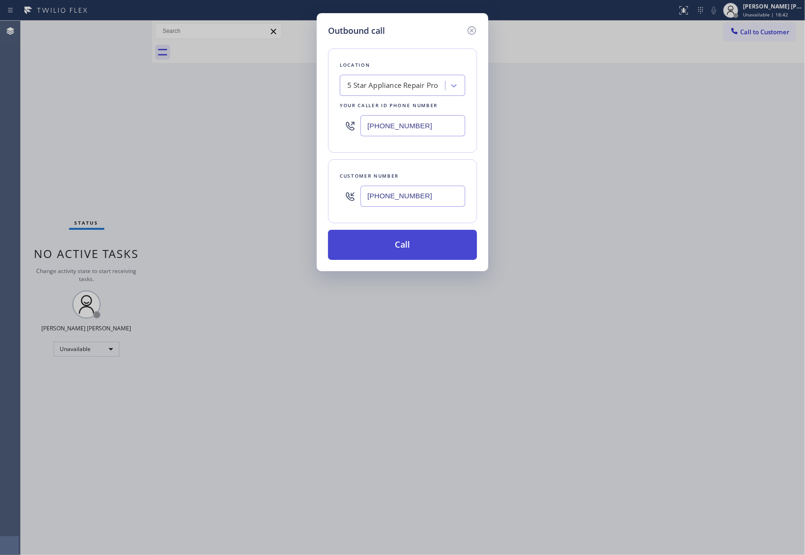
click at [433, 250] on button "Call" at bounding box center [402, 245] width 149 height 30
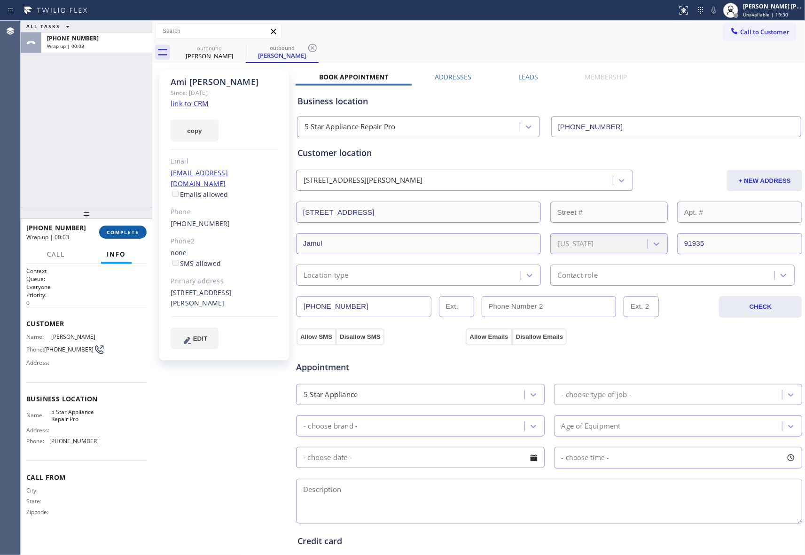
click at [132, 231] on span "COMPLETE" at bounding box center [123, 232] width 32 height 7
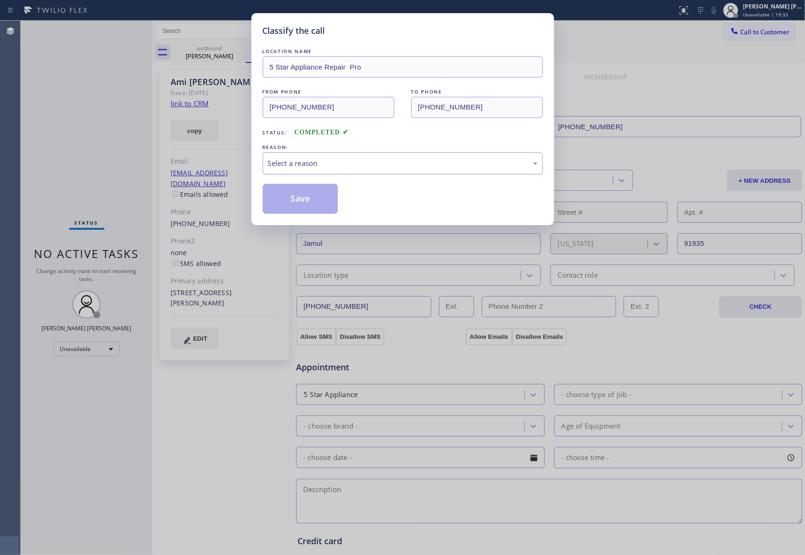
click at [375, 159] on div "Select a reason" at bounding box center [403, 163] width 270 height 11
click at [310, 198] on button "Save" at bounding box center [301, 199] width 76 height 30
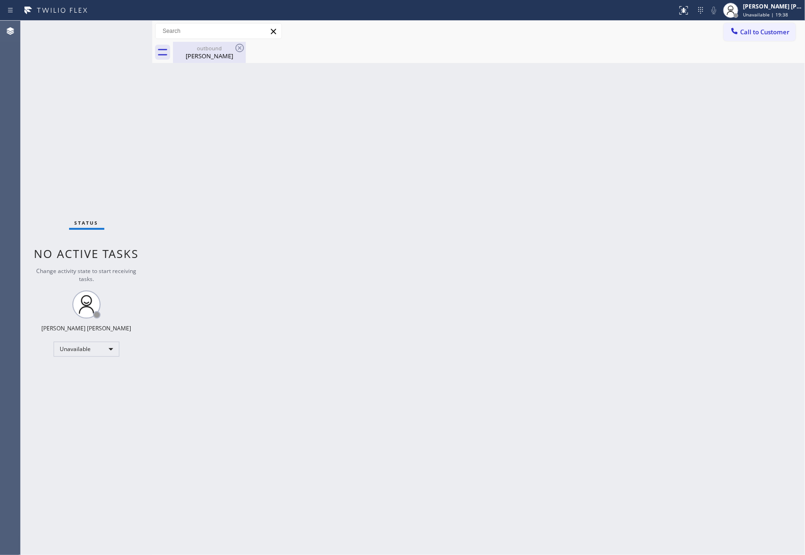
click at [200, 51] on div "outbound" at bounding box center [209, 48] width 71 height 7
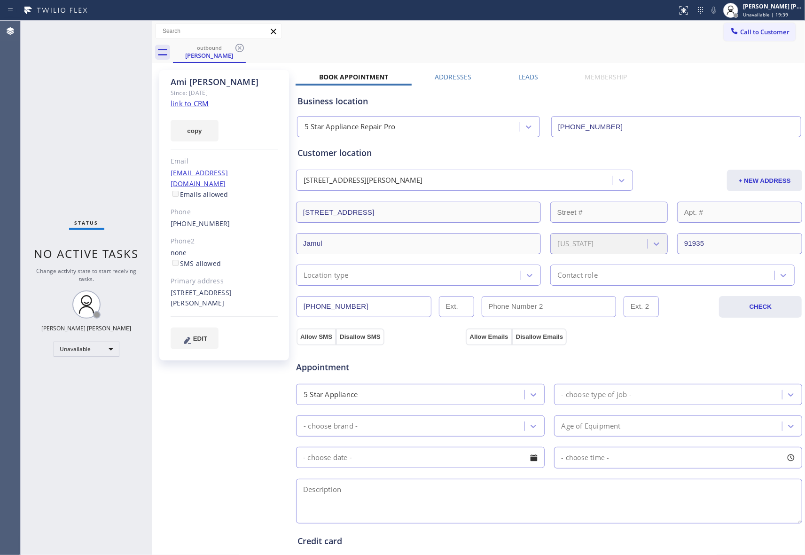
click at [521, 79] on label "Leads" at bounding box center [528, 76] width 20 height 9
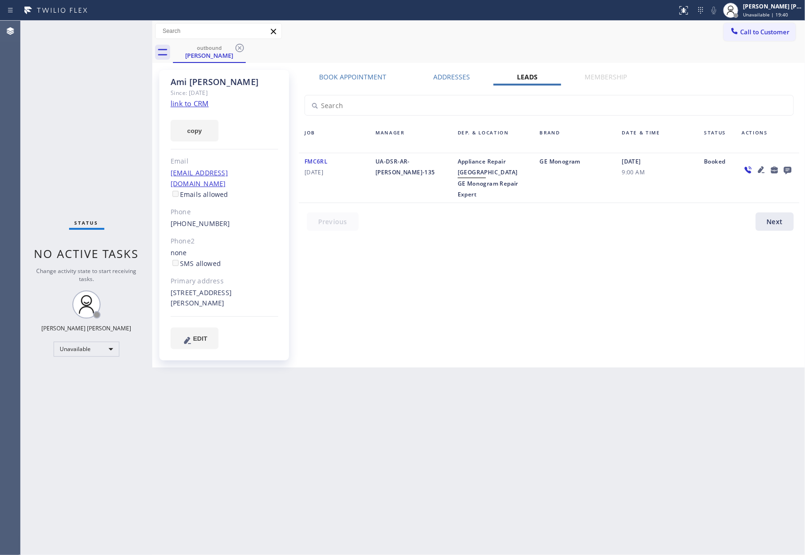
click at [791, 170] on icon at bounding box center [788, 171] width 8 height 8
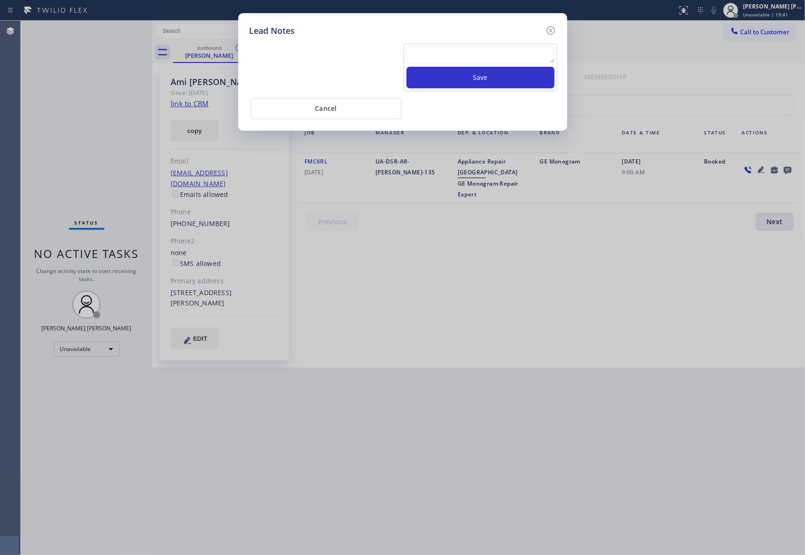
click at [454, 55] on textarea at bounding box center [480, 55] width 148 height 17
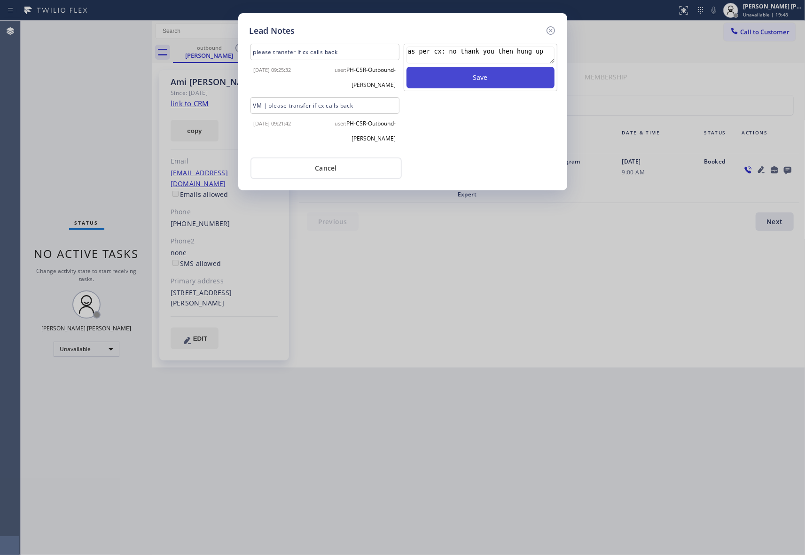
click at [470, 81] on button "Save" at bounding box center [480, 78] width 148 height 22
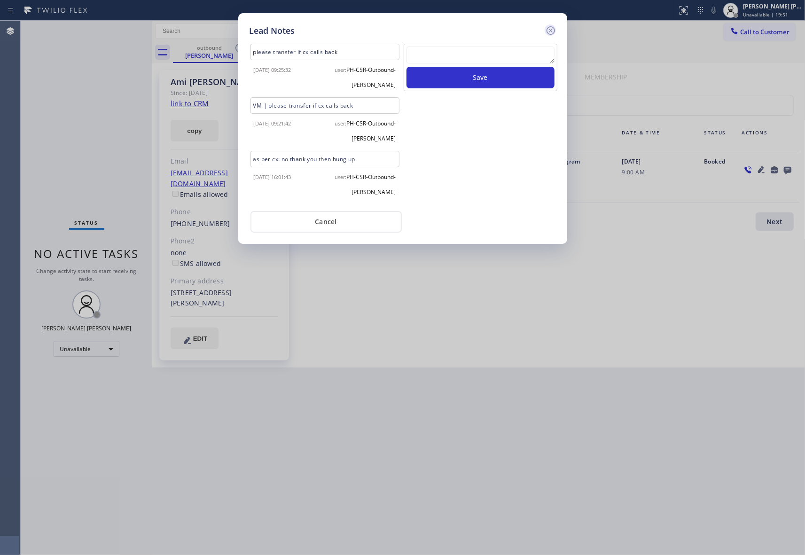
click at [549, 32] on icon at bounding box center [550, 30] width 11 height 11
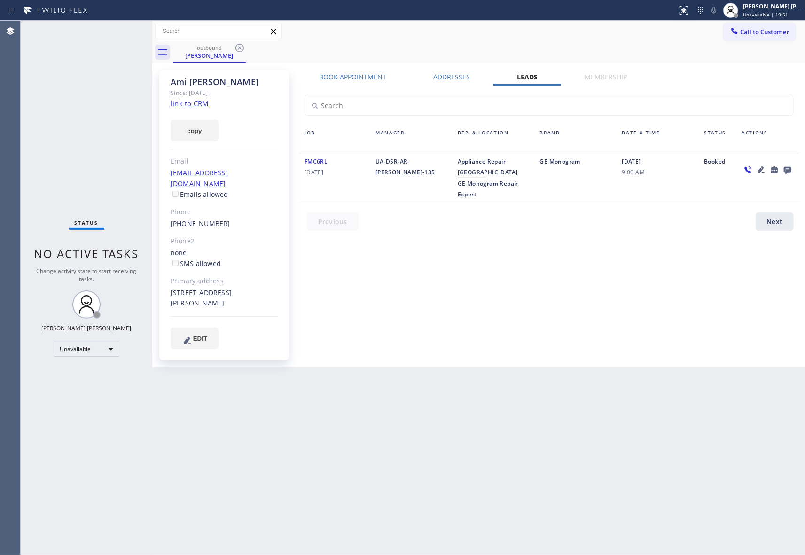
drag, startPoint x: 226, startPoint y: 52, endPoint x: 248, endPoint y: 49, distance: 22.3
click at [235, 51] on div "outbound [PERSON_NAME]" at bounding box center [209, 52] width 73 height 21
click at [249, 48] on div "outbound [PERSON_NAME]" at bounding box center [489, 52] width 632 height 21
click at [240, 47] on icon at bounding box center [239, 48] width 8 height 8
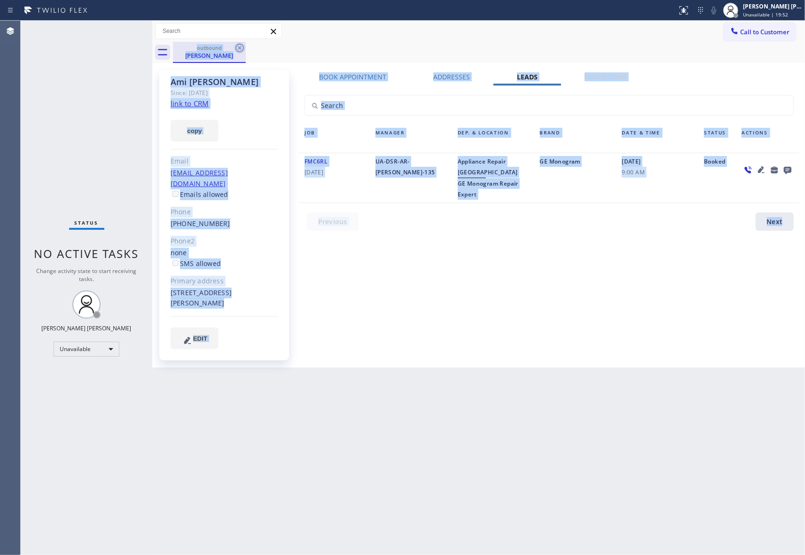
click at [240, 47] on div "outbound [PERSON_NAME]" at bounding box center [489, 52] width 632 height 21
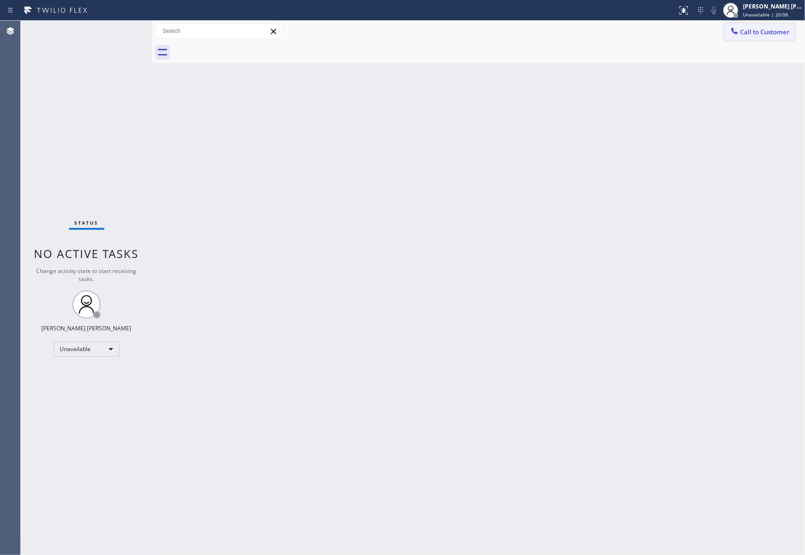
click at [760, 31] on span "Call to Customer" at bounding box center [764, 32] width 49 height 8
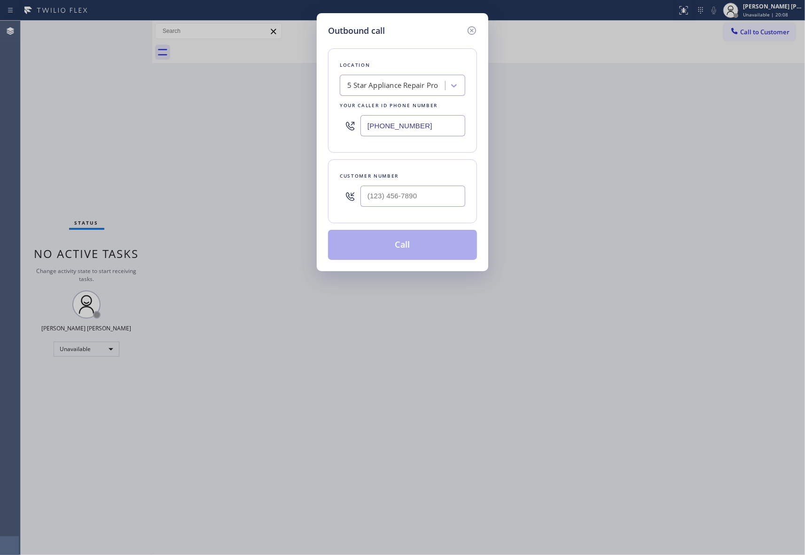
drag, startPoint x: 413, startPoint y: 213, endPoint x: 414, endPoint y: 204, distance: 9.4
click at [413, 213] on div "Customer number" at bounding box center [402, 191] width 149 height 64
click at [416, 203] on input "(___) ___-____" at bounding box center [412, 196] width 105 height 21
paste input "602) 618-1221"
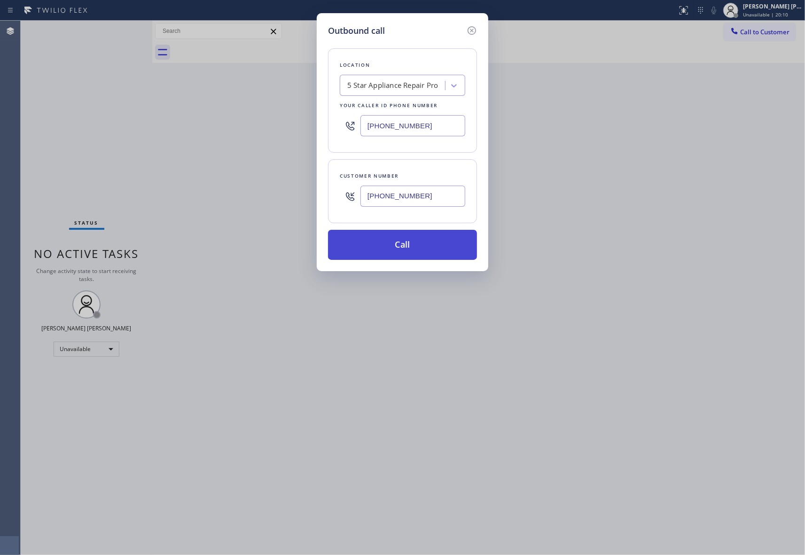
click at [425, 245] on button "Call" at bounding box center [402, 245] width 149 height 30
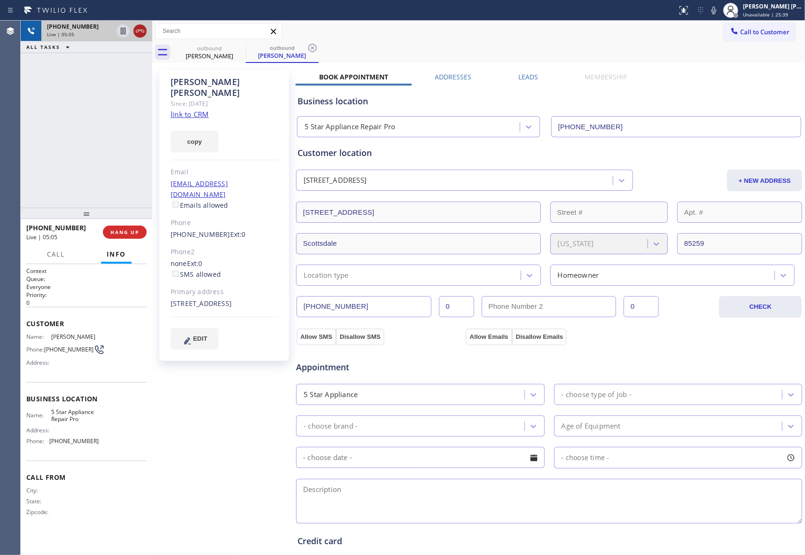
click at [145, 30] on icon at bounding box center [139, 30] width 11 height 11
click at [128, 227] on button "COMPLETE" at bounding box center [122, 232] width 47 height 13
click at [678, 8] on icon at bounding box center [683, 10] width 11 height 11
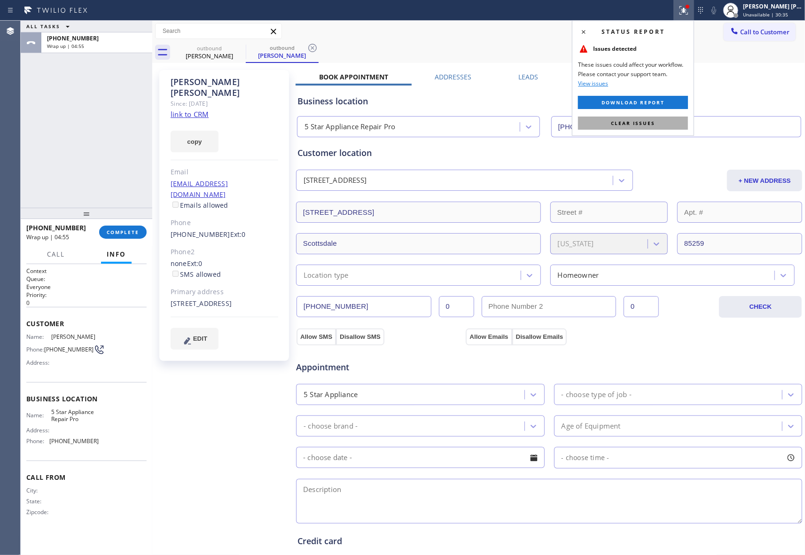
click at [641, 123] on span "Clear issues" at bounding box center [633, 123] width 44 height 7
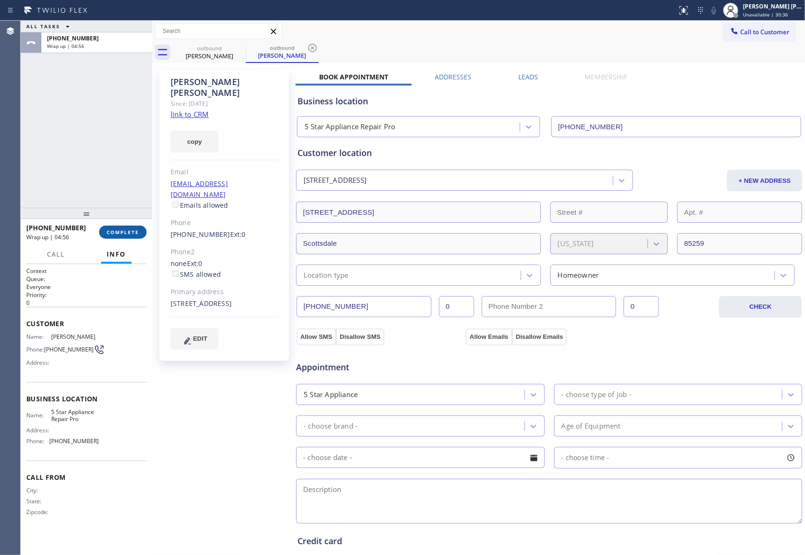
click at [127, 229] on span "COMPLETE" at bounding box center [123, 232] width 32 height 7
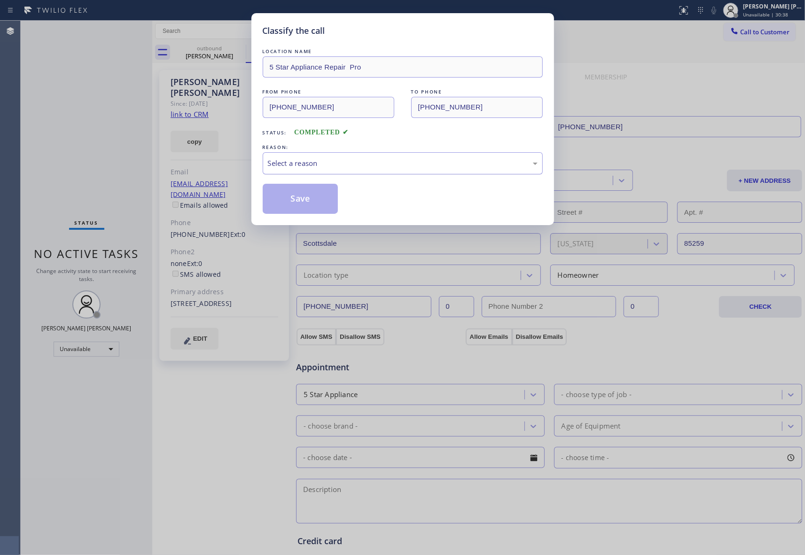
click at [324, 162] on div "Select a reason" at bounding box center [403, 163] width 270 height 11
click at [304, 200] on button "Save" at bounding box center [301, 199] width 76 height 30
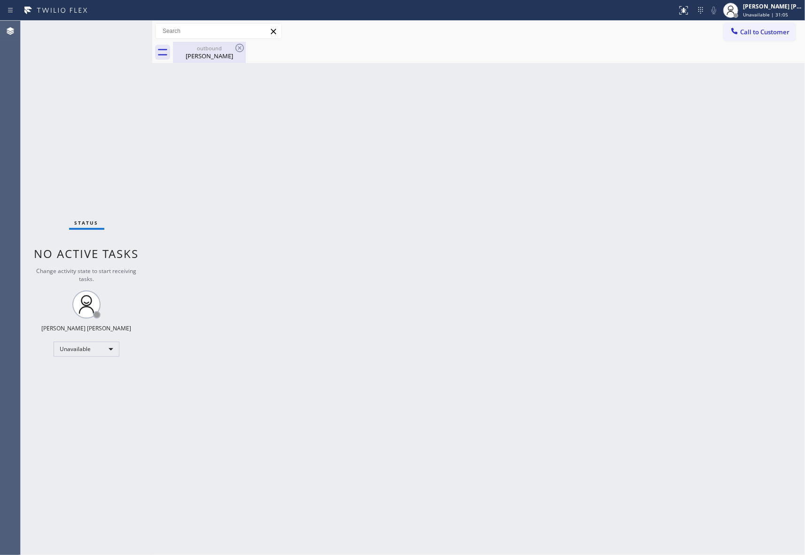
click at [229, 49] on div "outbound" at bounding box center [209, 48] width 71 height 7
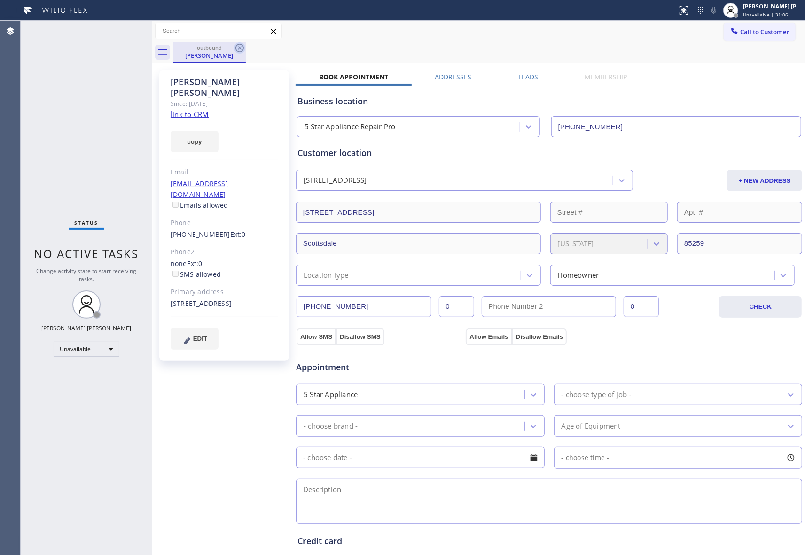
click at [240, 48] on icon at bounding box center [239, 48] width 8 height 8
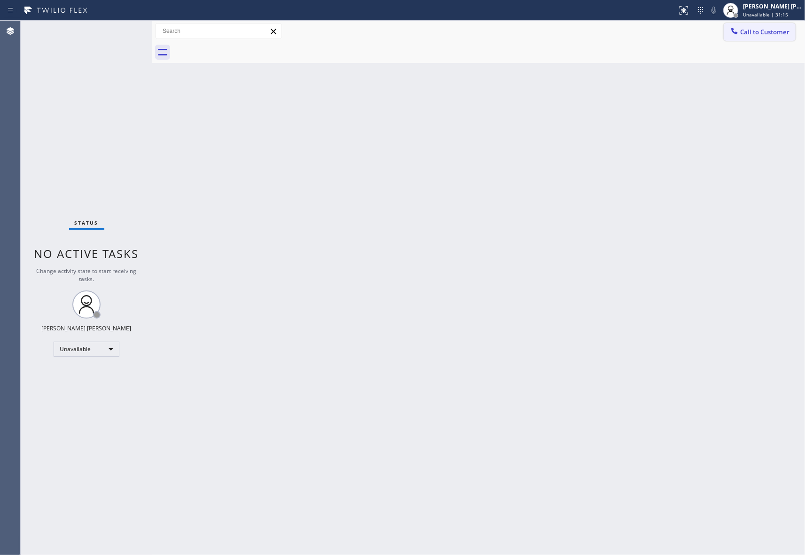
click at [771, 33] on span "Call to Customer" at bounding box center [764, 32] width 49 height 8
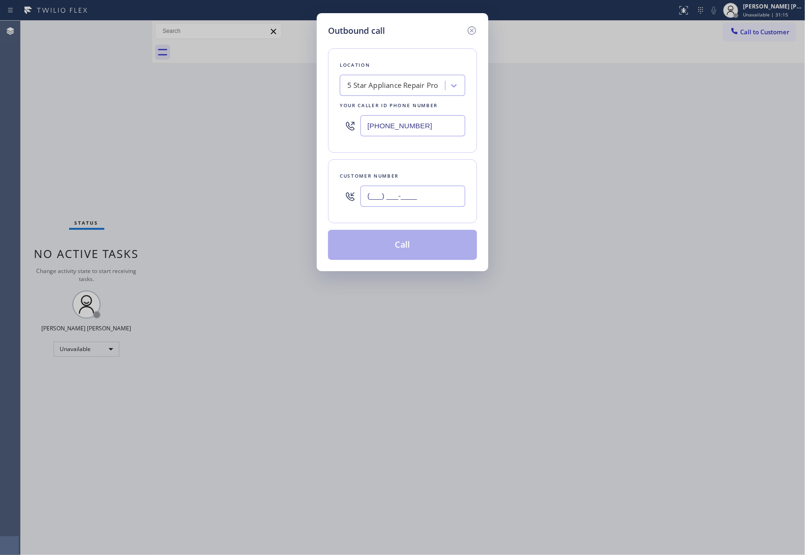
click at [432, 196] on input "(___) ___-____" at bounding box center [412, 196] width 105 height 21
paste input "909) 609-5525"
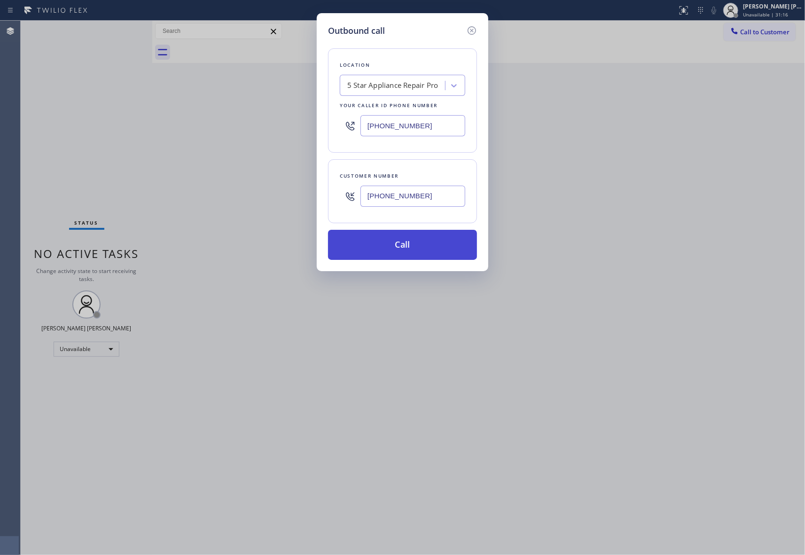
click at [424, 240] on button "Call" at bounding box center [402, 245] width 149 height 30
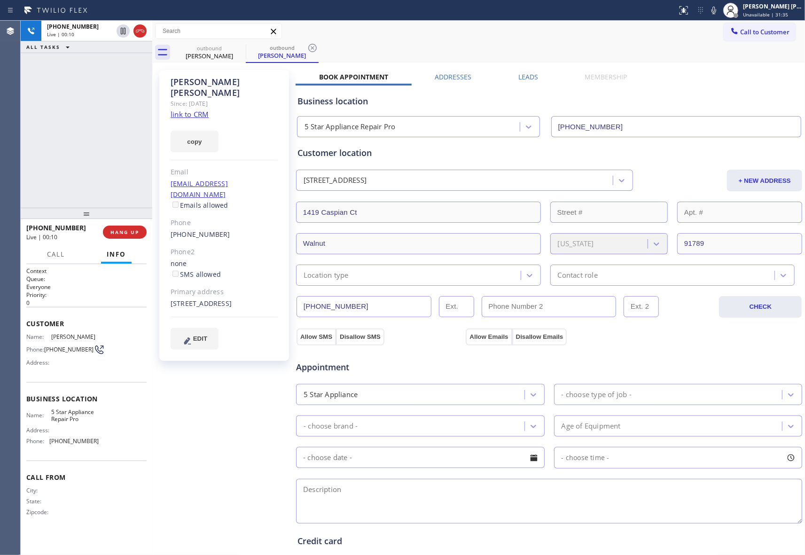
drag, startPoint x: 134, startPoint y: 234, endPoint x: 366, endPoint y: 160, distance: 242.6
click at [134, 234] on span "HANG UP" at bounding box center [124, 232] width 29 height 7
click at [523, 80] on label "Leads" at bounding box center [528, 76] width 20 height 9
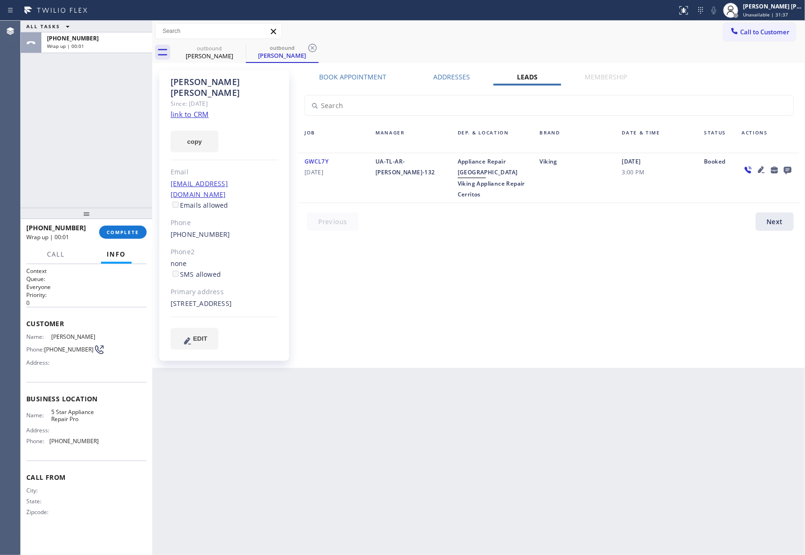
click at [786, 168] on icon at bounding box center [787, 170] width 11 height 12
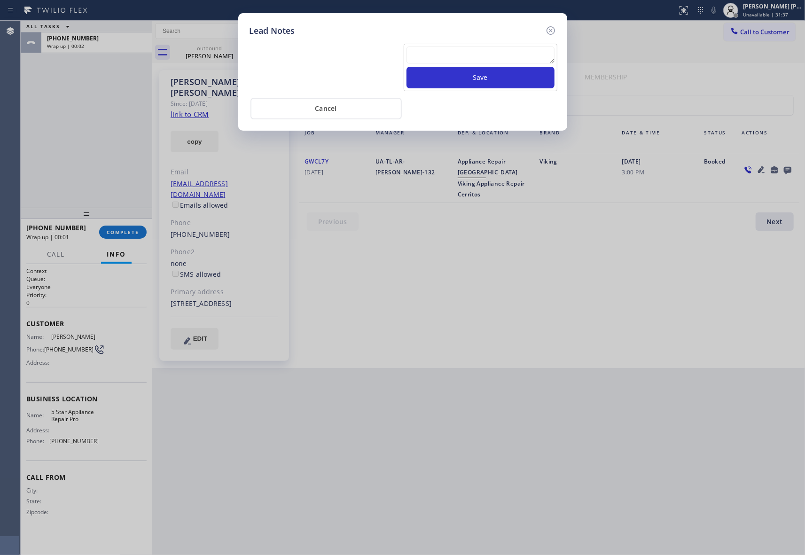
click at [453, 59] on textarea at bounding box center [480, 55] width 148 height 17
paste textarea "VM | please transfer if cx calls back"
click at [468, 76] on button "Save" at bounding box center [480, 78] width 148 height 22
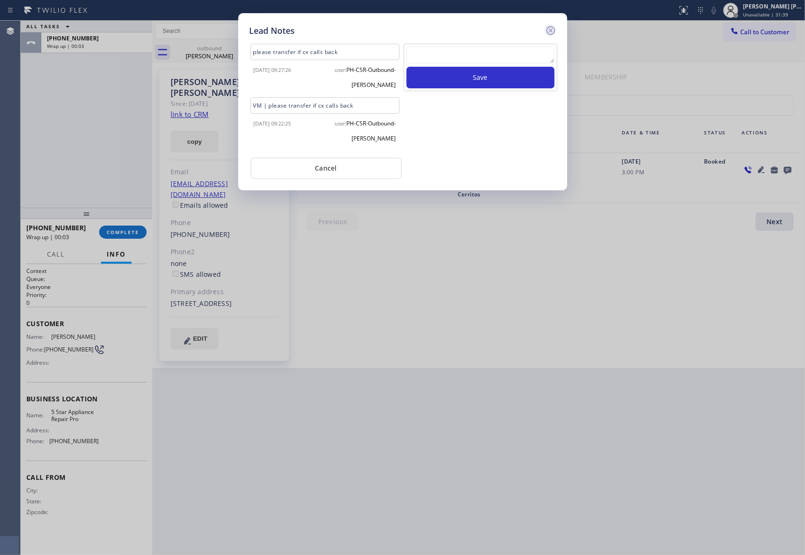
drag, startPoint x: 554, startPoint y: 26, endPoint x: 459, endPoint y: 26, distance: 95.8
click at [553, 26] on icon at bounding box center [550, 30] width 11 height 11
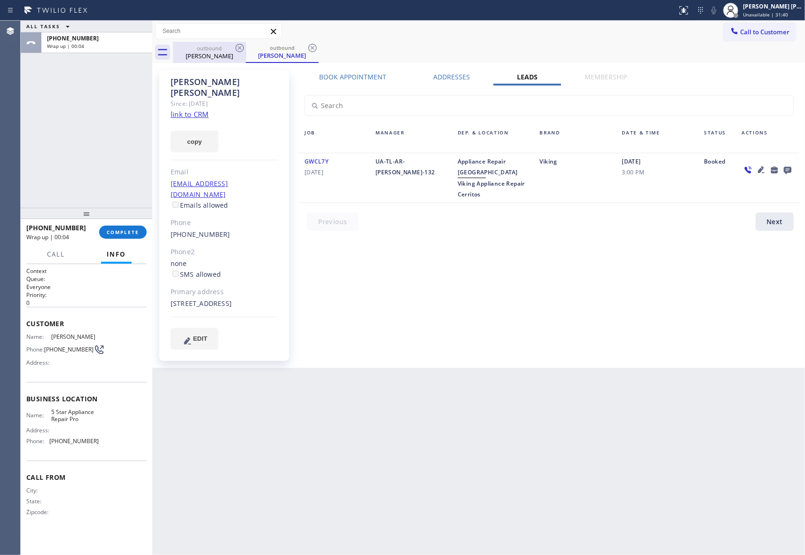
click at [221, 50] on div "outbound" at bounding box center [209, 48] width 71 height 7
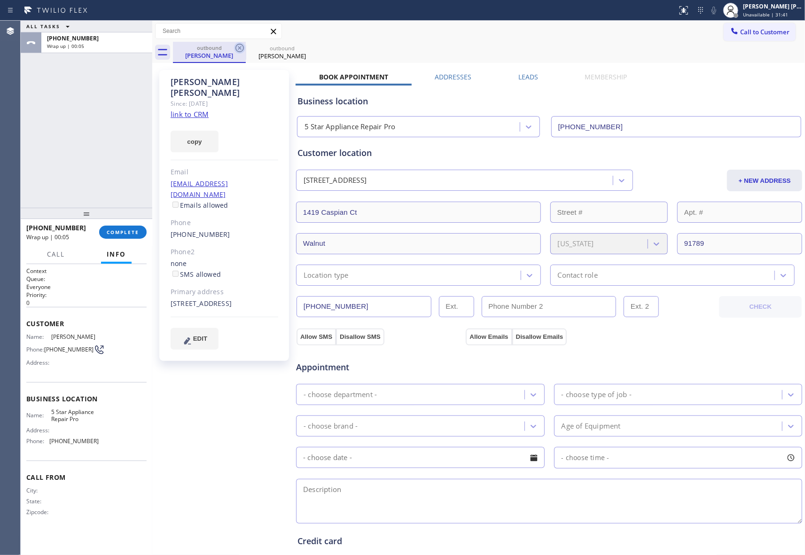
click at [238, 48] on icon at bounding box center [239, 47] width 11 height 11
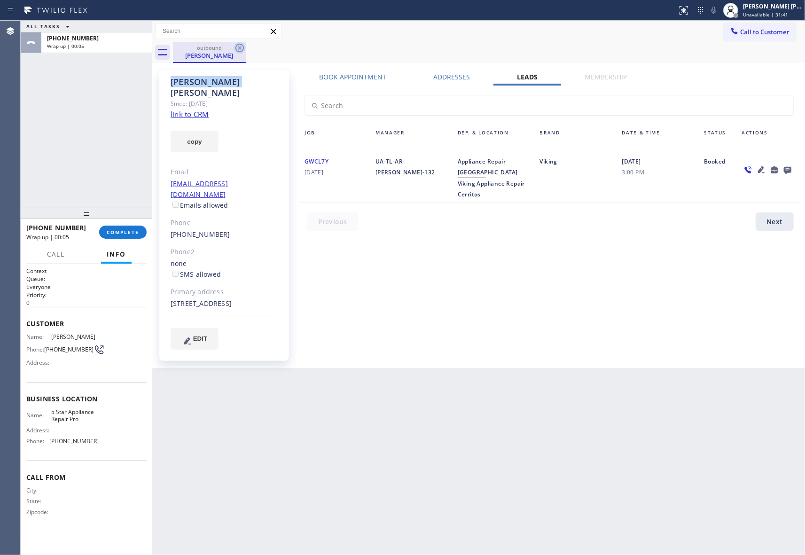
click at [239, 48] on icon at bounding box center [239, 47] width 11 height 11
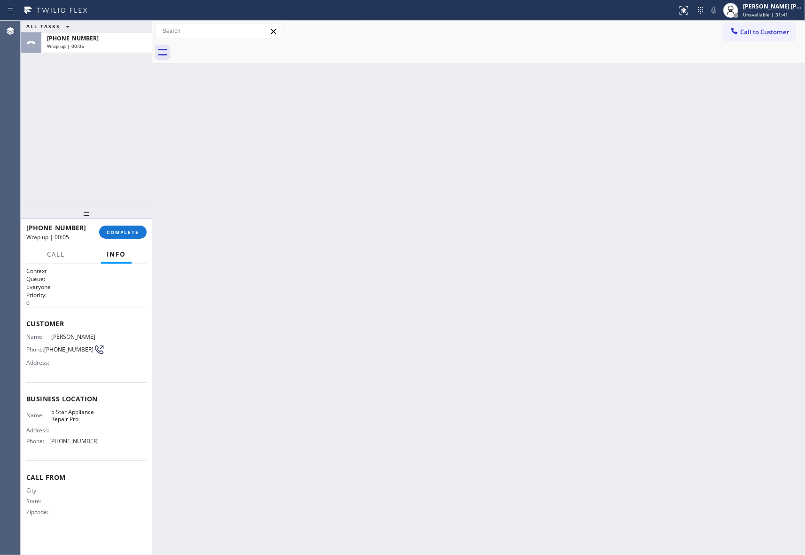
click at [239, 48] on div at bounding box center [489, 52] width 632 height 21
click at [134, 229] on span "COMPLETE" at bounding box center [123, 232] width 32 height 7
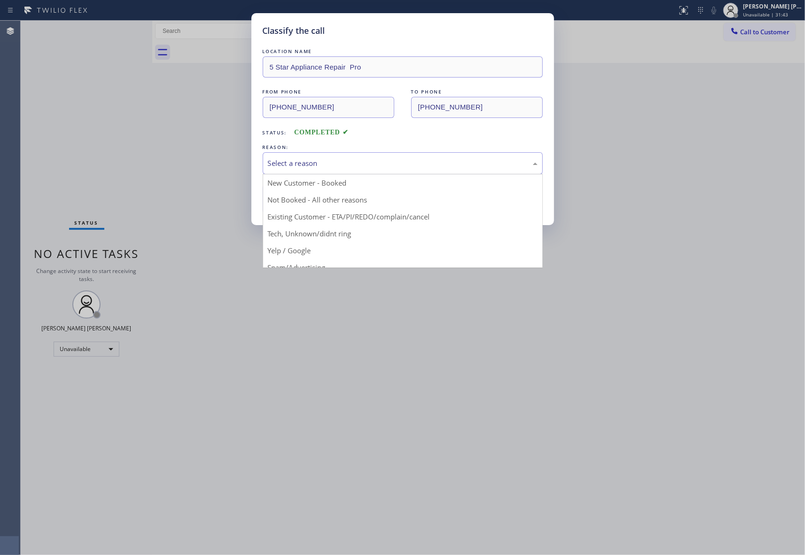
click at [363, 158] on div "Select a reason" at bounding box center [403, 163] width 270 height 11
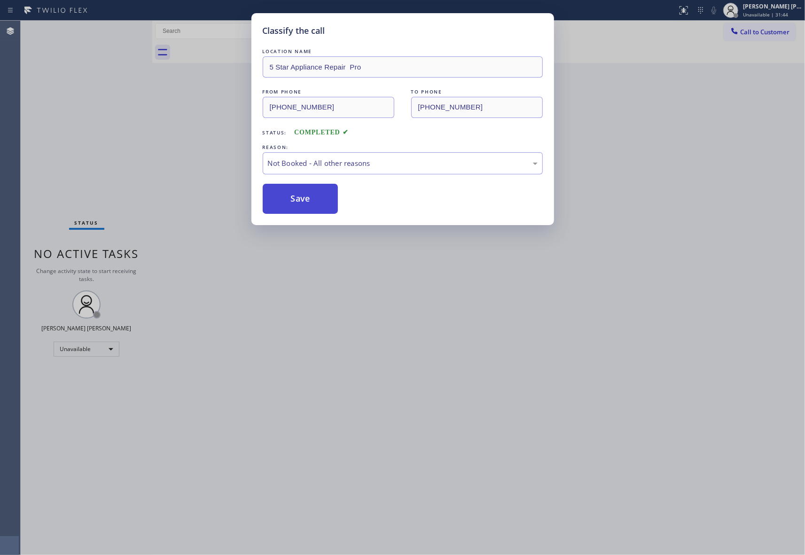
click at [296, 198] on button "Save" at bounding box center [301, 199] width 76 height 30
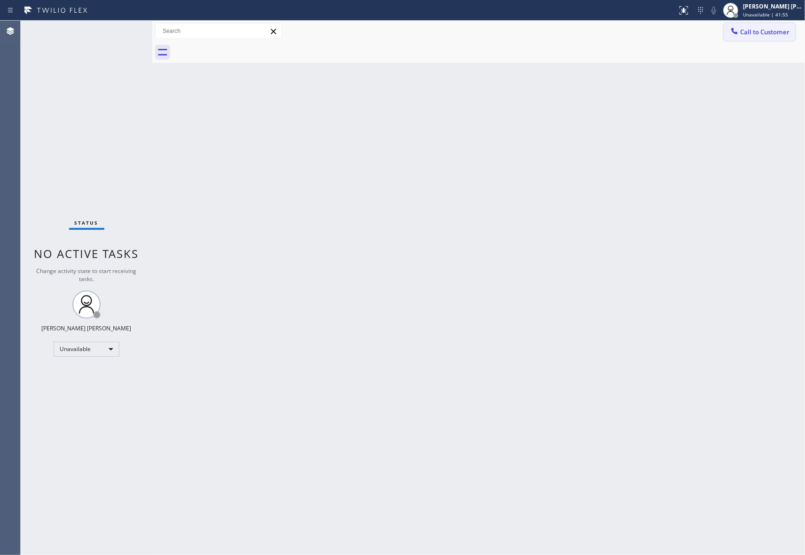
click at [781, 36] on span "Call to Customer" at bounding box center [764, 32] width 49 height 8
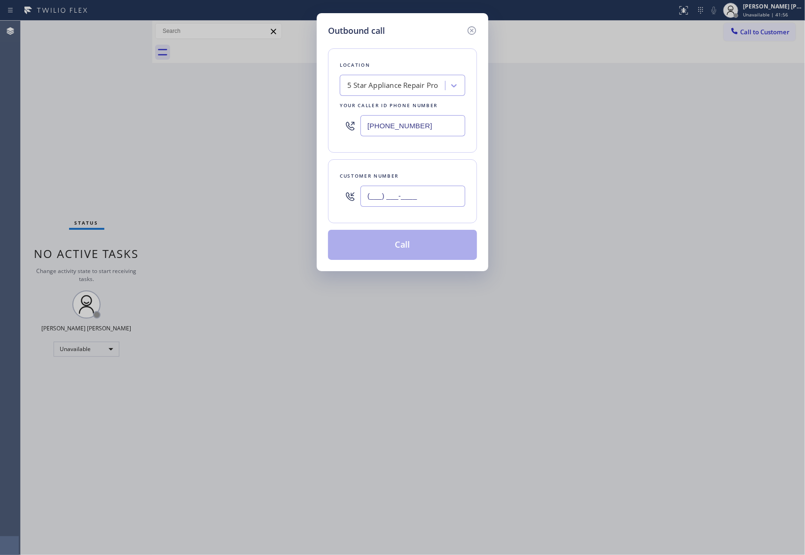
click at [432, 197] on input "(___) ___-____" at bounding box center [412, 196] width 105 height 21
paste input "214) 288-8882"
type input "(214) 288-8882"
click at [422, 245] on button "Call" at bounding box center [402, 245] width 149 height 30
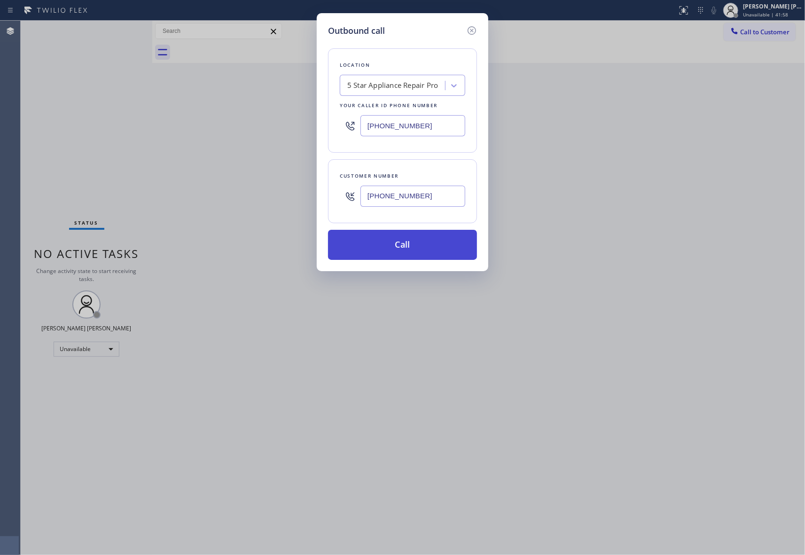
click at [448, 244] on button "Call" at bounding box center [402, 245] width 149 height 30
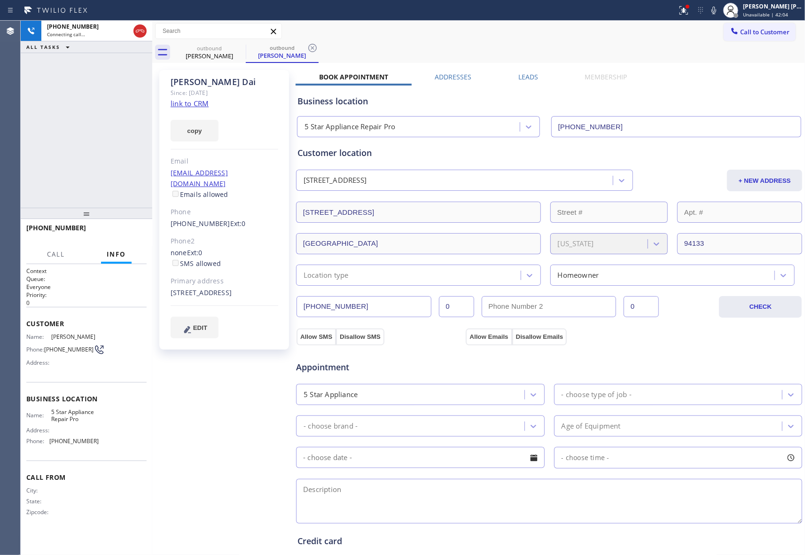
type input "[PHONE_NUMBER]"
click at [137, 31] on icon at bounding box center [139, 30] width 11 height 11
click at [532, 74] on label "Leads" at bounding box center [528, 76] width 20 height 9
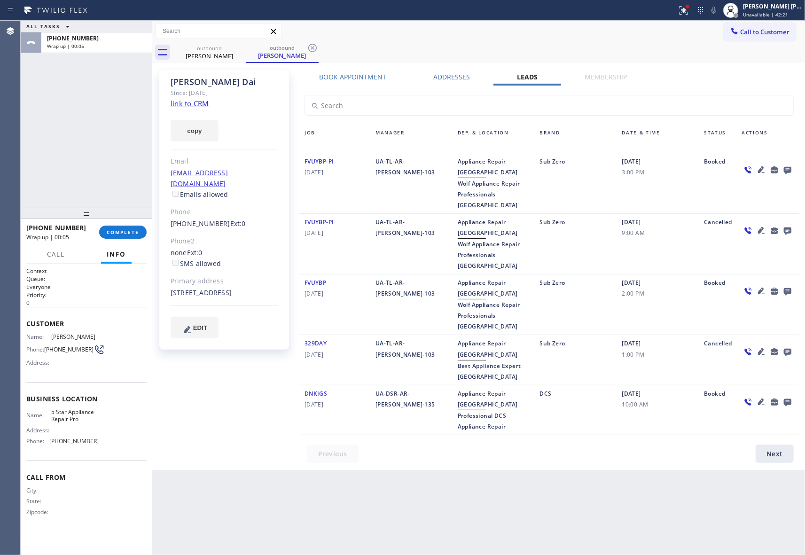
click at [782, 170] on icon at bounding box center [787, 170] width 11 height 12
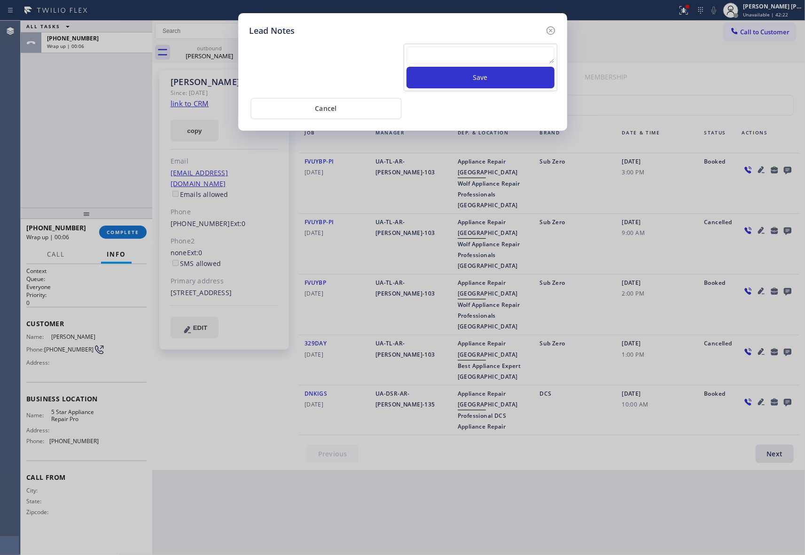
click at [450, 56] on textarea at bounding box center [480, 55] width 148 height 17
paste textarea "VM | please transfer if cx calls back"
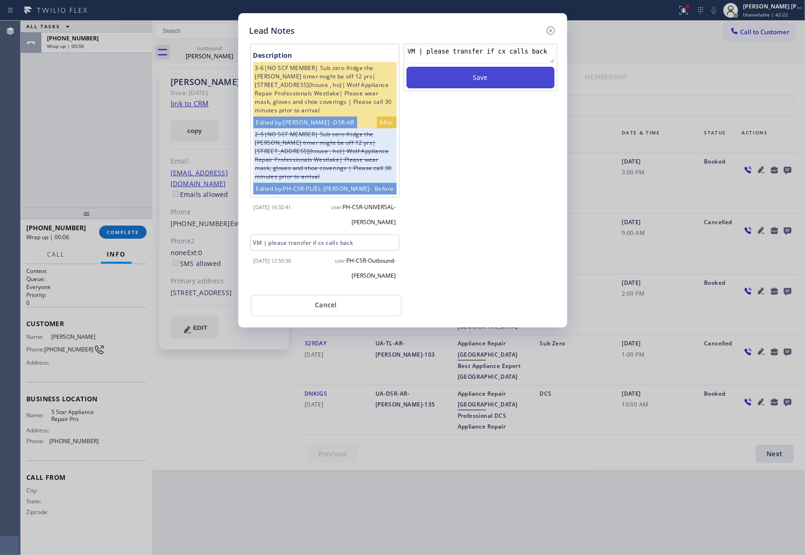
type textarea "VM | please transfer if cx calls back"
click at [459, 78] on button "Save" at bounding box center [480, 78] width 148 height 22
click at [553, 27] on icon at bounding box center [550, 30] width 8 height 8
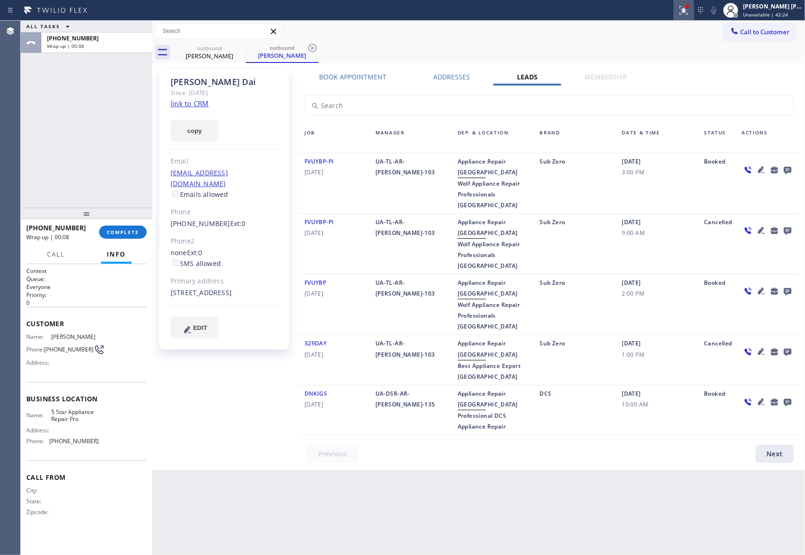
click at [685, 8] on icon at bounding box center [683, 10] width 11 height 11
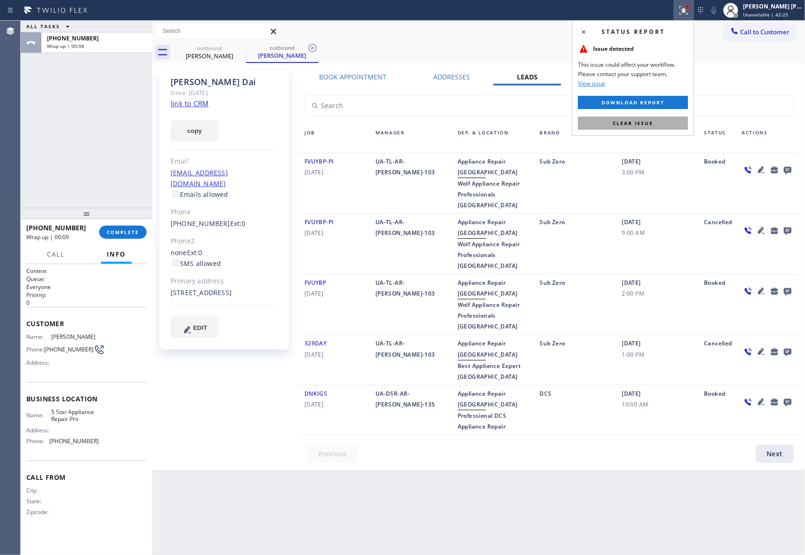
click at [639, 119] on button "Clear issue" at bounding box center [633, 123] width 110 height 13
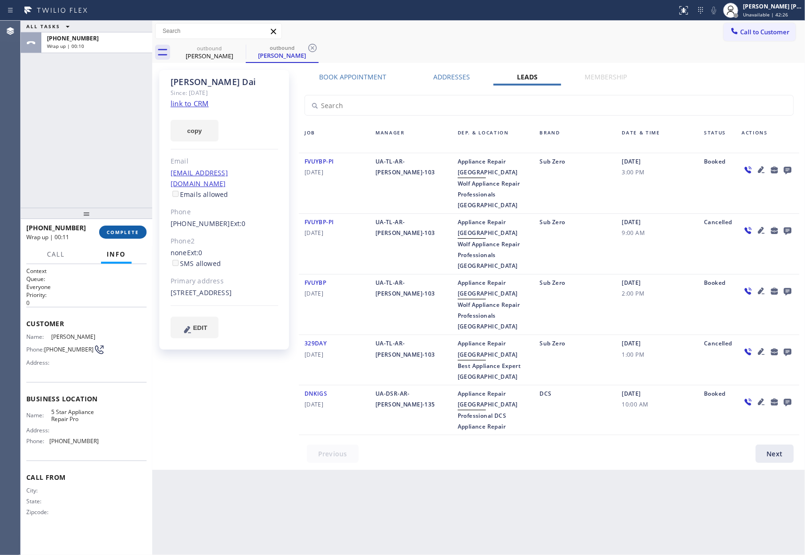
click at [128, 226] on button "COMPLETE" at bounding box center [122, 232] width 47 height 13
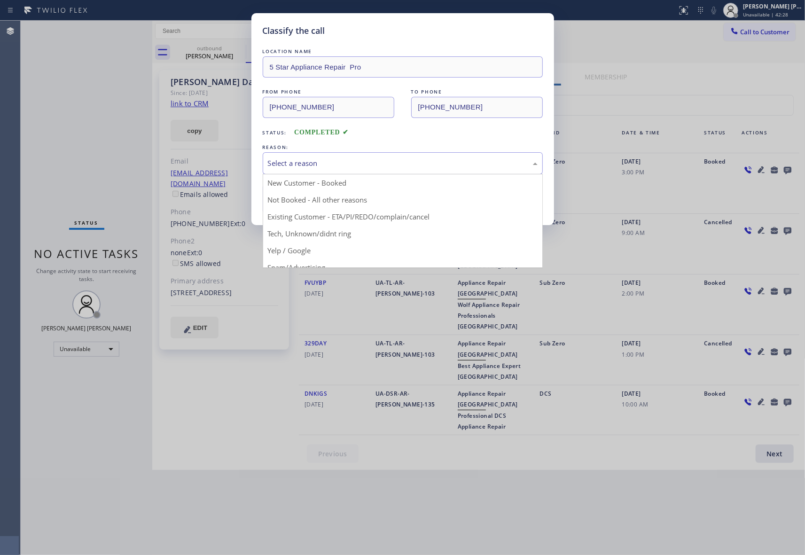
click at [348, 170] on div "Select a reason" at bounding box center [403, 163] width 280 height 22
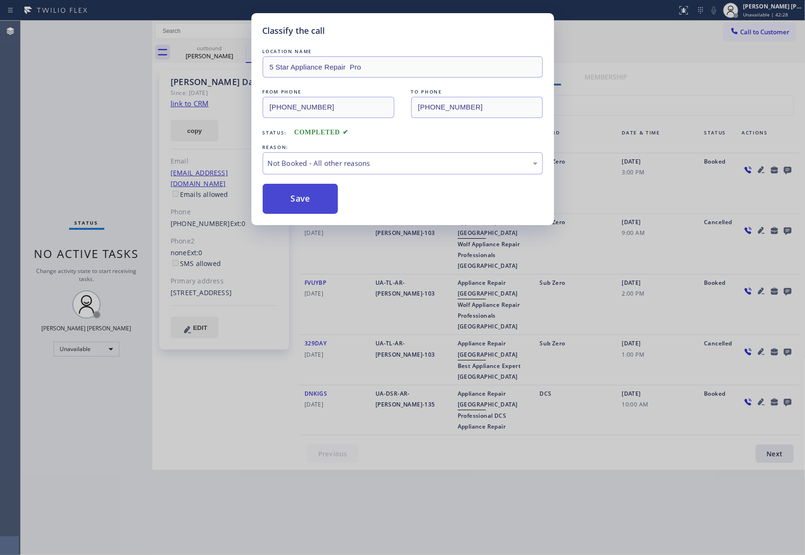
click at [309, 202] on button "Save" at bounding box center [301, 199] width 76 height 30
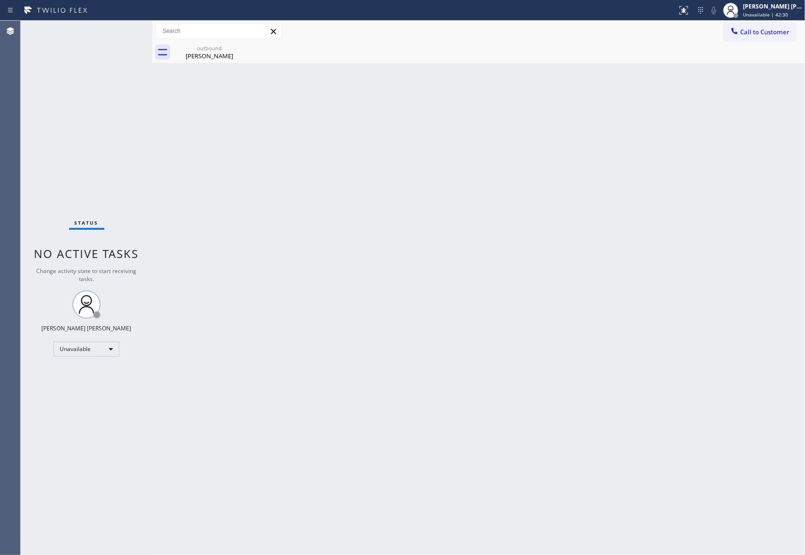
click at [219, 47] on div "outbound" at bounding box center [209, 48] width 71 height 7
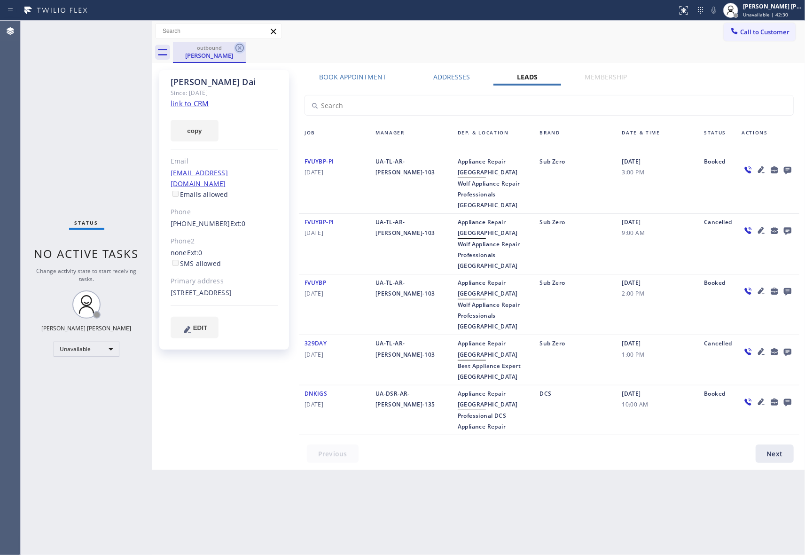
click at [238, 47] on icon at bounding box center [239, 47] width 11 height 11
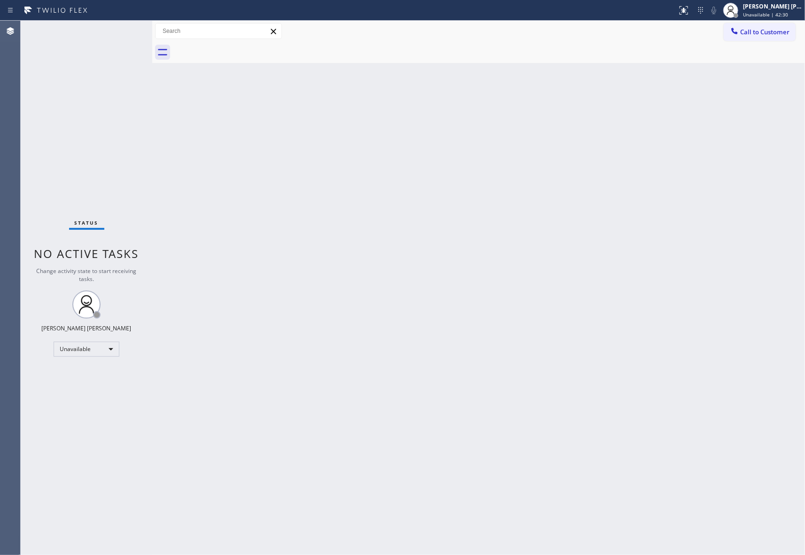
drag, startPoint x: 238, startPoint y: 47, endPoint x: 188, endPoint y: 8, distance: 63.2
click at [238, 46] on div at bounding box center [489, 52] width 632 height 21
click at [758, 34] on span "Call to Customer" at bounding box center [764, 32] width 49 height 8
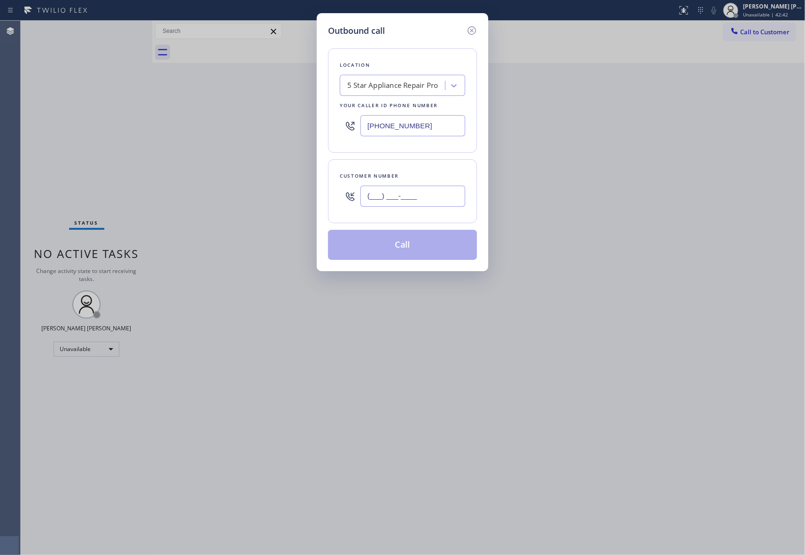
click at [411, 193] on input "(___) ___-____" at bounding box center [412, 196] width 105 height 21
paste input "310) 266-9663"
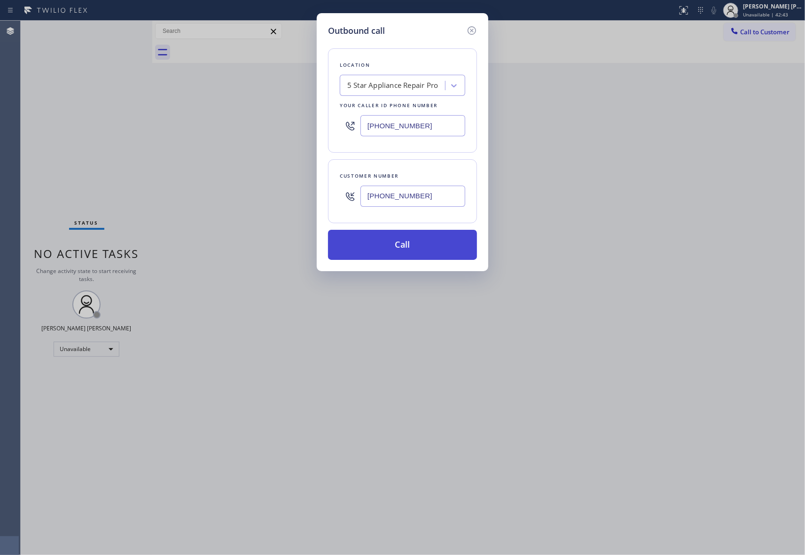
type input "(310) 266-9663"
click at [414, 249] on button "Call" at bounding box center [402, 245] width 149 height 30
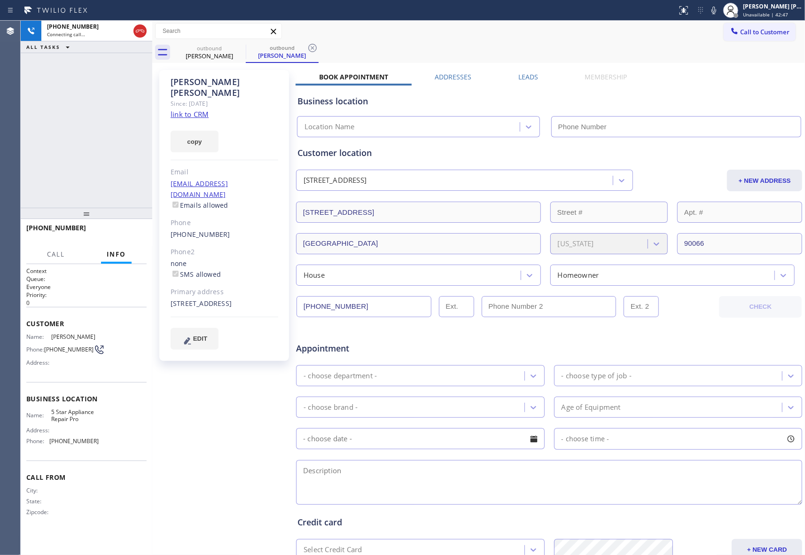
type input "[PHONE_NUMBER]"
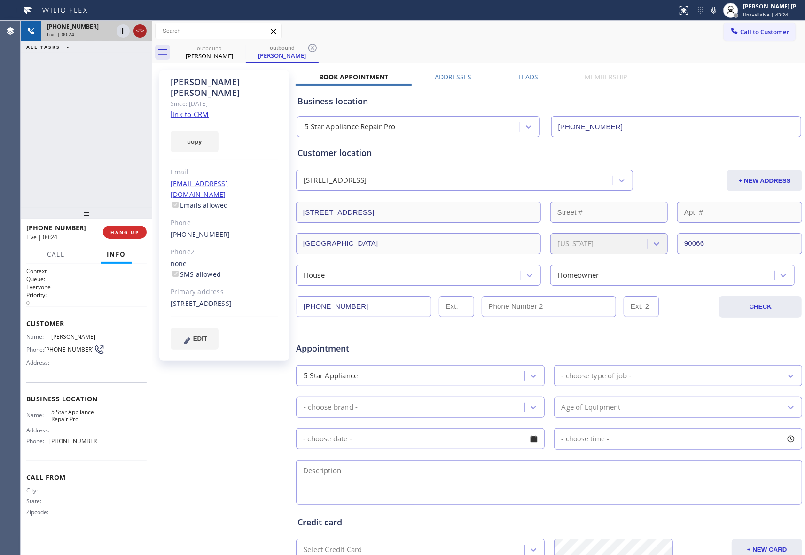
click at [146, 29] on div at bounding box center [139, 30] width 13 height 11
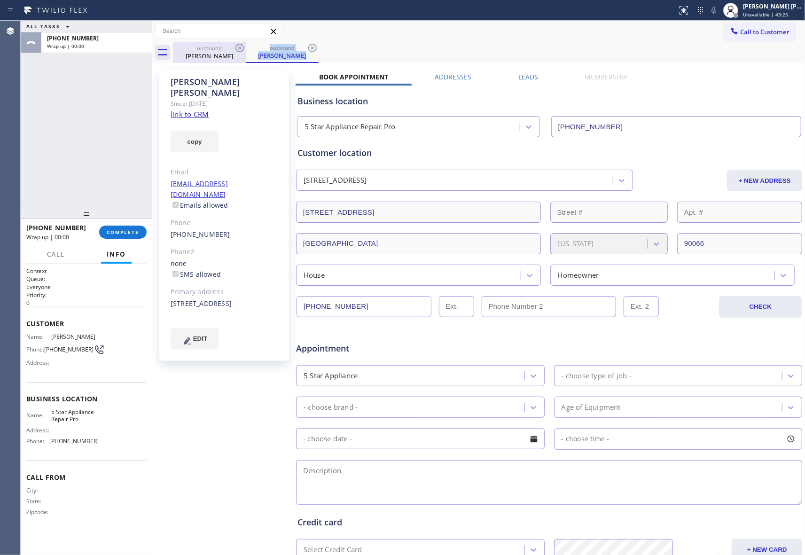
click at [245, 46] on div "outbound Andrezza Collins outbound Andrezza Collins" at bounding box center [489, 52] width 632 height 21
click at [241, 48] on icon at bounding box center [239, 47] width 11 height 11
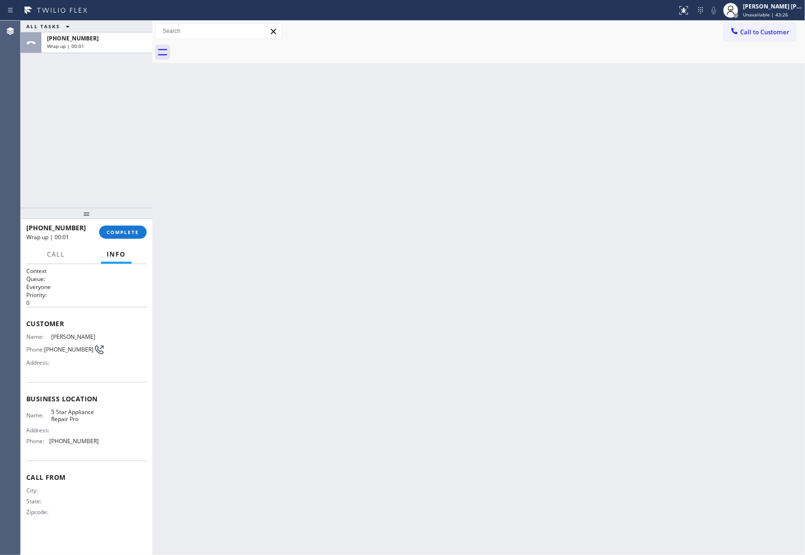
click at [113, 224] on div "+13102669663 Wrap up | 00:01 COMPLETE" at bounding box center [86, 232] width 120 height 24
click at [118, 226] on button "COMPLETE" at bounding box center [122, 232] width 47 height 13
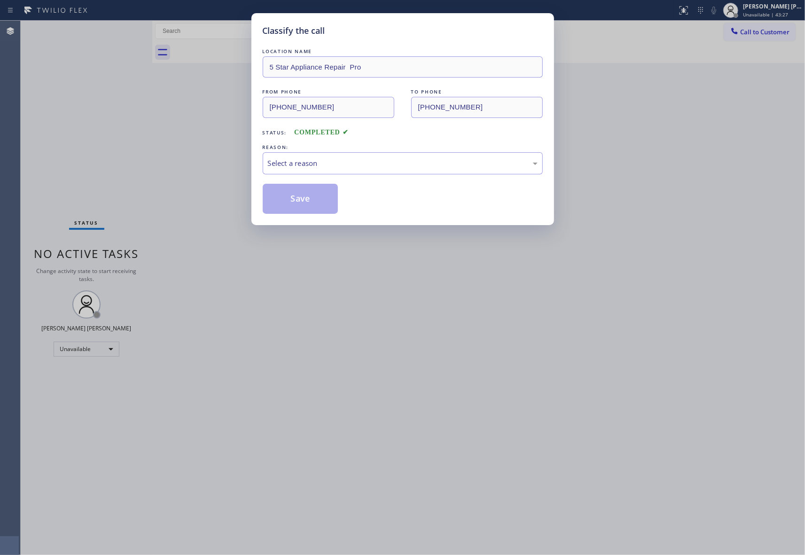
click at [327, 148] on div "REASON:" at bounding box center [403, 147] width 280 height 10
click at [322, 158] on div "Select a reason" at bounding box center [403, 163] width 270 height 11
drag, startPoint x: 297, startPoint y: 195, endPoint x: 275, endPoint y: 198, distance: 22.2
click at [292, 198] on button "Save" at bounding box center [301, 199] width 76 height 30
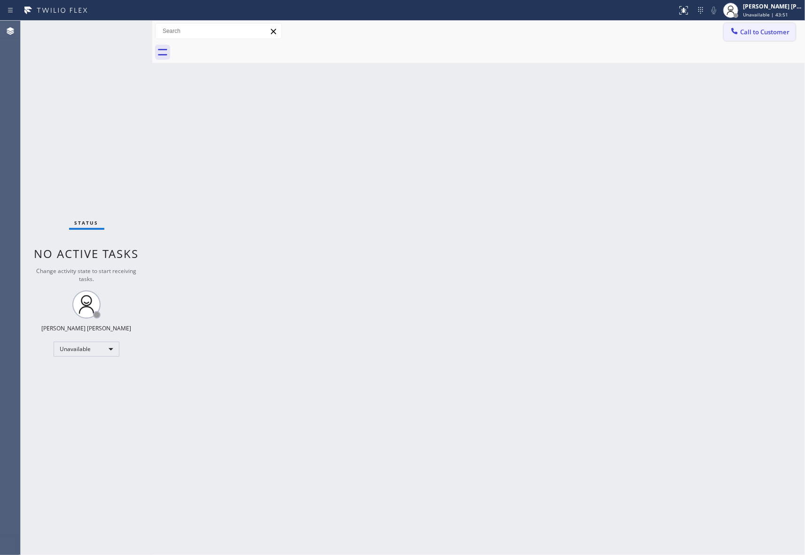
click at [774, 29] on span "Call to Customer" at bounding box center [764, 32] width 49 height 8
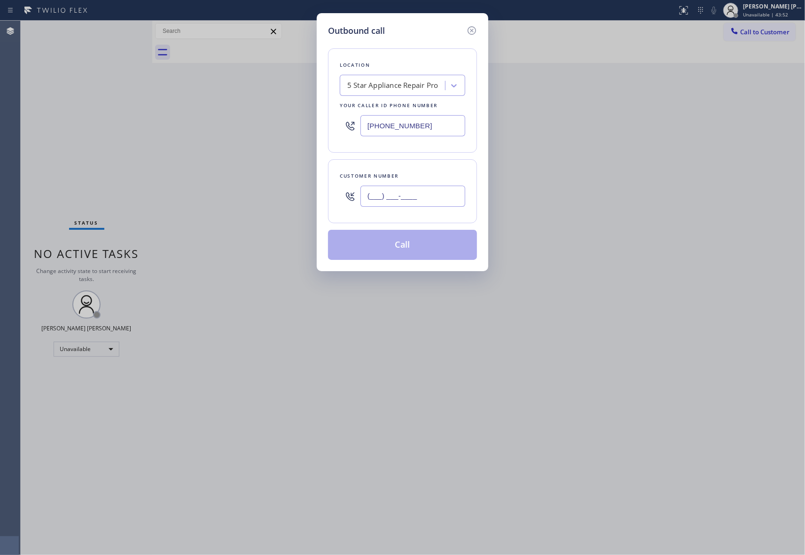
click at [413, 200] on input "(___) ___-____" at bounding box center [412, 196] width 105 height 21
paste input "602) 478-3660"
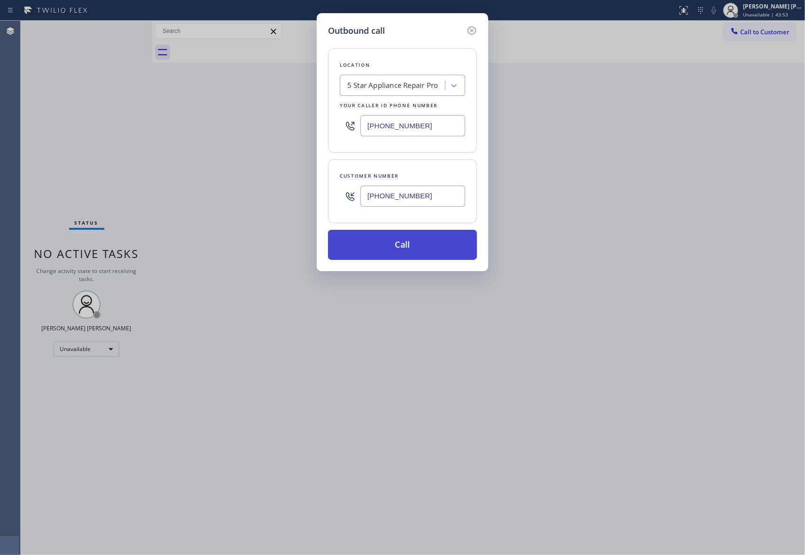
type input "(602) 478-3660"
click at [423, 251] on button "Call" at bounding box center [402, 245] width 149 height 30
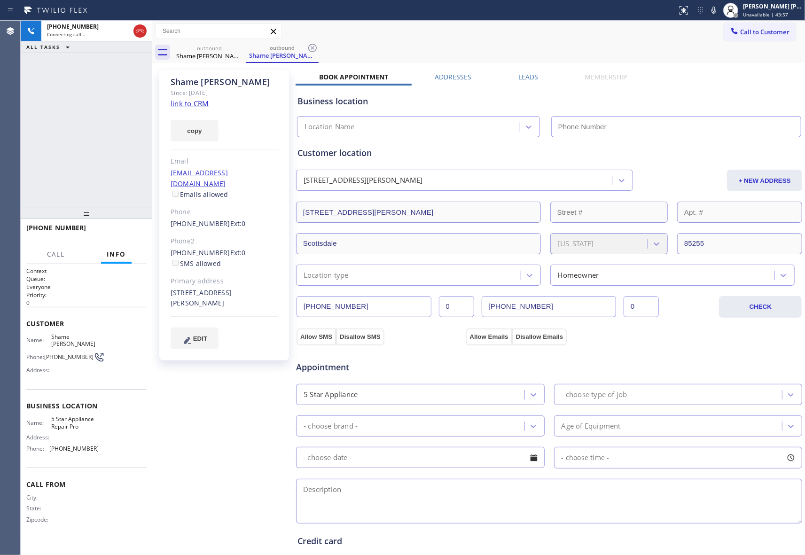
type input "[PHONE_NUMBER]"
drag, startPoint x: 127, startPoint y: 239, endPoint x: 132, endPoint y: 233, distance: 7.3
click at [127, 239] on button "HANG UP" at bounding box center [125, 232] width 44 height 13
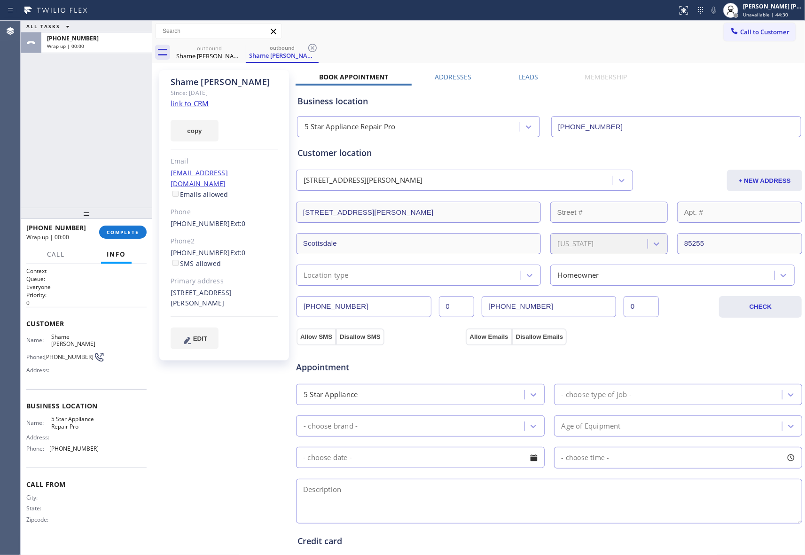
click at [519, 78] on label "Leads" at bounding box center [528, 76] width 20 height 9
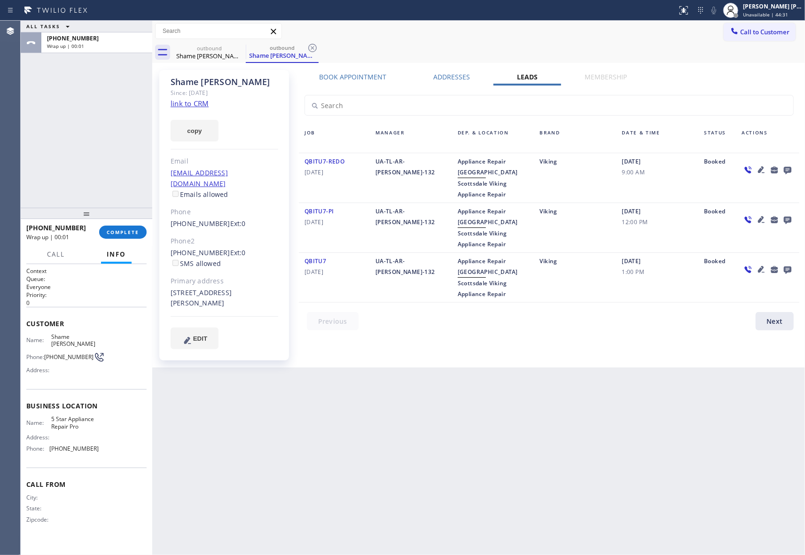
click at [790, 170] on icon at bounding box center [788, 171] width 8 height 8
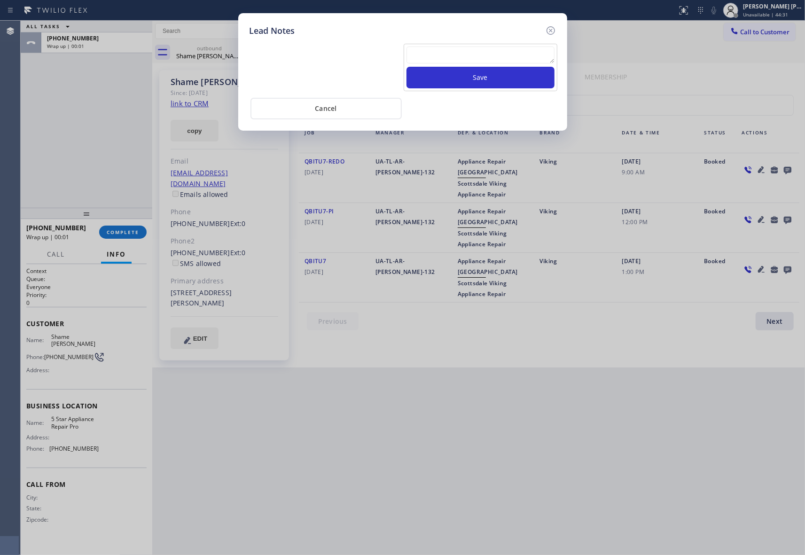
click at [446, 55] on textarea at bounding box center [480, 55] width 148 height 17
paste textarea "VM | please transfer if cx calls back"
type textarea "VM | please transfer if cx calls back"
click at [491, 80] on button "Save" at bounding box center [480, 78] width 148 height 22
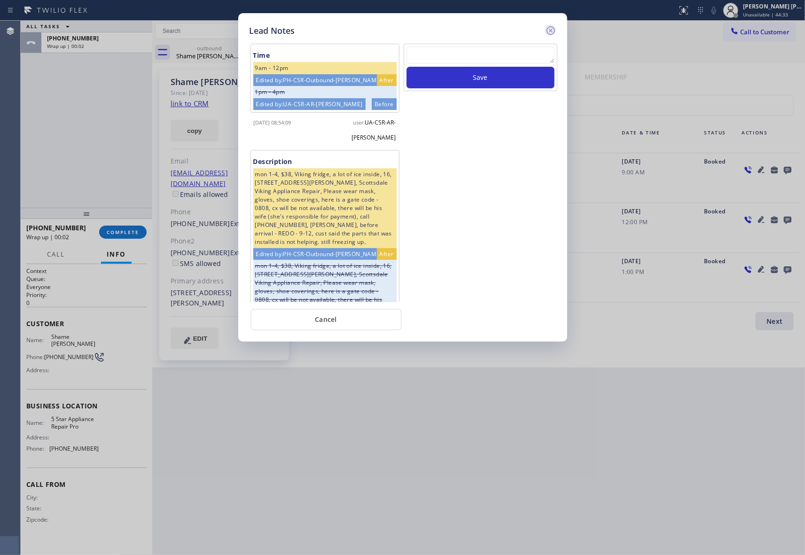
click at [552, 31] on icon at bounding box center [550, 30] width 8 height 8
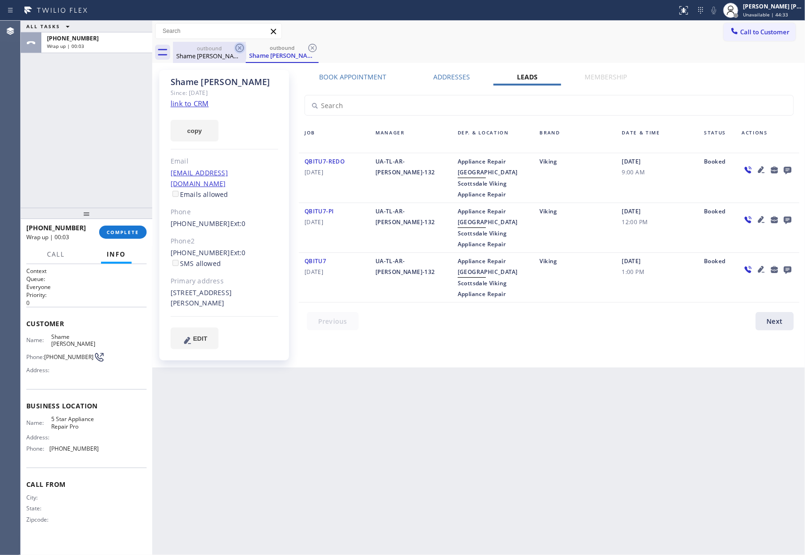
drag, startPoint x: 228, startPoint y: 57, endPoint x: 238, endPoint y: 48, distance: 13.3
click at [226, 57] on div "Shame Mustoe" at bounding box center [209, 56] width 71 height 8
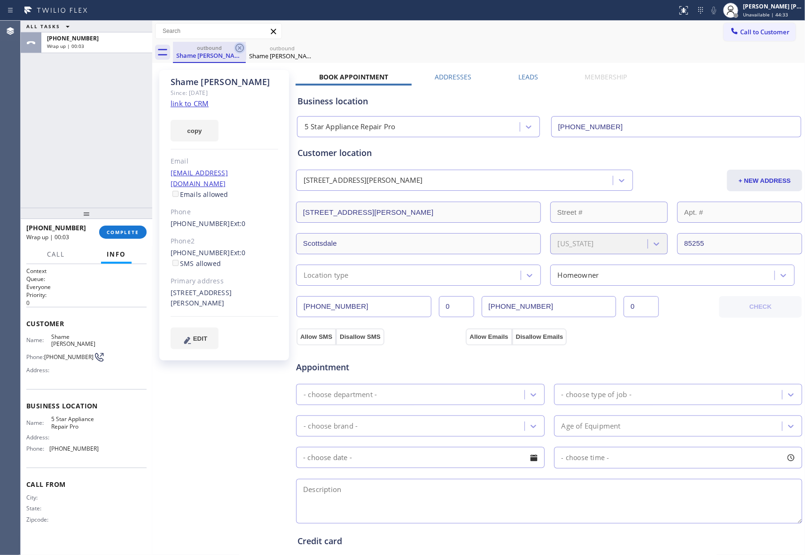
click at [240, 46] on icon at bounding box center [239, 47] width 11 height 11
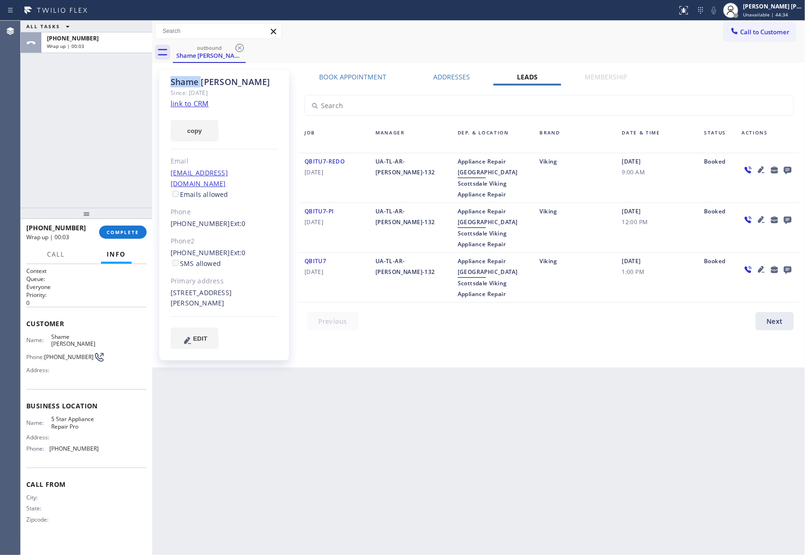
click at [240, 46] on icon at bounding box center [239, 47] width 11 height 11
click at [240, 46] on div "outbound Shame Mustoe" at bounding box center [489, 52] width 632 height 21
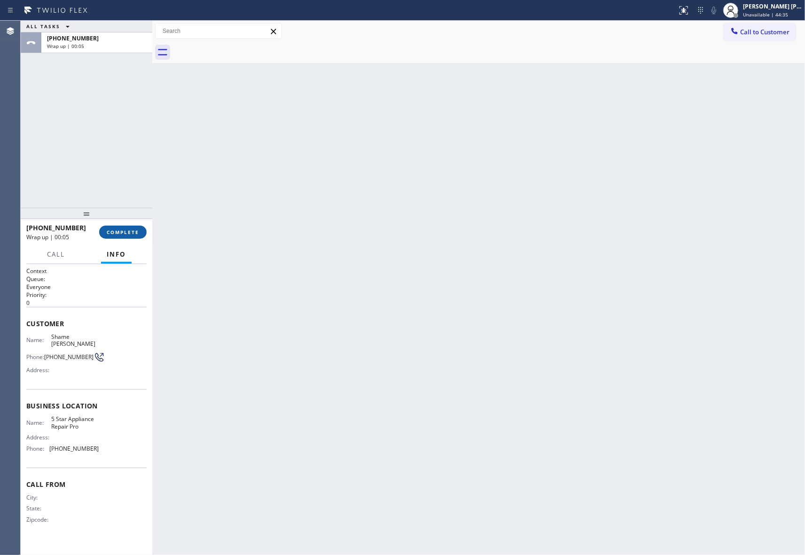
click at [128, 237] on button "COMPLETE" at bounding box center [122, 232] width 47 height 13
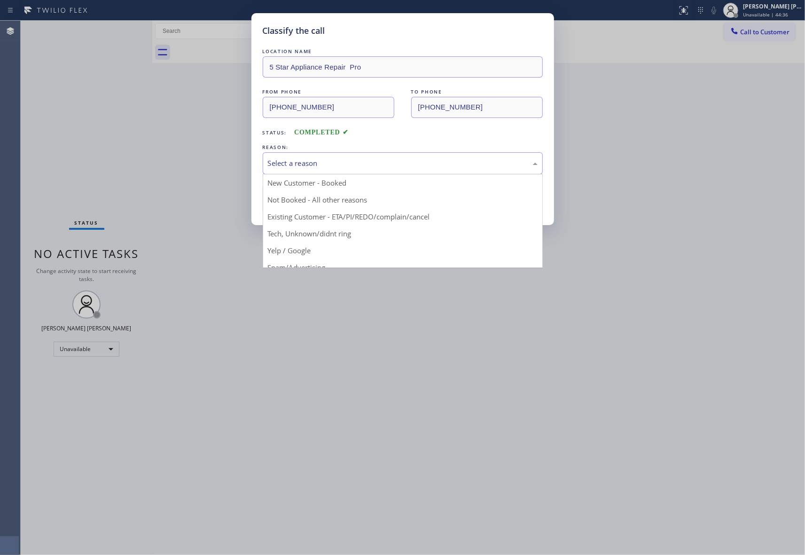
click at [409, 158] on div "Select a reason" at bounding box center [403, 163] width 270 height 11
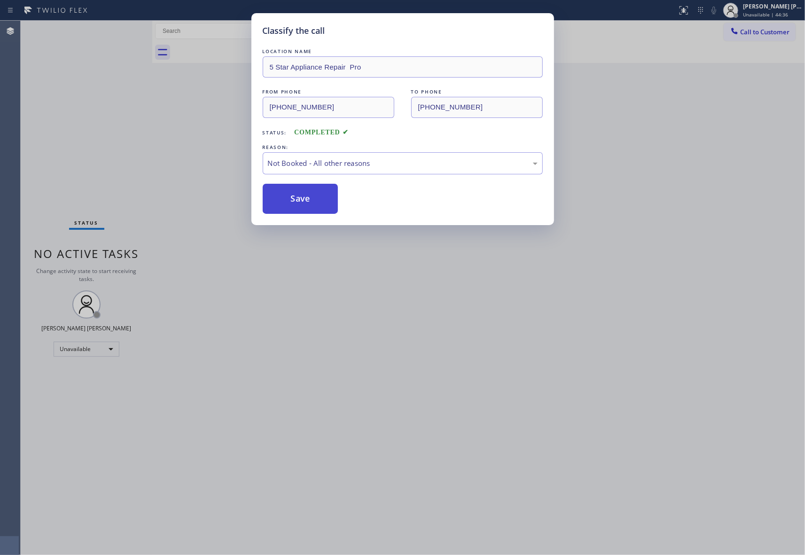
click at [326, 198] on button "Save" at bounding box center [301, 199] width 76 height 30
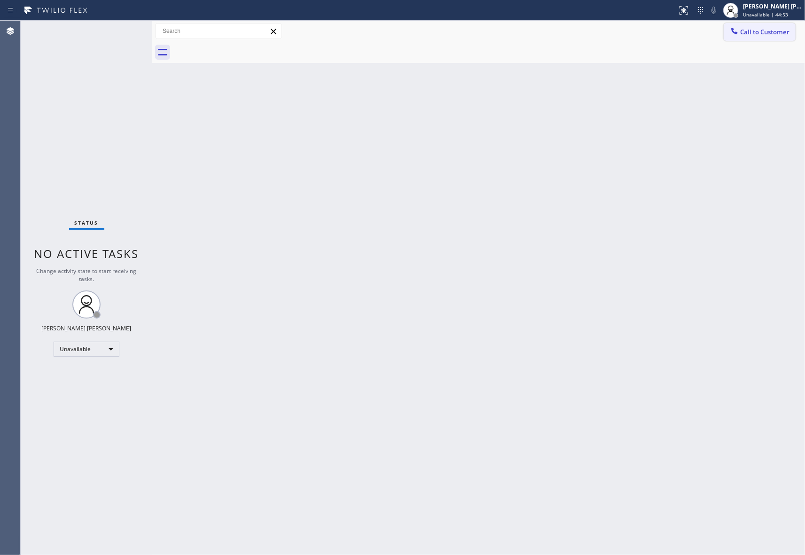
click at [759, 31] on span "Call to Customer" at bounding box center [764, 32] width 49 height 8
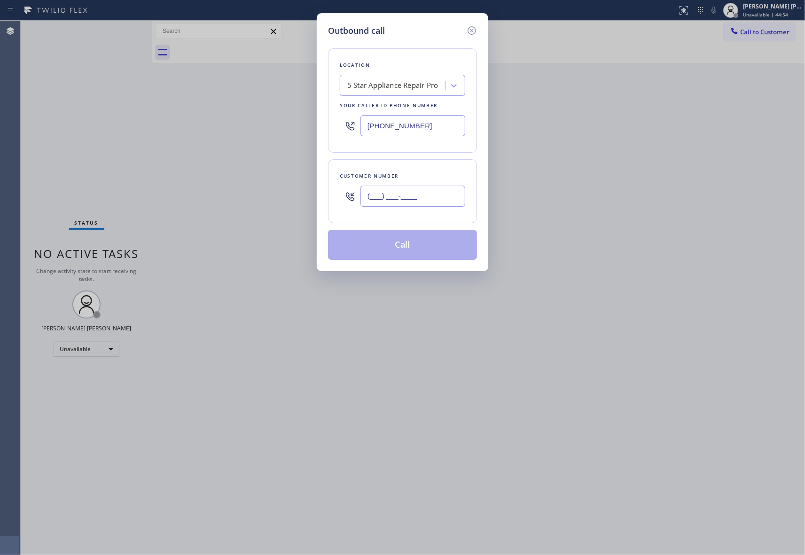
click at [415, 207] on input "(___) ___-____" at bounding box center [412, 196] width 105 height 21
paste input "415) 219-2900"
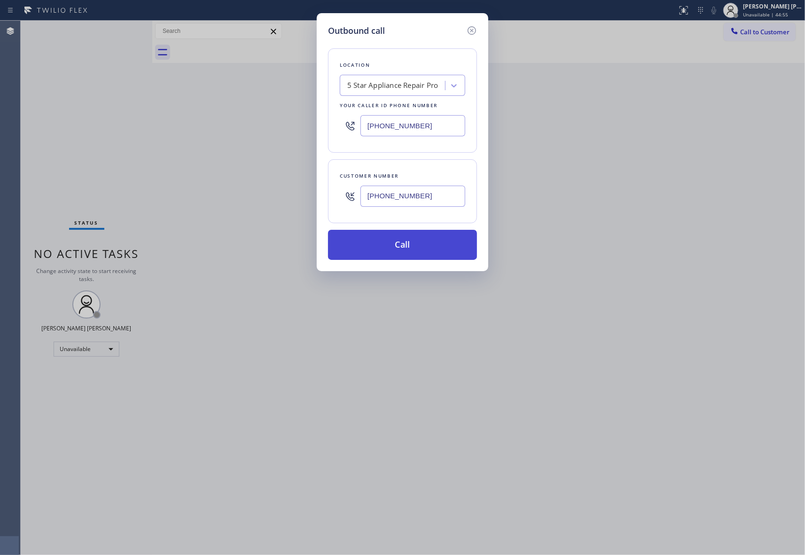
type input "(415) 219-2900"
click at [413, 245] on button "Call" at bounding box center [402, 245] width 149 height 30
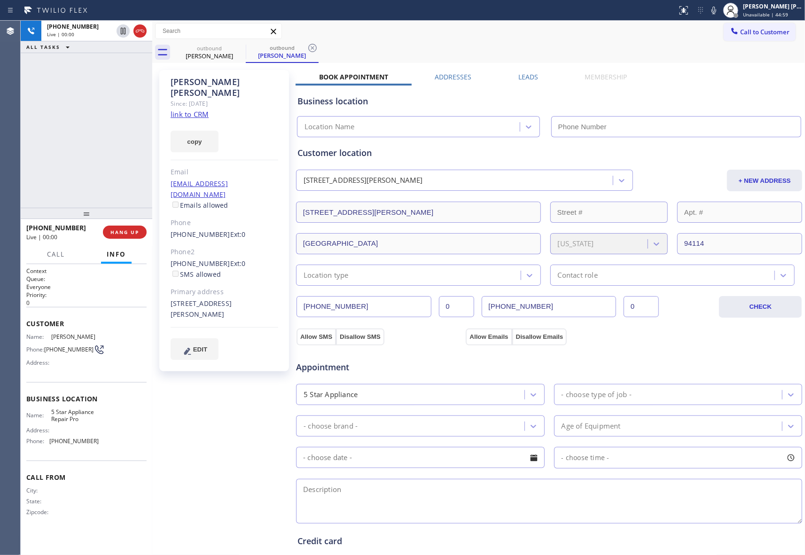
type input "[PHONE_NUMBER]"
drag, startPoint x: 230, startPoint y: 46, endPoint x: 241, endPoint y: 49, distance: 10.8
click at [232, 47] on div "outbound" at bounding box center [209, 48] width 71 height 7
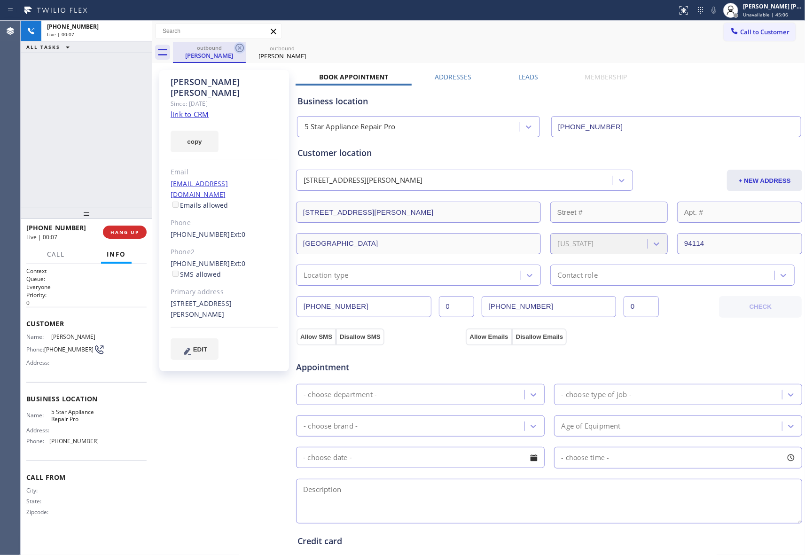
click at [241, 49] on icon at bounding box center [239, 47] width 11 height 11
click at [0, 0] on icon at bounding box center [0, 0] width 0 height 0
click at [241, 49] on div "outbound Robert Yee outbound Robert Yee" at bounding box center [489, 52] width 632 height 21
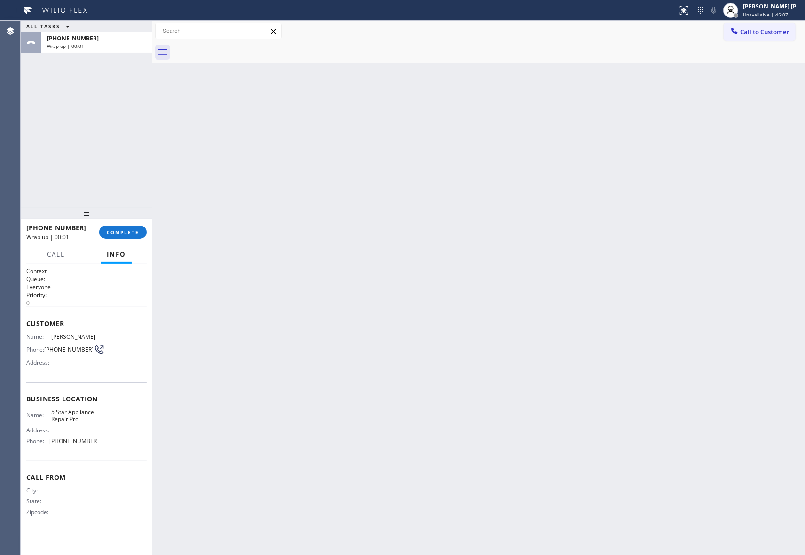
click at [241, 49] on div at bounding box center [489, 52] width 632 height 21
click at [124, 232] on span "COMPLETE" at bounding box center [123, 232] width 32 height 7
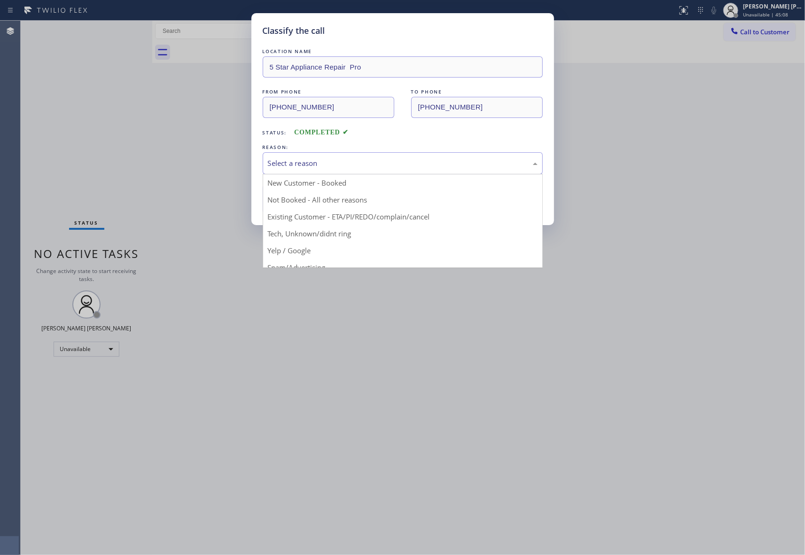
click at [429, 155] on div "Select a reason" at bounding box center [403, 163] width 280 height 22
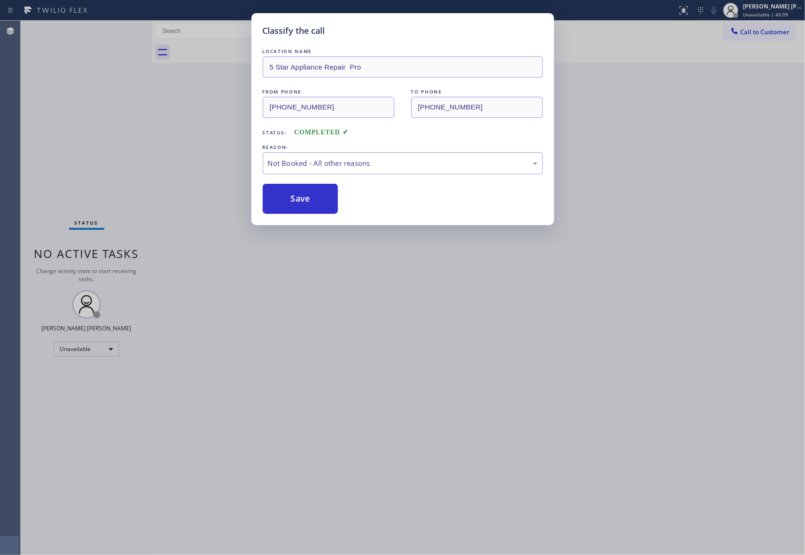
click at [307, 197] on button "Save" at bounding box center [301, 199] width 76 height 30
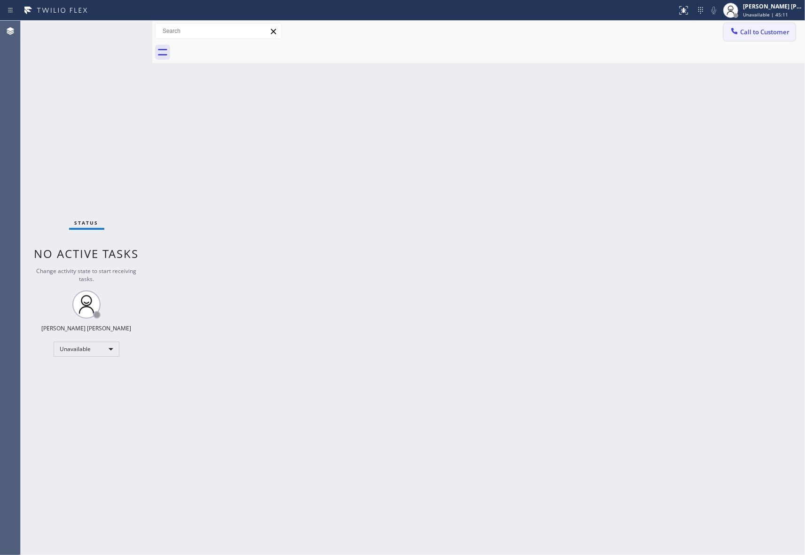
click at [776, 36] on button "Call to Customer" at bounding box center [760, 32] width 72 height 18
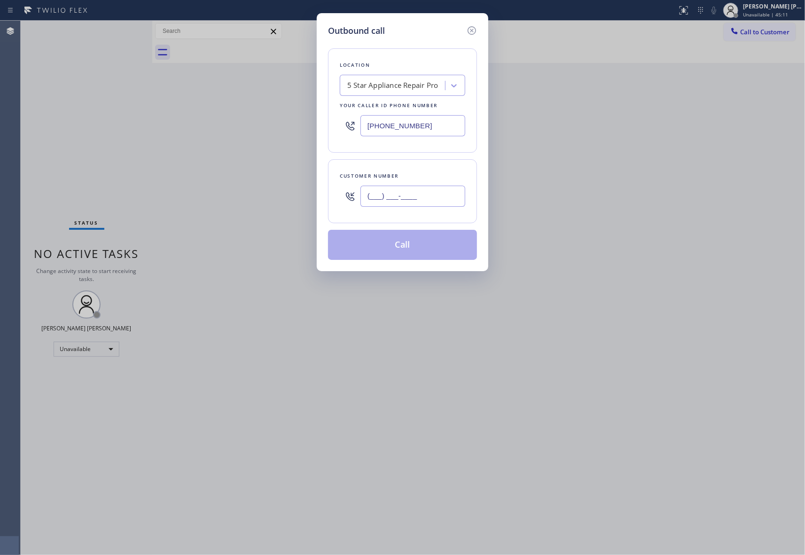
click at [427, 190] on input "(___) ___-____" at bounding box center [412, 196] width 105 height 21
paste input "310) 470-8834"
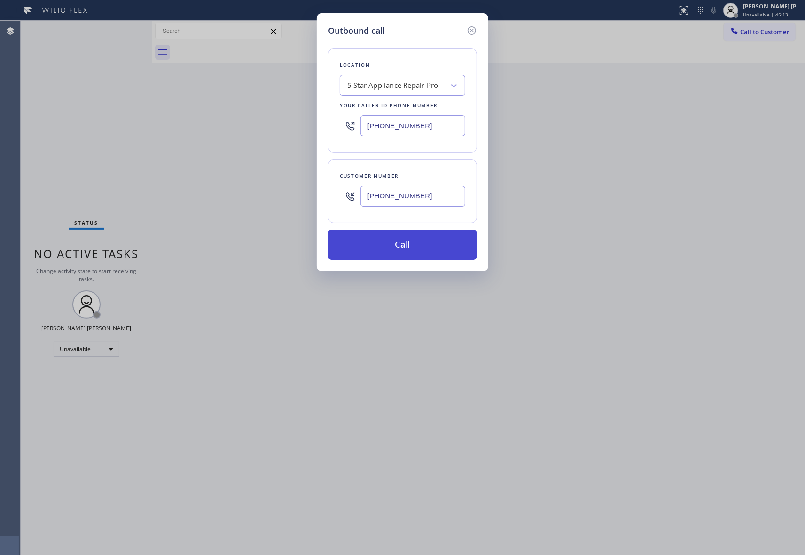
type input "(310) 470-8834"
drag, startPoint x: 413, startPoint y: 242, endPoint x: 420, endPoint y: 244, distance: 6.4
click at [416, 243] on button "Call" at bounding box center [402, 245] width 149 height 30
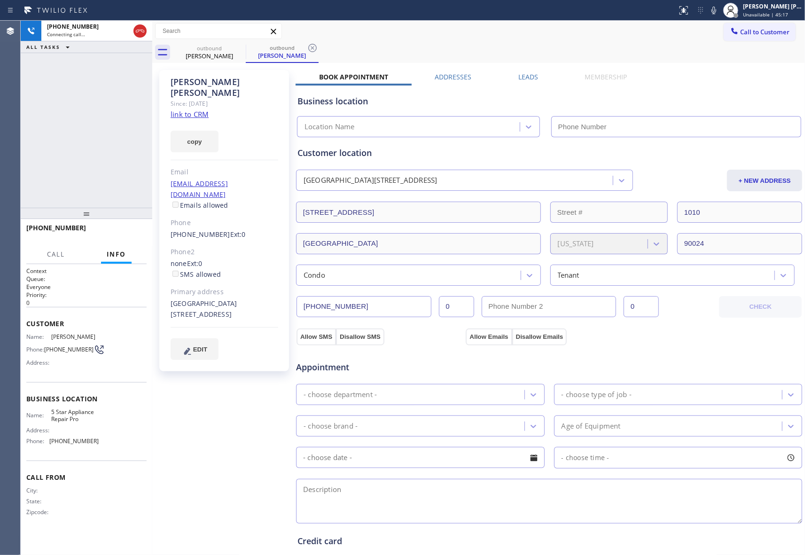
type input "[PHONE_NUMBER]"
drag, startPoint x: 136, startPoint y: 29, endPoint x: 156, endPoint y: 31, distance: 20.3
click at [136, 29] on icon at bounding box center [139, 30] width 11 height 11
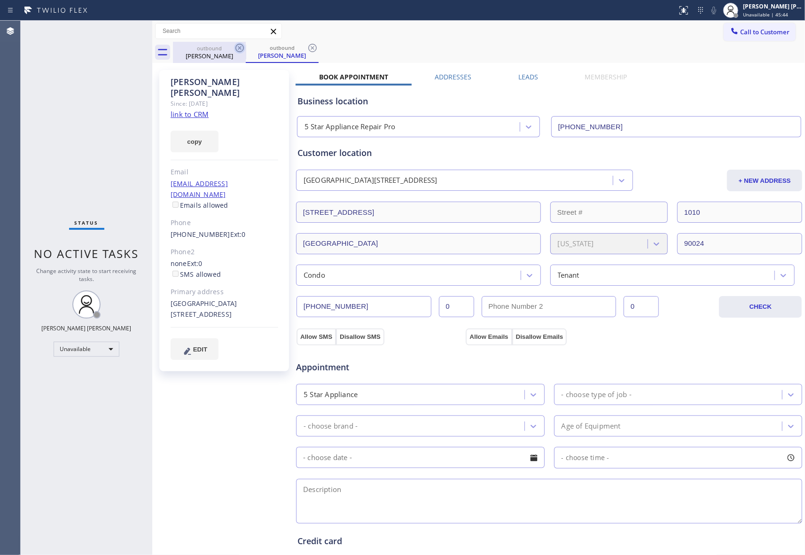
click at [240, 49] on icon at bounding box center [239, 47] width 11 height 11
click at [246, 49] on div "outbound Joan Graf" at bounding box center [282, 52] width 73 height 21
click at [240, 49] on icon at bounding box center [239, 47] width 11 height 11
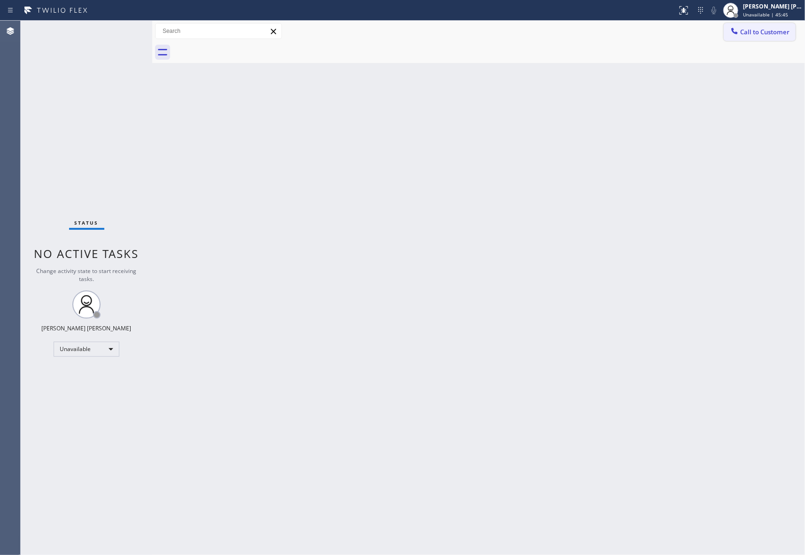
click at [780, 38] on button "Call to Customer" at bounding box center [760, 32] width 72 height 18
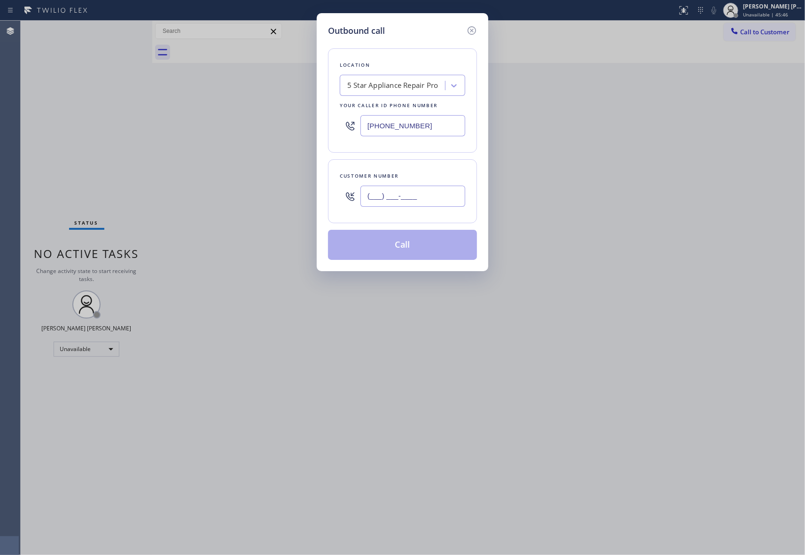
click at [417, 186] on input "(___) ___-____" at bounding box center [412, 196] width 105 height 21
paste input "516) 816-9992"
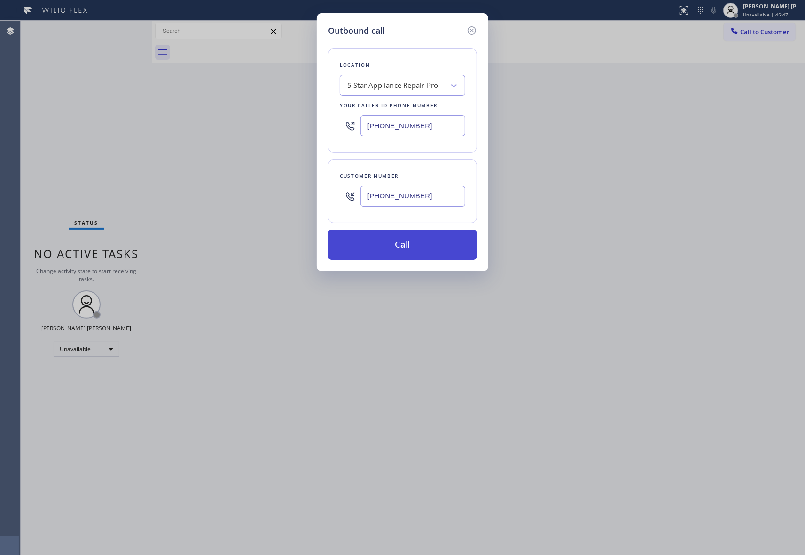
type input "(516) 816-9992"
click at [427, 233] on button "Call" at bounding box center [402, 245] width 149 height 30
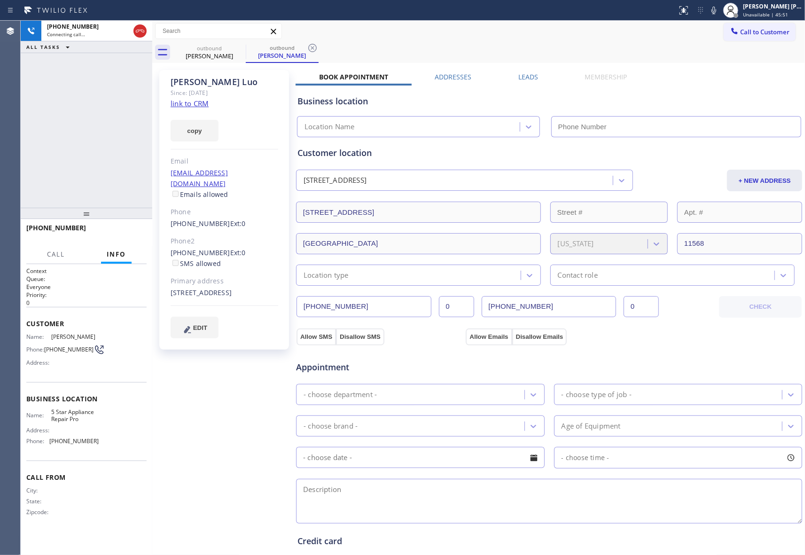
type input "[PHONE_NUMBER]"
click at [235, 46] on icon at bounding box center [239, 47] width 11 height 11
click at [236, 46] on icon at bounding box center [239, 48] width 8 height 8
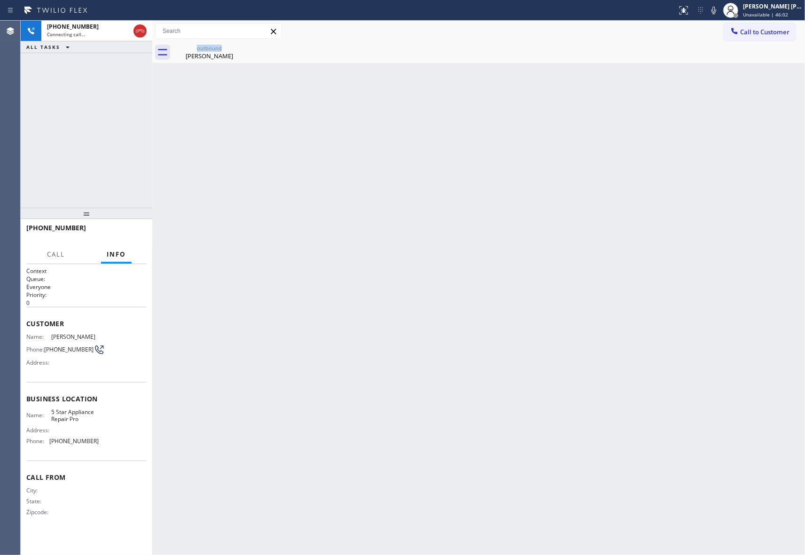
click at [236, 46] on div "outbound Jennifer Luo" at bounding box center [209, 52] width 73 height 21
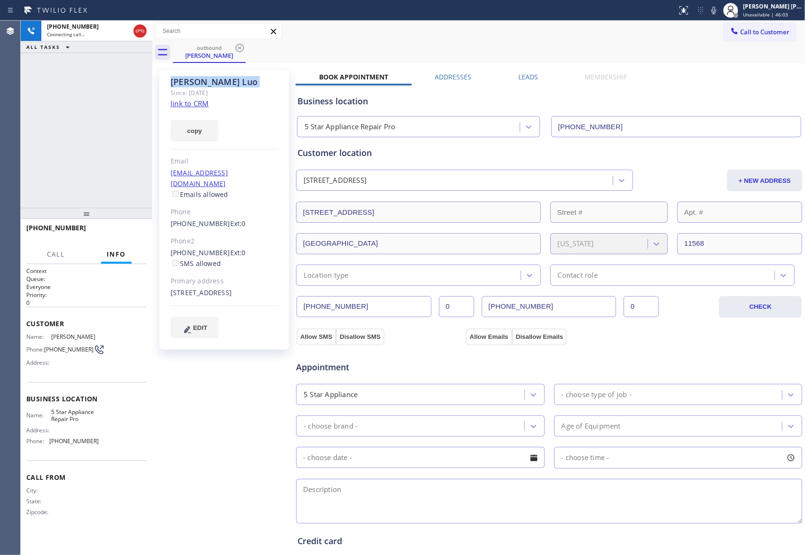
click at [236, 46] on icon at bounding box center [239, 48] width 8 height 8
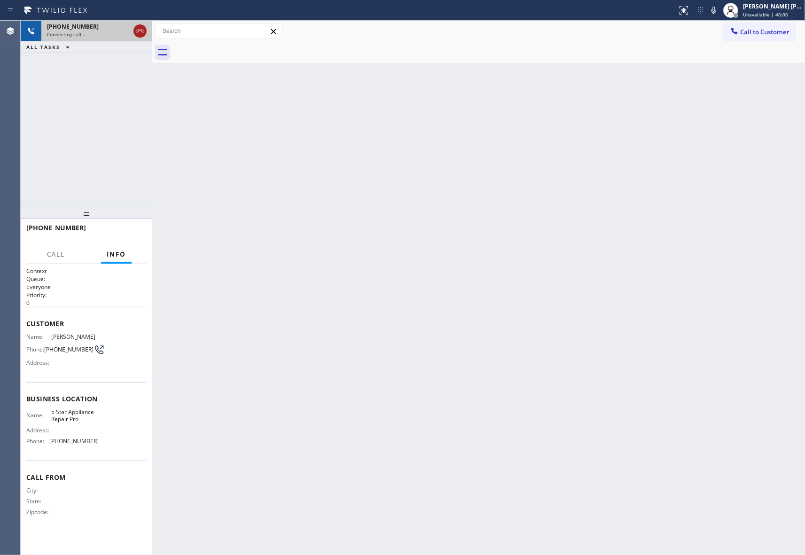
click at [141, 30] on icon at bounding box center [139, 30] width 11 height 11
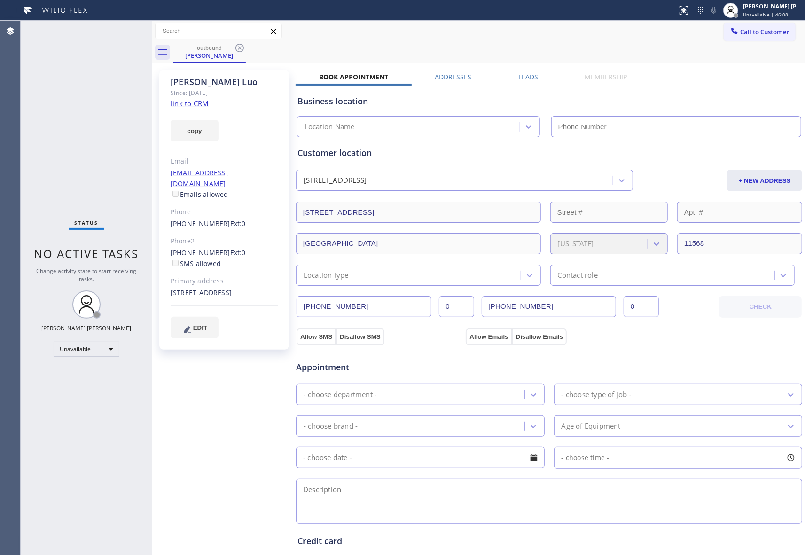
type input "[PHONE_NUMBER]"
drag, startPoint x: 249, startPoint y: 55, endPoint x: 230, endPoint y: 50, distance: 18.9
click at [242, 53] on div "outbound Jennifer Luo" at bounding box center [489, 52] width 632 height 21
click at [230, 50] on div "outbound" at bounding box center [209, 47] width 71 height 7
click at [244, 45] on icon at bounding box center [239, 47] width 11 height 11
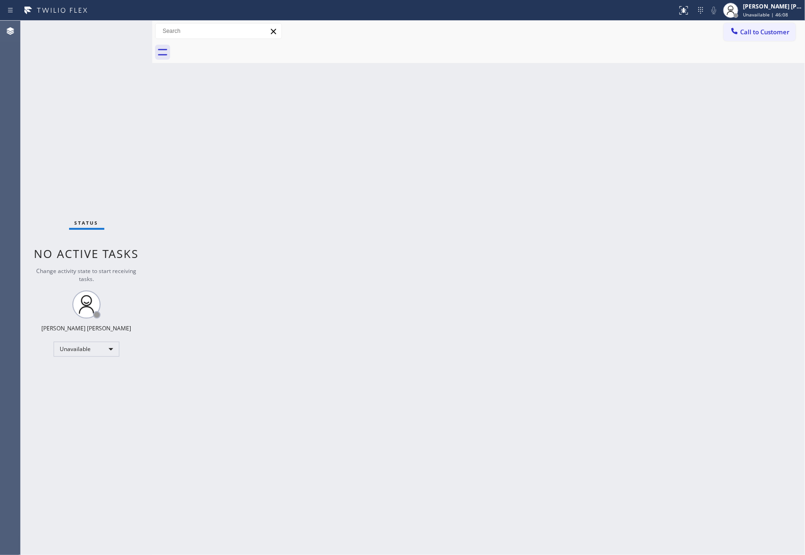
click at [243, 45] on div at bounding box center [489, 52] width 632 height 21
click at [765, 29] on span "Call to Customer" at bounding box center [764, 32] width 49 height 8
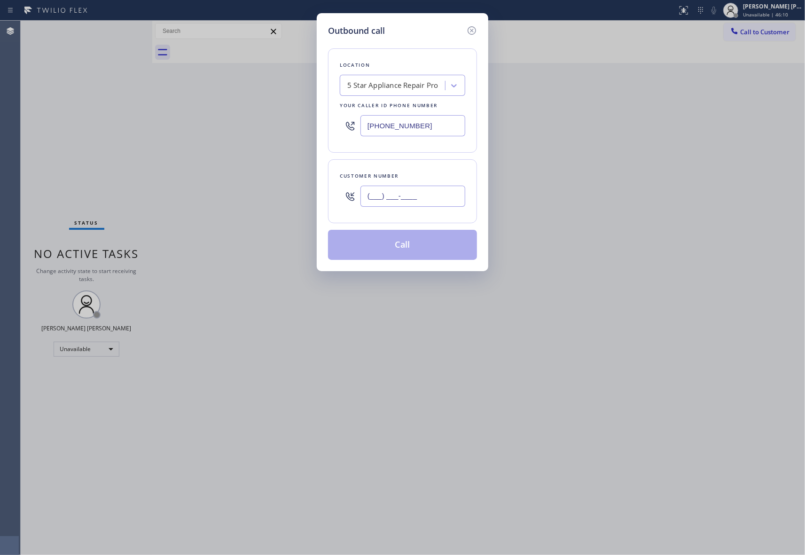
click at [406, 201] on input "(___) ___-____" at bounding box center [412, 196] width 105 height 21
paste input "702) 493-5214"
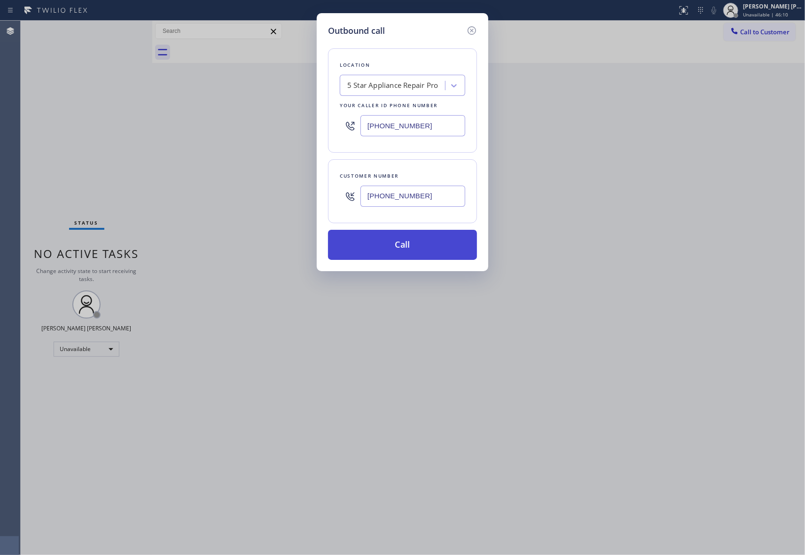
type input "(702) 493-5214"
drag, startPoint x: 392, startPoint y: 244, endPoint x: 126, endPoint y: 207, distance: 268.0
click at [391, 244] on button "Call" at bounding box center [402, 245] width 149 height 30
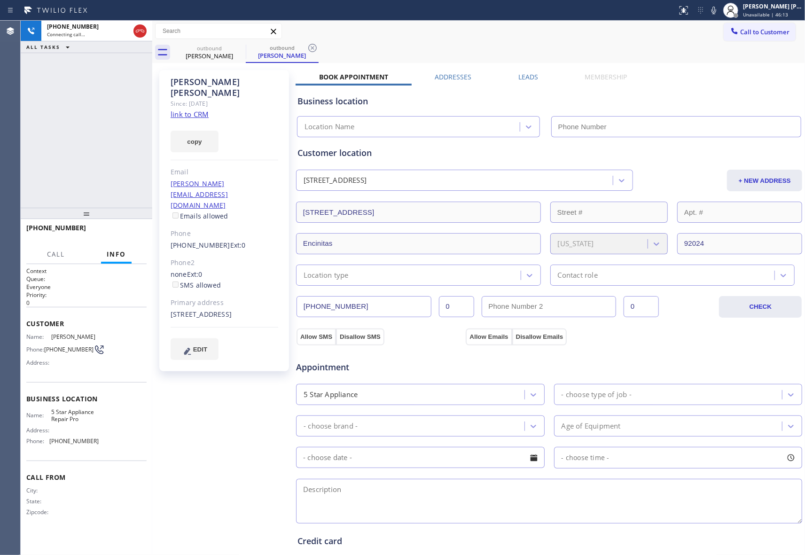
type input "[PHONE_NUMBER]"
click at [314, 53] on icon at bounding box center [312, 47] width 11 height 11
click at [241, 49] on icon at bounding box center [239, 48] width 8 height 8
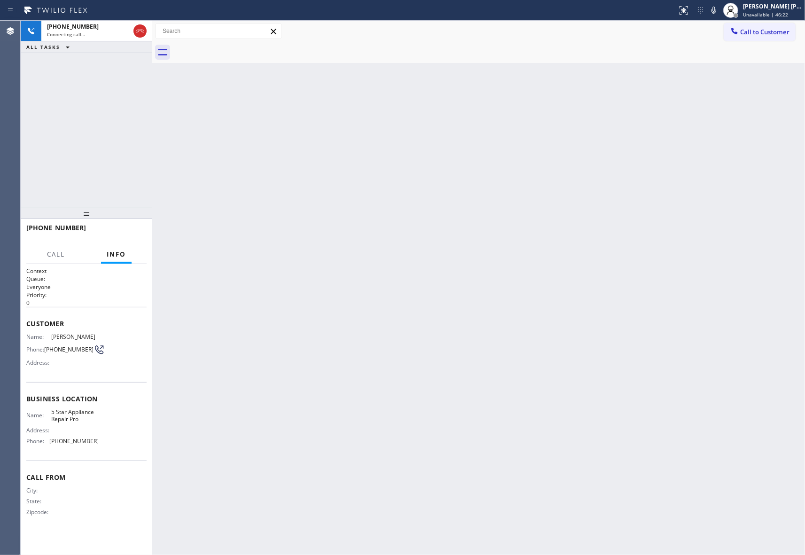
click at [241, 49] on div at bounding box center [489, 52] width 632 height 21
click at [147, 34] on div at bounding box center [140, 31] width 17 height 21
click at [139, 28] on icon at bounding box center [139, 30] width 11 height 11
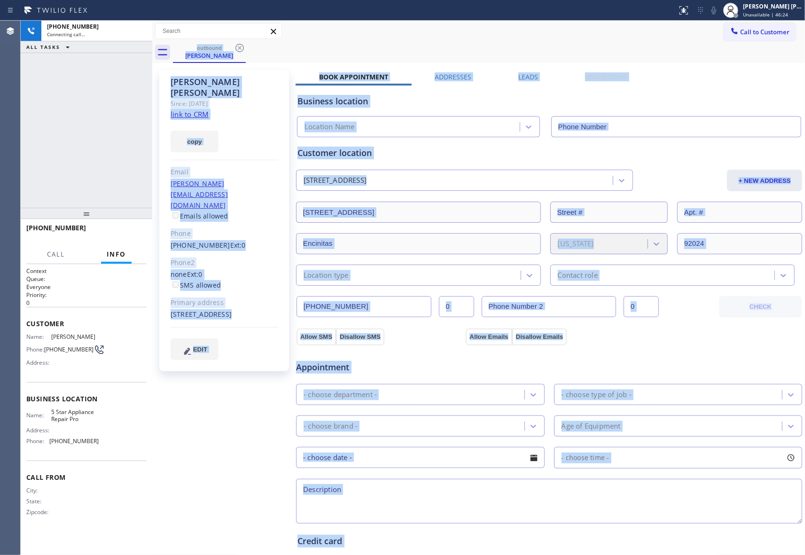
type input "[PHONE_NUMBER]"
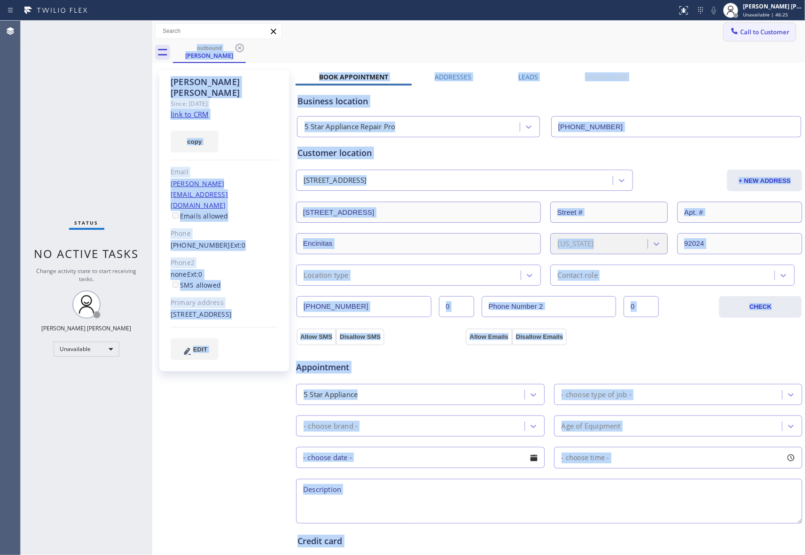
click at [756, 35] on span "Call to Customer" at bounding box center [764, 32] width 49 height 8
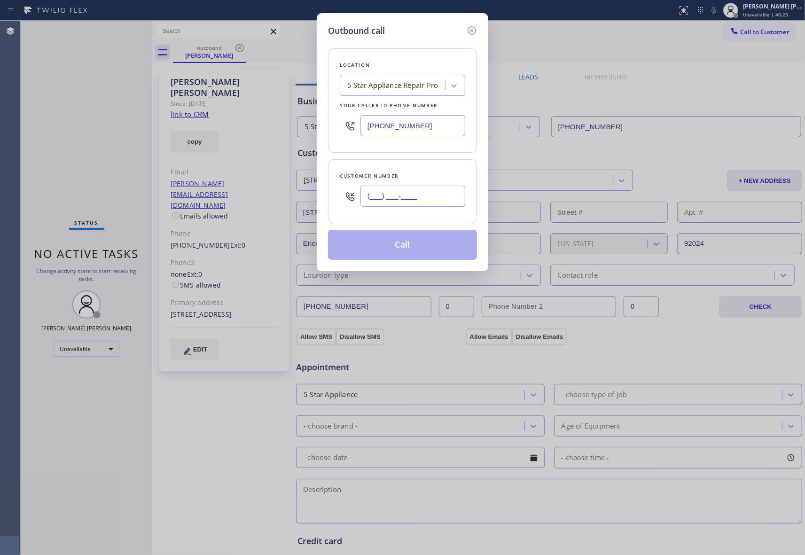
click at [403, 196] on input "(___) ___-____" at bounding box center [412, 196] width 105 height 21
paste input "425) 893-9156"
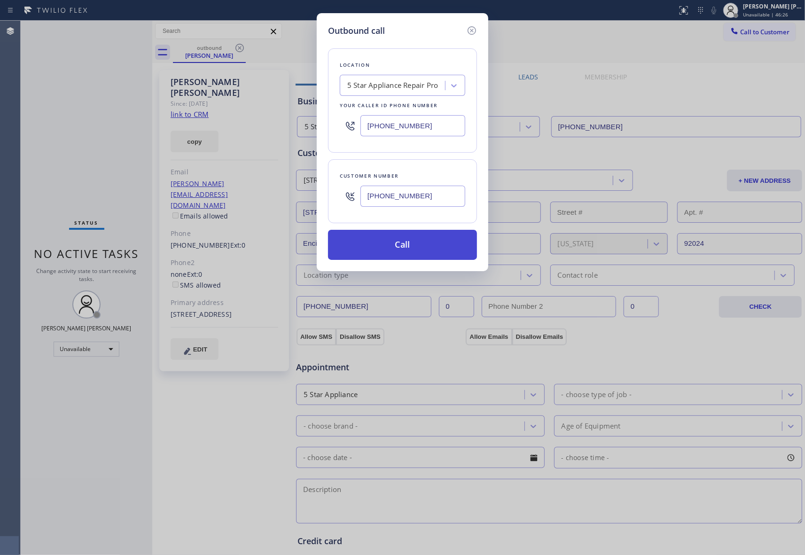
type input "(425) 893-9156"
drag, startPoint x: 408, startPoint y: 243, endPoint x: 403, endPoint y: 243, distance: 5.2
click at [407, 243] on button "Call" at bounding box center [402, 245] width 149 height 30
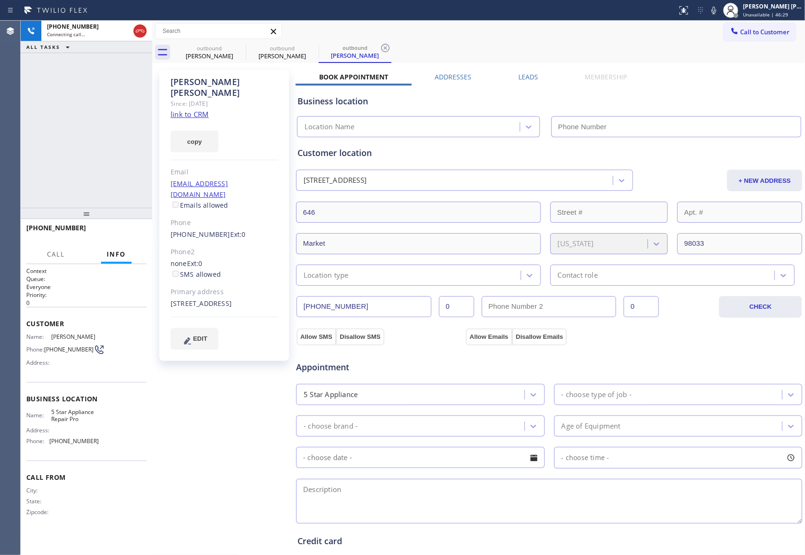
type input "[PHONE_NUMBER]"
click at [236, 44] on icon at bounding box center [239, 47] width 11 height 11
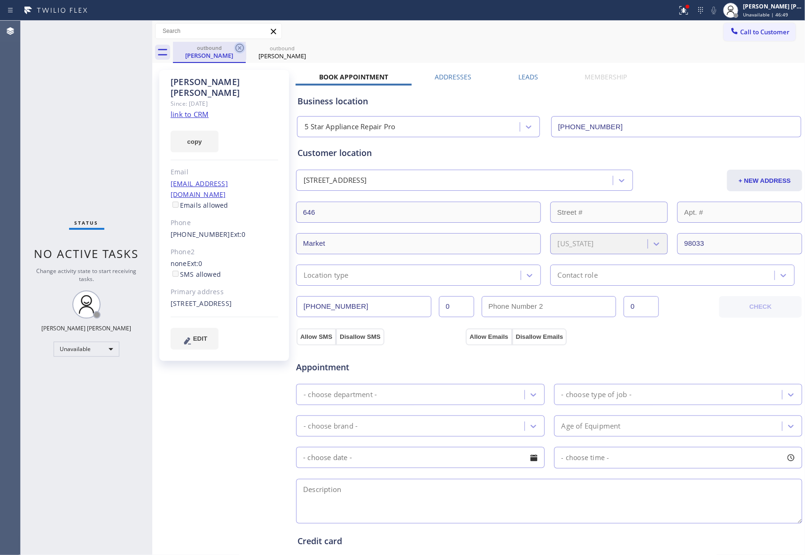
click at [241, 46] on icon at bounding box center [239, 48] width 8 height 8
click at [0, 0] on icon at bounding box center [0, 0] width 0 height 0
click at [241, 46] on div "outbound Michelle Pertl outbound Michelle Pertl" at bounding box center [489, 52] width 632 height 21
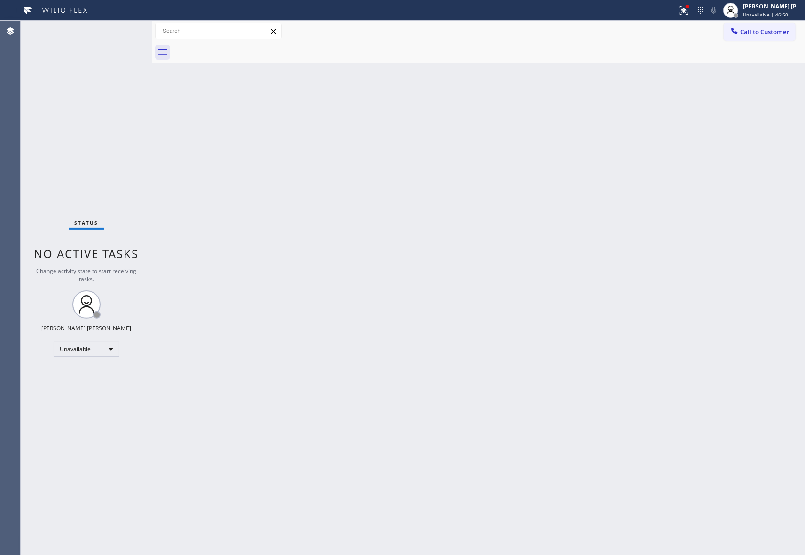
click at [241, 46] on div at bounding box center [489, 52] width 632 height 21
click at [756, 22] on div "Call to Customer Outbound call Location 5 Star Appliance Repair Pro Your caller…" at bounding box center [478, 31] width 653 height 21
click at [756, 31] on span "Call to Customer" at bounding box center [764, 32] width 49 height 8
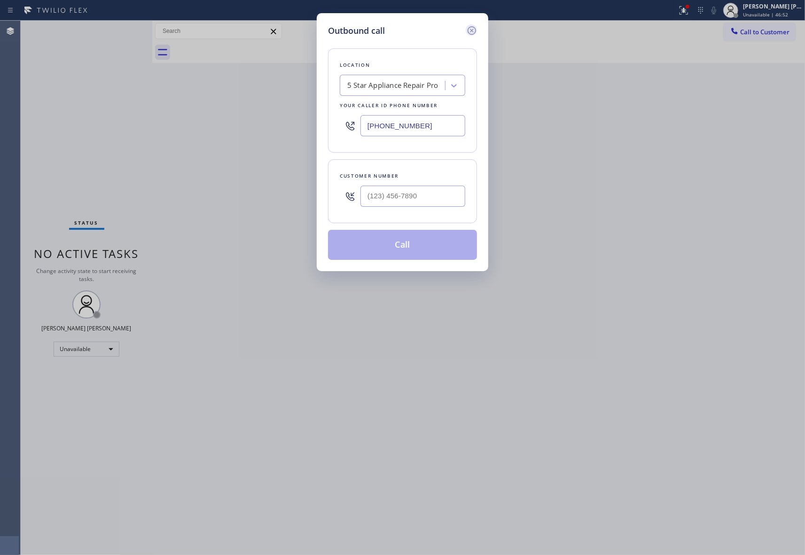
click at [471, 29] on icon at bounding box center [471, 30] width 8 height 8
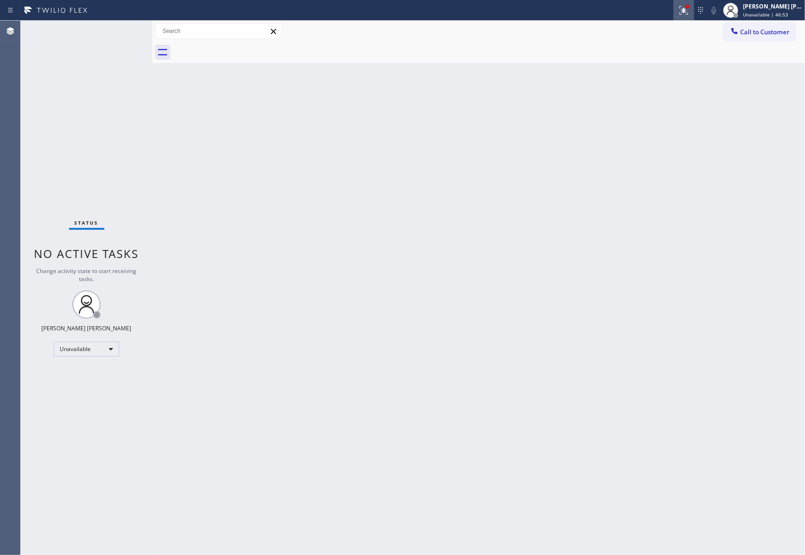
type input "[PHONE_NUMBER]"
click at [684, 11] on g at bounding box center [683, 10] width 8 height 8
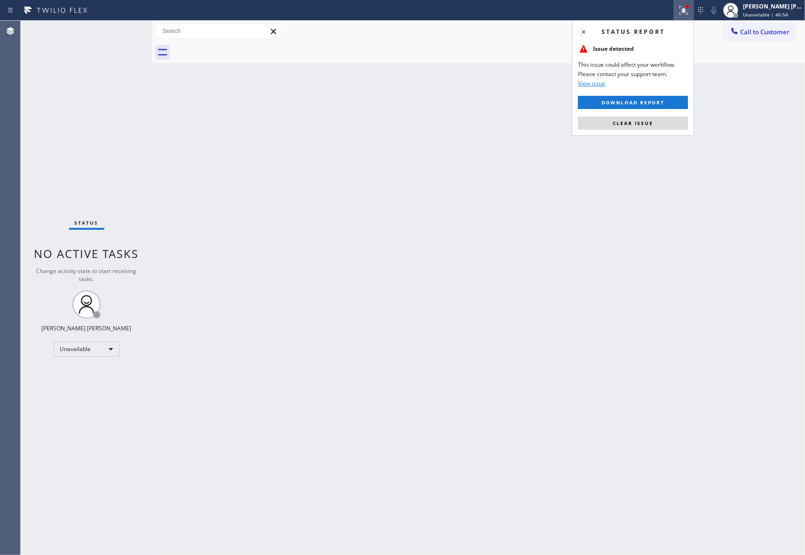
click at [633, 133] on div "Status report Issue detected This issue could affect your workflow. Please cont…" at bounding box center [633, 78] width 122 height 116
click at [634, 121] on span "Clear issue" at bounding box center [633, 123] width 40 height 7
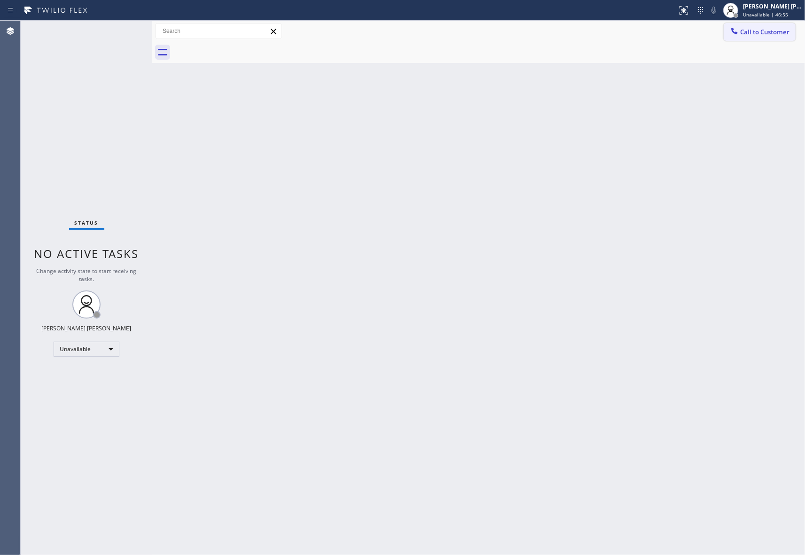
click at [748, 36] on button "Call to Customer" at bounding box center [760, 32] width 72 height 18
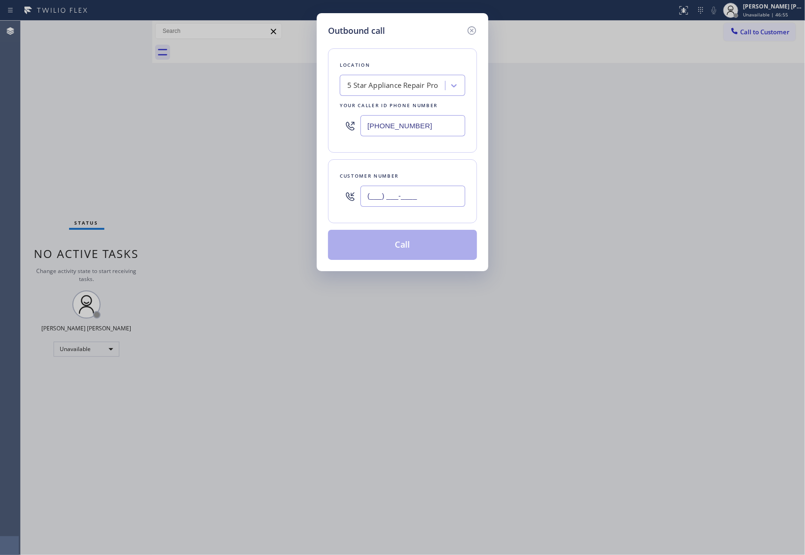
click at [431, 188] on input "(___) ___-____" at bounding box center [412, 196] width 105 height 21
paste input "323) 791-6888"
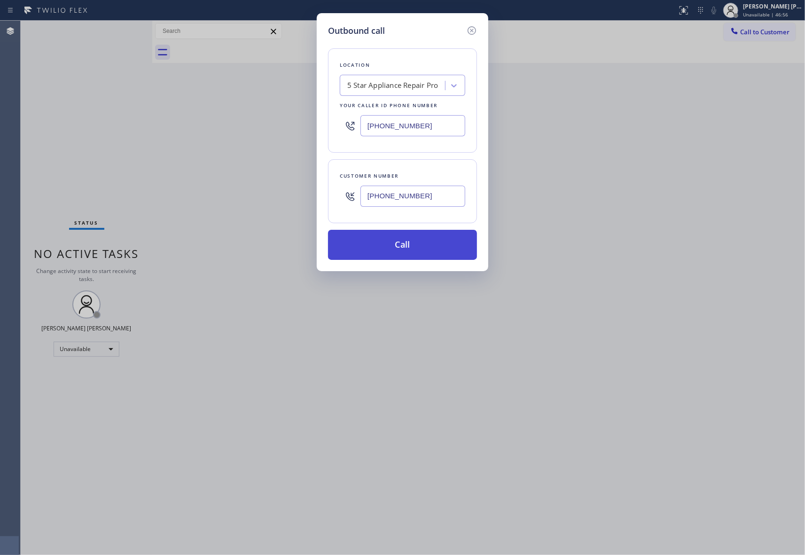
type input "(323) 791-6888"
click at [416, 248] on button "Call" at bounding box center [402, 245] width 149 height 30
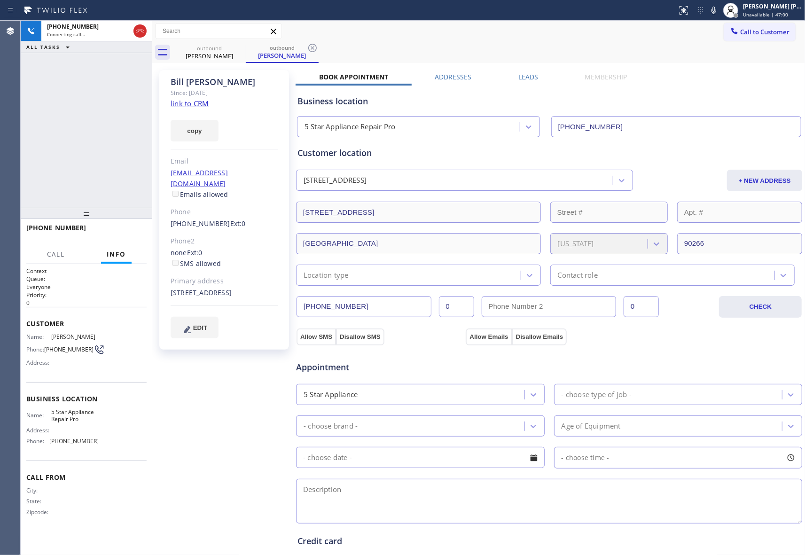
type input "[PHONE_NUMBER]"
click at [239, 51] on icon at bounding box center [239, 48] width 8 height 8
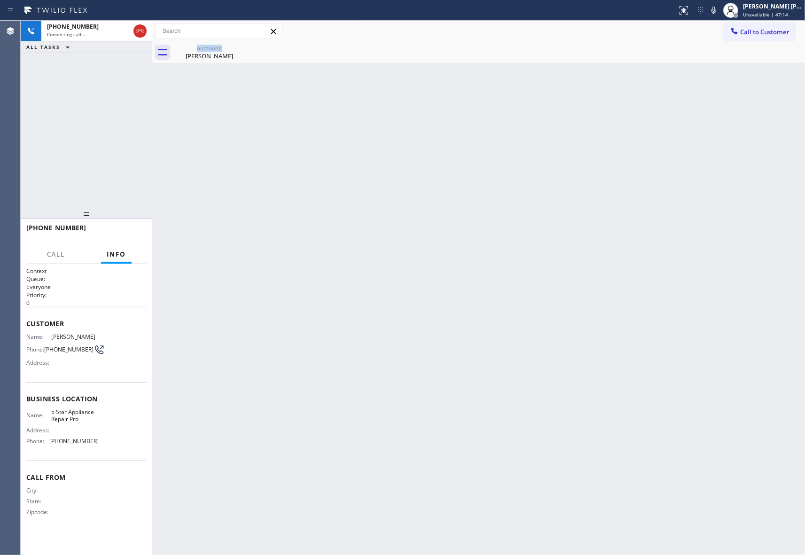
click at [239, 51] on div "outbound Bill Freund" at bounding box center [209, 52] width 73 height 21
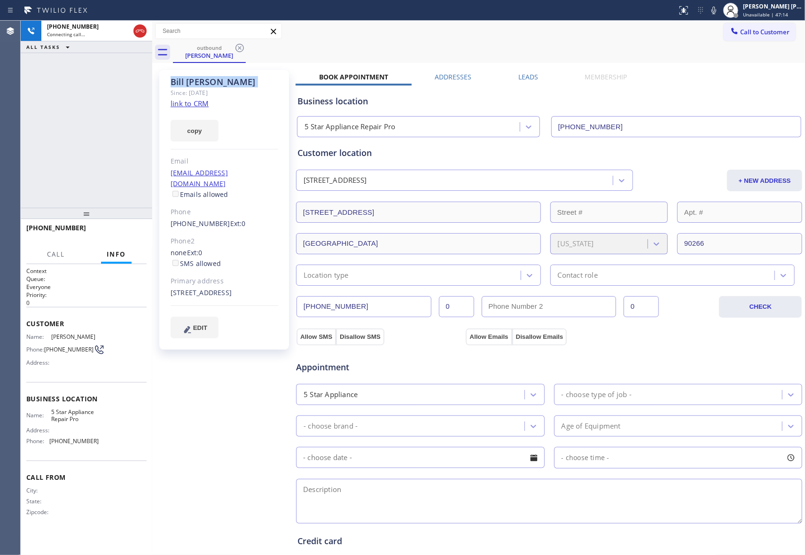
click at [239, 51] on icon at bounding box center [239, 48] width 8 height 8
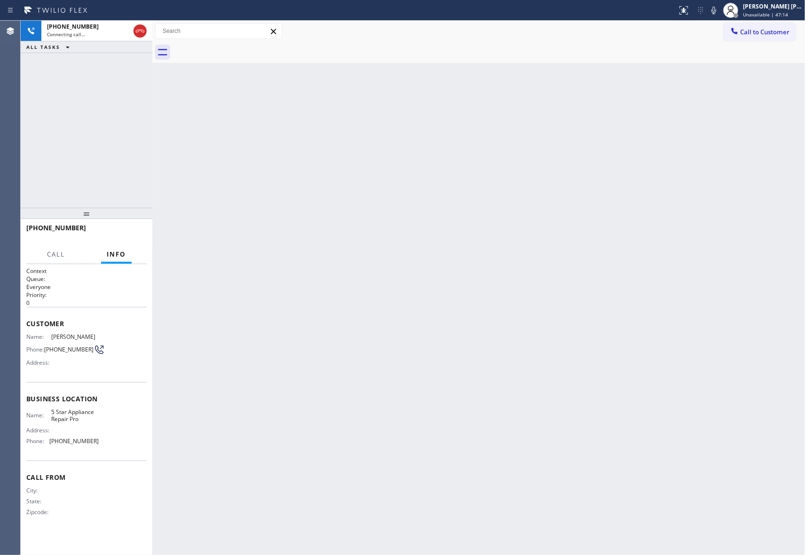
click at [239, 51] on div at bounding box center [489, 52] width 632 height 21
click at [140, 31] on icon at bounding box center [139, 30] width 11 height 11
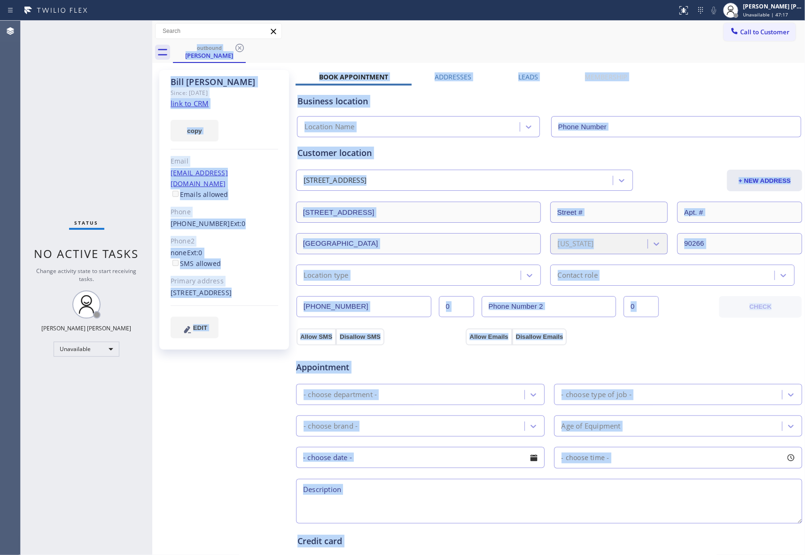
type input "[PHONE_NUMBER]"
click at [243, 45] on icon at bounding box center [239, 47] width 11 height 11
